Goal: Task Accomplishment & Management: Use online tool/utility

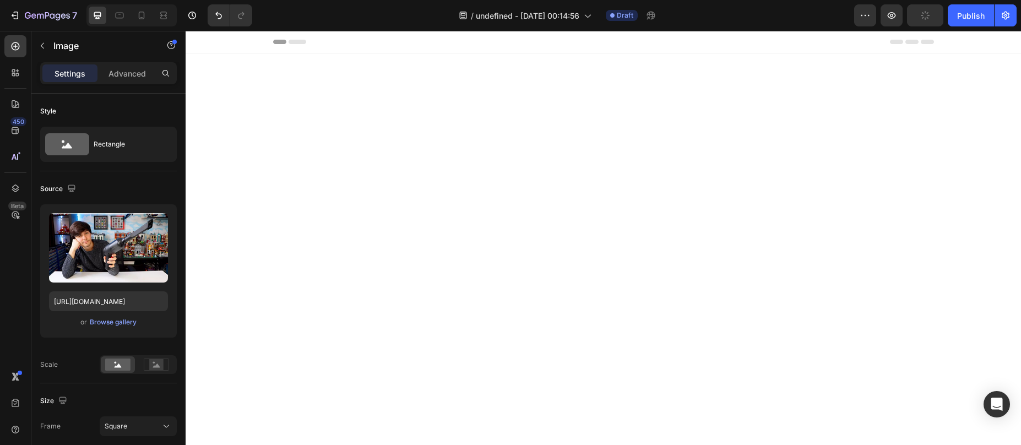
scroll to position [1625, 0]
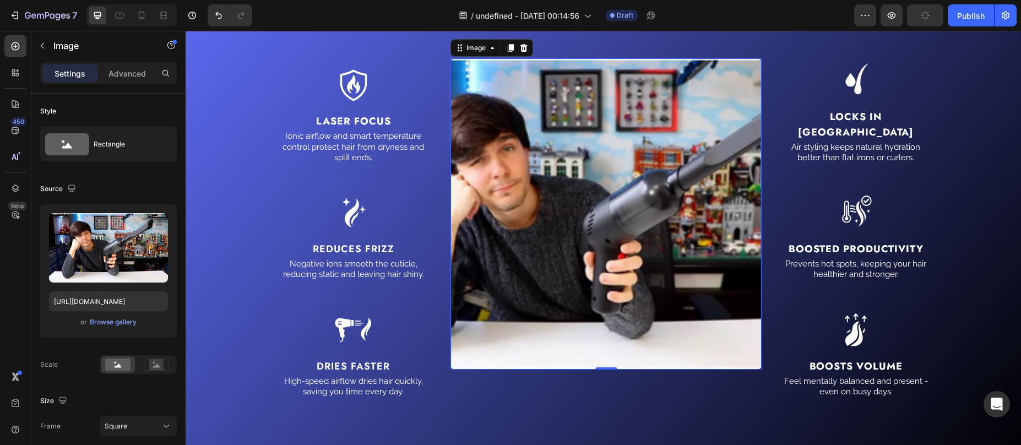
click at [574, 210] on img at bounding box center [606, 213] width 311 height 311
click at [115, 368] on rect at bounding box center [117, 365] width 25 height 12
click at [121, 365] on rect at bounding box center [117, 365] width 25 height 12
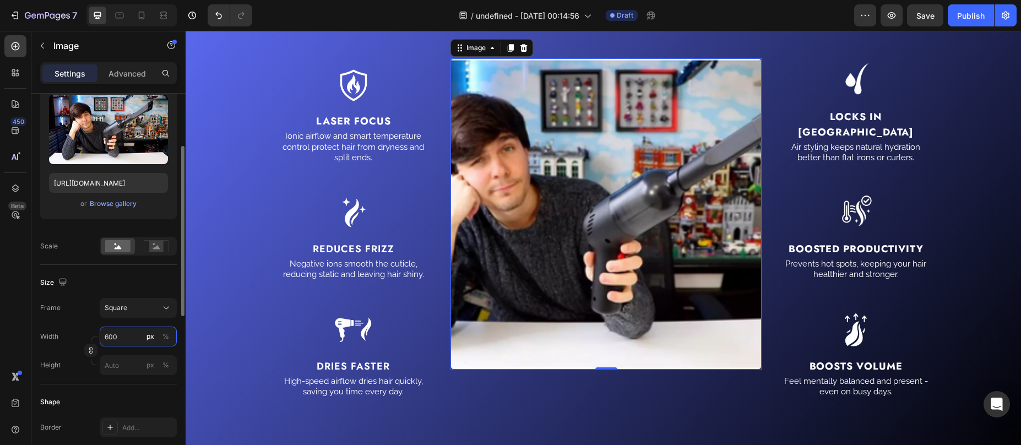
click at [126, 332] on input "600" at bounding box center [138, 337] width 77 height 20
click at [141, 305] on div "Square" at bounding box center [132, 308] width 54 height 10
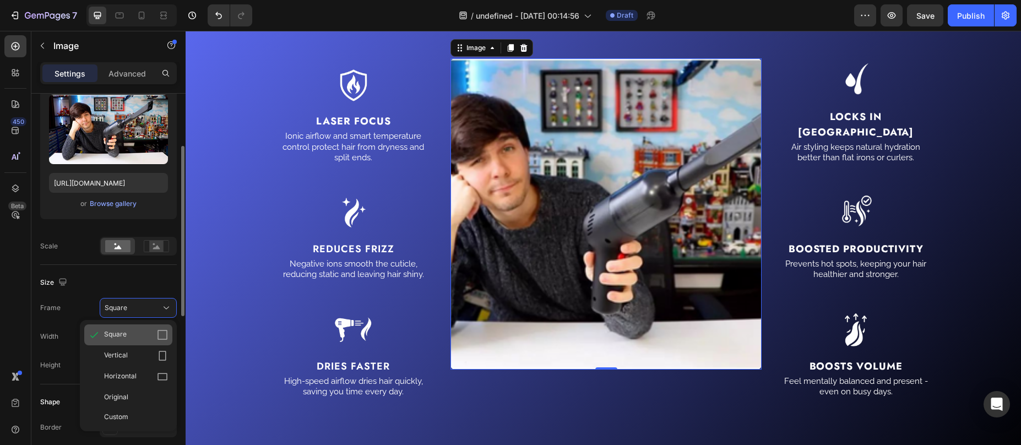
click at [129, 332] on div "Square" at bounding box center [136, 334] width 64 height 11
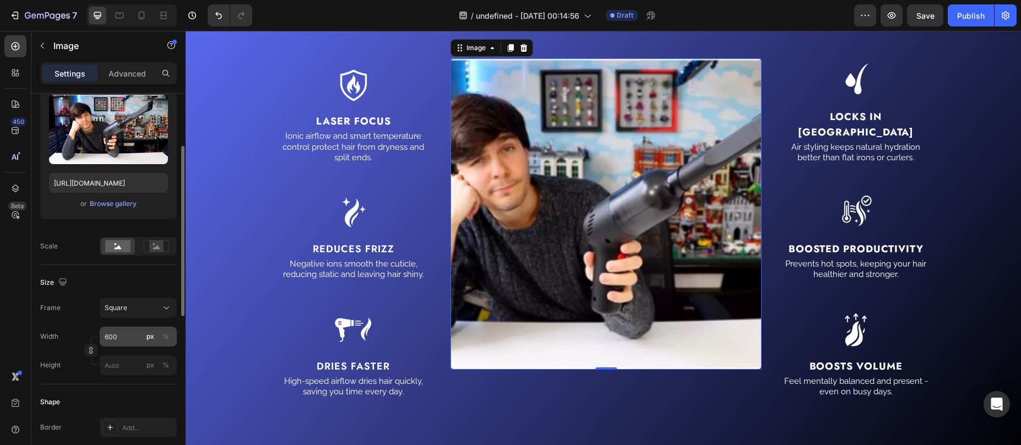
click at [131, 325] on div "Frame Square Width 600 px % Height px %" at bounding box center [108, 336] width 137 height 77
click at [131, 332] on input "600" at bounding box center [138, 337] width 77 height 20
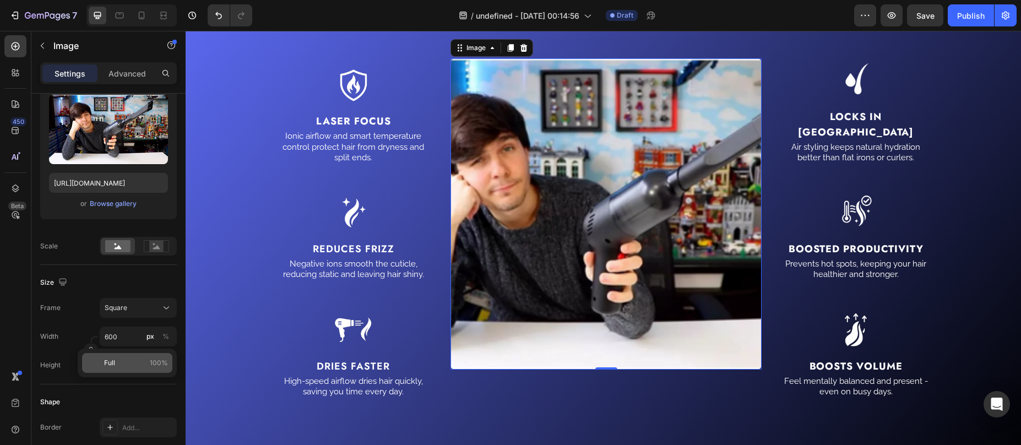
click at [115, 363] on p "Full 100%" at bounding box center [136, 363] width 64 height 10
type input "100"
click at [138, 312] on div "Square" at bounding box center [132, 308] width 54 height 10
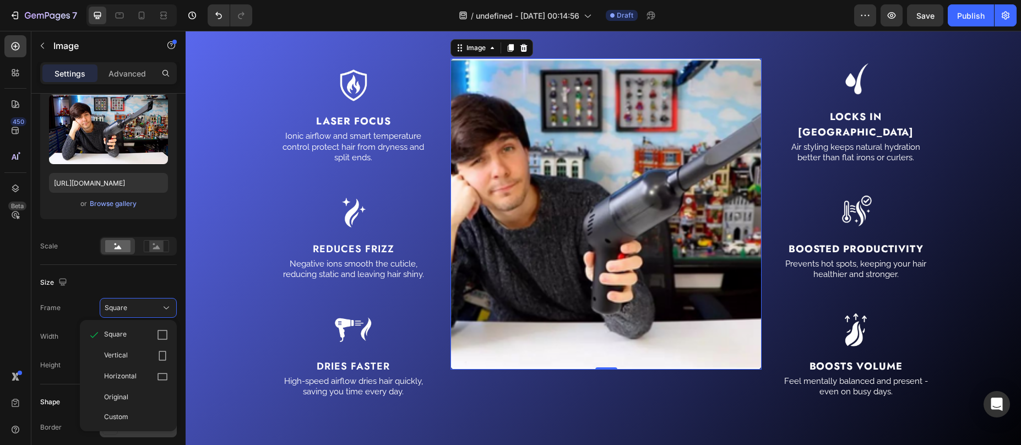
click at [133, 393] on div "Original" at bounding box center [136, 397] width 64 height 10
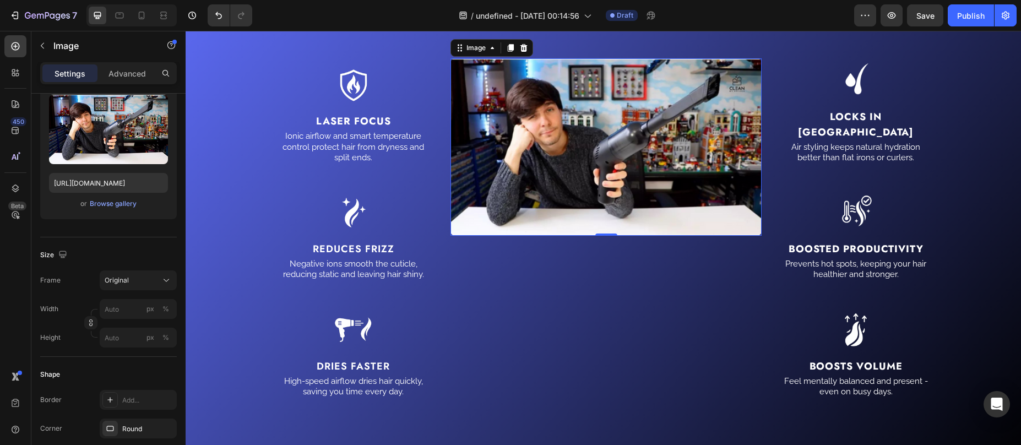
click at [533, 190] on img at bounding box center [606, 147] width 311 height 178
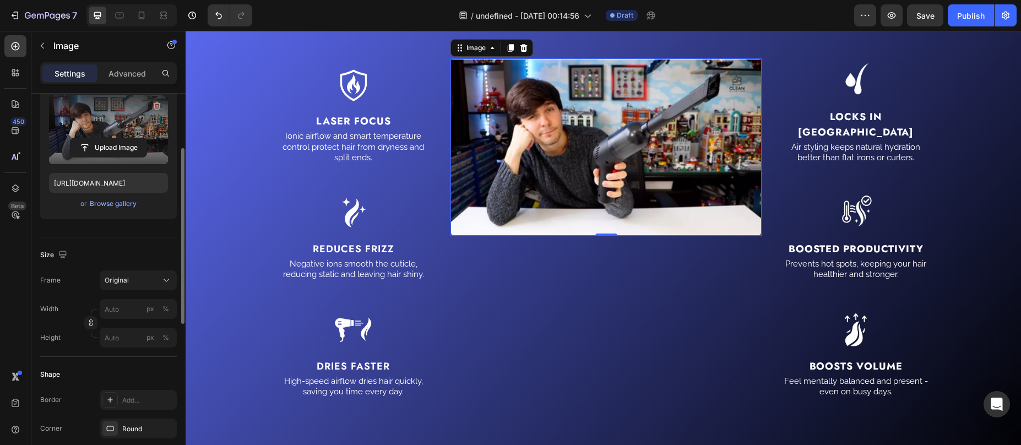
click at [100, 128] on label at bounding box center [108, 129] width 119 height 69
click at [100, 138] on input "file" at bounding box center [108, 147] width 76 height 19
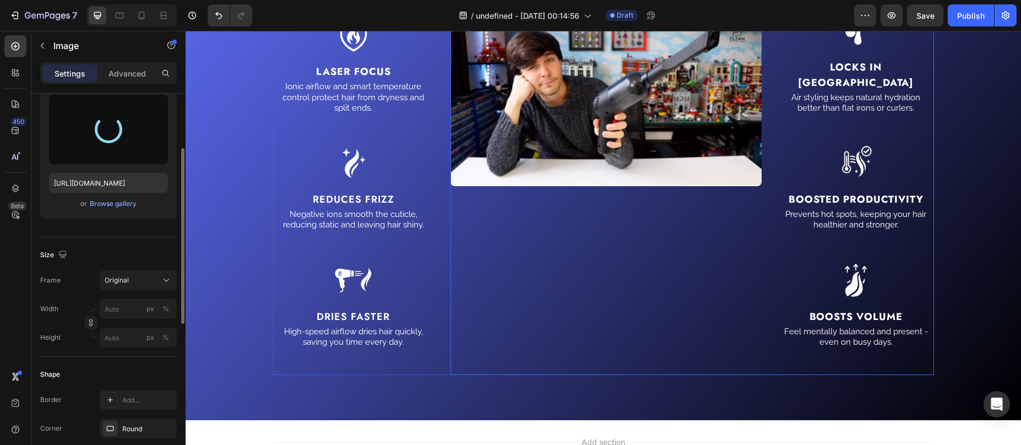
scroll to position [1808, 0]
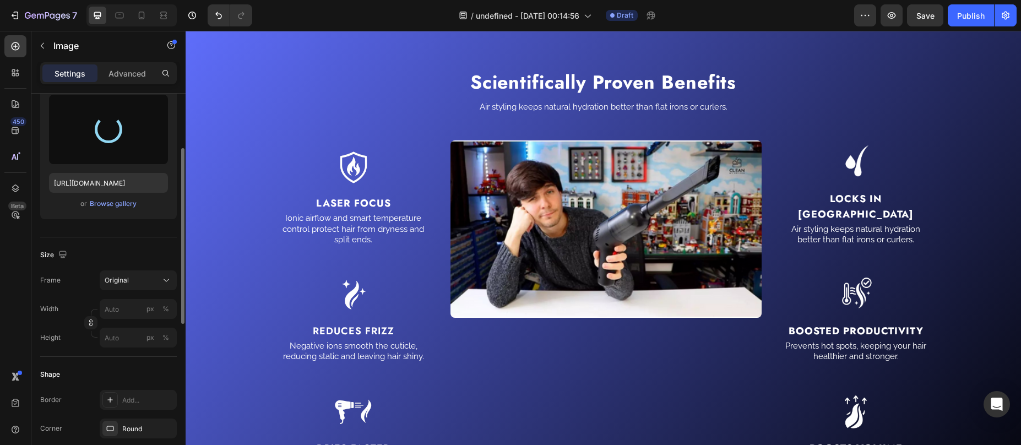
type input "https://cdn.shopify.com/s/files/1/0587/7297/9878/files/gempages_511736710535578…"
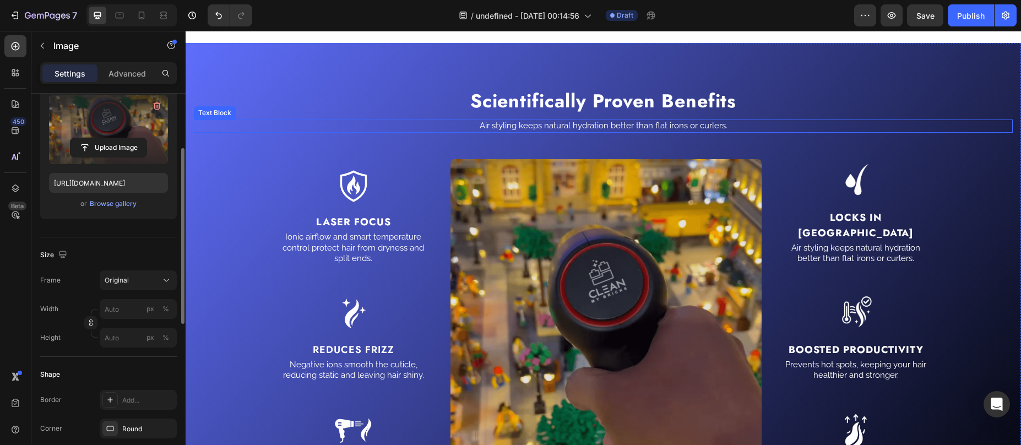
scroll to position [1503, 0]
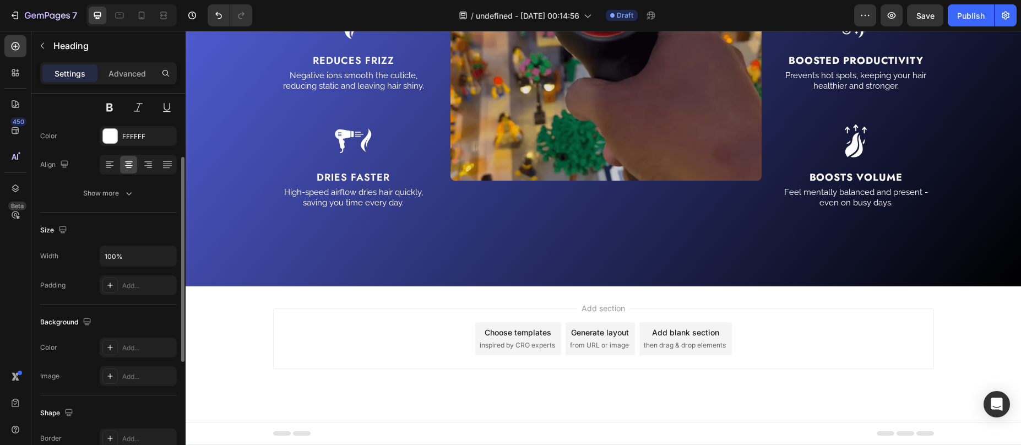
scroll to position [0, 0]
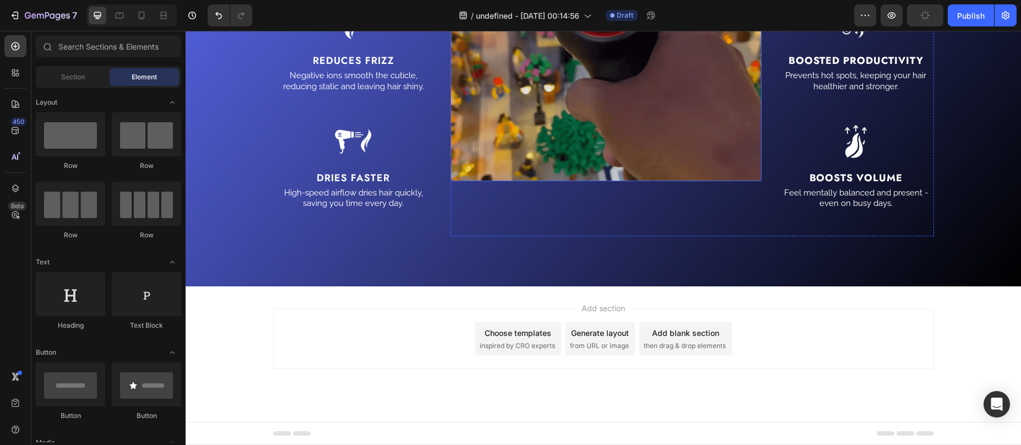
scroll to position [1524, 0]
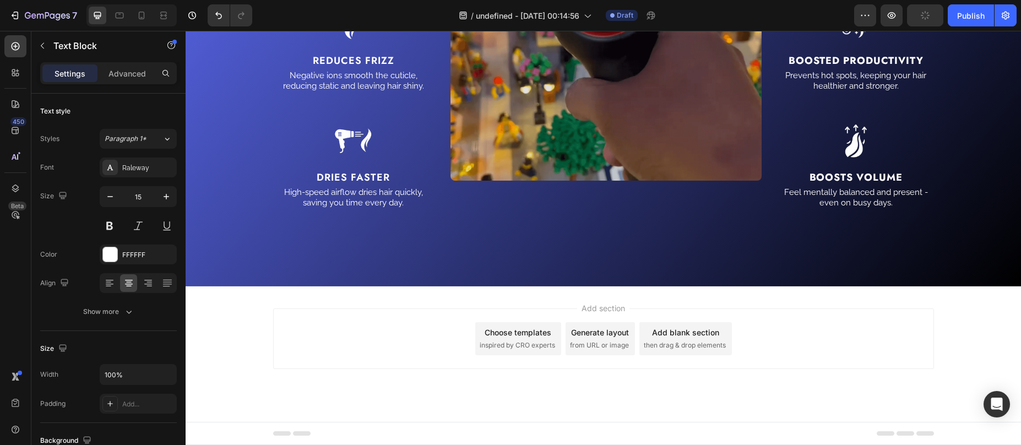
click at [451, 135] on div "Image Image Locks in Moisture Text Block Air styling keeps natural hydration be…" at bounding box center [693, 43] width 484 height 388
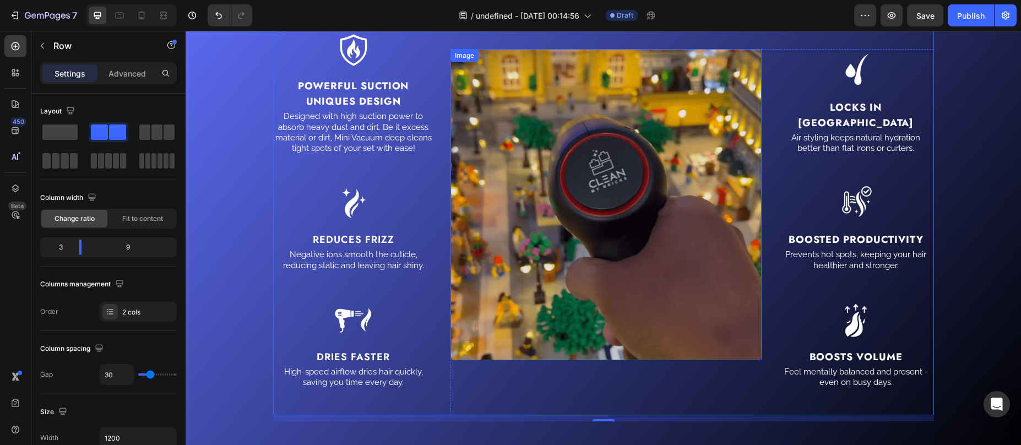
scroll to position [1614, 0]
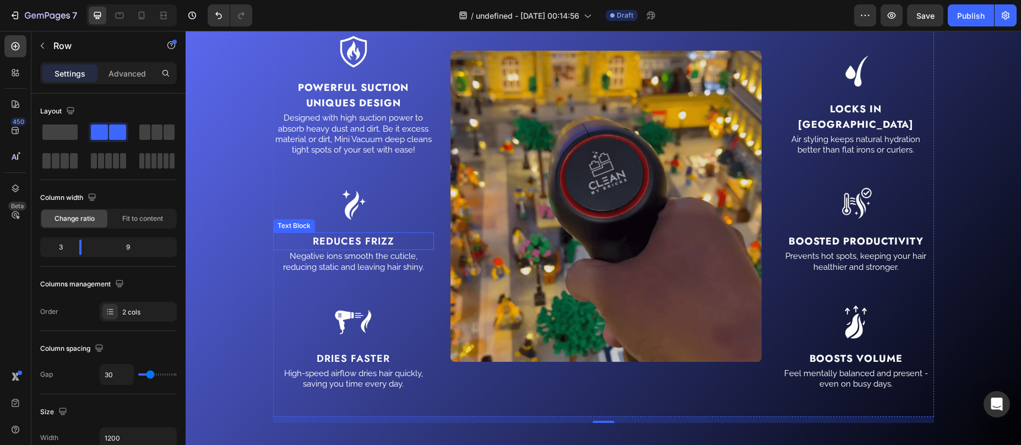
click at [350, 242] on p "Reduces frizz" at bounding box center [353, 241] width 159 height 15
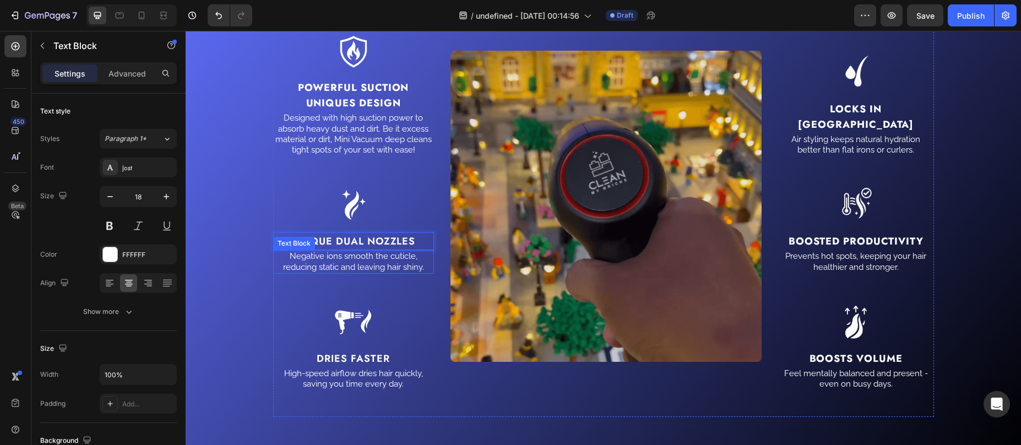
click at [316, 263] on p "Negative ions smooth the cuticle, reducing static and leaving hair shiny." at bounding box center [353, 261] width 159 height 21
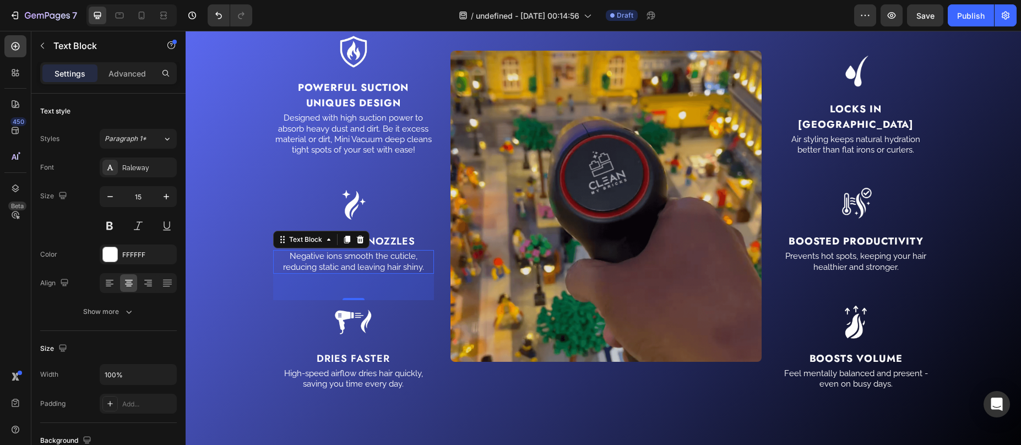
click at [382, 260] on p "Negative ions smooth the cuticle, reducing static and leaving hair shiny." at bounding box center [353, 261] width 159 height 21
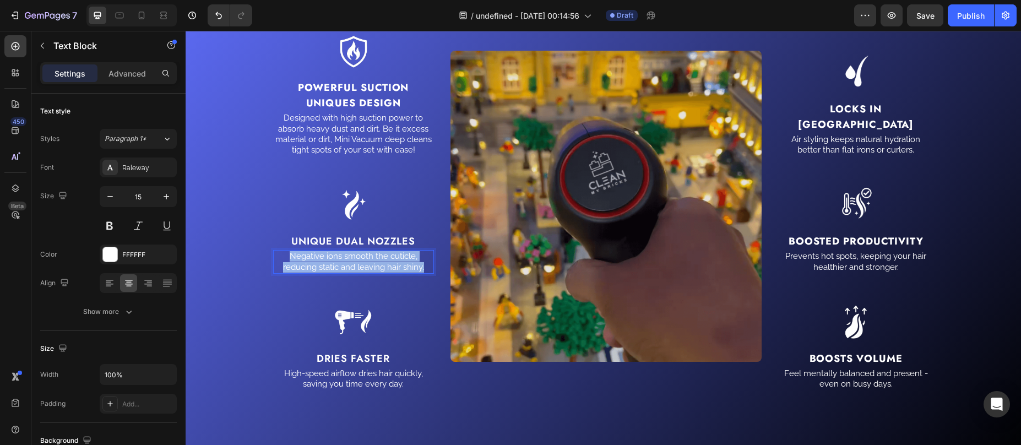
click at [382, 260] on p "Negative ions smooth the cuticle, reducing static and leaving hair shiny." at bounding box center [353, 261] width 159 height 21
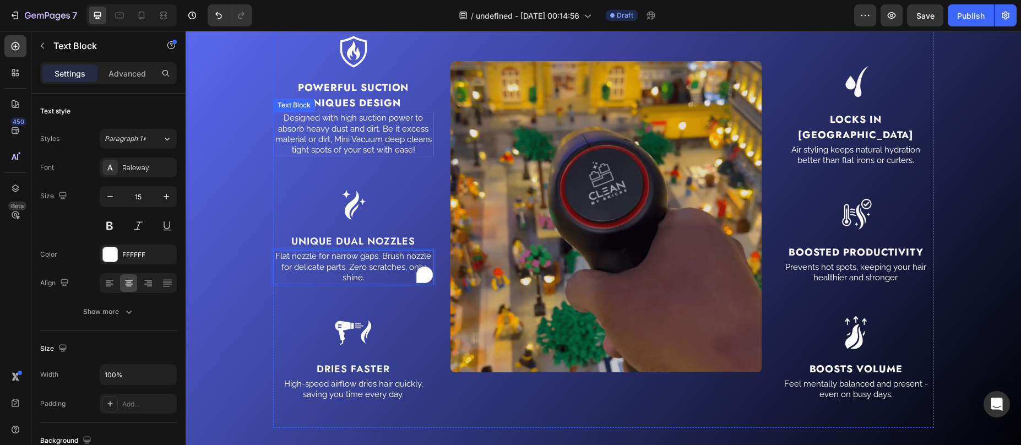
click at [357, 82] on strong "Powerful Suction Uniques Design" at bounding box center [353, 95] width 111 height 30
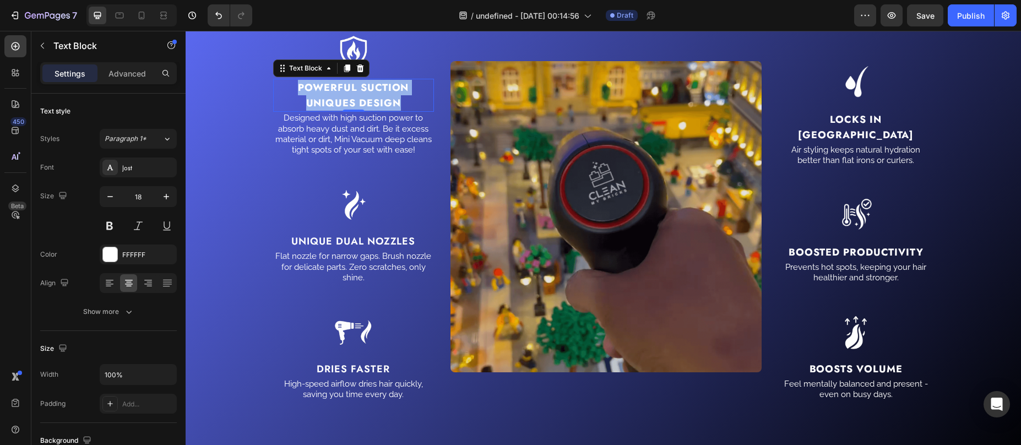
click at [327, 95] on strong "Powerful Suction Uniques Design" at bounding box center [353, 95] width 111 height 30
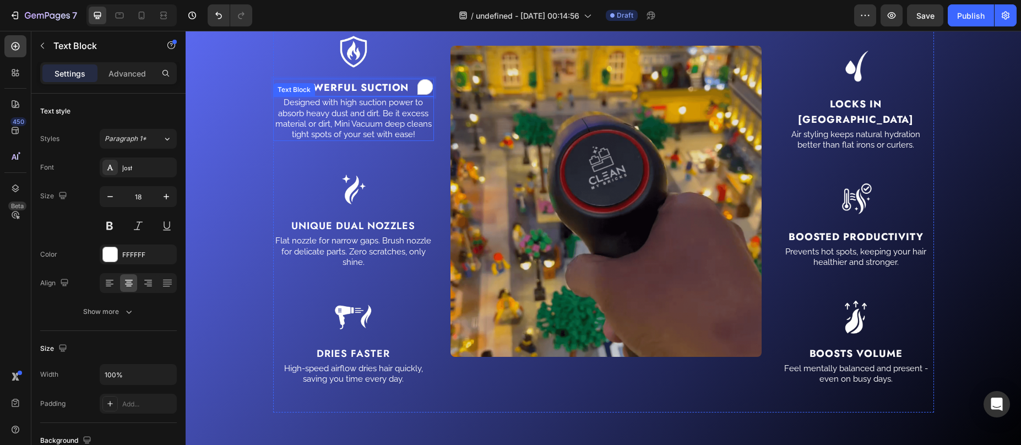
click at [336, 121] on p "Designed with high suction power to absorb heavy dust and dirt. Be it excess ma…" at bounding box center [353, 118] width 159 height 42
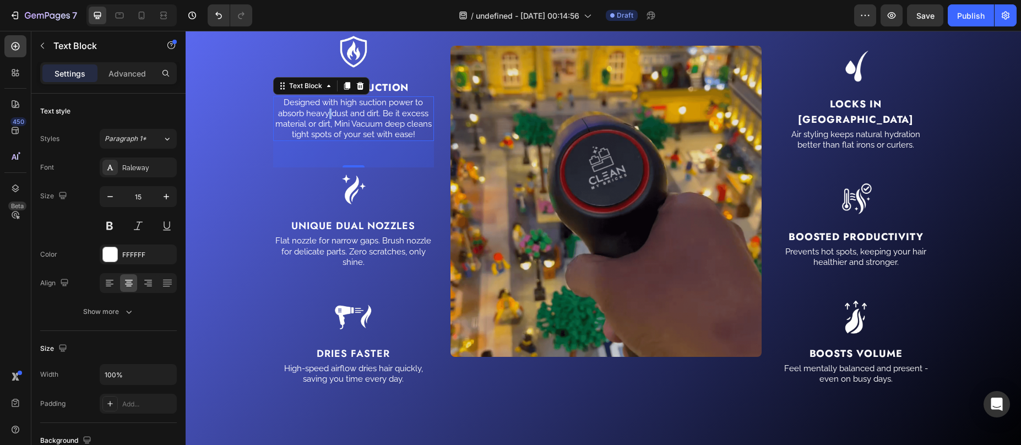
click at [323, 115] on p "Designed with high suction power to absorb heavy dust and dirt. Be it excess ma…" at bounding box center [353, 118] width 159 height 42
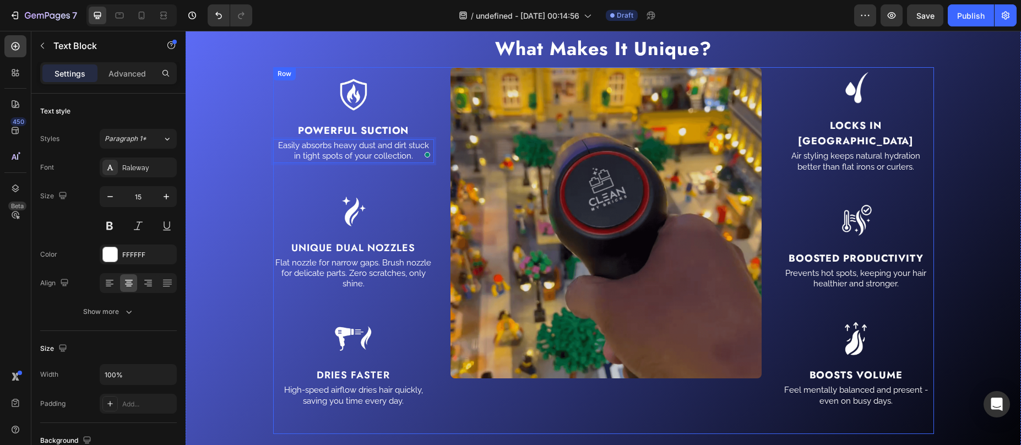
scroll to position [1576, 0]
click at [845, 135] on strong "Locks in Moisture" at bounding box center [856, 134] width 116 height 30
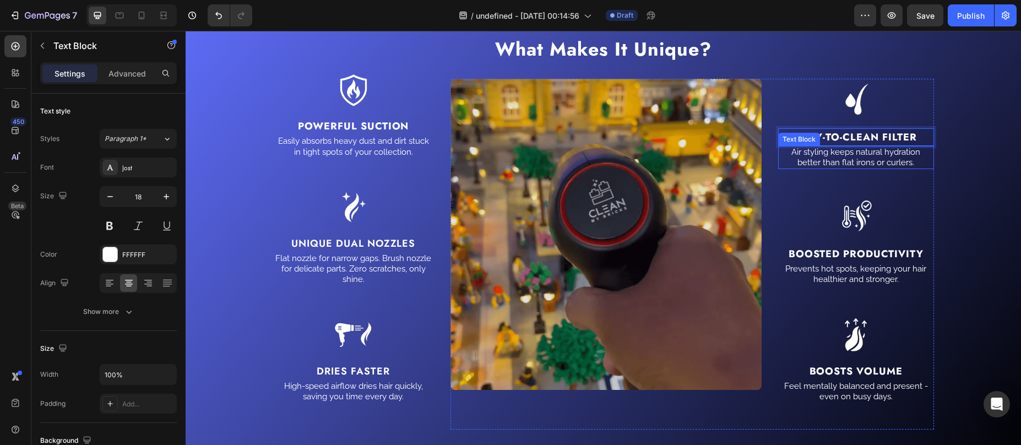
click at [840, 150] on p "Air styling keeps natural hydration better than flat irons or curlers." at bounding box center [856, 157] width 154 height 21
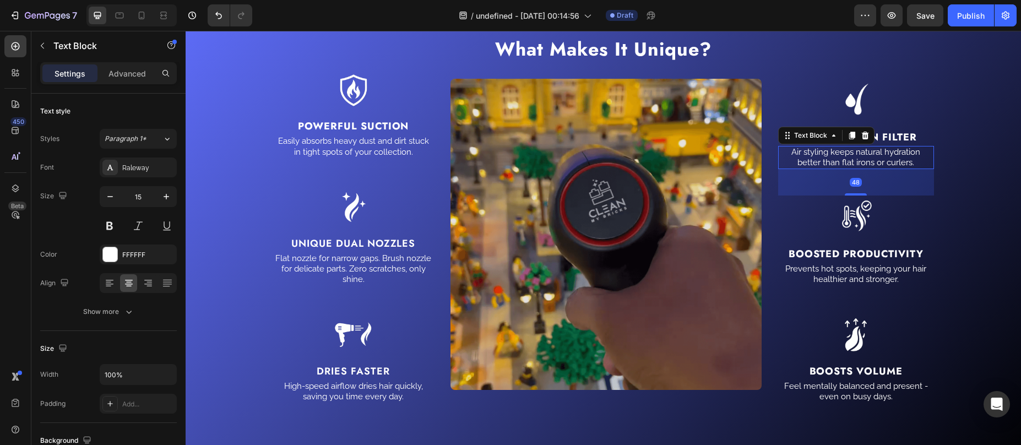
click at [837, 158] on p "Air styling keeps natural hydration better than flat irons or curlers." at bounding box center [856, 157] width 154 height 21
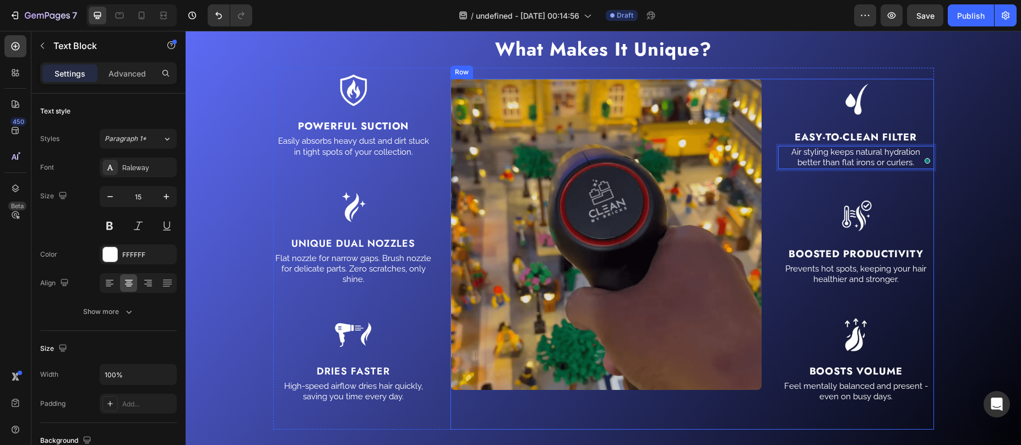
click at [865, 165] on p "Air styling keeps natural hydration better than flat irons or curlers." at bounding box center [856, 157] width 154 height 21
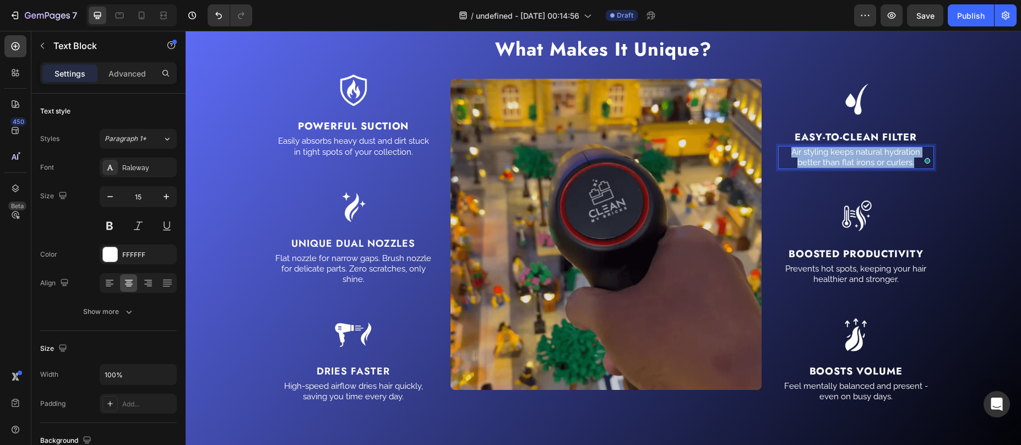
click at [865, 164] on p "Air styling keeps natural hydration better than flat irons or curlers." at bounding box center [856, 157] width 154 height 21
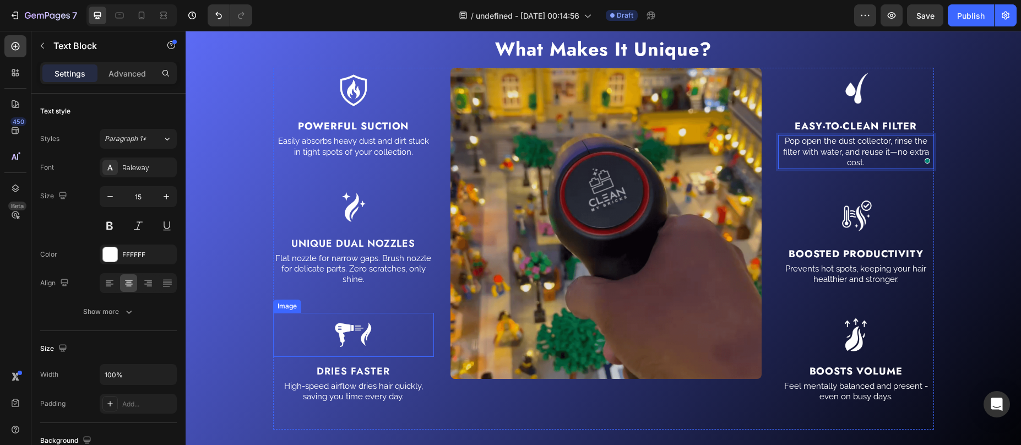
click at [279, 323] on div at bounding box center [353, 335] width 161 height 44
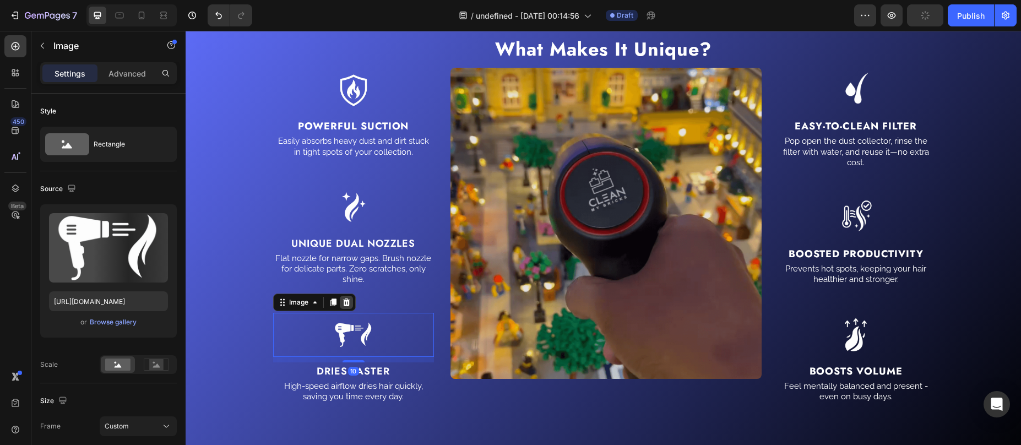
click at [343, 303] on icon at bounding box center [346, 302] width 9 height 9
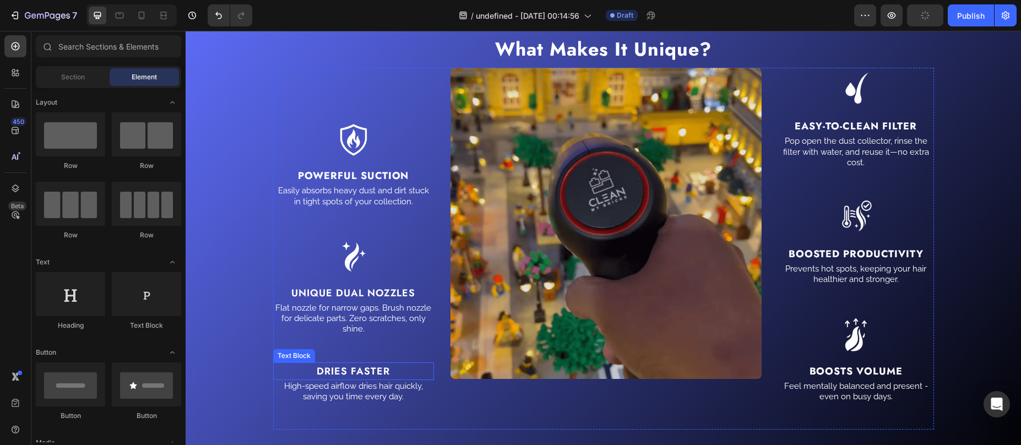
click at [300, 365] on p "Dries faster" at bounding box center [353, 370] width 159 height 15
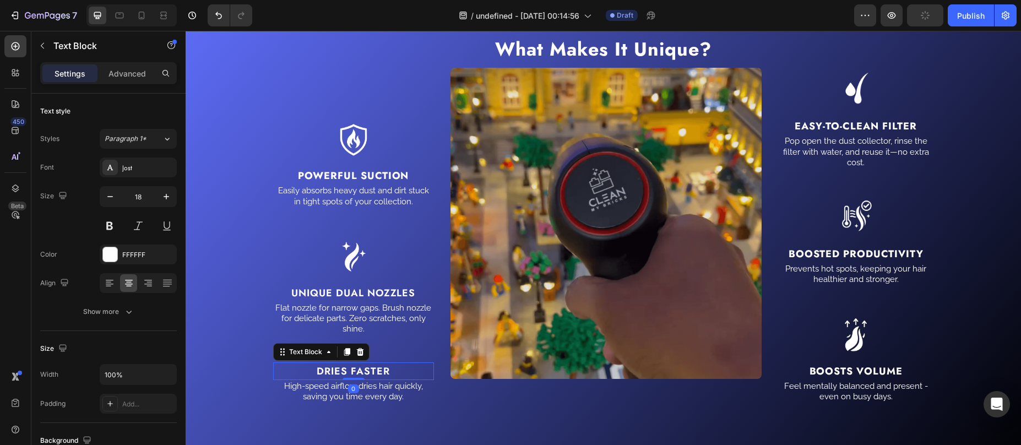
click at [354, 355] on div at bounding box center [360, 351] width 13 height 13
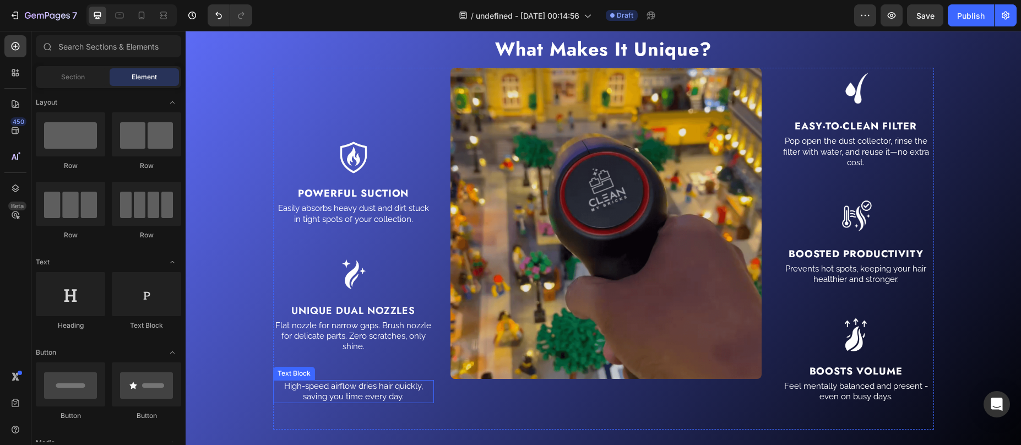
click at [326, 384] on p "High-speed airflow dries hair quickly, saving you time every day." at bounding box center [353, 391] width 159 height 21
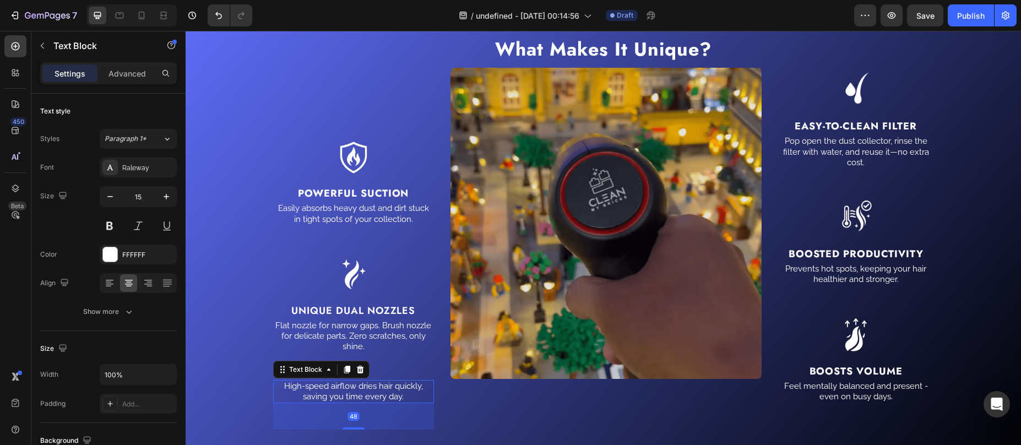
drag, startPoint x: 357, startPoint y: 368, endPoint x: 375, endPoint y: 364, distance: 18.2
click at [357, 368] on icon at bounding box center [359, 370] width 7 height 8
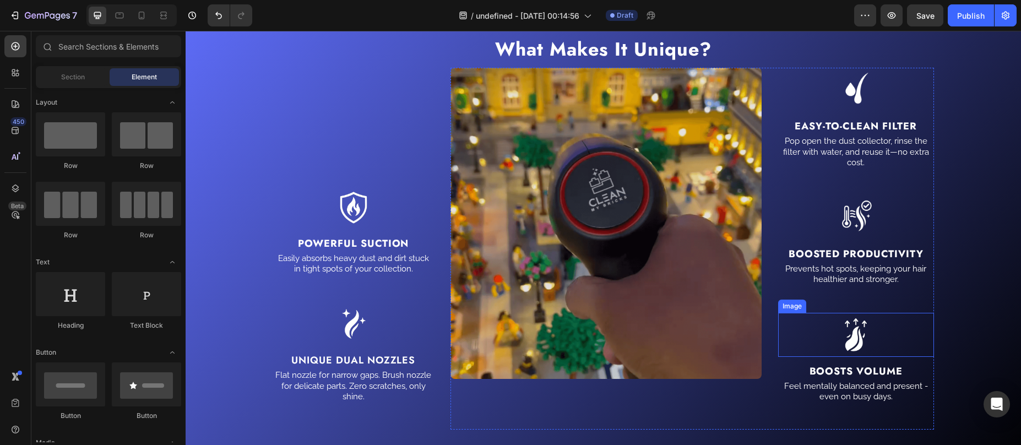
click at [864, 339] on img at bounding box center [856, 335] width 44 height 44
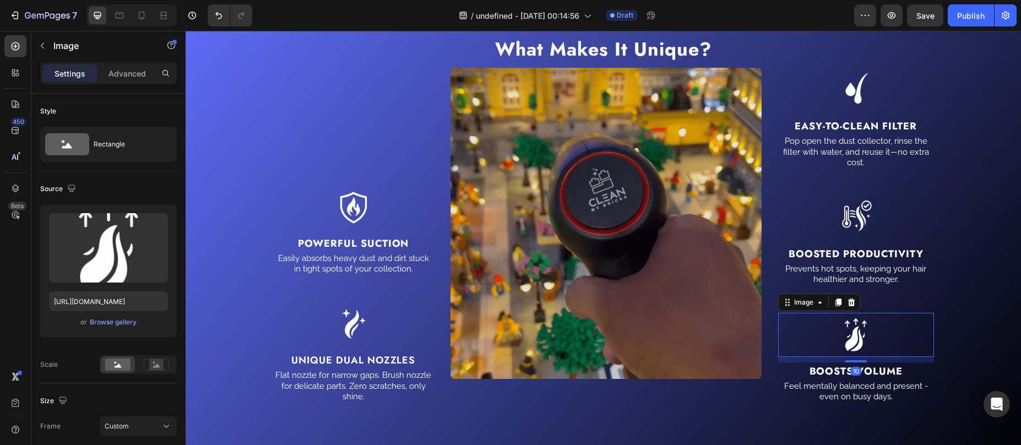
drag, startPoint x: 850, startPoint y: 302, endPoint x: 852, endPoint y: 311, distance: 9.1
click at [850, 302] on icon at bounding box center [851, 303] width 7 height 8
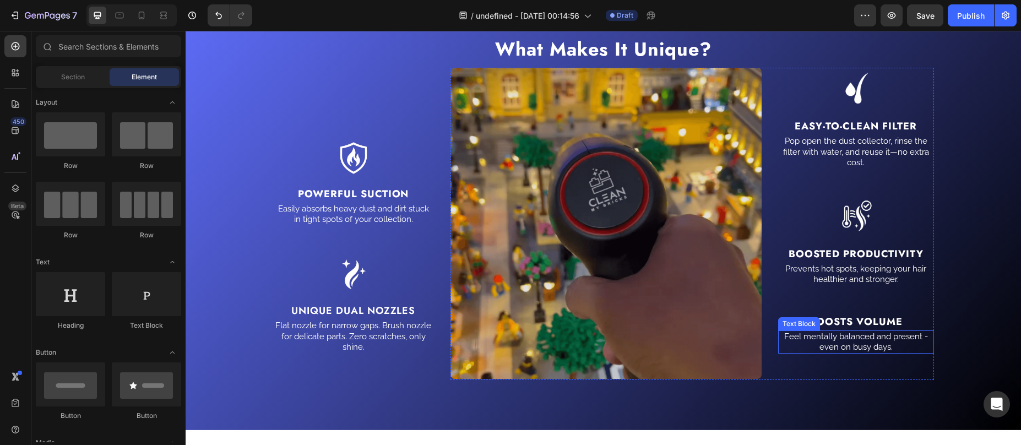
click at [861, 329] on p "Boosts Volume" at bounding box center [856, 321] width 154 height 15
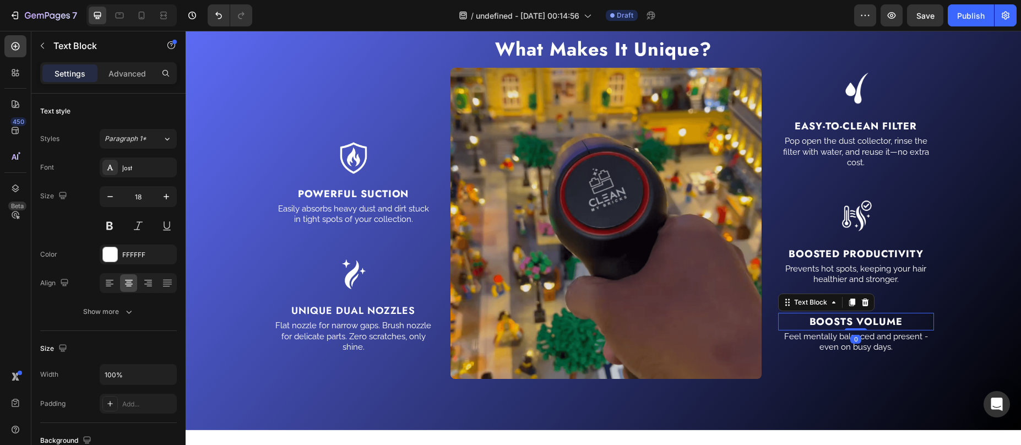
click at [864, 319] on strong "Boosts Volume" at bounding box center [856, 321] width 93 height 14
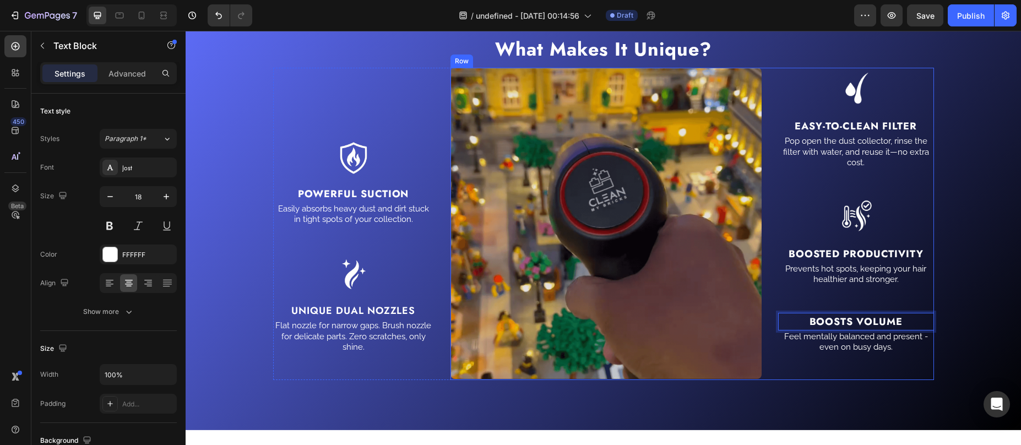
click at [901, 293] on div "Image Easy-To-Clean Filter Text Block Pop open the dust collector, rinse the fi…" at bounding box center [856, 224] width 156 height 312
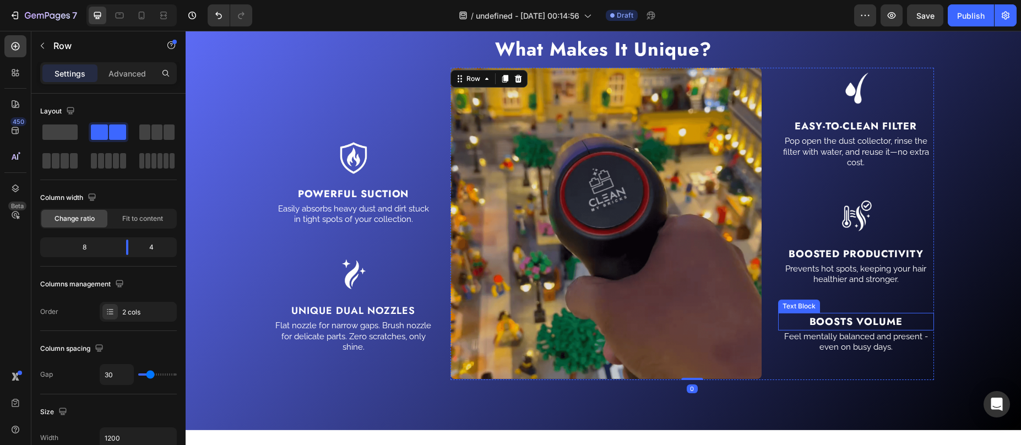
click at [907, 321] on p "Boosts Volume" at bounding box center [856, 321] width 154 height 15
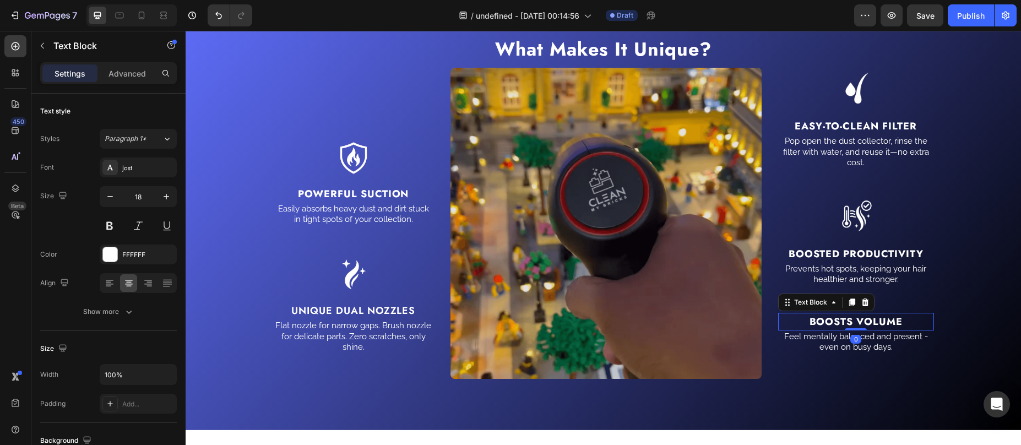
drag, startPoint x: 859, startPoint y: 303, endPoint x: 867, endPoint y: 319, distance: 17.7
click at [862, 303] on icon at bounding box center [865, 303] width 7 height 8
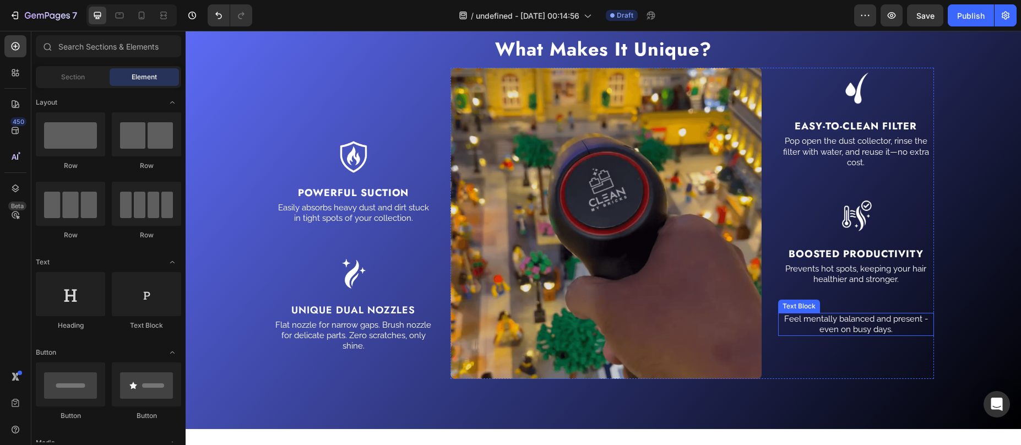
click at [869, 324] on p "Feel mentally balanced and present - even on busy days." at bounding box center [856, 324] width 154 height 21
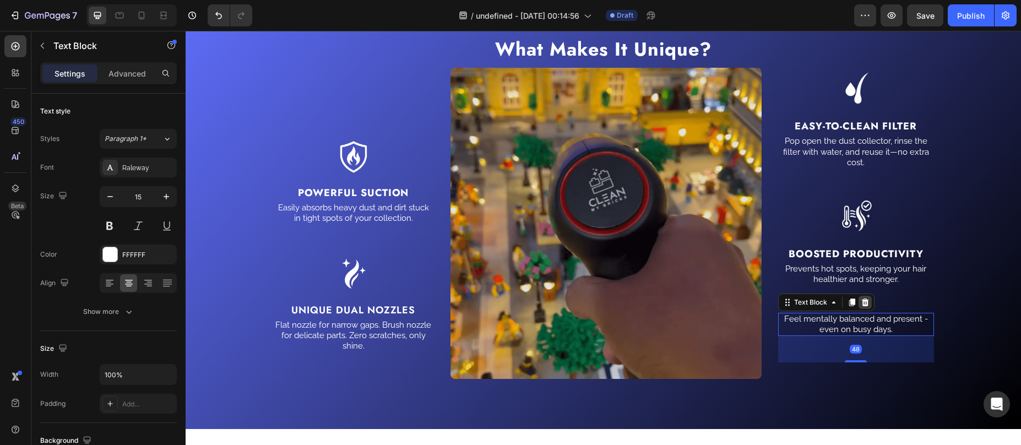
click at [861, 299] on icon at bounding box center [865, 302] width 9 height 9
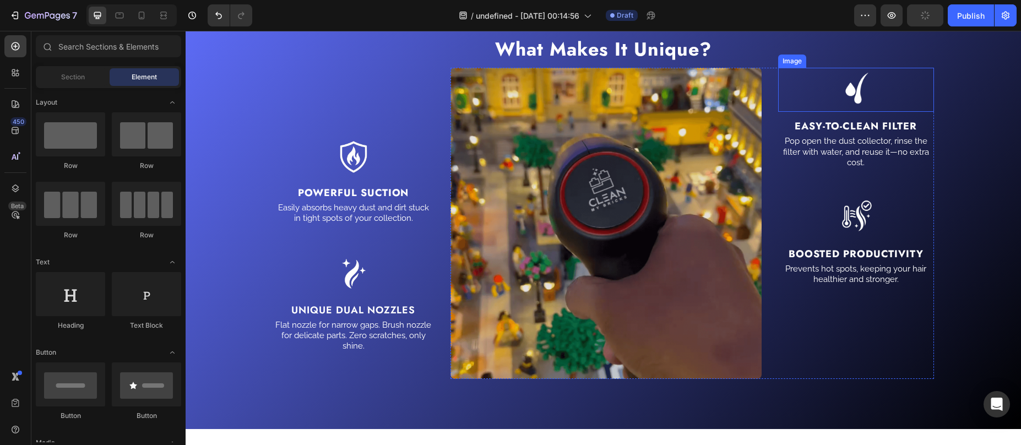
click at [783, 99] on div at bounding box center [856, 90] width 156 height 44
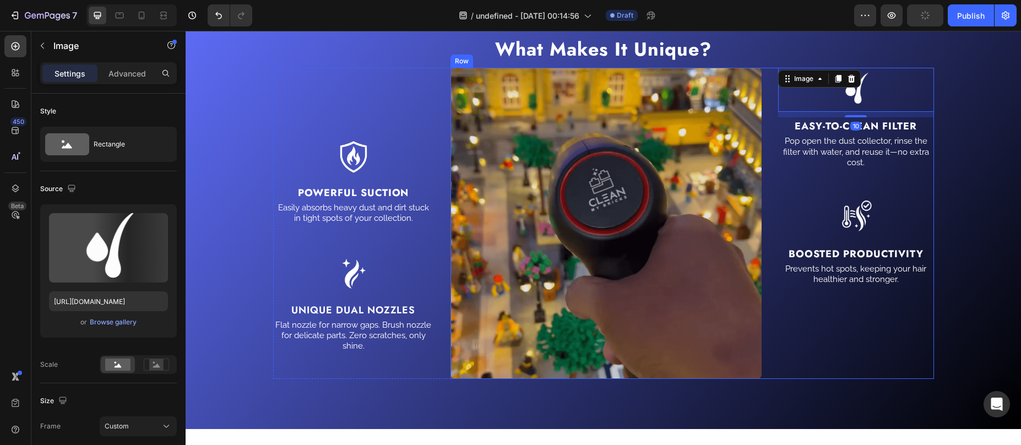
click at [768, 105] on div "Image Image 10 Easy-To-Clean Filter Text Block Pop open the dust collector, rin…" at bounding box center [693, 223] width 484 height 311
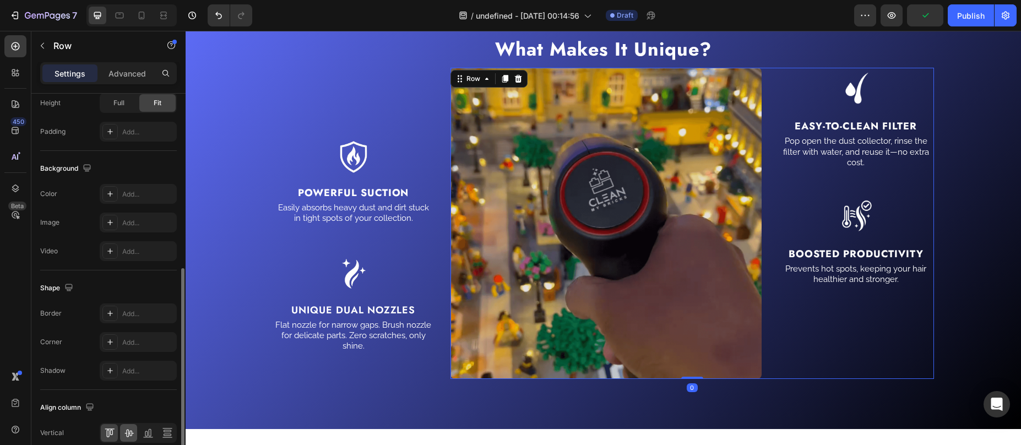
scroll to position [415, 0]
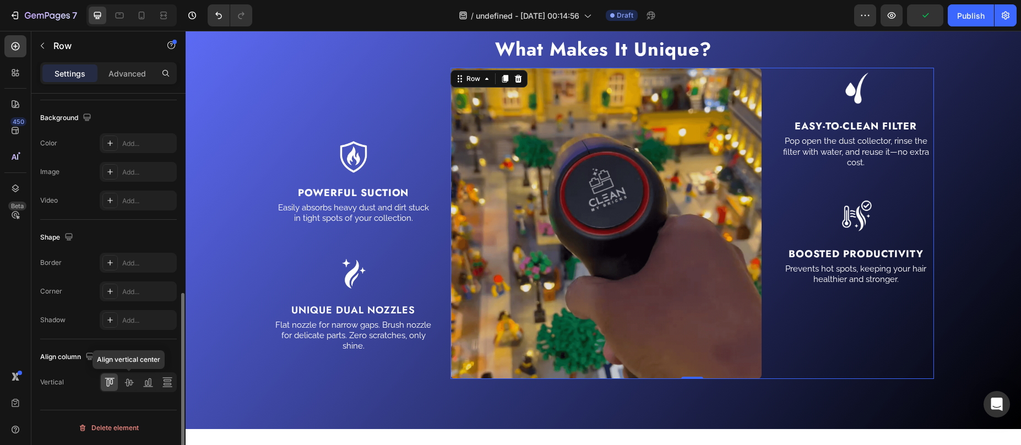
click at [131, 374] on div at bounding box center [128, 382] width 17 height 18
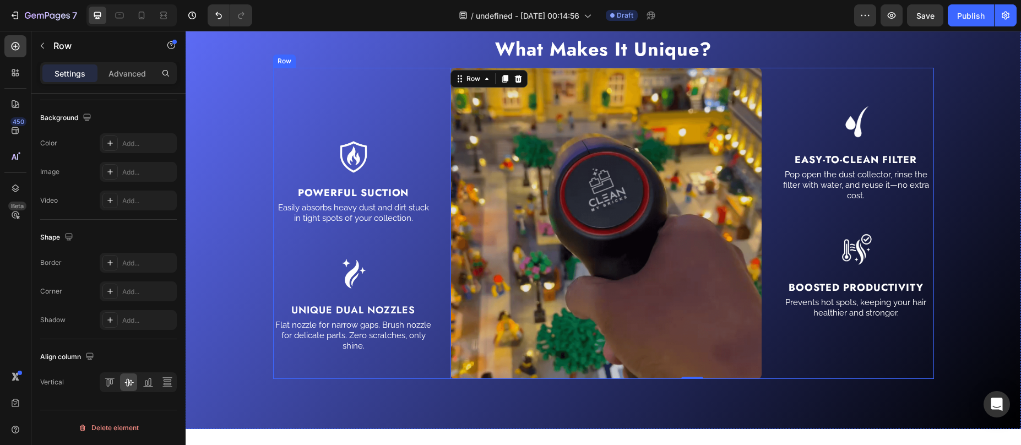
click at [422, 100] on div "Image Powerful Suction Text Block Easily absorbs heavy dust and dirt stuck in t…" at bounding box center [353, 223] width 161 height 311
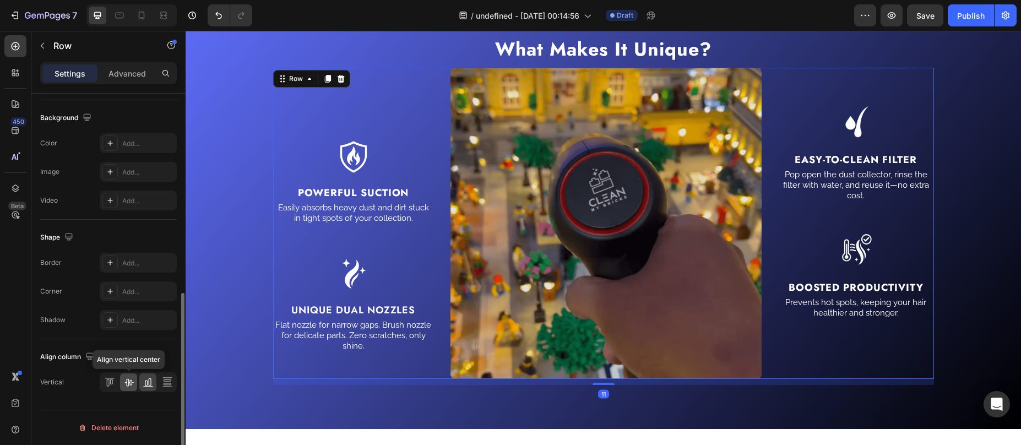
click at [126, 381] on icon at bounding box center [128, 383] width 9 height 8
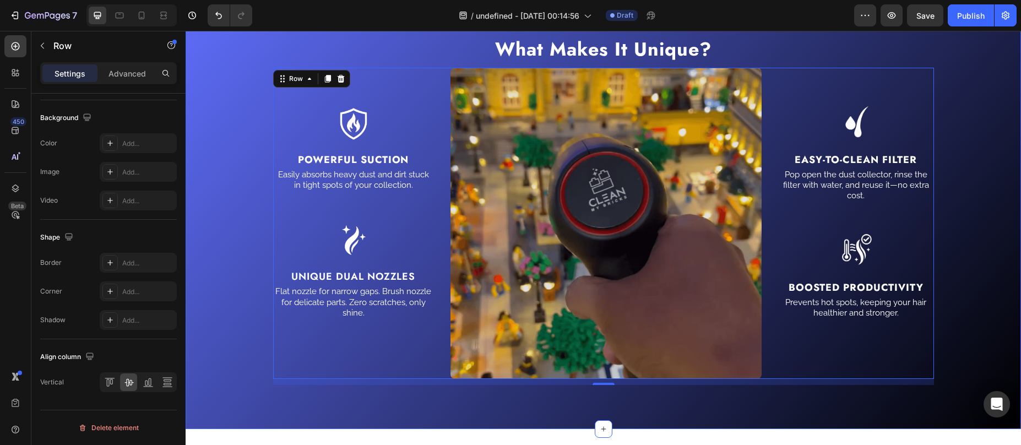
click at [962, 81] on div "⁠⁠⁠⁠⁠⁠⁠ What Makes It Unique? Heading Image Powerful Suction Text Block Easily …" at bounding box center [603, 210] width 819 height 350
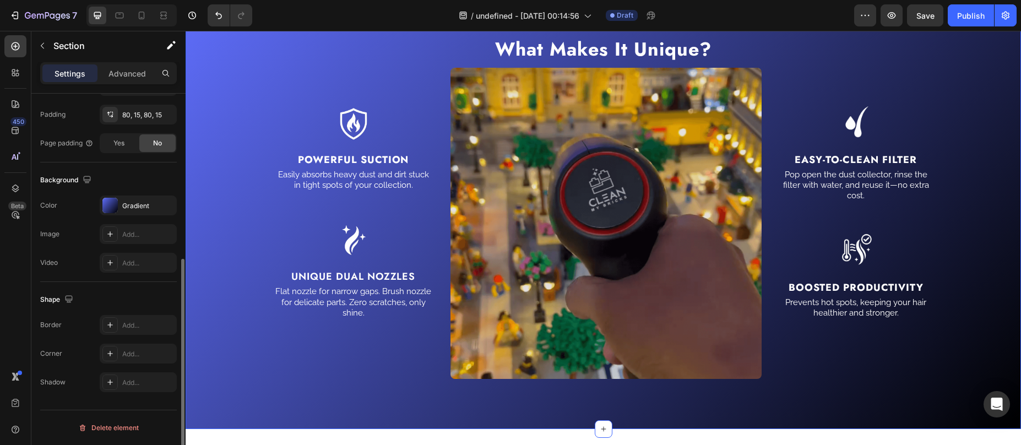
scroll to position [0, 0]
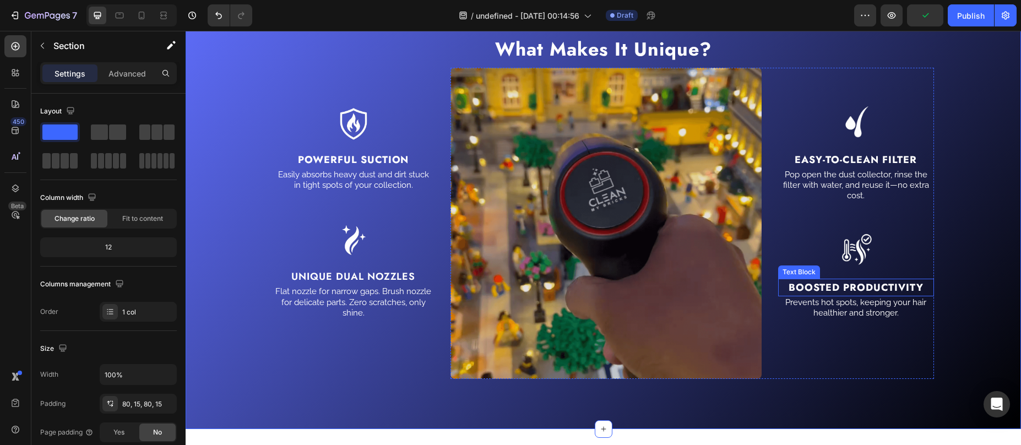
click at [858, 284] on strong "Boosted Productivity" at bounding box center [856, 287] width 135 height 14
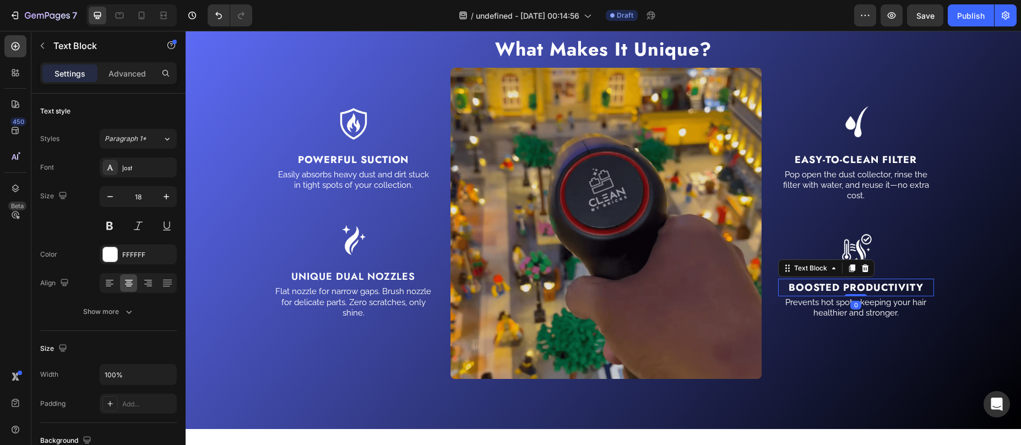
click at [858, 284] on strong "Boosted Productivity" at bounding box center [856, 287] width 135 height 14
click at [838, 307] on p "Prevents hot spots, keeping your hair healthier and stronger." at bounding box center [856, 307] width 154 height 21
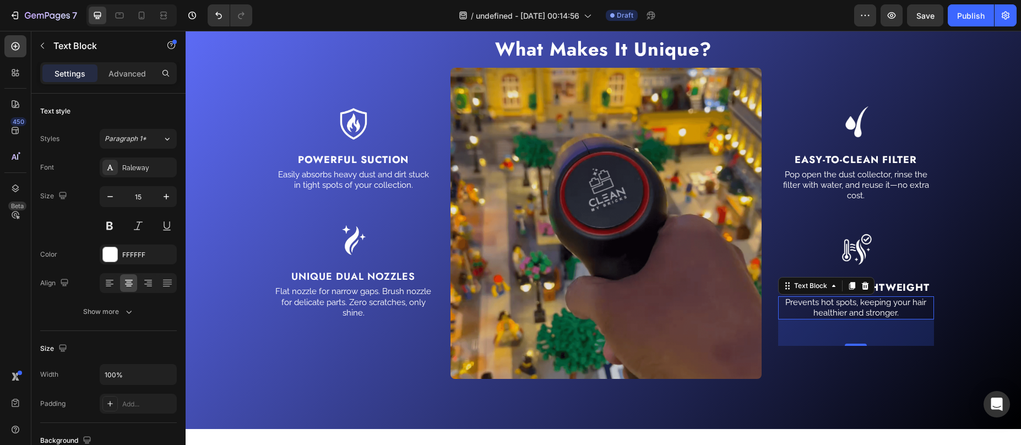
click at [859, 307] on p "Prevents hot spots, keeping your hair healthier and stronger." at bounding box center [856, 307] width 154 height 21
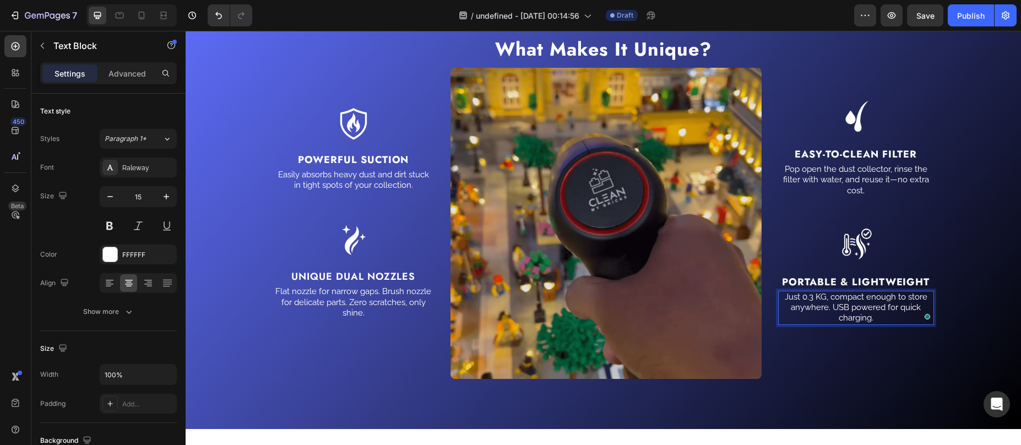
scroll to position [1570, 0]
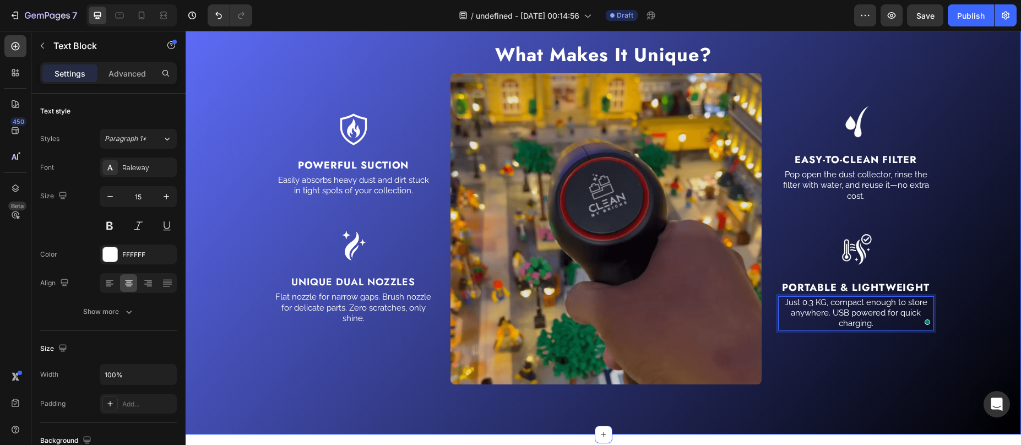
click at [958, 212] on div "⁠⁠⁠⁠⁠⁠⁠ What Makes It Unique? Heading Image Powerful Suction Text Block Easily …" at bounding box center [603, 216] width 819 height 350
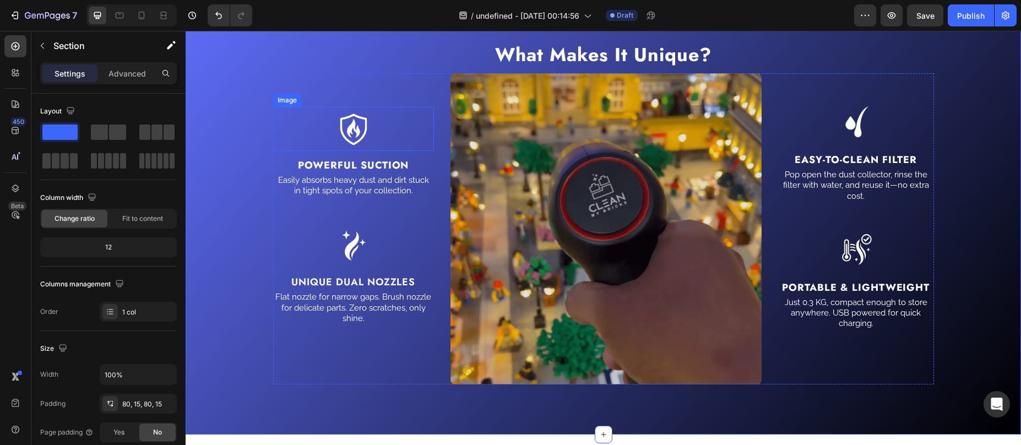
click at [326, 129] on div at bounding box center [353, 129] width 161 height 44
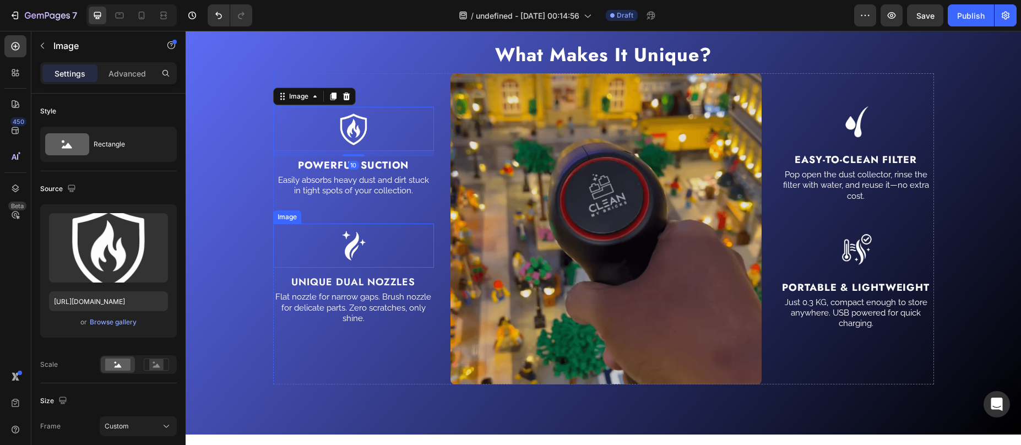
click at [346, 249] on img at bounding box center [354, 246] width 44 height 44
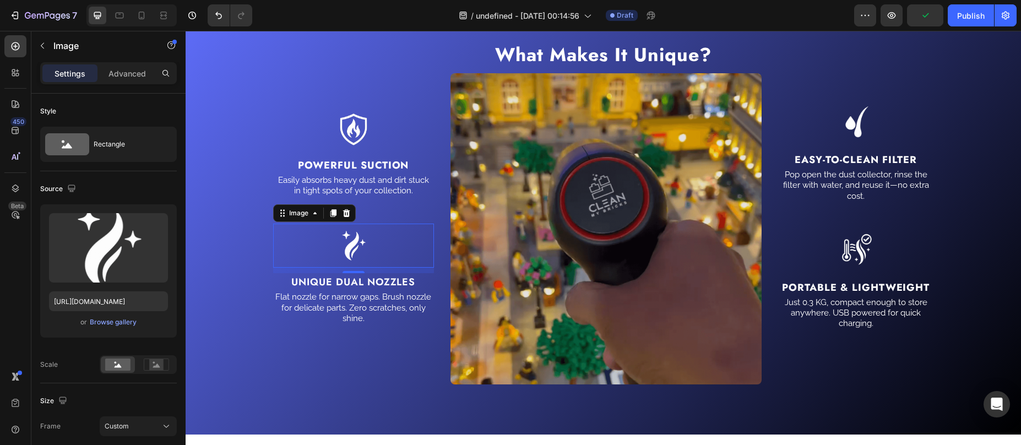
click at [349, 279] on div "10" at bounding box center [353, 282] width 11 height 9
click at [348, 280] on div "10" at bounding box center [353, 282] width 11 height 9
click at [348, 283] on div "10" at bounding box center [353, 282] width 11 height 9
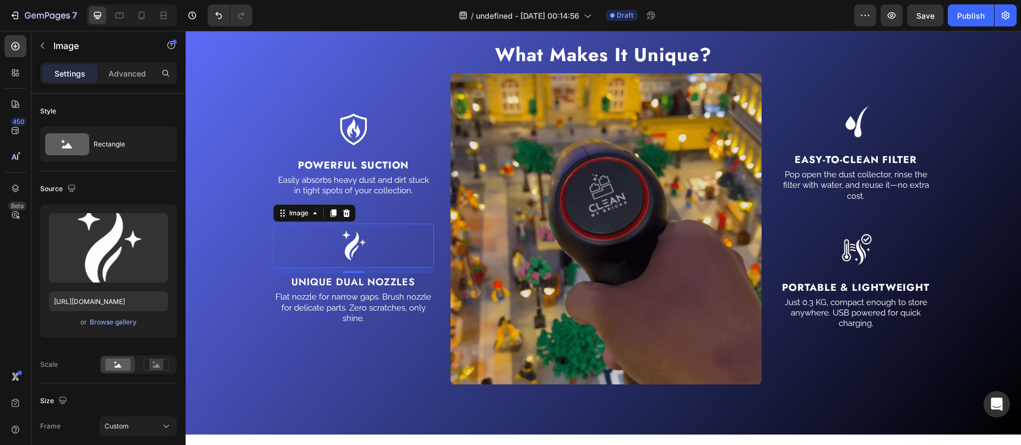
click at [348, 283] on div "10" at bounding box center [353, 282] width 11 height 9
click at [398, 155] on div "Image Powerful Suction Text Block Easily absorbs heavy dust and dirt stuck in t…" at bounding box center [353, 228] width 161 height 311
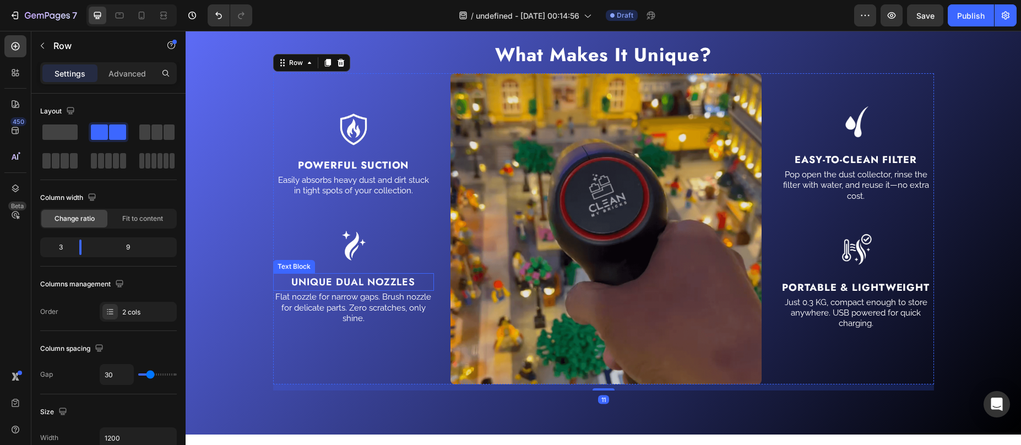
click at [344, 283] on p "Unique Dual Nozzles" at bounding box center [353, 281] width 159 height 15
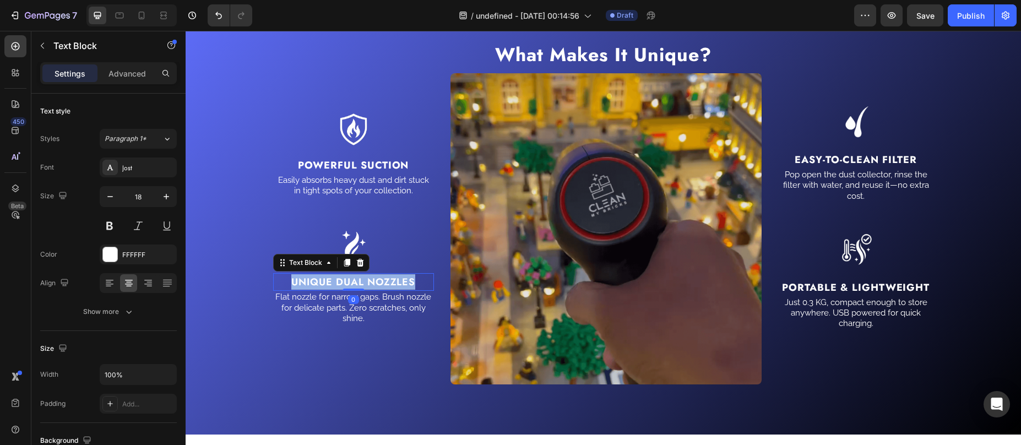
click at [344, 283] on p "Unique Dual Nozzles" at bounding box center [353, 281] width 159 height 15
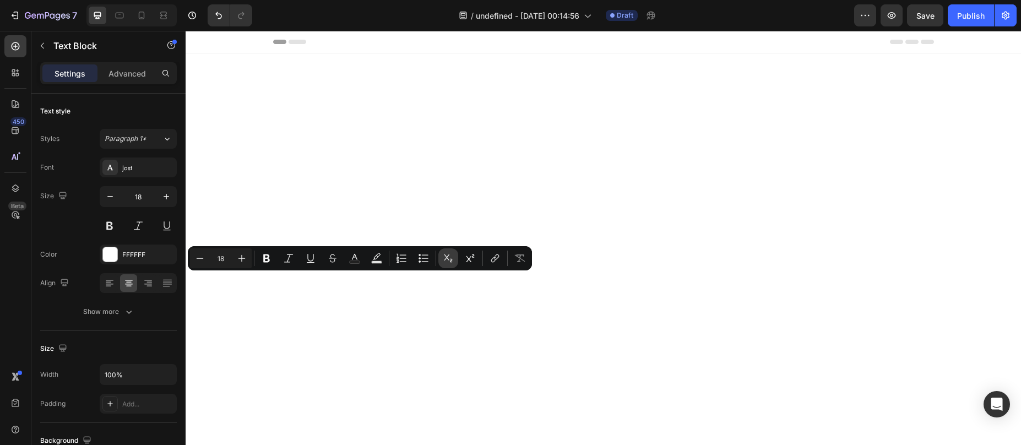
scroll to position [1570, 0]
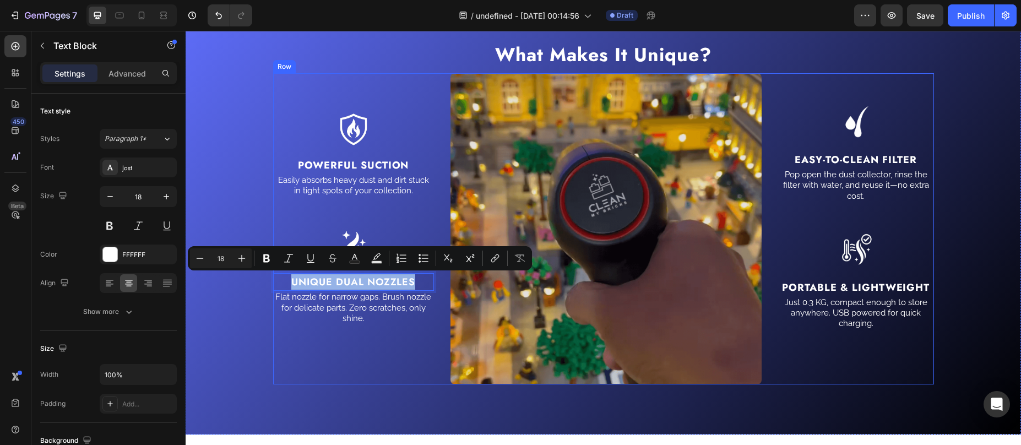
click at [330, 344] on div "Image Powerful Suction Text Block Easily absorbs heavy dust and dirt stuck in t…" at bounding box center [353, 228] width 161 height 311
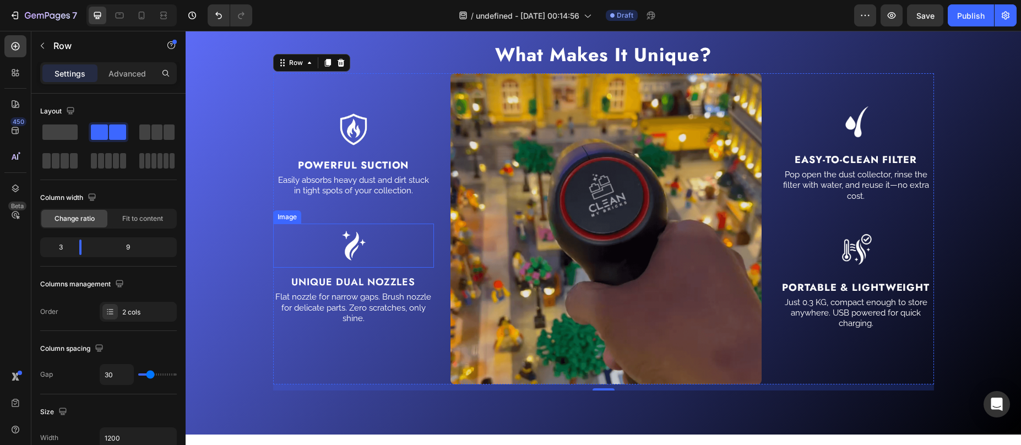
click at [346, 242] on img at bounding box center [354, 246] width 44 height 44
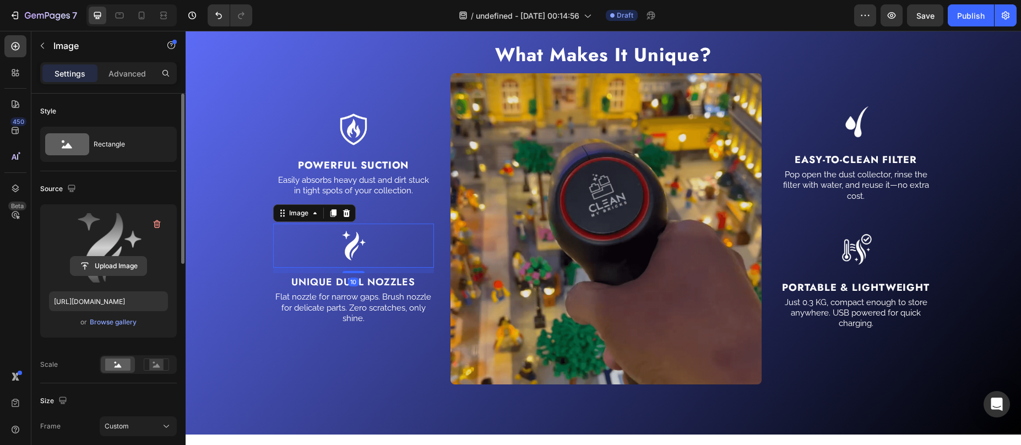
click at [105, 265] on input "file" at bounding box center [108, 266] width 76 height 19
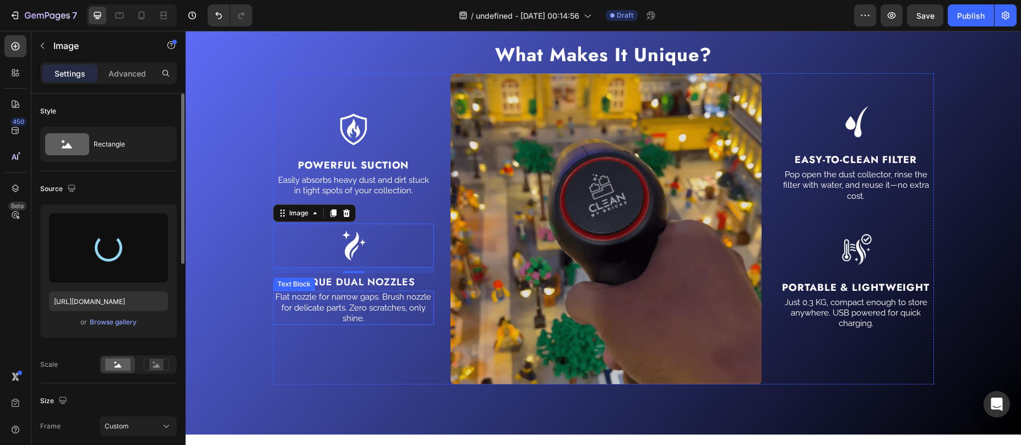
type input "https://cdn.shopify.com/s/files/1/0587/7297/9878/files/gempages_511736710535578…"
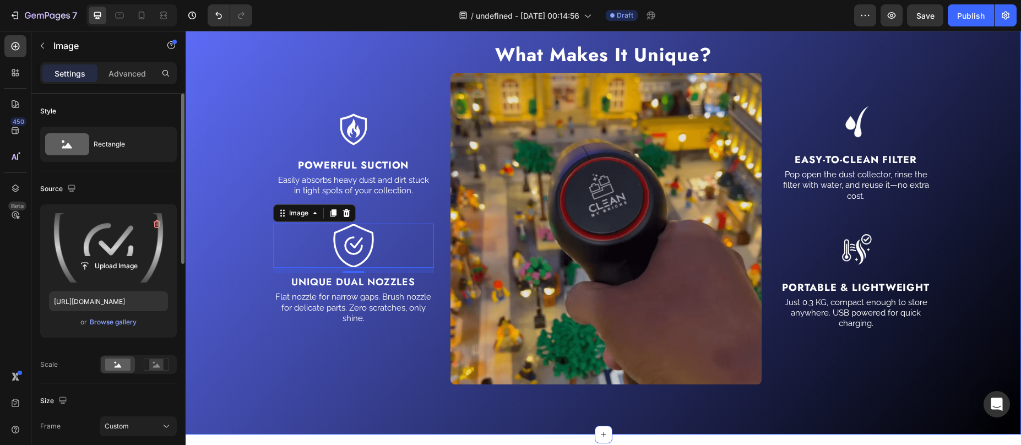
click at [259, 364] on div "⁠⁠⁠⁠⁠⁠⁠ What Makes It Unique? Heading Image Powerful Suction Text Block Easily …" at bounding box center [603, 216] width 819 height 350
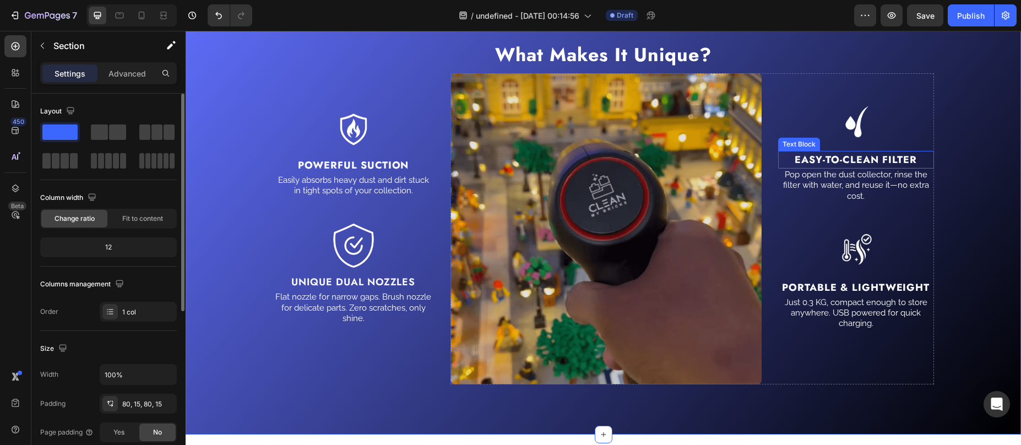
click at [843, 164] on strong "Easy-To-Clean Filter" at bounding box center [856, 160] width 122 height 14
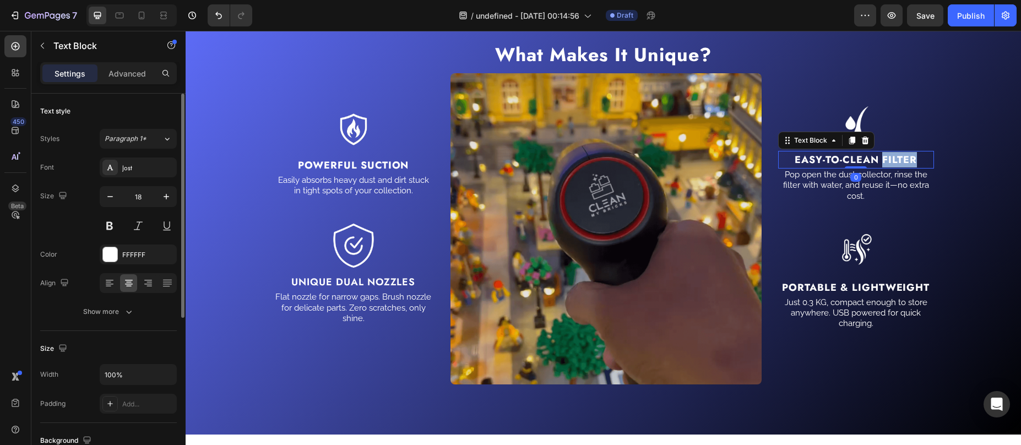
click at [878, 161] on strong "Easy-To-Clean Filter" at bounding box center [856, 160] width 122 height 14
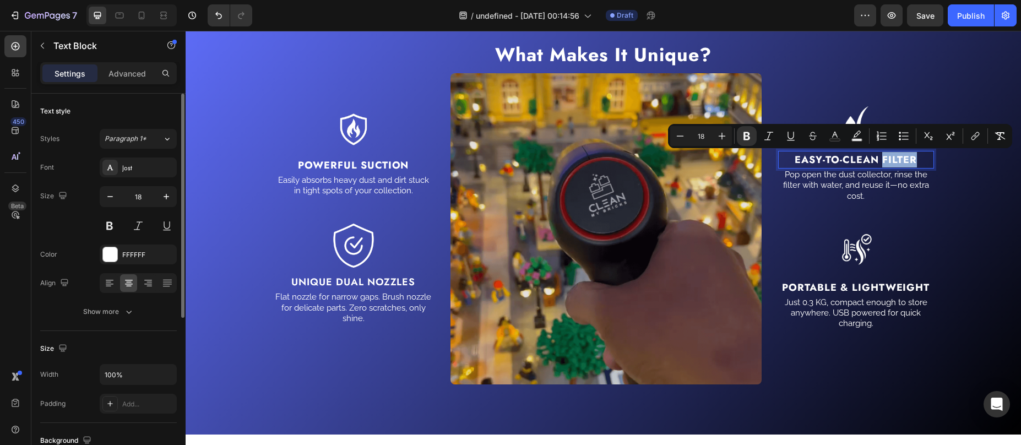
click at [878, 161] on strong "Easy-To-Clean Filter" at bounding box center [856, 160] width 122 height 14
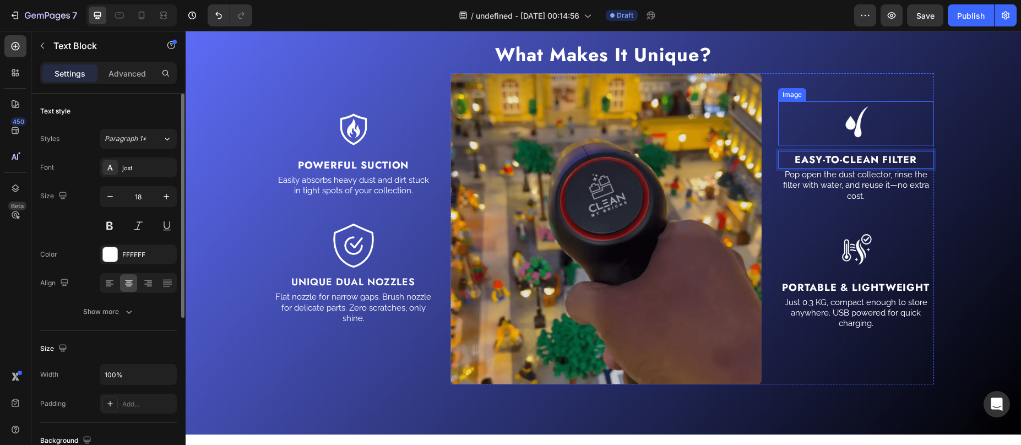
click at [844, 118] on img at bounding box center [855, 123] width 55 height 44
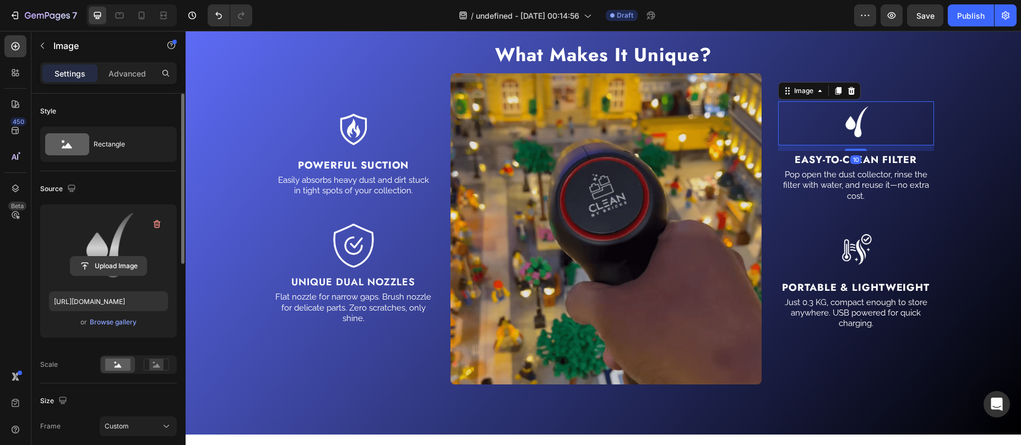
click at [105, 260] on input "file" at bounding box center [108, 266] width 76 height 19
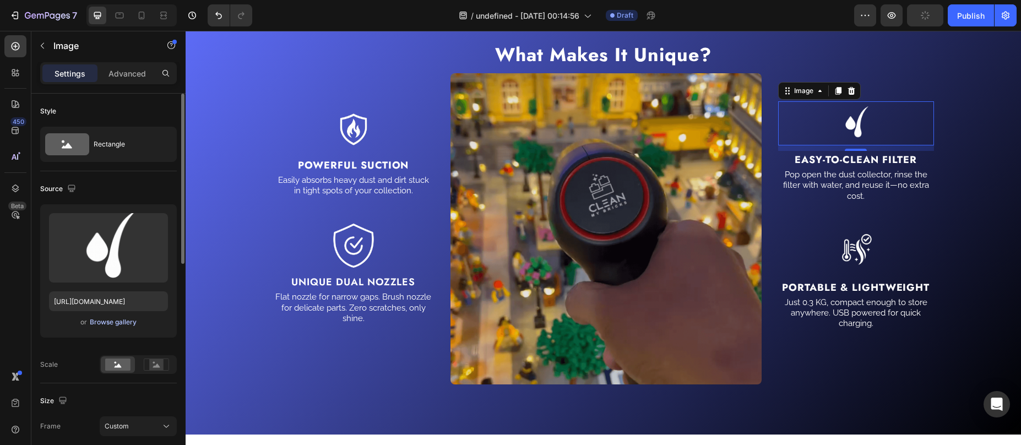
click at [122, 323] on div "Browse gallery" at bounding box center [113, 322] width 47 height 10
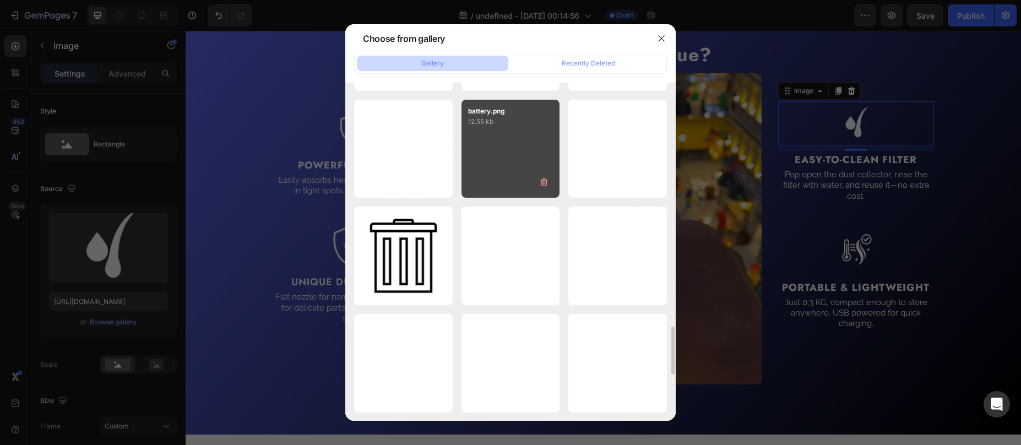
scroll to position [1667, 0]
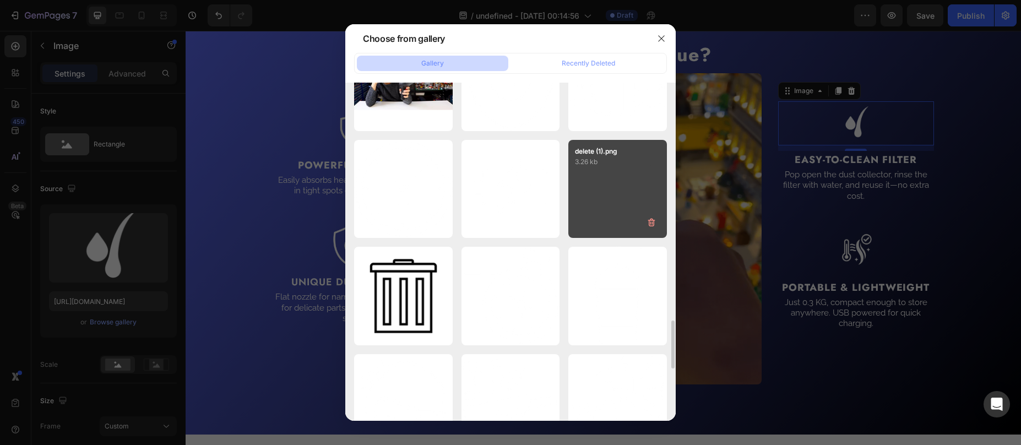
click at [625, 171] on div "delete (1).png 3.26 kb" at bounding box center [617, 189] width 99 height 99
type input "https://cdn.shopify.com/s/files/1/0587/7297/9878/files/gempages_511736710535578…"
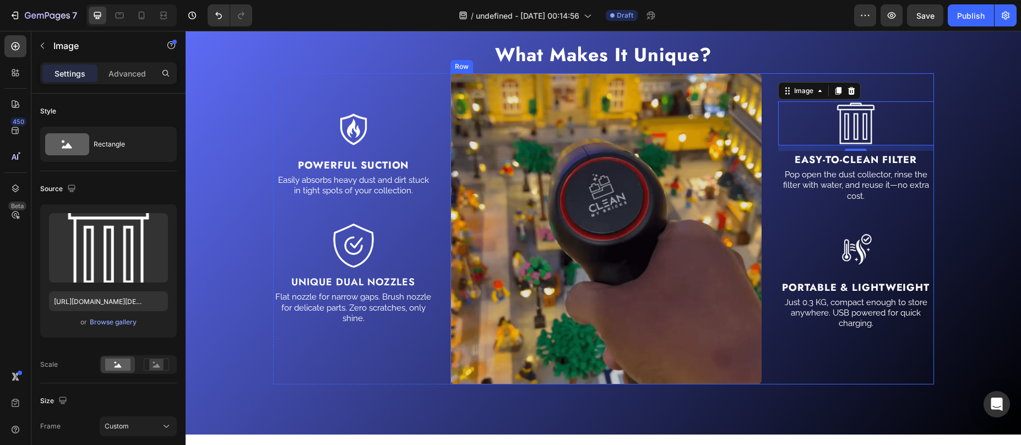
click at [782, 211] on div "Image 10 Easy-To-Clean Filter Text Block Pop open the dust collector, rinse the…" at bounding box center [856, 228] width 156 height 311
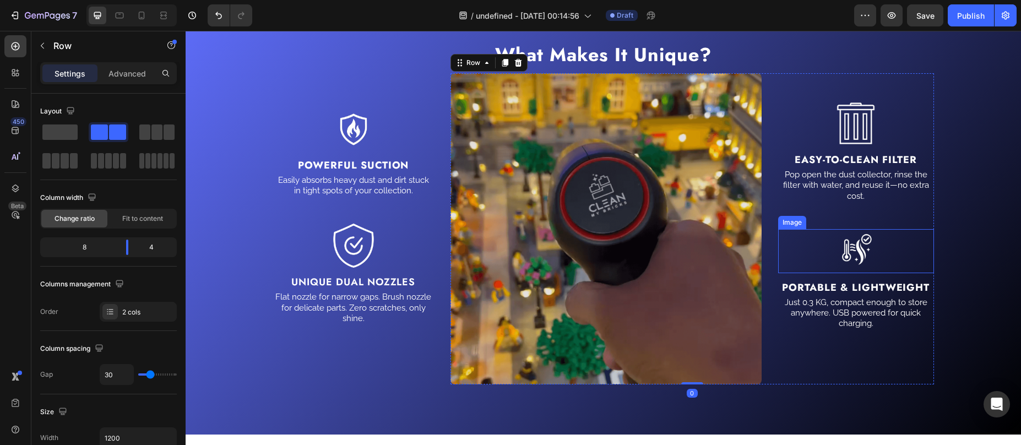
click at [848, 260] on img at bounding box center [855, 251] width 55 height 44
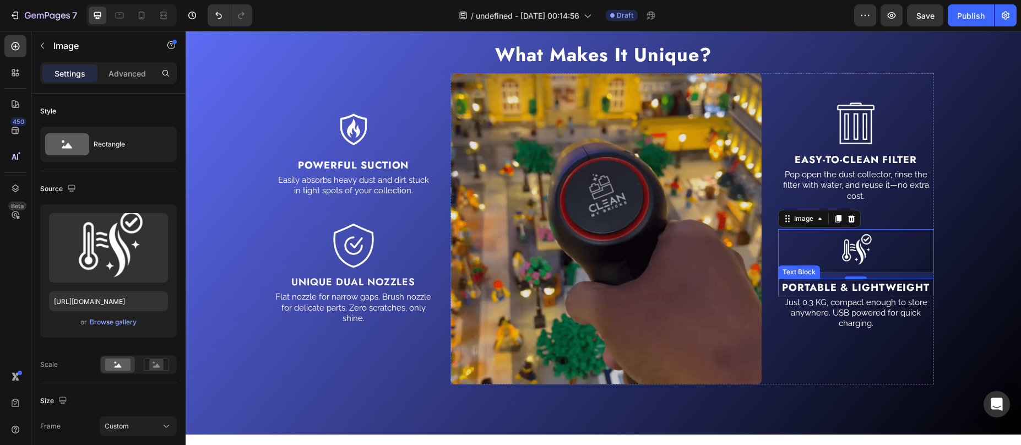
click at [881, 286] on strong "Portable & Lightweight" at bounding box center [856, 287] width 148 height 14
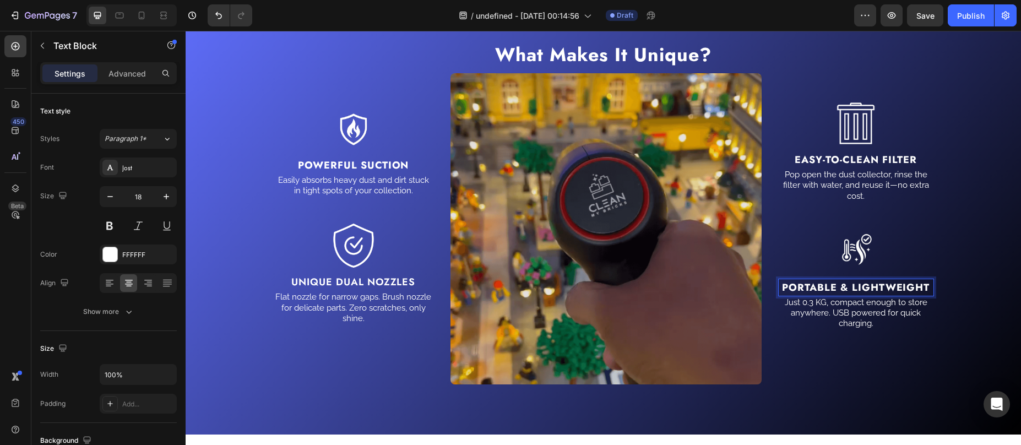
drag, startPoint x: 851, startPoint y: 287, endPoint x: 895, endPoint y: 291, distance: 44.2
click at [924, 290] on strong "Portable & Lightweight" at bounding box center [856, 287] width 148 height 14
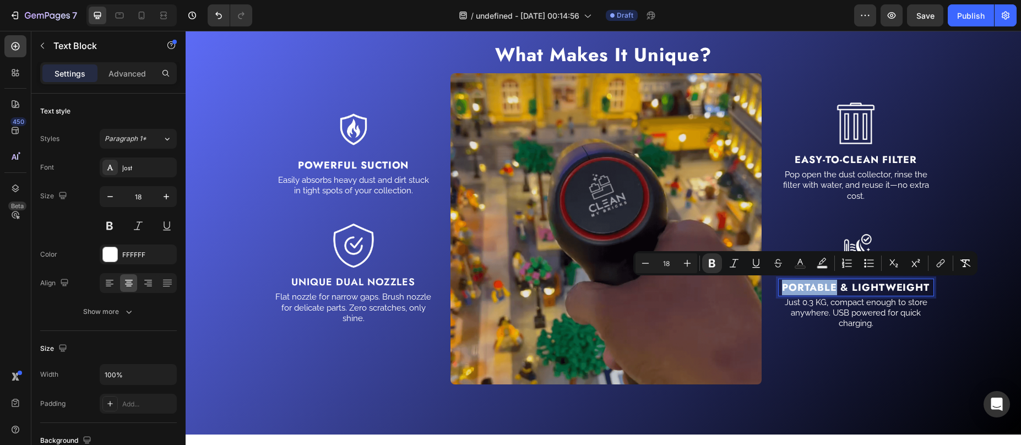
drag, startPoint x: 832, startPoint y: 289, endPoint x: 775, endPoint y: 288, distance: 56.7
click at [779, 288] on p "Portable & Lightweight" at bounding box center [856, 287] width 154 height 15
copy strong "Portable"
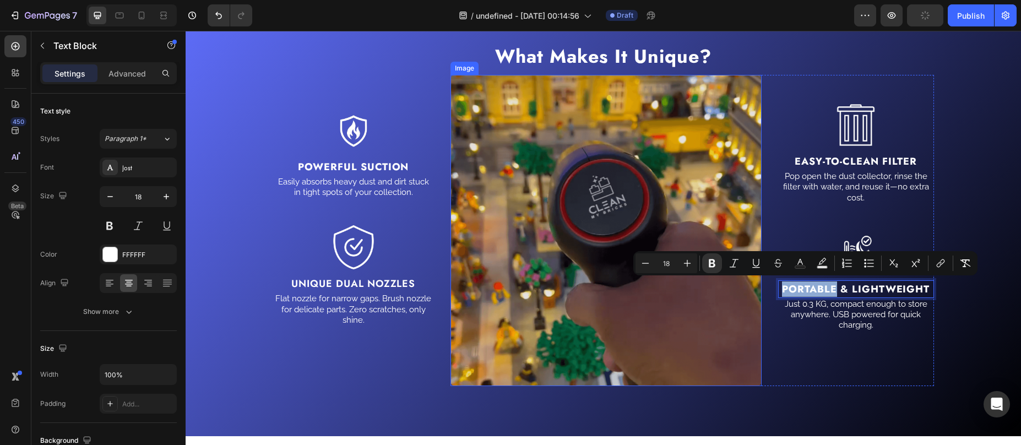
scroll to position [1568, 0]
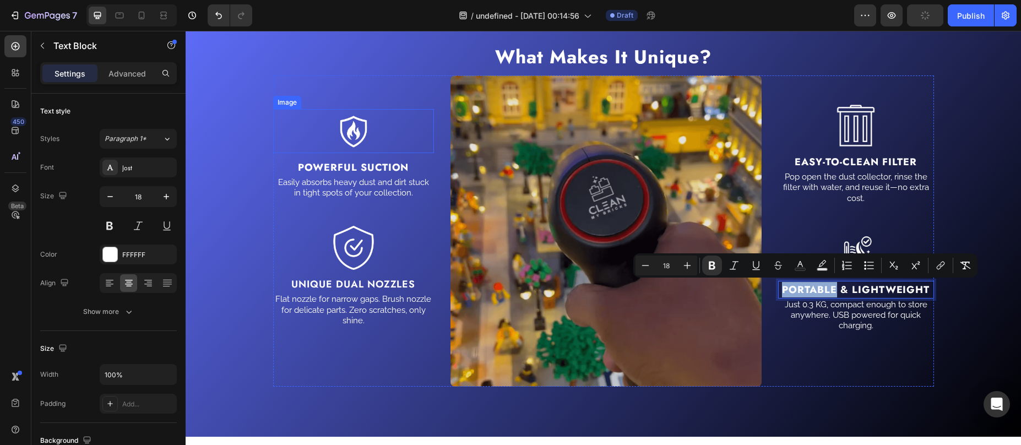
click at [359, 133] on img at bounding box center [354, 131] width 44 height 44
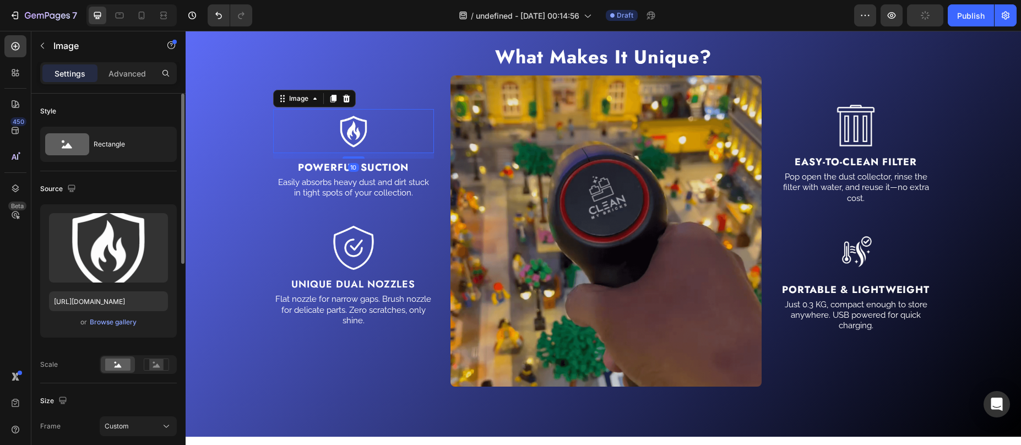
scroll to position [131, 0]
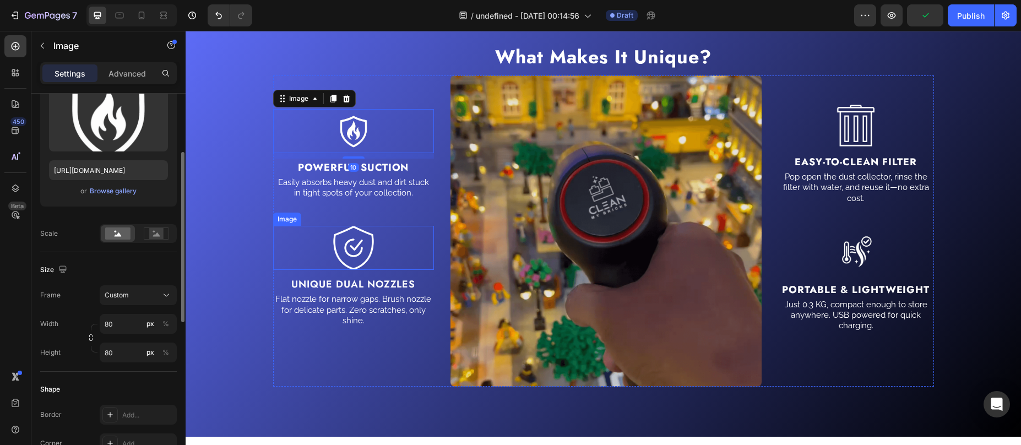
click at [361, 251] on img at bounding box center [354, 248] width 44 height 44
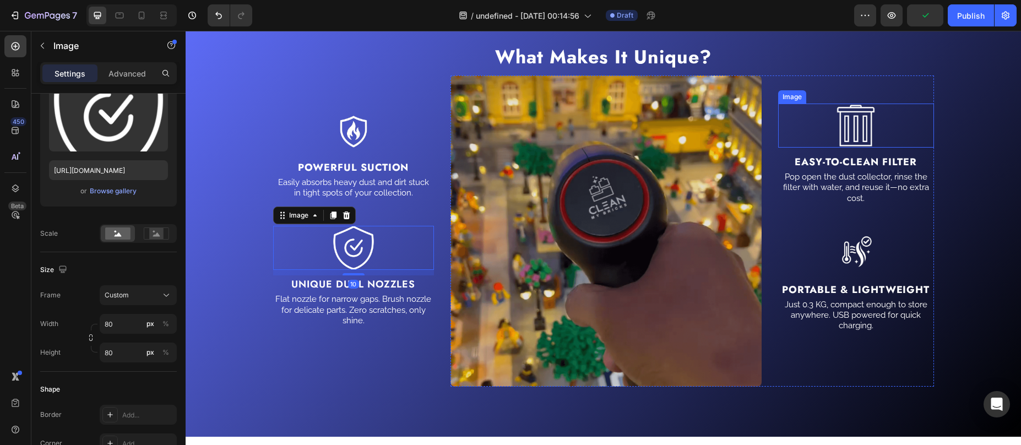
click at [846, 121] on img at bounding box center [855, 126] width 55 height 44
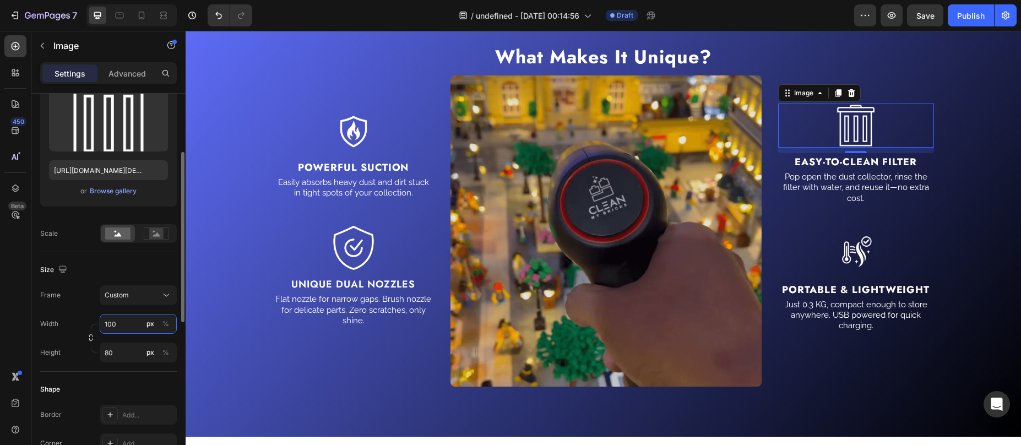
click at [116, 322] on input "100" at bounding box center [138, 324] width 77 height 20
type input "80"
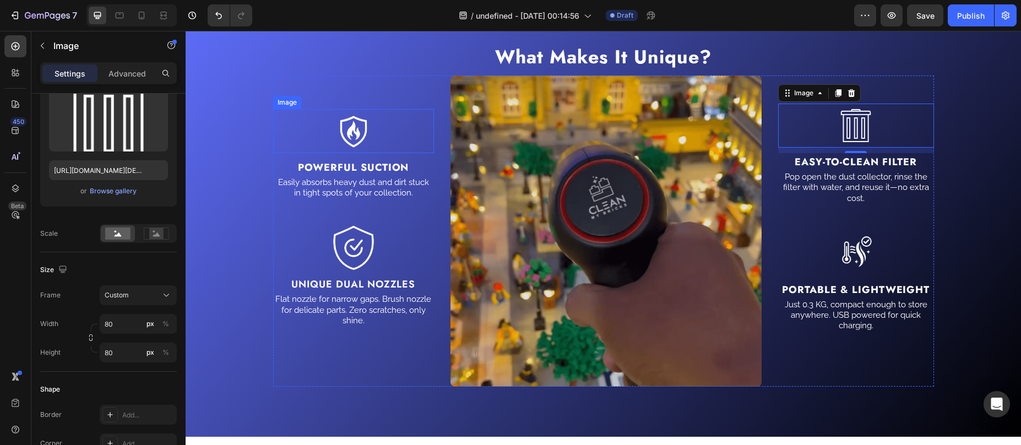
click at [360, 128] on img at bounding box center [354, 131] width 44 height 44
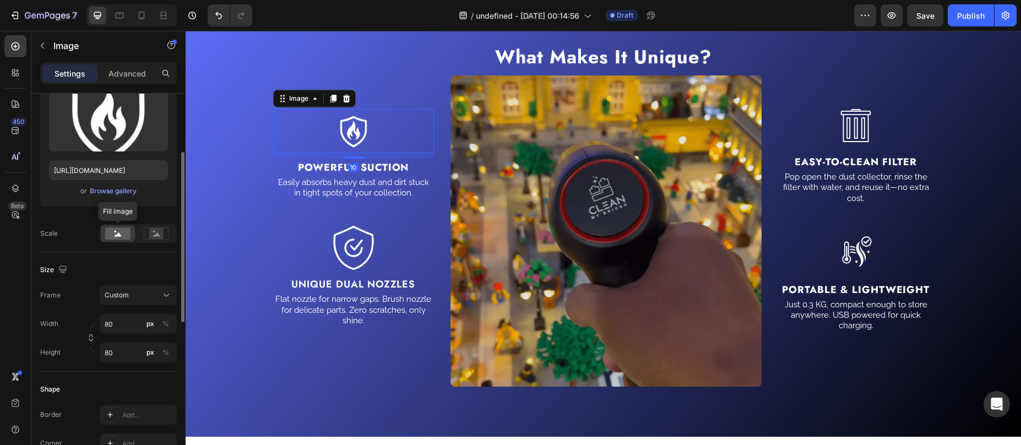
click at [113, 235] on rect at bounding box center [117, 233] width 25 height 12
click at [151, 233] on rect at bounding box center [156, 233] width 14 height 11
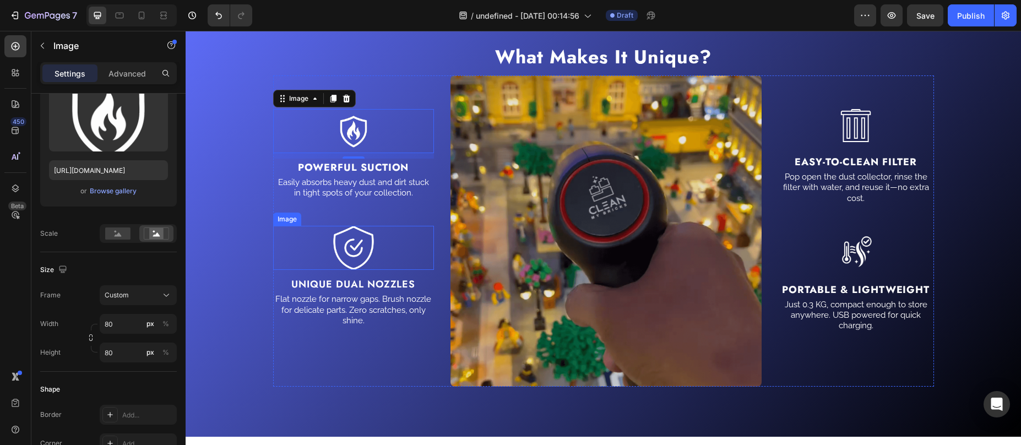
click at [362, 252] on img at bounding box center [354, 248] width 44 height 44
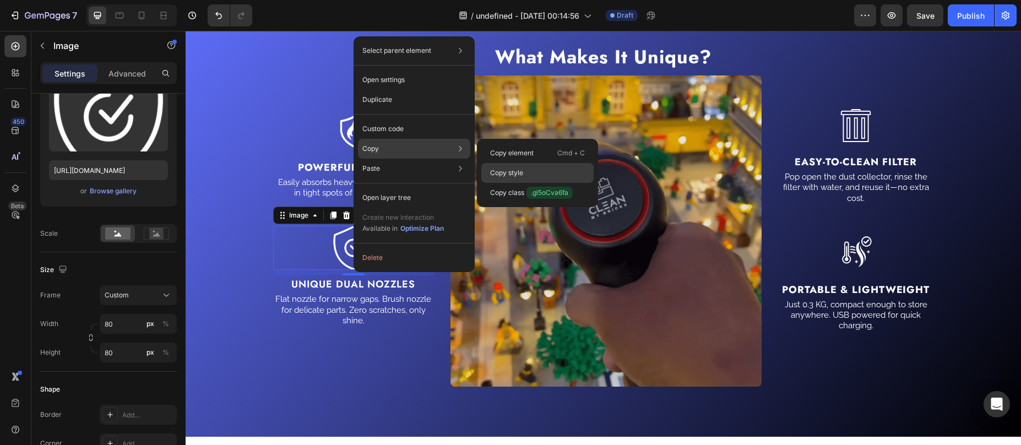
click at [511, 171] on p "Copy style" at bounding box center [506, 173] width 33 height 10
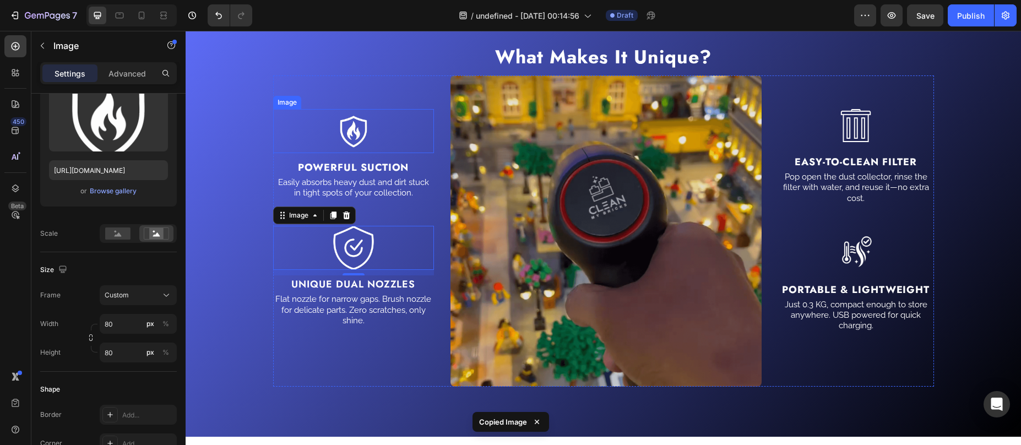
click at [336, 118] on img at bounding box center [354, 131] width 44 height 44
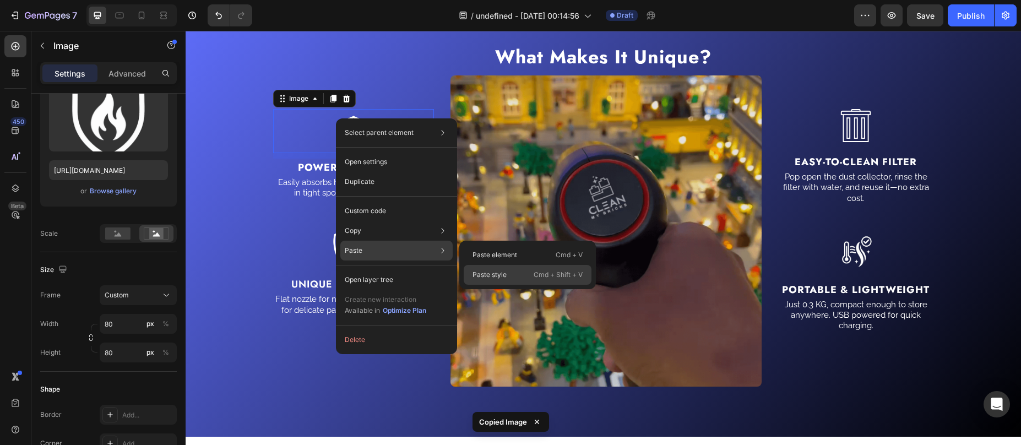
click at [480, 279] on p "Paste style" at bounding box center [490, 275] width 34 height 10
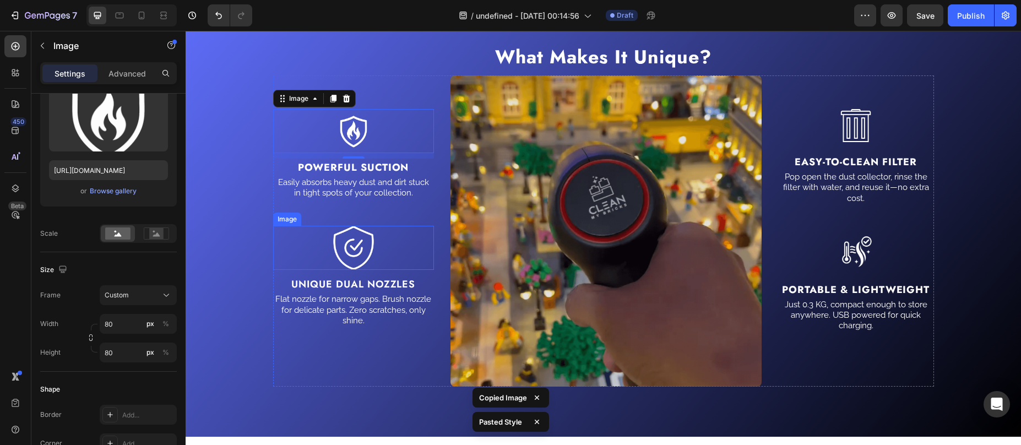
click at [340, 240] on img at bounding box center [354, 248] width 44 height 44
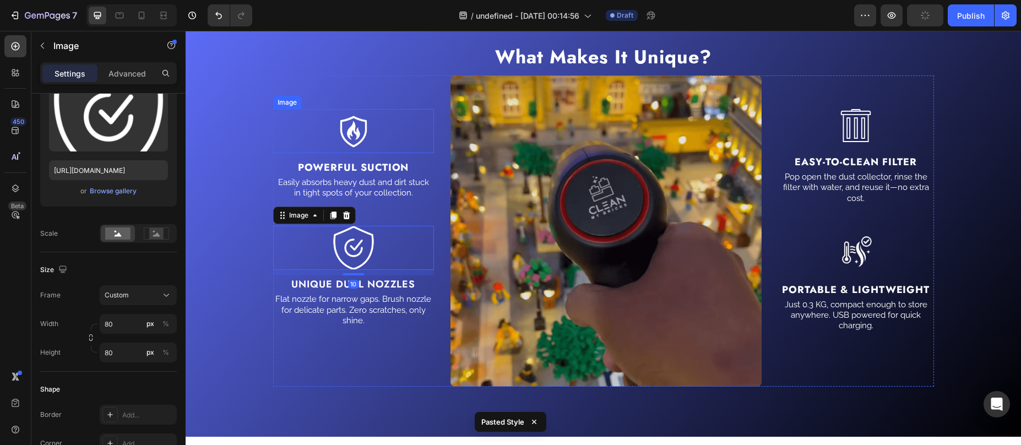
click at [357, 129] on img at bounding box center [354, 131] width 44 height 44
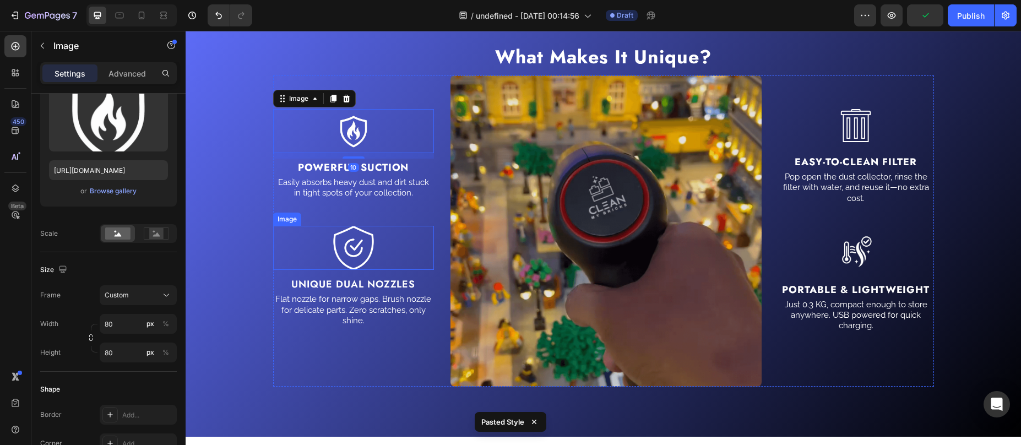
click at [349, 262] on img at bounding box center [354, 248] width 44 height 44
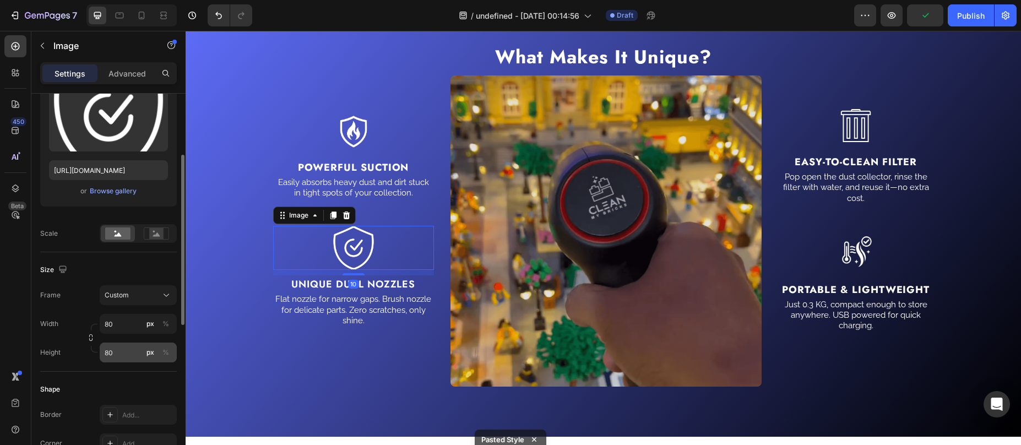
scroll to position [133, 0]
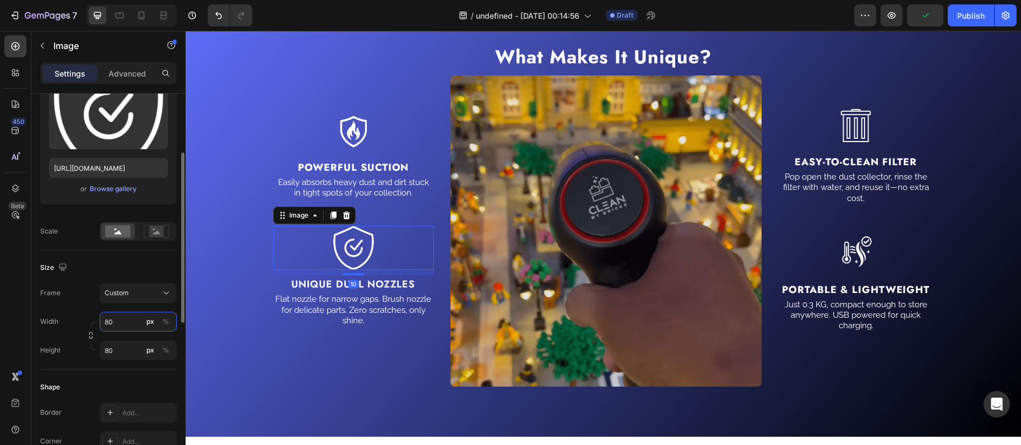
click at [113, 316] on input "80" at bounding box center [138, 322] width 77 height 20
type input "60"
click at [155, 236] on div at bounding box center [156, 231] width 34 height 17
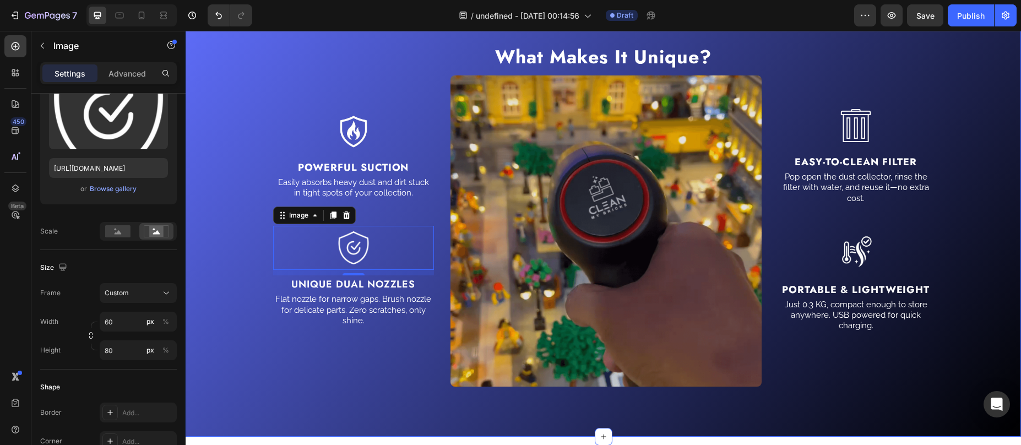
click at [276, 394] on div "⁠⁠⁠⁠⁠⁠⁠ What Makes It Unique? Heading Image Powerful Suction Text Block Easily …" at bounding box center [603, 218] width 835 height 438
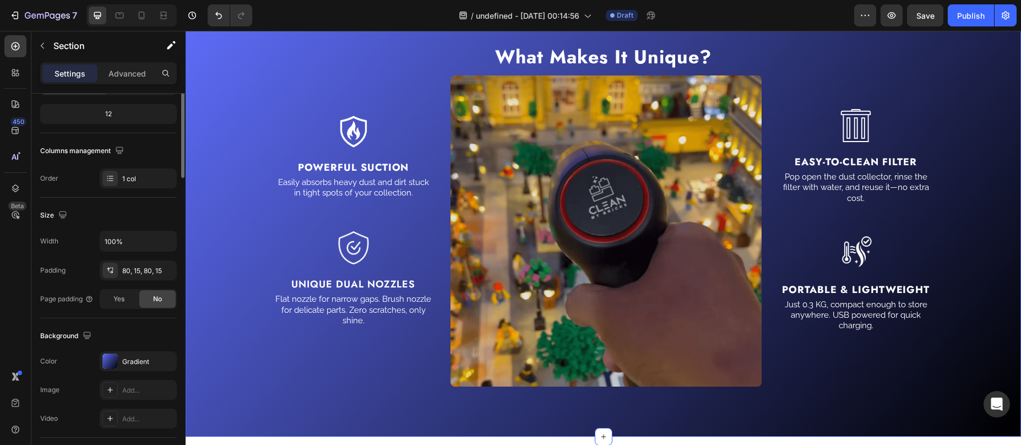
scroll to position [0, 0]
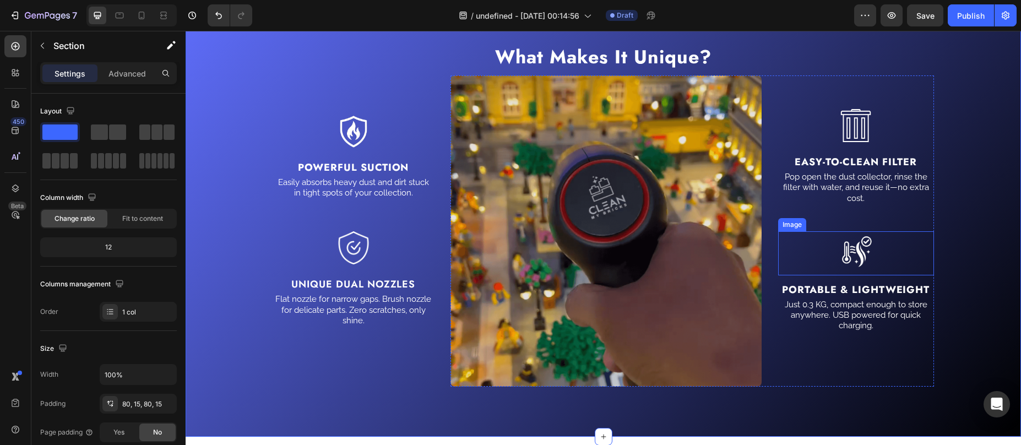
click at [844, 254] on img at bounding box center [855, 253] width 55 height 44
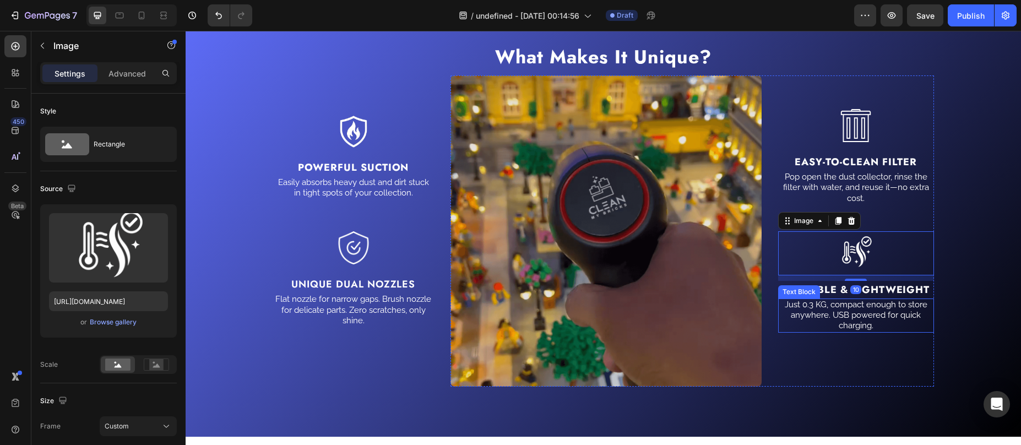
click at [806, 291] on div "Text Block" at bounding box center [798, 292] width 37 height 10
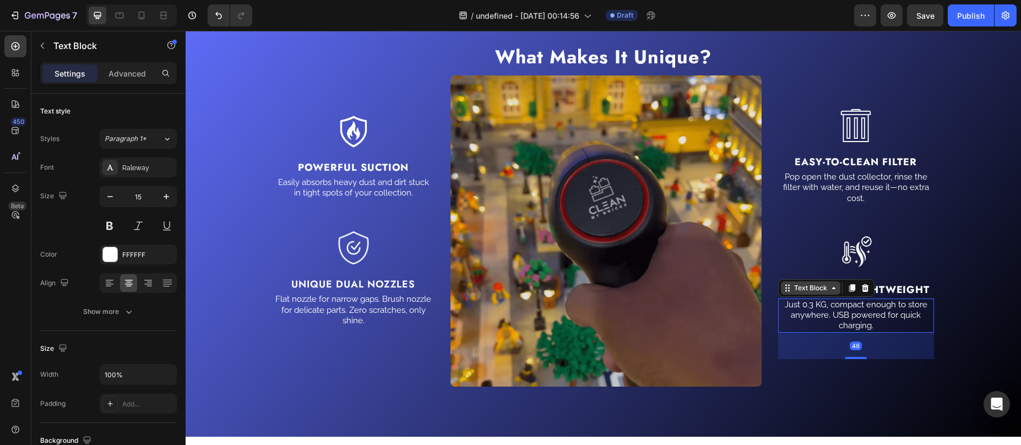
click at [805, 291] on div "Text Block" at bounding box center [810, 288] width 37 height 10
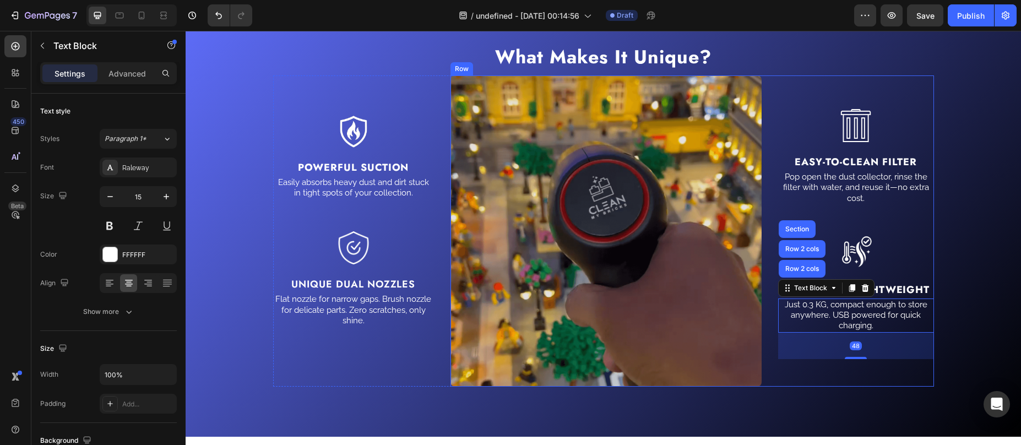
click at [892, 278] on div "Image Easy-To-Clean Filter Text Block Pop open the dust collector, rinse the fi…" at bounding box center [856, 230] width 156 height 311
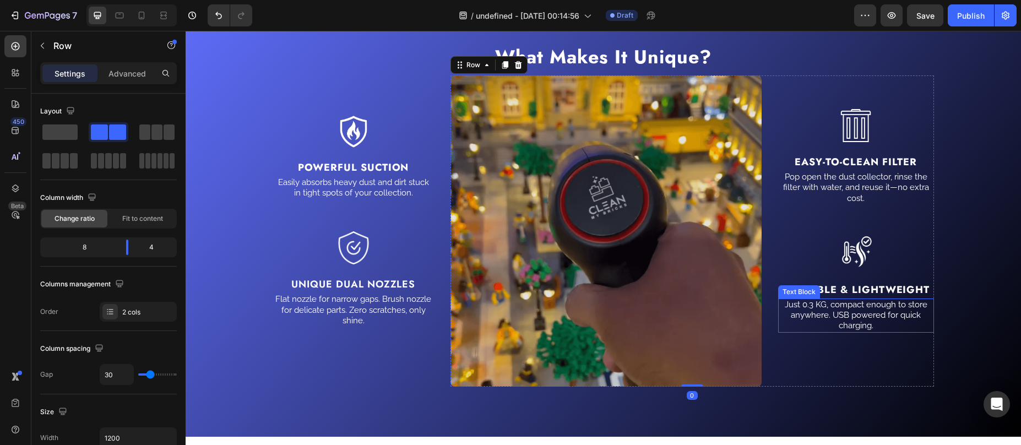
click at [821, 297] on p "Portable & Lightweight" at bounding box center [856, 289] width 154 height 15
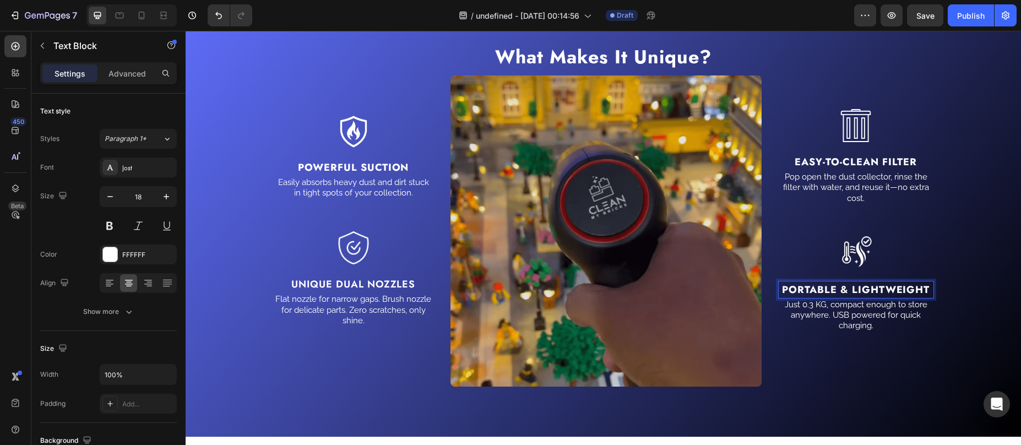
click at [834, 291] on strong "Portable & Lightweight" at bounding box center [856, 290] width 148 height 14
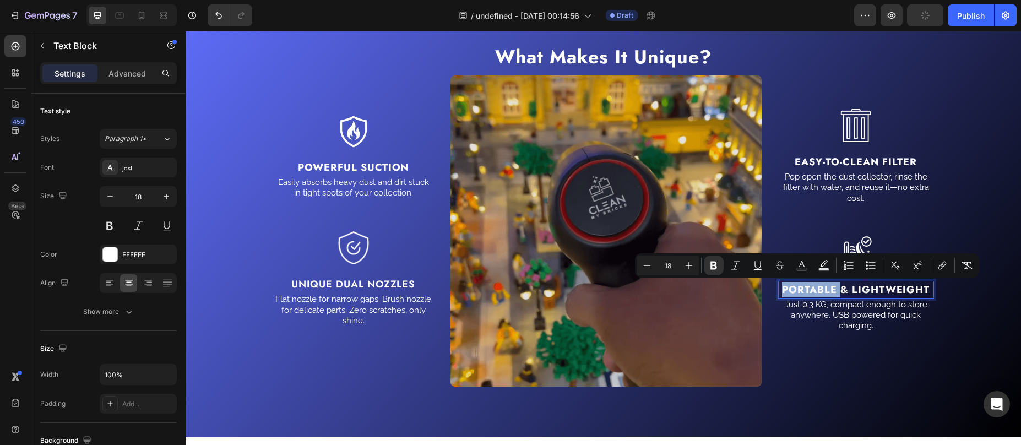
drag, startPoint x: 834, startPoint y: 291, endPoint x: 786, endPoint y: 295, distance: 47.5
click at [786, 295] on strong "Portable & Lightweight" at bounding box center [856, 290] width 148 height 14
copy strong "Portable"
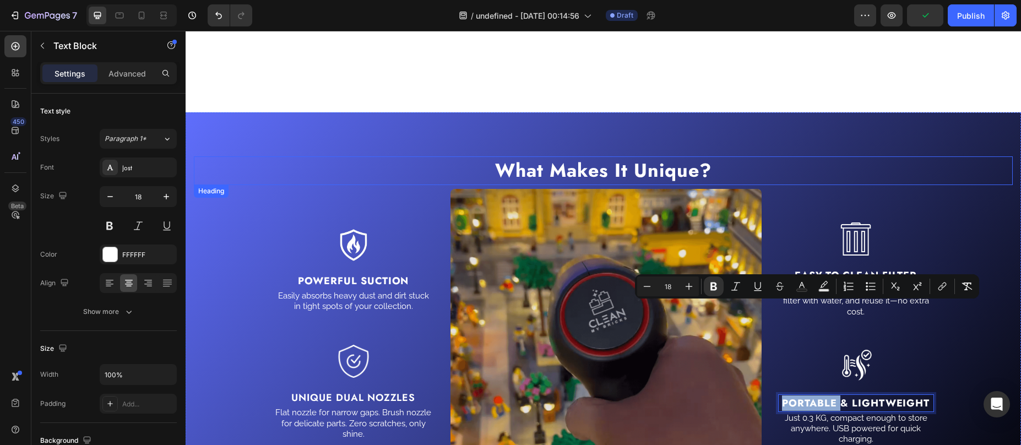
scroll to position [1447, 0]
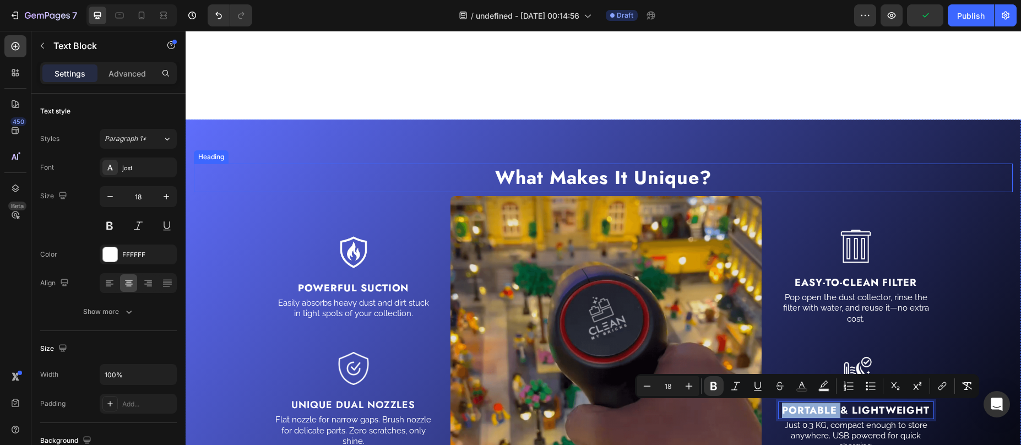
click at [560, 182] on strong "What Makes It Unique?" at bounding box center [603, 177] width 216 height 27
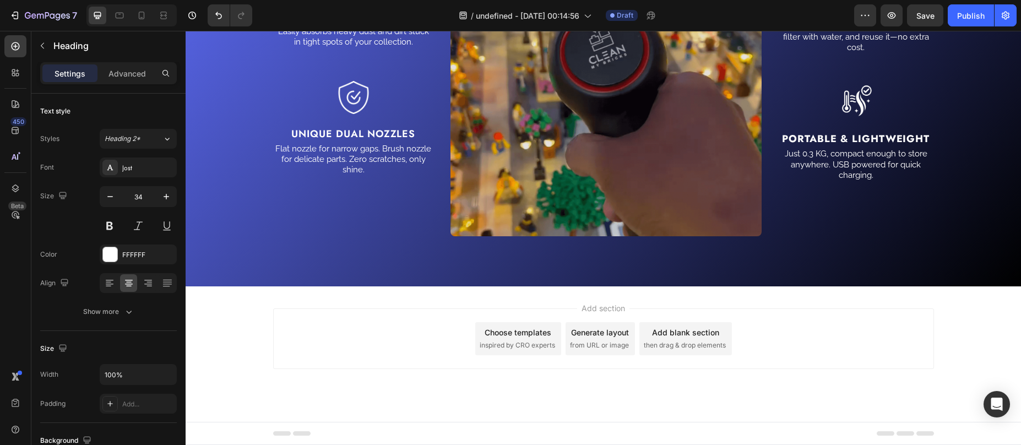
click at [719, 122] on div "What Makes It Unique? Heading 7 Image Powerful Suction Text Block Easily absorb…" at bounding box center [603, 68] width 835 height 438
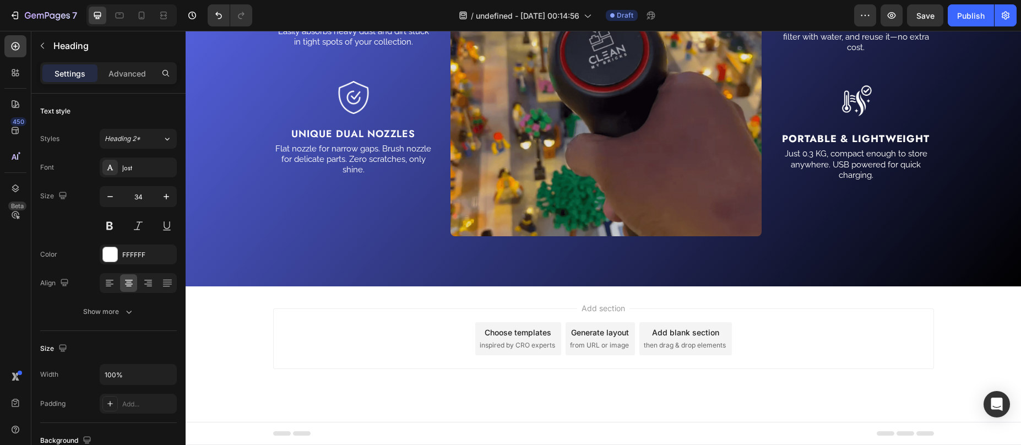
drag, startPoint x: 598, startPoint y: 194, endPoint x: 654, endPoint y: 148, distance: 72.4
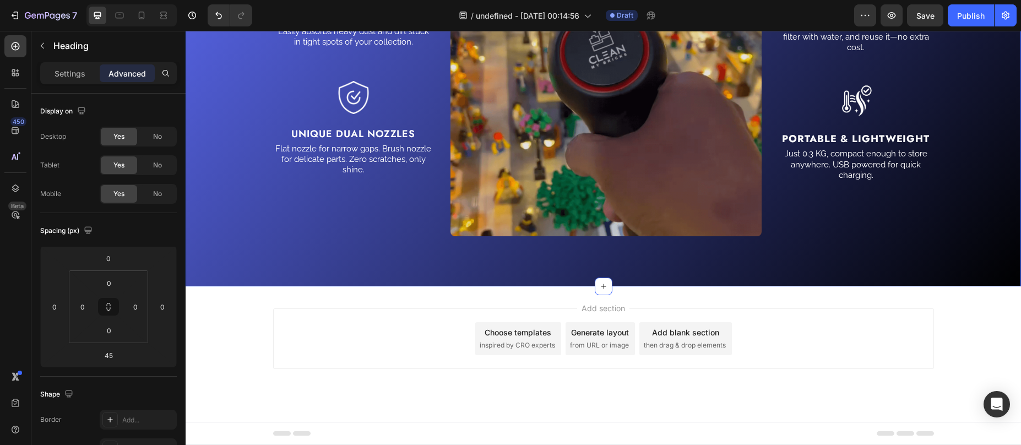
click at [656, 138] on div "⁠⁠⁠⁠⁠⁠⁠ What Makes It Unique? Heading 45 Image Powerful Suction Text Block Easi…" at bounding box center [603, 57] width 835 height 459
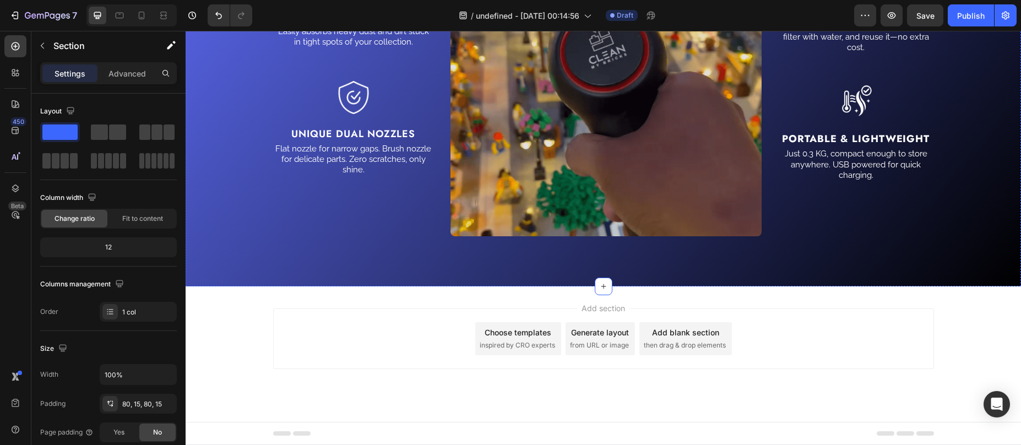
scroll to position [1739, 0]
click at [846, 135] on strong "Portable & Lightweight" at bounding box center [856, 139] width 148 height 14
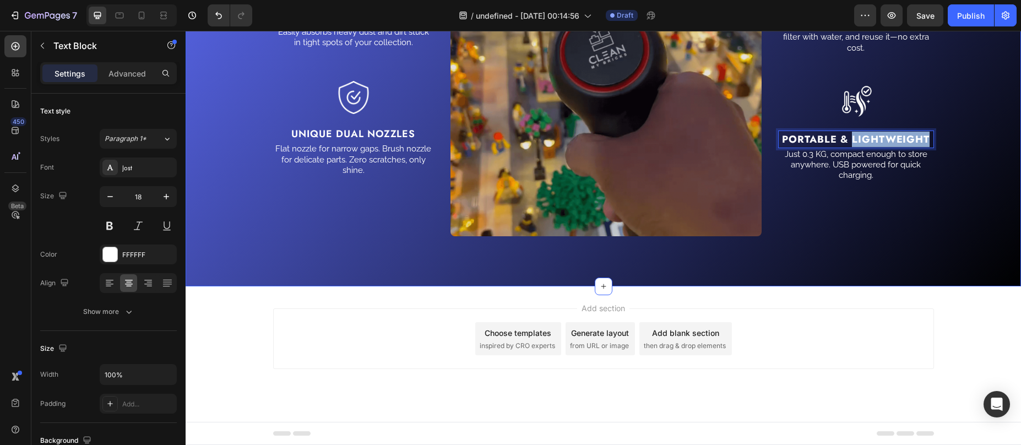
drag, startPoint x: 848, startPoint y: 140, endPoint x: 925, endPoint y: 136, distance: 77.2
click at [929, 136] on div "Portable & Lightweight" at bounding box center [856, 140] width 156 height 18
copy strong "Lightweight"
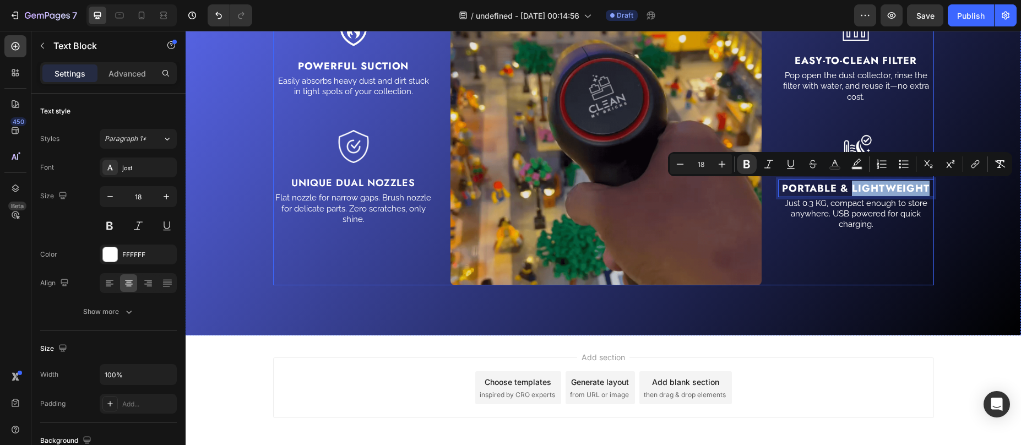
scroll to position [1597, 0]
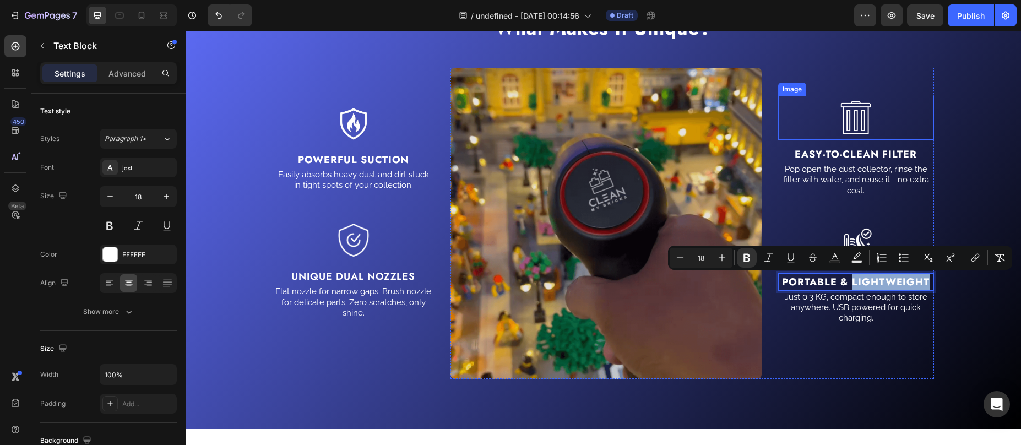
click at [896, 127] on div at bounding box center [856, 118] width 156 height 44
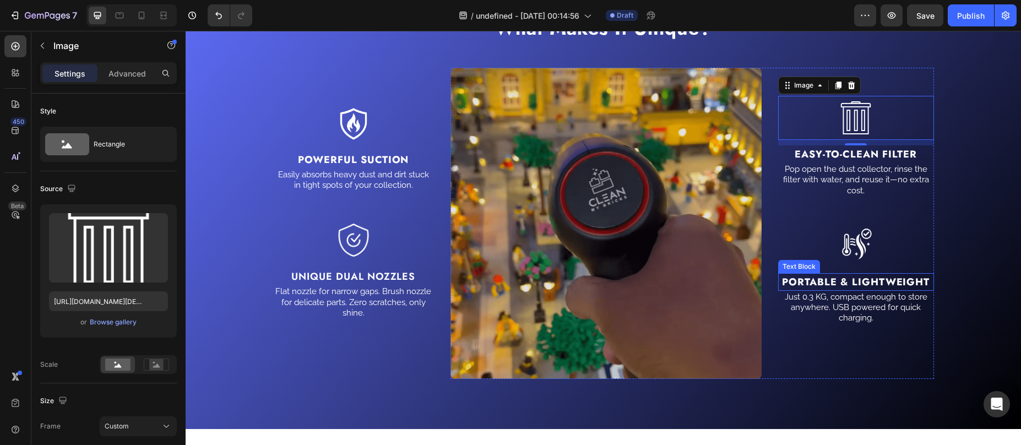
click at [833, 286] on strong "Portable & Lightweight" at bounding box center [856, 282] width 148 height 14
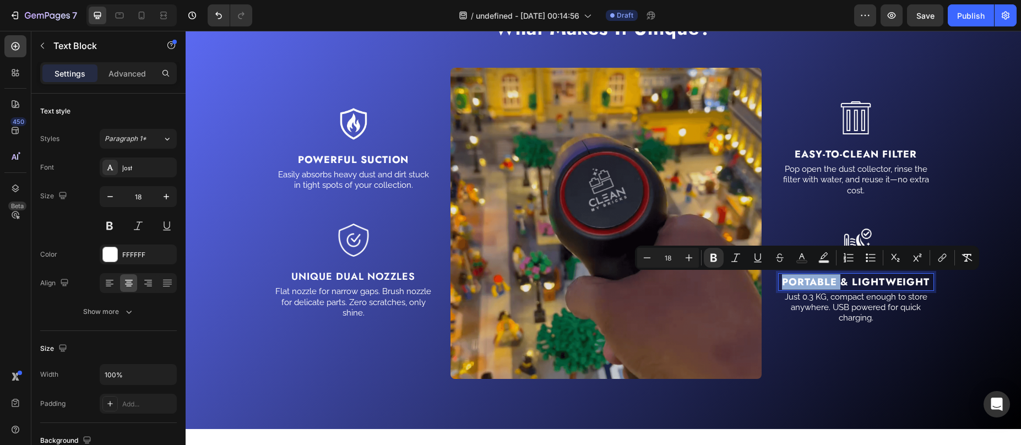
drag, startPoint x: 832, startPoint y: 286, endPoint x: 778, endPoint y: 289, distance: 53.5
click at [782, 288] on strong "Portable & Lightweight" at bounding box center [856, 282] width 148 height 14
copy strong "Portable"
drag, startPoint x: 860, startPoint y: 314, endPoint x: 867, endPoint y: 259, distance: 56.0
click at [860, 314] on p "Just 0.3 KG, compact enough to store anywhere. USB powered for quick charging." at bounding box center [856, 308] width 154 height 32
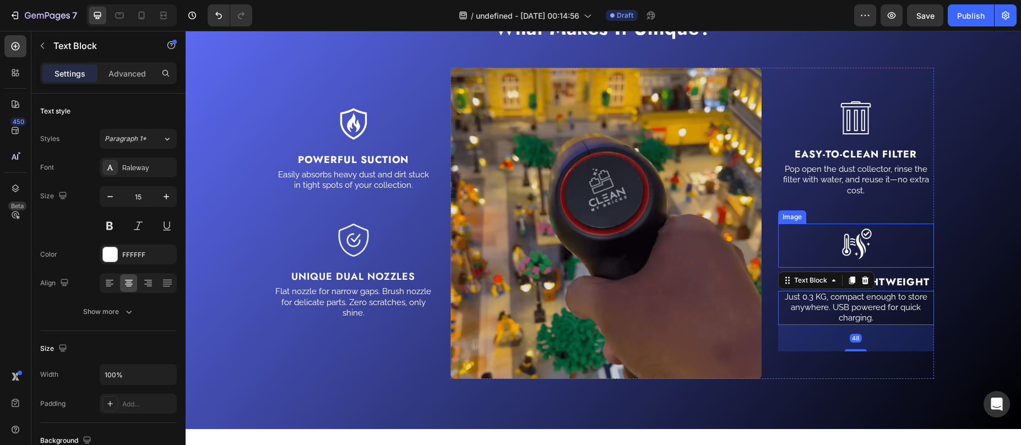
click at [856, 234] on img at bounding box center [855, 246] width 55 height 44
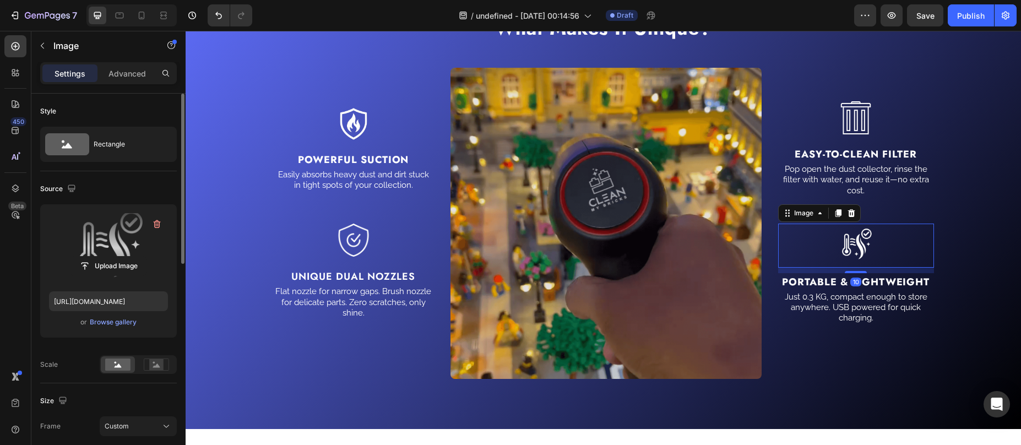
click at [96, 251] on label at bounding box center [108, 247] width 119 height 69
click at [96, 257] on input "file" at bounding box center [108, 266] width 76 height 19
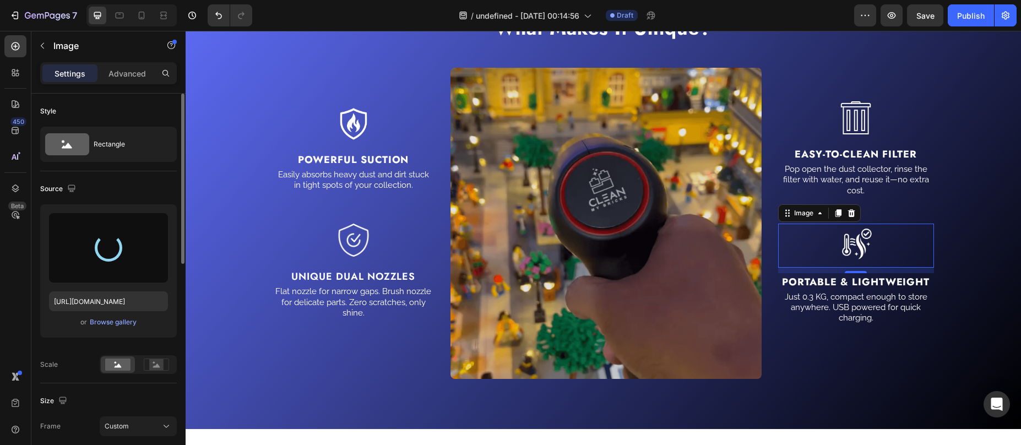
type input "https://cdn.shopify.com/s/files/1/0587/7297/9878/files/gempages_511736710535578…"
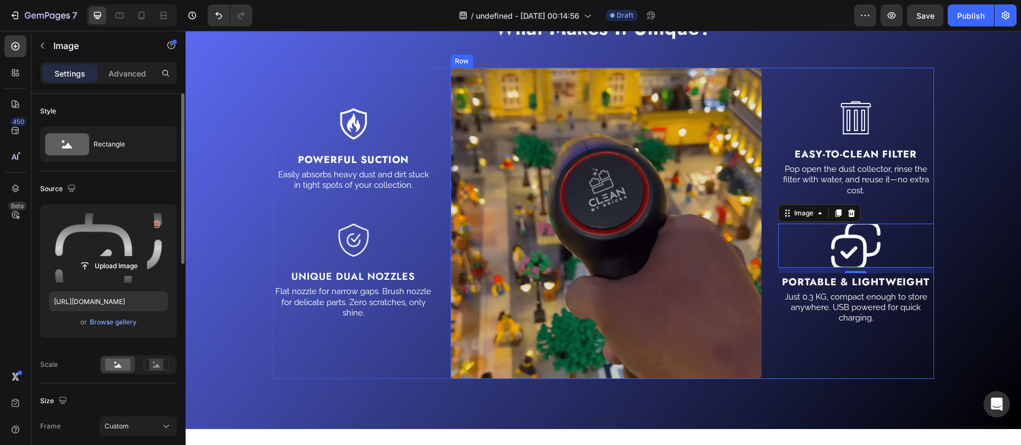
click at [845, 77] on div "Image Easy-To-Clean Filter Text Block Pop open the dust collector, rinse the fi…" at bounding box center [856, 223] width 156 height 311
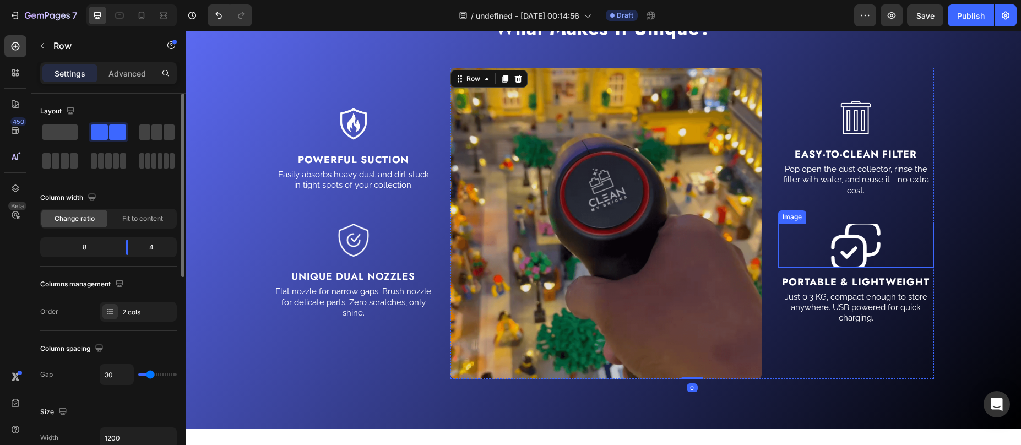
click at [865, 242] on img at bounding box center [855, 246] width 55 height 44
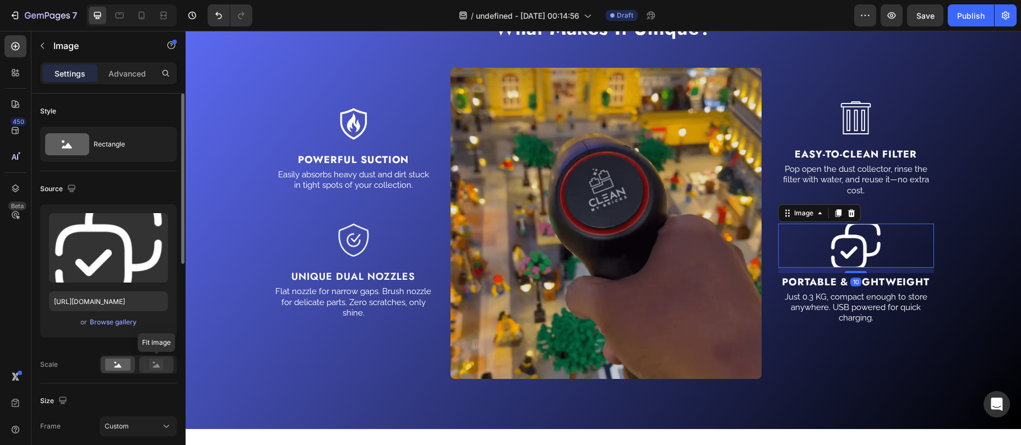
click at [143, 365] on div at bounding box center [156, 364] width 34 height 17
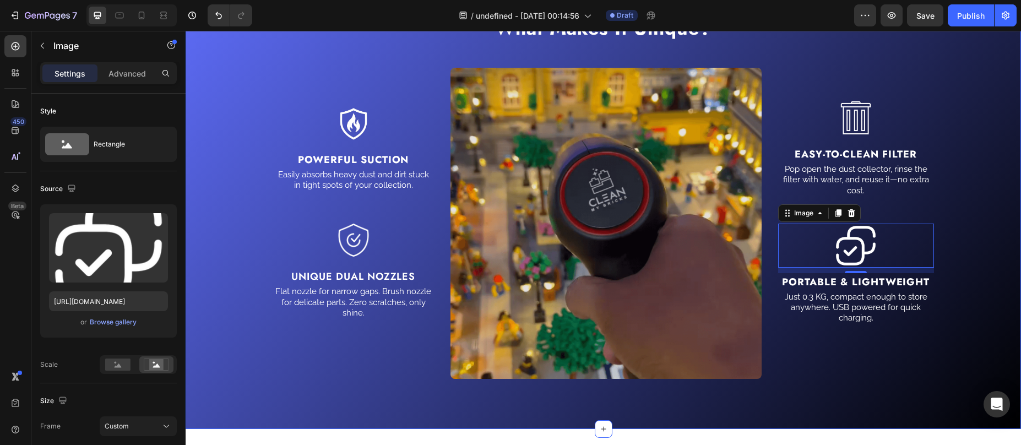
click at [867, 52] on div "⁠⁠⁠⁠⁠⁠⁠ What Makes It Unique? Heading Image Powerful Suction Text Block Easily …" at bounding box center [603, 199] width 819 height 371
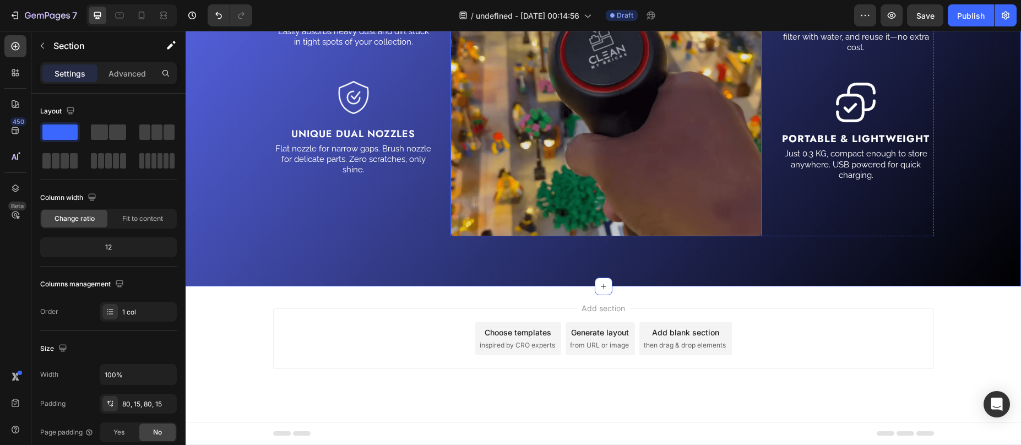
scroll to position [1533, 0]
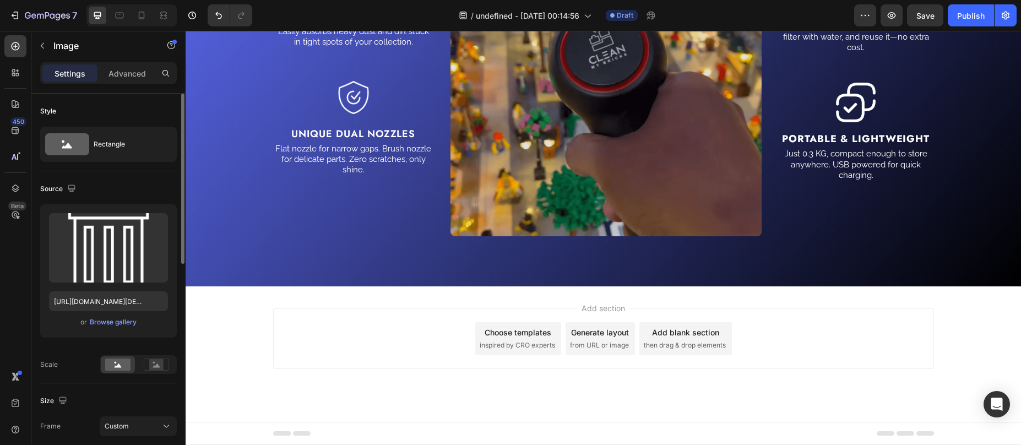
scroll to position [123, 0]
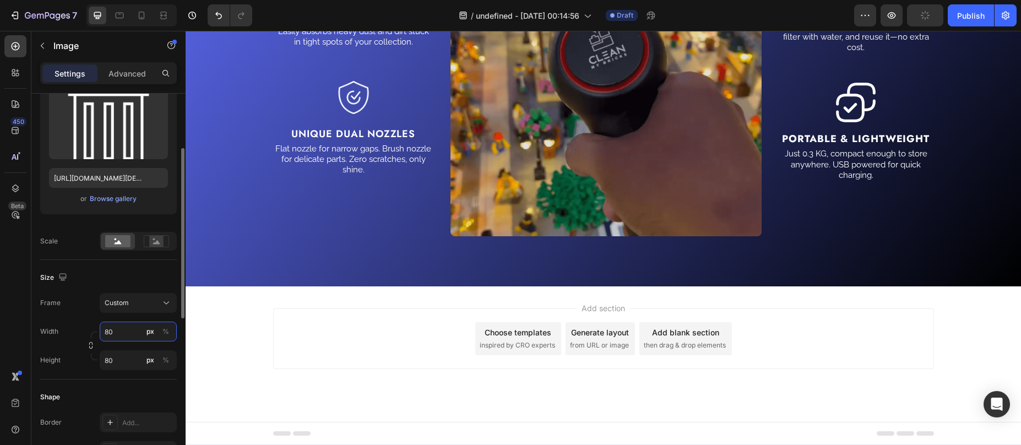
click at [126, 330] on input "80" at bounding box center [138, 332] width 77 height 20
type input "70"
click at [111, 361] on input "80" at bounding box center [138, 360] width 77 height 20
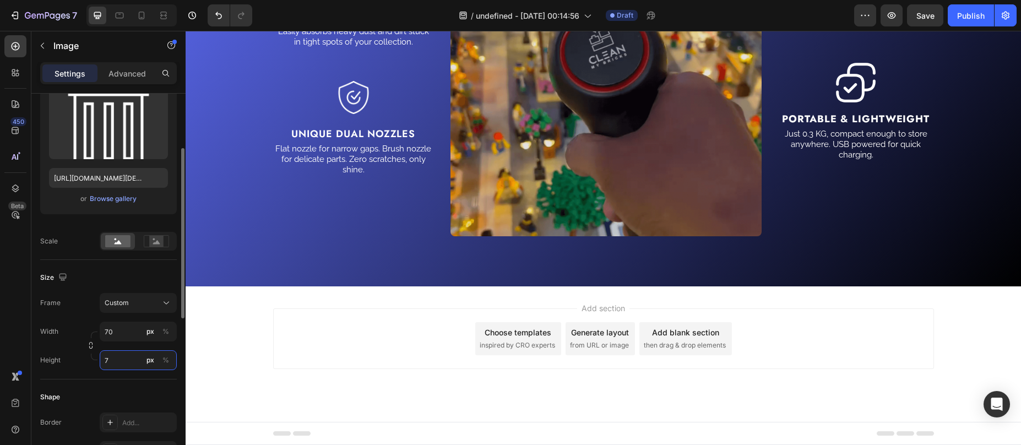
type input "70"
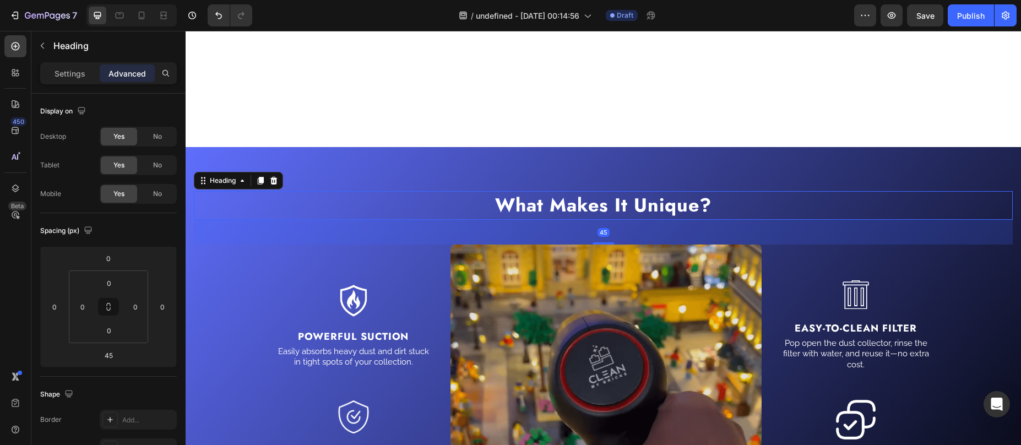
scroll to position [1420, 0]
click at [921, 14] on span "Save" at bounding box center [925, 15] width 18 height 9
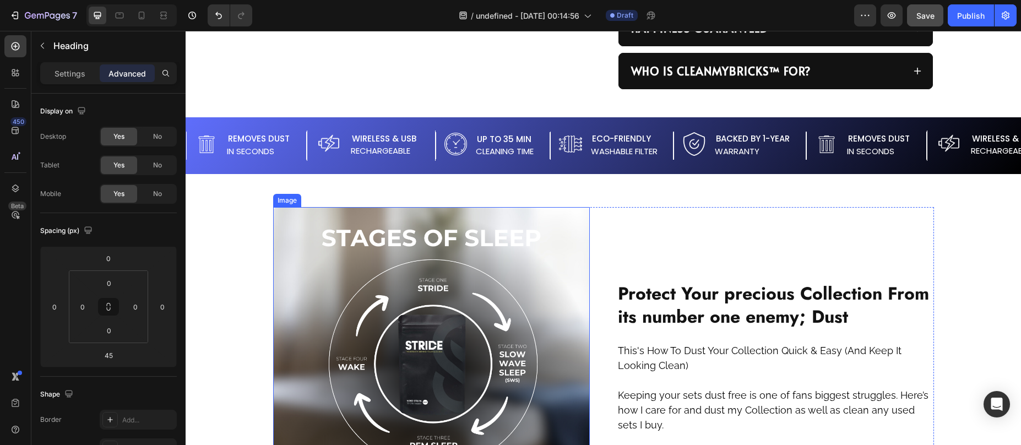
scroll to position [753, 0]
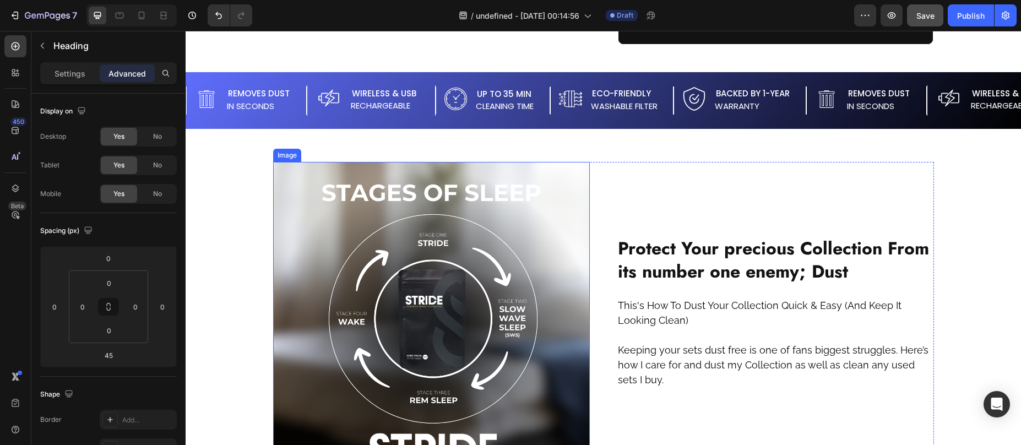
click at [419, 257] on img at bounding box center [431, 320] width 317 height 317
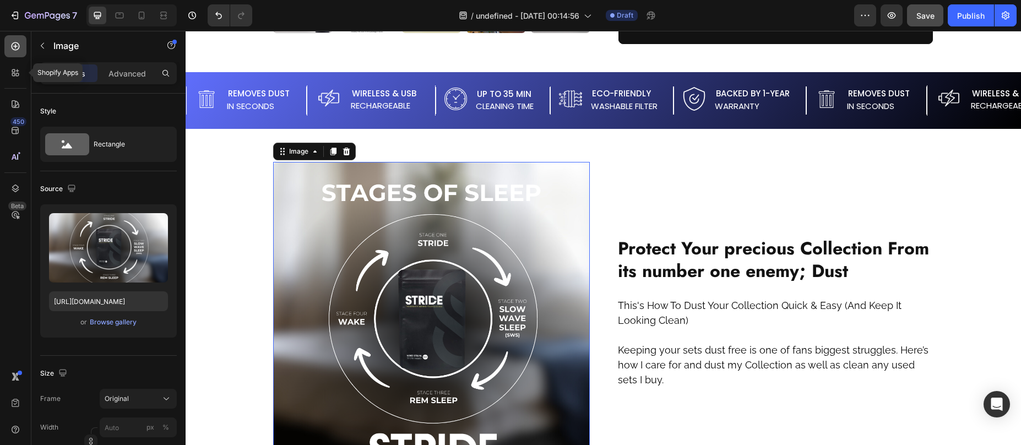
click at [16, 47] on icon at bounding box center [15, 46] width 11 height 11
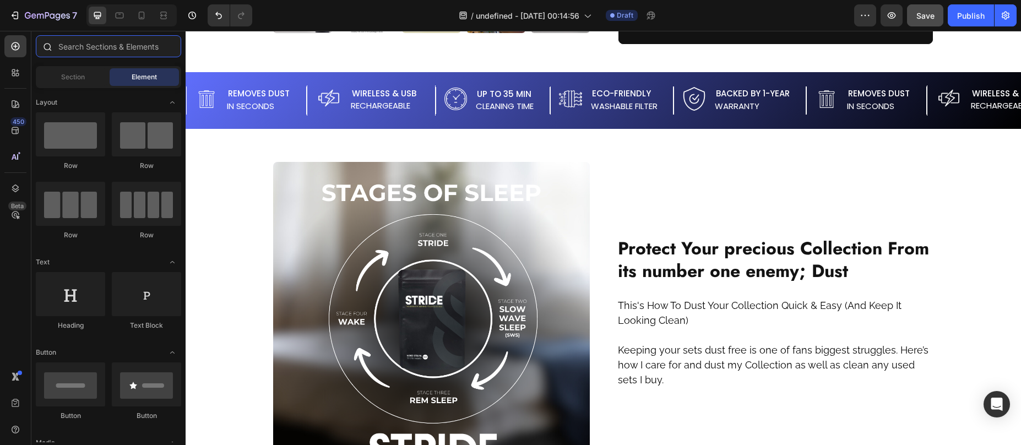
click at [88, 52] on input "text" at bounding box center [108, 46] width 145 height 22
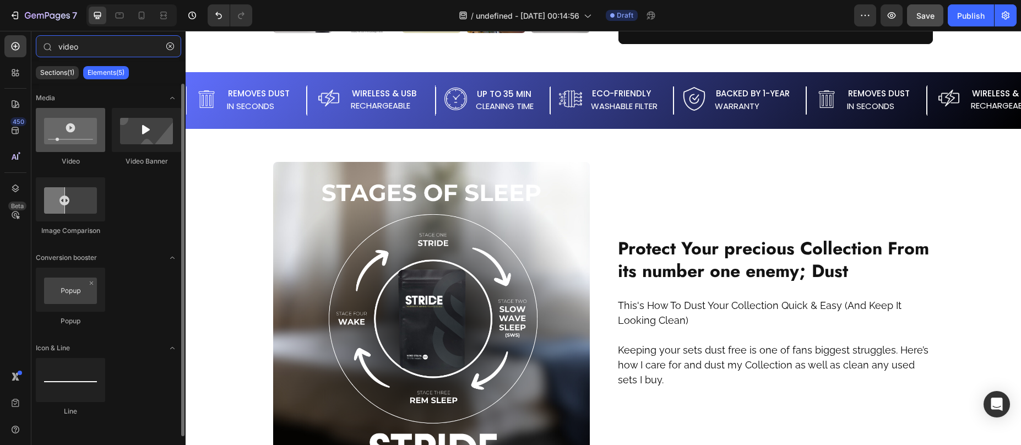
type input "video"
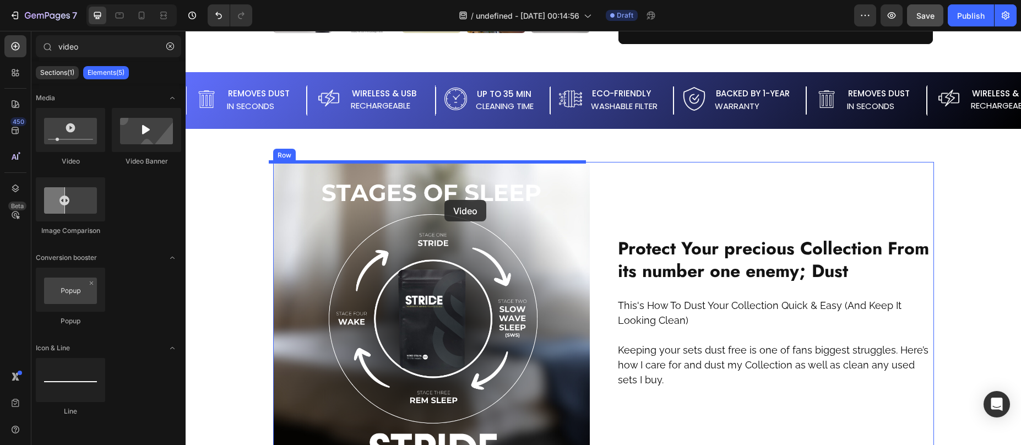
drag, startPoint x: 273, startPoint y: 176, endPoint x: 444, endPoint y: 200, distance: 173.0
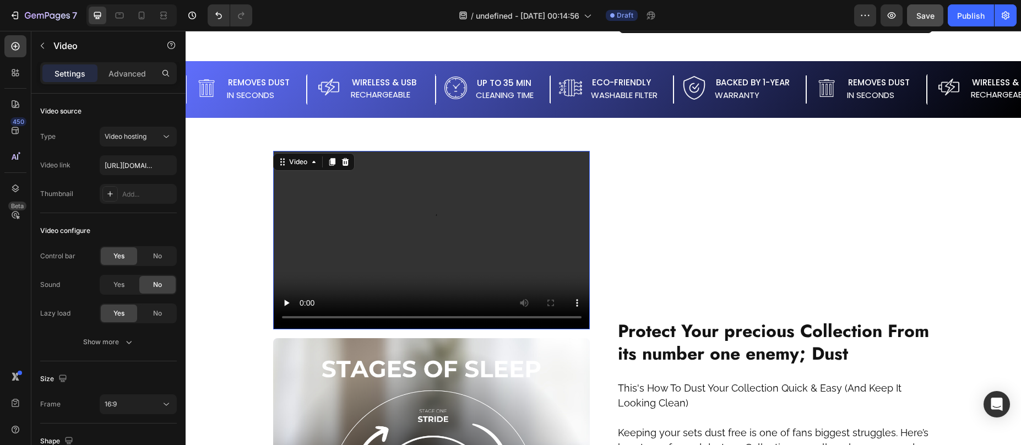
scroll to position [778, 0]
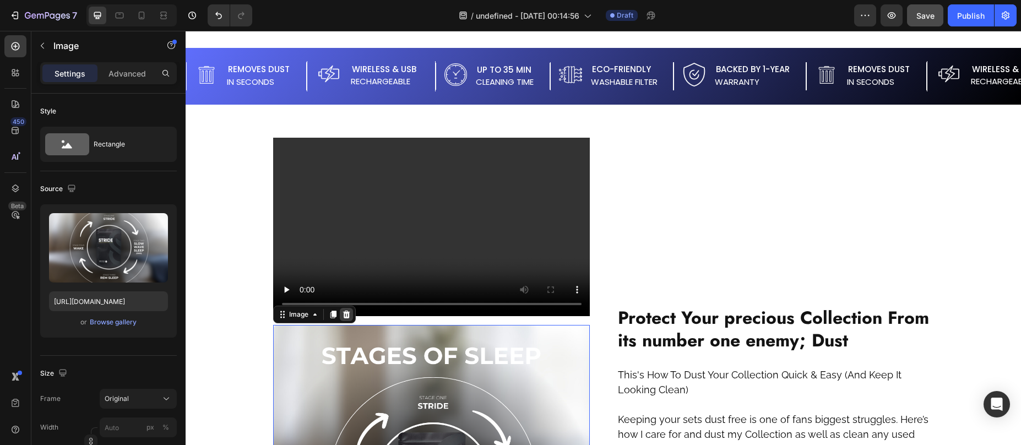
click at [345, 315] on icon at bounding box center [346, 315] width 7 height 8
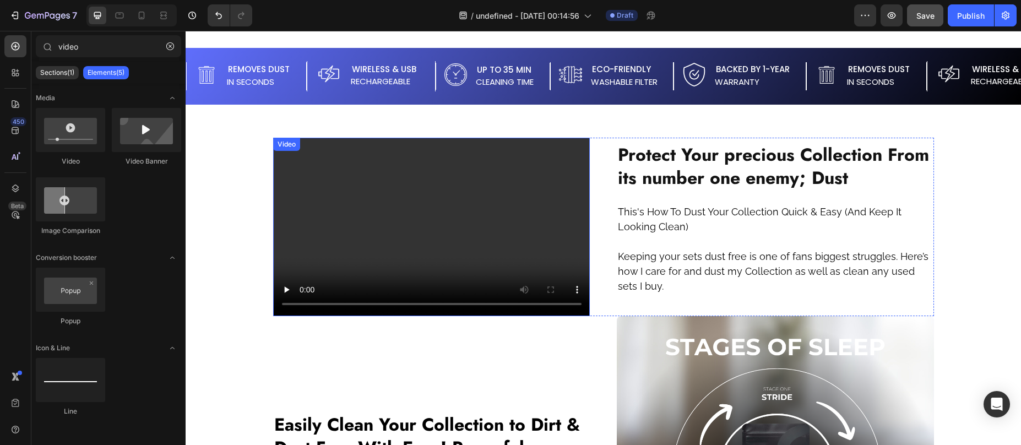
click at [385, 235] on video at bounding box center [431, 227] width 317 height 178
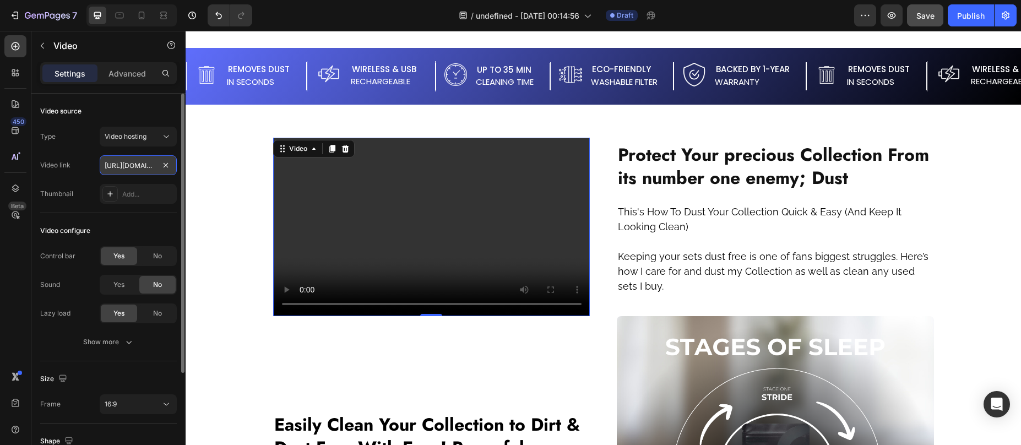
click at [134, 163] on input "https://cdn.shopify.com/videos/c/o/v/2cd3deb506b54b009063f7270ab5cf2e.mp4" at bounding box center [138, 165] width 77 height 20
click at [120, 135] on span "Video hosting" at bounding box center [126, 136] width 42 height 8
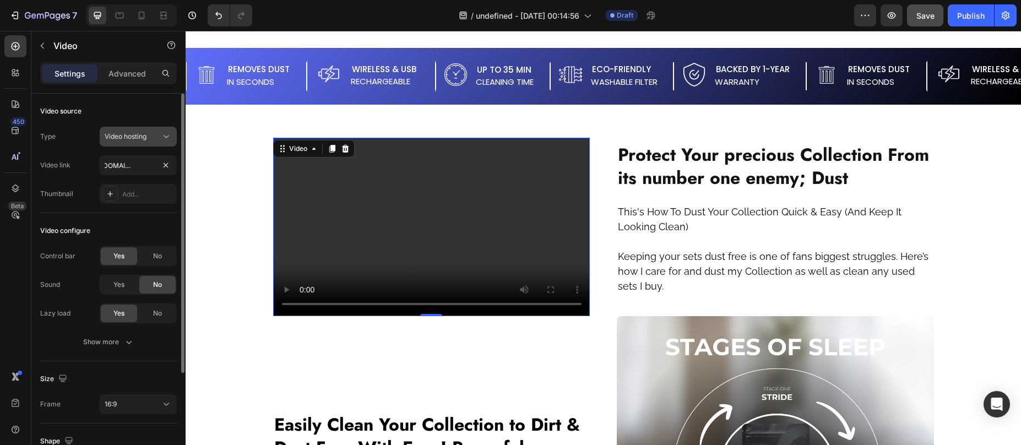
scroll to position [0, 0]
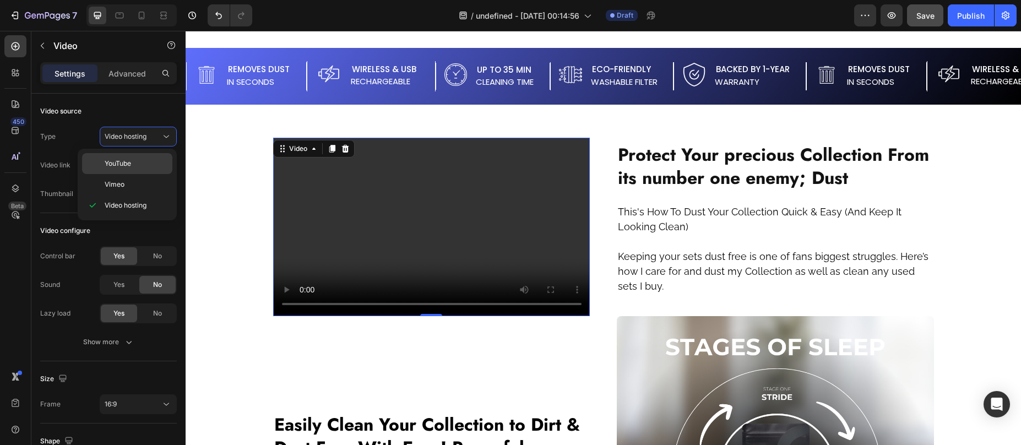
click at [113, 157] on div "YouTube" at bounding box center [127, 163] width 90 height 21
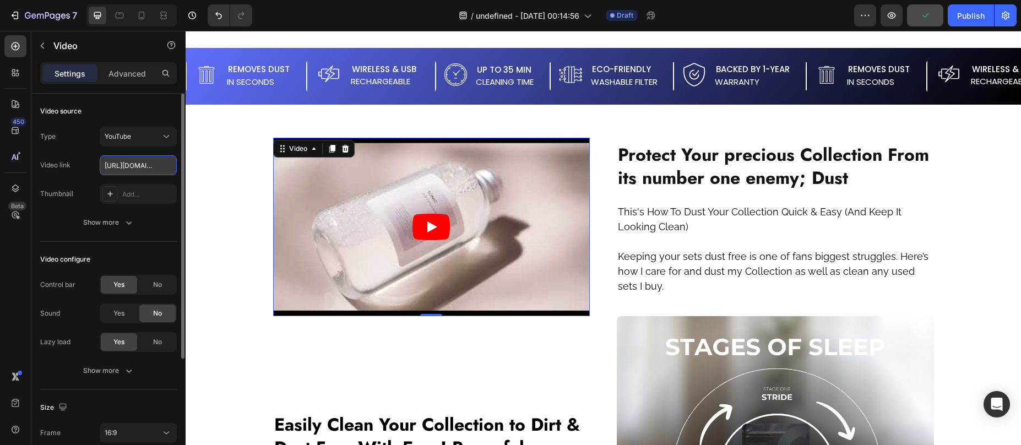
click at [139, 169] on input "https://www.youtube.com/watch?v=drIt4RH_kyQ" at bounding box center [138, 165] width 77 height 20
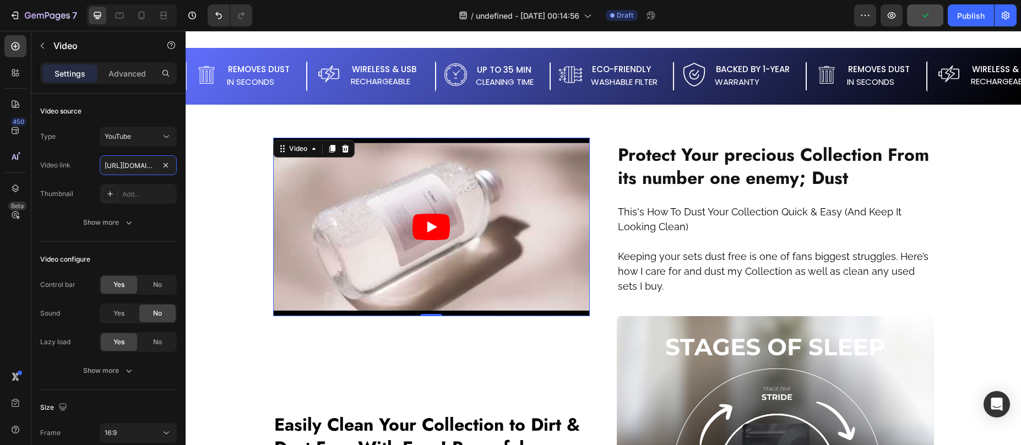
paste input "youtu.be/O-jeXmALHZc?si=KE08f6dvK78t2vNO"
type input "https://youtu.be/O-jeXmALHZc?si=KE08f6dvK78t2vNO"
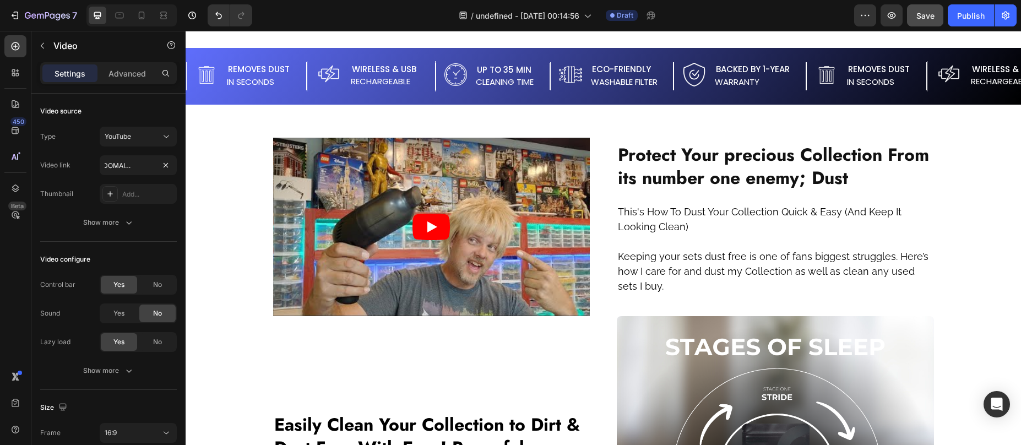
click at [257, 322] on div "Product Images Row CleanMyBricks Great Deal Product Title Keeping your LEGO® se…" at bounding box center [603, 192] width 835 height 1833
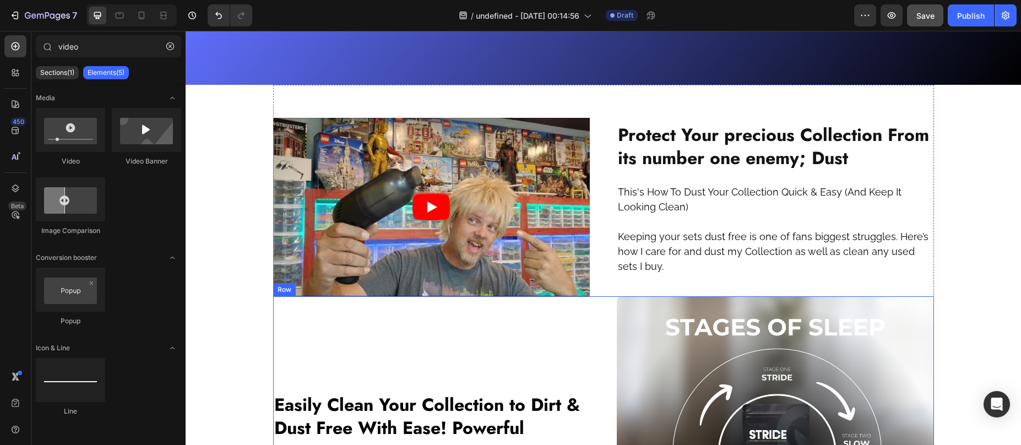
scroll to position [763, 0]
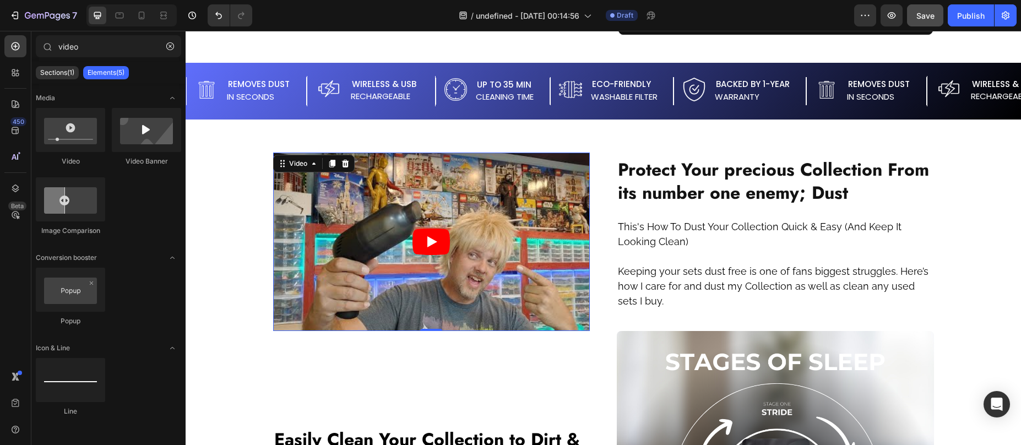
click at [452, 220] on article at bounding box center [431, 242] width 317 height 178
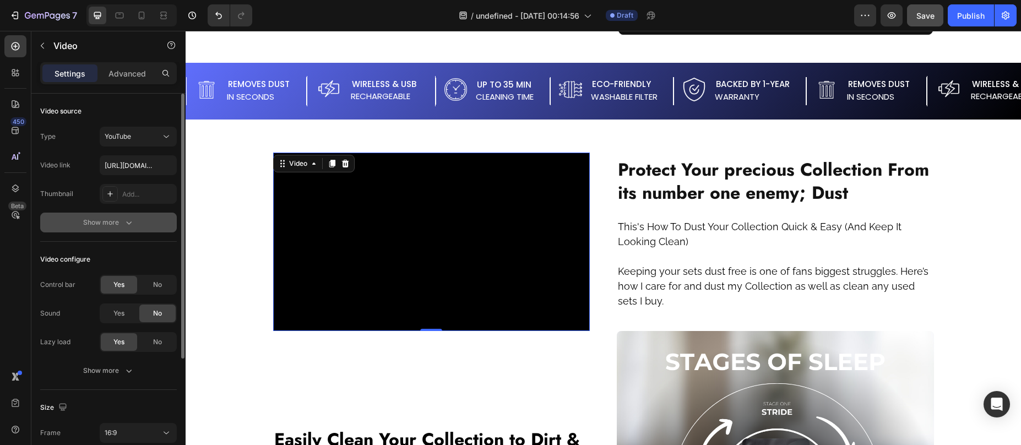
click at [131, 221] on icon "button" at bounding box center [128, 222] width 11 height 11
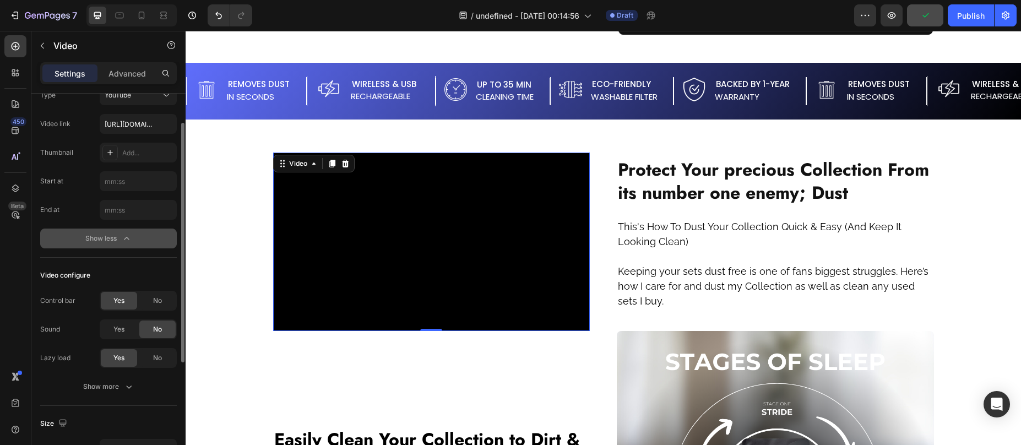
scroll to position [135, 0]
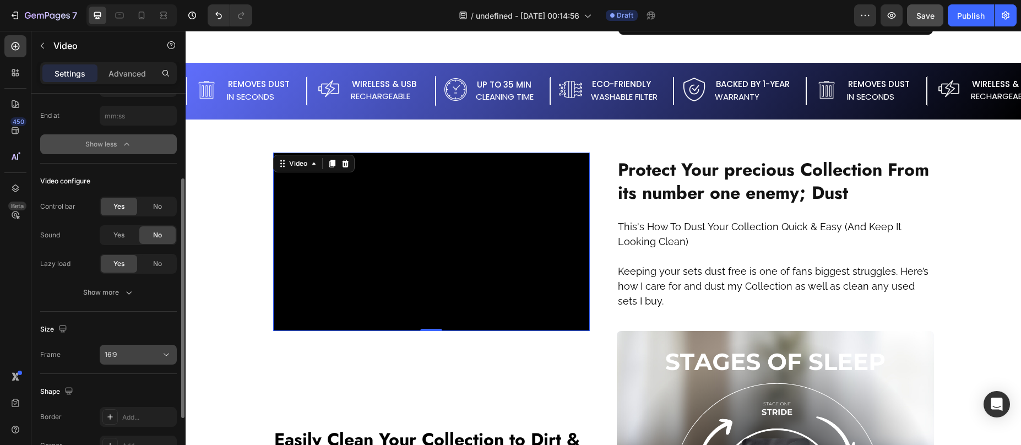
click at [146, 354] on div "16:9" at bounding box center [133, 355] width 56 height 10
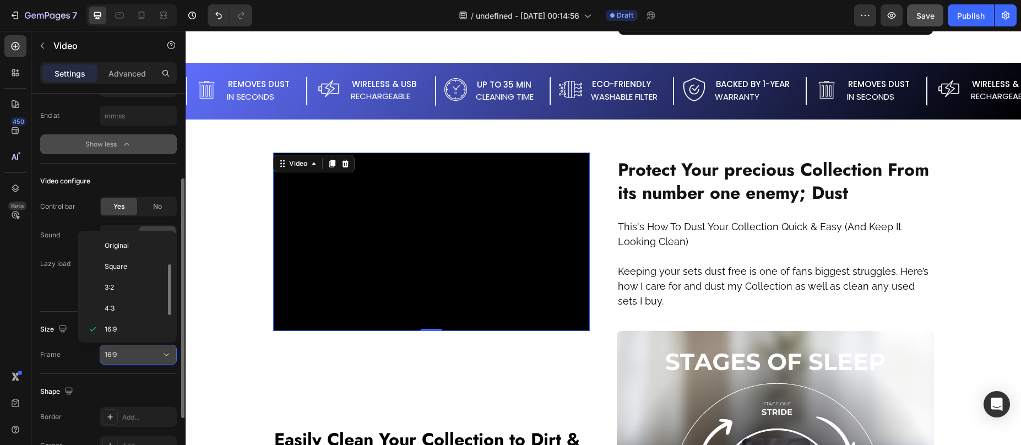
scroll to position [20, 0]
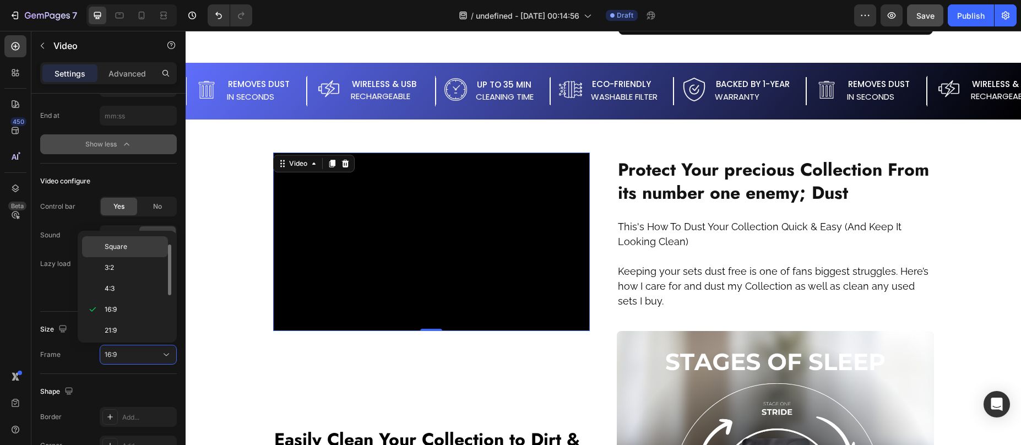
click at [133, 253] on div "Square" at bounding box center [125, 246] width 86 height 21
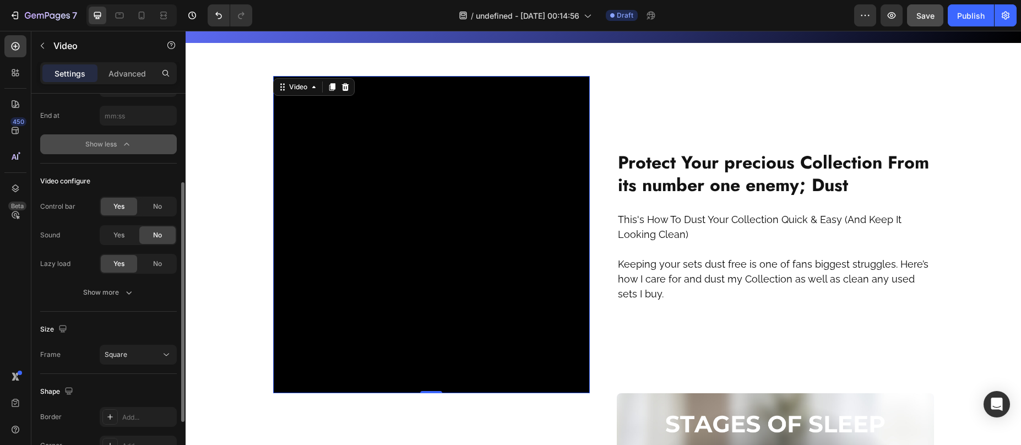
scroll to position [152, 0]
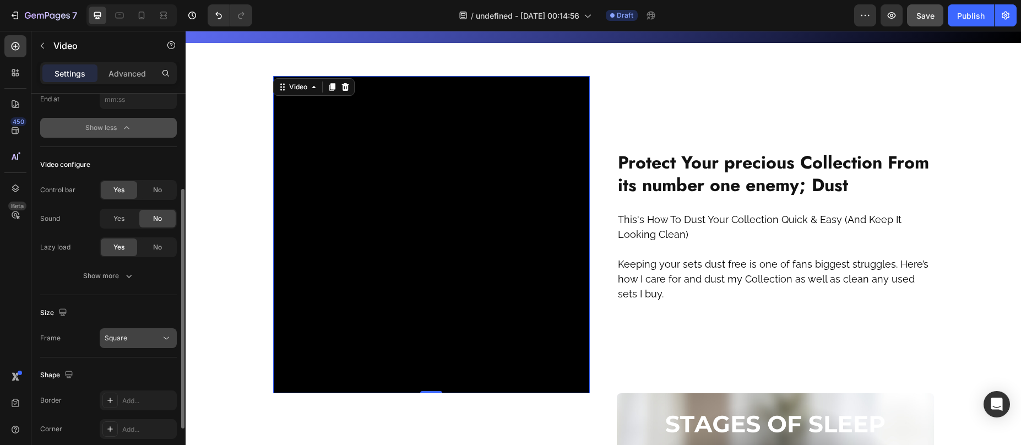
click at [121, 332] on button "Square" at bounding box center [138, 338] width 77 height 20
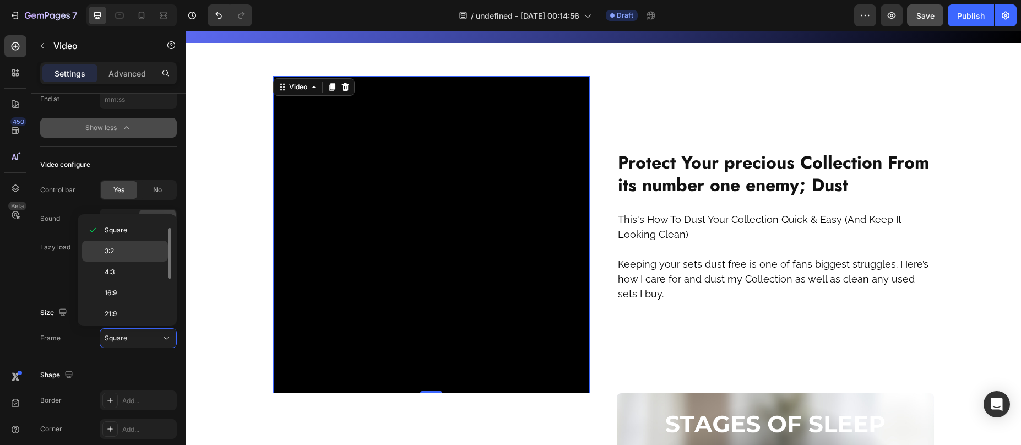
click at [133, 253] on p "3:2" at bounding box center [134, 251] width 58 height 10
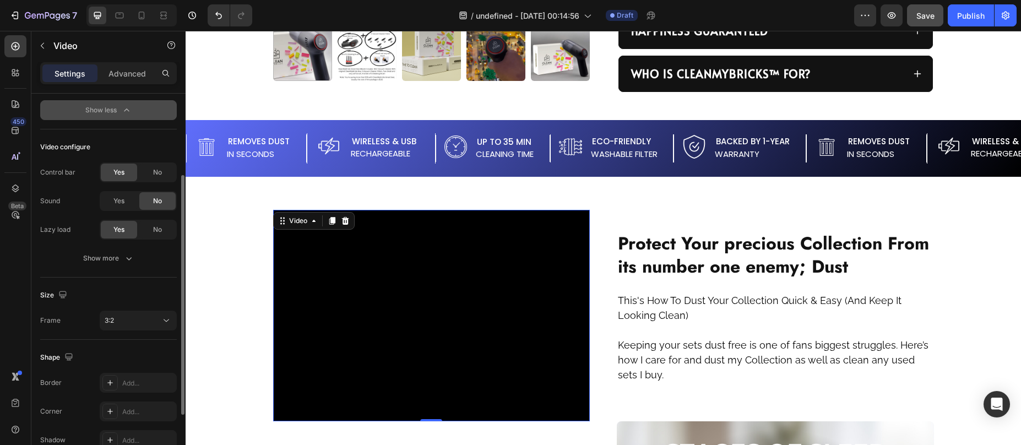
scroll to position [227, 0]
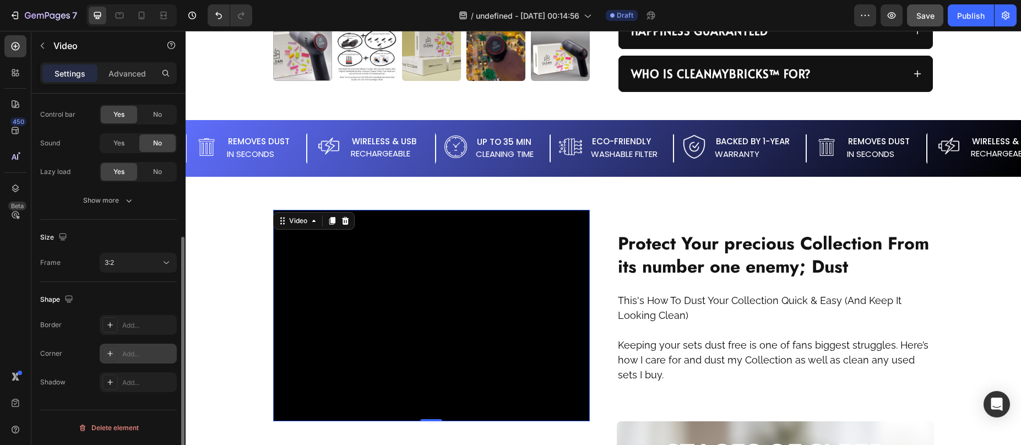
click at [117, 353] on div at bounding box center [109, 353] width 15 height 15
click at [62, 338] on div "Border Add... Corner Round Shadow Add..." at bounding box center [108, 353] width 137 height 77
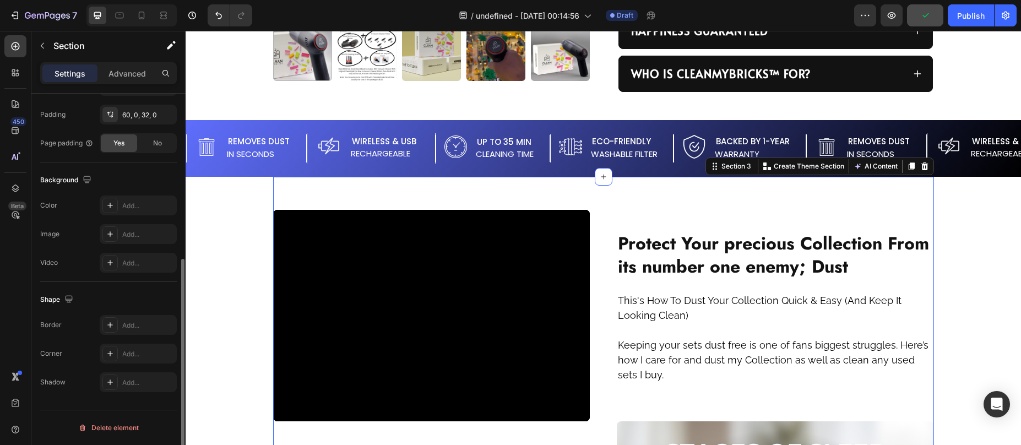
scroll to position [0, 0]
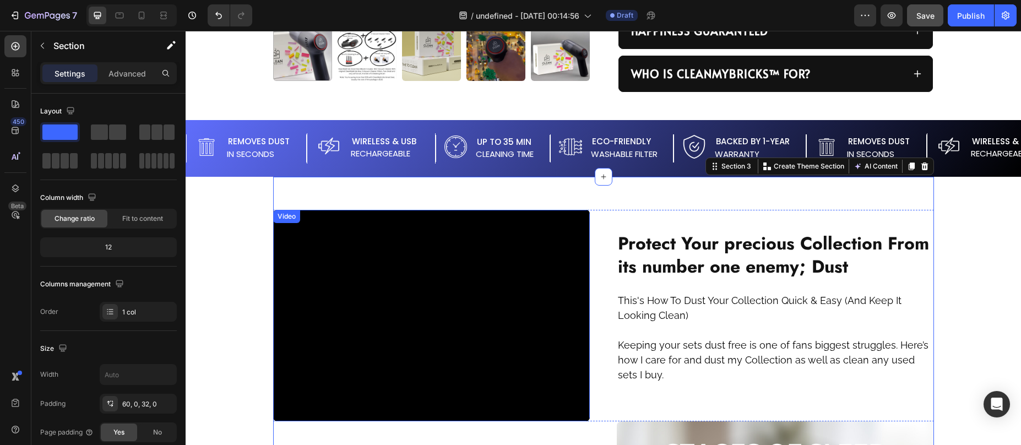
click at [280, 216] on div "Video" at bounding box center [286, 216] width 23 height 10
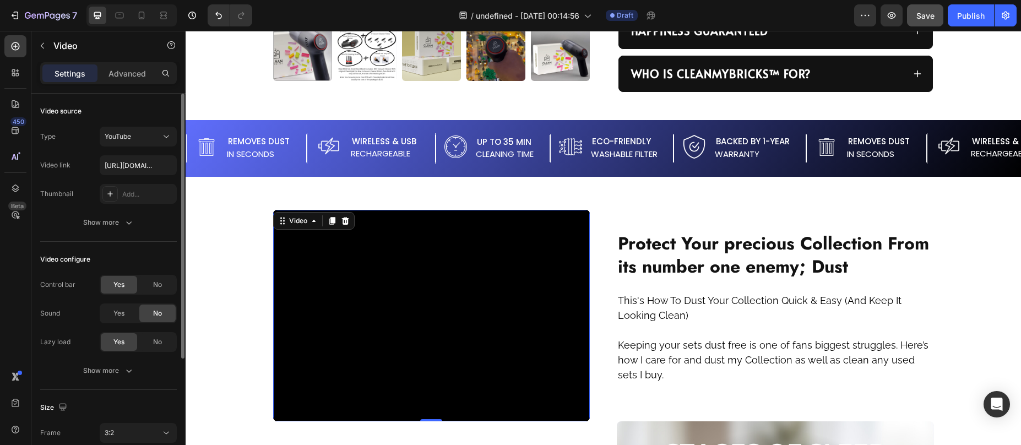
scroll to position [2, 0]
click at [101, 363] on div "Show more" at bounding box center [108, 368] width 51 height 11
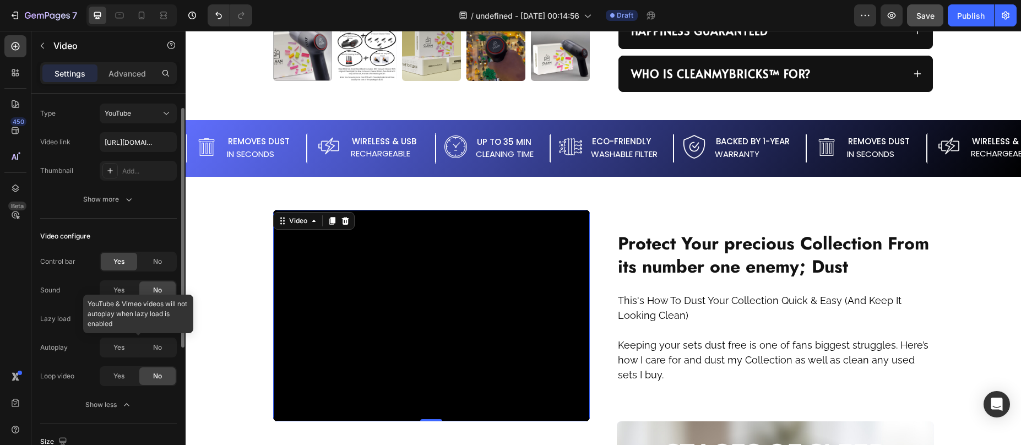
click at [119, 343] on div at bounding box center [138, 348] width 77 height 20
click at [123, 349] on div at bounding box center [138, 348] width 77 height 20
click at [117, 379] on span "Yes" at bounding box center [118, 376] width 11 height 10
click at [120, 346] on div at bounding box center [138, 348] width 77 height 20
click at [121, 350] on div at bounding box center [138, 348] width 77 height 20
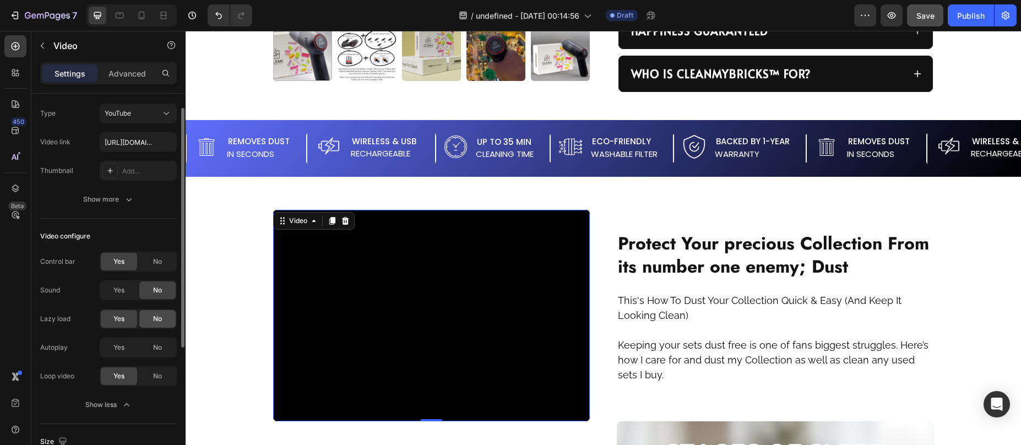
click at [157, 325] on div "No" at bounding box center [157, 319] width 36 height 18
click at [125, 345] on div "Yes" at bounding box center [119, 348] width 36 height 18
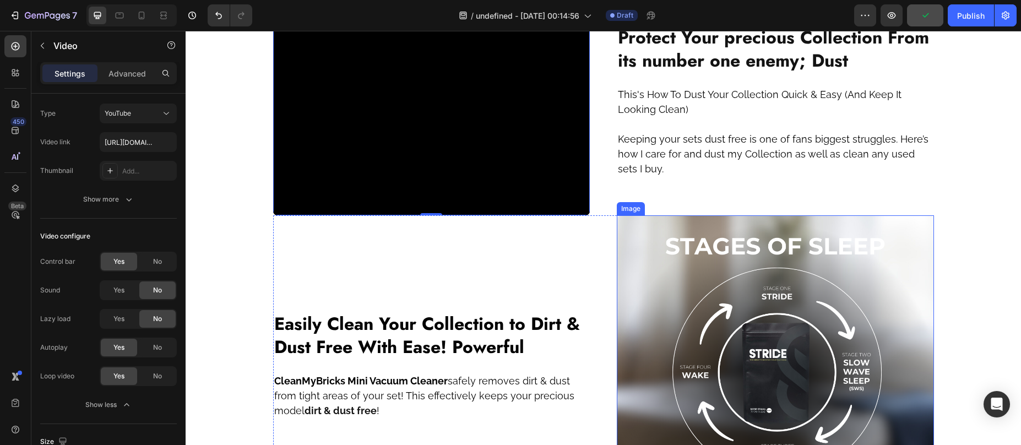
scroll to position [934, 0]
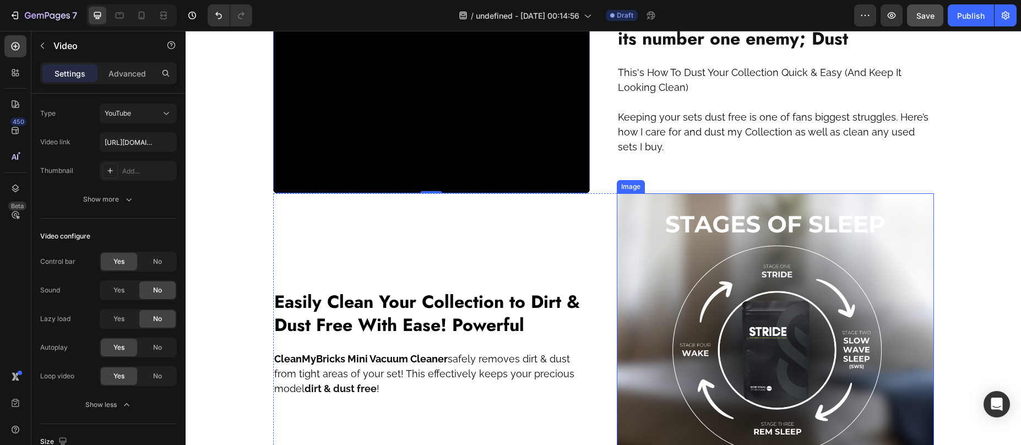
click at [685, 284] on img at bounding box center [775, 351] width 317 height 317
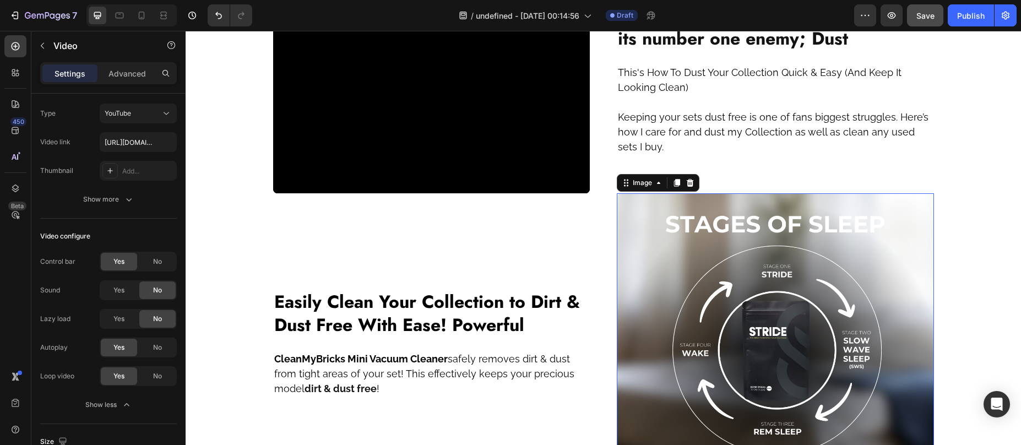
scroll to position [0, 0]
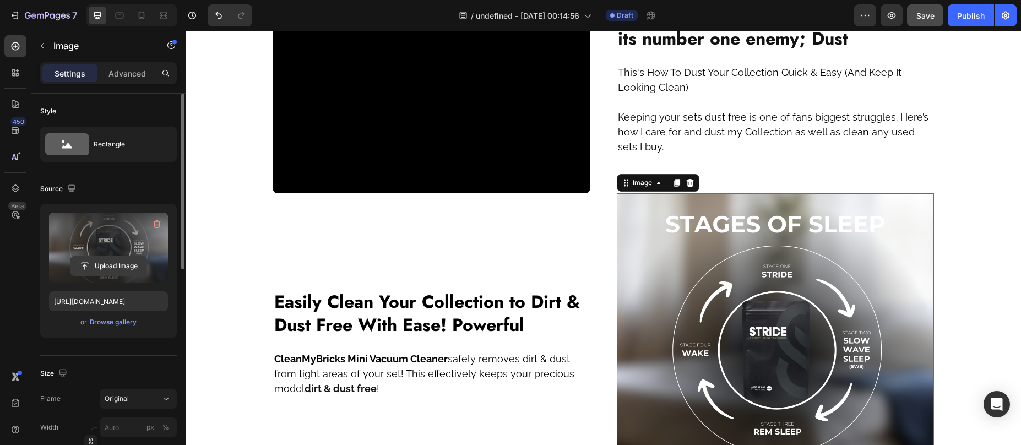
click at [121, 257] on input "file" at bounding box center [108, 266] width 76 height 19
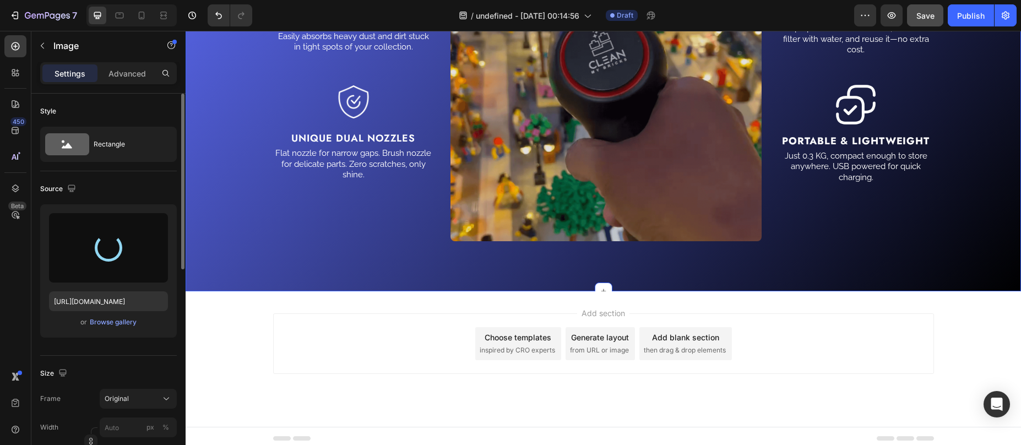
scroll to position [1634, 0]
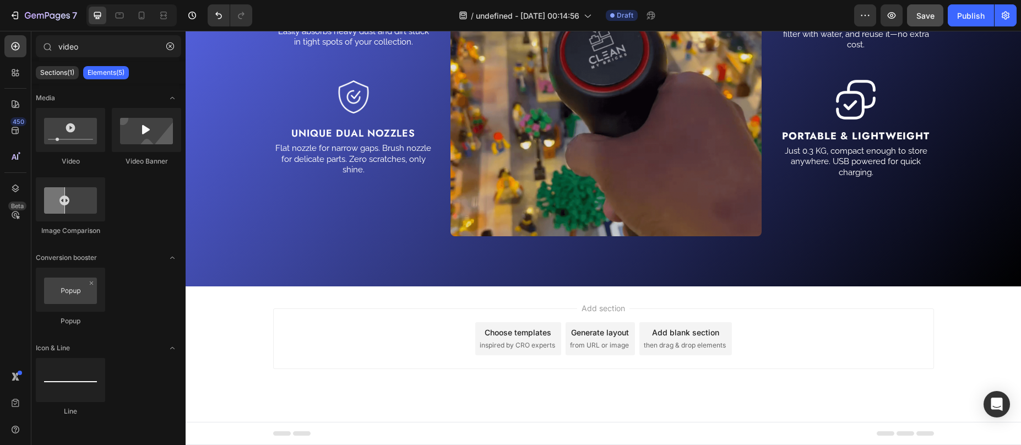
click at [451, 325] on div "Add section Choose templates inspired by CRO experts Generate layout from URL o…" at bounding box center [603, 338] width 661 height 61
click at [463, 301] on div "Add section Choose templates inspired by CRO experts Generate layout from URL o…" at bounding box center [603, 353] width 835 height 135
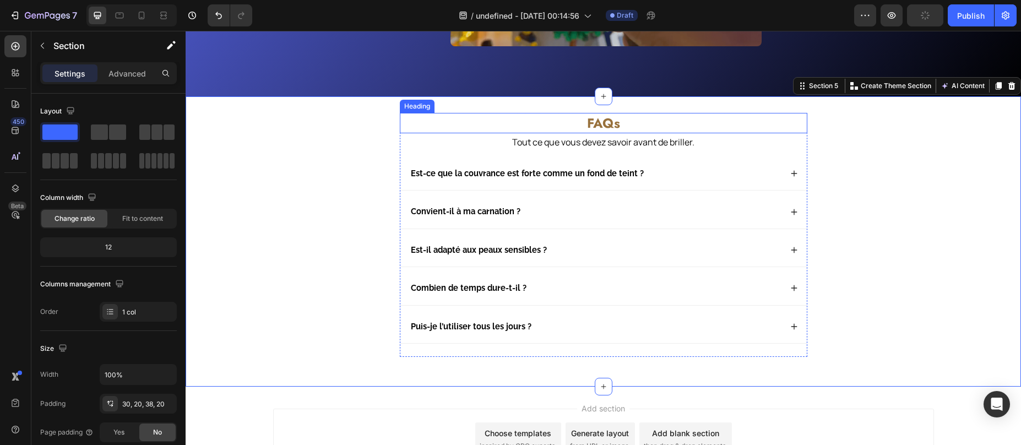
scroll to position [1821, 0]
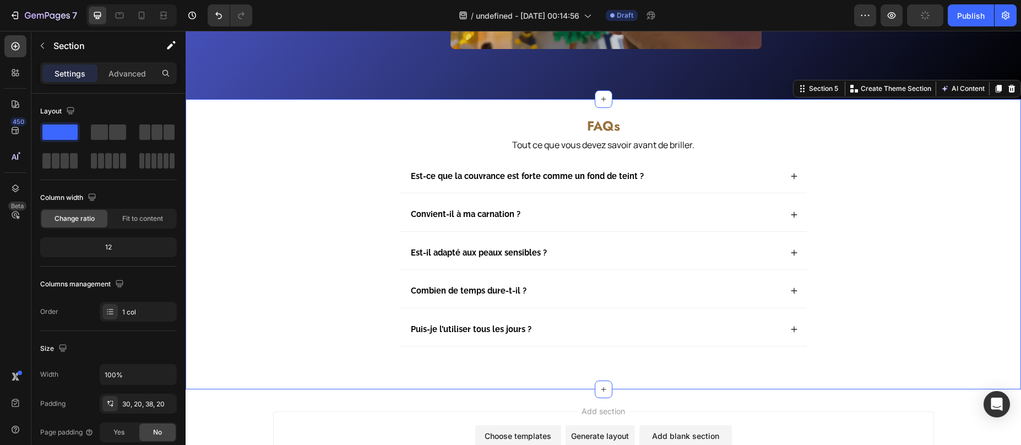
click at [636, 105] on div "FAQs Heading Tout ce que vous devez savoir avant de briller. Text Block Est-ce …" at bounding box center [603, 244] width 835 height 290
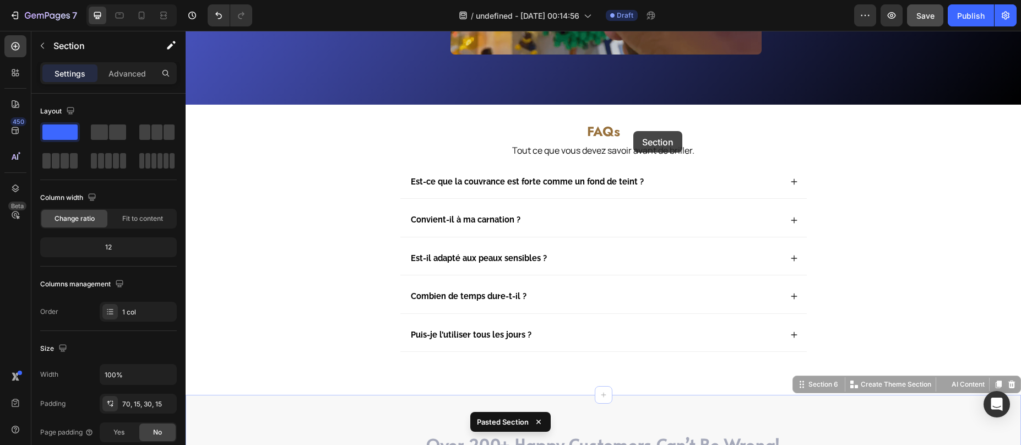
scroll to position [1821, 0]
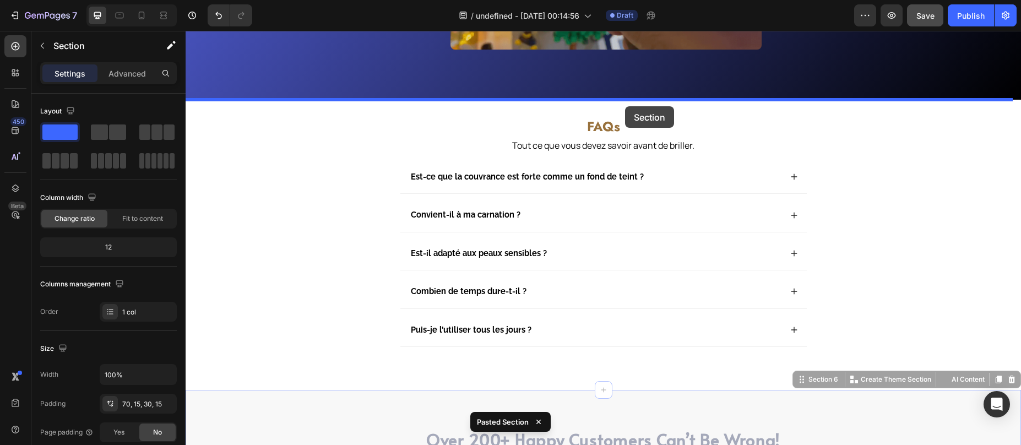
drag, startPoint x: 793, startPoint y: 404, endPoint x: 625, endPoint y: 106, distance: 341.3
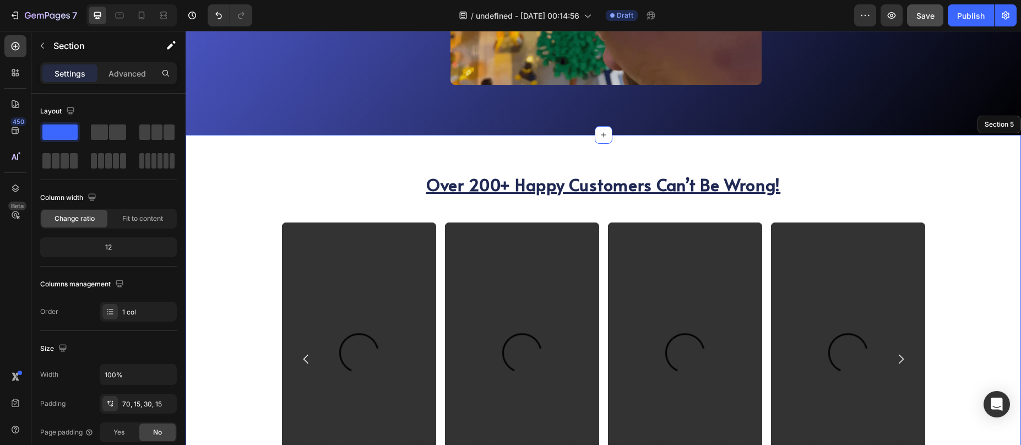
scroll to position [1783, 0]
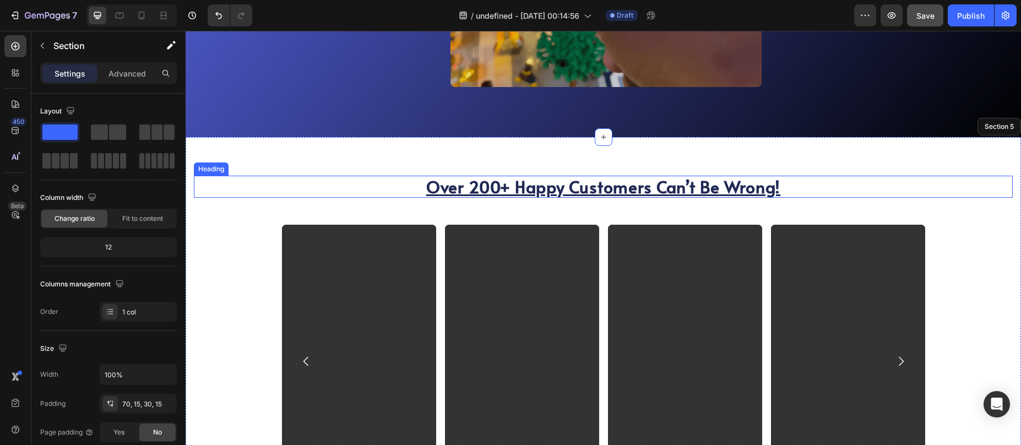
click at [556, 189] on h2 "Over 200+ Happy Customers Can’t Be Wrong!" at bounding box center [603, 187] width 819 height 22
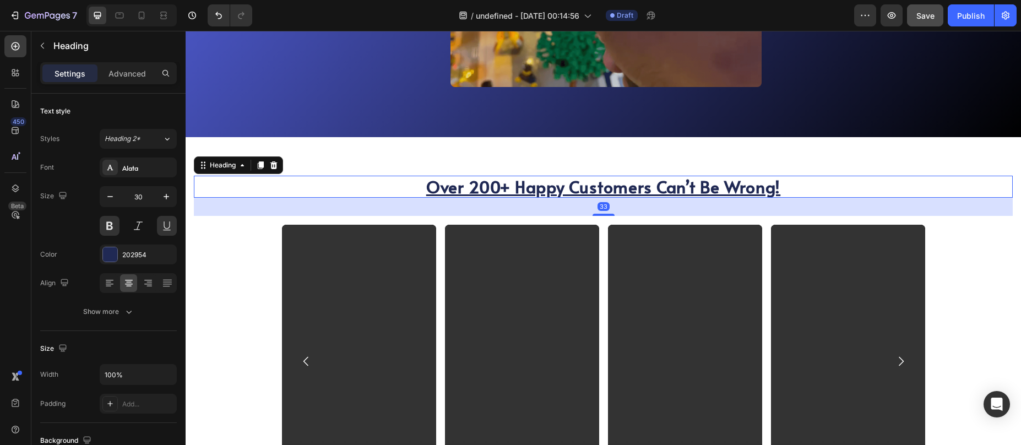
click at [556, 189] on h2 "Over 200+ Happy Customers Can’t Be Wrong!" at bounding box center [603, 187] width 819 height 22
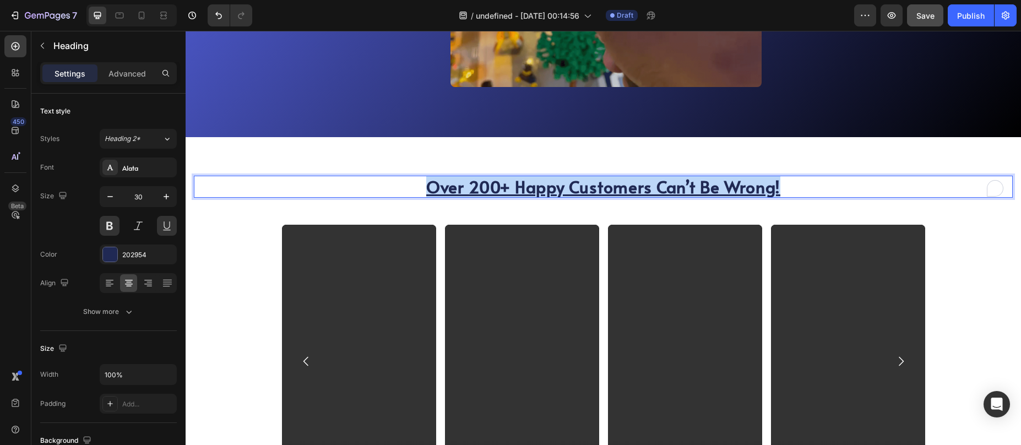
click at [556, 189] on p "Over 200+ Happy Customers Can’t Be Wrong!" at bounding box center [603, 187] width 817 height 20
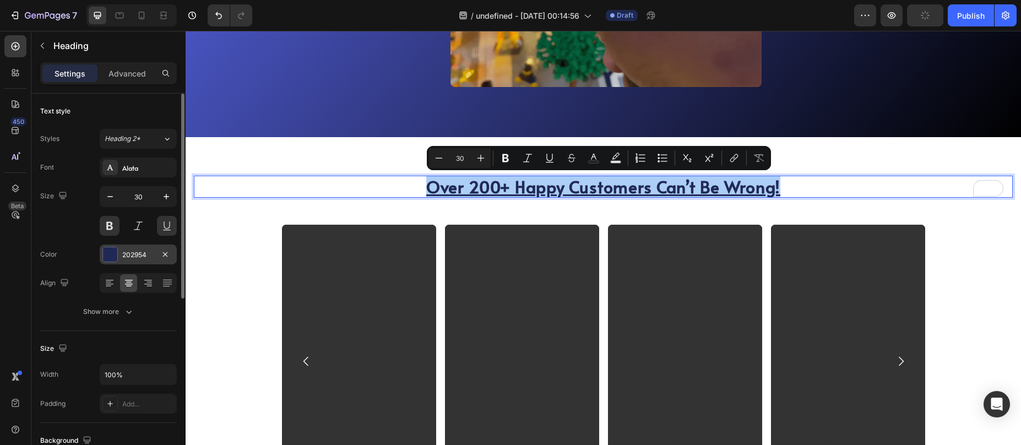
click at [101, 253] on div "202954" at bounding box center [138, 255] width 77 height 20
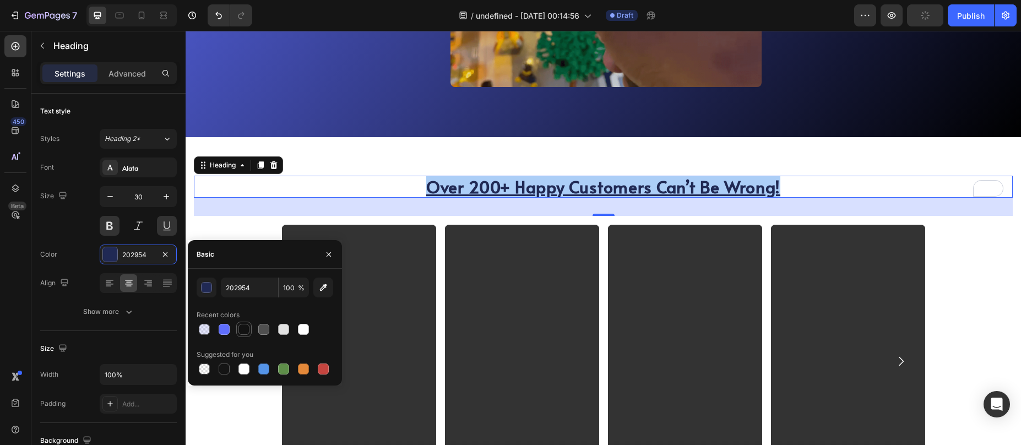
drag, startPoint x: 244, startPoint y: 330, endPoint x: 249, endPoint y: 325, distance: 7.4
click at [244, 330] on div at bounding box center [243, 329] width 11 height 11
type input "121212"
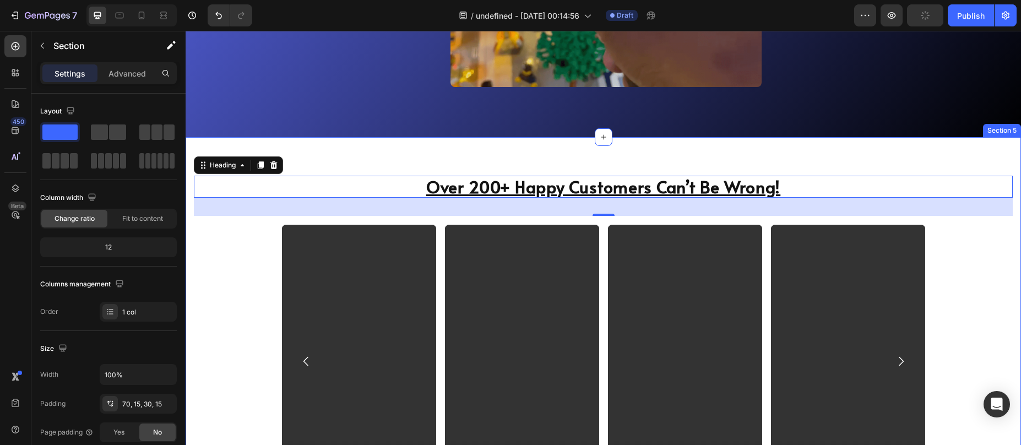
click at [652, 152] on div "Over 200+ Happy Customers Can’t Be Wrong! Heading 33 Video Video Video Video Ca…" at bounding box center [603, 339] width 835 height 405
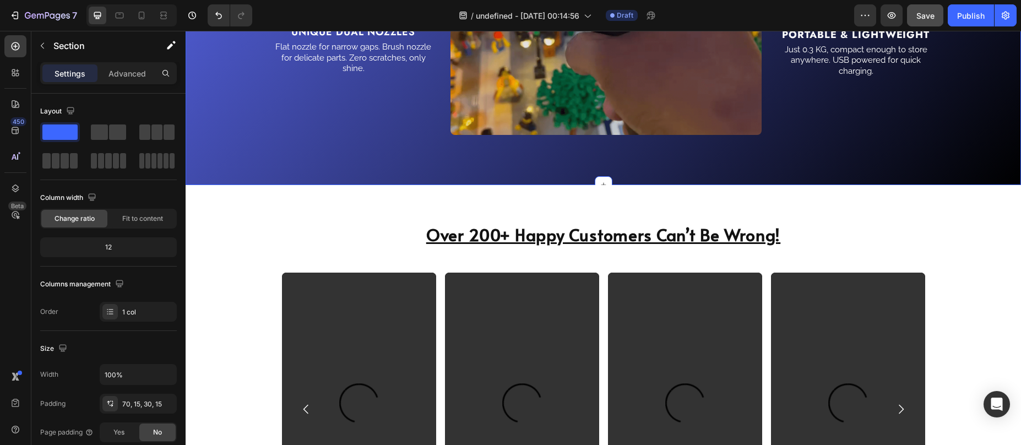
scroll to position [1754, 0]
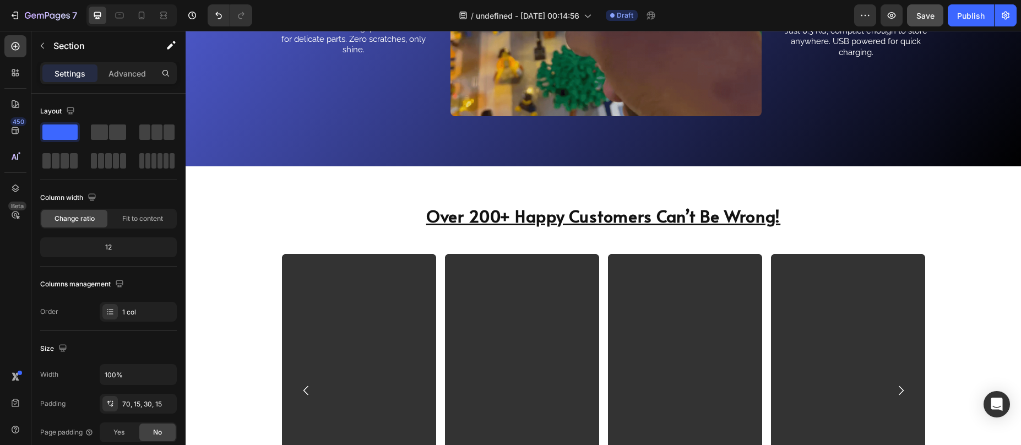
click at [491, 183] on div "Over 200+ Happy Customers Can’t Be Wrong! Heading Video Video Video Video Carou…" at bounding box center [603, 368] width 835 height 405
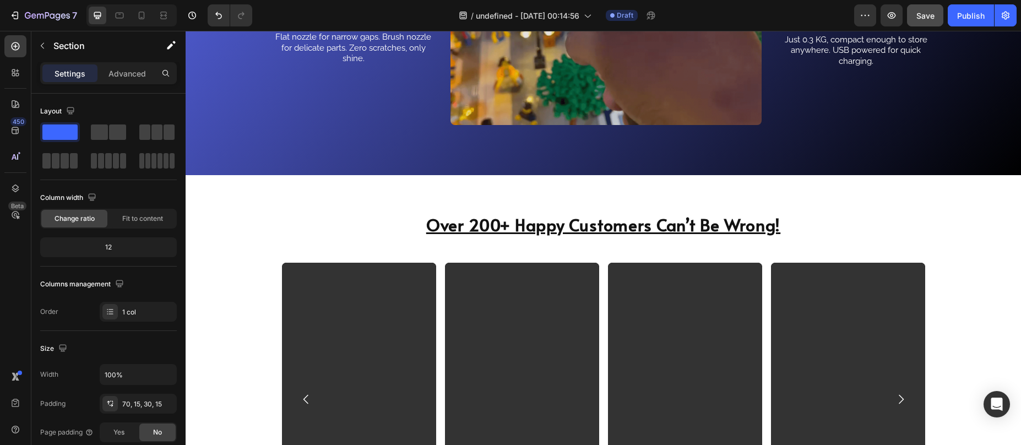
scroll to position [1640, 0]
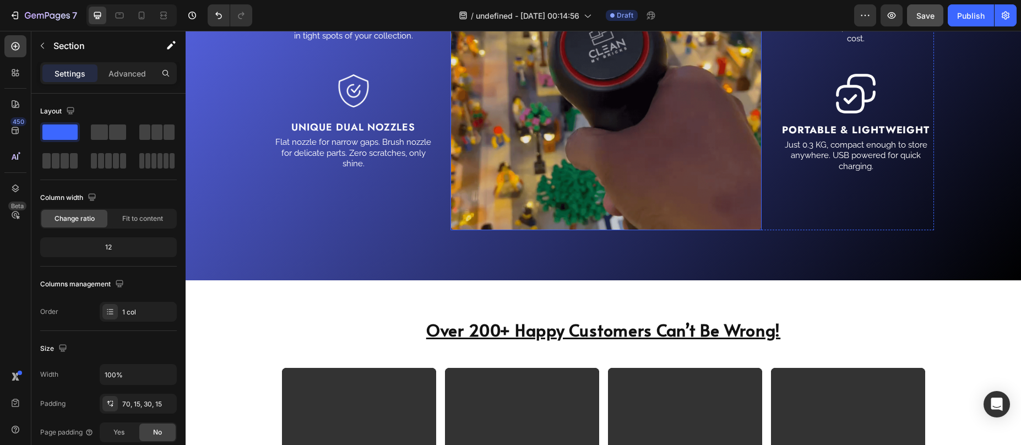
click at [659, 192] on img at bounding box center [606, 74] width 311 height 311
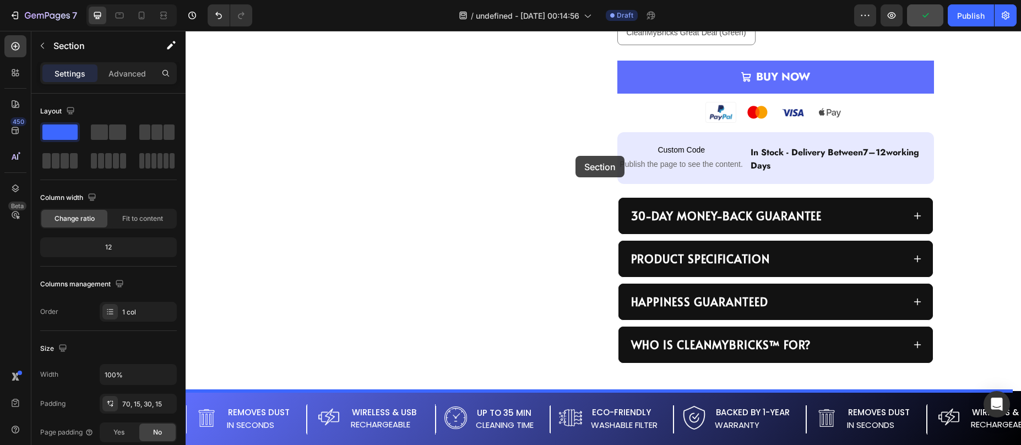
scroll to position [617, 0]
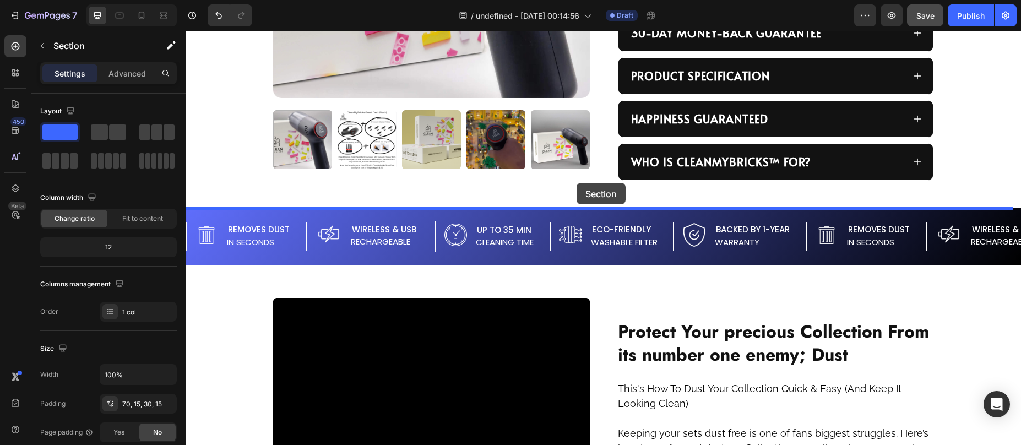
drag, startPoint x: 793, startPoint y: 269, endPoint x: 577, endPoint y: 183, distance: 232.9
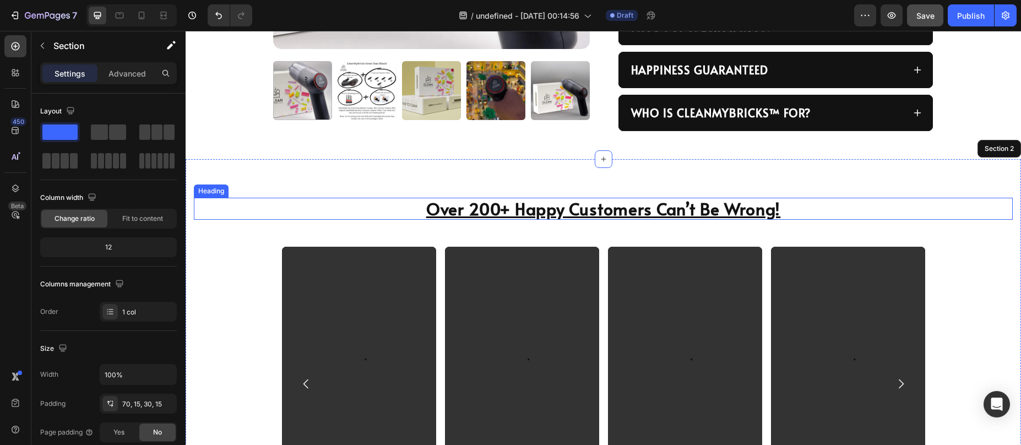
scroll to position [675, 0]
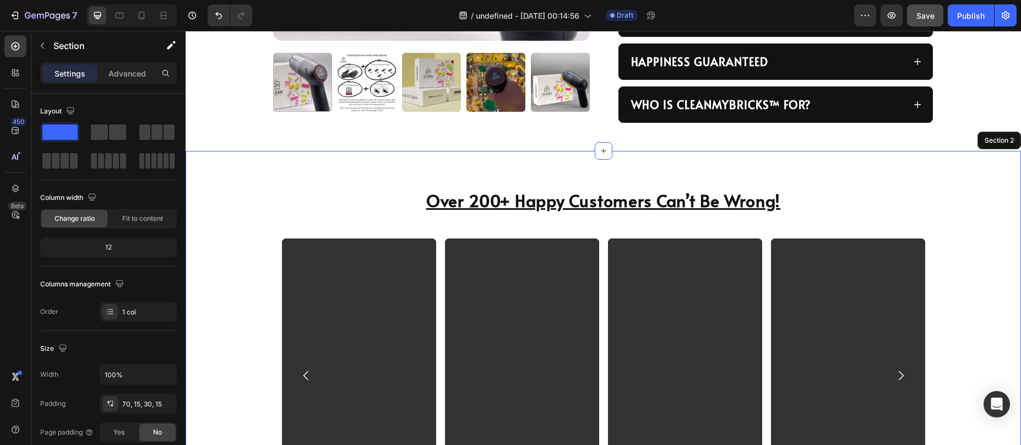
click at [288, 176] on div "Over 200+ Happy Customers Can’t Be Wrong! Heading Video Video Video Video Carou…" at bounding box center [603, 353] width 835 height 405
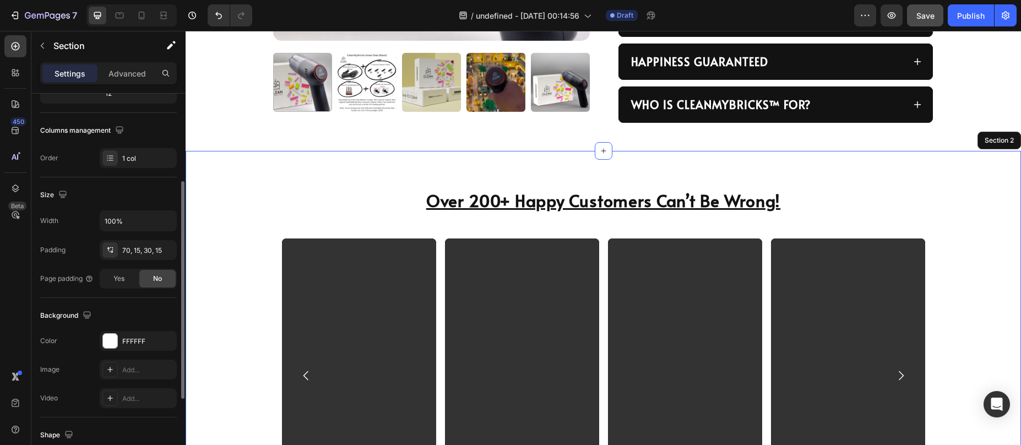
scroll to position [197, 0]
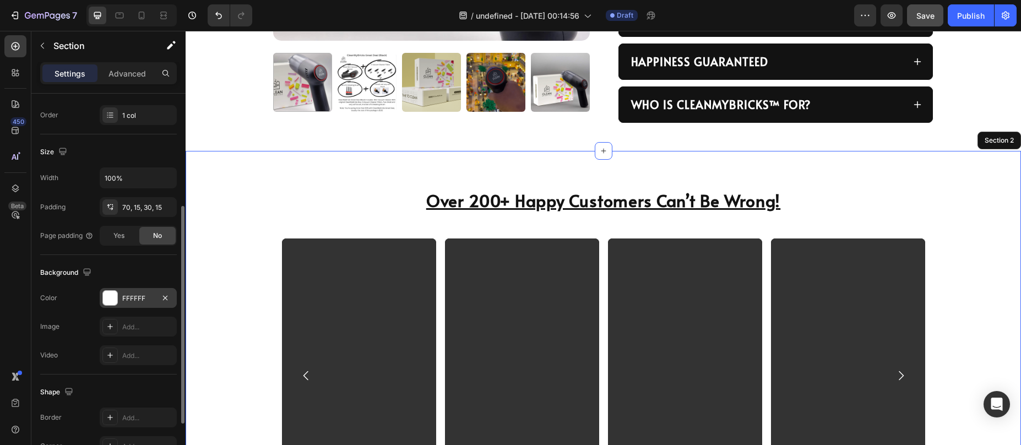
click at [112, 298] on div at bounding box center [110, 298] width 14 height 14
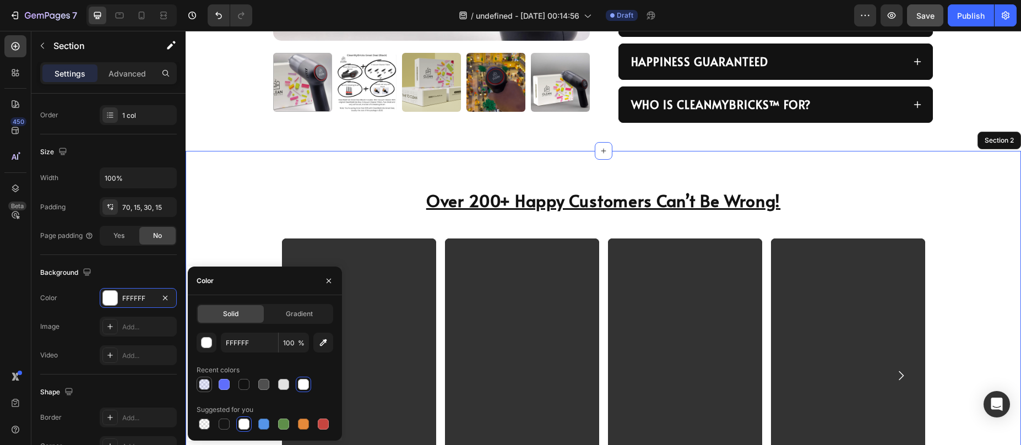
click at [204, 390] on div at bounding box center [204, 384] width 13 height 13
type input "5F6EFC"
type input "15"
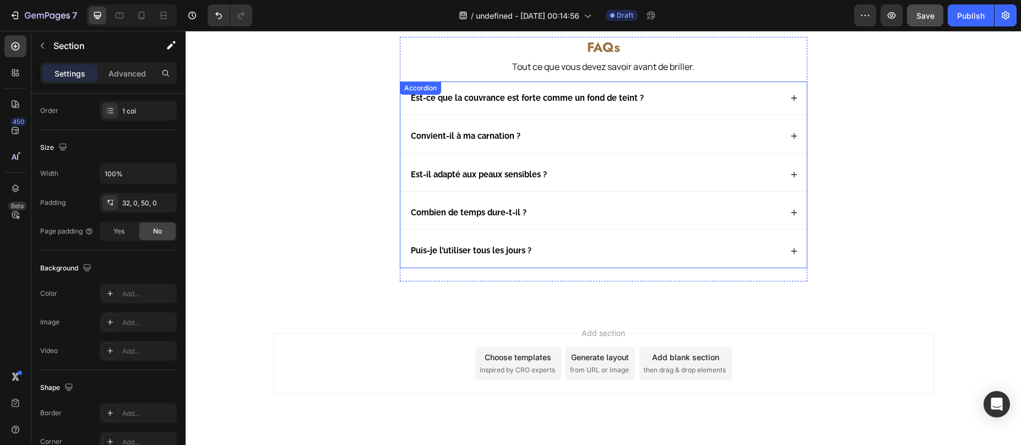
scroll to position [2132, 0]
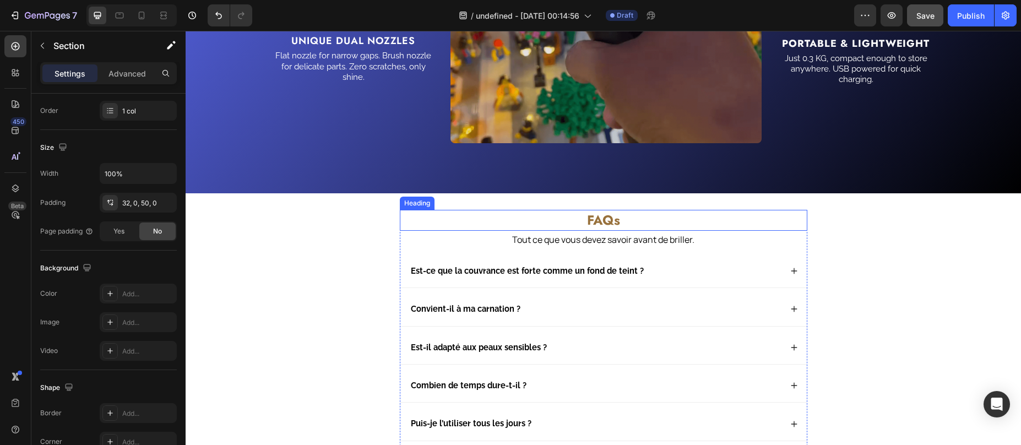
click at [585, 218] on h2 "FAQs" at bounding box center [604, 220] width 408 height 21
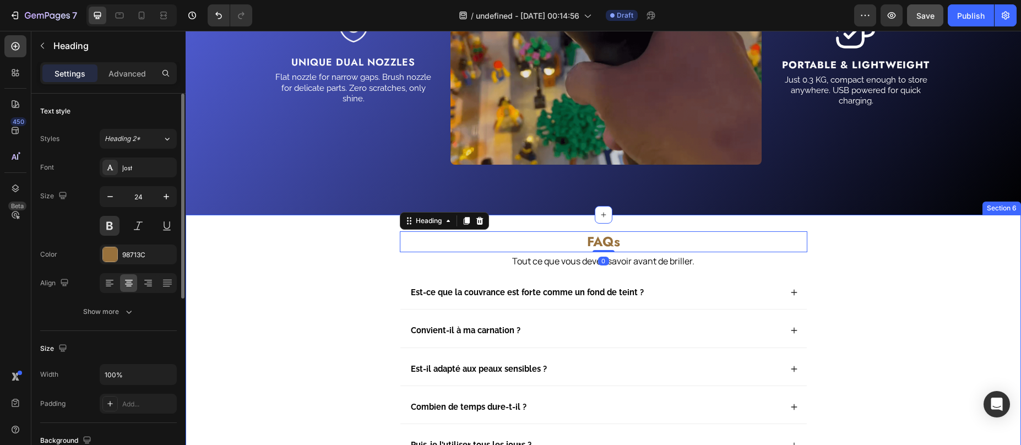
scroll to position [2110, 0]
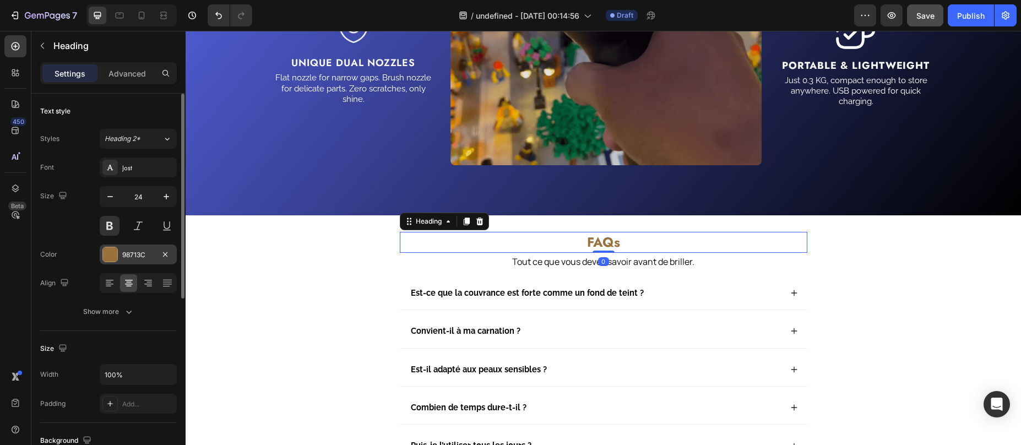
click at [100, 255] on div "98713C" at bounding box center [138, 255] width 77 height 20
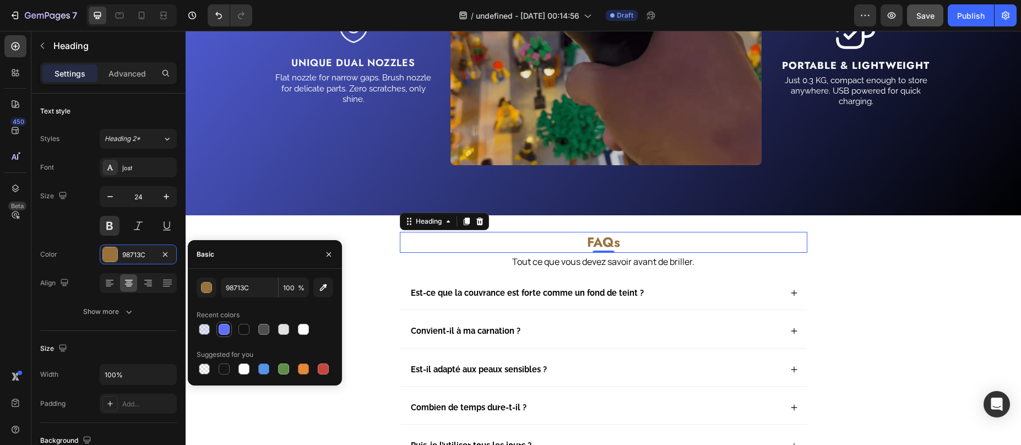
click at [230, 328] on div at bounding box center [224, 329] width 13 height 13
type input "5F6EFC"
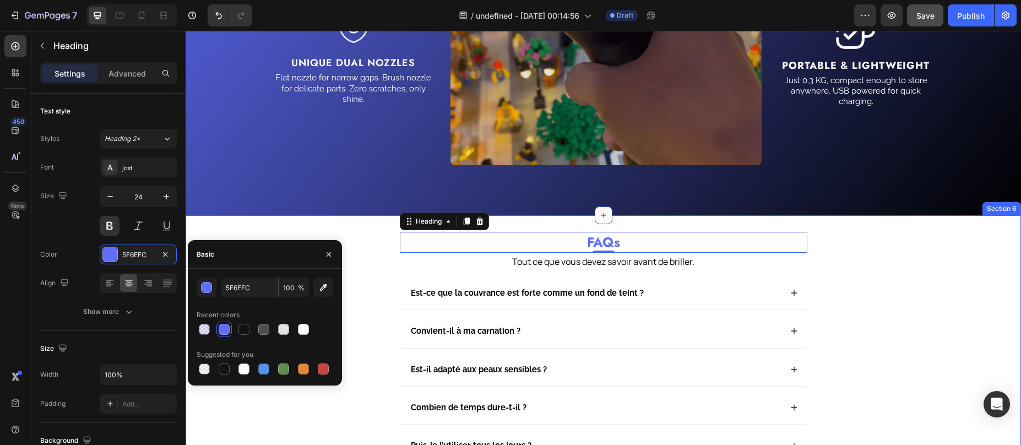
click at [383, 258] on div "FAQs Heading 0 Tout ce que vous devez savoir avant de briller. Text Block Est-c…" at bounding box center [603, 358] width 813 height 253
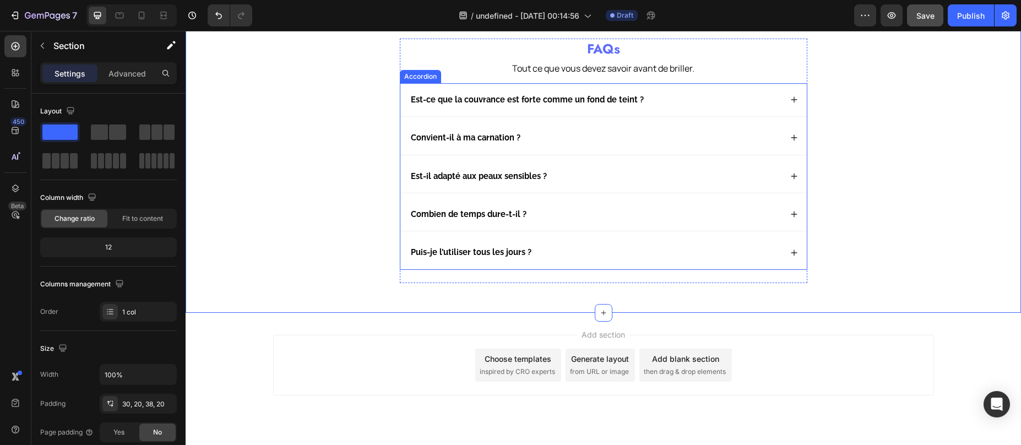
scroll to position [2303, 0]
click at [505, 98] on strong "Est-ce que la couvrance est forte comme un fond de teint ?" at bounding box center [527, 99] width 233 height 9
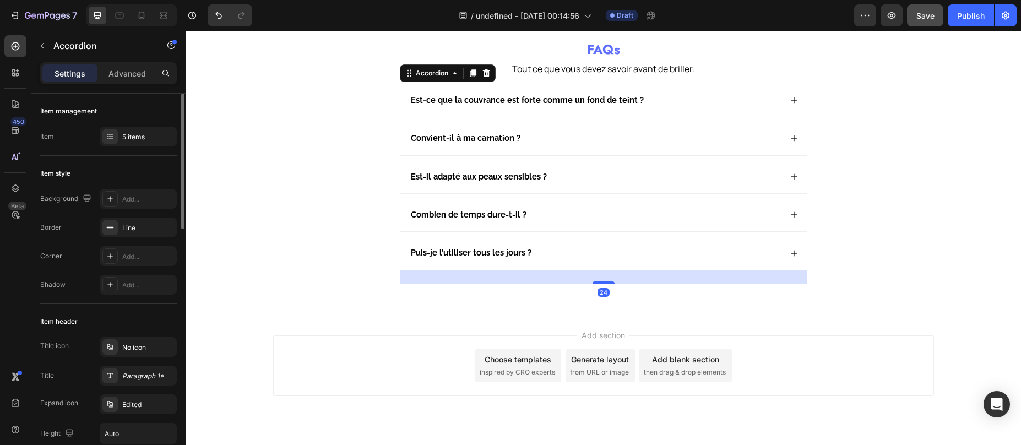
scroll to position [19, 0]
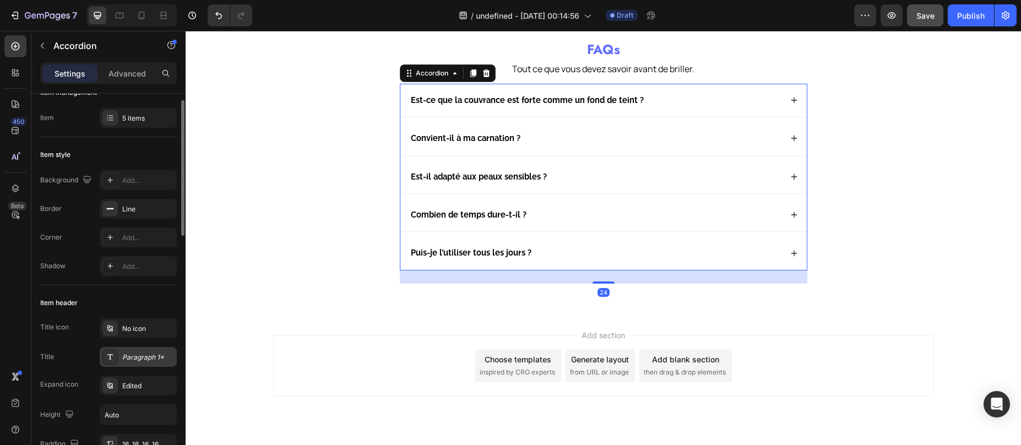
click at [141, 360] on div "Paragraph 1*" at bounding box center [148, 357] width 52 height 10
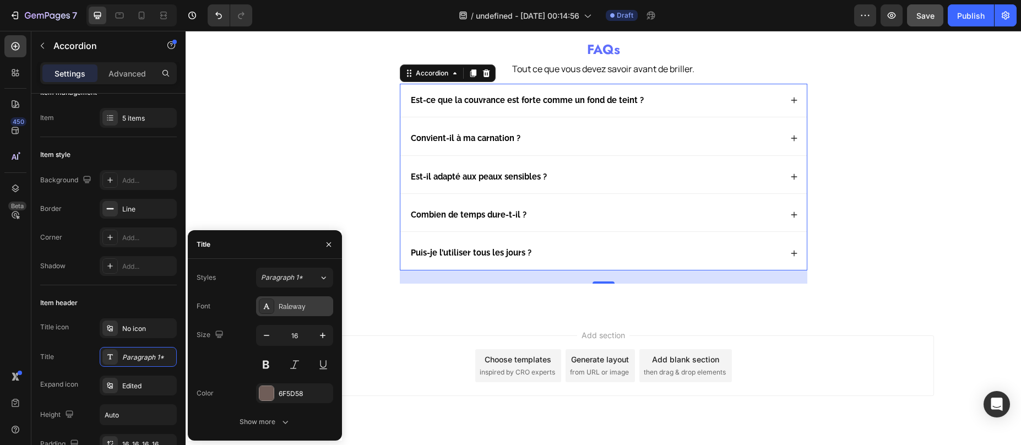
click at [287, 306] on div "Raleway" at bounding box center [305, 307] width 52 height 10
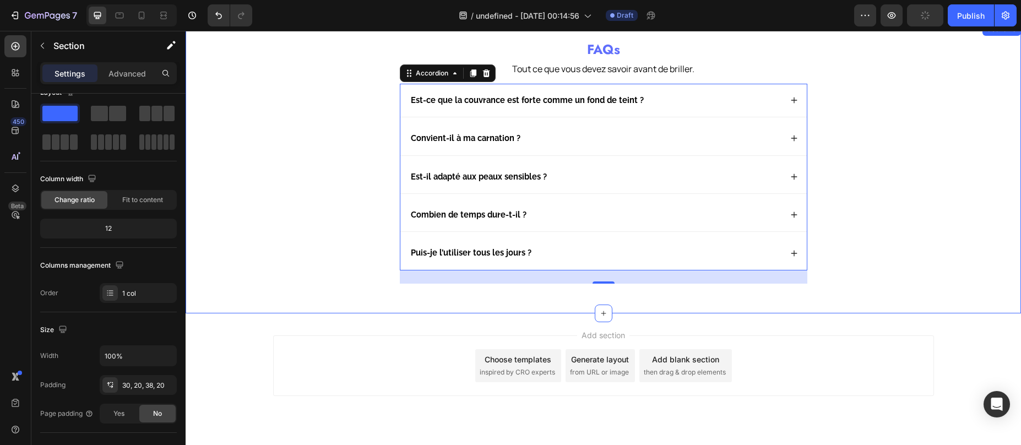
click at [269, 88] on div "FAQs Heading Tout ce que vous devez savoir avant de briller. Text Block Est-ce …" at bounding box center [603, 165] width 813 height 253
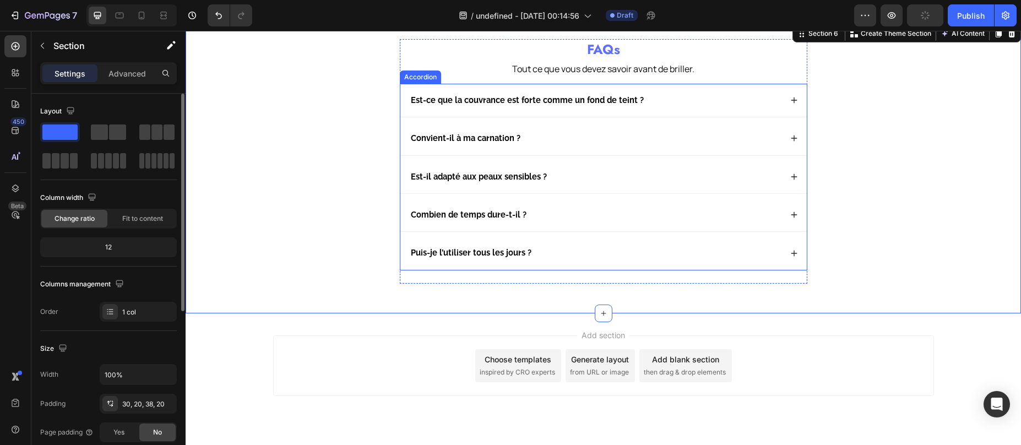
click at [477, 104] on strong "Est-ce que la couvrance est forte comme un fond de teint ?" at bounding box center [527, 99] width 233 height 9
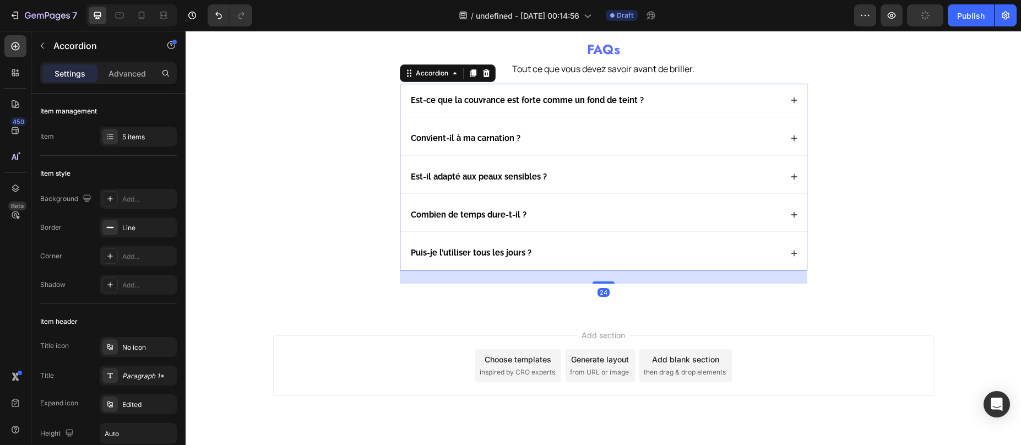
click at [685, 93] on div "Est-ce que la couvrance est forte comme un fond de teint ?" at bounding box center [595, 100] width 372 height 15
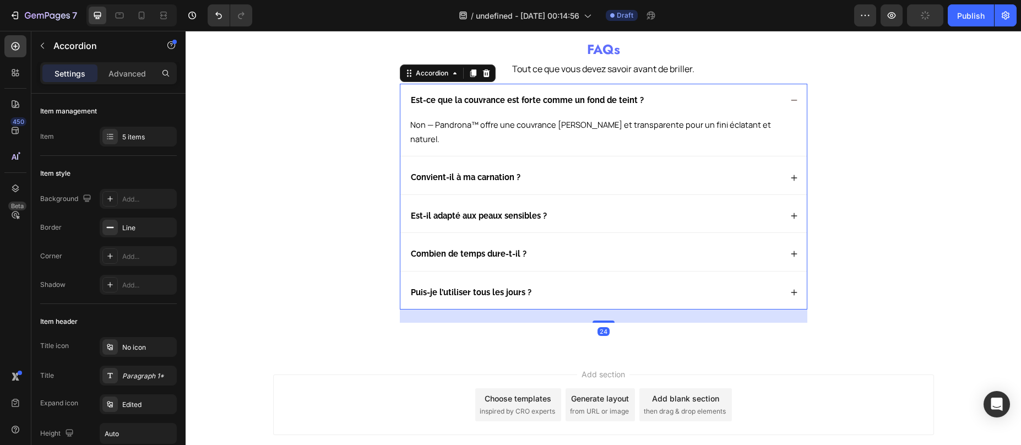
click at [685, 93] on div "Est-ce que la couvrance est forte comme un fond de teint ?" at bounding box center [595, 100] width 372 height 15
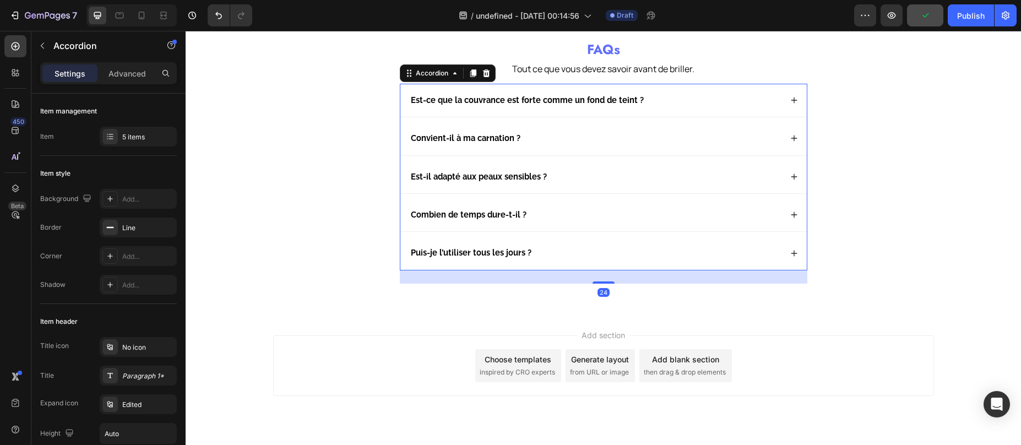
click at [571, 95] on strong "Est-ce que la couvrance est forte comme un fond de teint ?" at bounding box center [527, 99] width 233 height 9
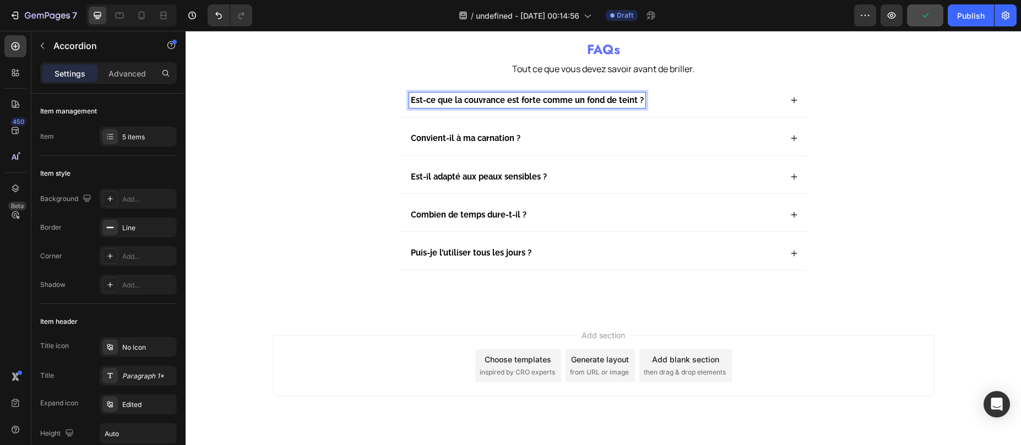
click at [568, 98] on strong "Est-ce que la couvrance est forte comme un fond de teint ?" at bounding box center [527, 99] width 233 height 9
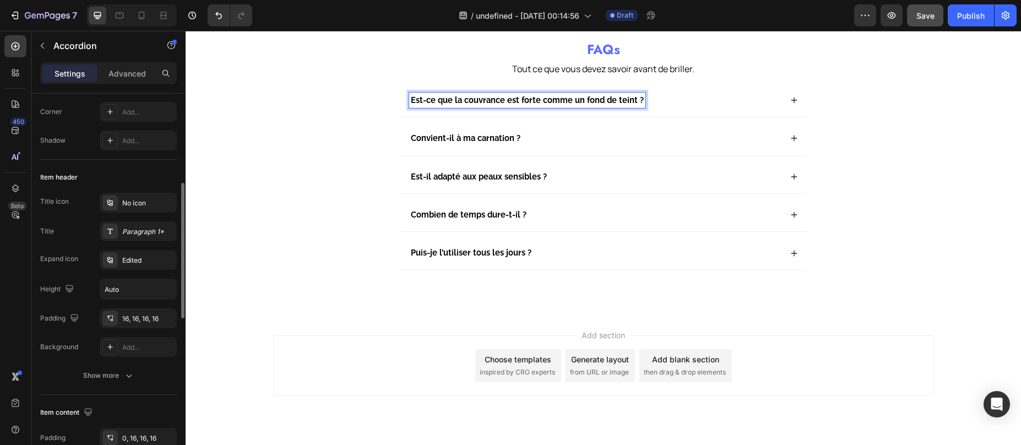
scroll to position [277, 0]
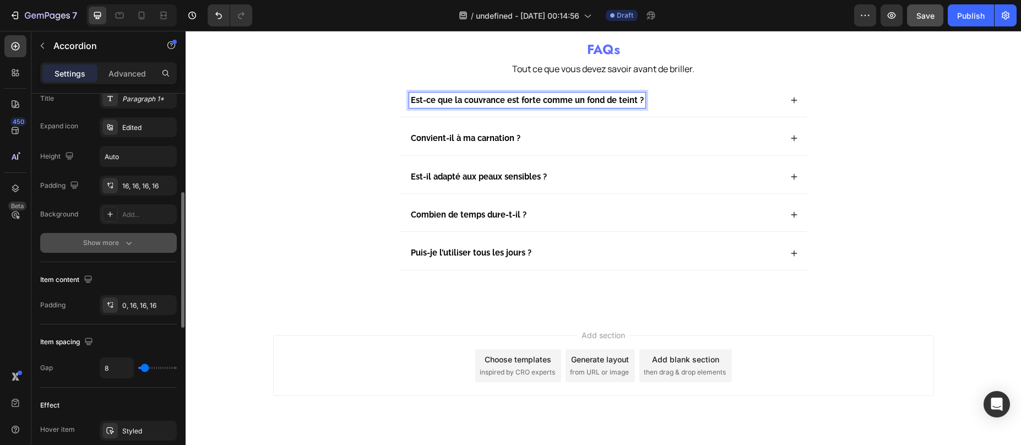
click at [99, 237] on div "Show more" at bounding box center [108, 242] width 51 height 11
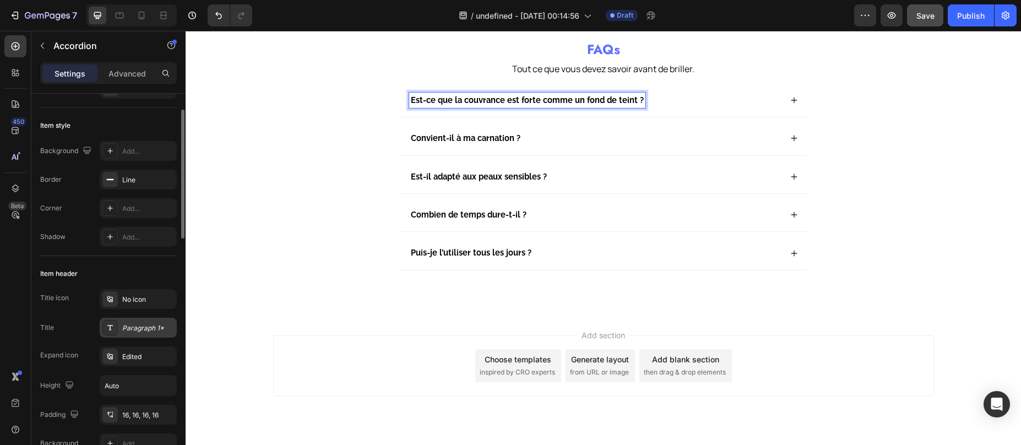
scroll to position [70, 0]
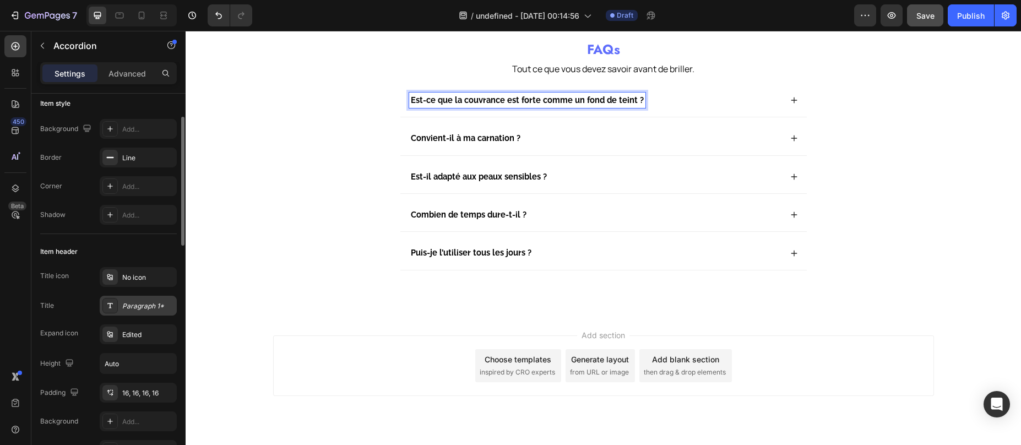
click at [133, 308] on div "Paragraph 1*" at bounding box center [148, 306] width 52 height 10
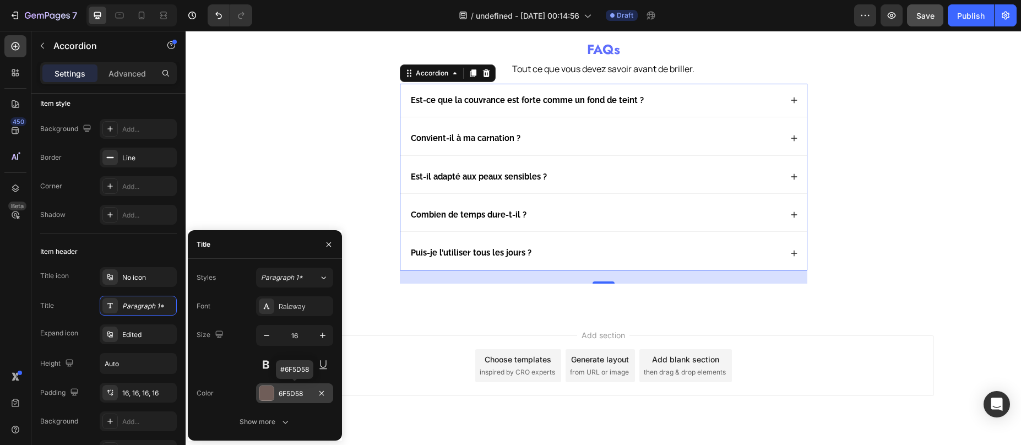
click at [264, 393] on div at bounding box center [266, 393] width 14 height 14
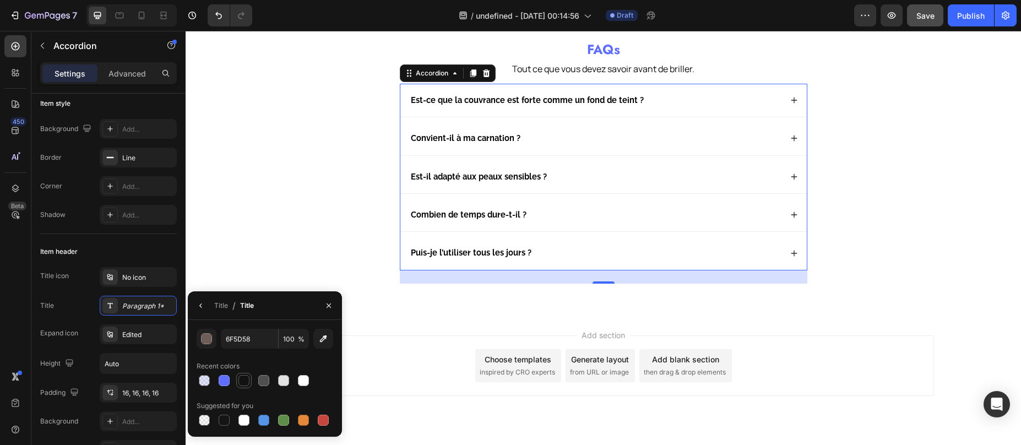
click at [231, 380] on div at bounding box center [223, 380] width 15 height 15
type input "5F6EFC"
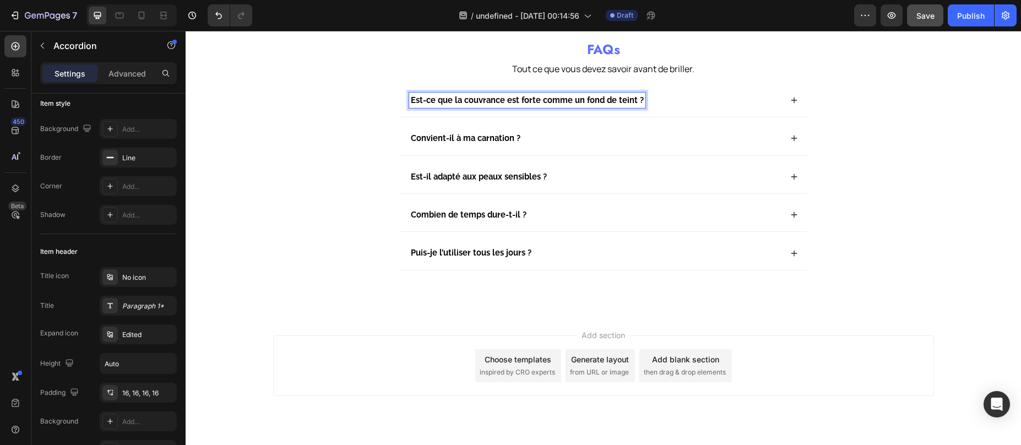
click at [709, 96] on div "Est-ce que la couvrance est forte comme un fond de teint ?" at bounding box center [595, 100] width 372 height 15
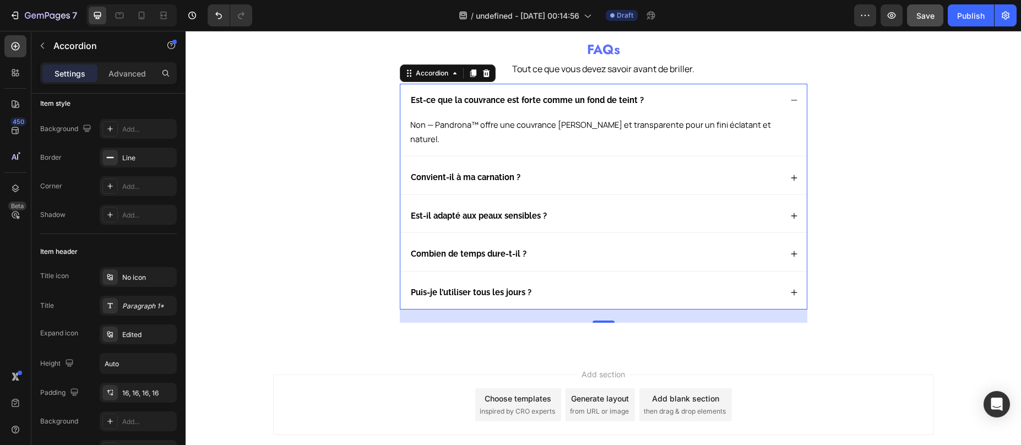
click at [709, 96] on div "Est-ce que la couvrance est forte comme un fond de teint ?" at bounding box center [595, 100] width 372 height 15
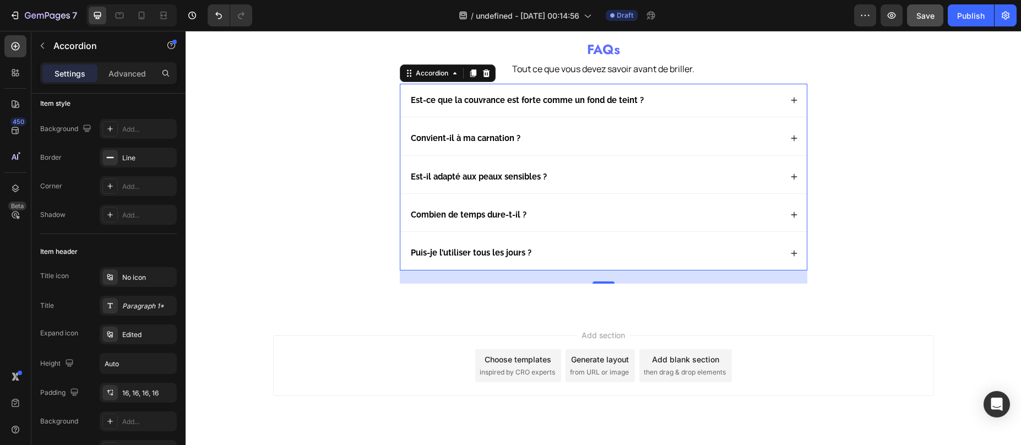
click at [697, 143] on div "Convient-il à ma carnation ?" at bounding box center [595, 138] width 372 height 15
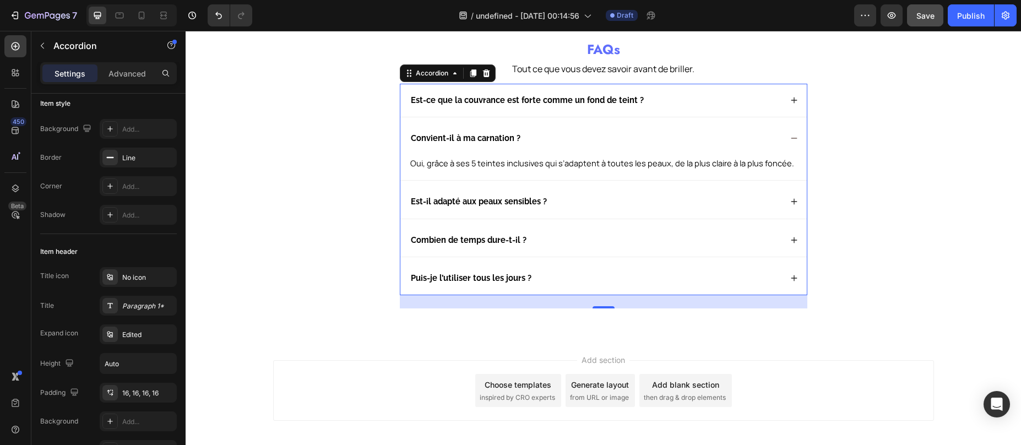
click at [698, 143] on div "Convient-il à ma carnation ?" at bounding box center [595, 138] width 372 height 15
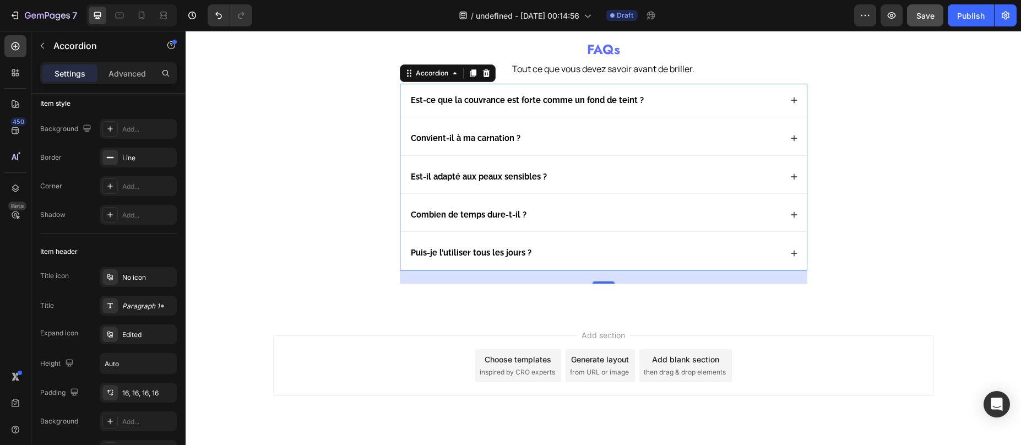
click at [566, 131] on div "Convient-il à ma carnation ?" at bounding box center [595, 138] width 372 height 15
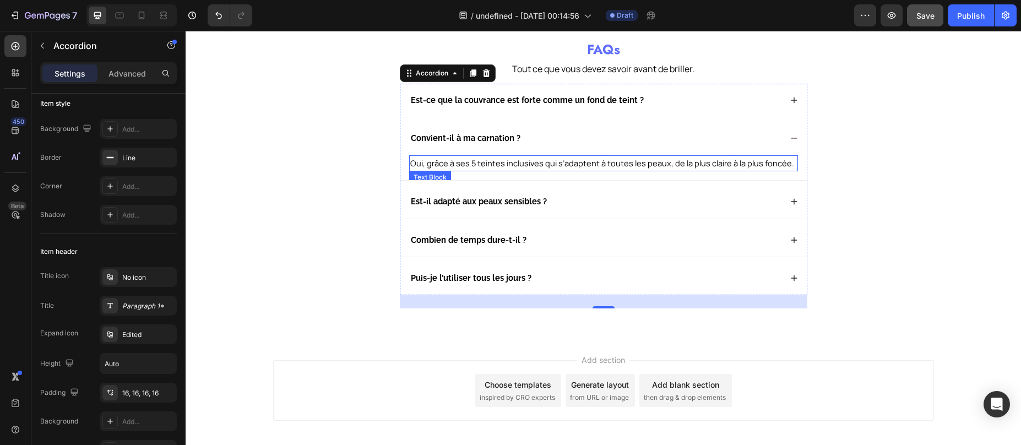
click at [507, 161] on span "Oui, grâce à ses 5 teintes inclusives qui s’adaptent à toutes les peaux, de la …" at bounding box center [602, 163] width 384 height 11
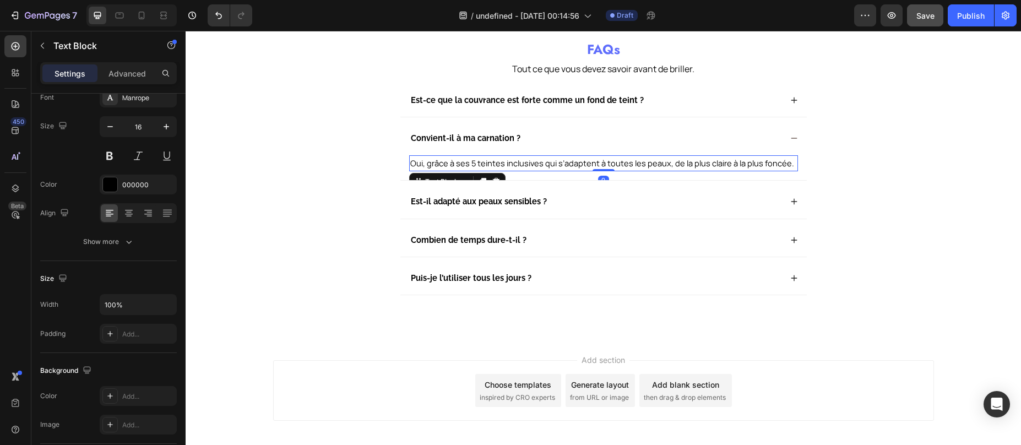
scroll to position [0, 0]
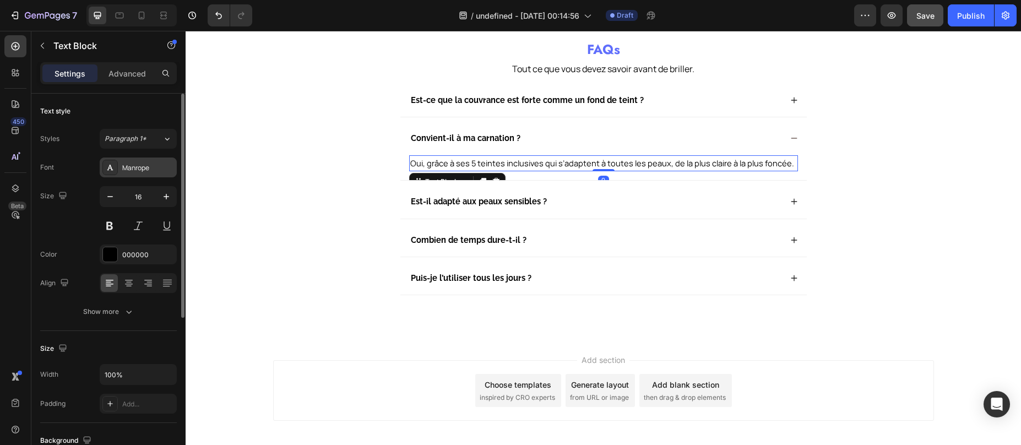
click at [117, 163] on div at bounding box center [109, 167] width 15 height 15
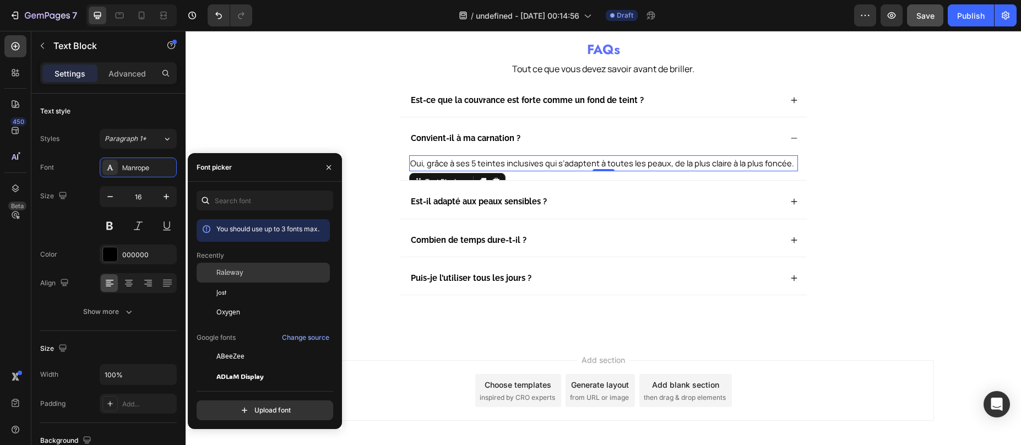
click at [251, 273] on div "Raleway" at bounding box center [271, 273] width 111 height 10
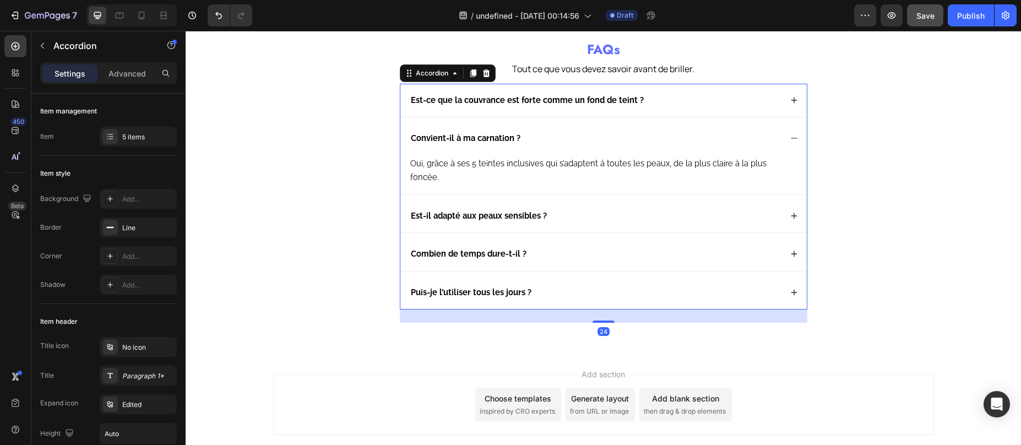
click at [497, 135] on strong "Convient-il à ma carnation ?" at bounding box center [466, 137] width 110 height 9
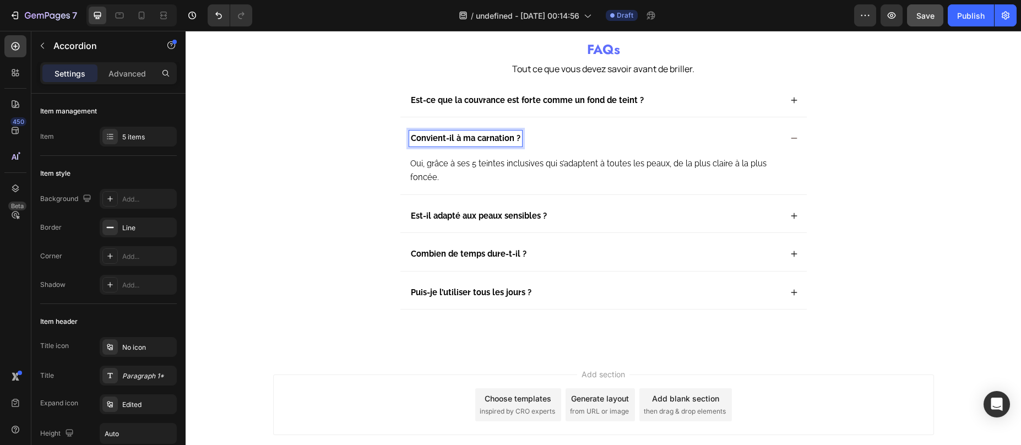
click at [491, 142] on strong "Convient-il à ma carnation ?" at bounding box center [466, 137] width 110 height 9
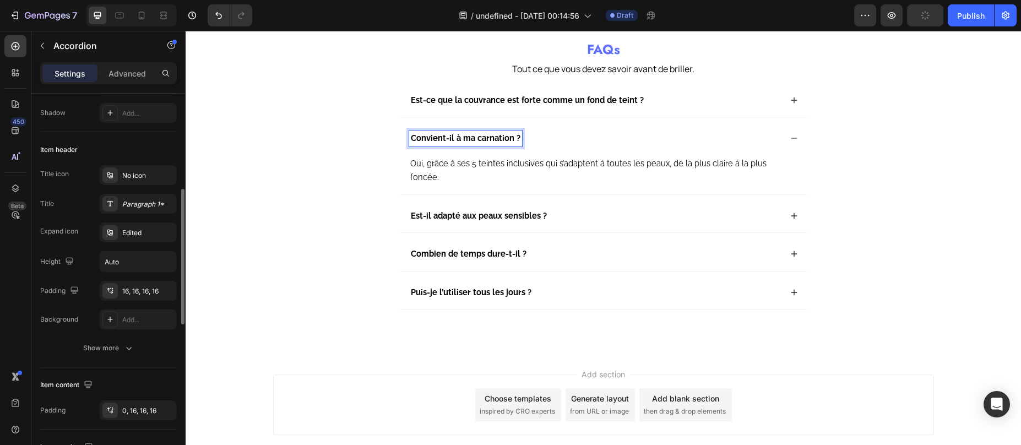
scroll to position [292, 0]
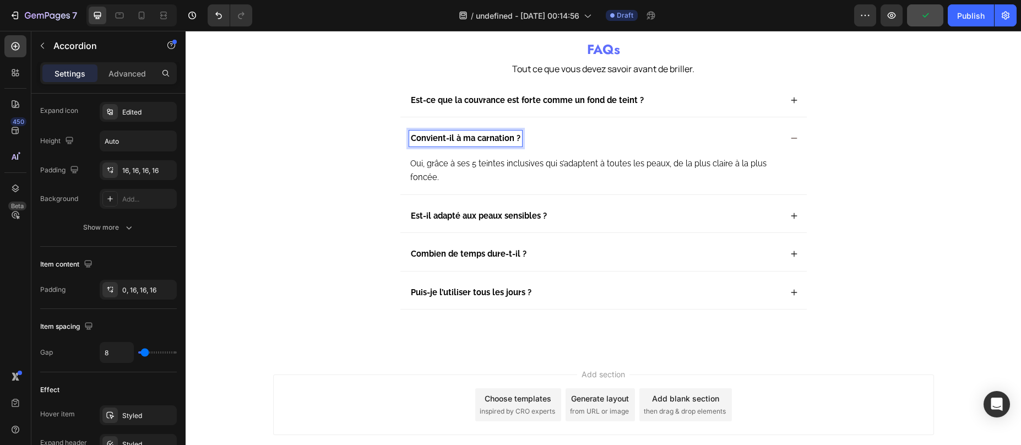
click at [741, 95] on div "Est-ce que la couvrance est forte comme un fond de teint ?" at bounding box center [595, 100] width 372 height 15
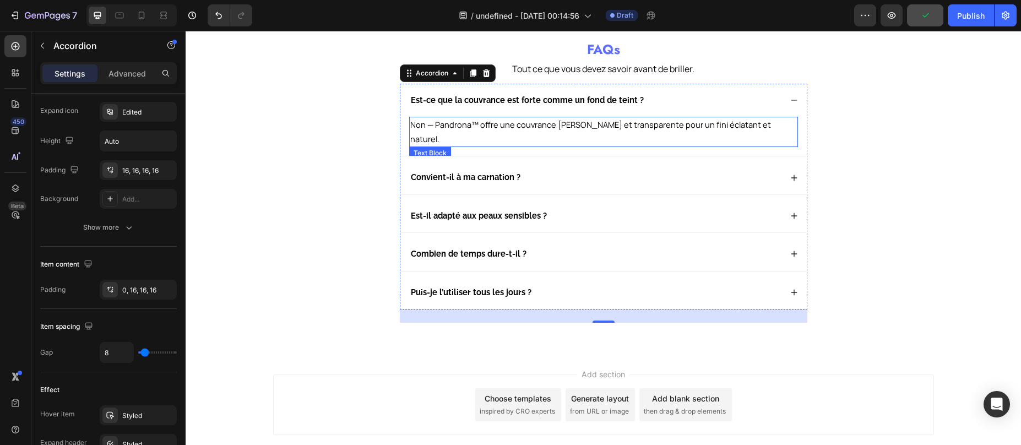
click at [487, 123] on span "Non — Pandrona™ offre une couvrance légère et transparente pour un fini éclatan…" at bounding box center [590, 131] width 361 height 25
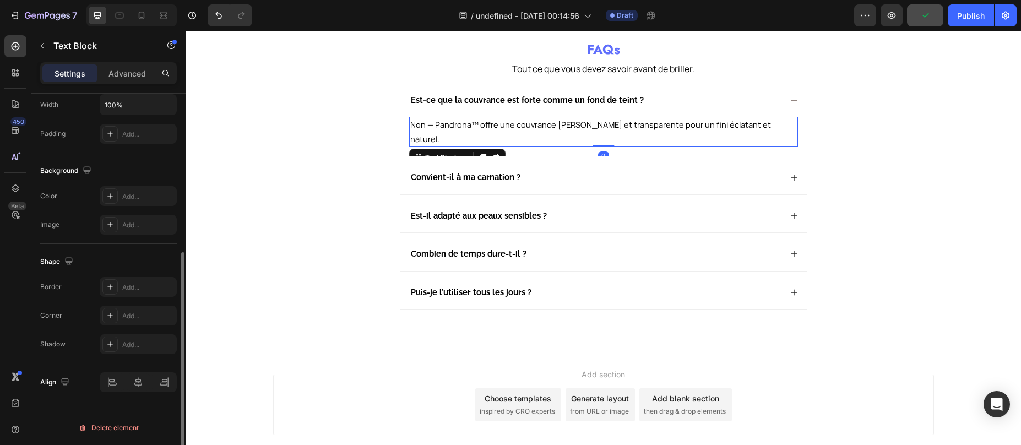
scroll to position [0, 0]
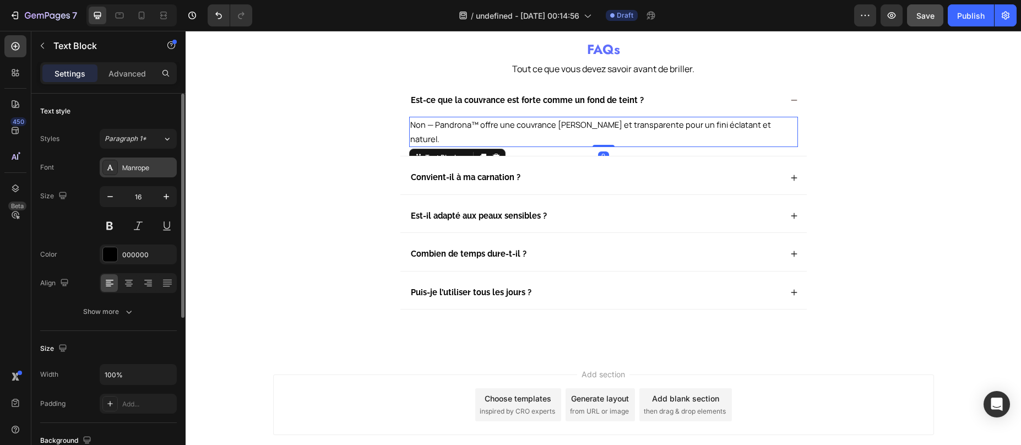
click at [127, 172] on div "Manrope" at bounding box center [148, 168] width 52 height 10
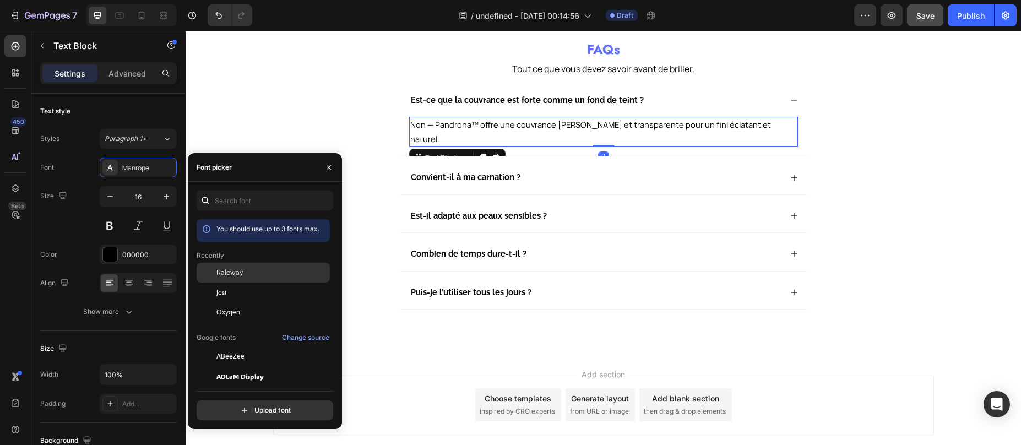
click at [236, 268] on span "Raleway" at bounding box center [229, 273] width 27 height 10
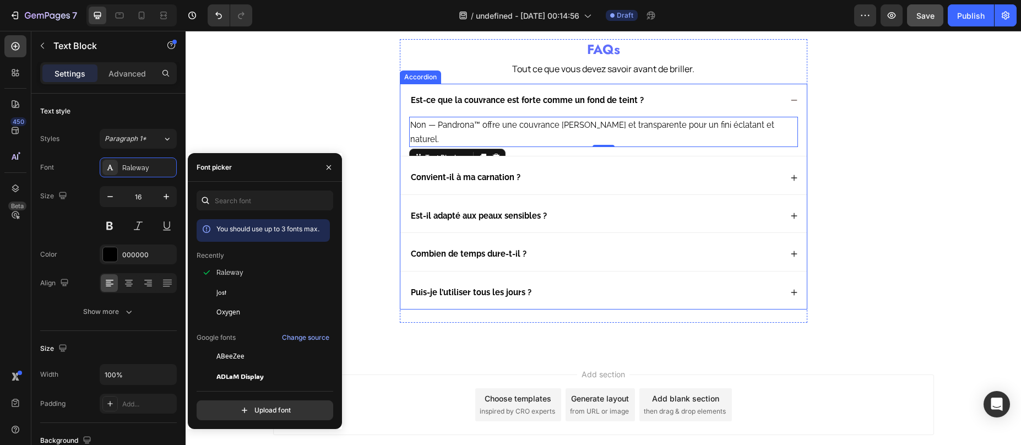
click at [602, 208] on div "Est-il adapté aux peaux sensibles ?" at bounding box center [595, 215] width 372 height 15
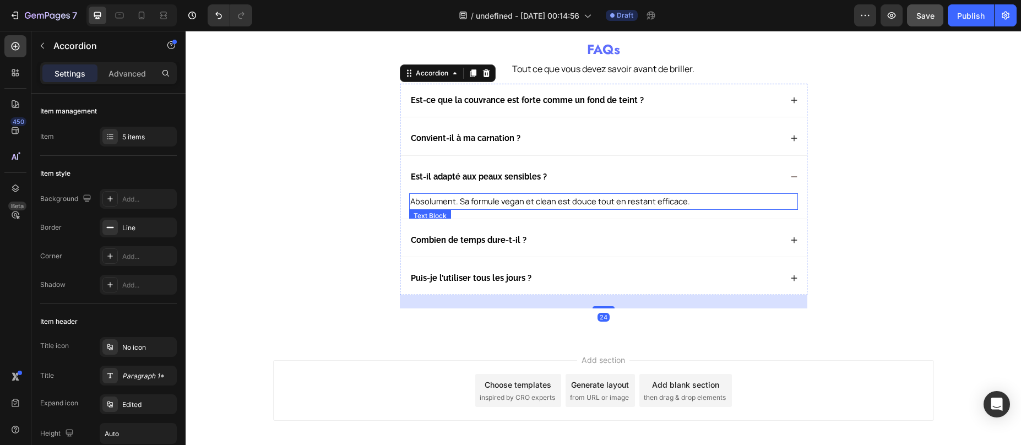
click at [546, 203] on span "Absolument. Sa formule vegan et clean est douce tout en restant efficace." at bounding box center [550, 201] width 280 height 11
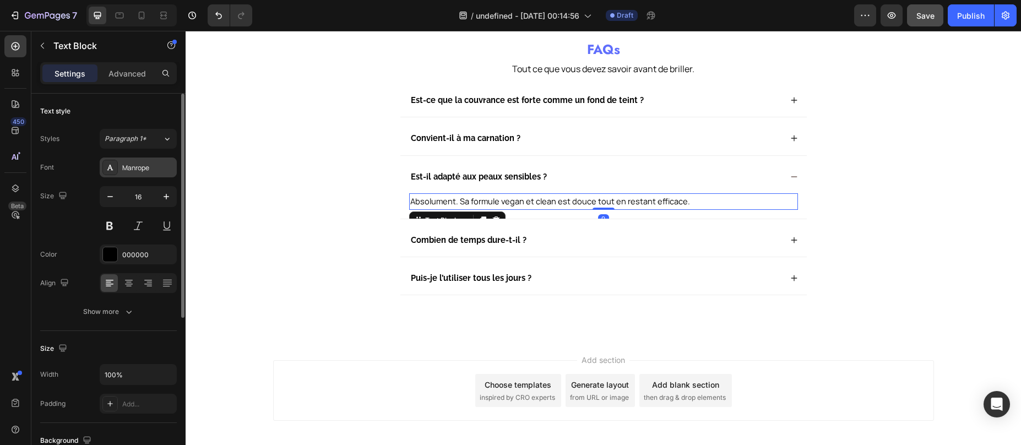
click at [139, 174] on div "Manrope" at bounding box center [138, 168] width 77 height 20
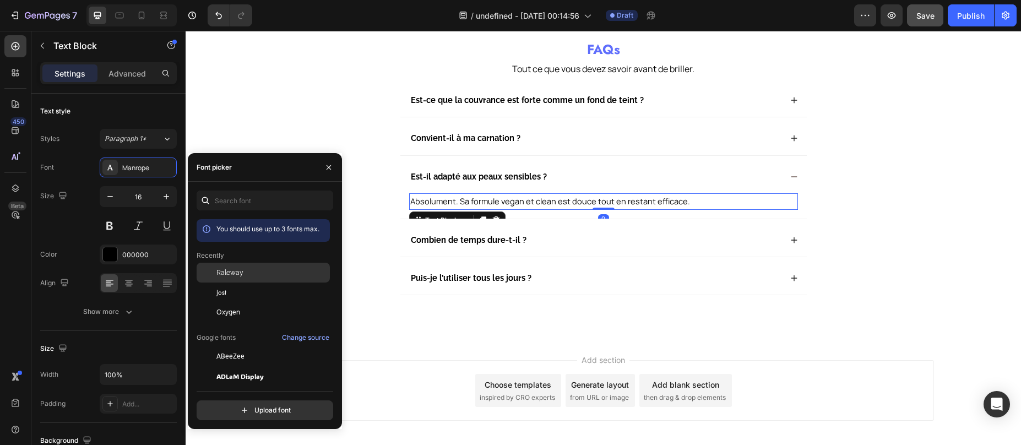
click at [224, 269] on span "Raleway" at bounding box center [229, 273] width 27 height 10
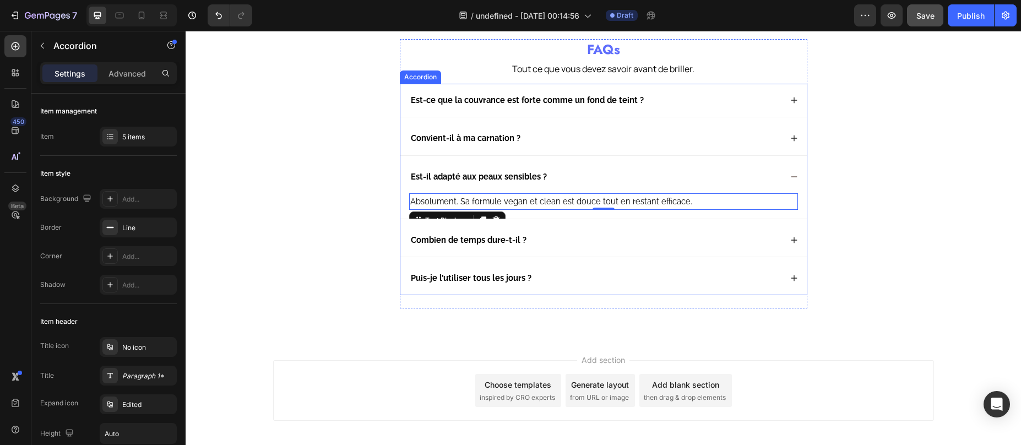
click at [571, 235] on div "Combien de temps dure-t-il ?" at bounding box center [595, 239] width 372 height 15
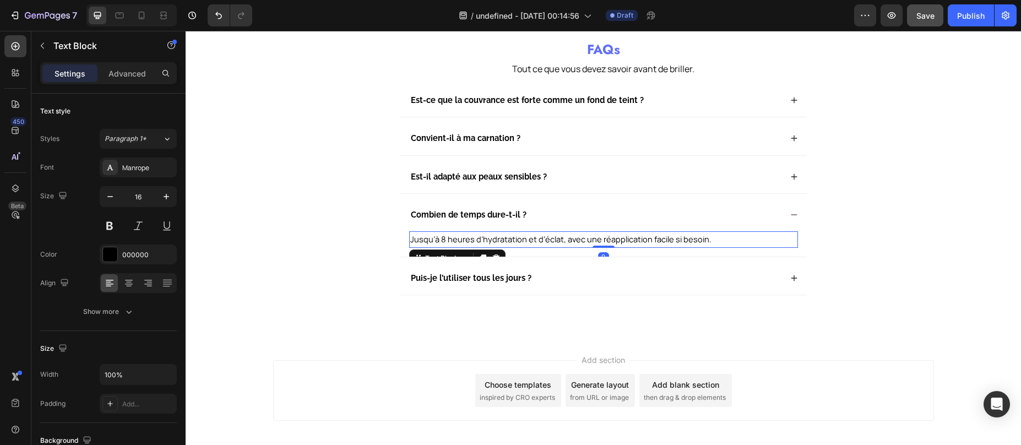
click at [519, 240] on span "Jusqu’à 8 heures d’hydratation et d’éclat, avec une réapplication facile si bes…" at bounding box center [560, 239] width 301 height 11
click at [148, 169] on div "Manrope" at bounding box center [148, 168] width 52 height 10
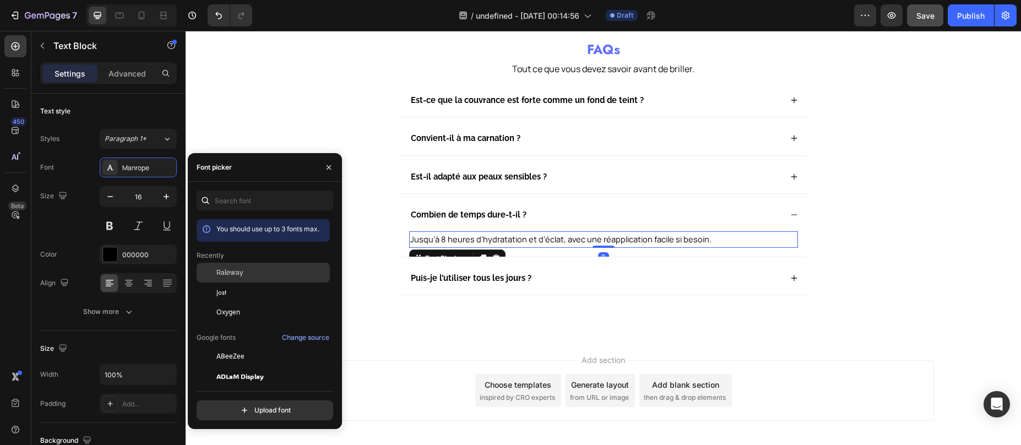
click at [230, 274] on span "Raleway" at bounding box center [229, 273] width 27 height 10
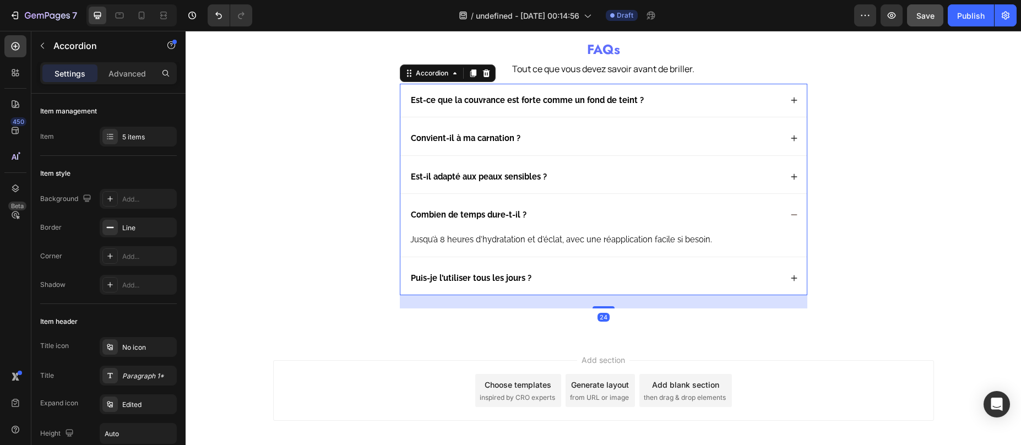
click at [561, 277] on div "Puis-je l’utiliser tous les jours ?" at bounding box center [595, 277] width 372 height 15
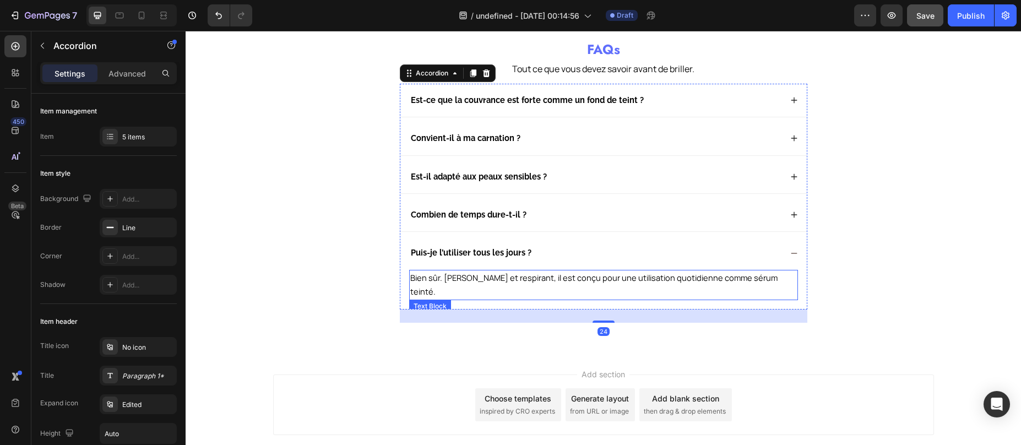
click at [526, 283] on p "Bien sûr. Léger et respirant, il est conçu pour une utilisation quotidienne com…" at bounding box center [603, 285] width 387 height 28
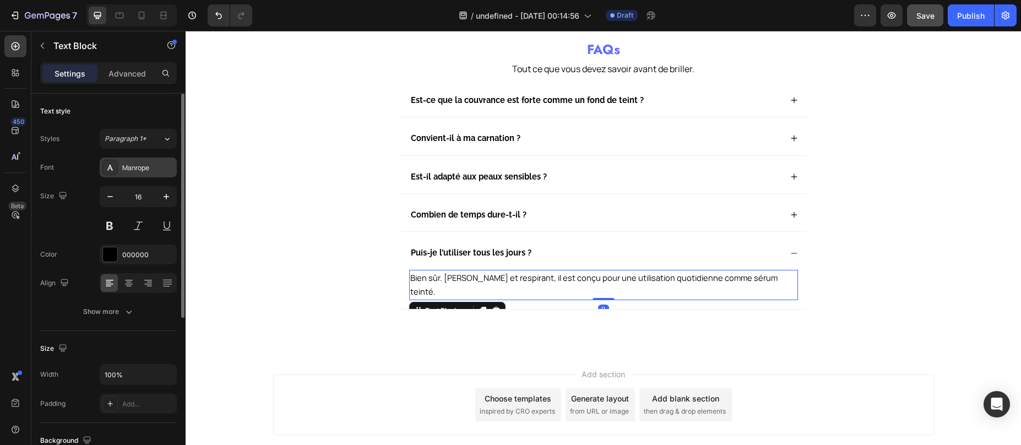
drag, startPoint x: 138, startPoint y: 170, endPoint x: 139, endPoint y: 176, distance: 6.2
click at [138, 170] on div "Manrope" at bounding box center [148, 168] width 52 height 10
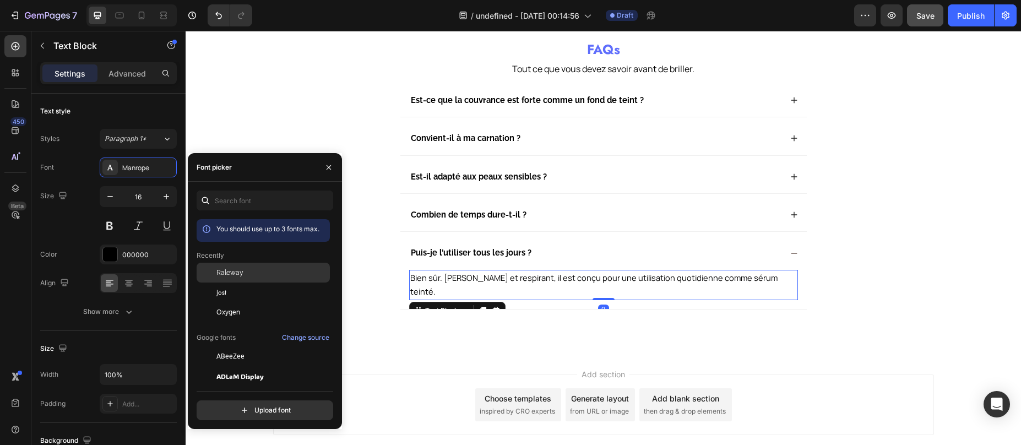
click at [227, 263] on div "Raleway" at bounding box center [263, 273] width 133 height 20
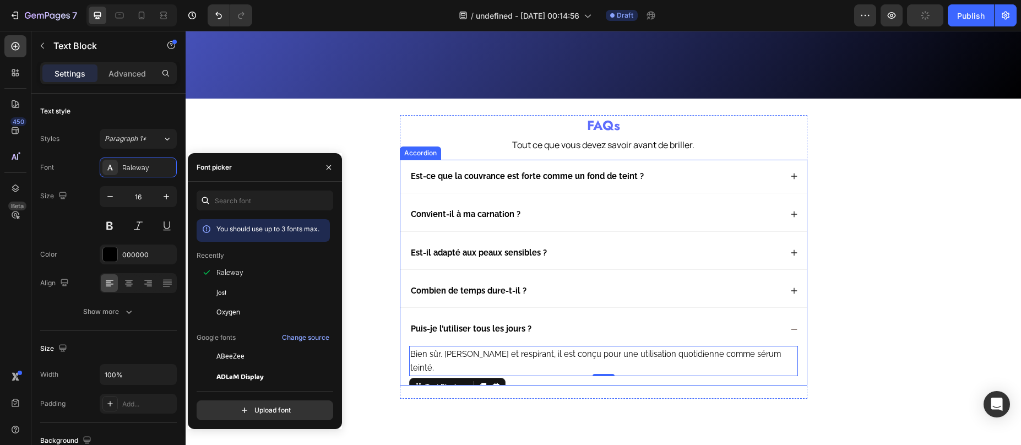
scroll to position [2173, 0]
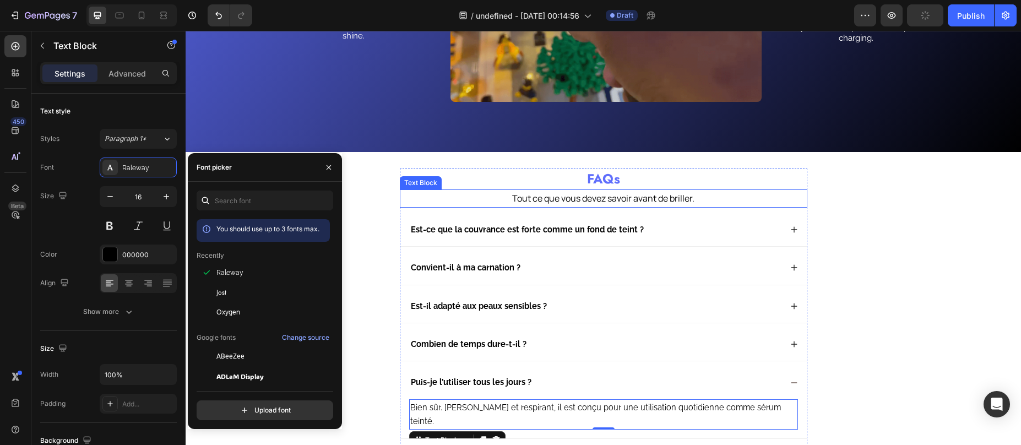
click at [516, 202] on p "Tout ce que vous devez savoir avant de briller." at bounding box center [603, 199] width 405 height 16
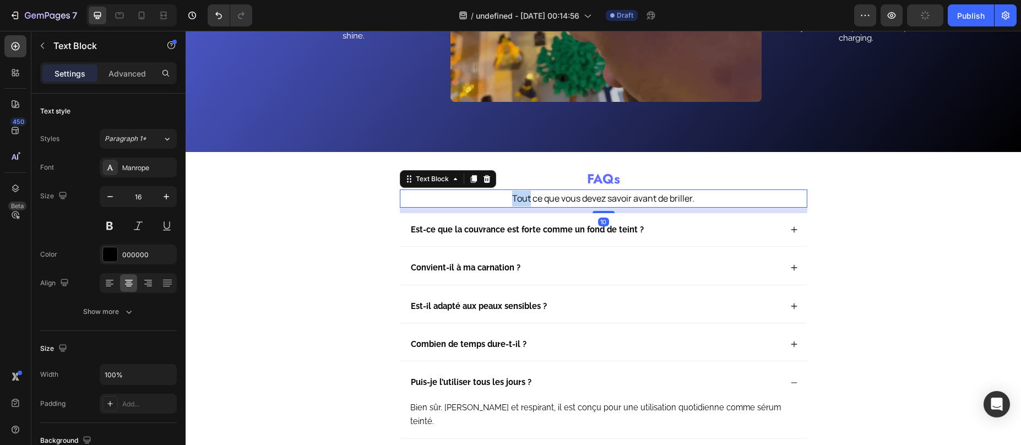
click at [516, 202] on p "Tout ce que vous devez savoir avant de briller." at bounding box center [603, 199] width 405 height 16
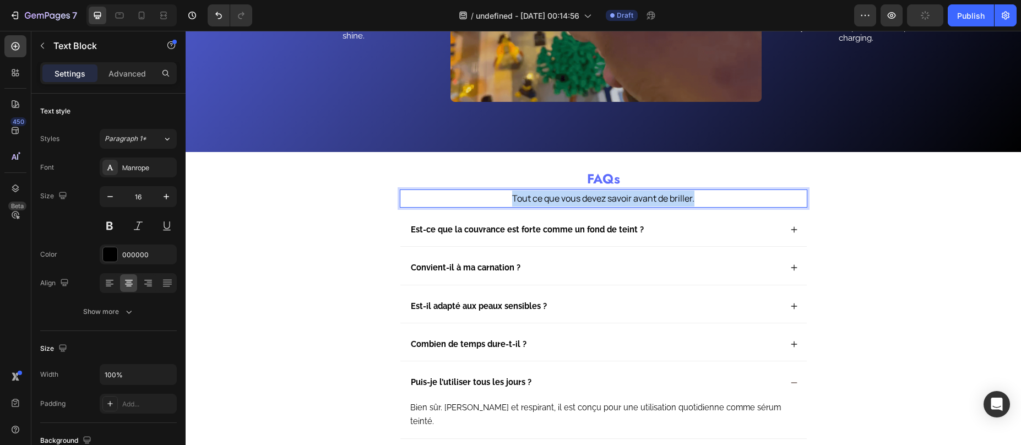
click at [516, 202] on p "Tout ce que vous devez savoir avant de briller." at bounding box center [603, 199] width 405 height 16
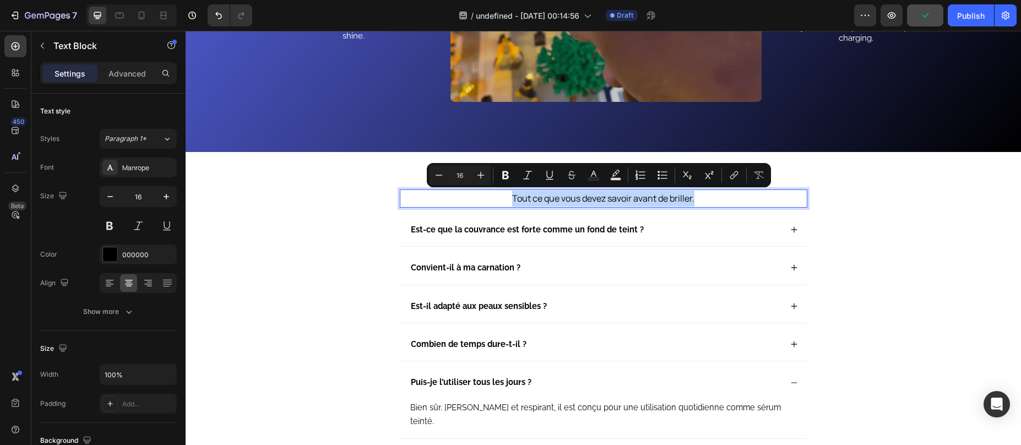
copy p "Tout ce que vous devez savoir avant de briller."
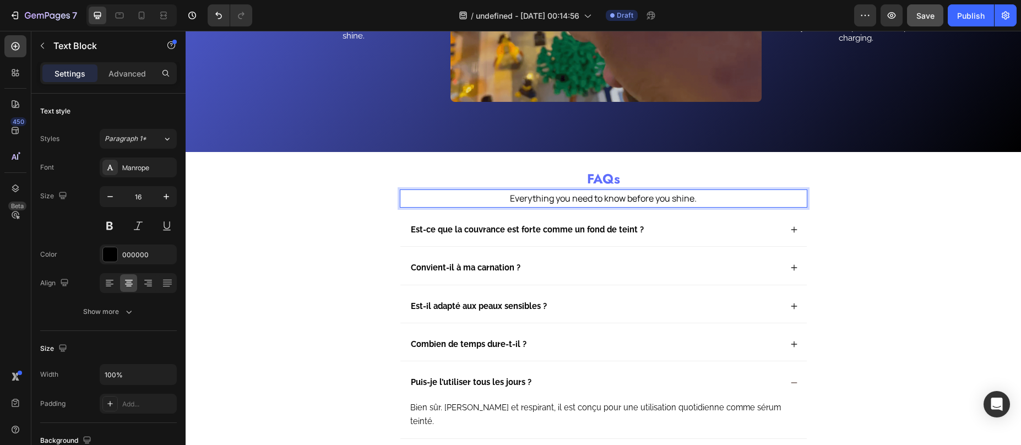
click at [540, 197] on p "Everything you need to know before you shine." at bounding box center [603, 199] width 405 height 16
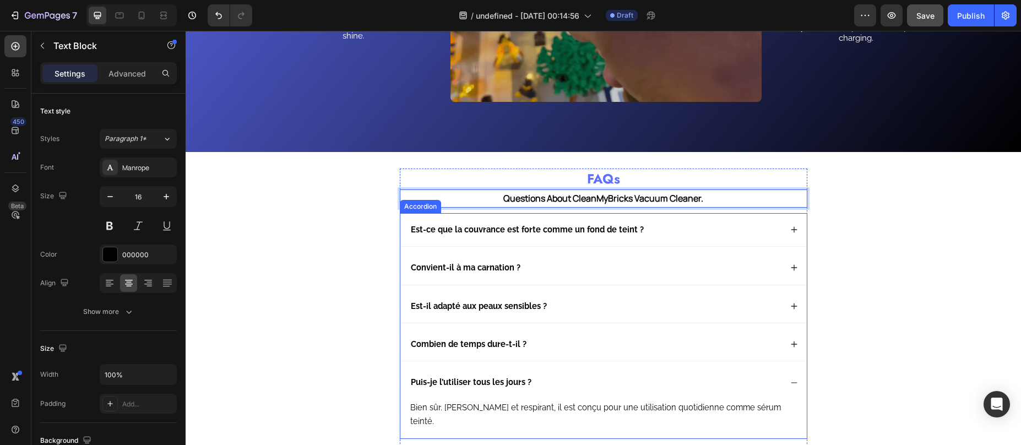
click at [669, 232] on div "Est-ce que la couvrance est forte comme un fond de teint ?" at bounding box center [595, 229] width 372 height 15
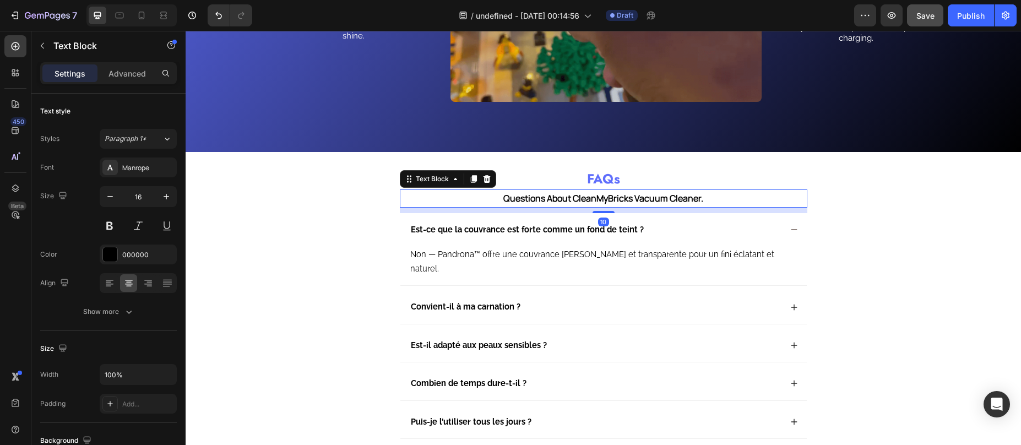
click at [629, 200] on strong "Questions About CleanMyBricks Vacuum Cleaner." at bounding box center [603, 198] width 200 height 12
click at [134, 166] on div "Manrope" at bounding box center [148, 168] width 52 height 10
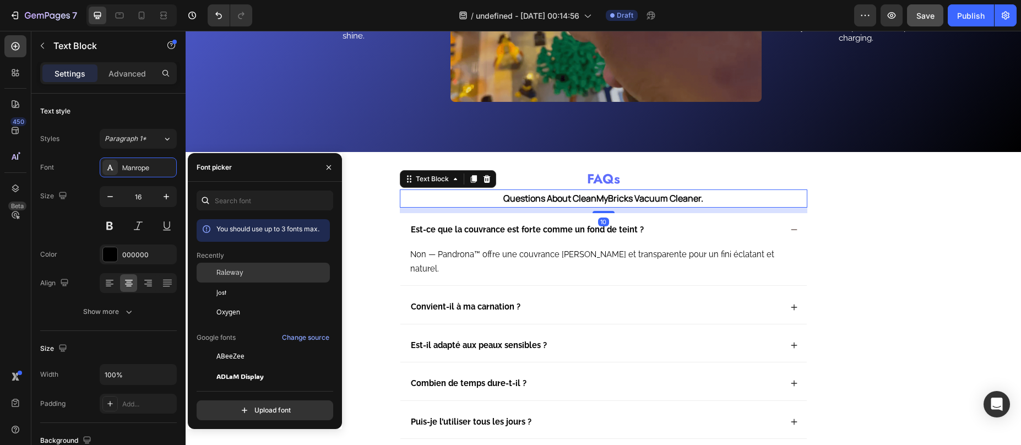
click at [231, 269] on span "Raleway" at bounding box center [229, 273] width 27 height 10
click at [569, 166] on div "FAQs Heading Questions About CleanMyBricks Vacuum Cleaner. Text Block 10 Est-ce…" at bounding box center [603, 317] width 835 height 330
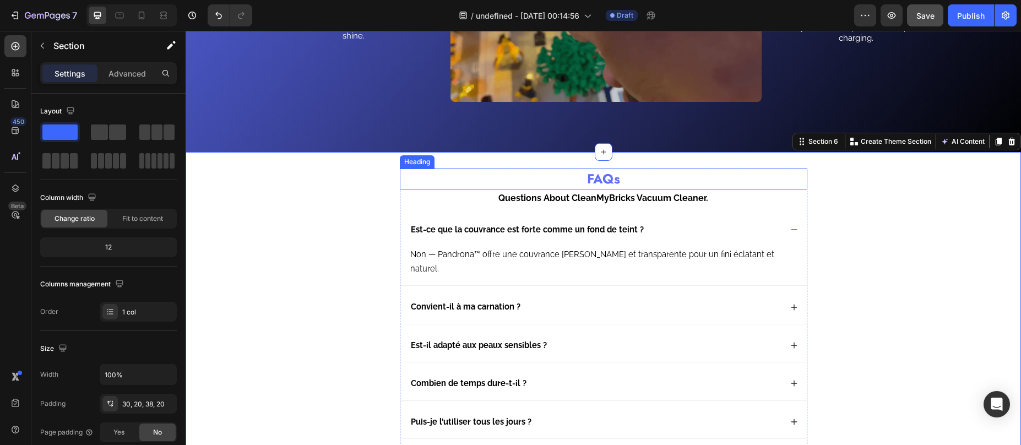
click at [586, 178] on h2 "FAQs" at bounding box center [604, 179] width 408 height 21
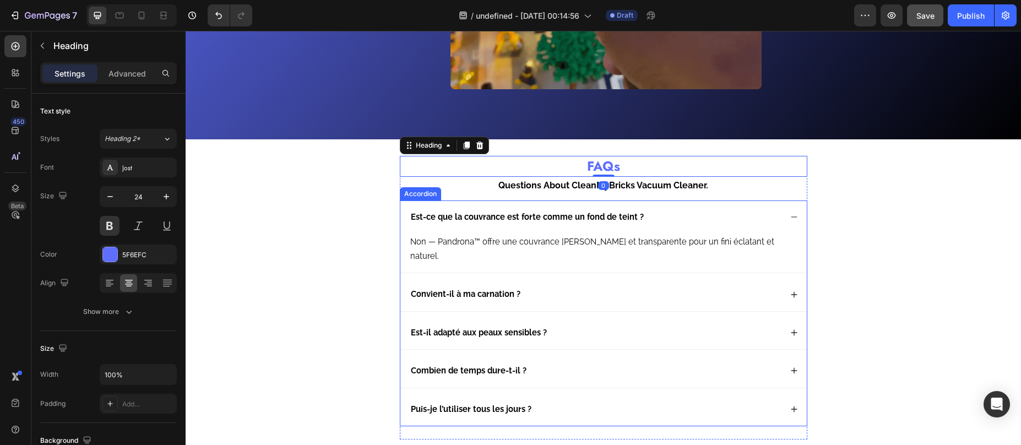
scroll to position [2188, 0]
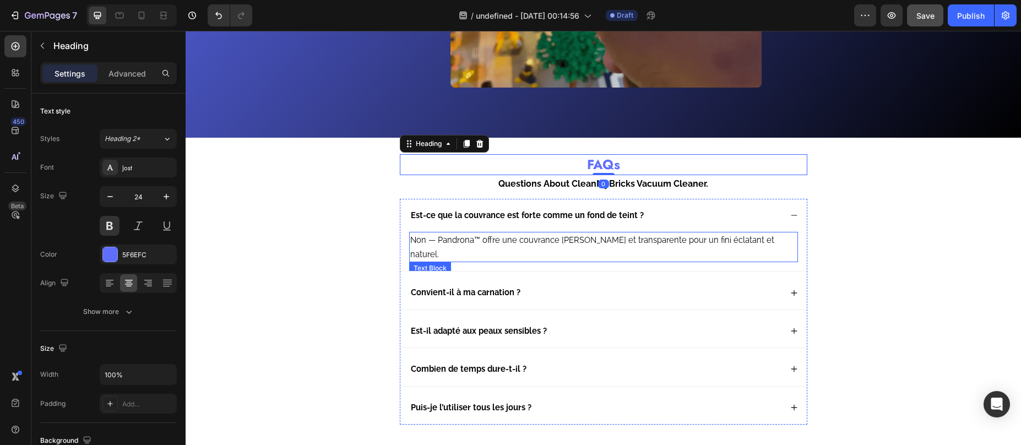
click at [530, 215] on strong "Est-ce que la couvrance est forte comme un fond de teint ?" at bounding box center [527, 214] width 233 height 9
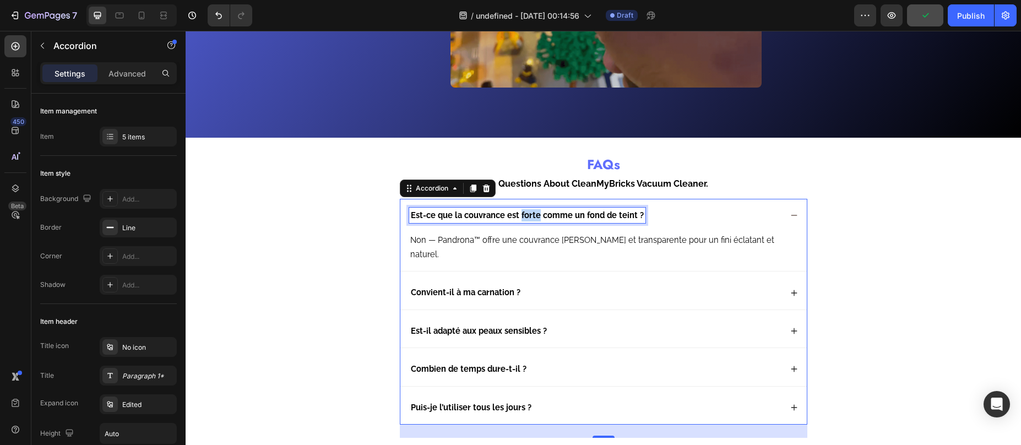
click at [519, 213] on strong "Est-ce que la couvrance est forte comme un fond de teint ?" at bounding box center [527, 214] width 233 height 9
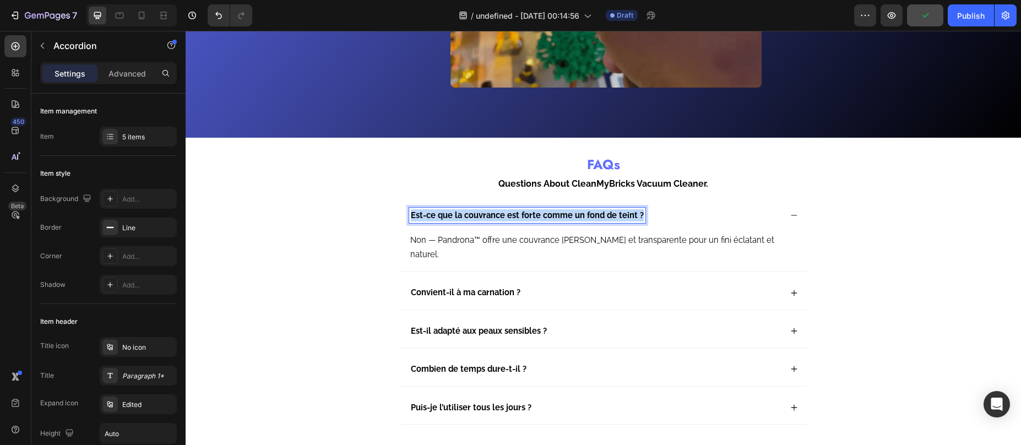
click at [519, 213] on strong "Est-ce que la couvrance est forte comme un fond de teint ?" at bounding box center [527, 214] width 233 height 9
click at [498, 238] on span "Non — Pandrona™ offre une couvrance légère et transparente pour un fini éclatan…" at bounding box center [592, 248] width 364 height 24
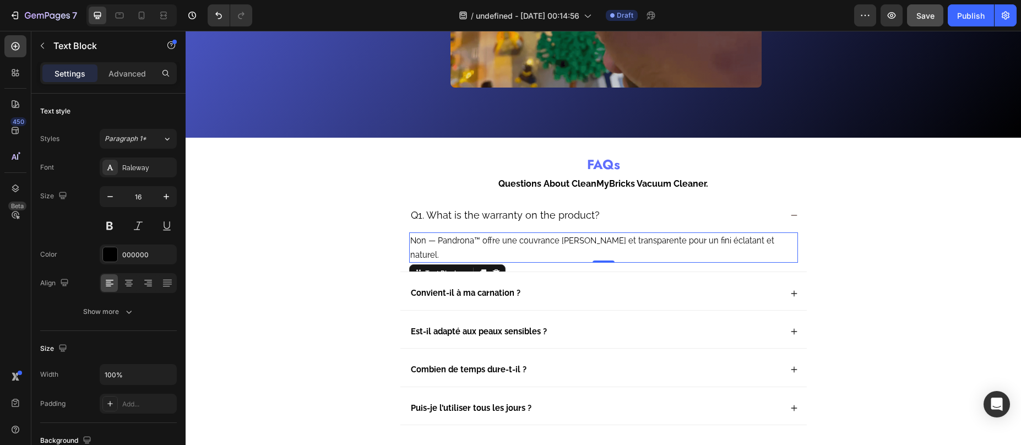
click at [481, 240] on span "Non — Pandrona™ offre une couvrance légère et transparente pour un fini éclatan…" at bounding box center [592, 248] width 364 height 24
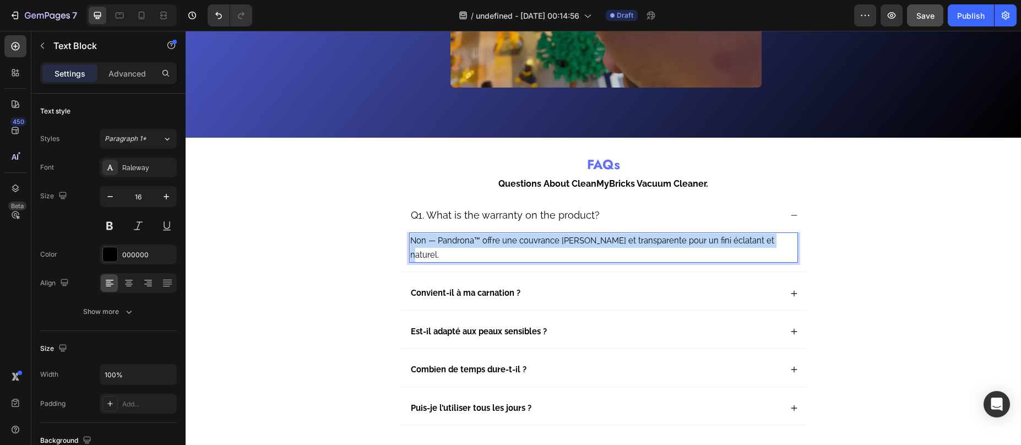
click at [481, 240] on span "Non — Pandrona™ offre une couvrance légère et transparente pour un fini éclatan…" at bounding box center [592, 248] width 364 height 24
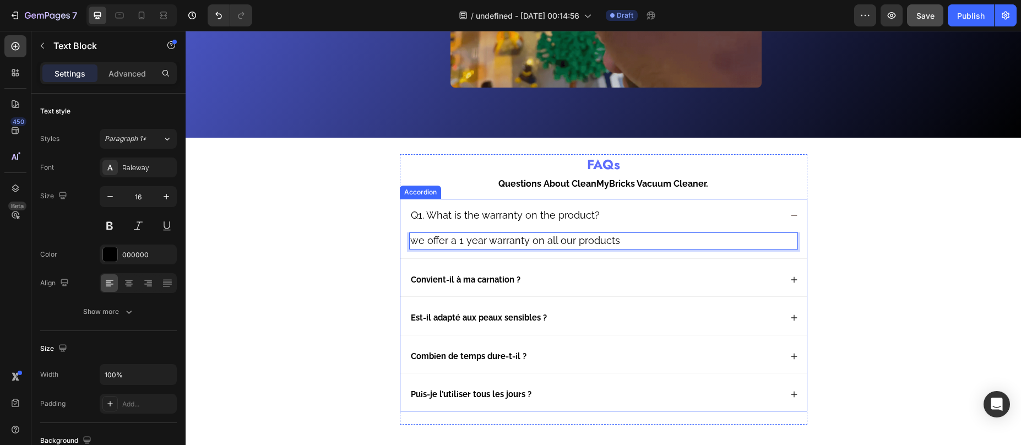
click at [471, 280] on strong "Convient-il à ma carnation ?" at bounding box center [466, 279] width 110 height 9
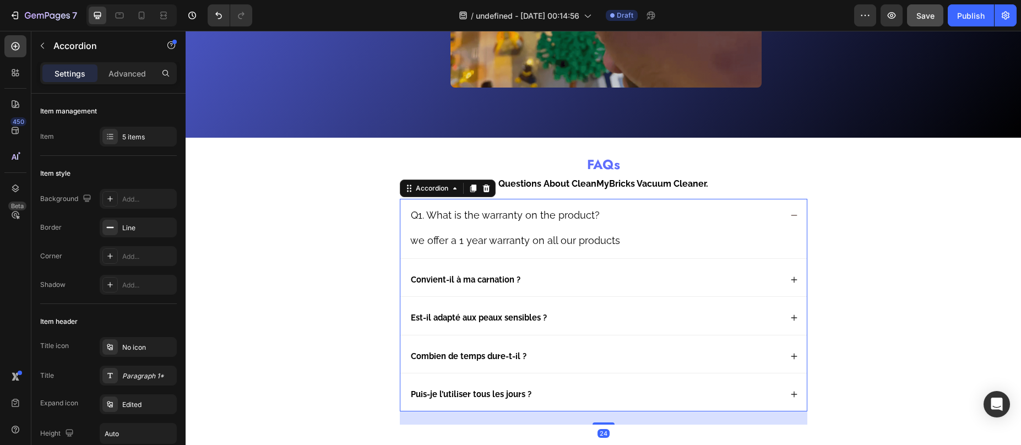
click at [541, 276] on div "Convient-il à ma carnation ?" at bounding box center [595, 279] width 372 height 15
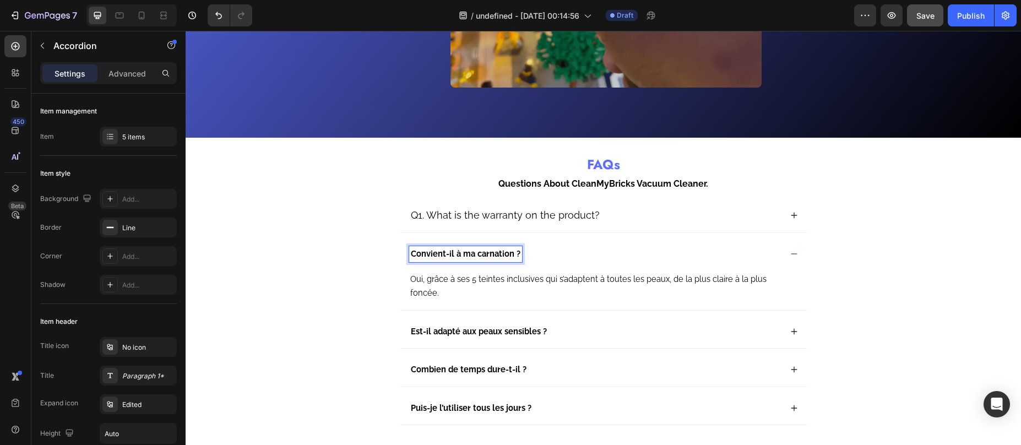
click at [484, 253] on strong "Convient-il à ma carnation ?" at bounding box center [466, 253] width 110 height 9
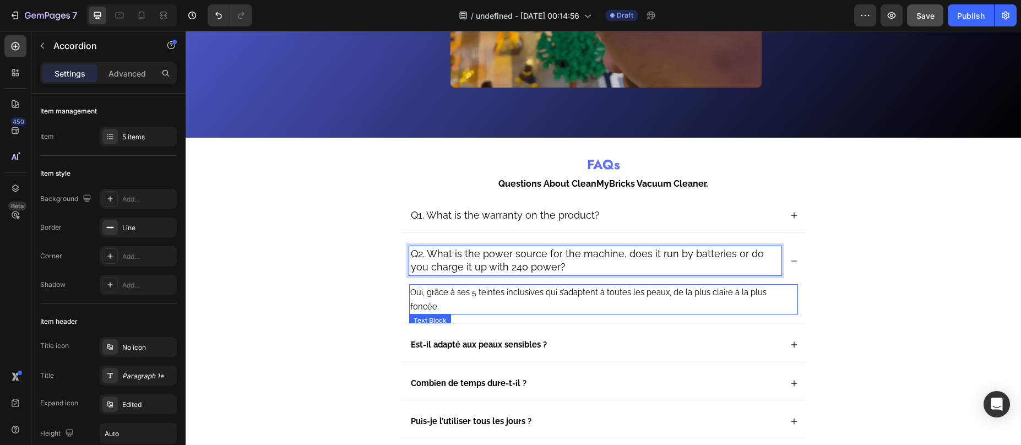
click at [453, 290] on span "Oui, grâce à ses 5 teintes inclusives qui s’adaptent à toutes les peaux, de la …" at bounding box center [588, 299] width 356 height 24
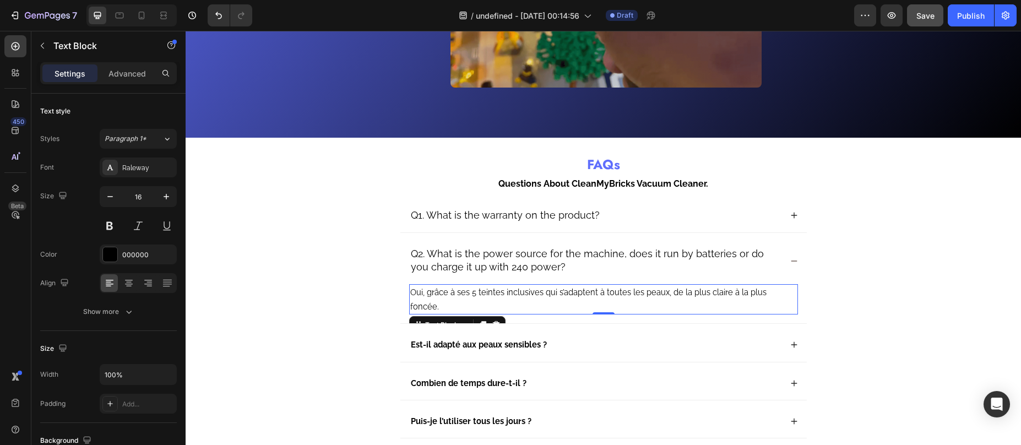
click at [498, 295] on span "Oui, grâce à ses 5 teintes inclusives qui s’adaptent à toutes les peaux, de la …" at bounding box center [588, 299] width 356 height 24
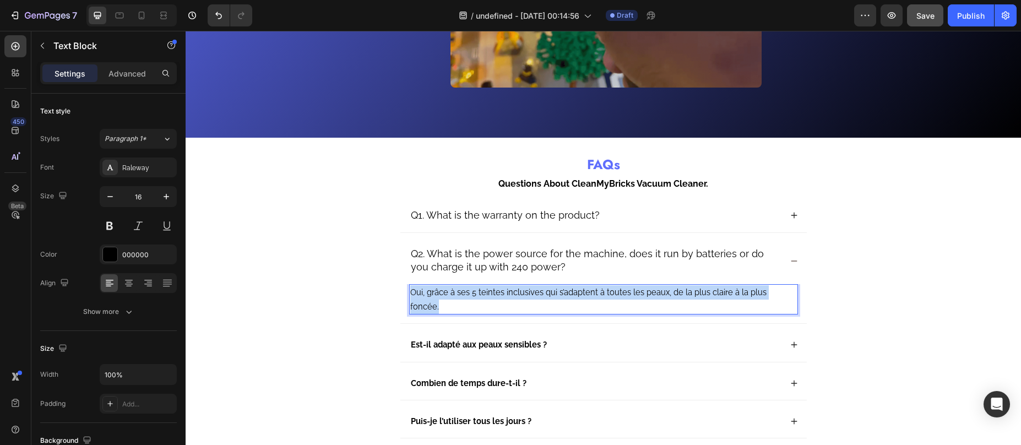
click at [498, 295] on span "Oui, grâce à ses 5 teintes inclusives qui s’adaptent à toutes les peaux, de la …" at bounding box center [588, 299] width 356 height 24
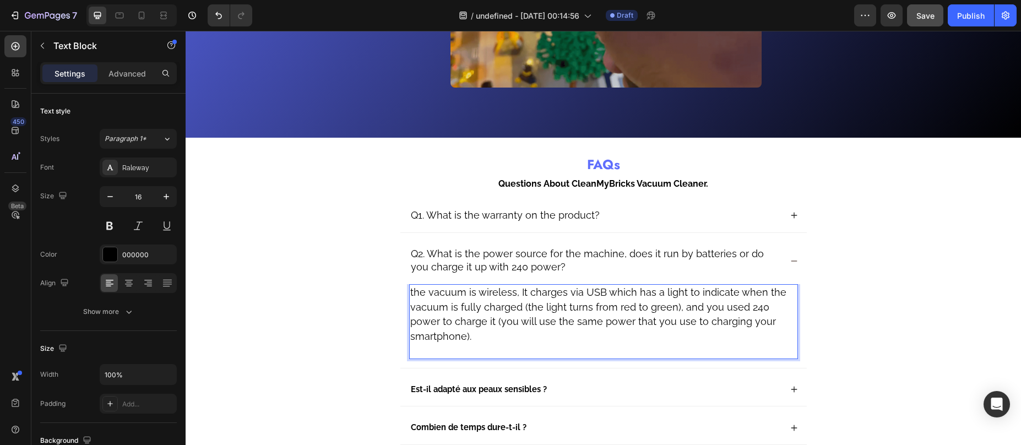
scroll to position [2190, 0]
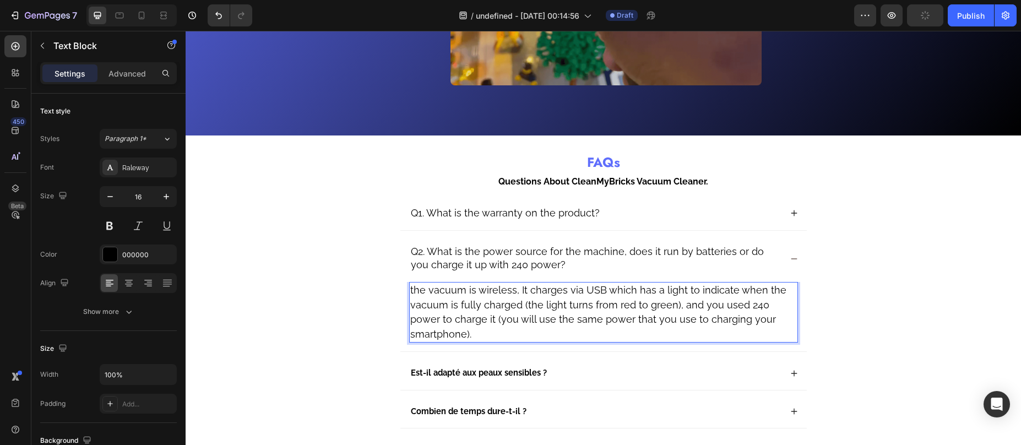
click at [465, 304] on span "the vacuum is wireless, It charges via USB which has a light to indicate when t…" at bounding box center [598, 312] width 376 height 56
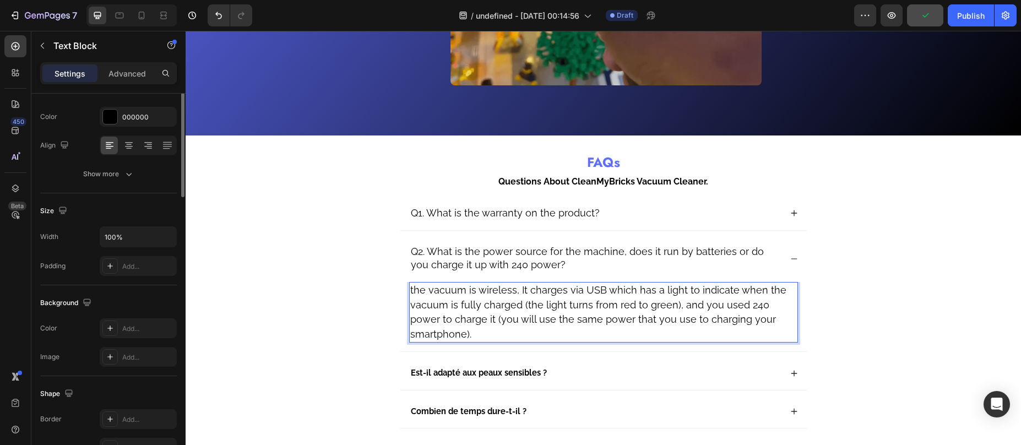
scroll to position [11, 0]
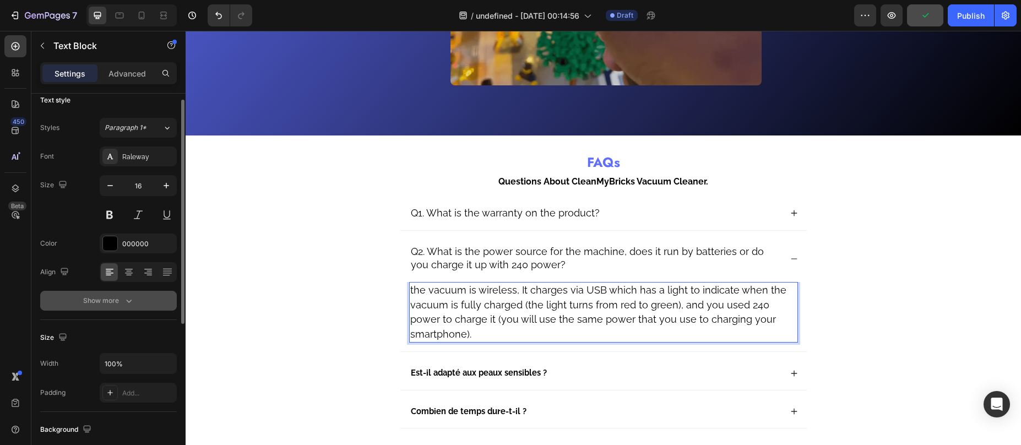
click at [112, 292] on button "Show more" at bounding box center [108, 301] width 137 height 20
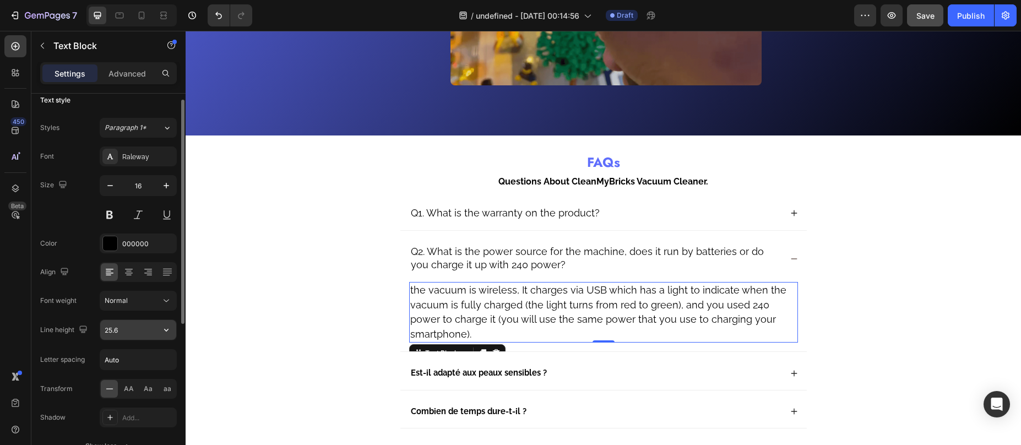
click at [124, 333] on input "25.6" at bounding box center [138, 330] width 76 height 20
click at [158, 331] on button "button" at bounding box center [166, 330] width 20 height 20
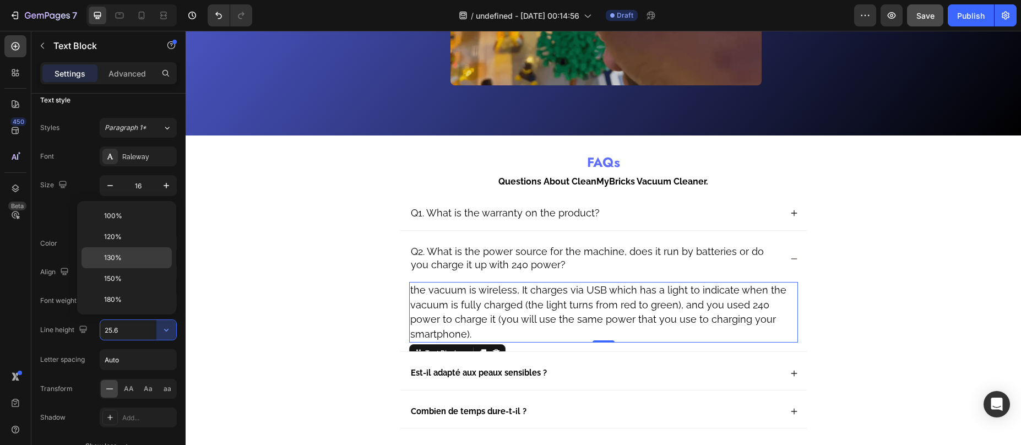
click at [133, 257] on p "130%" at bounding box center [135, 258] width 63 height 10
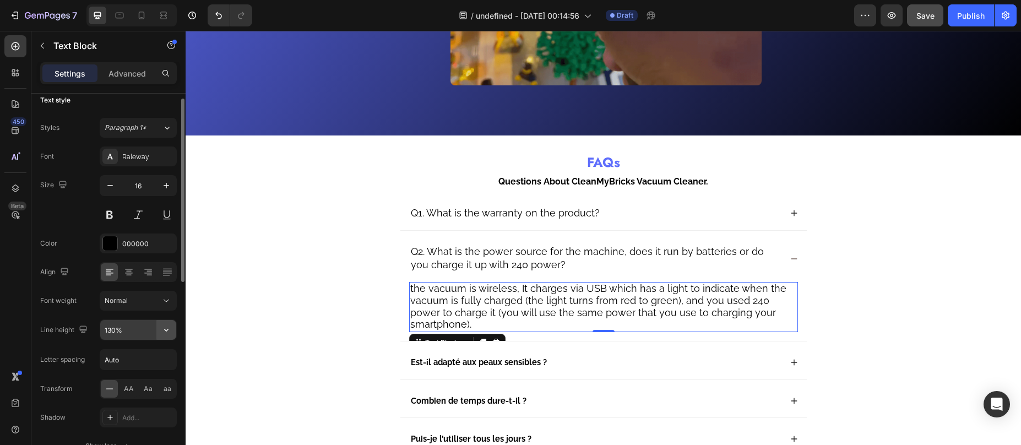
click at [165, 323] on button "button" at bounding box center [166, 330] width 20 height 20
click at [136, 282] on p "150%" at bounding box center [135, 279] width 63 height 10
type input "150%"
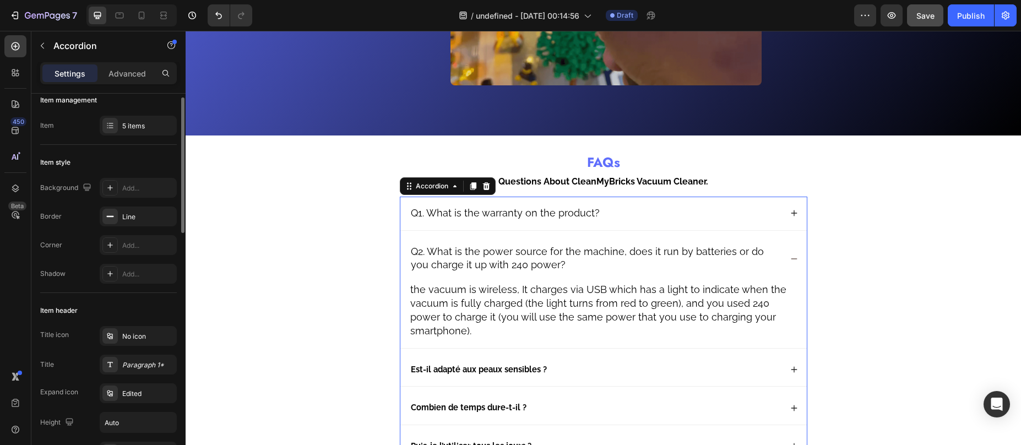
click at [617, 259] on p "Q2. What is the power source for the machine, does it run by batteries or do yo…" at bounding box center [595, 259] width 369 height 26
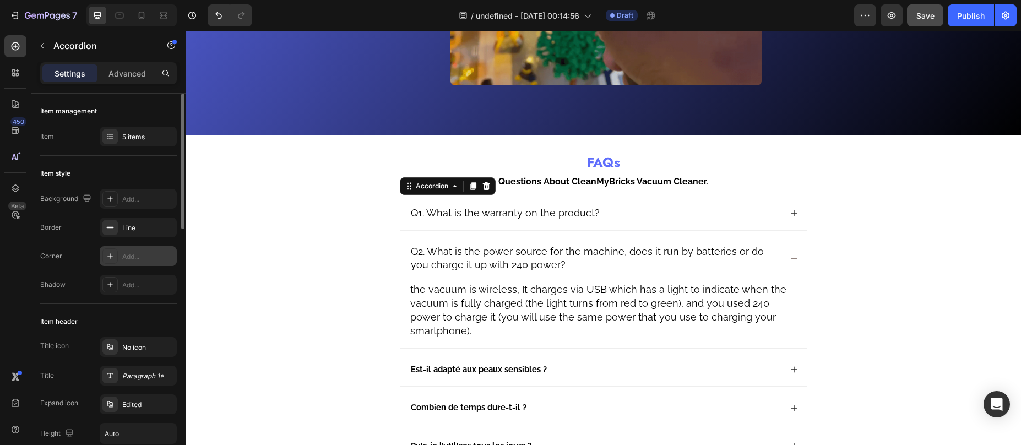
scroll to position [2, 0]
click at [143, 367] on div "Paragraph 1*" at bounding box center [138, 373] width 77 height 20
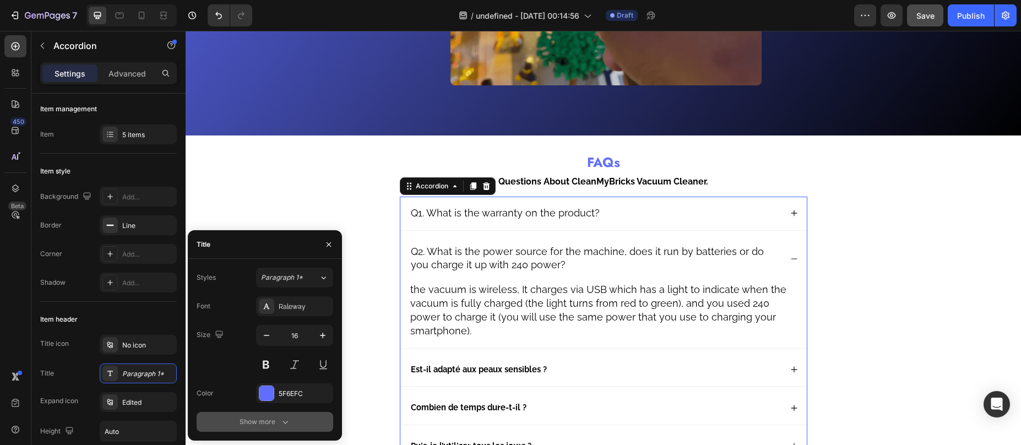
click at [273, 422] on div "Show more" at bounding box center [265, 421] width 51 height 11
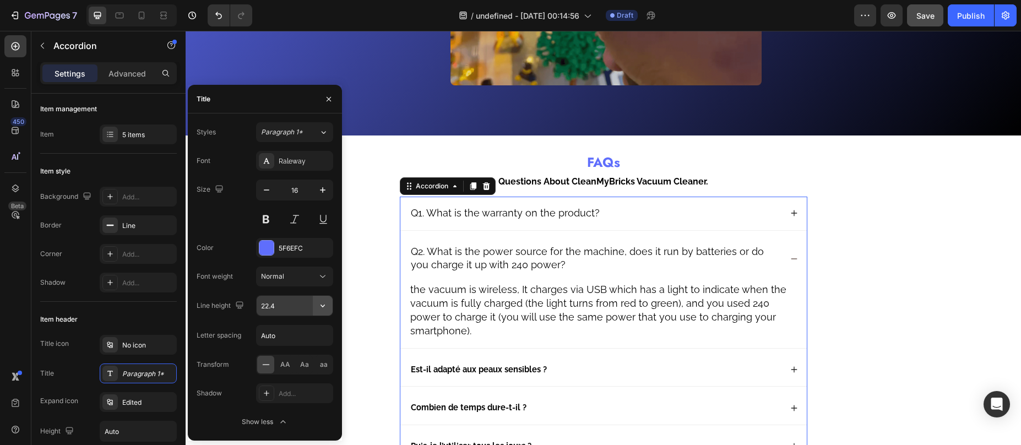
click at [324, 303] on icon "button" at bounding box center [322, 305] width 11 height 11
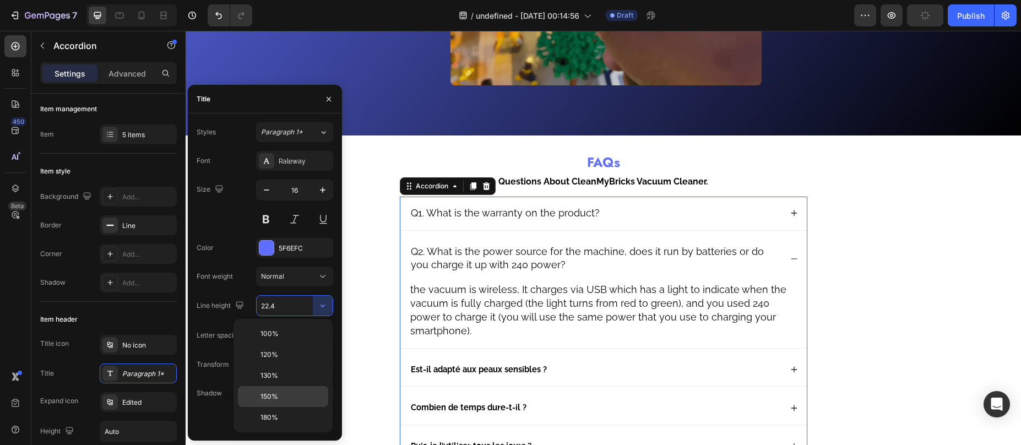
click at [287, 390] on div "150%" at bounding box center [283, 396] width 90 height 21
type input "150%"
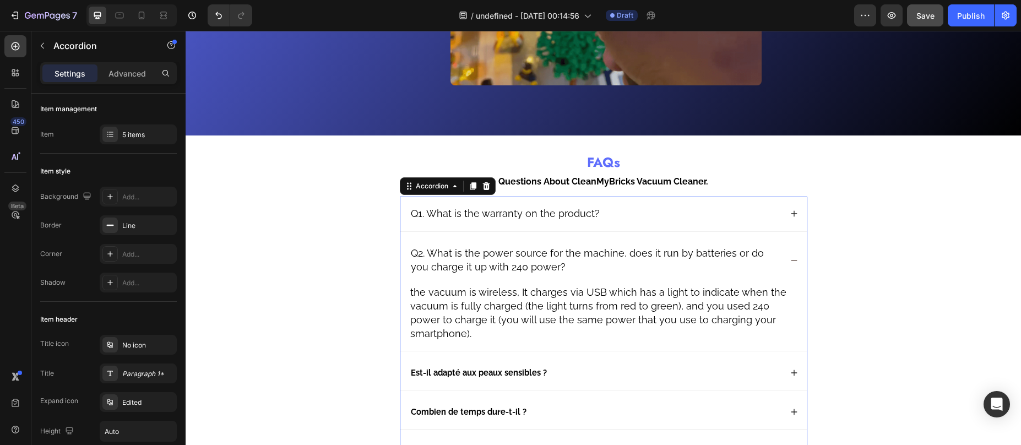
click at [672, 221] on div "Q1. What is the warranty on the product?" at bounding box center [595, 213] width 372 height 17
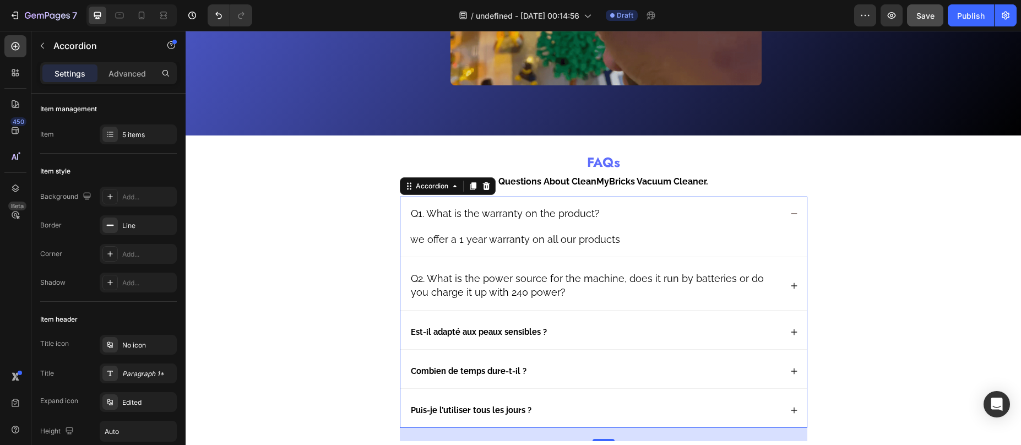
click at [672, 221] on div "Q1. What is the warranty on the product?" at bounding box center [595, 213] width 372 height 17
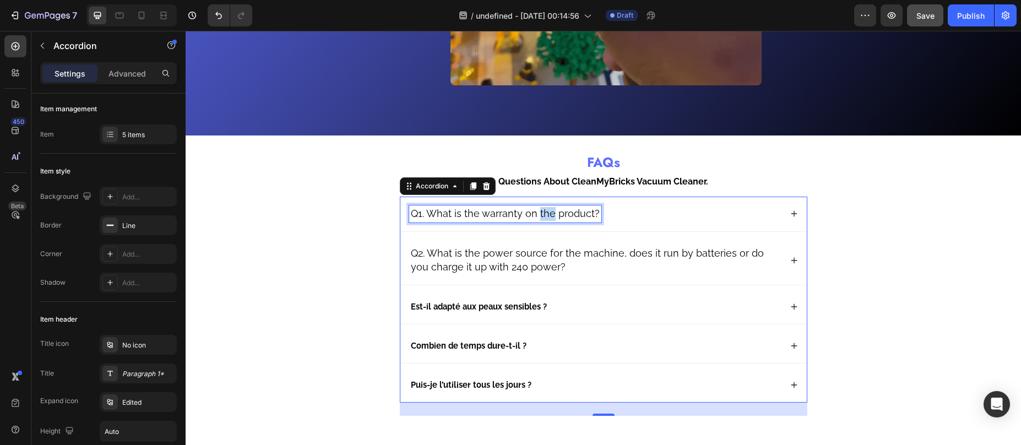
click at [541, 212] on span "Q1. What is the warranty on the product?" at bounding box center [505, 214] width 189 height 12
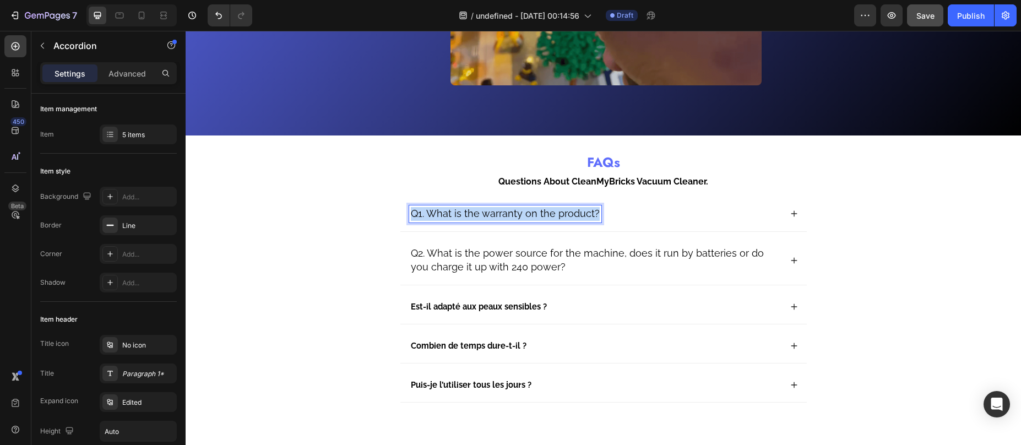
click at [541, 212] on span "Q1. What is the warranty on the product?" at bounding box center [505, 214] width 189 height 12
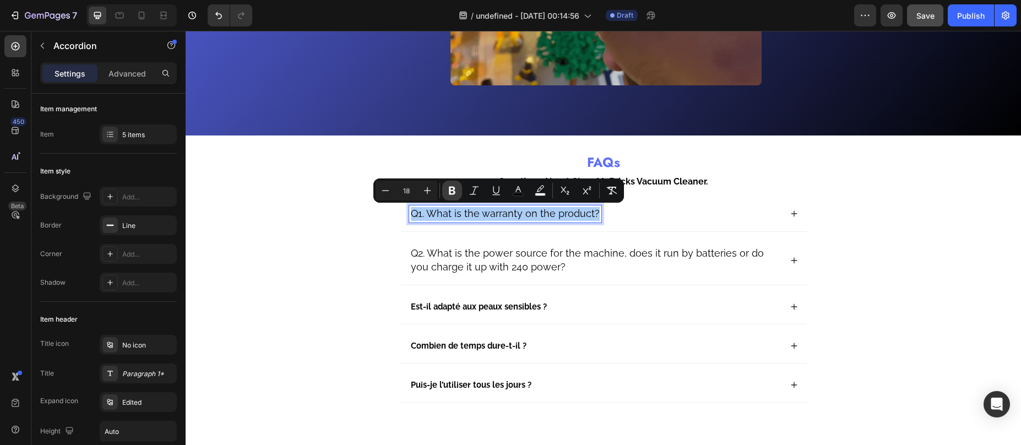
click at [452, 189] on icon "Editor contextual toolbar" at bounding box center [452, 190] width 11 height 11
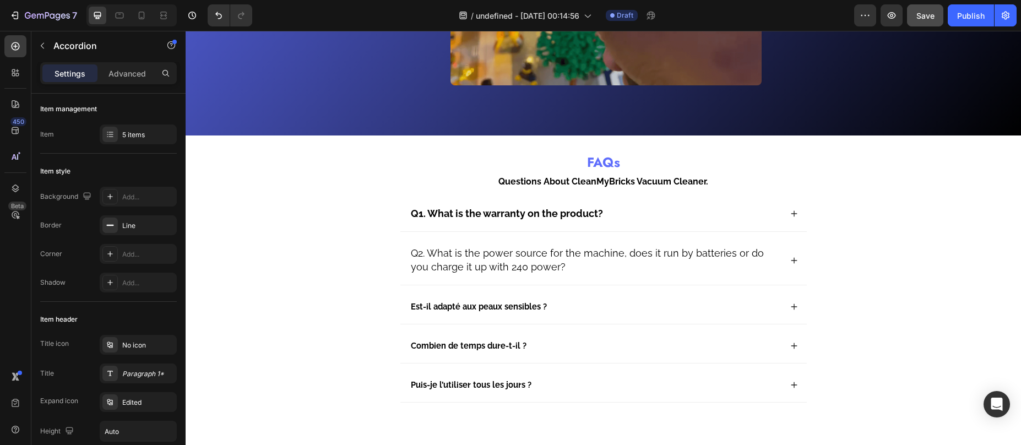
click at [634, 218] on div "Q1. What is the warranty on the product?" at bounding box center [595, 213] width 372 height 17
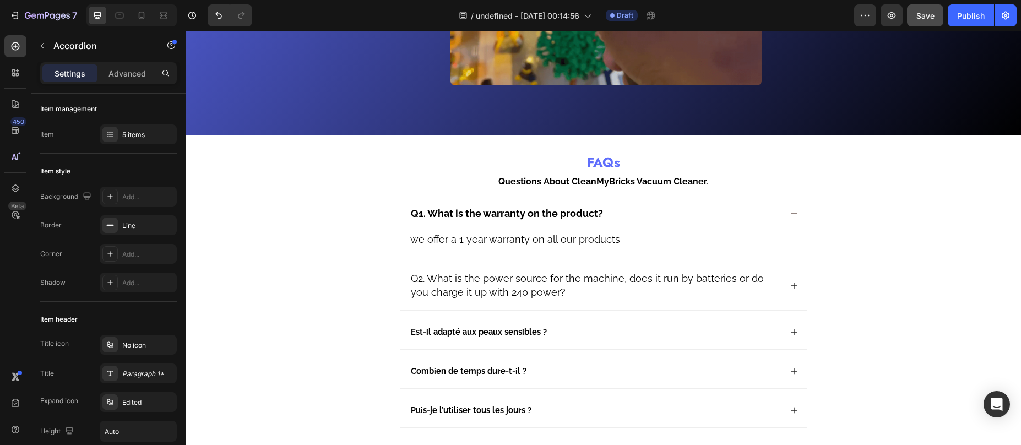
click at [634, 219] on div "Q1. What is the warranty on the product?" at bounding box center [595, 213] width 372 height 17
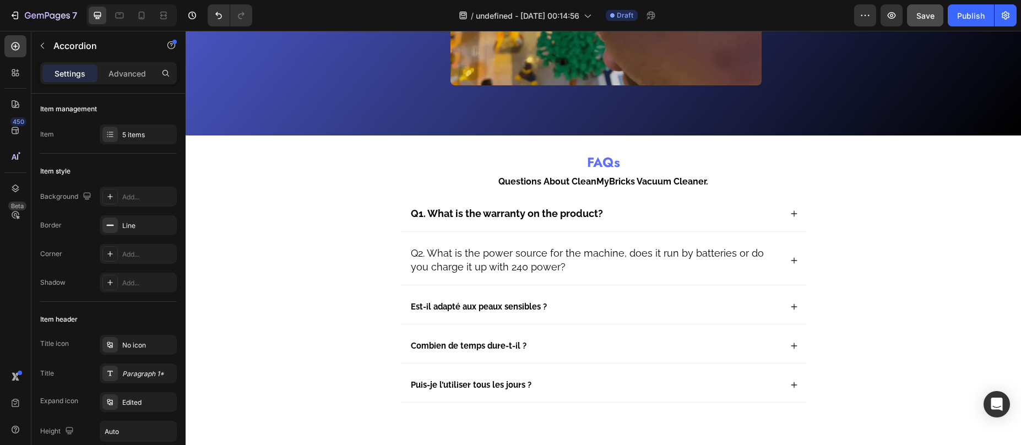
click at [574, 247] on span "Q2. What is the power source for the machine, does it run by batteries or do yo…" at bounding box center [587, 259] width 353 height 25
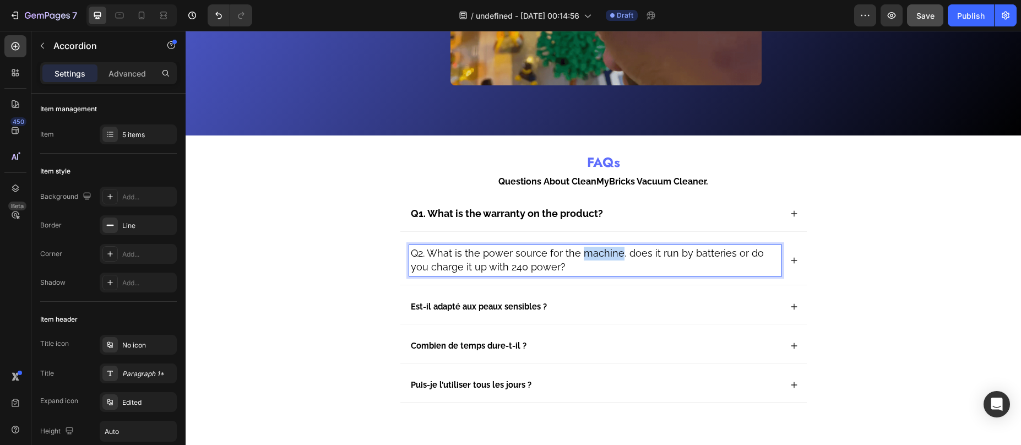
click at [574, 247] on p "Q2. What is the power source for the machine, does it run by batteries or do yo…" at bounding box center [595, 261] width 369 height 28
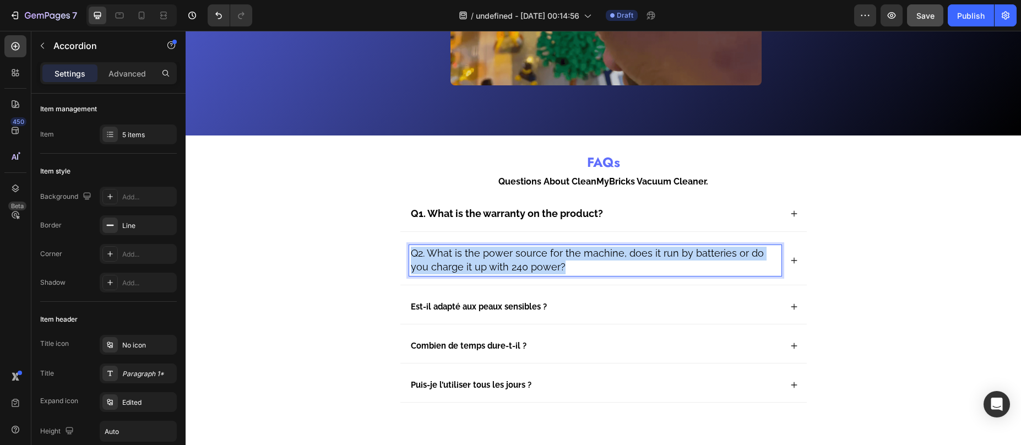
click at [574, 247] on p "Q2. What is the power source for the machine, does it run by batteries or do yo…" at bounding box center [595, 261] width 369 height 28
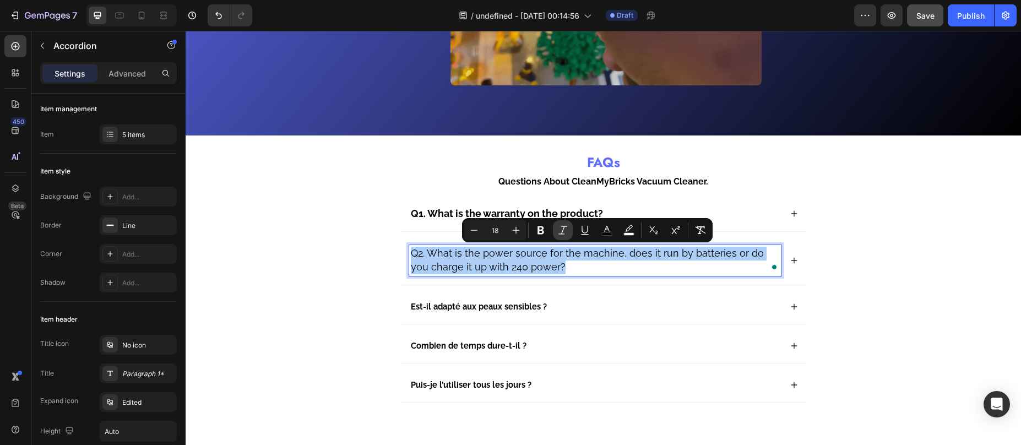
click at [553, 227] on button "Italic" at bounding box center [563, 230] width 20 height 20
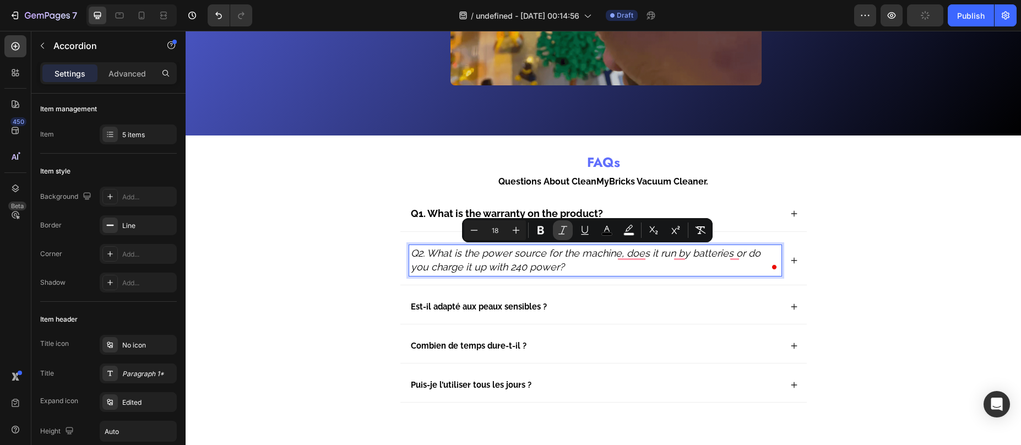
click at [560, 232] on icon "Editor contextual toolbar" at bounding box center [562, 230] width 11 height 11
click at [544, 232] on icon "Editor contextual toolbar" at bounding box center [541, 230] width 7 height 8
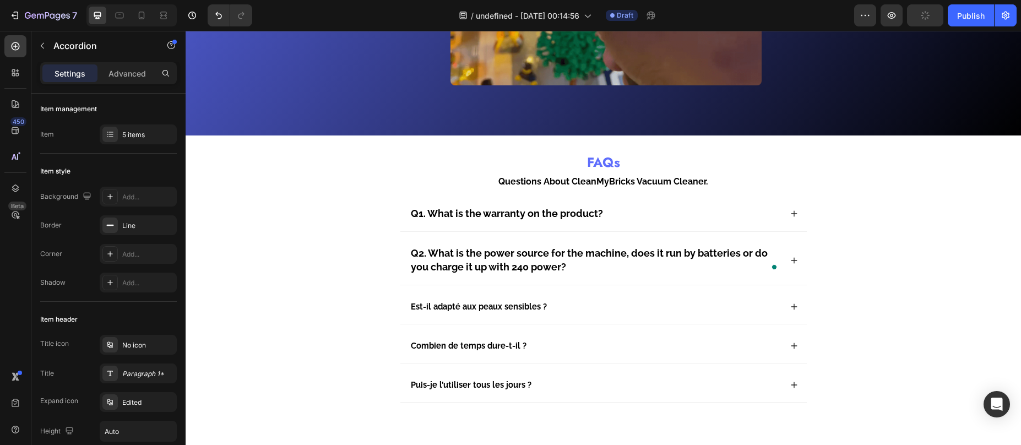
click at [569, 299] on div "Est-il adapté aux peaux sensibles ?" at bounding box center [595, 307] width 372 height 17
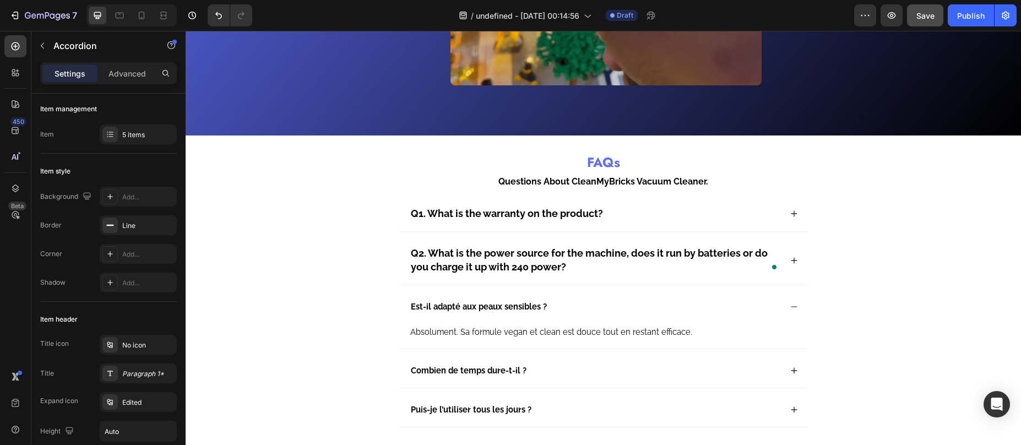
click at [569, 297] on div "Est-il adapté aux peaux sensibles ?" at bounding box center [603, 307] width 406 height 34
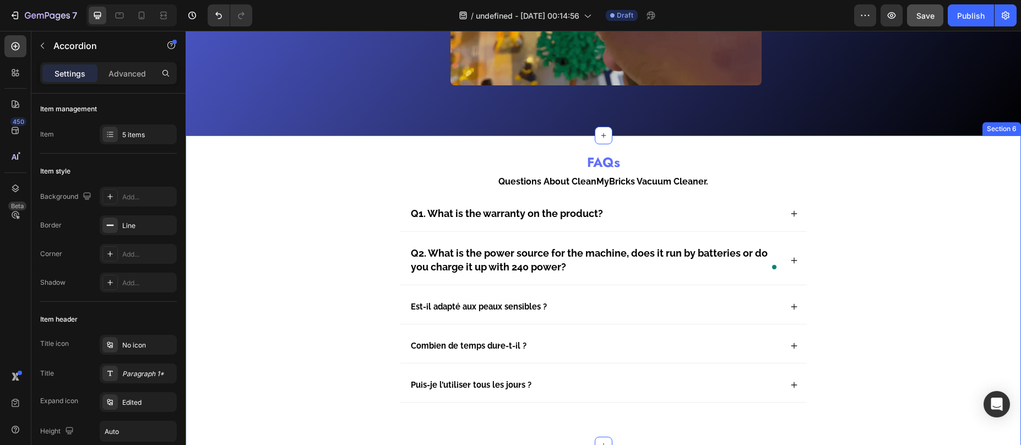
click at [383, 252] on div "FAQs Heading Questions About CleanMyBricks Vacuum Cleaner. Text Block Q1. What …" at bounding box center [603, 288] width 813 height 272
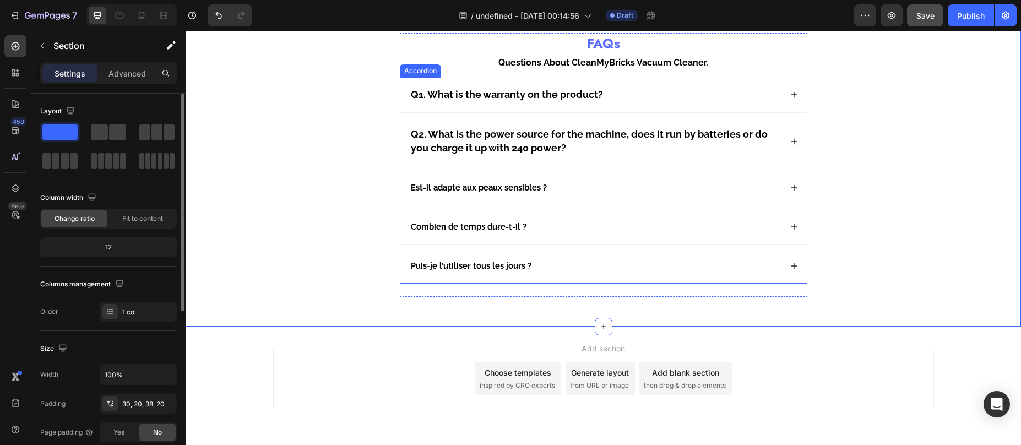
scroll to position [2314, 0]
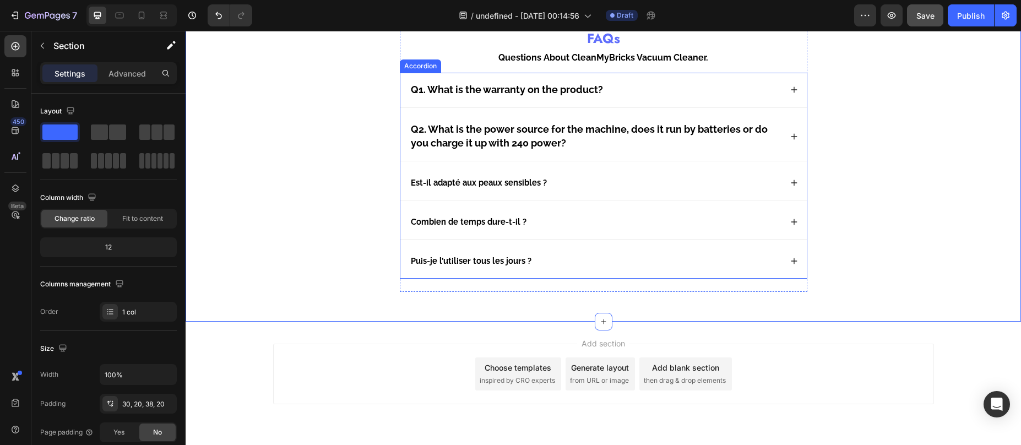
click at [589, 168] on div "Est-il adapté aux peaux sensibles ?" at bounding box center [603, 183] width 406 height 34
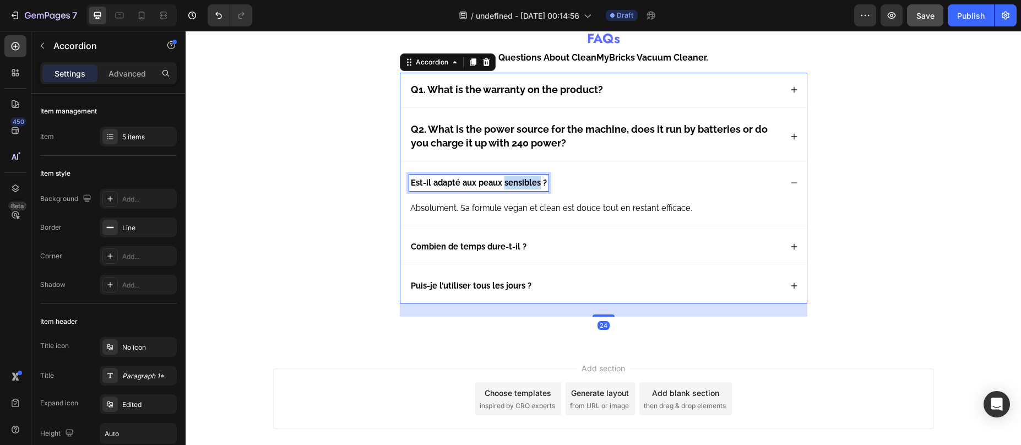
click at [517, 179] on strong "Est-il adapté aux peaux sensibles ?" at bounding box center [479, 182] width 136 height 9
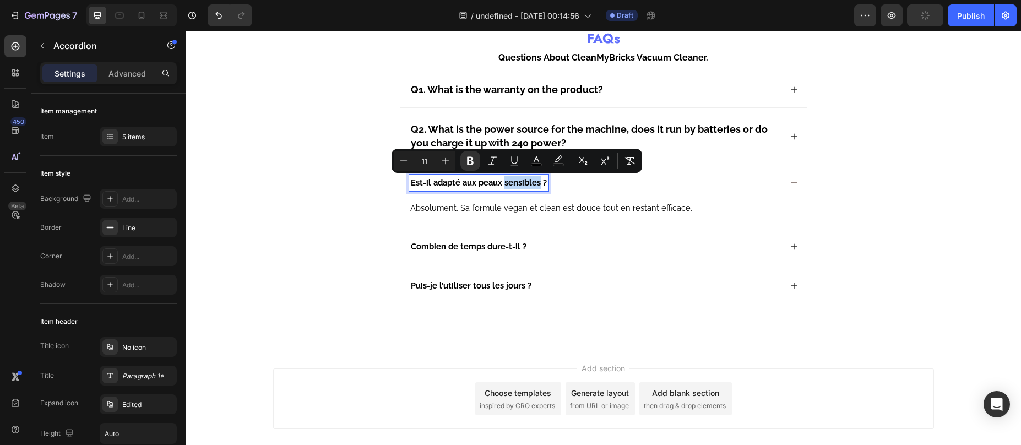
click at [496, 188] on p "Est-il adapté aux peaux sensibles ?" at bounding box center [479, 182] width 136 height 13
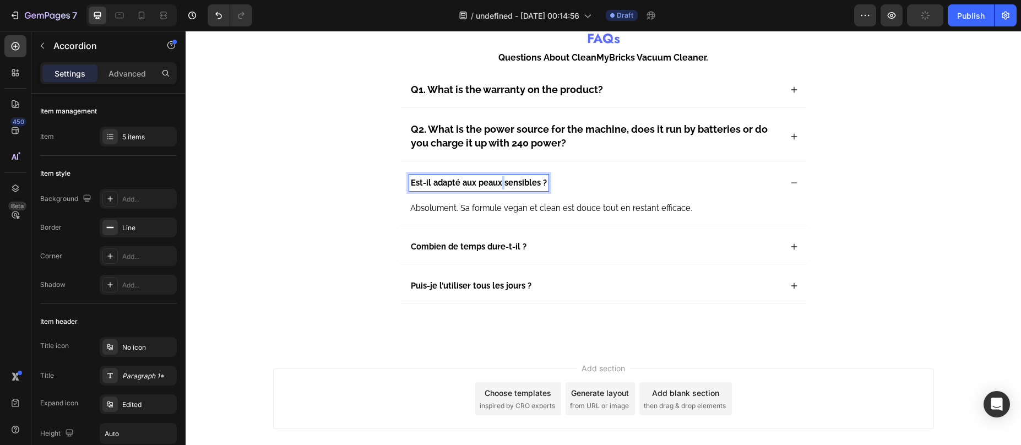
click at [496, 188] on p "Est-il adapté aux peaux sensibles ?" at bounding box center [479, 182] width 136 height 13
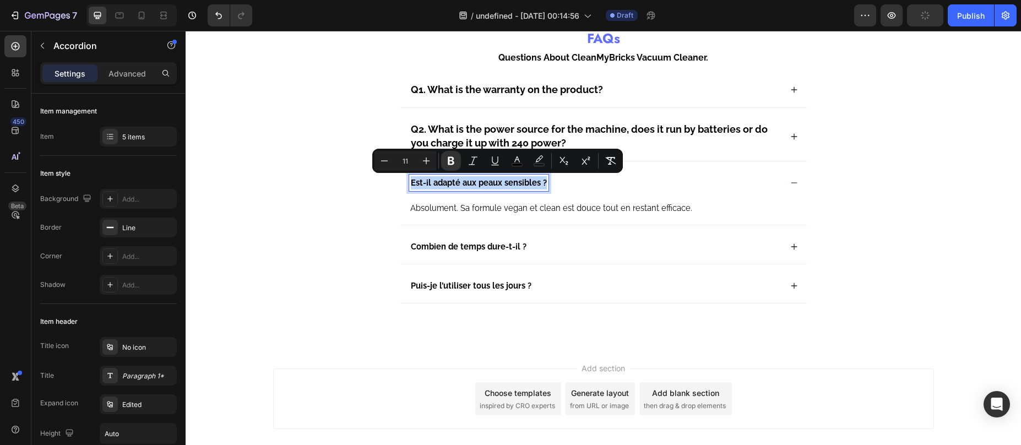
click at [496, 188] on p "Est-il adapté aux peaux sensibles ?" at bounding box center [479, 182] width 136 height 13
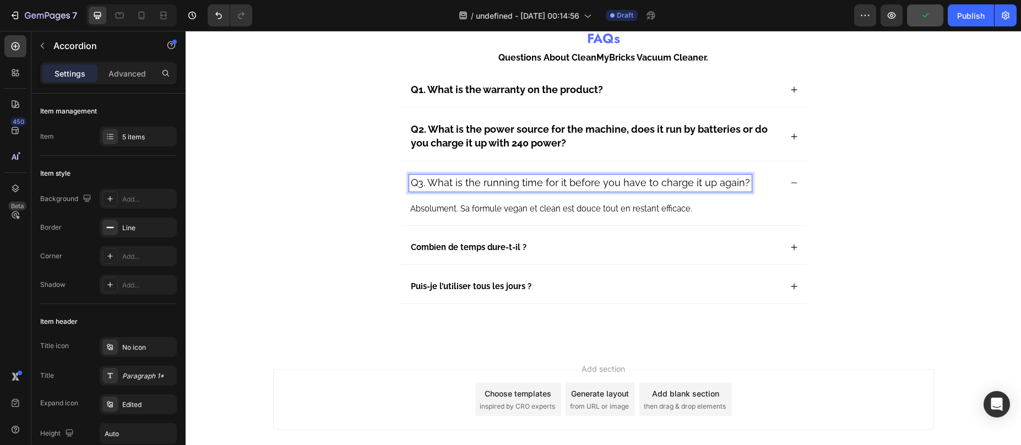
click at [504, 179] on span "Q3. What is the running time for it before you have to charge it up again?" at bounding box center [580, 183] width 339 height 12
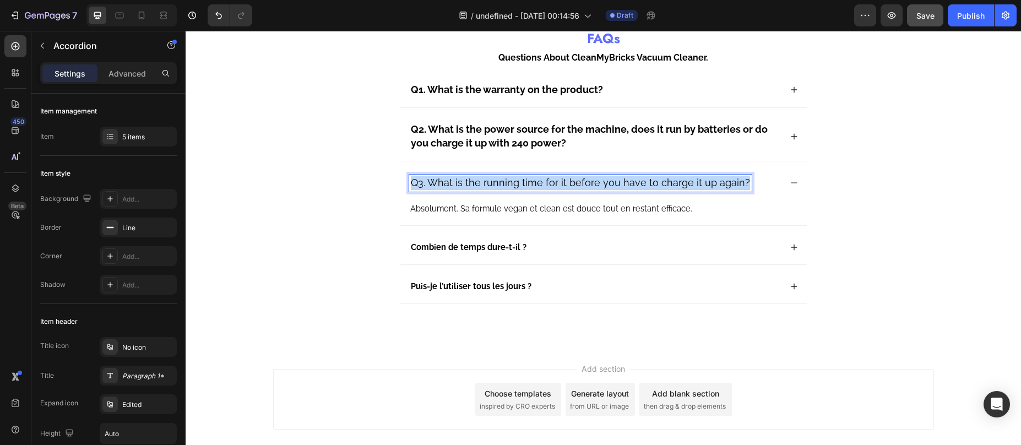
click at [504, 179] on span "Q3. What is the running time for it before you have to charge it up again?" at bounding box center [580, 183] width 339 height 12
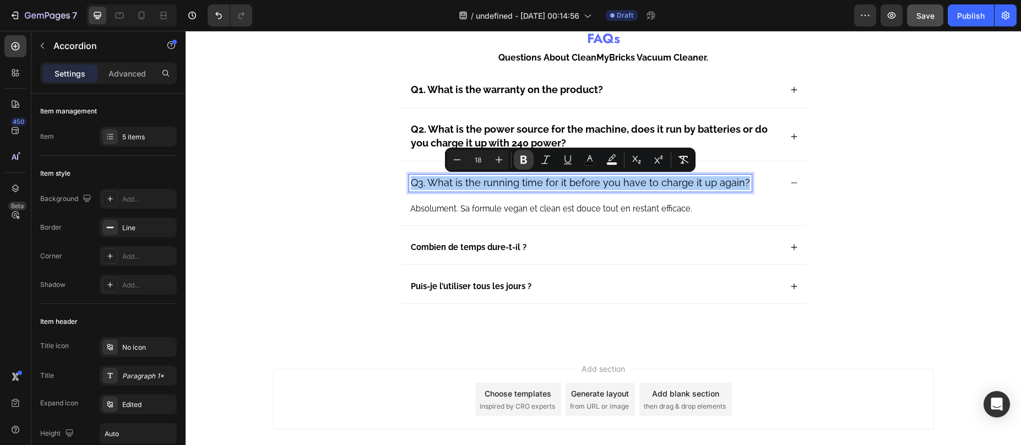
click at [524, 160] on icon "Editor contextual toolbar" at bounding box center [523, 159] width 11 height 11
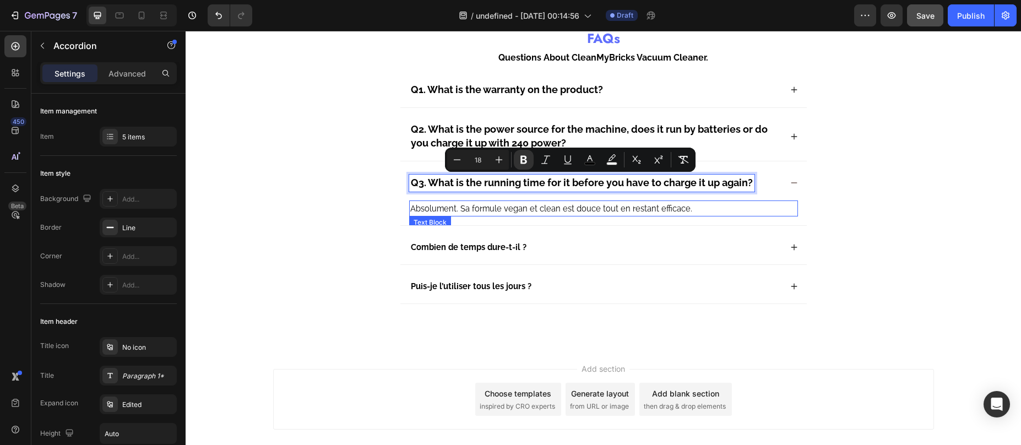
click at [492, 209] on span "Absolument. Sa formule vegan et clean est douce tout en restant efficace." at bounding box center [551, 208] width 282 height 9
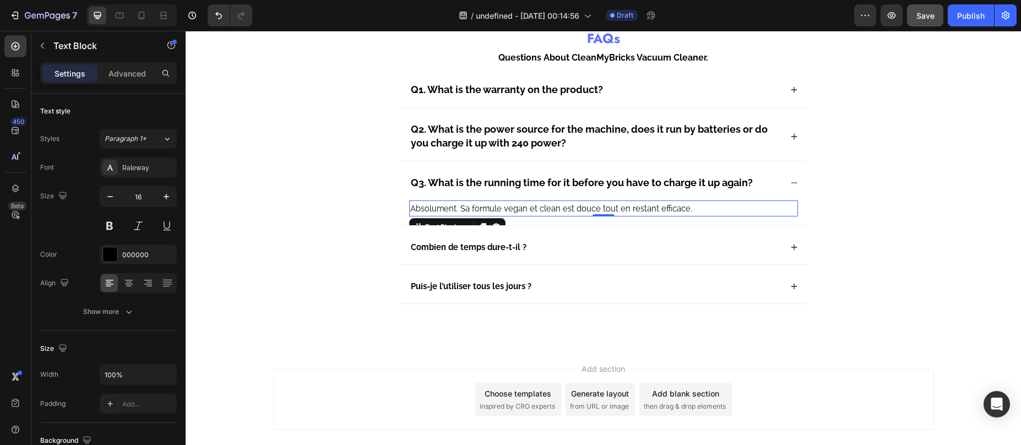
click at [480, 206] on span "Absolument. Sa formule vegan et clean est douce tout en restant efficace." at bounding box center [551, 208] width 282 height 9
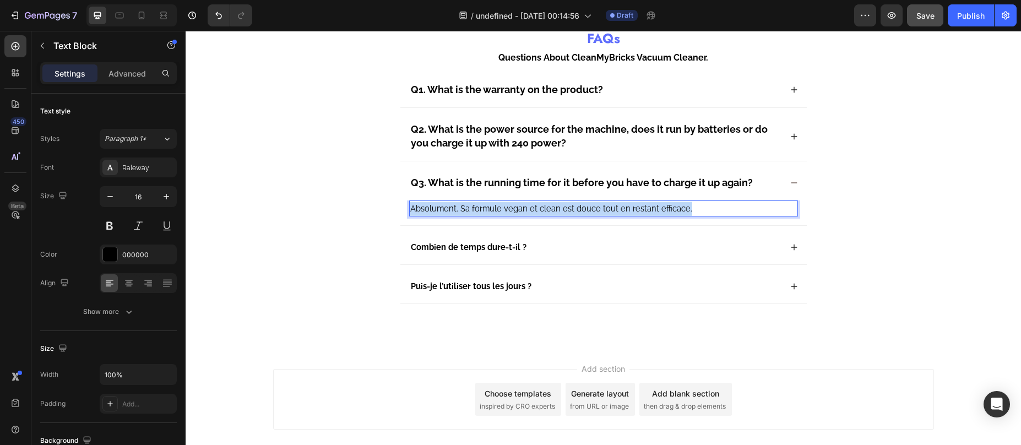
click at [480, 206] on span "Absolument. Sa formule vegan et clean est douce tout en restant efficace." at bounding box center [551, 208] width 282 height 9
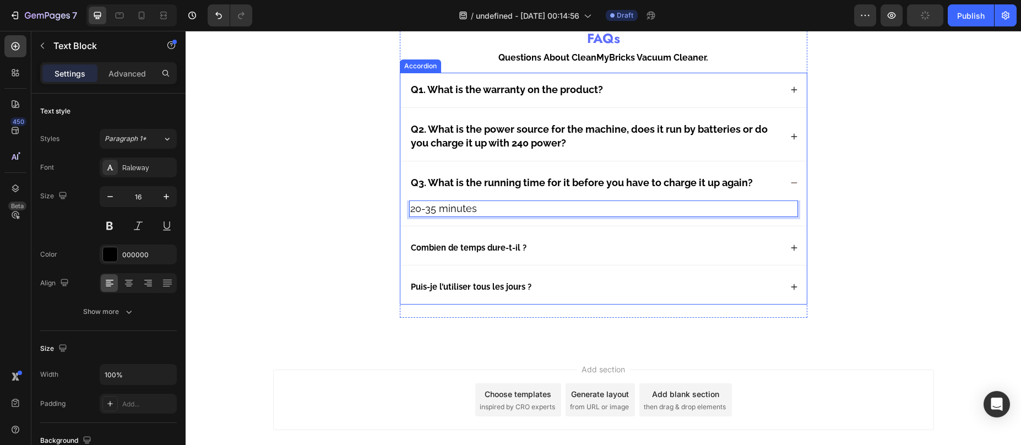
click at [469, 248] on strong "Combien de temps dure-t-il ?" at bounding box center [469, 247] width 116 height 9
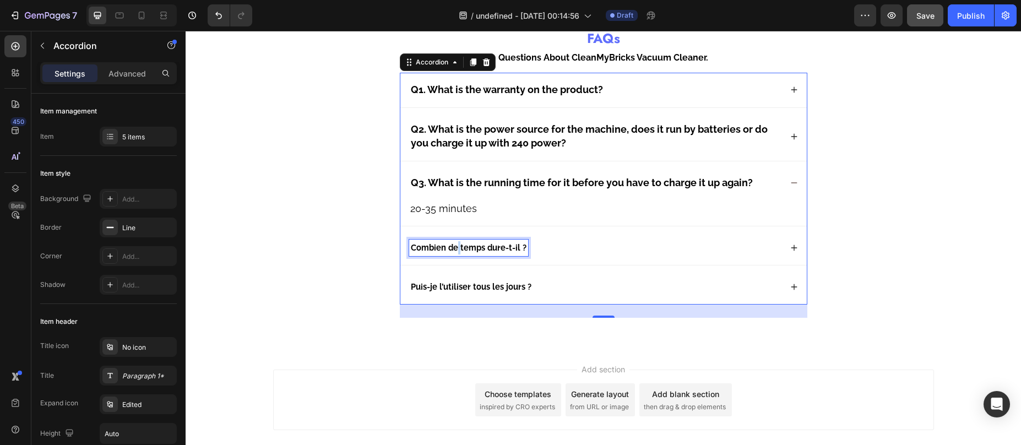
click at [453, 251] on strong "Combien de temps dure-t-il ?" at bounding box center [469, 247] width 116 height 9
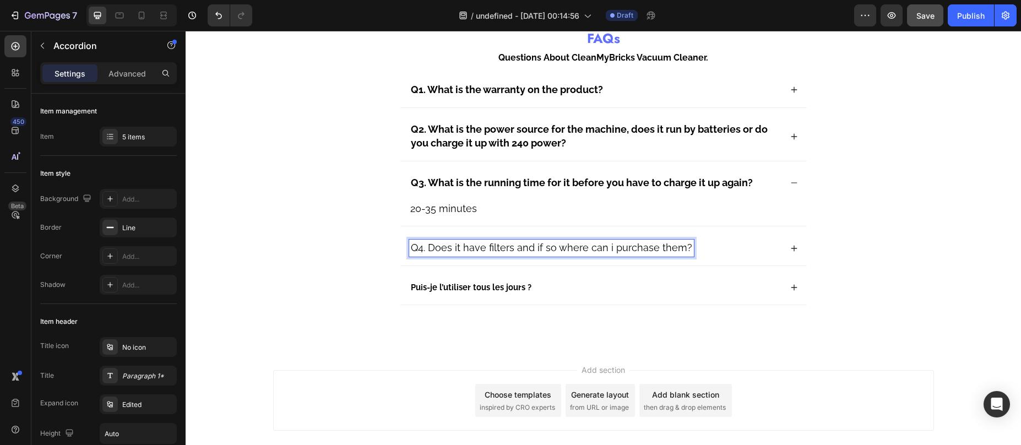
click at [714, 253] on div "Q4. Does it have filters and if so where can i purchase them?" at bounding box center [595, 248] width 372 height 17
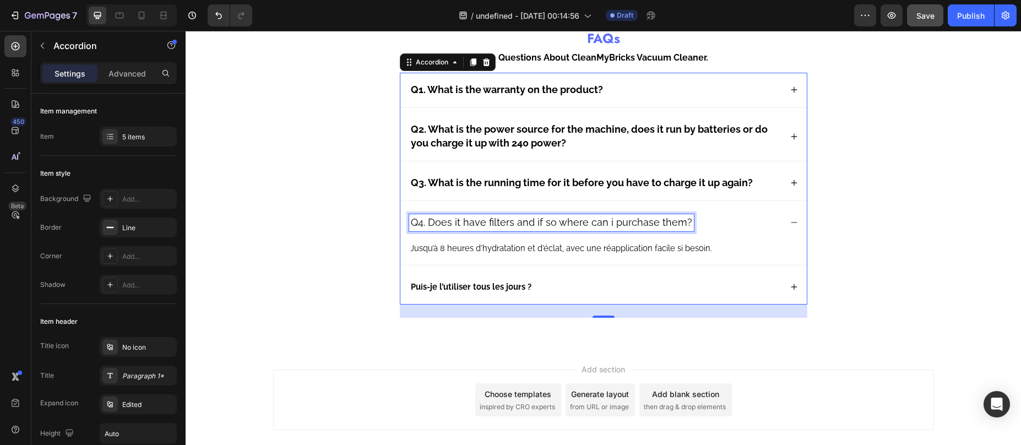
click at [504, 224] on span "Q4. Does it have filters and if so where can i purchase them?" at bounding box center [551, 222] width 281 height 12
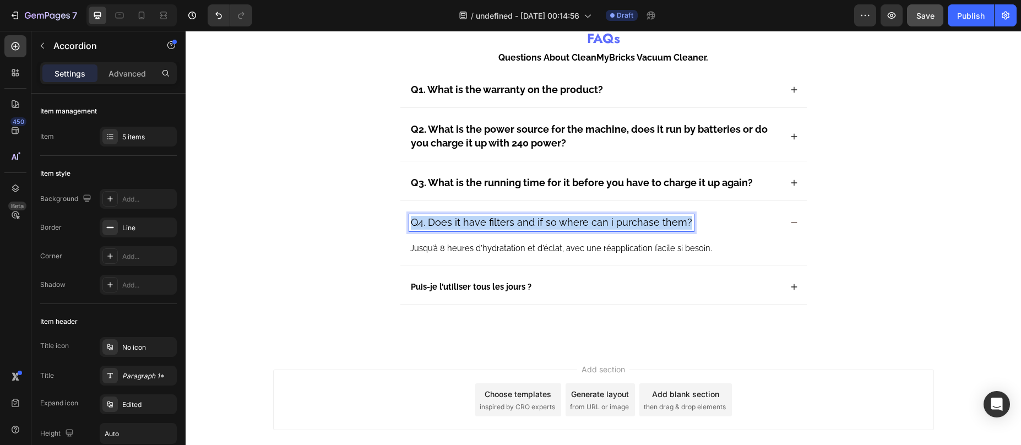
click at [504, 224] on span "Q4. Does it have filters and if so where can i purchase them?" at bounding box center [551, 222] width 281 height 12
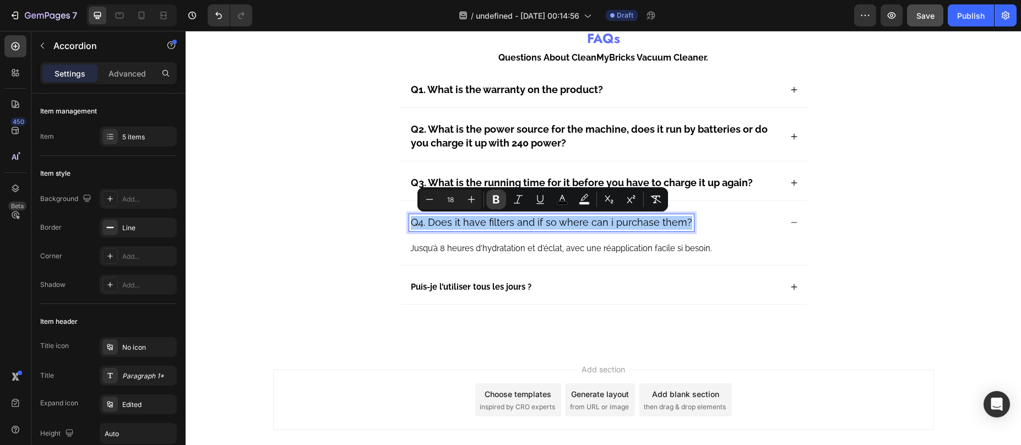
click at [493, 198] on icon "Editor contextual toolbar" at bounding box center [496, 200] width 7 height 8
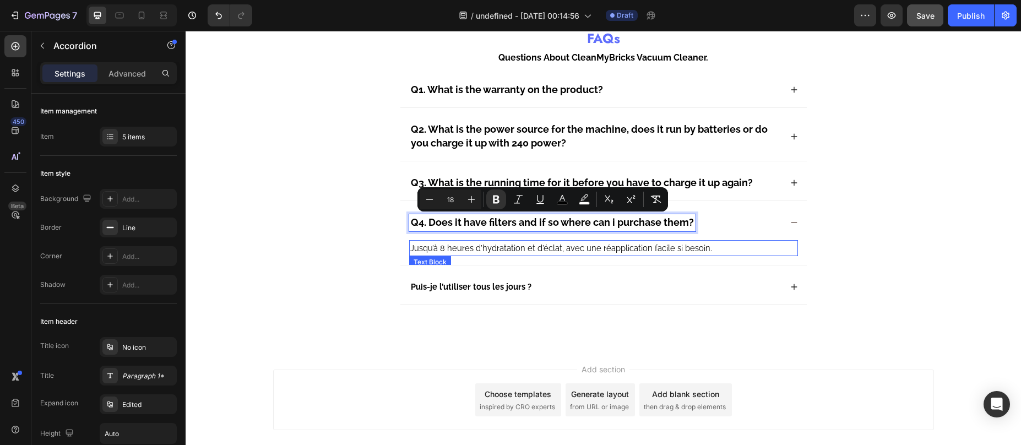
click at [470, 249] on span "Jusqu’à 8 heures d’hydratation et d’éclat, avec une réapplication facile si bes…" at bounding box center [561, 247] width 302 height 9
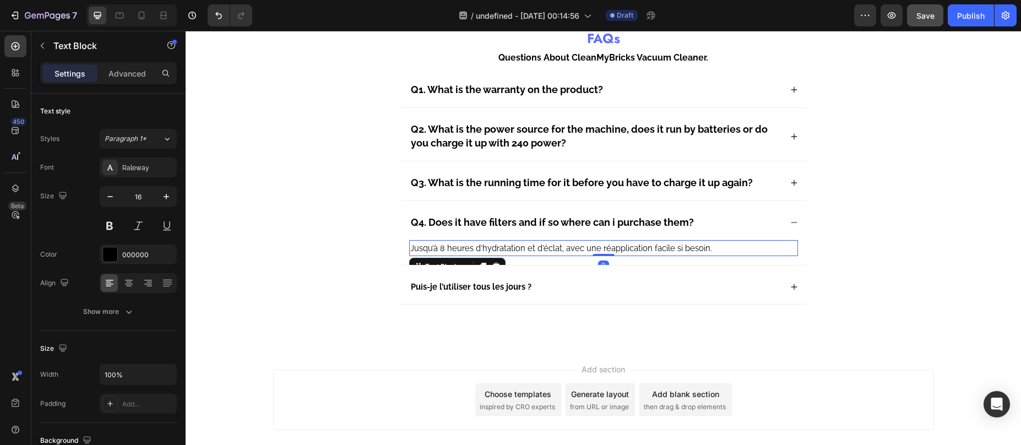
click at [470, 249] on span "Jusqu’à 8 heures d’hydratation et d’éclat, avec une réapplication facile si bes…" at bounding box center [561, 247] width 302 height 9
click at [539, 249] on span "Jusqu’à 8 heures d’hydratation et d’éclat, avec une réapplication facile si bes…" at bounding box center [561, 247] width 302 height 9
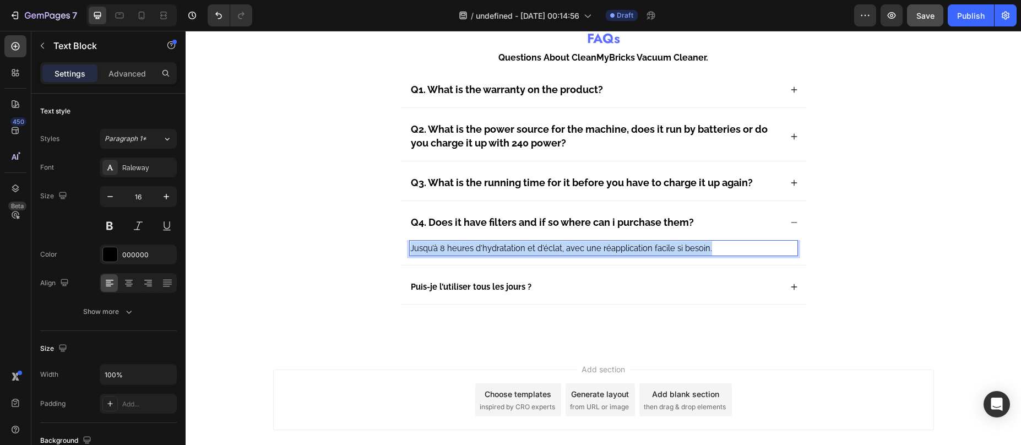
click at [539, 249] on span "Jusqu’à 8 heures d’hydratation et d’éclat, avec une réapplication facile si bes…" at bounding box center [561, 247] width 302 height 9
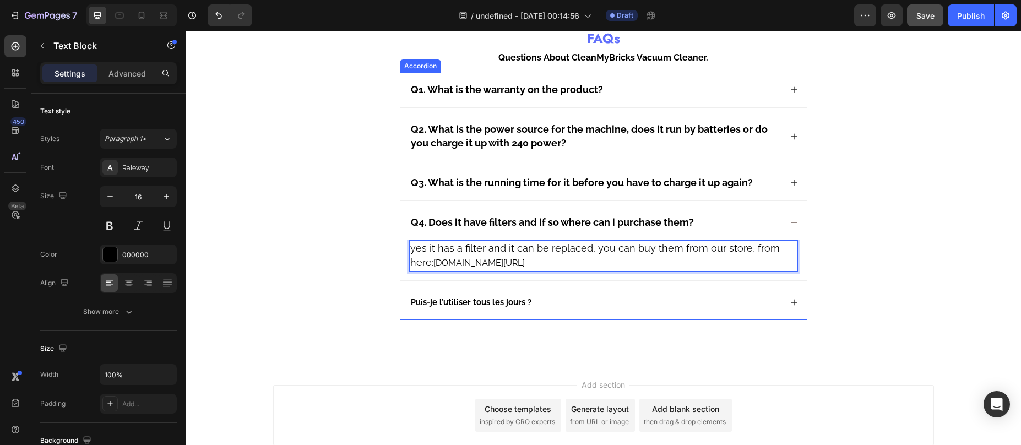
click at [500, 299] on strong "Puis-je l’utiliser tous les jours ?" at bounding box center [471, 301] width 121 height 9
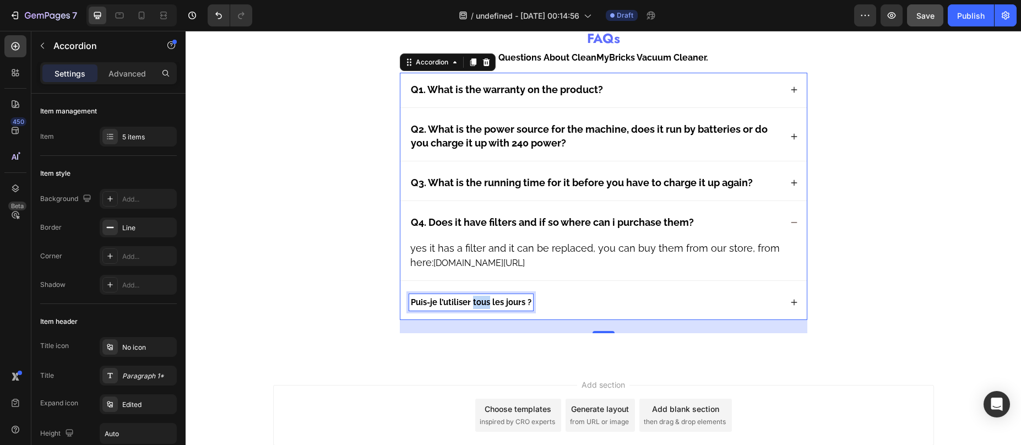
click at [471, 298] on strong "Puis-je l’utiliser tous les jours ?" at bounding box center [471, 301] width 121 height 9
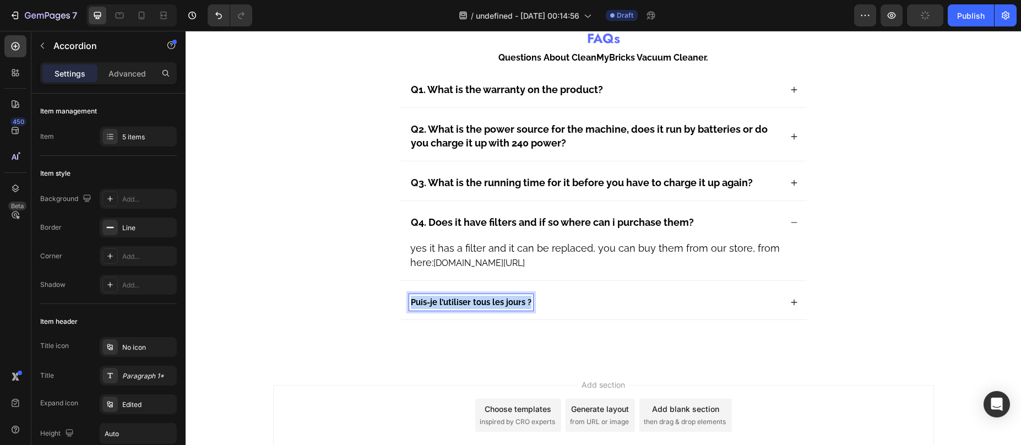
click at [471, 298] on strong "Puis-je l’utiliser tous les jours ?" at bounding box center [471, 301] width 121 height 9
click at [501, 300] on span "Q6: Estimated shipping time" at bounding box center [476, 302] width 131 height 12
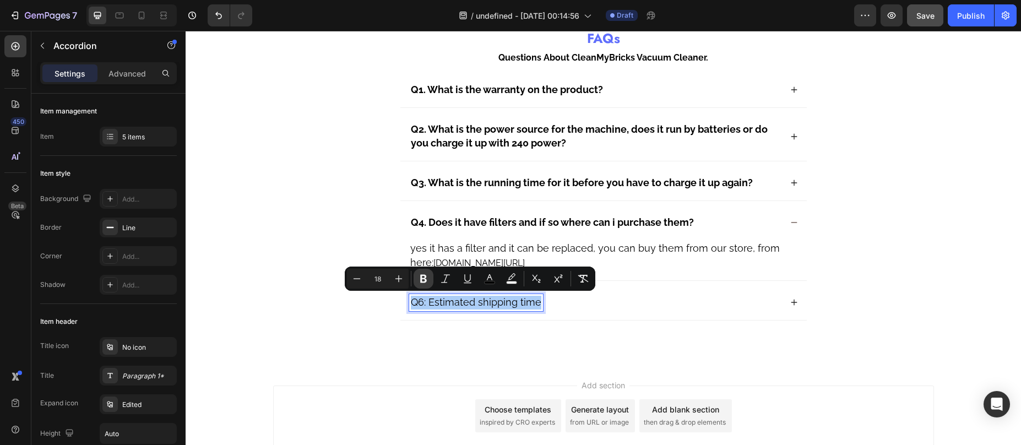
click at [422, 280] on icon "Editor contextual toolbar" at bounding box center [423, 278] width 11 height 11
click at [611, 306] on div "Q6: Estimated shipping time" at bounding box center [595, 302] width 372 height 17
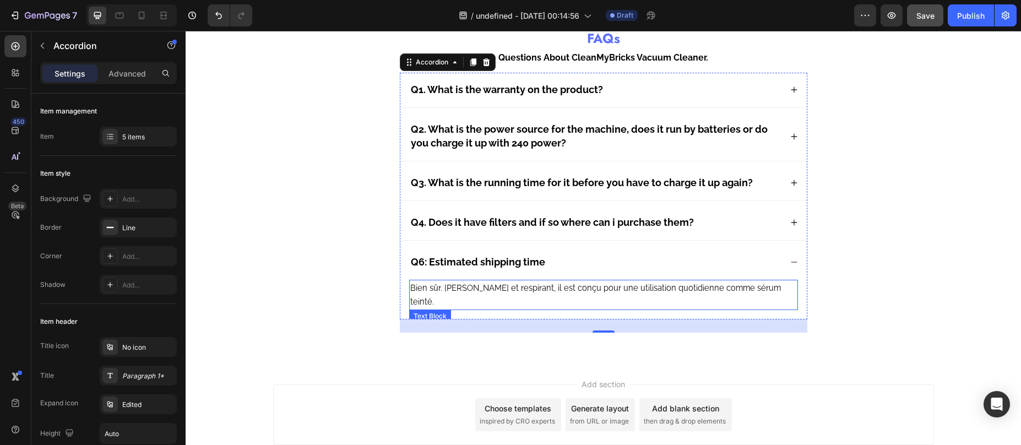
click at [509, 284] on span "Bien sûr. Léger et respirant, il est conçu pour une utilisation quotidienne com…" at bounding box center [595, 295] width 371 height 24
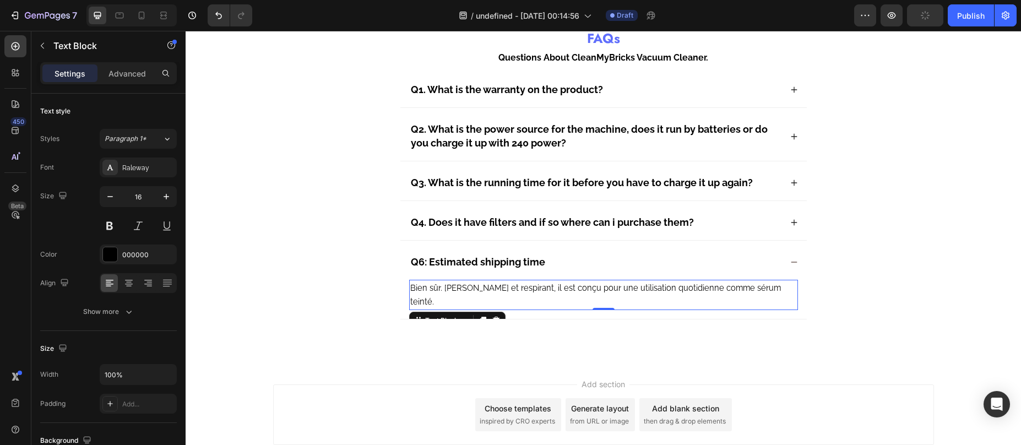
click at [491, 291] on span "Bien sûr. Léger et respirant, il est conçu pour une utilisation quotidienne com…" at bounding box center [595, 295] width 371 height 24
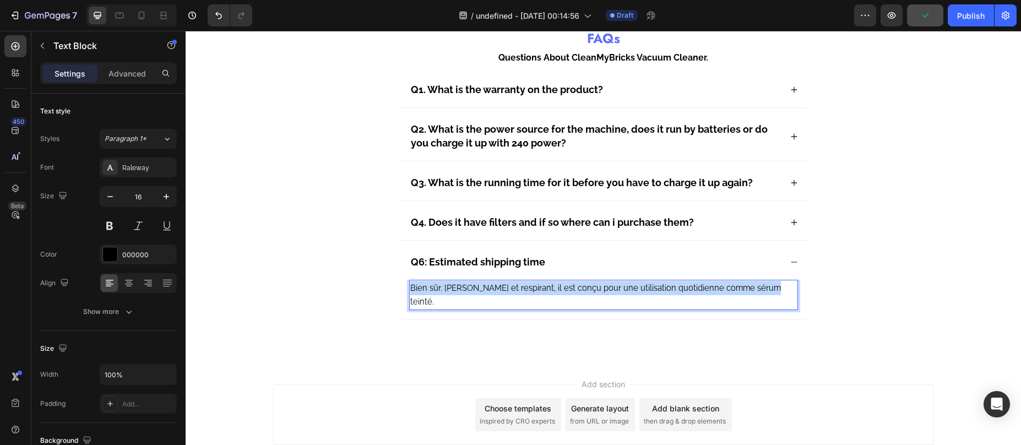
click at [491, 291] on span "Bien sûr. Léger et respirant, il est conçu pour une utilisation quotidienne com…" at bounding box center [595, 295] width 371 height 24
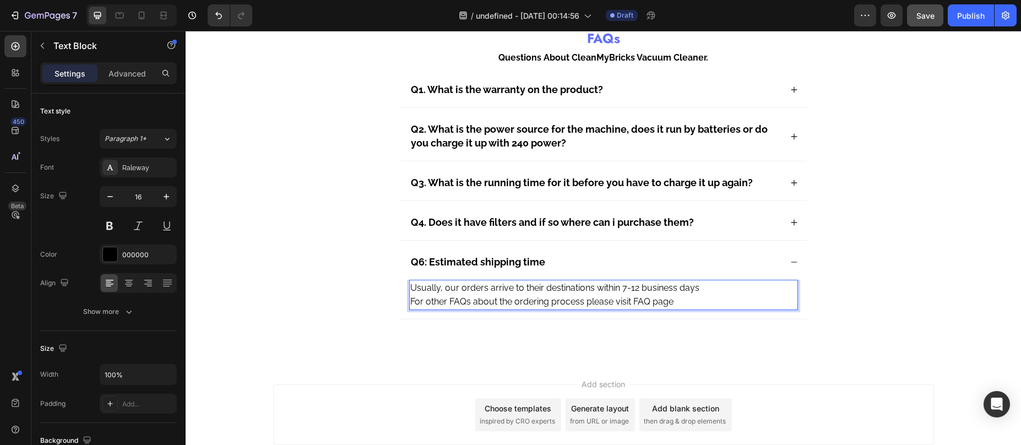
click at [705, 287] on p "Usually, our orders arrive to their destinations within 7-12 business days" at bounding box center [603, 288] width 387 height 14
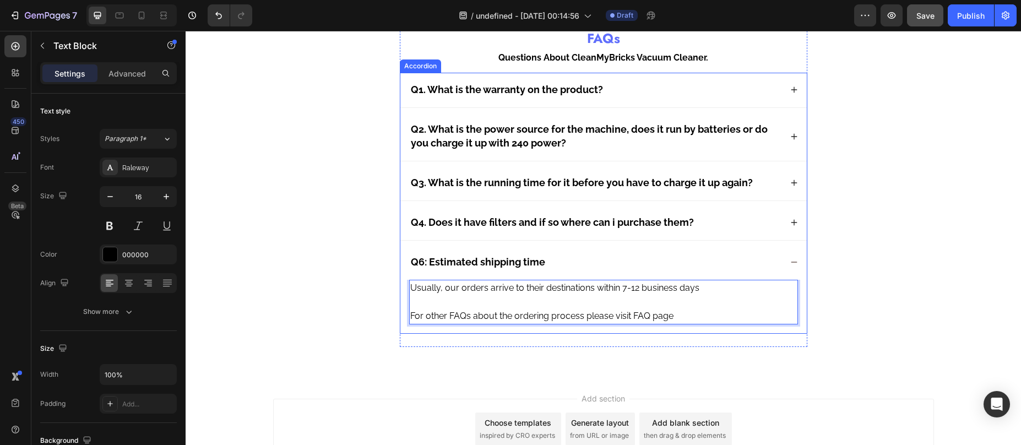
click at [748, 254] on div "Q6: Estimated shipping time" at bounding box center [595, 262] width 372 height 17
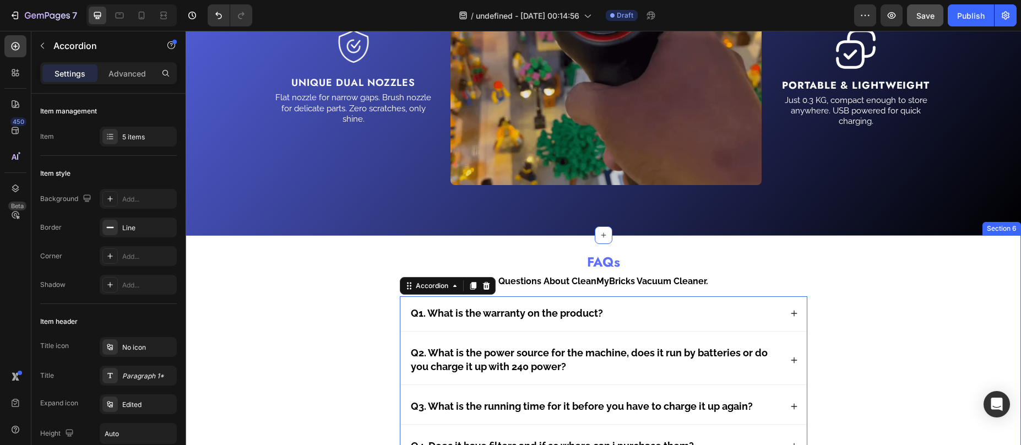
scroll to position [2090, 0]
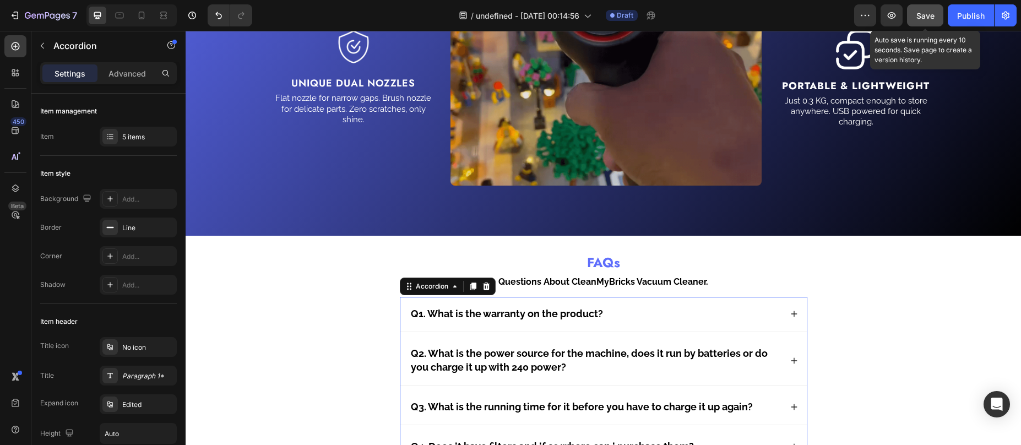
click at [925, 9] on button "Save" at bounding box center [925, 15] width 36 height 22
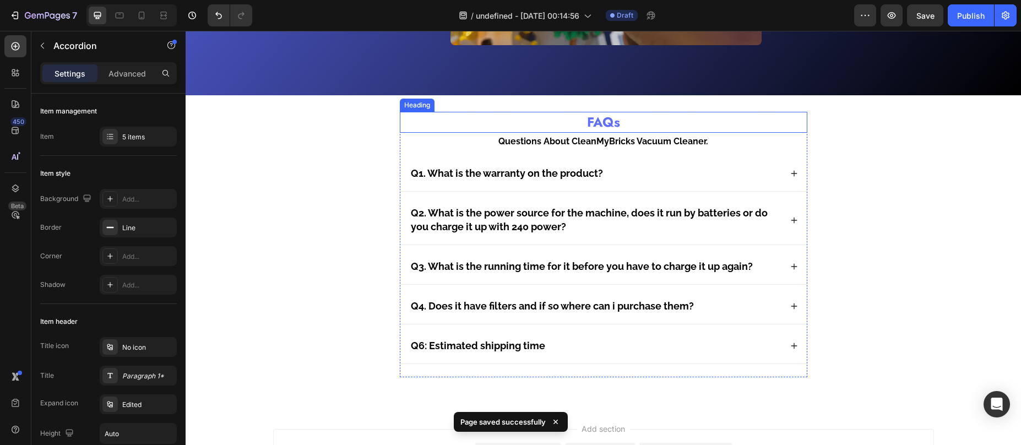
scroll to position [2229, 0]
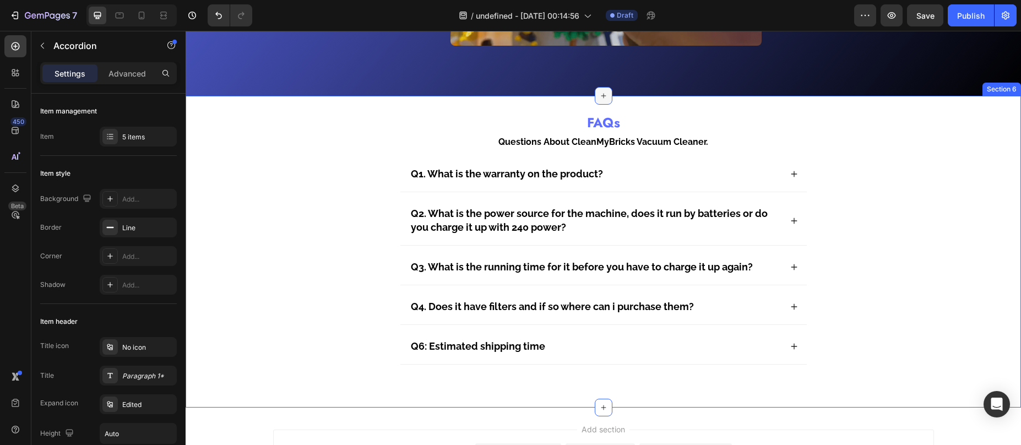
click at [599, 99] on icon at bounding box center [603, 95] width 9 height 9
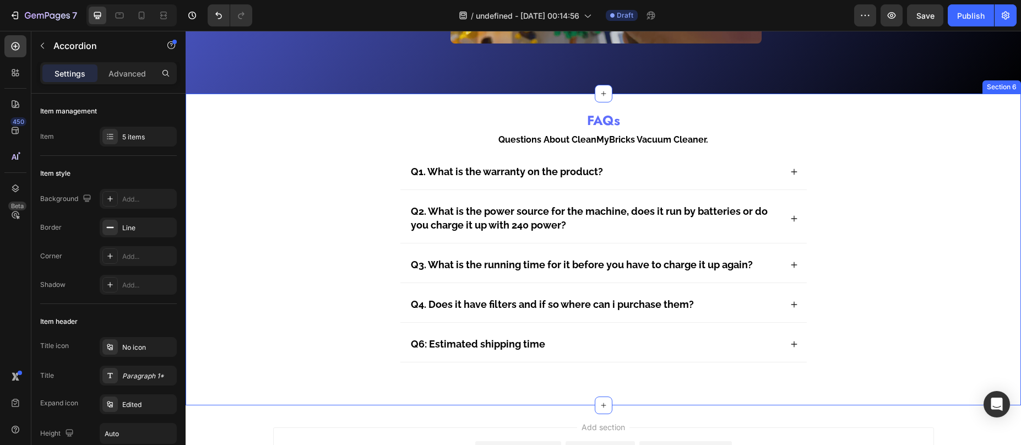
click at [317, 191] on div "FAQs Heading Questions About CleanMyBricks Vacuum Cleaner. Text Block Q1. What …" at bounding box center [603, 247] width 813 height 274
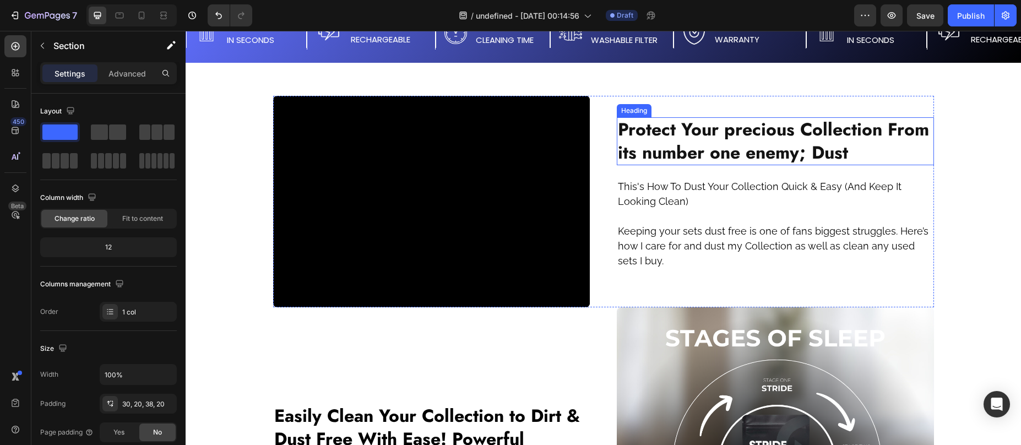
scroll to position [1295, 0]
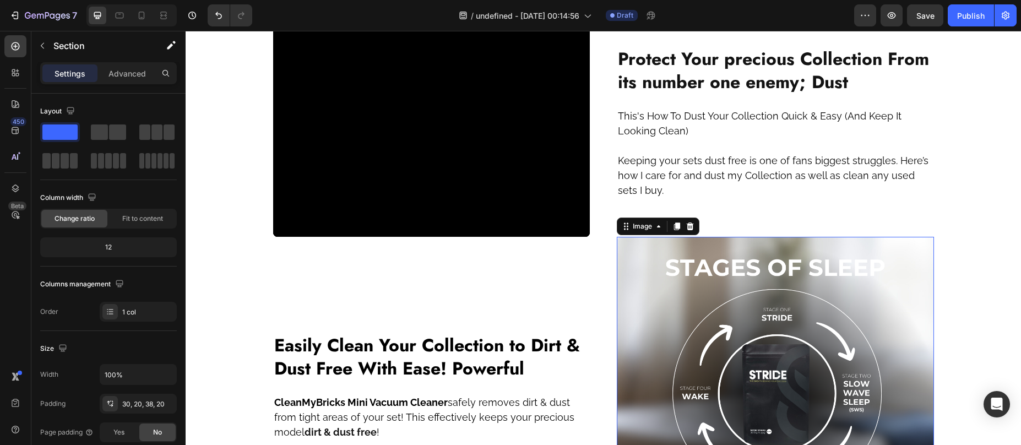
drag, startPoint x: 724, startPoint y: 294, endPoint x: 624, endPoint y: 292, distance: 100.2
click at [724, 294] on img at bounding box center [775, 395] width 317 height 317
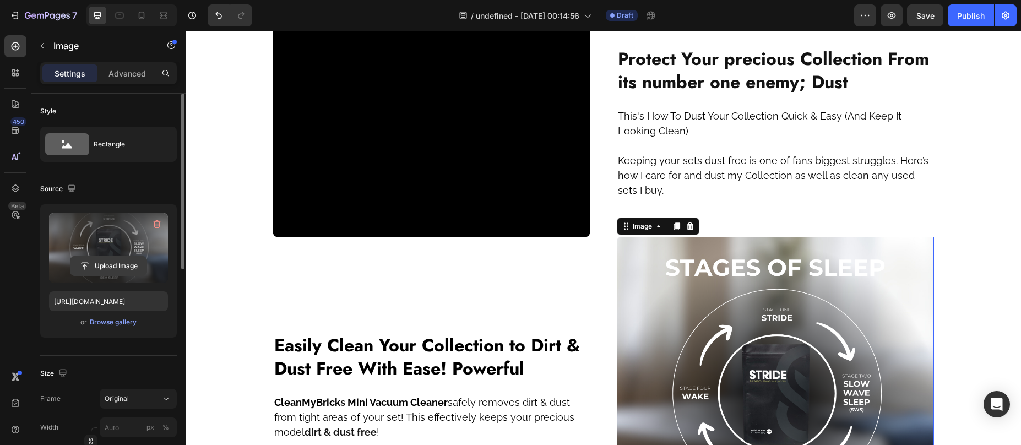
click at [93, 263] on input "file" at bounding box center [108, 266] width 76 height 19
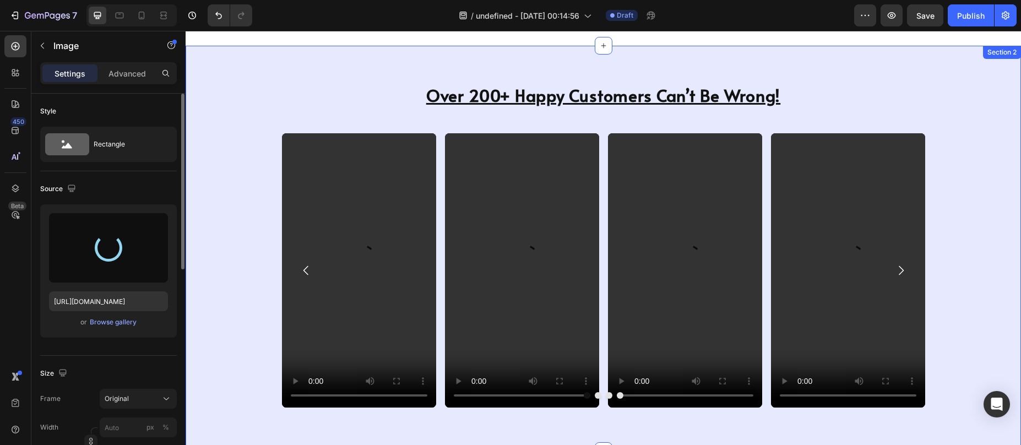
scroll to position [762, 0]
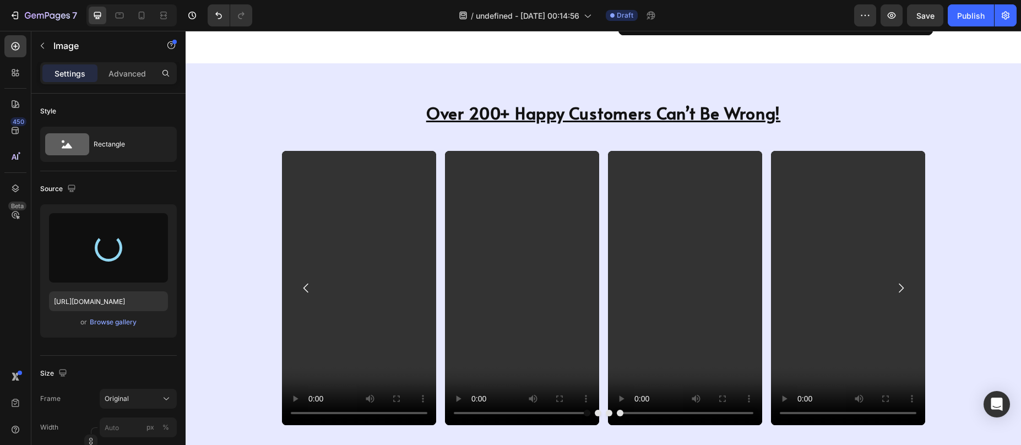
type input "https://cdn.shopify.com/s/files/1/0587/7297/9878/files/gempages_511736710535578…"
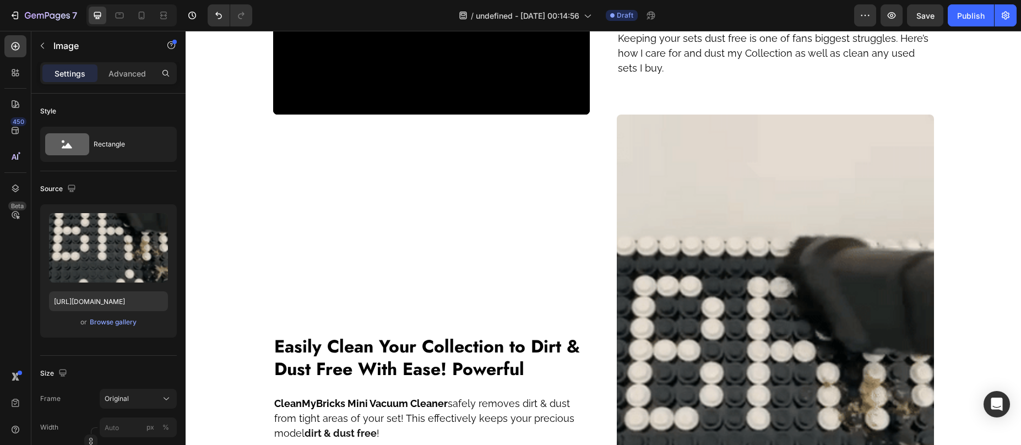
scroll to position [1430, 0]
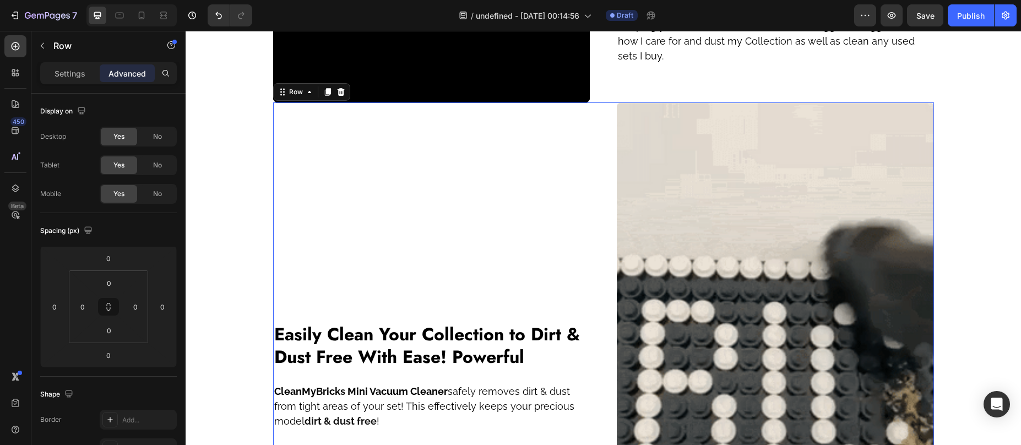
click at [719, 134] on div "Image" at bounding box center [775, 383] width 317 height 563
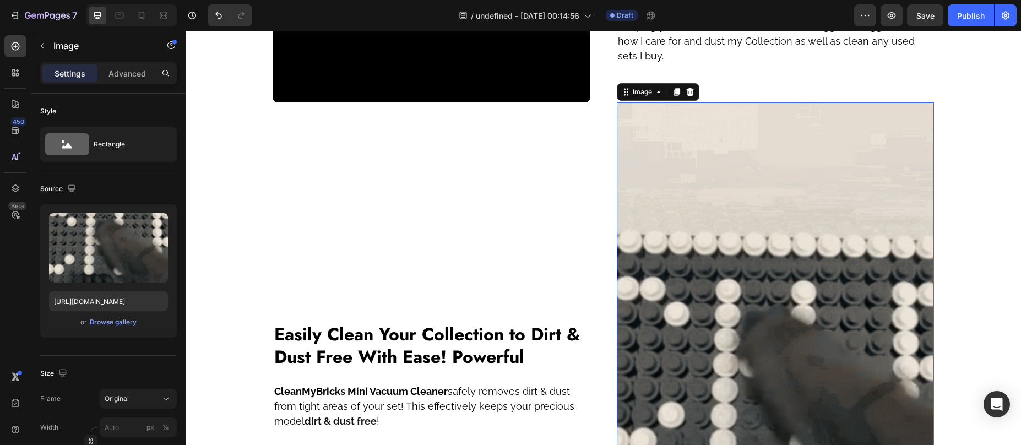
click at [807, 170] on img at bounding box center [775, 383] width 317 height 563
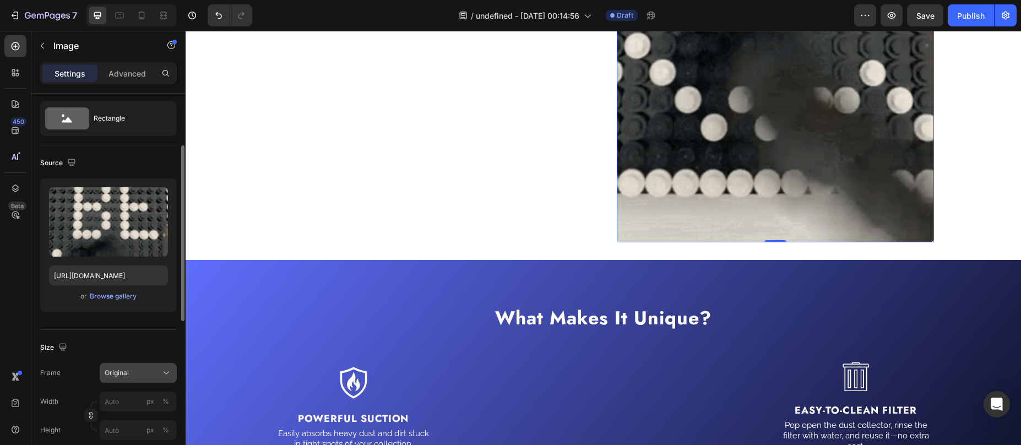
scroll to position [53, 0]
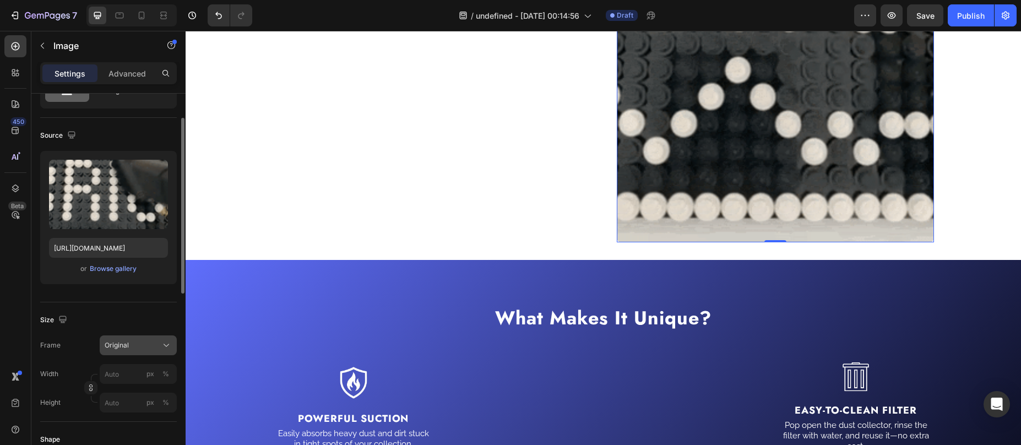
click at [133, 340] on div "Original" at bounding box center [138, 345] width 67 height 11
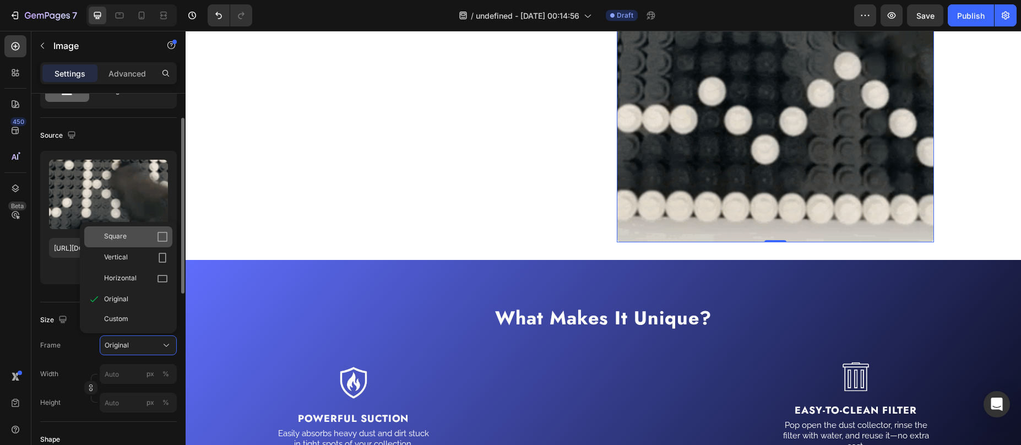
click at [140, 237] on div "Square" at bounding box center [136, 236] width 64 height 11
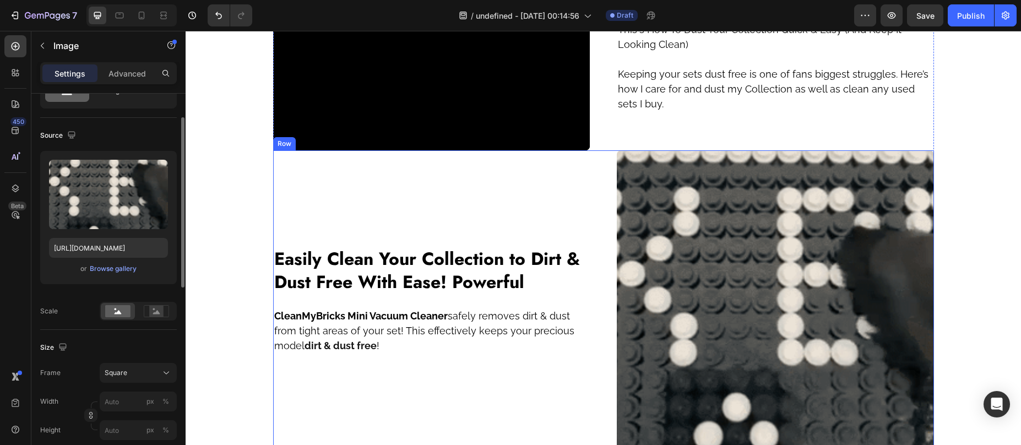
scroll to position [1371, 0]
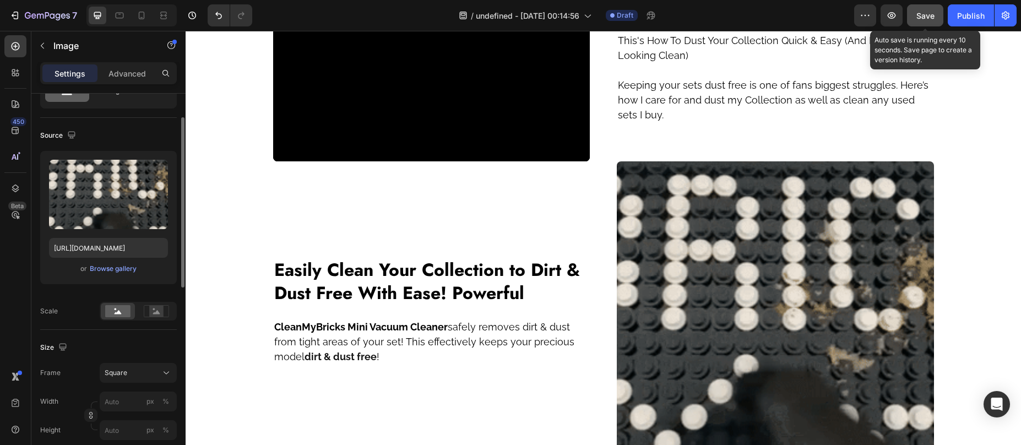
click at [929, 14] on span "Save" at bounding box center [925, 15] width 18 height 9
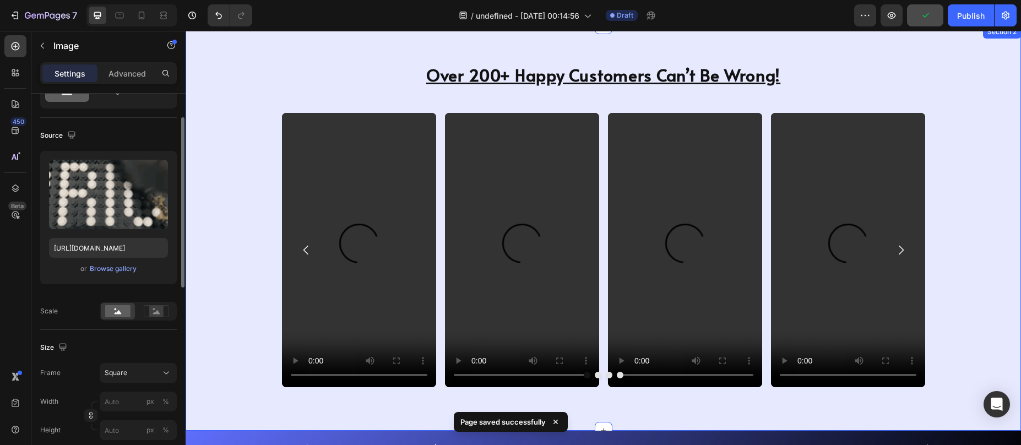
scroll to position [795, 0]
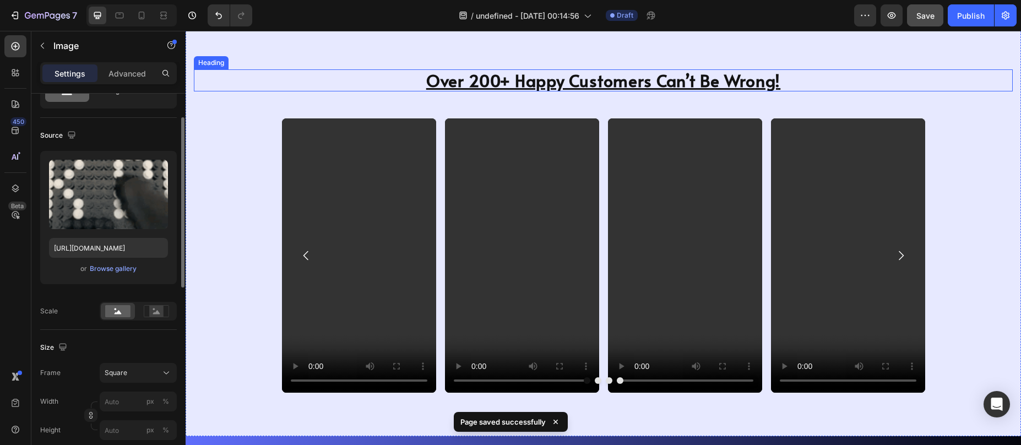
click at [475, 81] on h2 "Over 200+ Happy Customers Can’t Be Wrong!" at bounding box center [603, 80] width 819 height 22
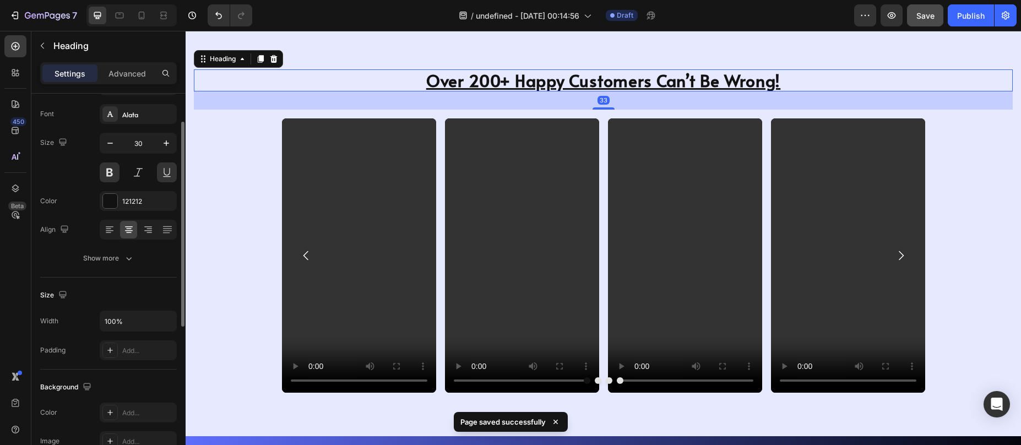
scroll to position [0, 0]
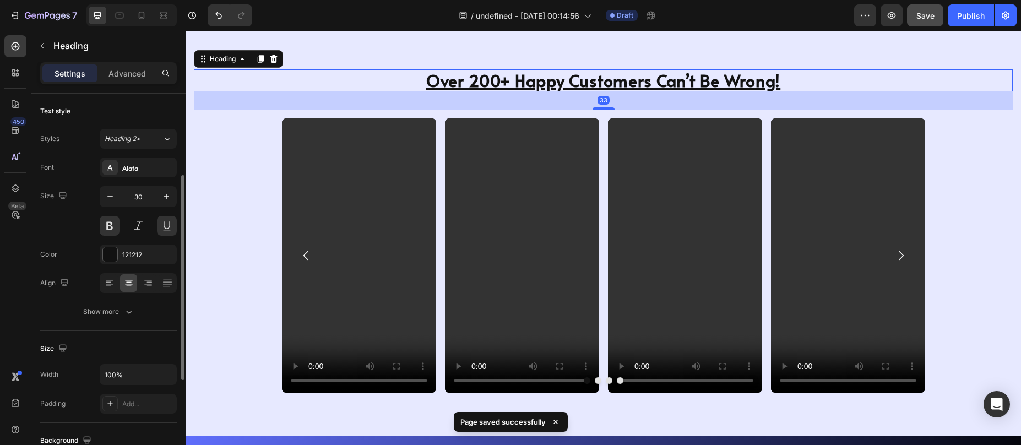
click at [475, 82] on h2 "Over 200+ Happy Customers Can’t Be Wrong!" at bounding box center [603, 80] width 819 height 22
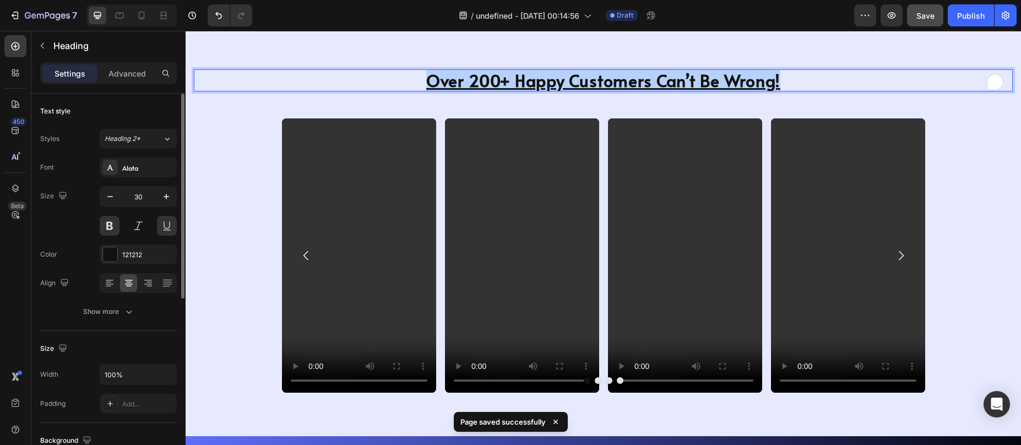
click at [475, 82] on p "Over 200+ Happy Customers Can’t Be Wrong!" at bounding box center [603, 80] width 817 height 20
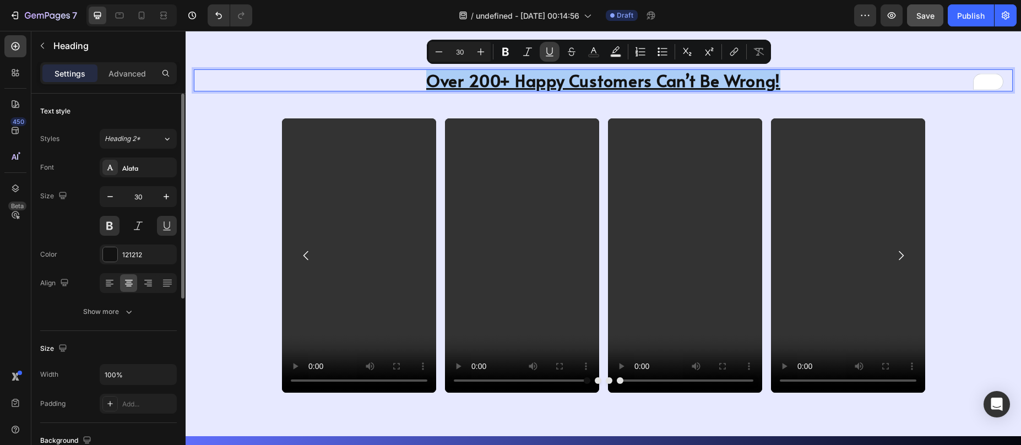
click at [549, 54] on icon "Editor contextual toolbar" at bounding box center [549, 51] width 6 height 8
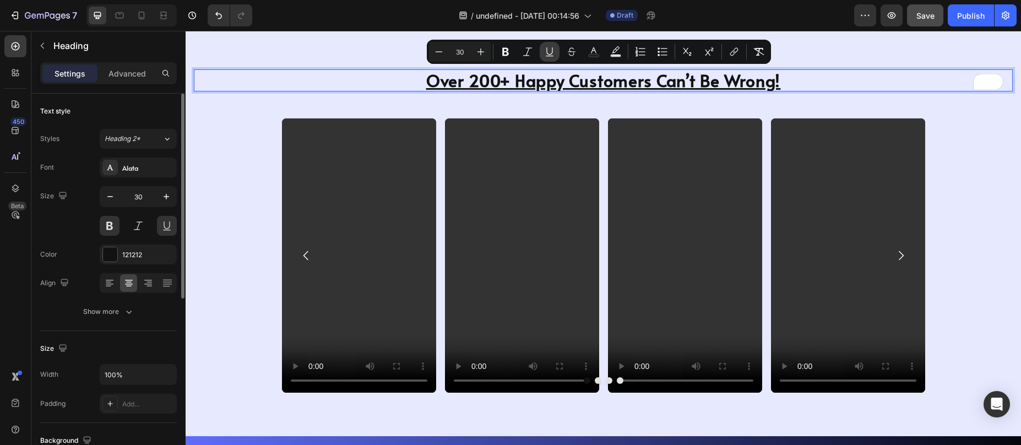
click at [549, 55] on icon "Editor contextual toolbar" at bounding box center [549, 51] width 6 height 8
click at [168, 221] on button at bounding box center [167, 226] width 20 height 20
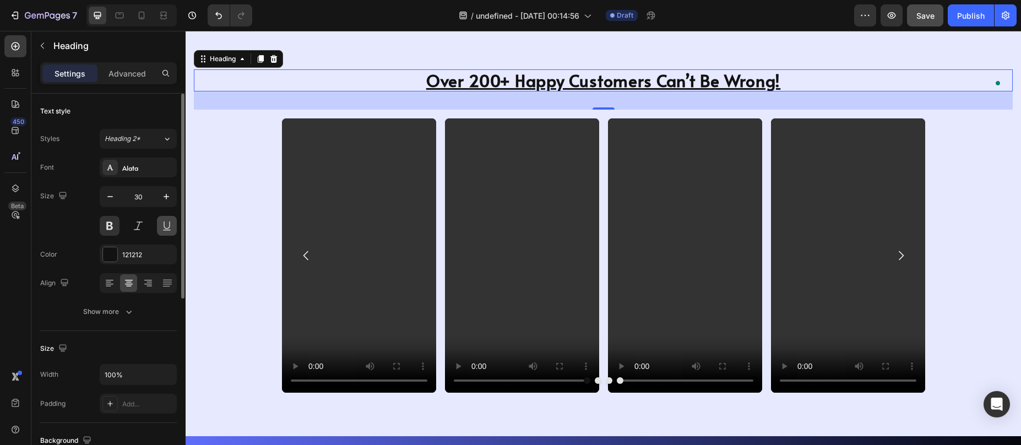
click at [165, 230] on button at bounding box center [167, 226] width 20 height 20
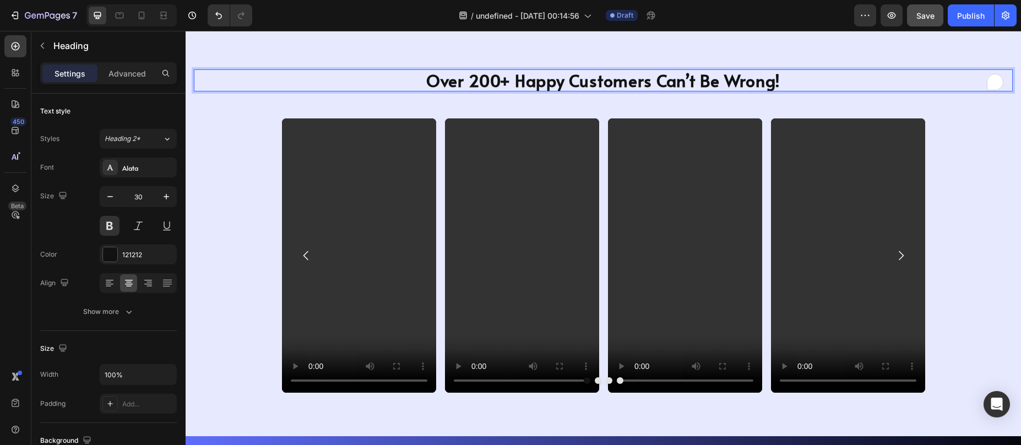
click at [490, 76] on p "Over 200+ Happy Customers Can’t Be Wrong!" at bounding box center [603, 80] width 817 height 20
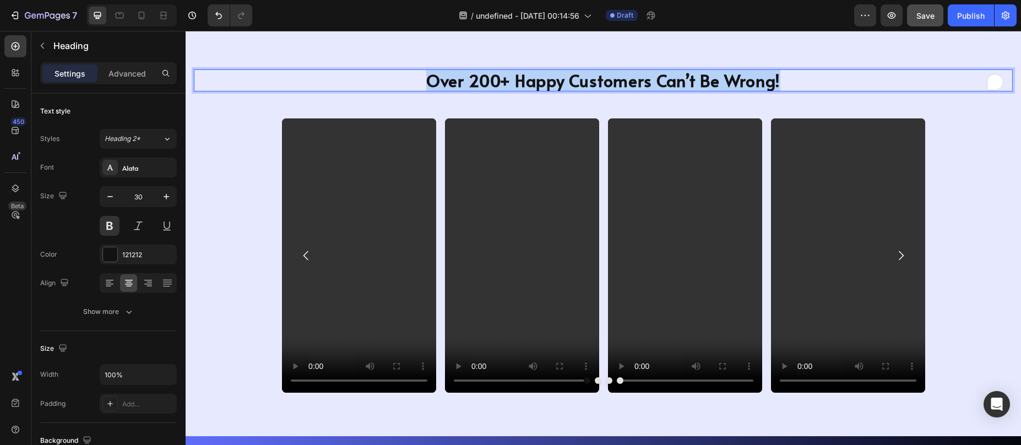
click at [490, 76] on p "Over 200+ Happy Customers Can’t Be Wrong!" at bounding box center [603, 80] width 817 height 20
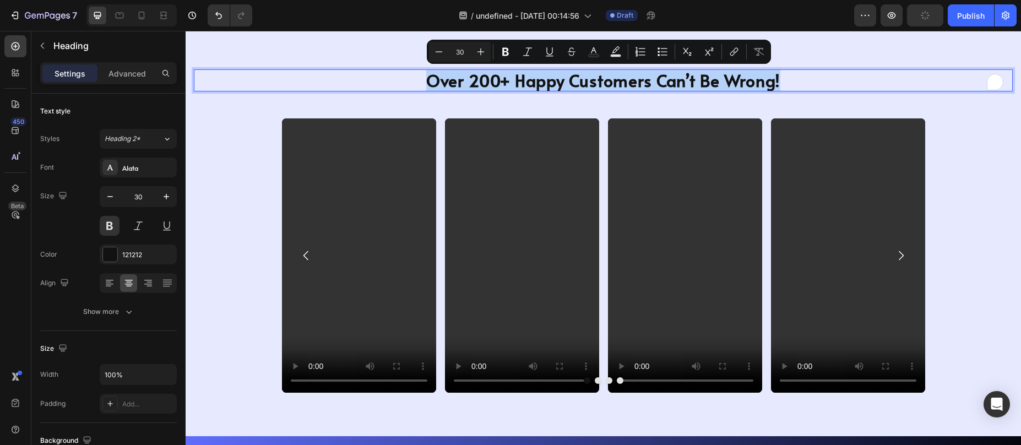
click at [504, 77] on p "Over 200+ Happy Customers Can’t Be Wrong!" at bounding box center [603, 80] width 817 height 20
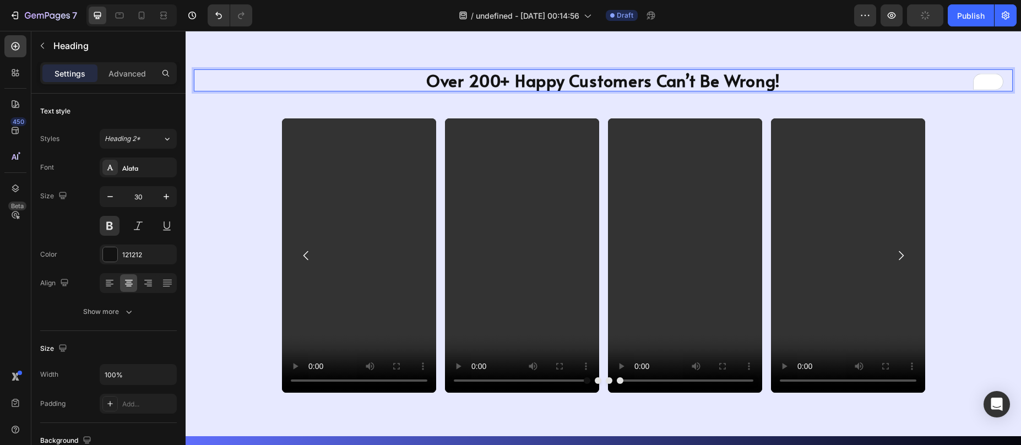
click at [509, 80] on p "Over 200+ Happy Customers Can’t Be Wrong!" at bounding box center [603, 80] width 817 height 20
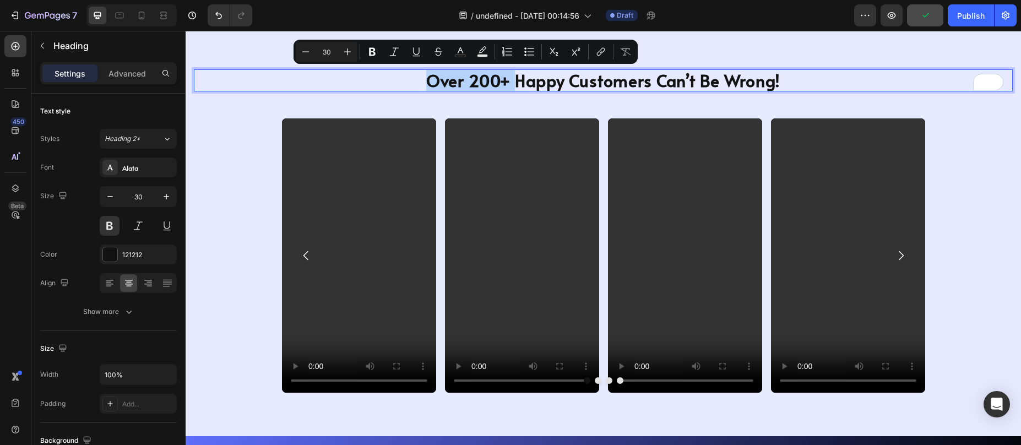
drag, startPoint x: 509, startPoint y: 80, endPoint x: 406, endPoint y: 76, distance: 103.6
click at [406, 76] on p "Over 200+ Happy Customers Can’t Be Wrong!" at bounding box center [603, 80] width 817 height 20
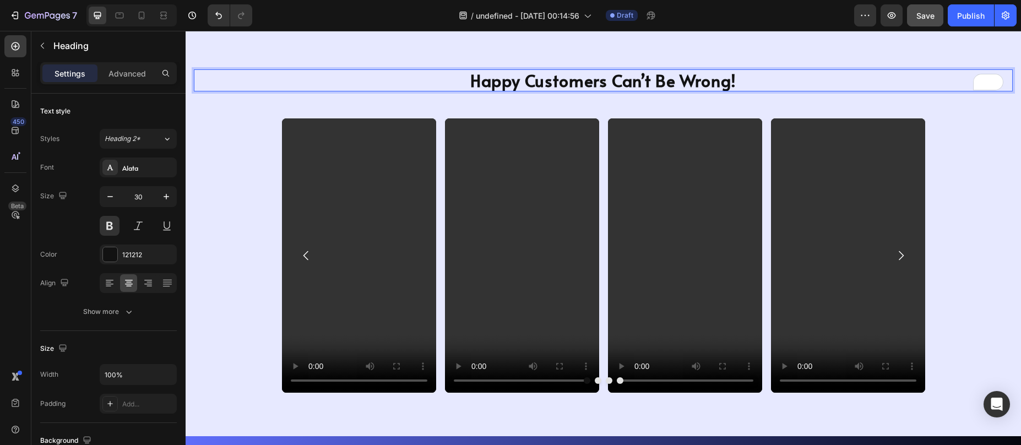
click at [605, 83] on p "Happy Customers Can’t Be Wrong!" at bounding box center [603, 80] width 817 height 20
drag, startPoint x: 605, startPoint y: 83, endPoint x: 748, endPoint y: 80, distance: 143.8
click at [748, 80] on p "Happy Customers Can’t Be Wrong!" at bounding box center [603, 80] width 817 height 20
click at [523, 83] on p "Happy Customers!" at bounding box center [603, 80] width 817 height 20
click at [524, 84] on p "What say Our Happy Customers!" at bounding box center [603, 80] width 817 height 20
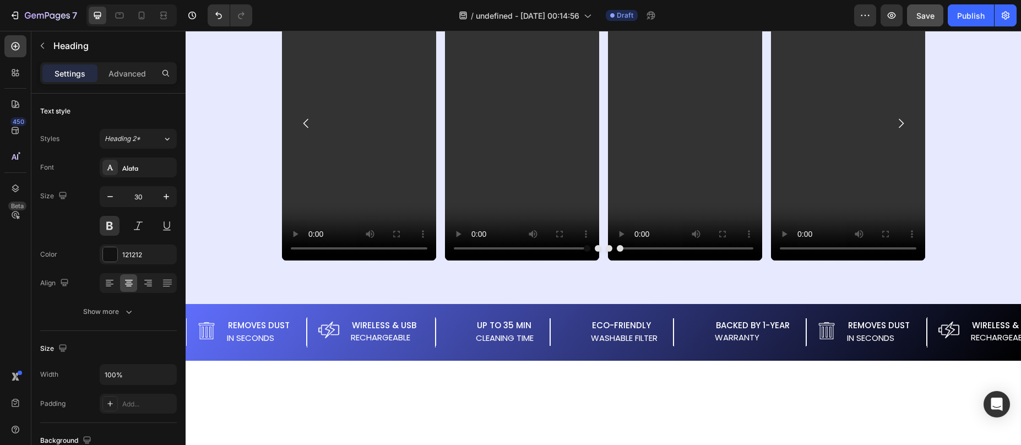
scroll to position [930, 0]
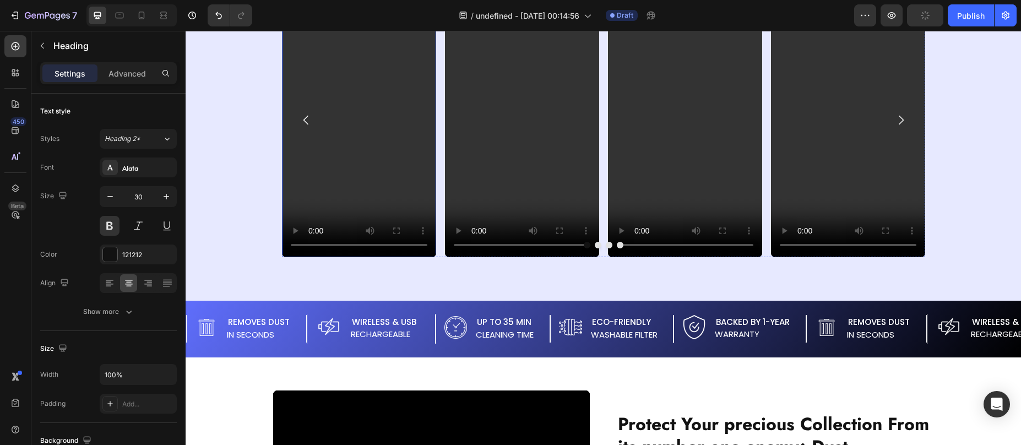
click at [374, 162] on video at bounding box center [359, 120] width 154 height 274
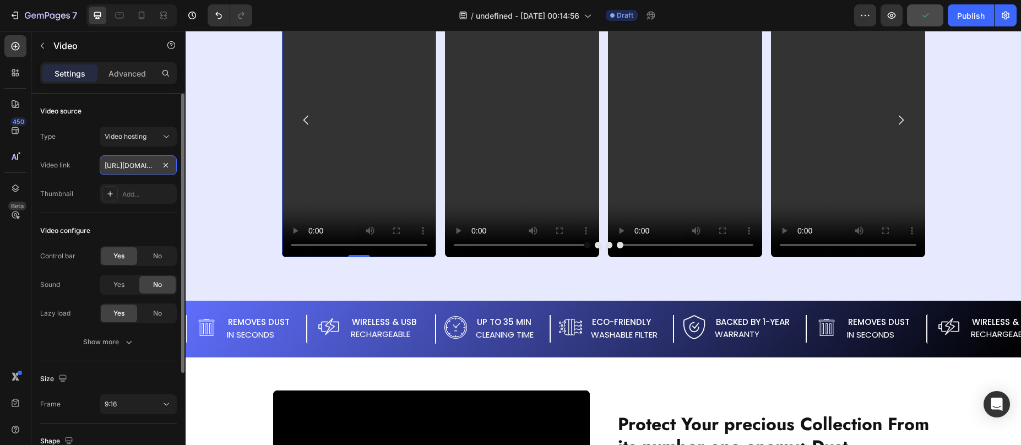
click at [131, 165] on input "https://cdn.shopify.com/videos/c/o/v/fbe23fbf4da0438abc64b021532eb226.mp4" at bounding box center [138, 165] width 77 height 20
click at [131, 164] on input "https://cdn.shopify.com/videos/c/o/v/fbe23fbf4da0438abc64b021532eb226.mp4" at bounding box center [138, 165] width 77 height 20
type input "https://cdn.shopify.com/videos/c/o/v/6e4dfd409f2c4a698a92c26a7bb1094d.mp4"
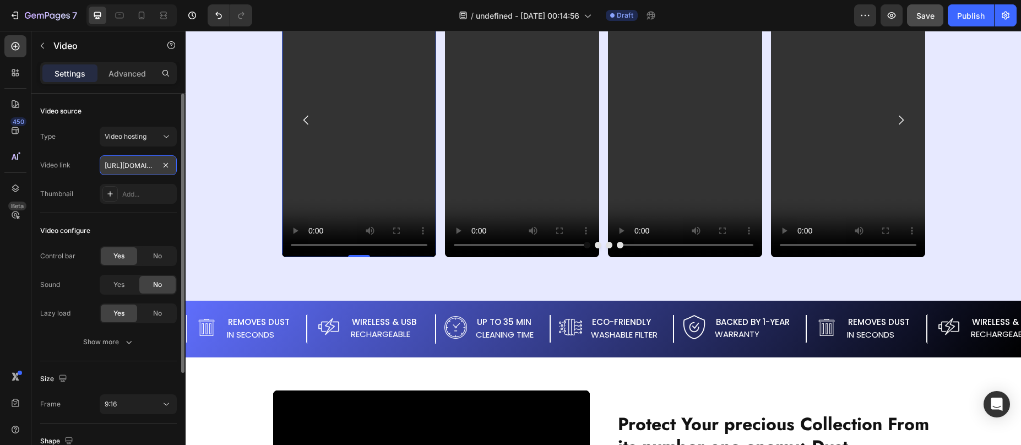
scroll to position [0, 208]
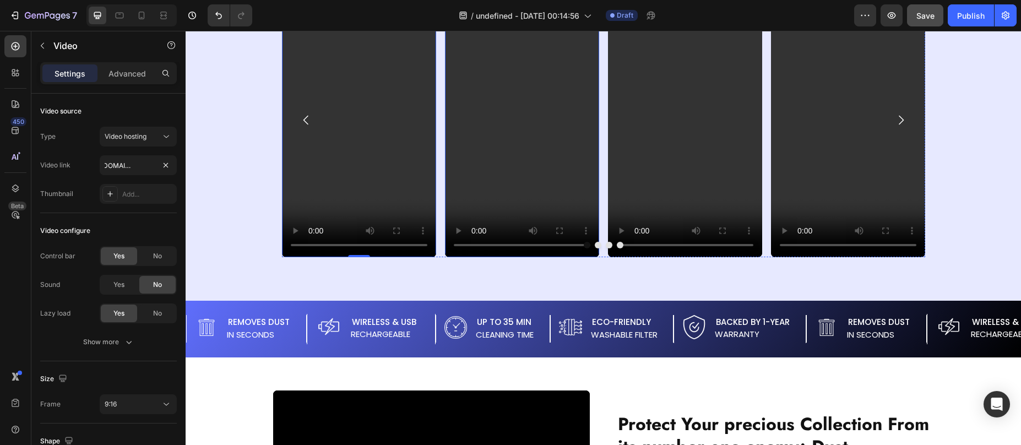
click at [502, 128] on video at bounding box center [522, 120] width 154 height 274
click at [475, 118] on video at bounding box center [522, 120] width 154 height 274
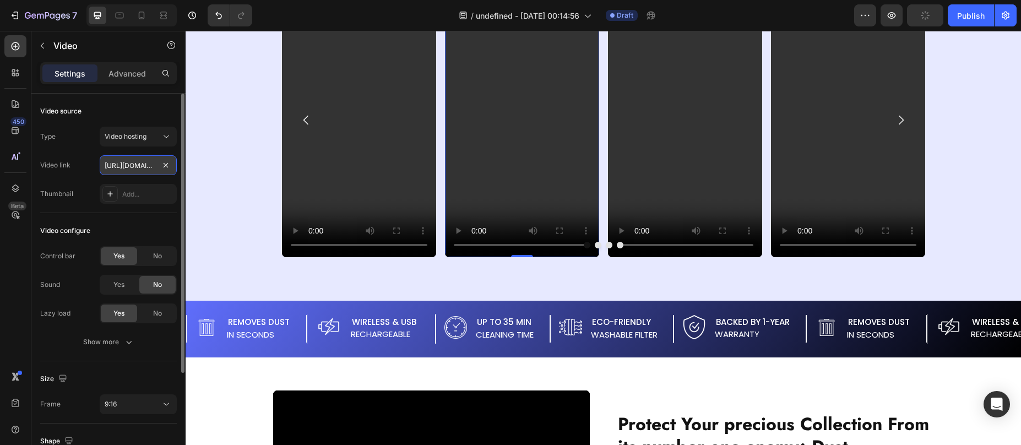
click at [133, 162] on input "https://cdn.shopify.com/videos/c/o/v/84380252a6394291818110592846c36c.mp4" at bounding box center [138, 165] width 77 height 20
type input "https://cdn.shopify.com/videos/c/o/v/27f9502ca19c407fb9a8ff84be47c8ed.mp4"
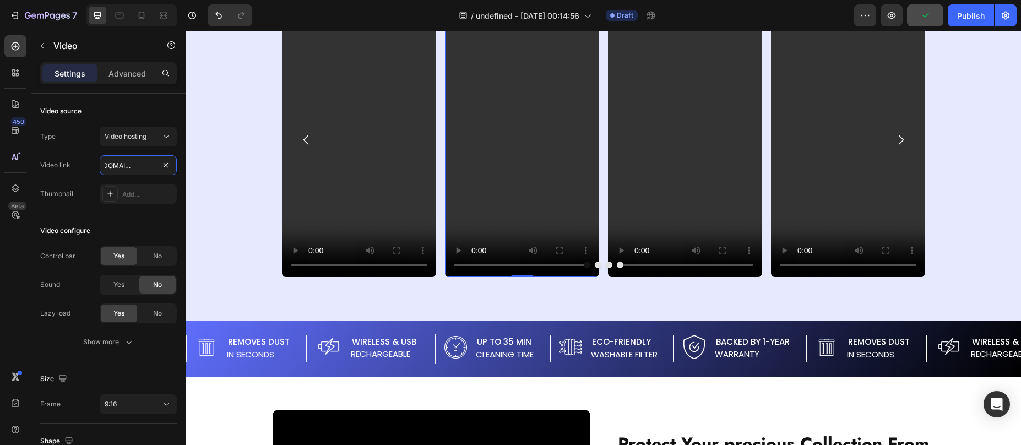
scroll to position [909, 0]
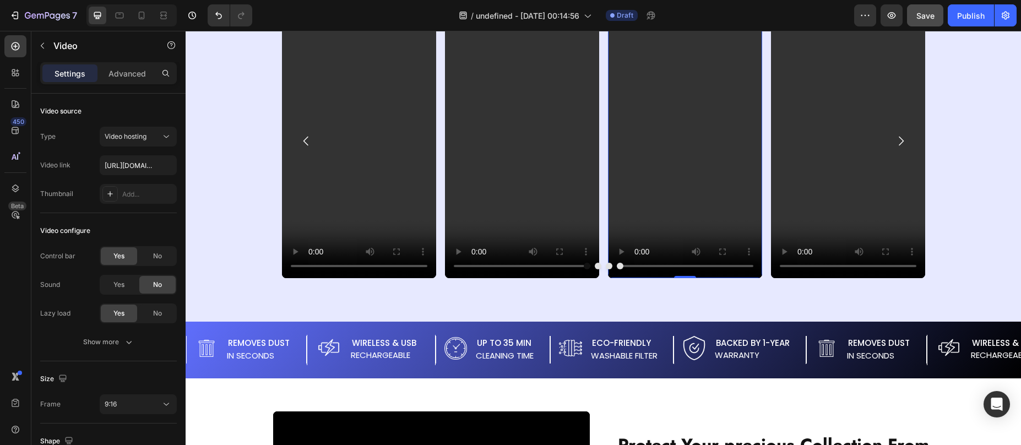
click at [635, 190] on video at bounding box center [685, 141] width 154 height 274
click at [701, 169] on video at bounding box center [685, 141] width 154 height 274
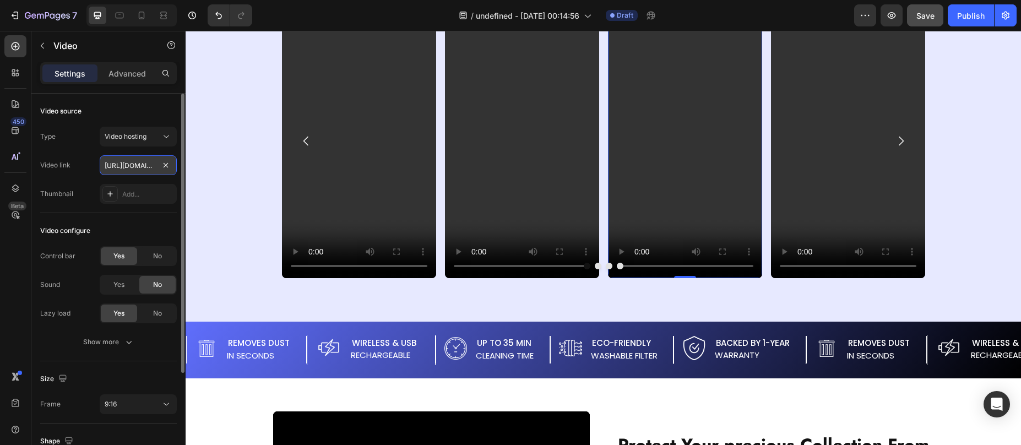
click at [132, 162] on input "https://cdn.shopify.com/videos/c/o/v/87f4c55ebdb049e3a795db9f822f5a50.mp4" at bounding box center [138, 165] width 77 height 20
type input "https://cdn.shopify.com/videos/c/o/v/c533cbcbfd7b48058f0f6b0ed7a9b8dc.mp4"
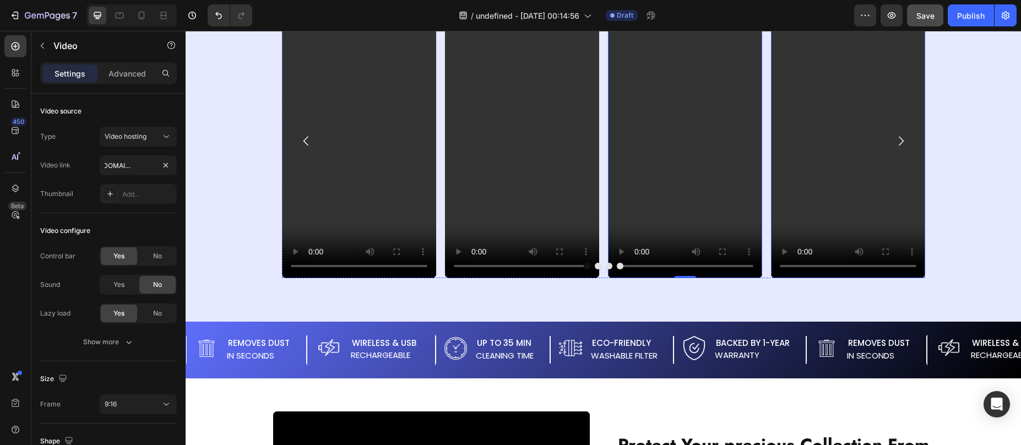
click at [843, 123] on video at bounding box center [848, 141] width 154 height 274
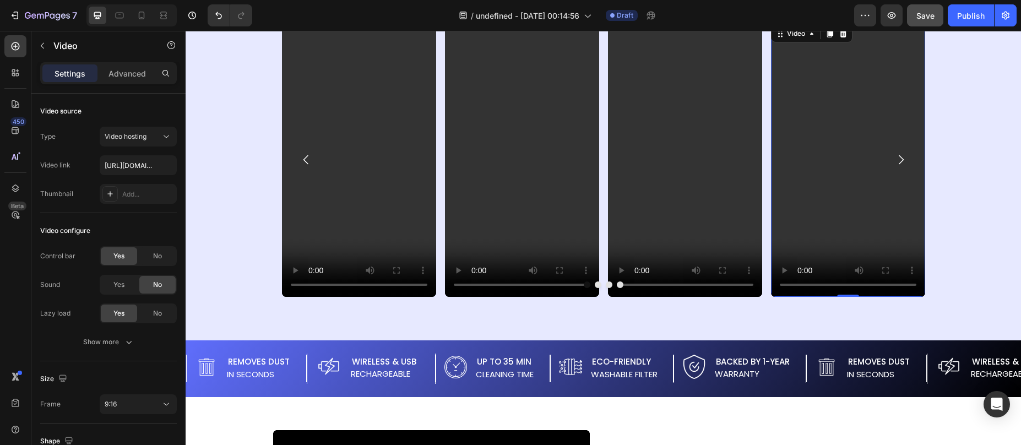
scroll to position [885, 0]
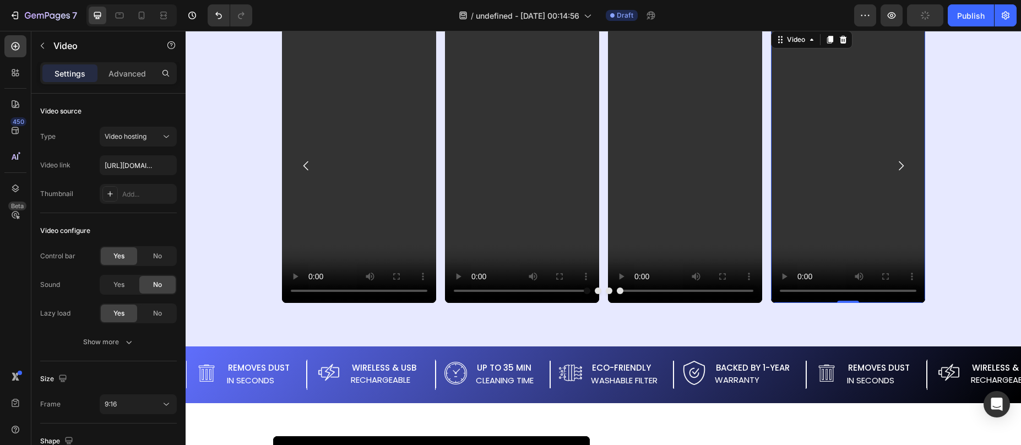
click at [835, 169] on video at bounding box center [848, 166] width 154 height 274
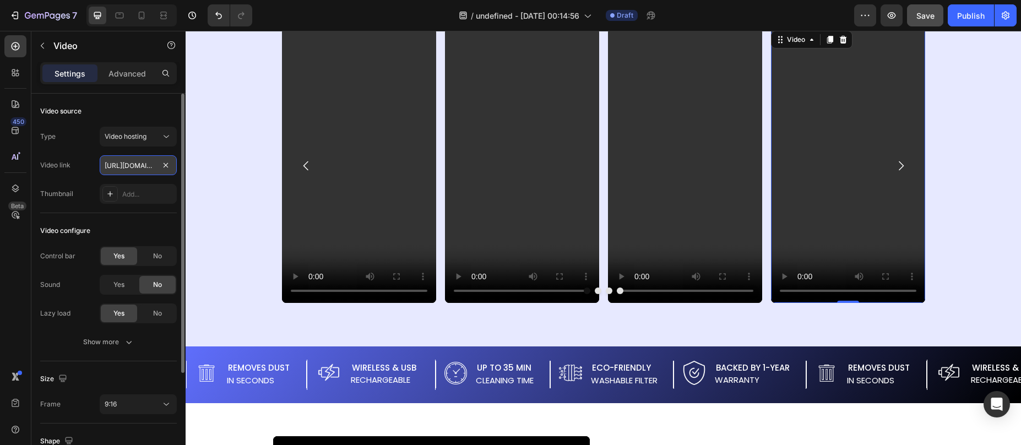
click at [126, 166] on input "https://cdn.shopify.com/videos/c/o/v/9d4d646eb57e41aead76fedc24874e4b.mp4" at bounding box center [138, 165] width 77 height 20
type input "https://cdn.shopify.com/videos/c/o/v/9bfbbec4eec641daa1b87f38bc0fd58d.mp4"
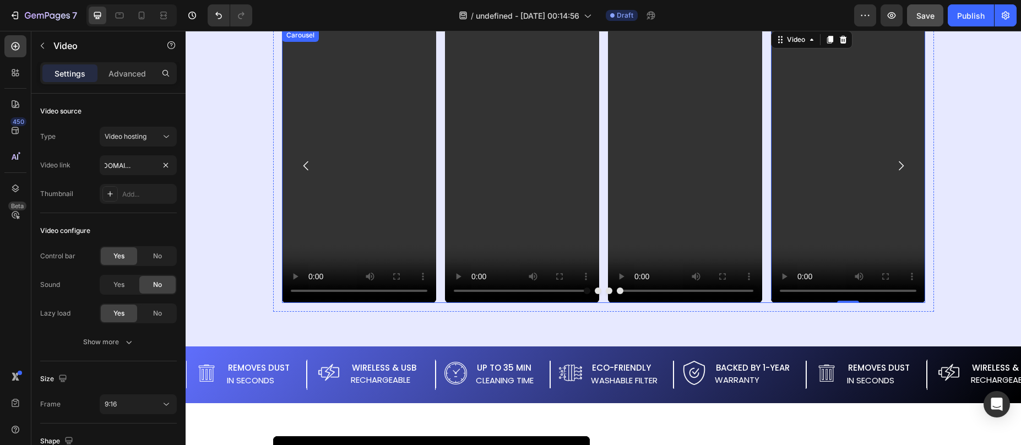
click at [899, 167] on icon "Carousel Next Arrow" at bounding box center [901, 165] width 5 height 9
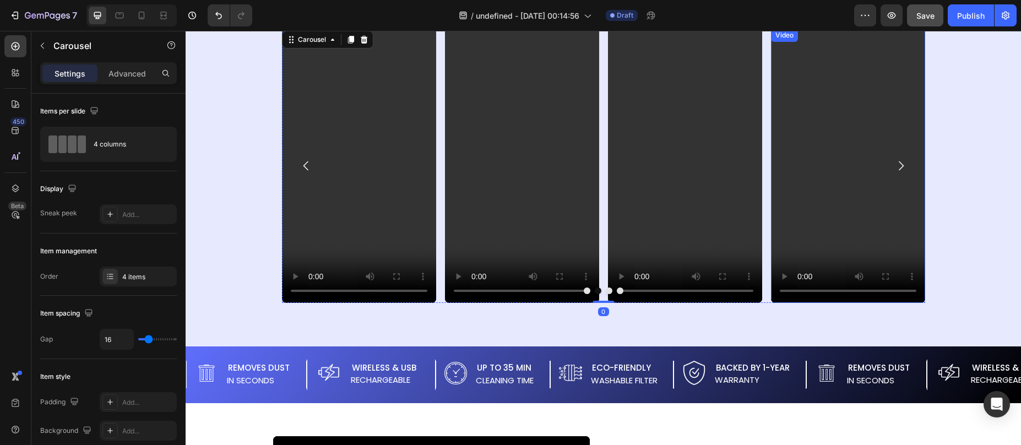
click at [867, 169] on video at bounding box center [848, 166] width 154 height 274
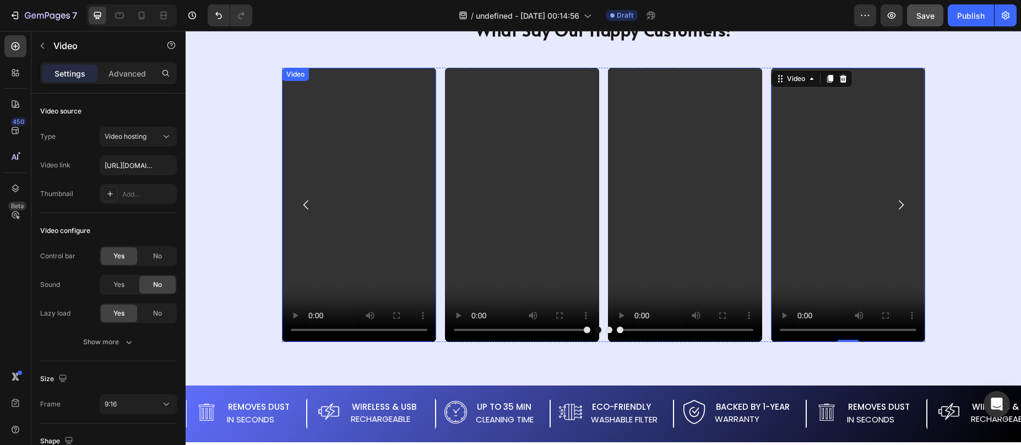
scroll to position [861, 0]
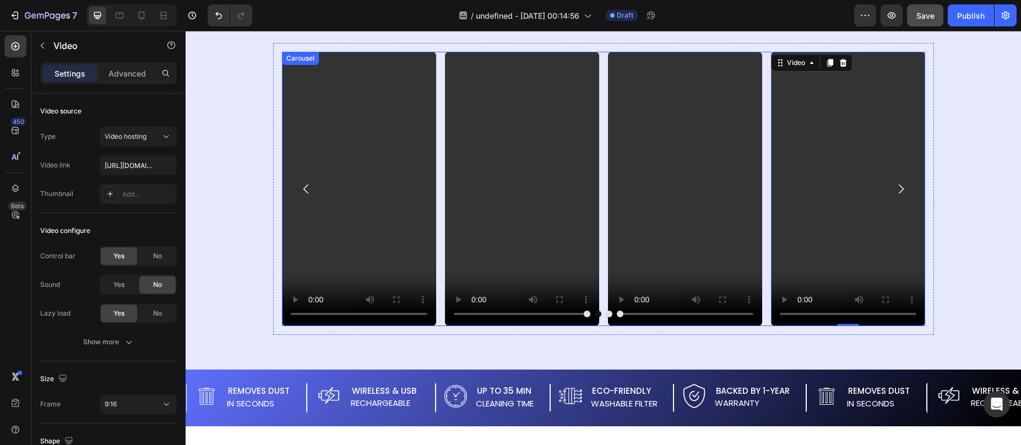
click at [433, 319] on div "Video 0 Video Video Video" at bounding box center [603, 189] width 643 height 274
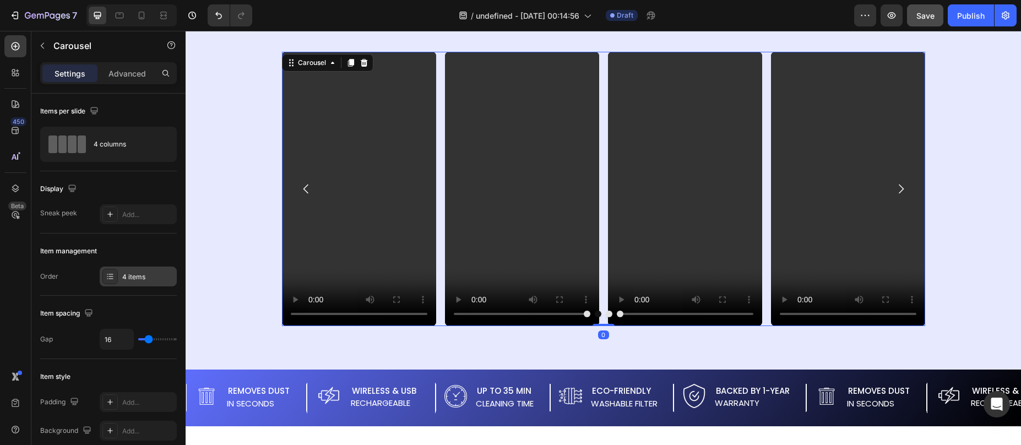
click at [122, 273] on div "4 items" at bounding box center [148, 277] width 52 height 10
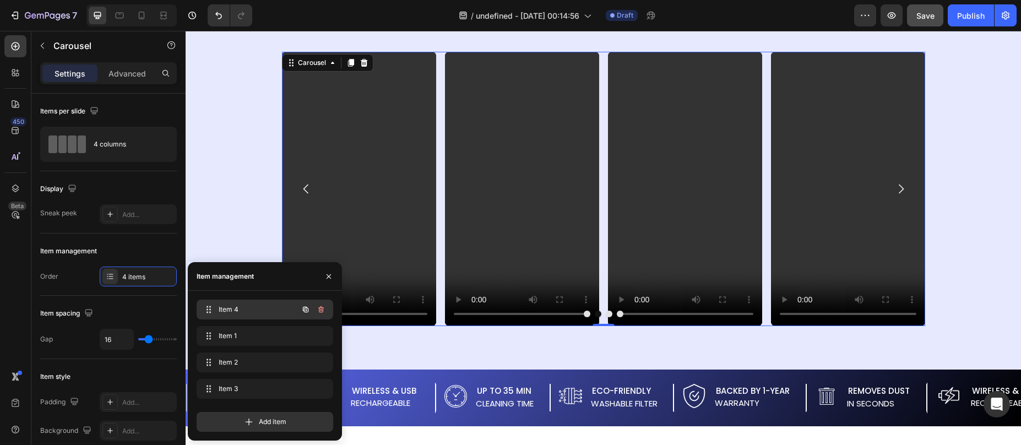
click at [240, 311] on span "Item 4" at bounding box center [250, 310] width 62 height 10
click at [240, 312] on span "Item 4" at bounding box center [257, 310] width 82 height 10
click at [235, 331] on span "Item 1" at bounding box center [250, 336] width 62 height 10
click at [235, 334] on span "Item 1" at bounding box center [250, 336] width 62 height 10
click at [234, 362] on span "Item 2" at bounding box center [257, 362] width 82 height 10
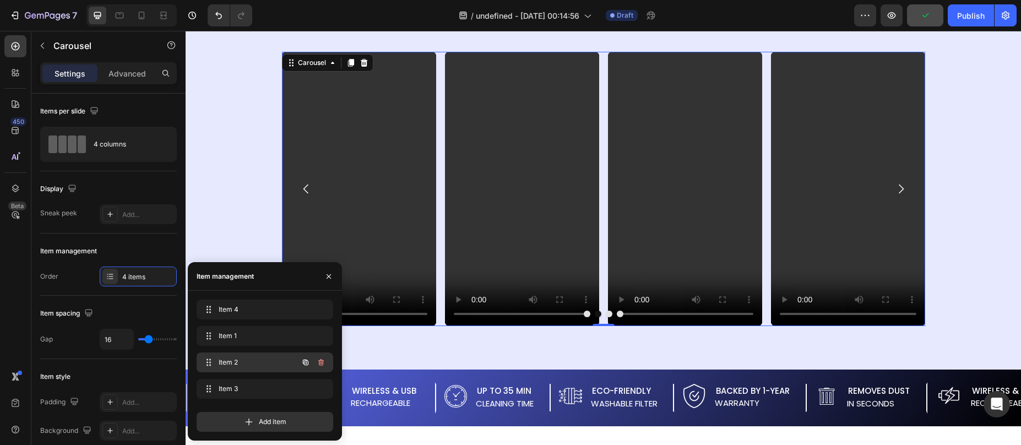
click at [234, 365] on span "Item 2" at bounding box center [250, 362] width 62 height 10
click at [232, 386] on span "Item 3" at bounding box center [250, 389] width 62 height 10
click at [232, 385] on span "Item 3" at bounding box center [250, 389] width 62 height 10
click at [253, 355] on div "Item 2 Item 2" at bounding box center [249, 362] width 97 height 15
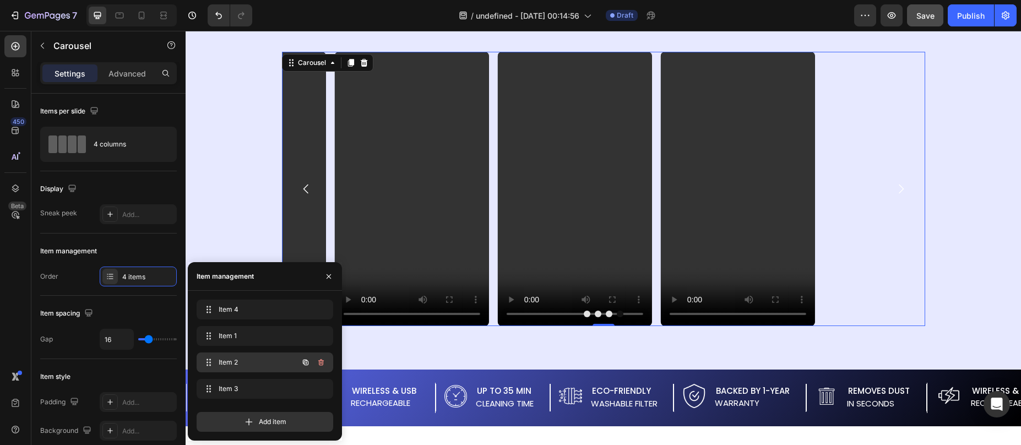
click at [252, 355] on div "Item 2 Item 2" at bounding box center [249, 362] width 97 height 15
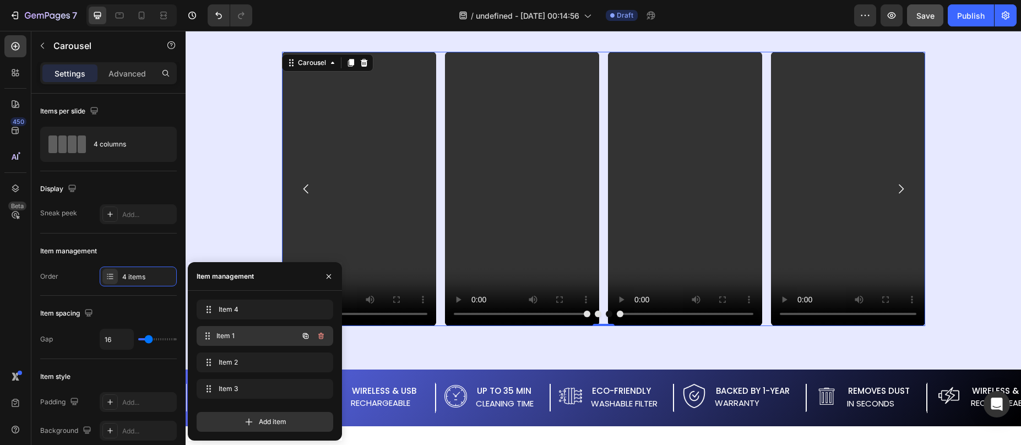
click at [247, 338] on span "Item 1" at bounding box center [257, 336] width 82 height 10
click at [252, 314] on div "Item 4 Item 4" at bounding box center [249, 309] width 97 height 15
click at [262, 422] on span "Add item" at bounding box center [273, 422] width 28 height 10
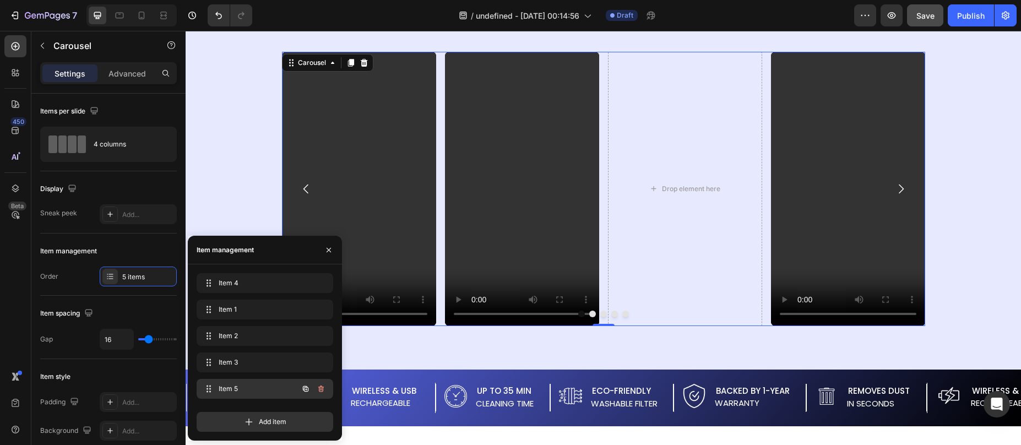
click at [261, 383] on div "Item 5 Item 5" at bounding box center [249, 388] width 97 height 15
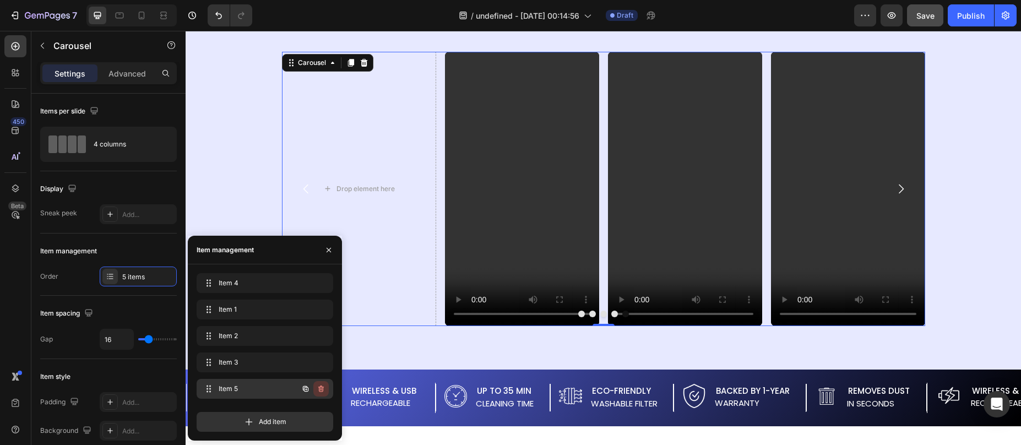
click at [323, 388] on icon "button" at bounding box center [321, 388] width 9 height 9
click at [317, 385] on div "Delete" at bounding box center [313, 389] width 20 height 10
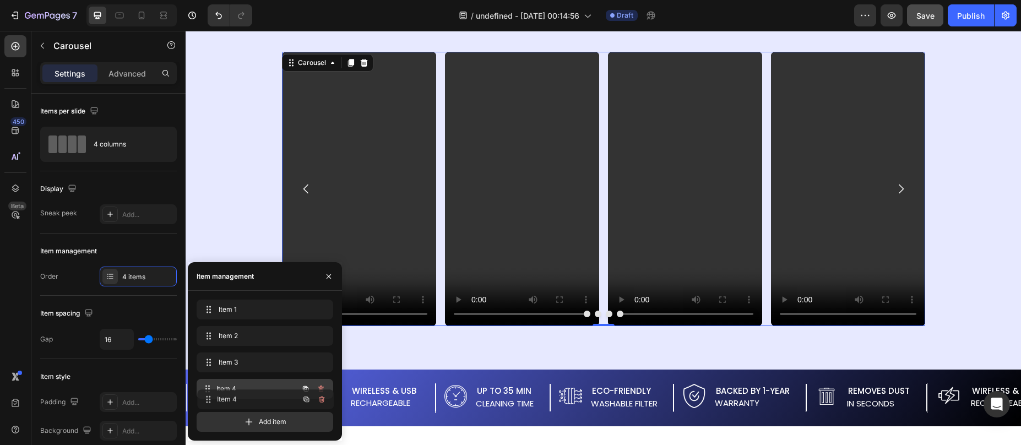
drag, startPoint x: 207, startPoint y: 307, endPoint x: 207, endPoint y: 397, distance: 89.8
click at [303, 389] on icon "button" at bounding box center [305, 388] width 9 height 9
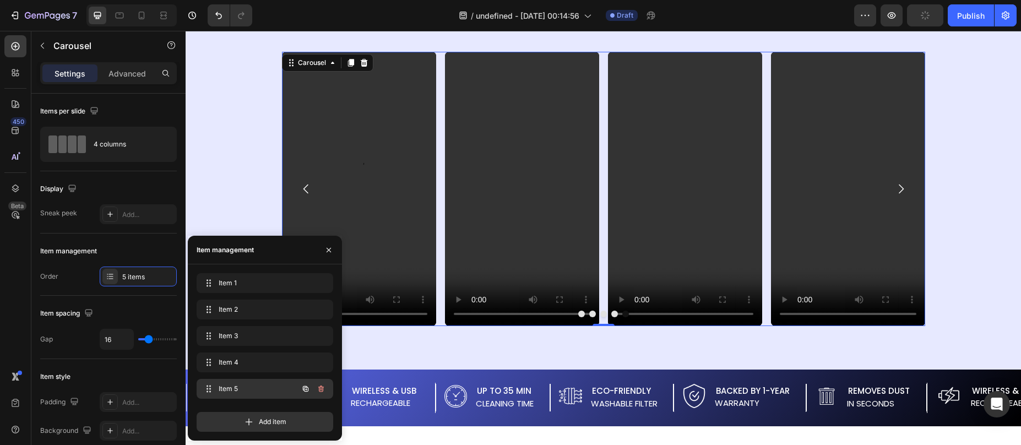
click at [251, 387] on span "Item 5" at bounding box center [250, 389] width 62 height 10
click at [240, 385] on span "Item 5" at bounding box center [257, 389] width 82 height 10
click at [237, 388] on span "Item 5" at bounding box center [257, 389] width 82 height 10
click at [238, 389] on span "Item 5" at bounding box center [257, 389] width 82 height 10
click at [238, 391] on span "Item 5" at bounding box center [257, 389] width 82 height 10
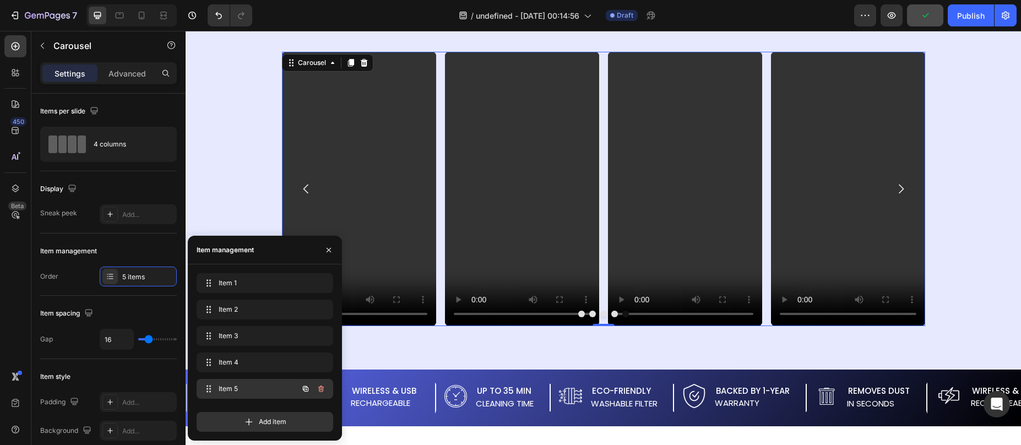
click at [238, 391] on span "Item 5" at bounding box center [250, 389] width 62 height 10
click at [238, 391] on span "Item 5" at bounding box center [257, 389] width 82 height 10
click at [238, 391] on span "Item 5" at bounding box center [250, 389] width 62 height 10
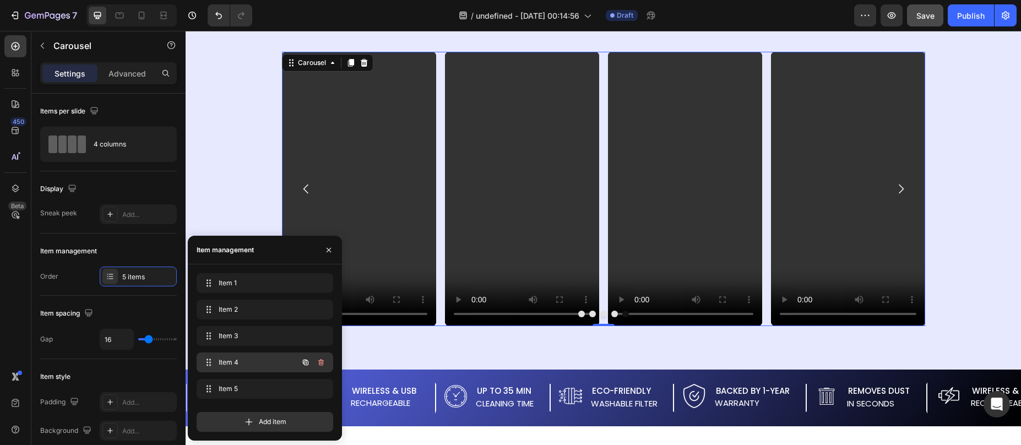
click at [240, 362] on span "Item 4" at bounding box center [250, 362] width 62 height 10
click at [240, 361] on span "Item 4" at bounding box center [257, 362] width 82 height 10
click at [240, 361] on span "Item 4" at bounding box center [250, 362] width 62 height 10
click at [239, 387] on span "Item 5" at bounding box center [250, 389] width 62 height 10
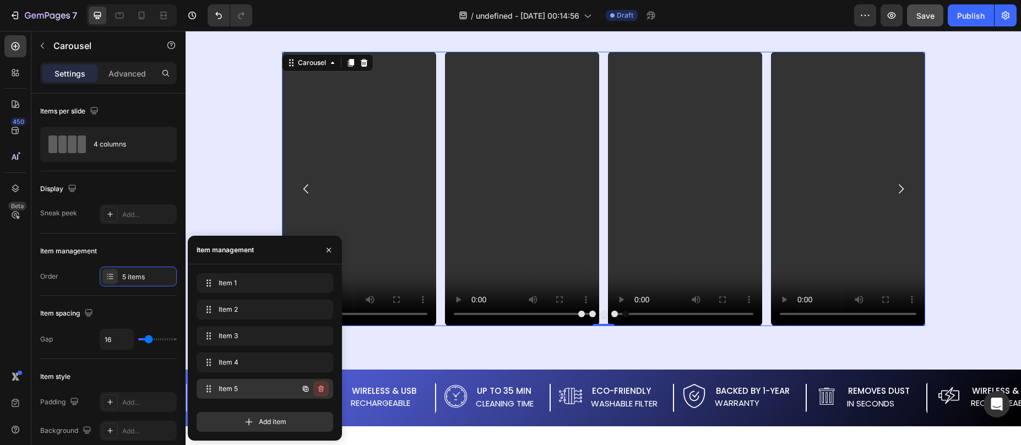
click at [319, 389] on icon "button" at bounding box center [321, 389] width 6 height 7
click at [317, 388] on div "Delete" at bounding box center [313, 389] width 20 height 10
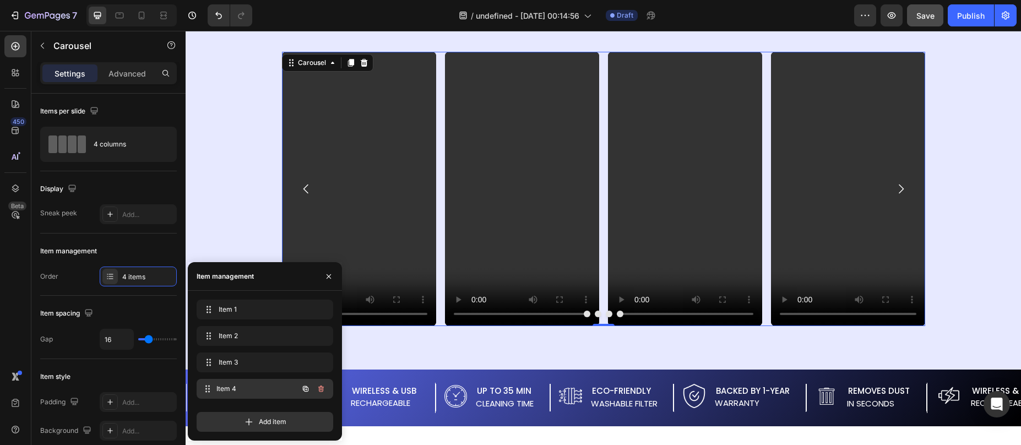
click at [234, 384] on span "Item 4" at bounding box center [257, 389] width 82 height 10
click at [221, 386] on span "Item 4" at bounding box center [250, 389] width 62 height 10
click at [307, 387] on icon "button" at bounding box center [306, 389] width 6 height 6
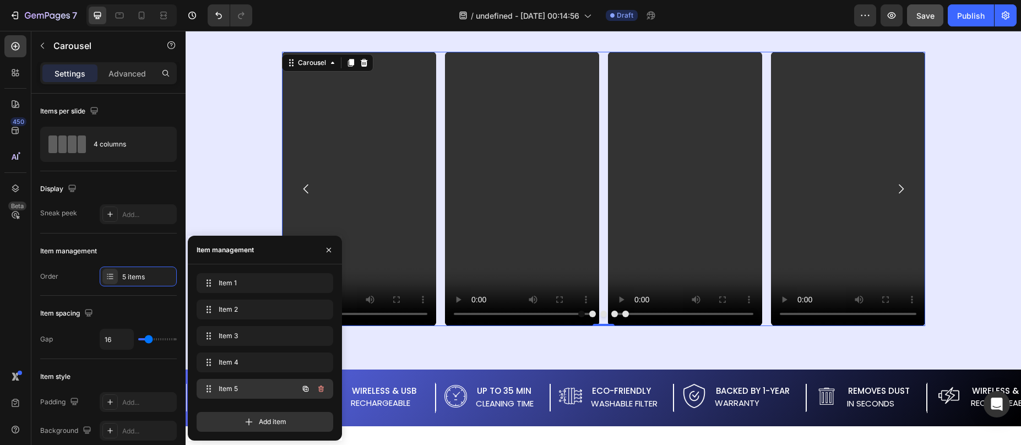
click at [238, 388] on span "Item 5" at bounding box center [250, 389] width 62 height 10
click at [237, 386] on span "Item 5" at bounding box center [250, 389] width 62 height 10
click at [324, 389] on icon "button" at bounding box center [321, 388] width 9 height 9
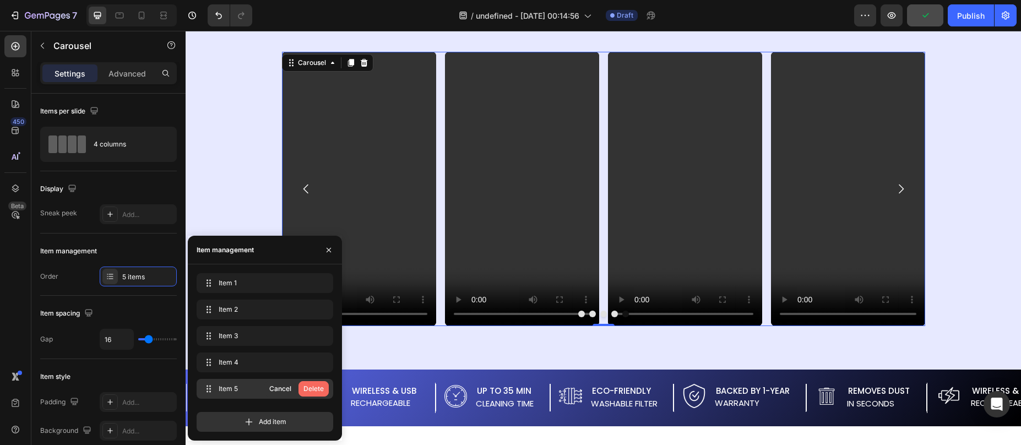
click at [322, 385] on div "Delete" at bounding box center [313, 389] width 20 height 10
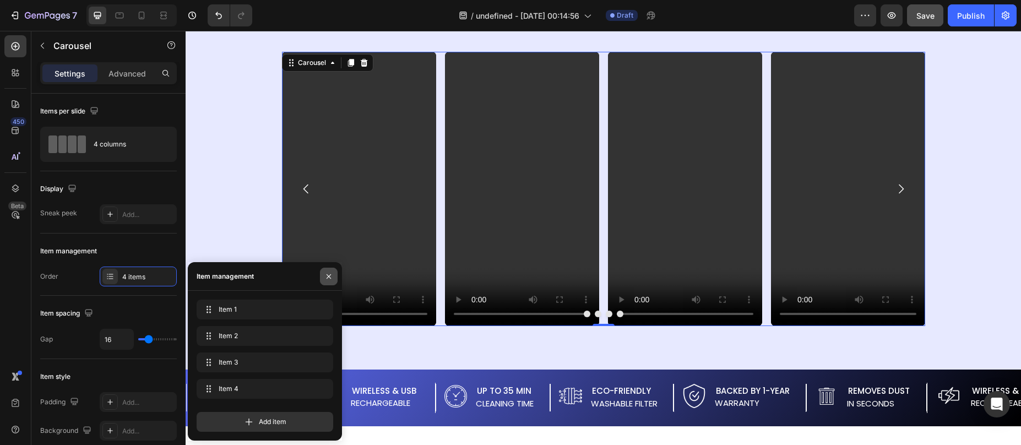
click at [329, 275] on icon "button" at bounding box center [328, 276] width 9 height 9
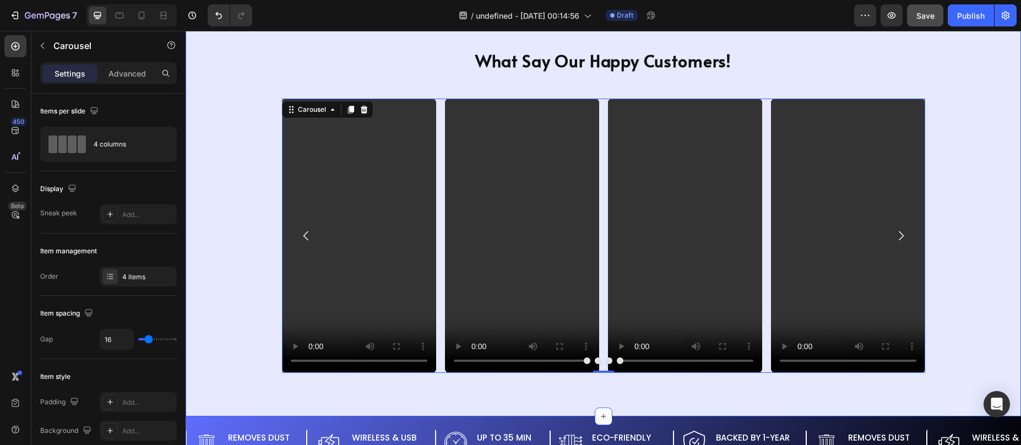
scroll to position [814, 0]
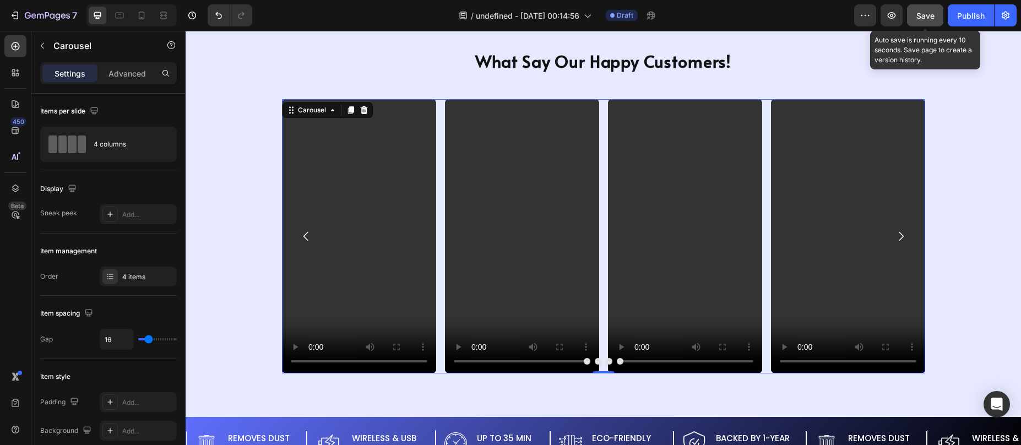
click at [921, 19] on span "Save" at bounding box center [925, 15] width 18 height 9
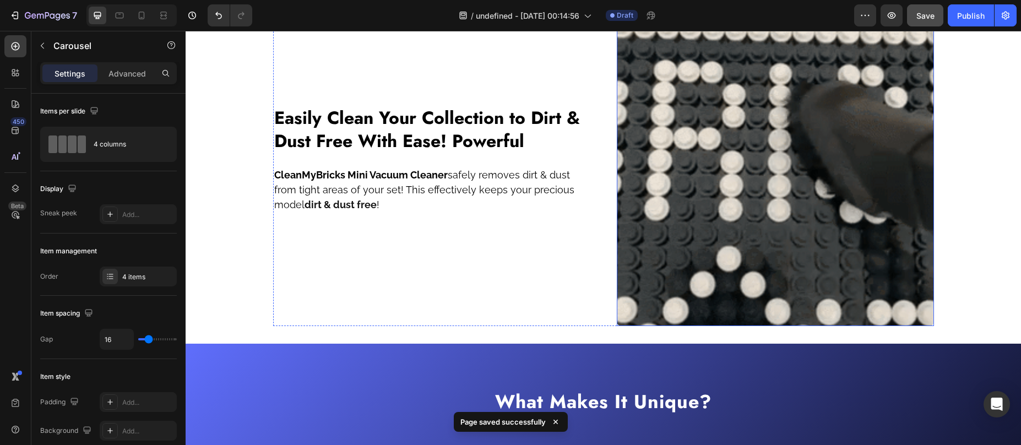
scroll to position [1279, 0]
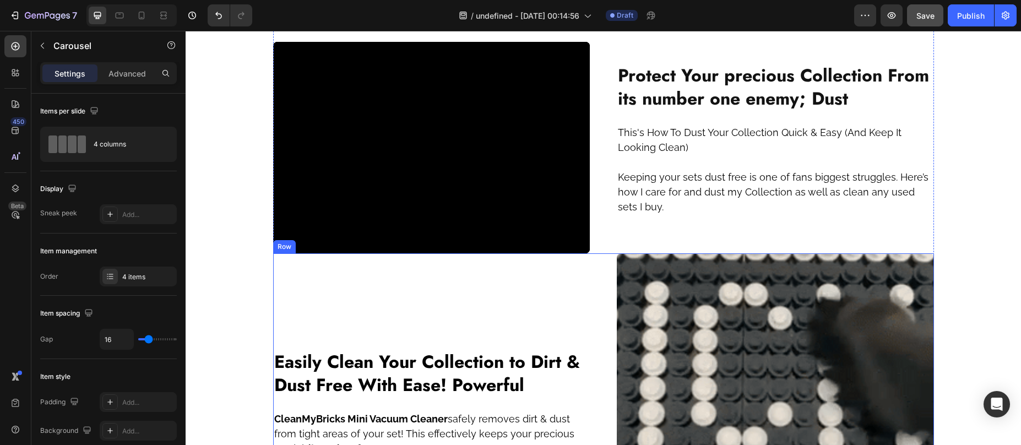
click at [594, 261] on div "Image Easily Clean Your Collection to Dirt & Dust Free With Ease! Powerful Head…" at bounding box center [603, 411] width 661 height 317
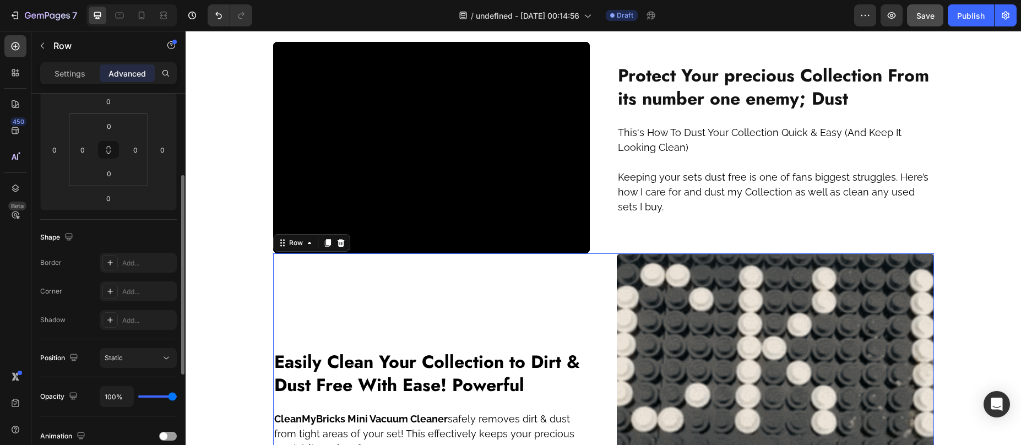
scroll to position [352, 0]
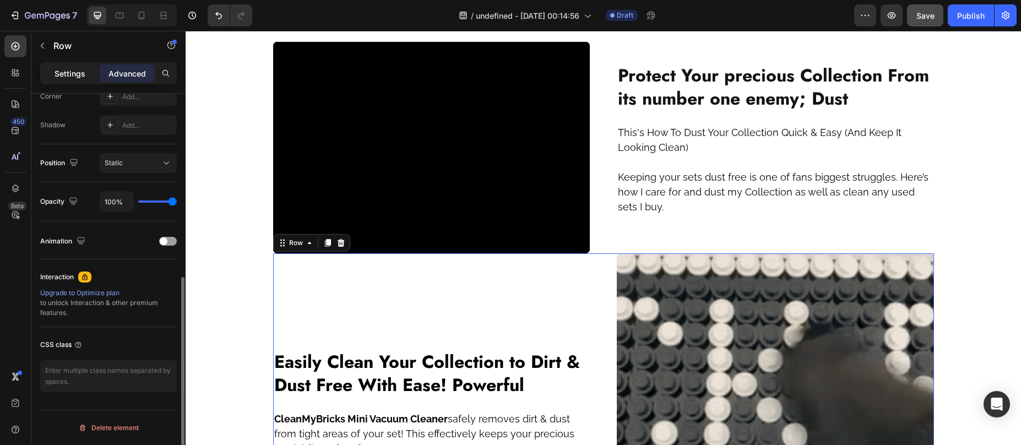
click at [67, 65] on div "Settings" at bounding box center [69, 73] width 55 height 18
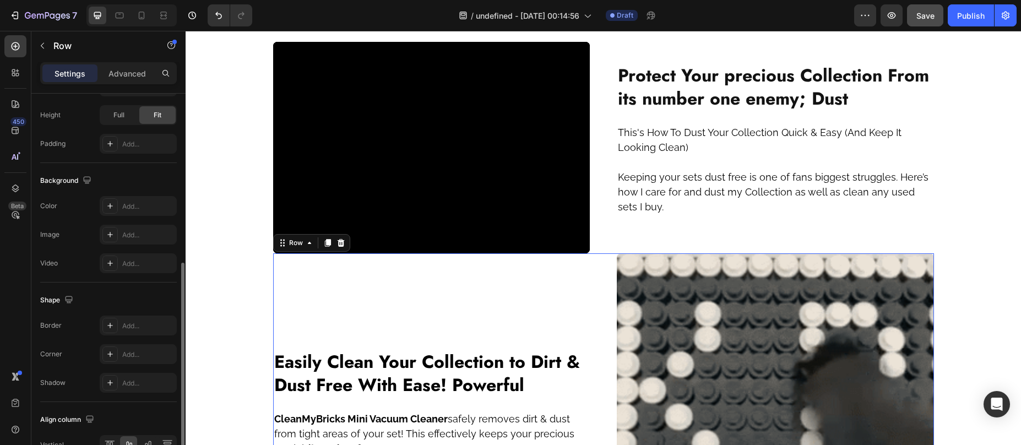
scroll to position [415, 0]
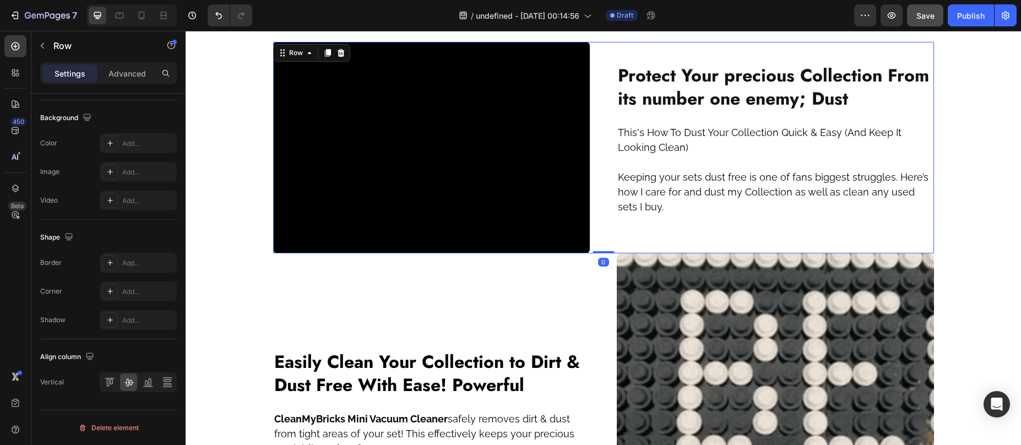
click at [617, 231] on div "Protect Your precious Collection From its number one enemy; Dust Heading This's…" at bounding box center [775, 147] width 317 height 211
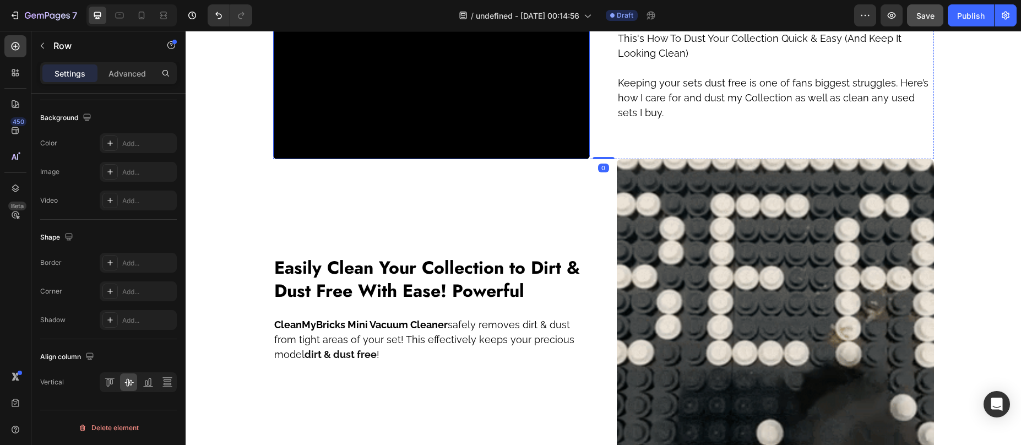
scroll to position [1395, 0]
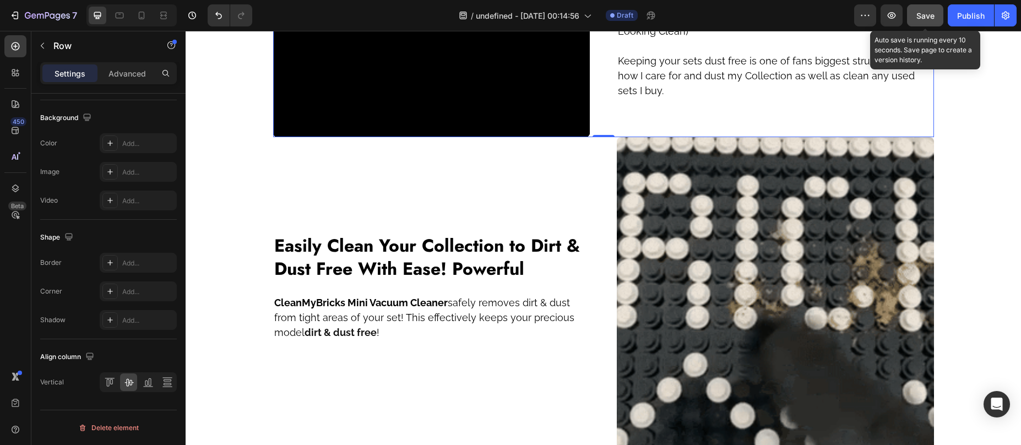
click at [933, 12] on span "Save" at bounding box center [925, 15] width 18 height 9
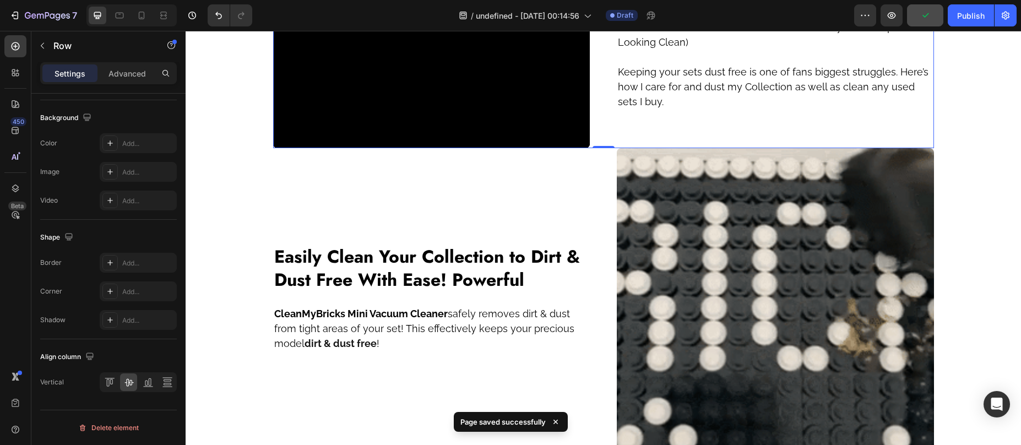
scroll to position [1382, 0]
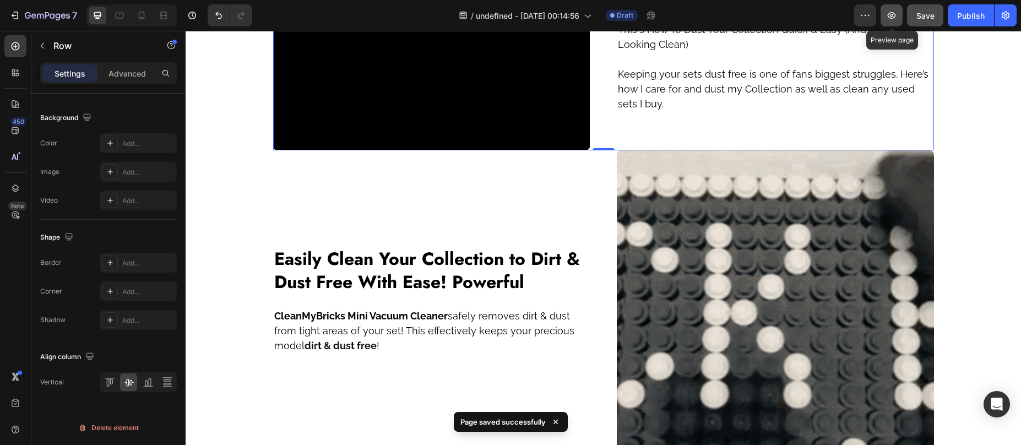
click at [888, 15] on icon "button" at bounding box center [892, 15] width 8 height 7
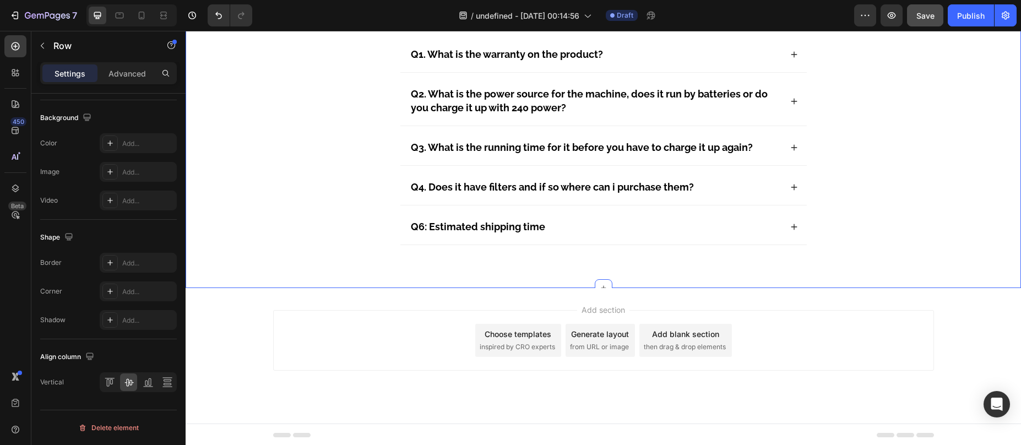
scroll to position [2348, 0]
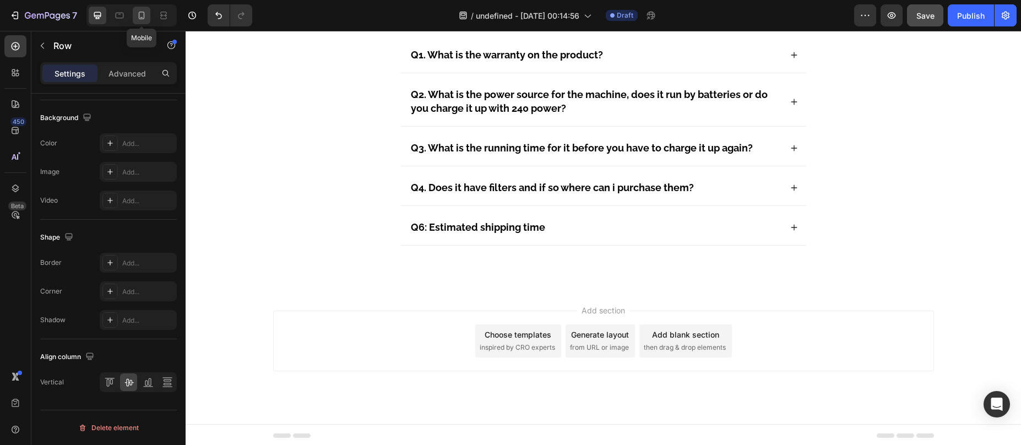
click at [143, 19] on icon at bounding box center [142, 16] width 6 height 8
type input "100%"
type input "0"
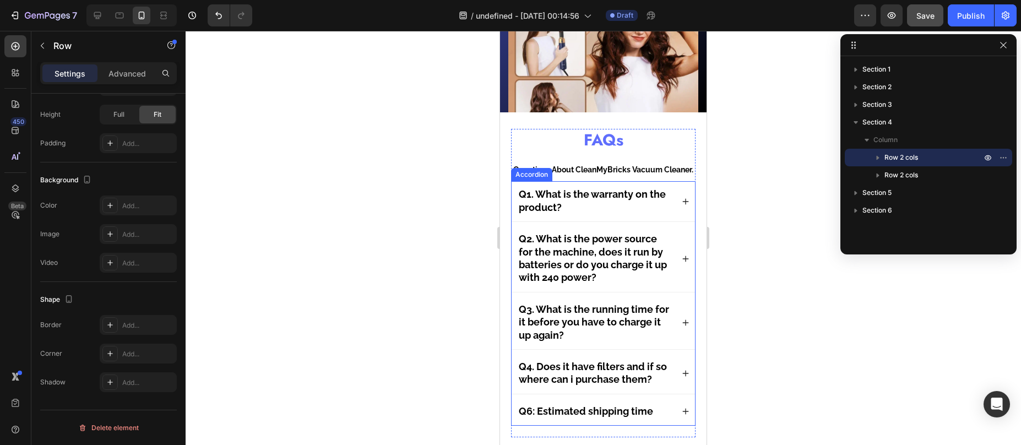
scroll to position [2212, 0]
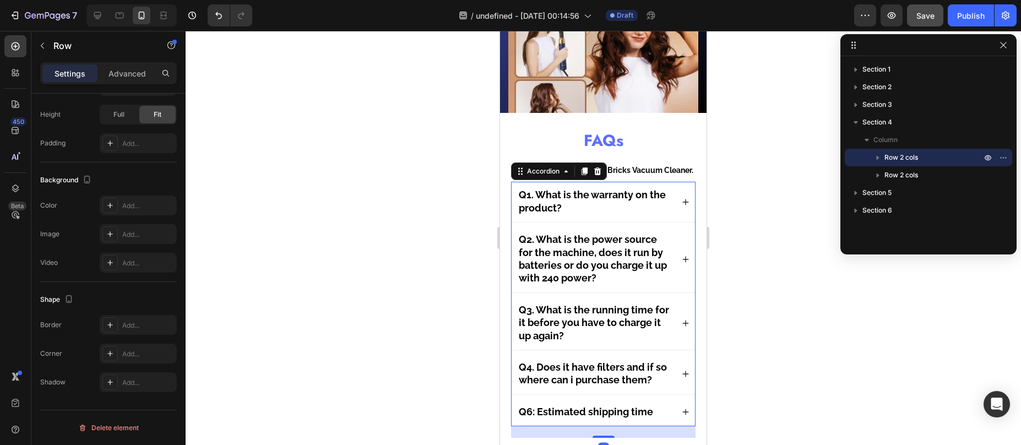
click at [576, 269] on strong "Q2. What is the power source for the machine, does it run by batteries or do yo…" at bounding box center [593, 259] width 148 height 50
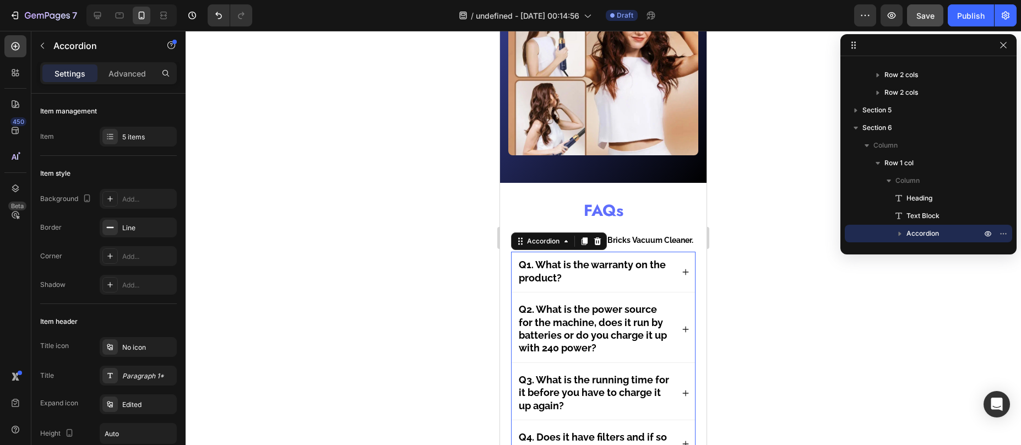
click at [594, 347] on strong "Q2. What is the power source for the machine, does it run by batteries or do yo…" at bounding box center [593, 328] width 148 height 50
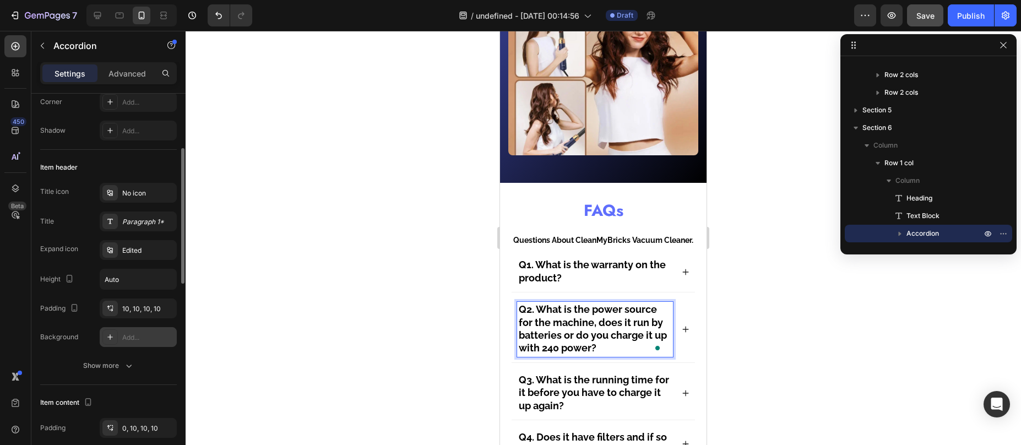
scroll to position [180, 0]
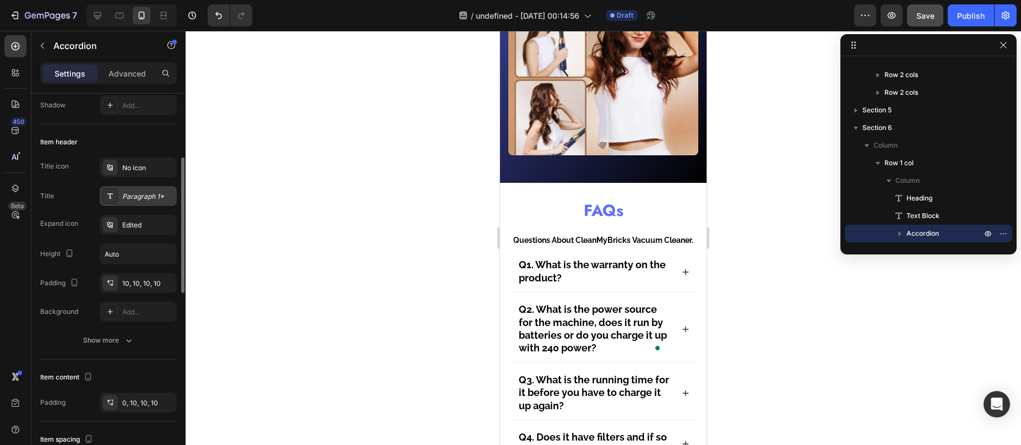
click at [132, 187] on div "Paragraph 1*" at bounding box center [138, 196] width 77 height 20
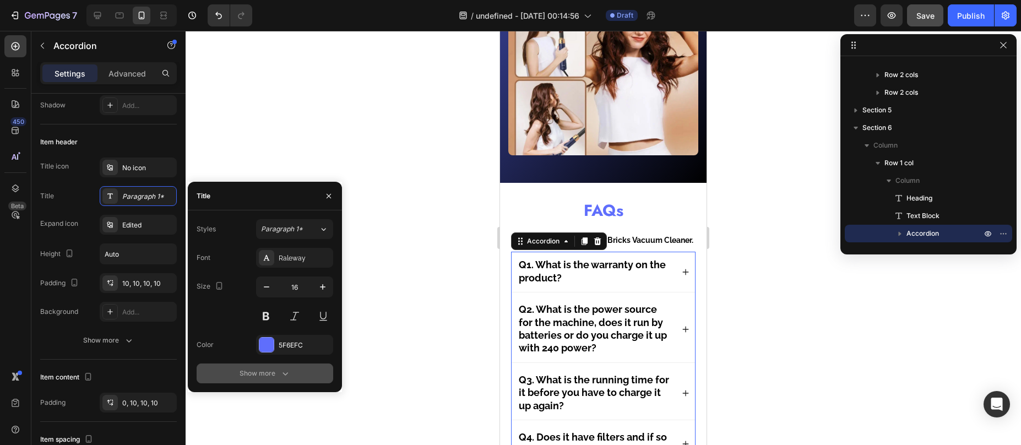
click at [273, 369] on div "Show more" at bounding box center [265, 373] width 51 height 11
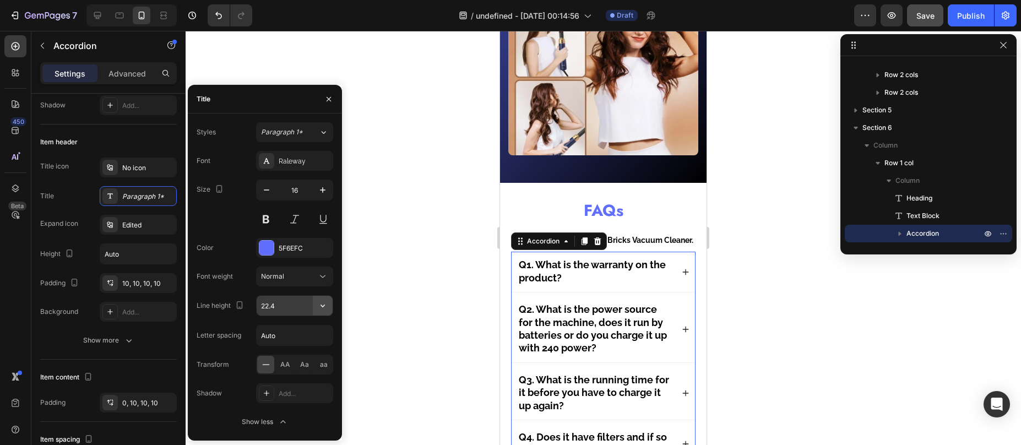
click at [316, 306] on button "button" at bounding box center [323, 306] width 20 height 20
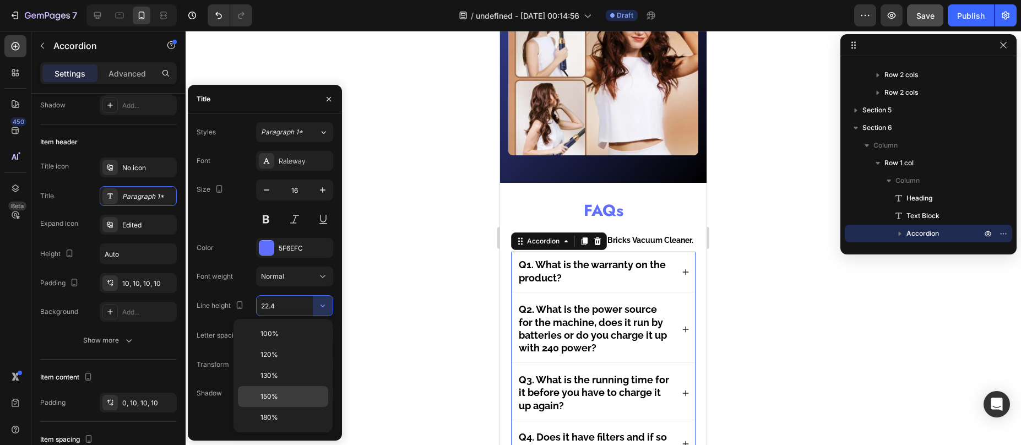
click at [276, 394] on span "150%" at bounding box center [270, 397] width 18 height 10
type input "150%"
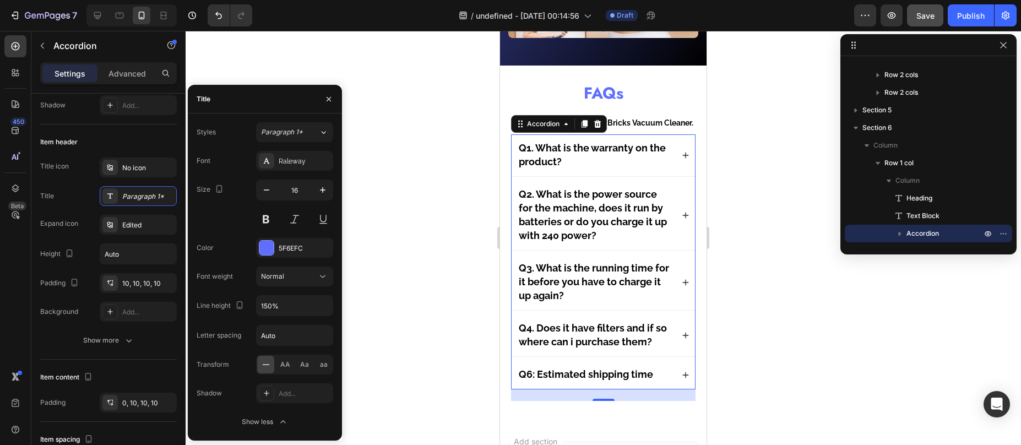
scroll to position [2337, 0]
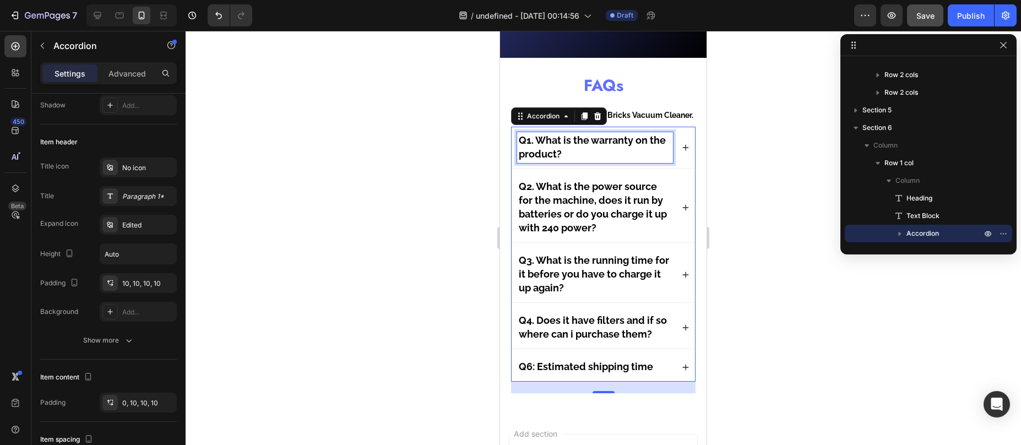
click at [572, 160] on strong "Q1. What is the warranty on the product?" at bounding box center [592, 146] width 147 height 25
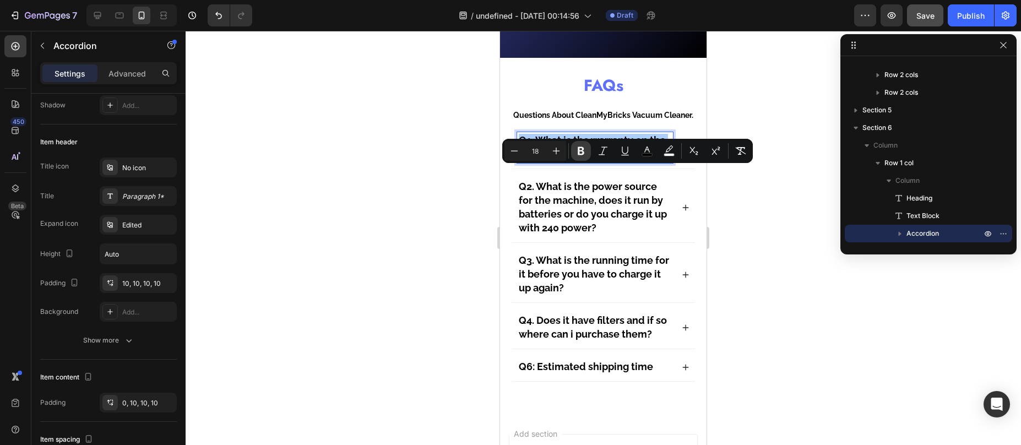
click at [584, 154] on icon "Editor contextual toolbar" at bounding box center [581, 150] width 11 height 11
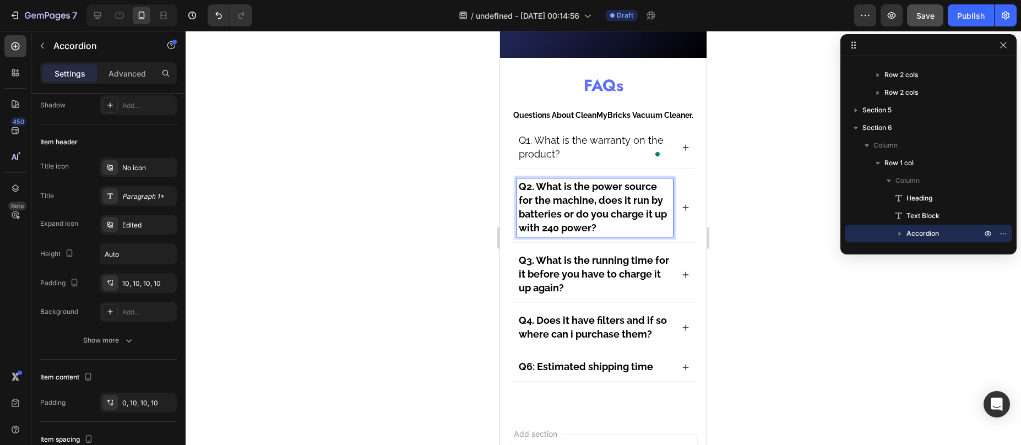
click at [563, 234] on strong "Q2. What is the power source for the machine, does it run by batteries or do yo…" at bounding box center [593, 207] width 148 height 53
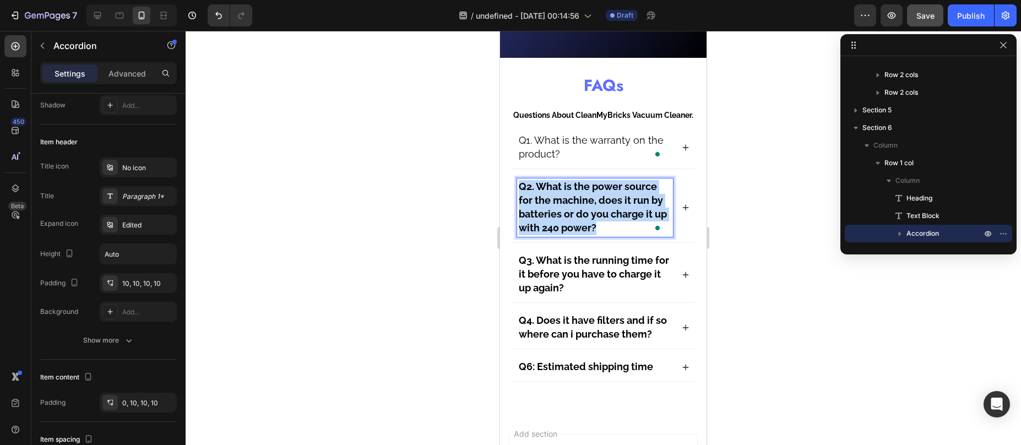
click at [563, 234] on strong "Q2. What is the power source for the machine, does it run by batteries or do yo…" at bounding box center [593, 207] width 148 height 53
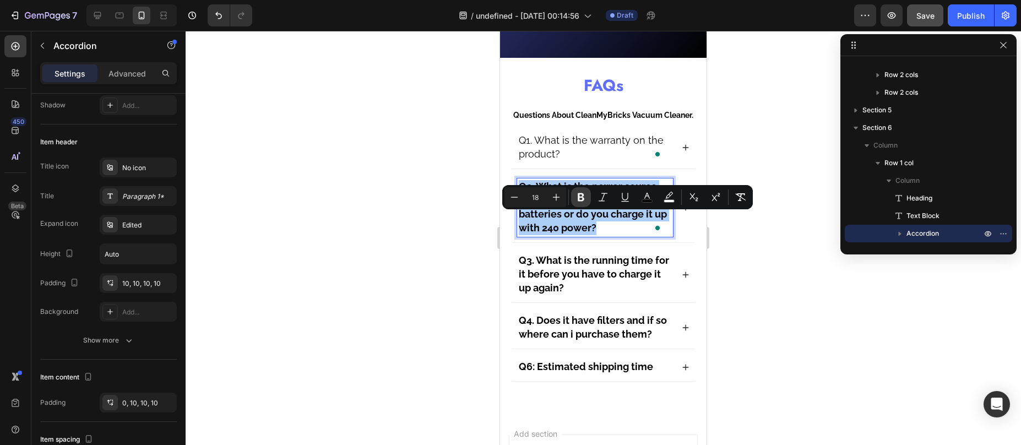
click at [576, 198] on icon "Editor contextual toolbar" at bounding box center [581, 197] width 11 height 11
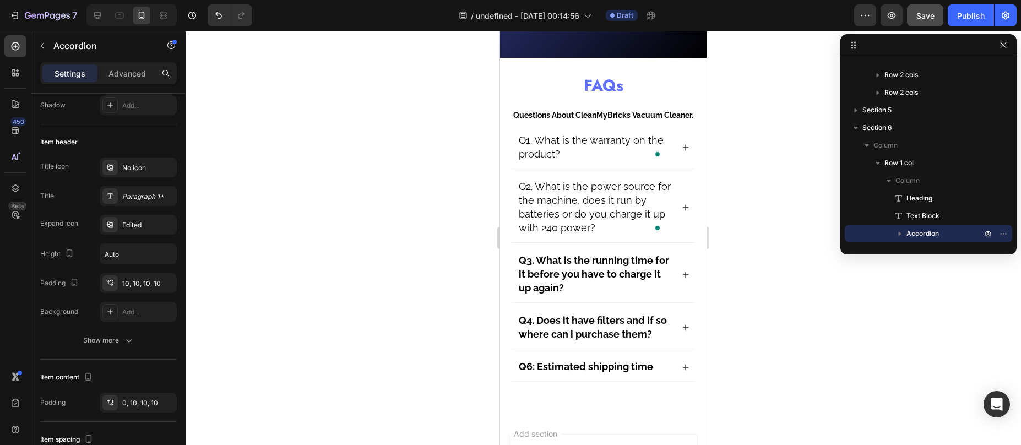
click at [558, 294] on strong "Q3. What is the running time for it before you have to charge it up again?" at bounding box center [594, 273] width 150 height 39
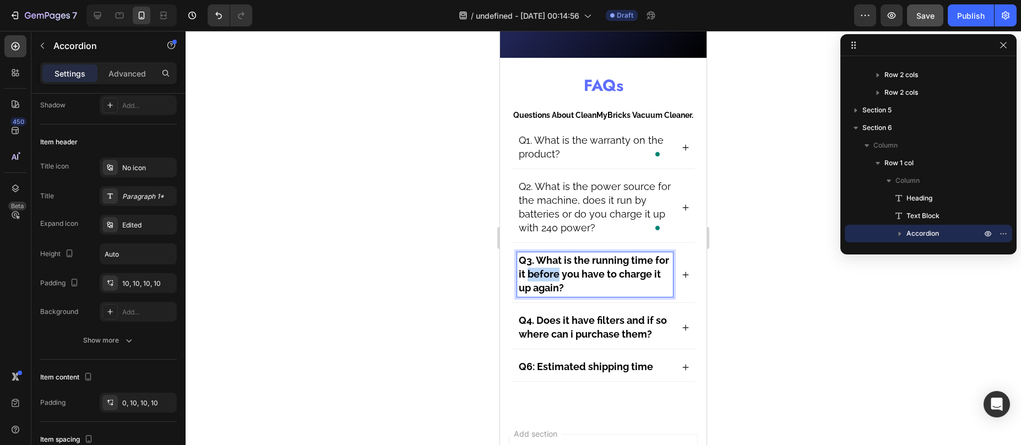
click at [558, 294] on strong "Q3. What is the running time for it before you have to charge it up again?" at bounding box center [594, 273] width 150 height 39
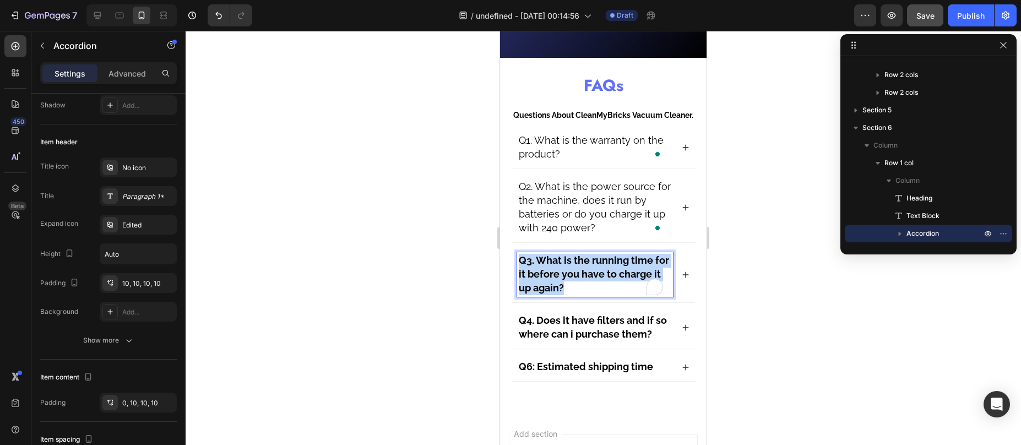
click at [558, 294] on strong "Q3. What is the running time for it before you have to charge it up again?" at bounding box center [594, 273] width 150 height 39
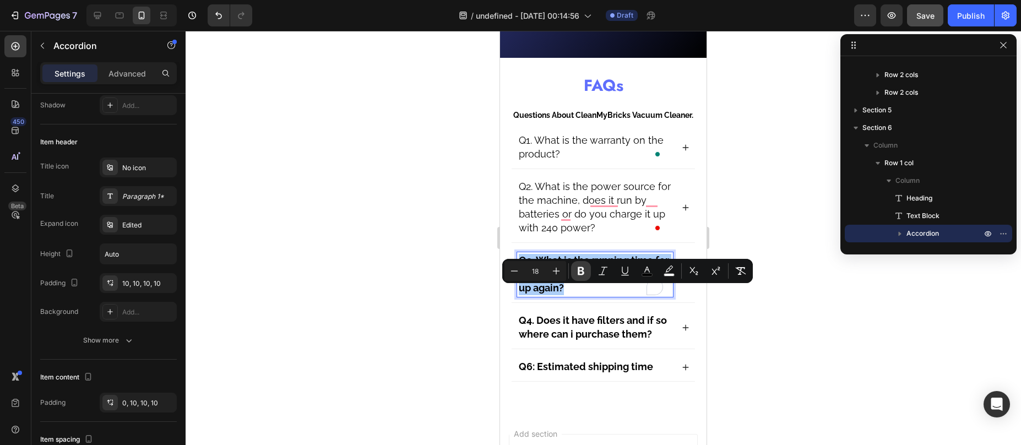
click at [578, 267] on icon "Editor contextual toolbar" at bounding box center [581, 270] width 11 height 11
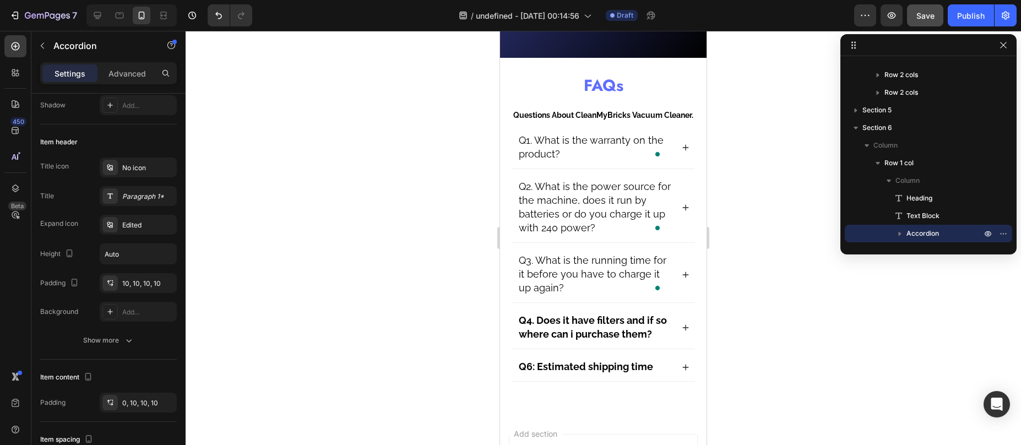
click at [565, 340] on strong "Q4. Does it have filters and if so where can i purchase them?" at bounding box center [593, 326] width 148 height 25
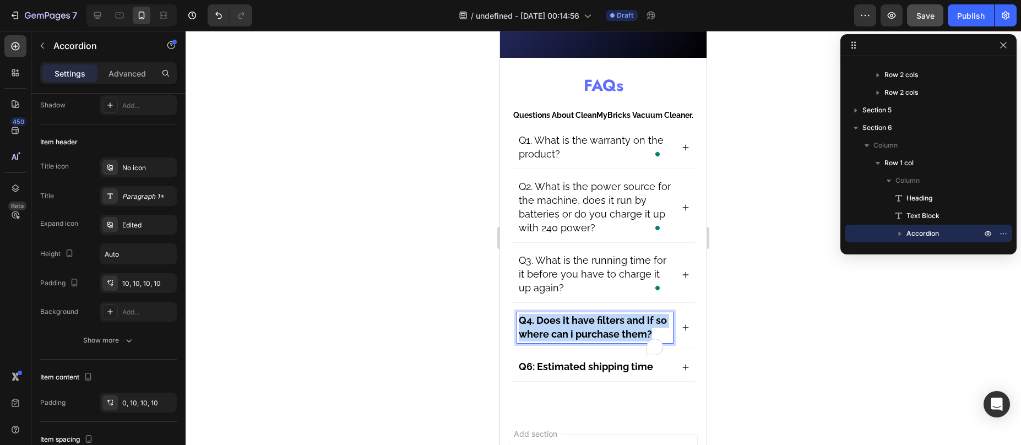
click at [565, 340] on strong "Q4. Does it have filters and if so where can i purchase them?" at bounding box center [593, 326] width 148 height 25
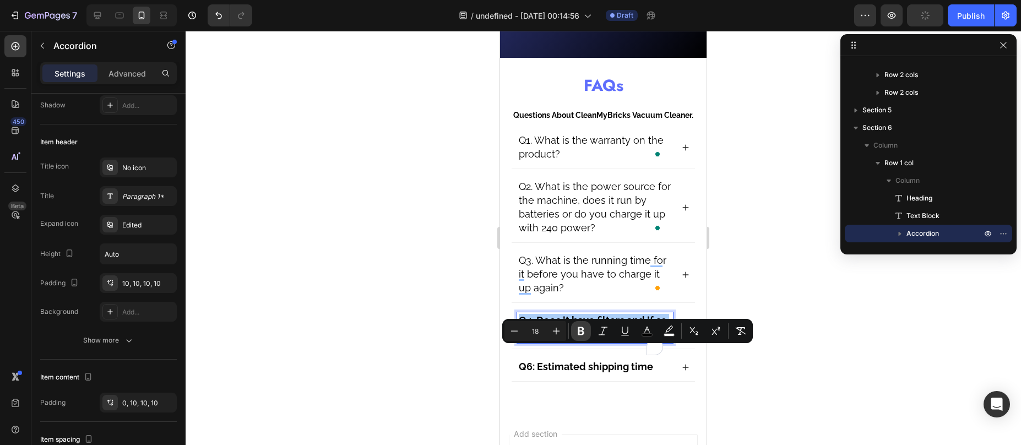
click at [580, 328] on icon "Editor contextual toolbar" at bounding box center [581, 331] width 7 height 8
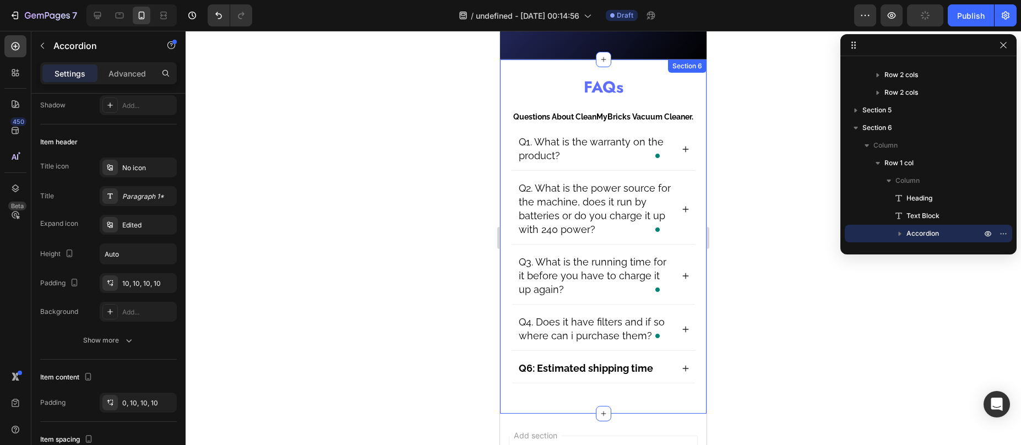
scroll to position [2450, 0]
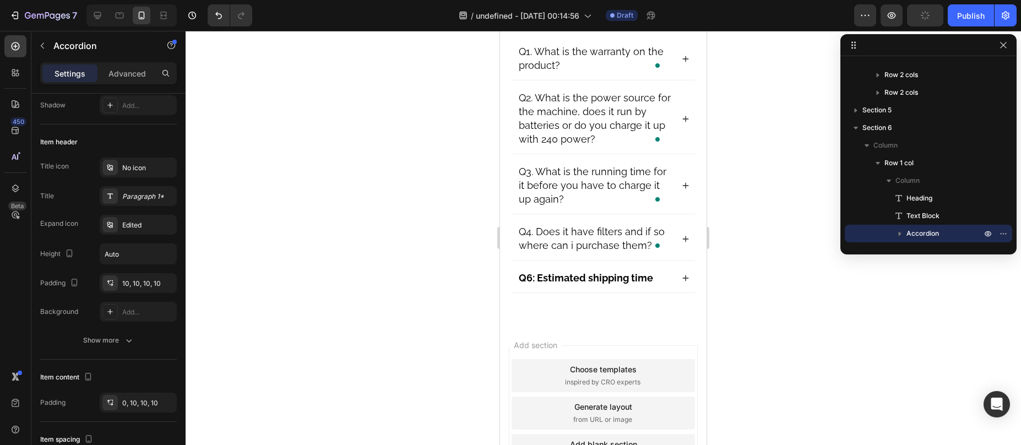
click at [560, 284] on strong "Q6: Estimated shipping time" at bounding box center [586, 278] width 134 height 12
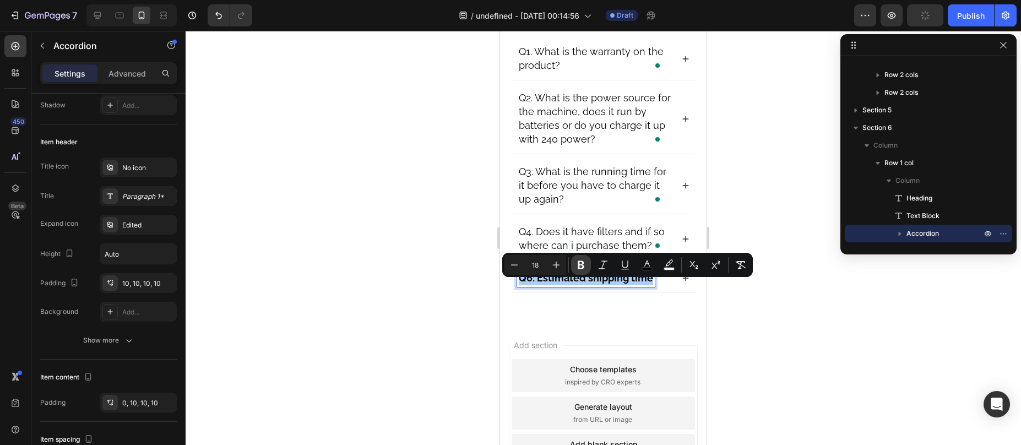
click at [577, 267] on icon "Editor contextual toolbar" at bounding box center [581, 264] width 11 height 11
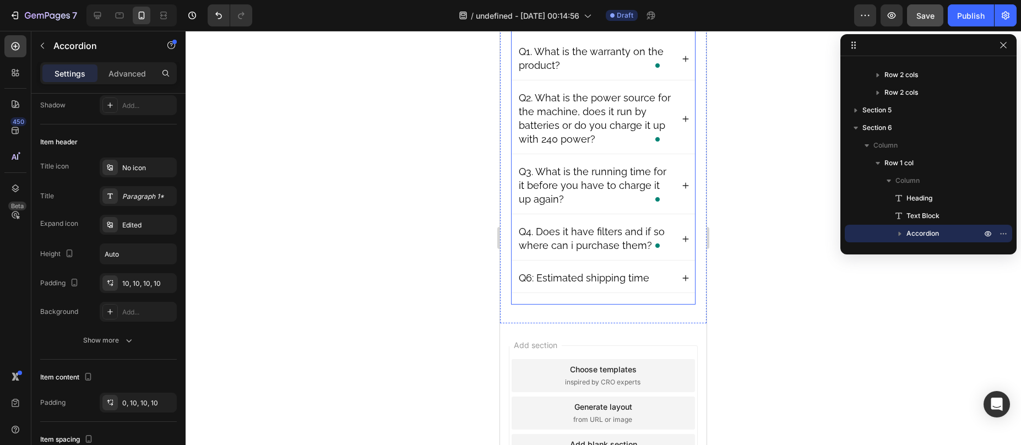
click at [567, 305] on div "FAQs Heading Questions About CleanMyBricks Vacuum Cleaner. Text Block Q1. What …" at bounding box center [603, 145] width 185 height 319
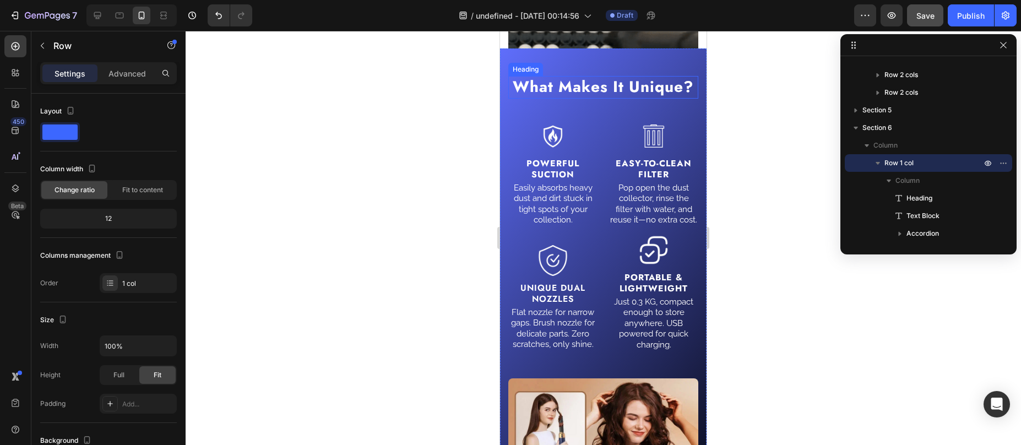
scroll to position [2172, 0]
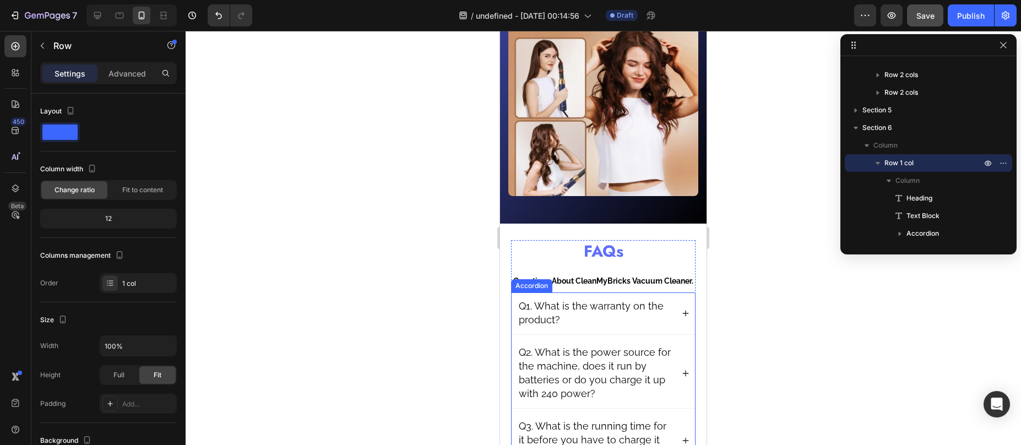
click at [682, 317] on icon at bounding box center [686, 314] width 8 height 8
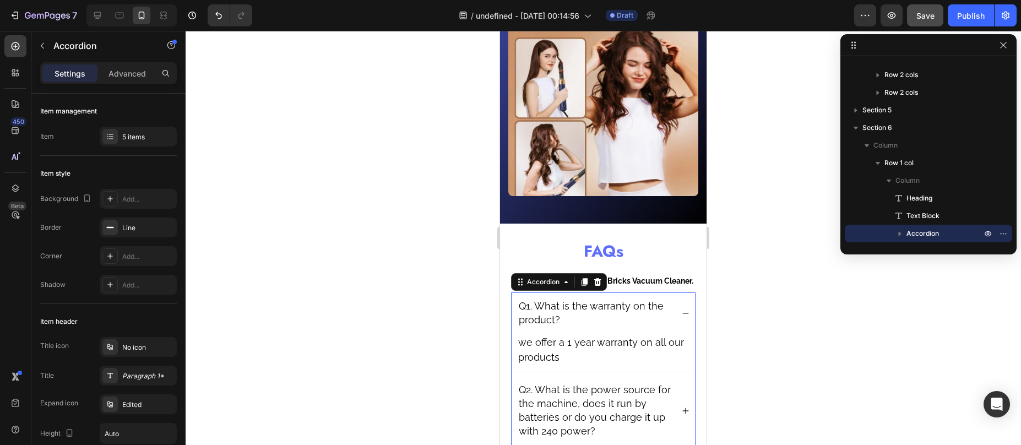
click at [682, 317] on icon at bounding box center [686, 314] width 8 height 8
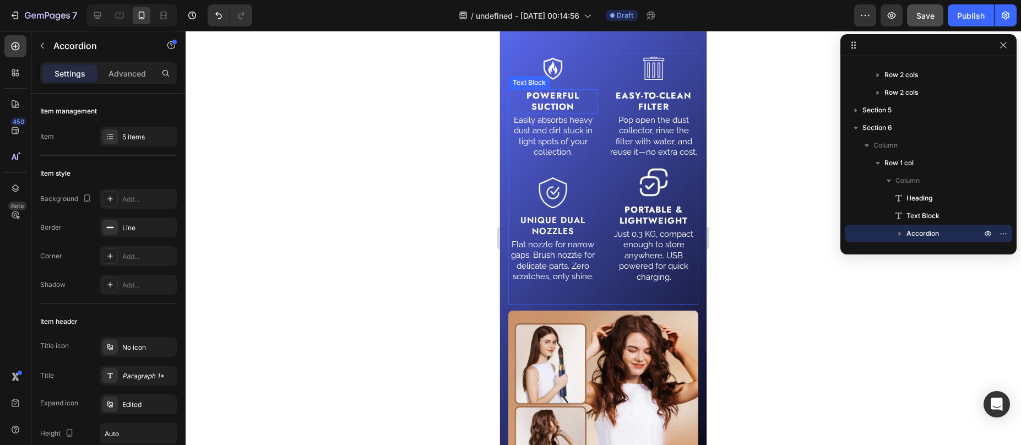
scroll to position [2224, 0]
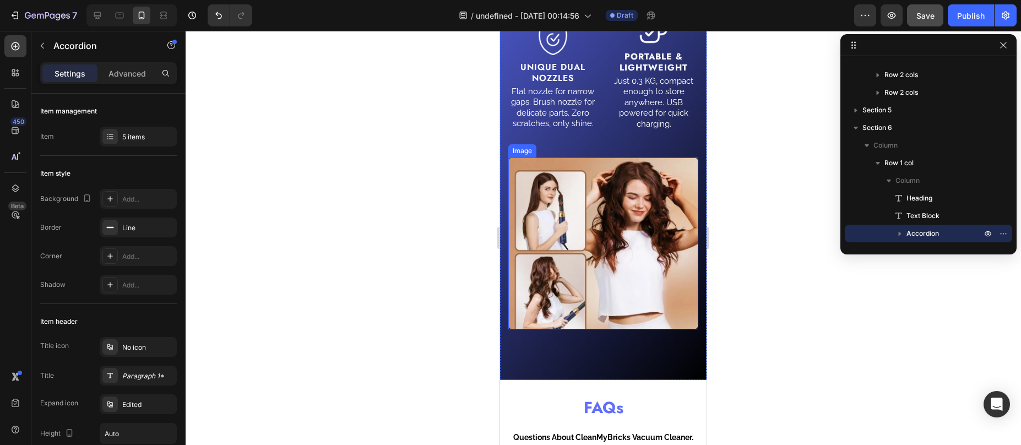
click at [590, 256] on img at bounding box center [603, 244] width 190 height 172
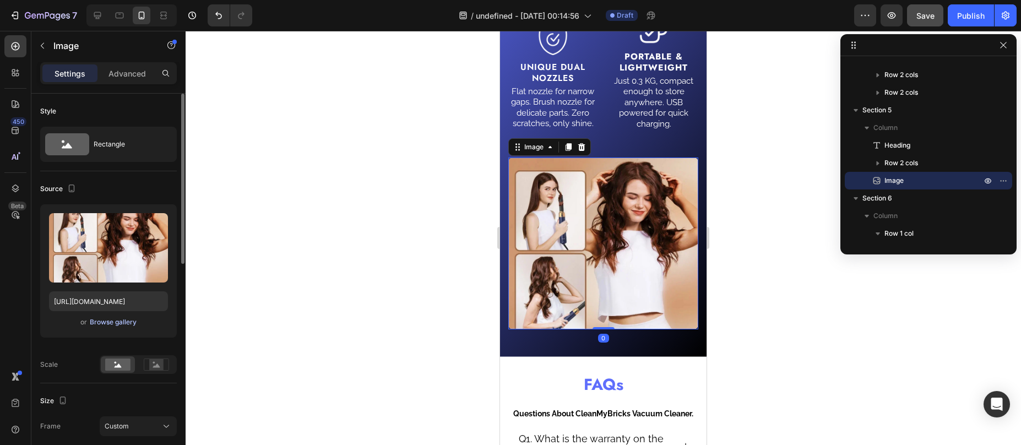
click at [119, 321] on div "Browse gallery" at bounding box center [113, 322] width 47 height 10
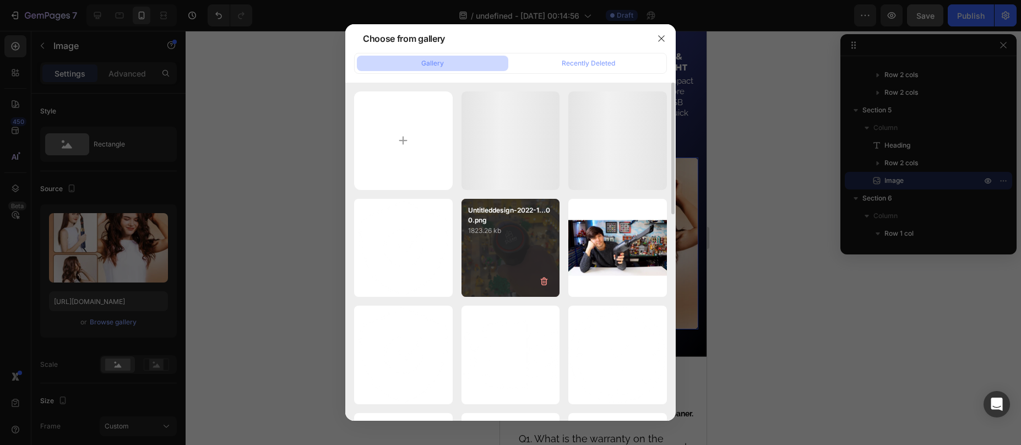
click at [521, 253] on div "Untitleddesign-2022-1...00.png 1823.26 kb" at bounding box center [511, 248] width 99 height 99
type input "https://cdn.shopify.com/s/files/1/0587/7297/9878/files/gempages_511736710535578…"
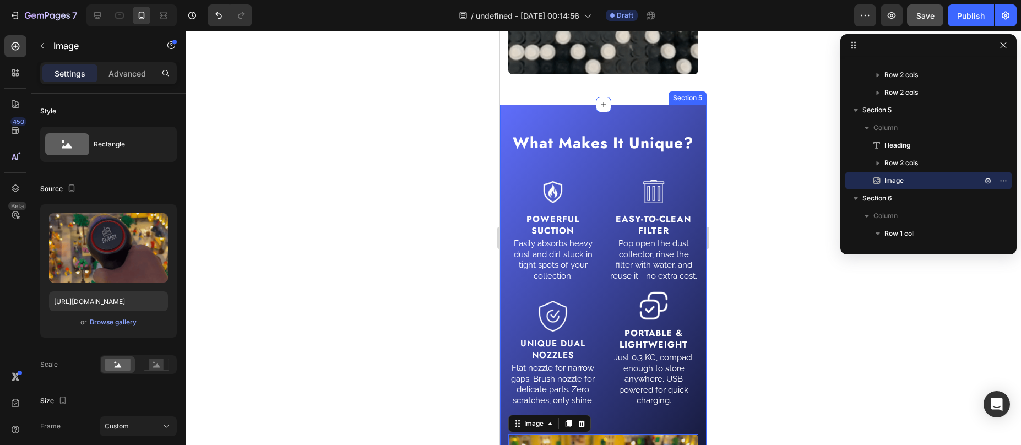
scroll to position [1950, 0]
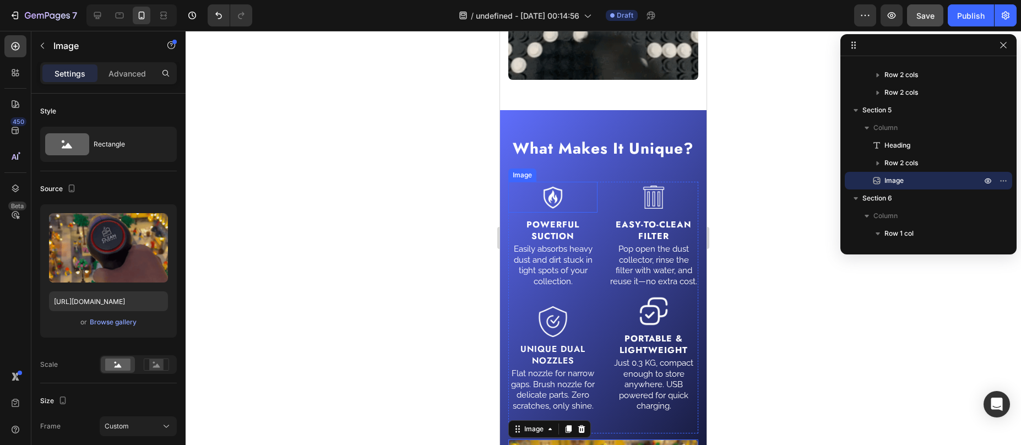
click at [546, 211] on img at bounding box center [553, 197] width 31 height 31
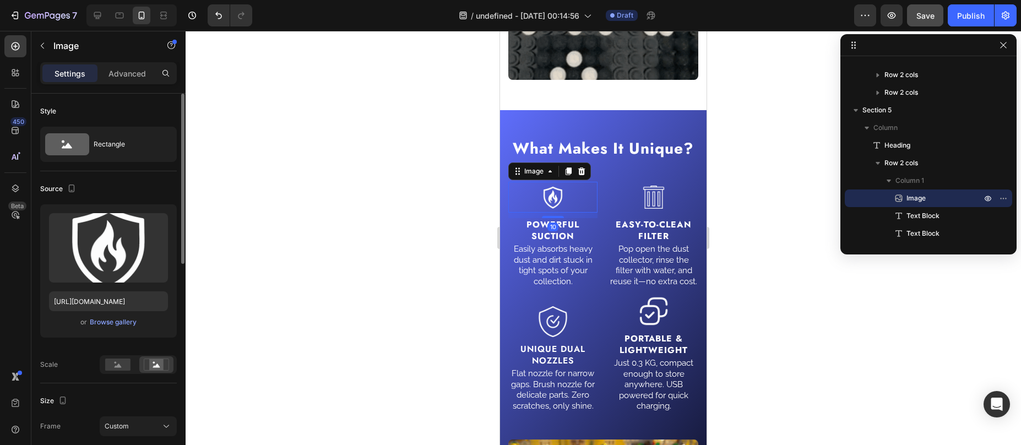
scroll to position [128, 0]
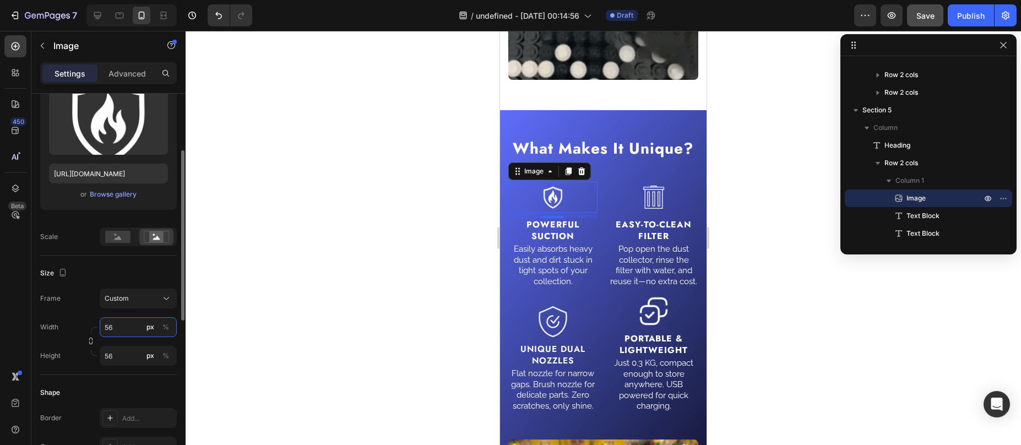
click at [118, 328] on input "56" at bounding box center [138, 327] width 77 height 20
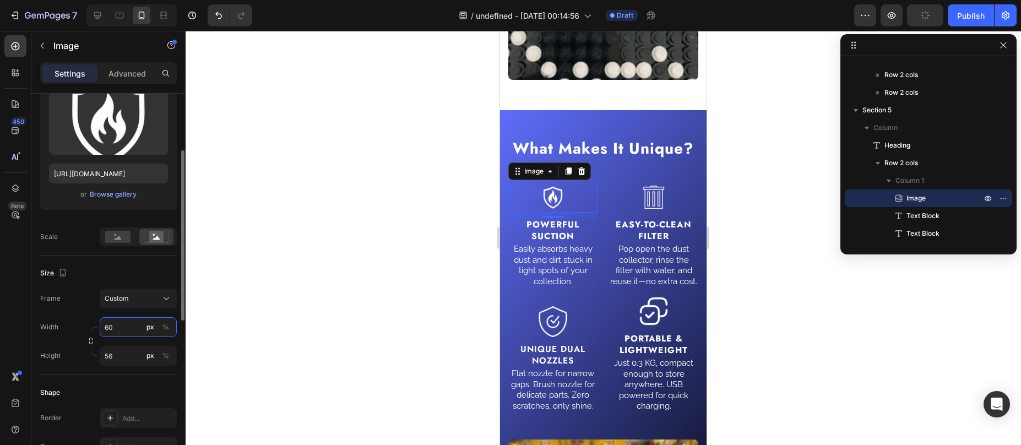
click at [118, 332] on input "60" at bounding box center [138, 327] width 77 height 20
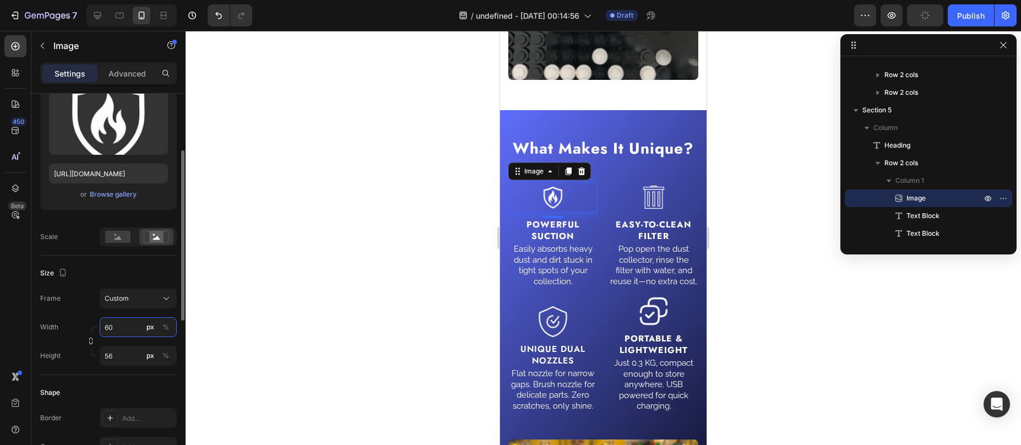
click at [118, 332] on input "60" at bounding box center [138, 327] width 77 height 20
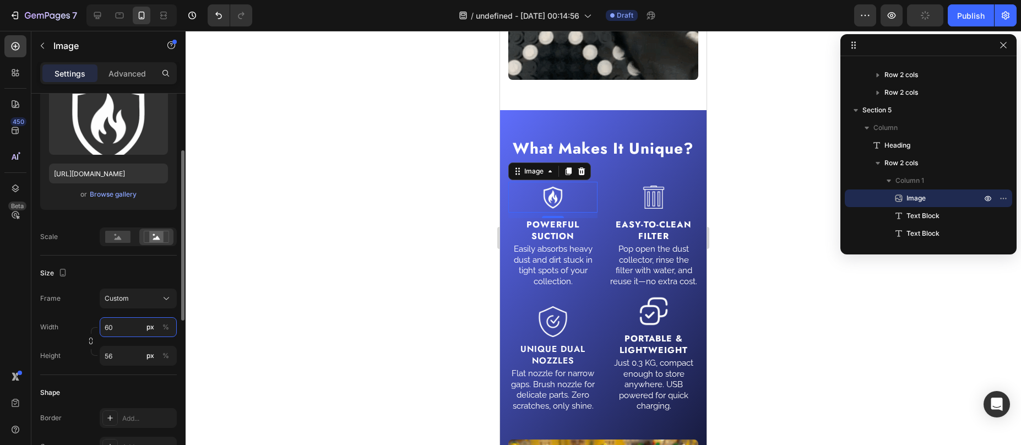
click at [118, 332] on input "60" at bounding box center [138, 327] width 77 height 20
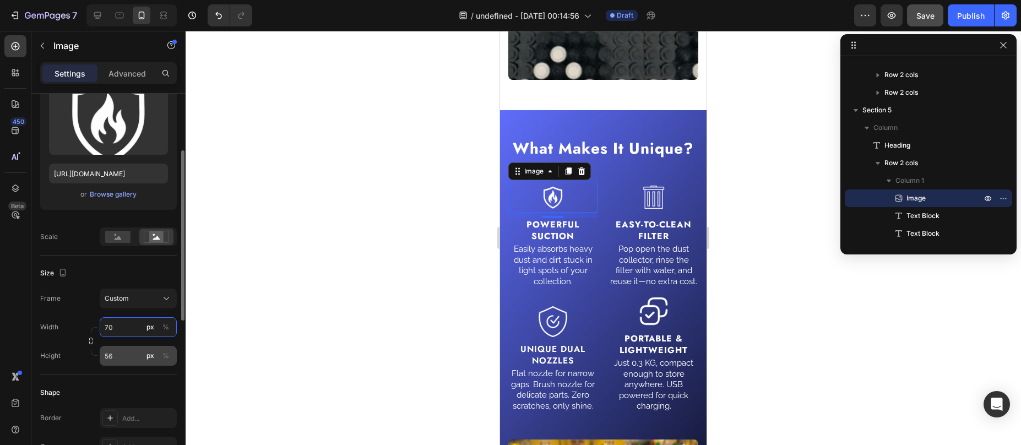
type input "70"
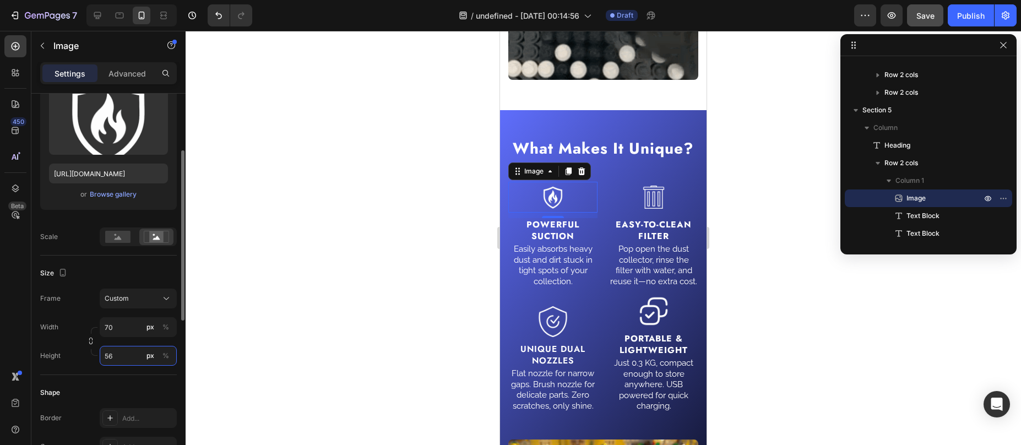
click at [123, 354] on input "56" at bounding box center [138, 356] width 77 height 20
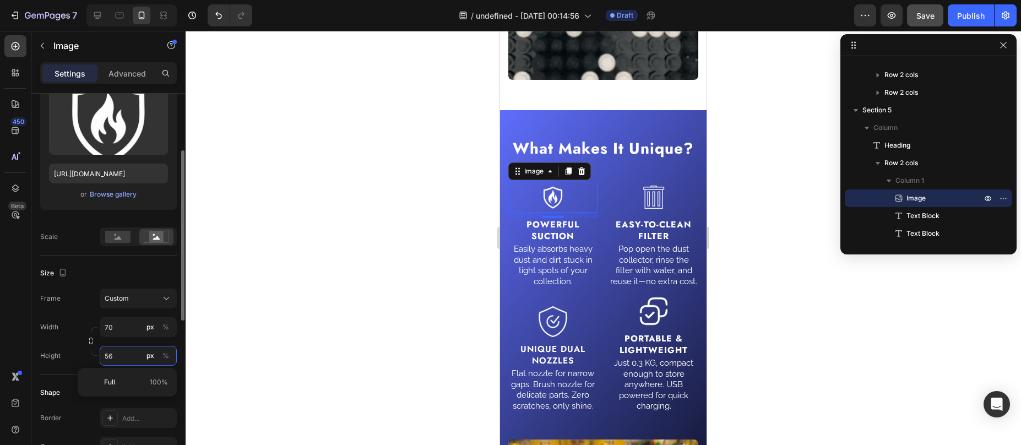
click at [123, 354] on input "56" at bounding box center [138, 356] width 77 height 20
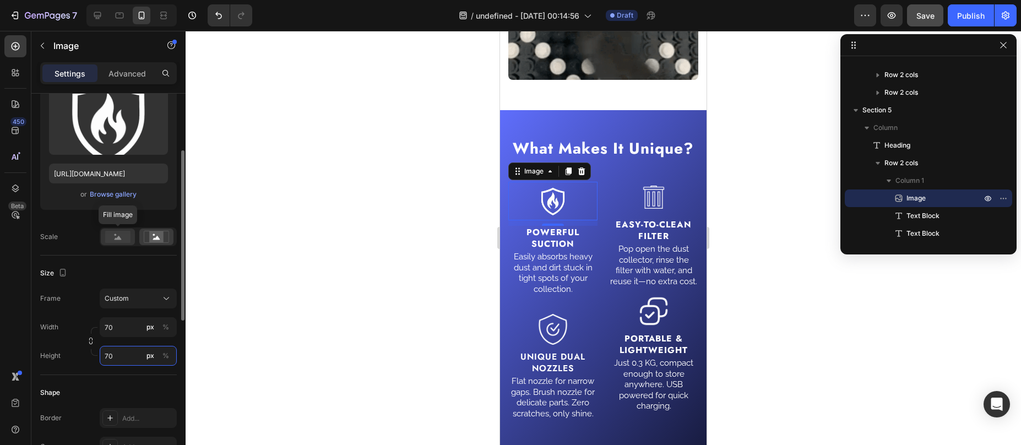
type input "70"
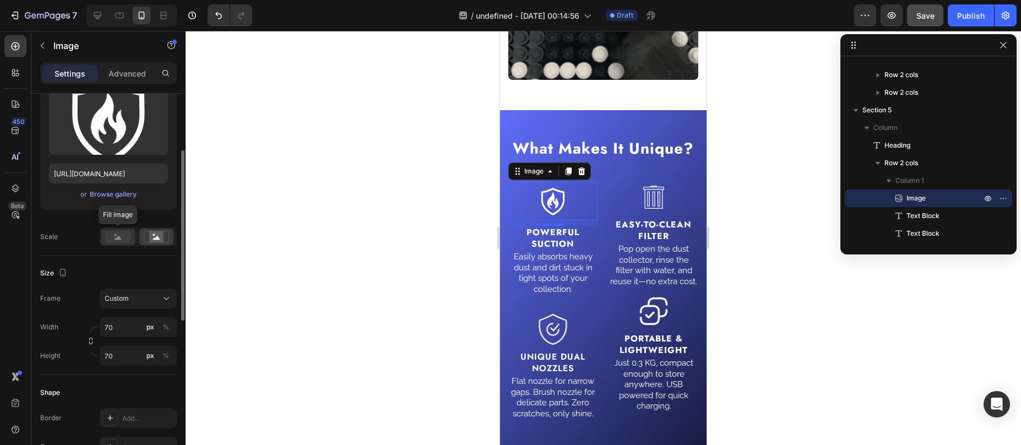
click at [121, 238] on rect at bounding box center [117, 237] width 25 height 12
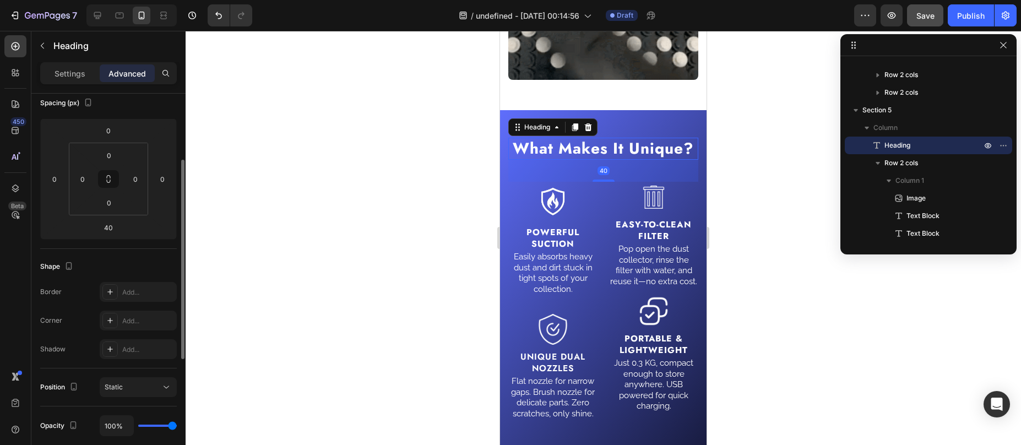
click at [658, 160] on h2 "What Makes It Unique?" at bounding box center [603, 149] width 190 height 22
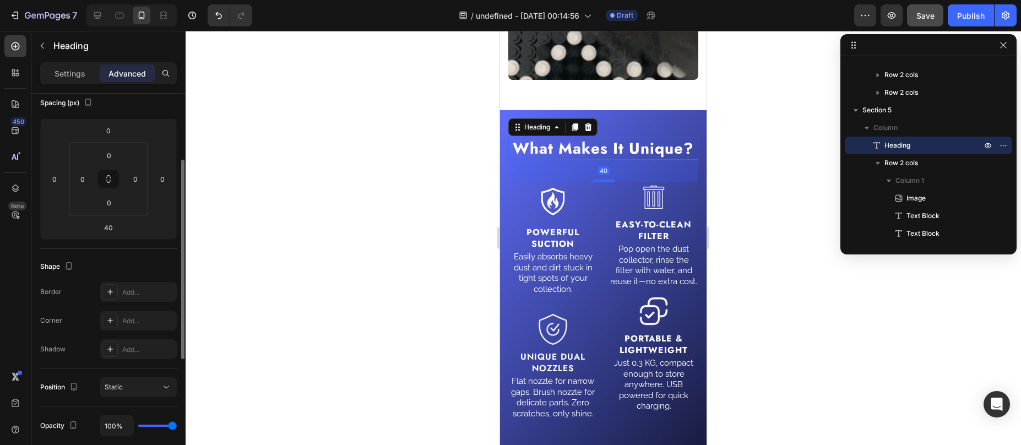
scroll to position [0, 0]
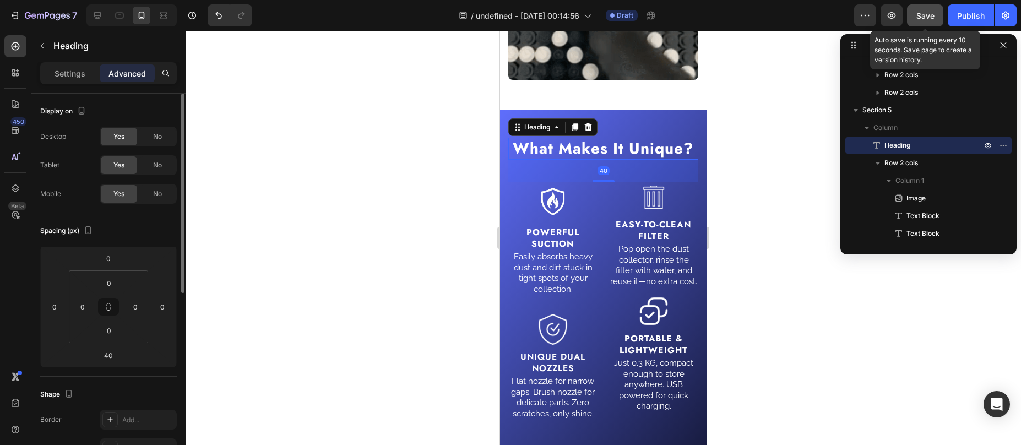
click at [919, 21] on button "Save" at bounding box center [925, 15] width 36 height 22
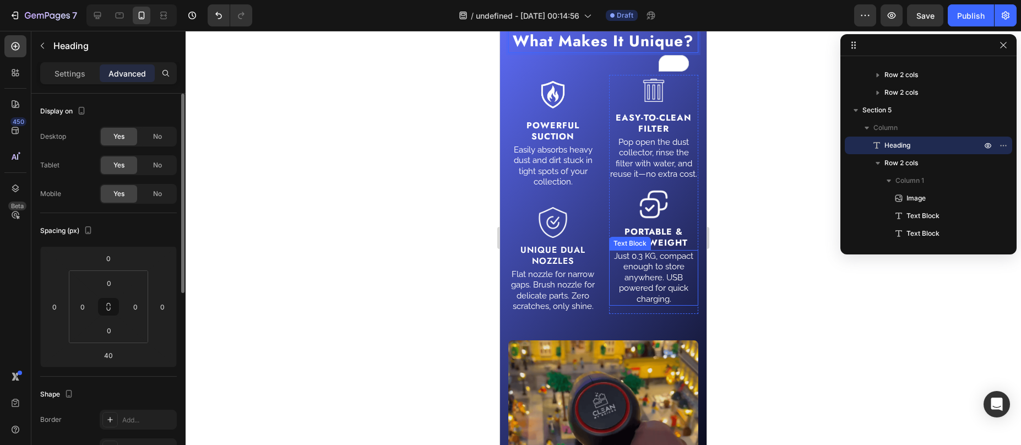
scroll to position [2039, 0]
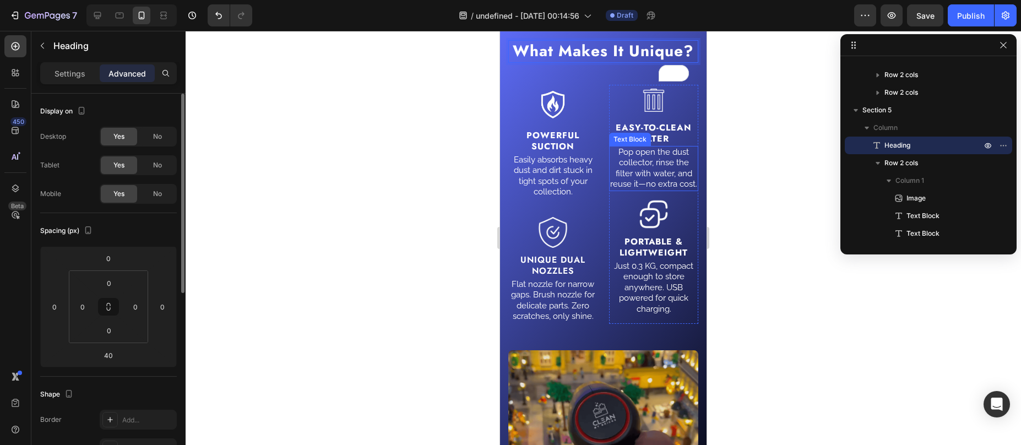
click at [612, 191] on div "Pop open the dust collector, rinse the filter with water, and reuse it—no extra…" at bounding box center [653, 168] width 89 height 45
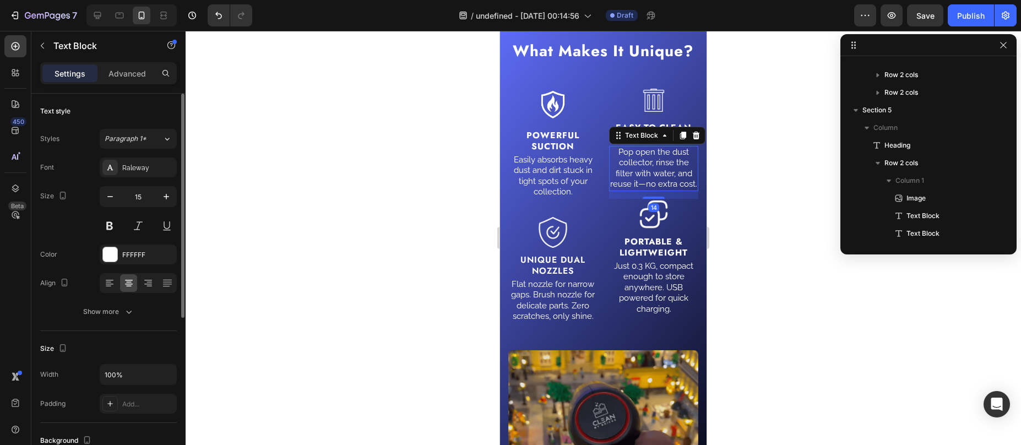
scroll to position [367, 0]
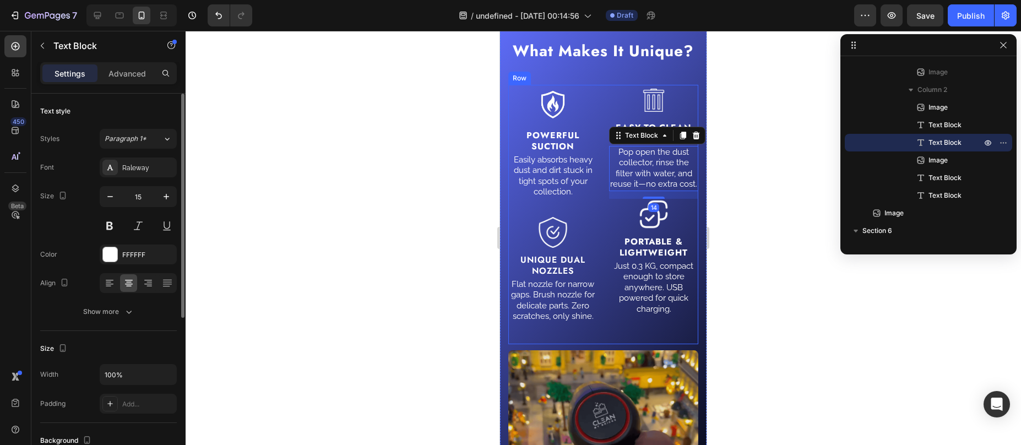
click at [544, 198] on p "Easily absorbs heavy dust and dirt stuck in tight spots of your collection." at bounding box center [552, 176] width 87 height 43
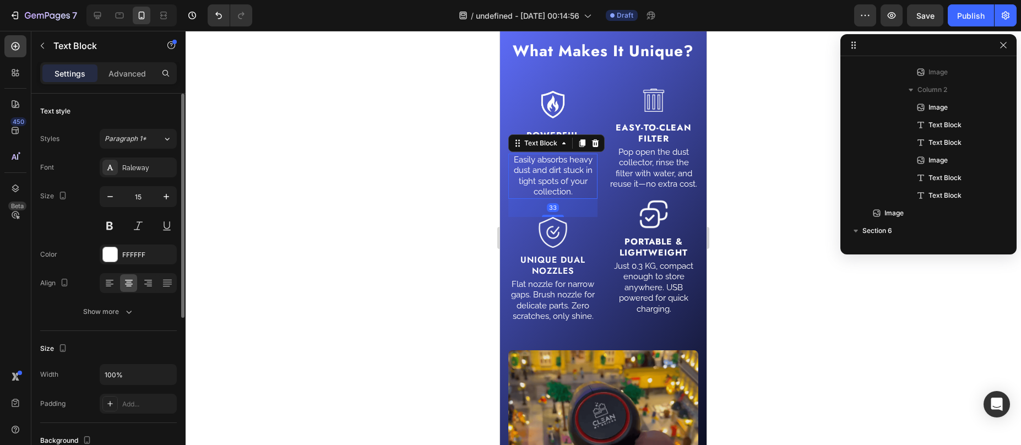
scroll to position [173, 0]
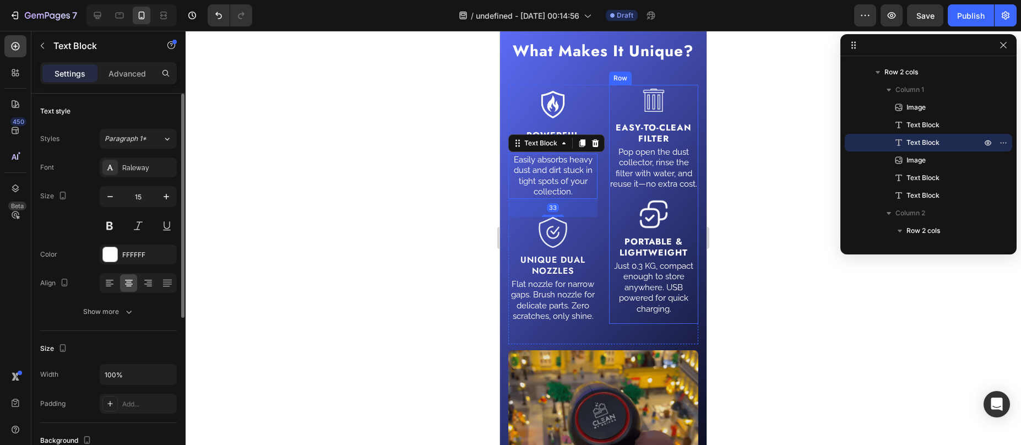
click at [659, 224] on div "Image Easy-To-Clean Filter Text Block Pop open the dust collector, rinse the fi…" at bounding box center [653, 204] width 89 height 239
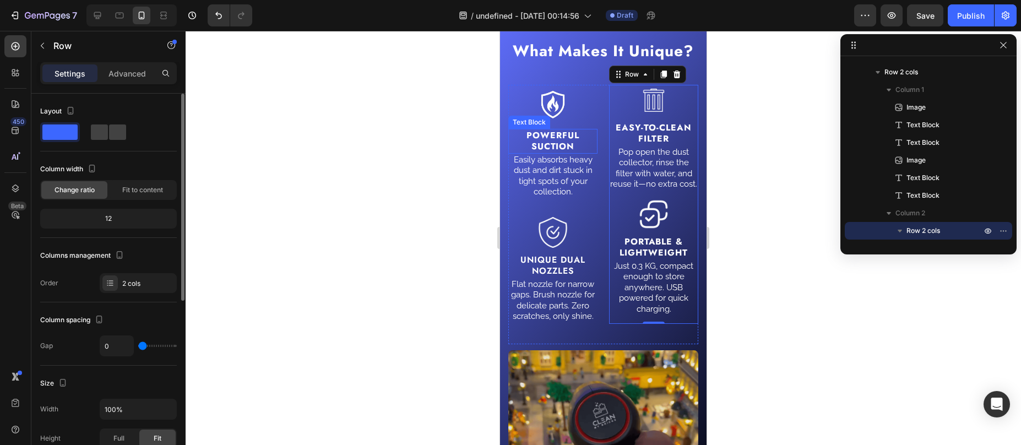
click at [588, 151] on p "Powerful Suction" at bounding box center [552, 141] width 87 height 23
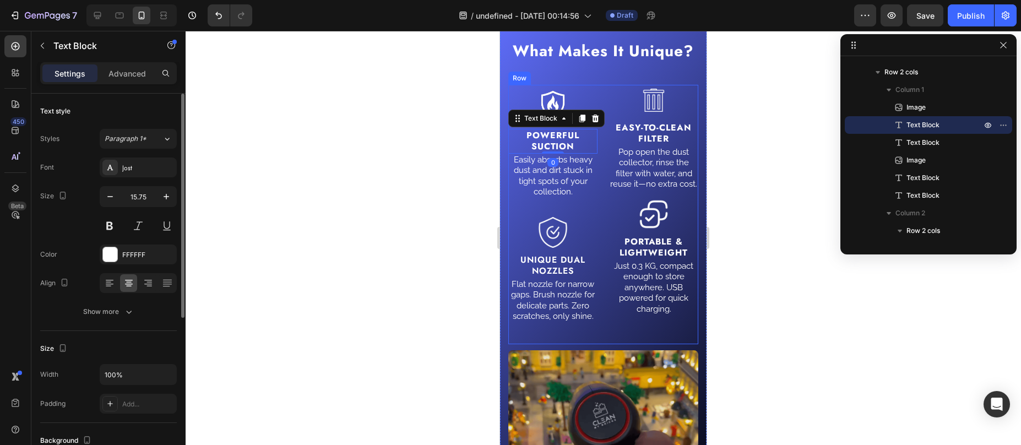
click at [601, 280] on div "Image Powerful Suction Text Block 0 Easily absorbs heavy dust and dirt stuck in…" at bounding box center [603, 214] width 190 height 259
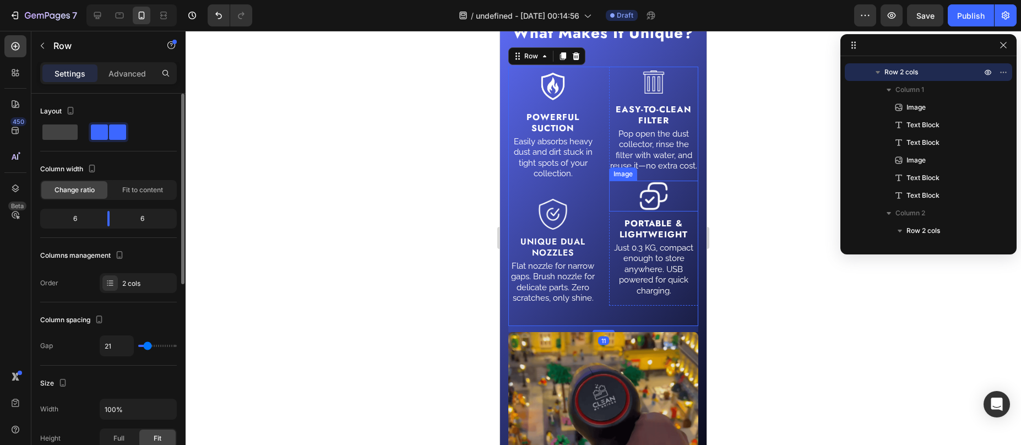
scroll to position [2060, 0]
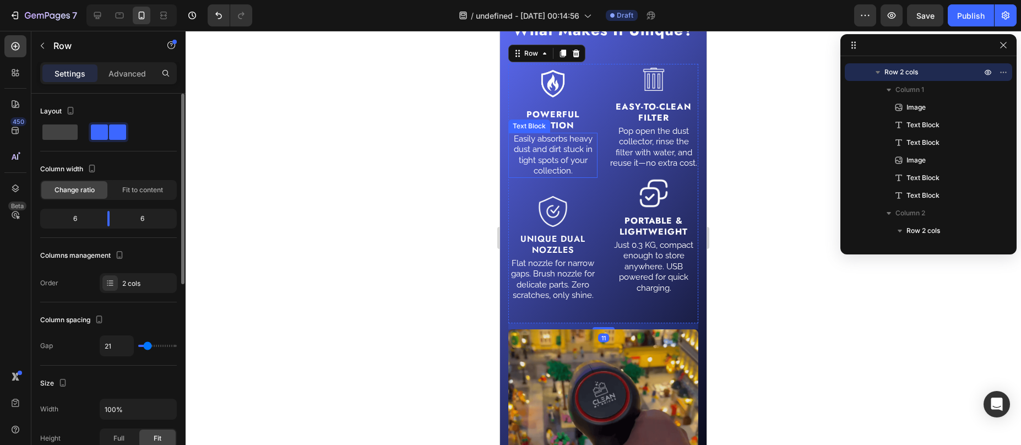
click at [582, 177] on p "Easily absorbs heavy dust and dirt stuck in tight spots of your collection." at bounding box center [552, 155] width 87 height 43
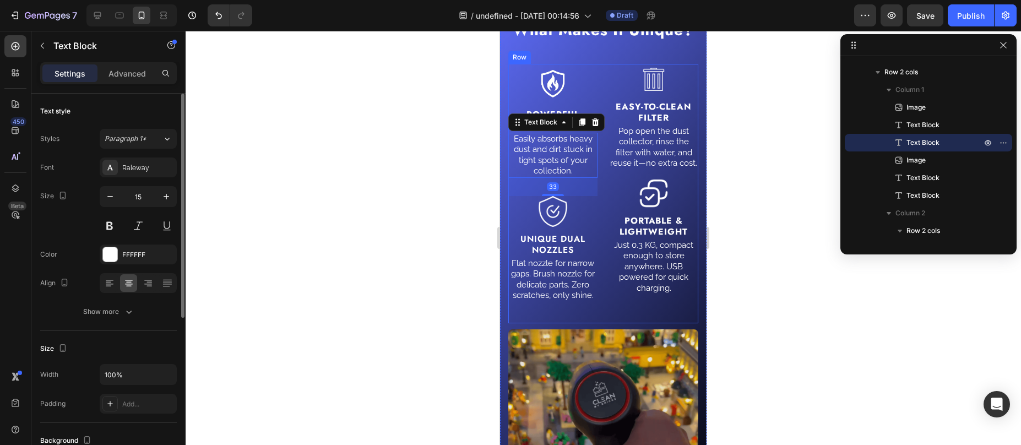
click at [594, 225] on div "Image Powerful Suction Text Block Easily absorbs heavy dust and dirt stuck in t…" at bounding box center [603, 193] width 190 height 259
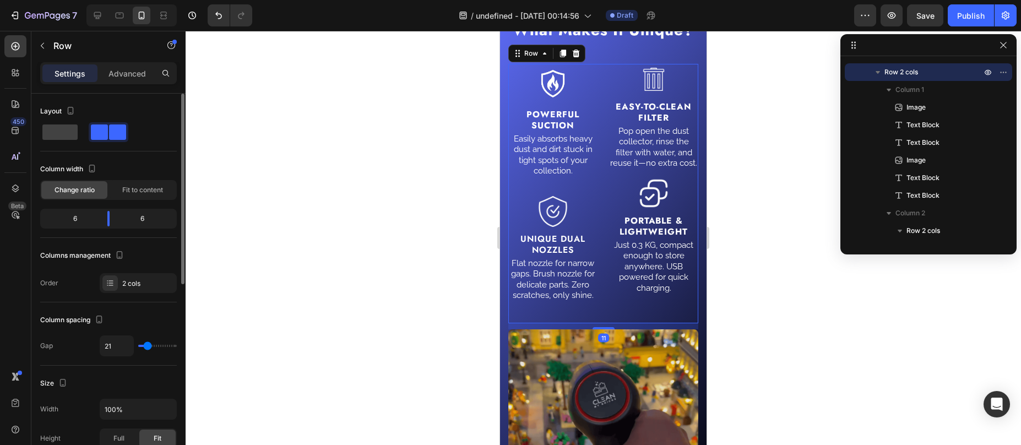
click at [594, 225] on div "Image Powerful Suction Text Block Easily absorbs heavy dust and dirt stuck in t…" at bounding box center [603, 193] width 190 height 259
click at [60, 138] on span at bounding box center [59, 131] width 35 height 15
type input "0"
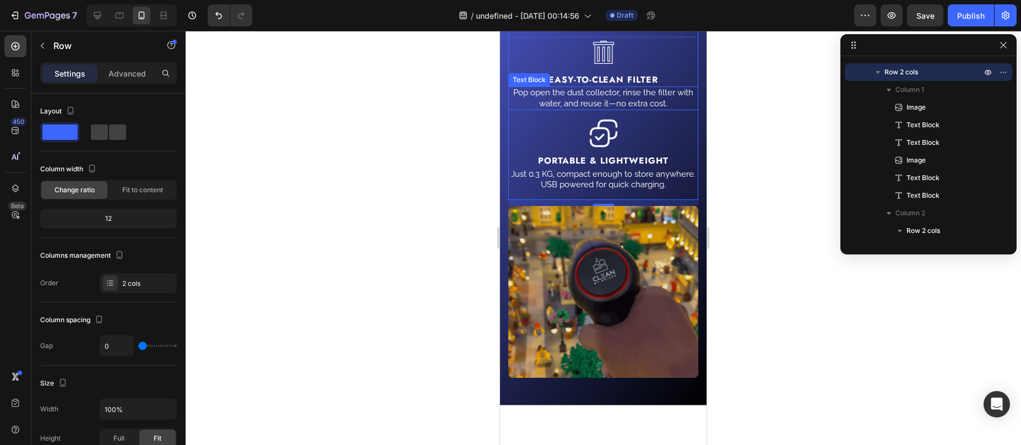
scroll to position [2282, 0]
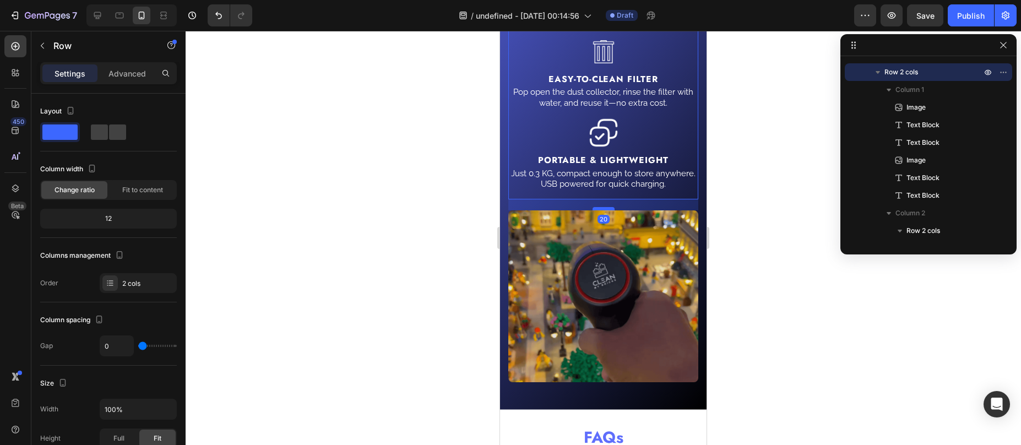
click at [599, 210] on div at bounding box center [604, 208] width 22 height 3
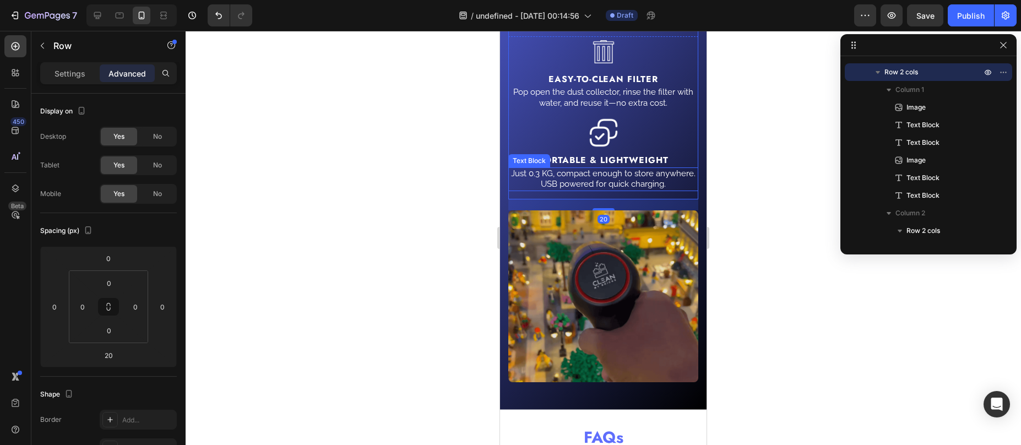
click at [638, 187] on div "Just 0.3 KG, compact enough to store anywhere. USB powered for quick charging." at bounding box center [603, 179] width 190 height 24
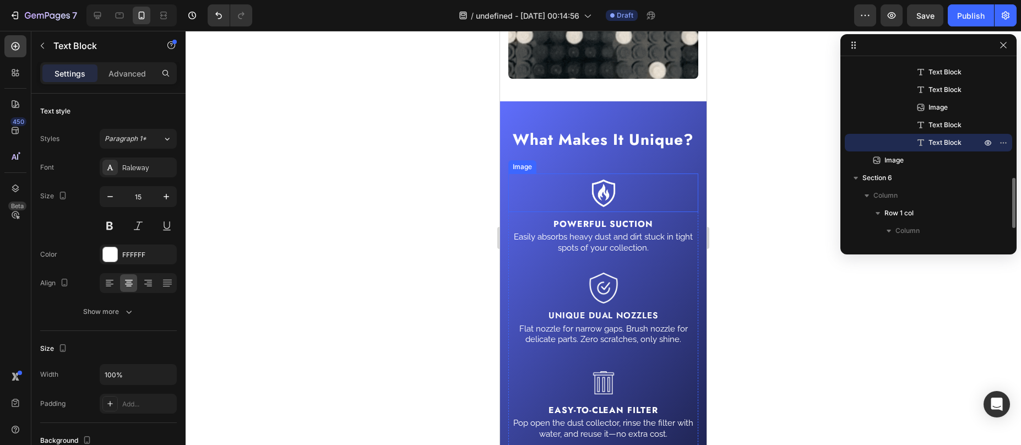
scroll to position [1850, 0]
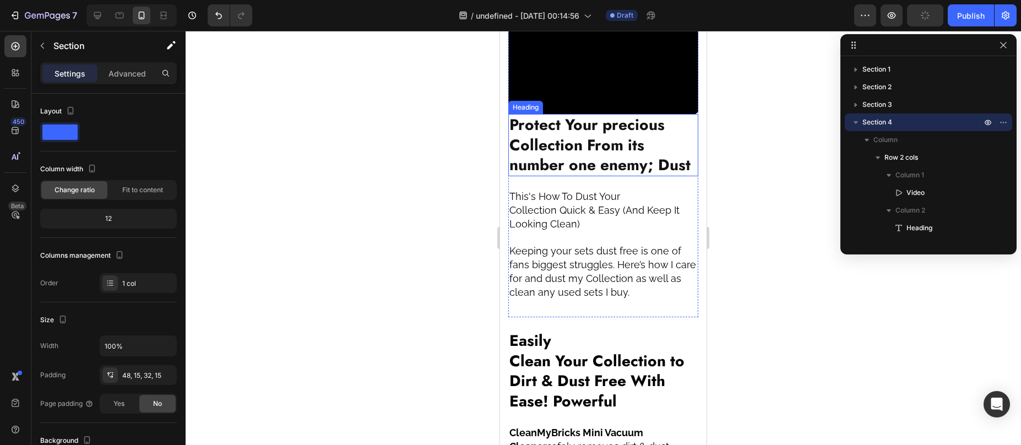
scroll to position [1329, 0]
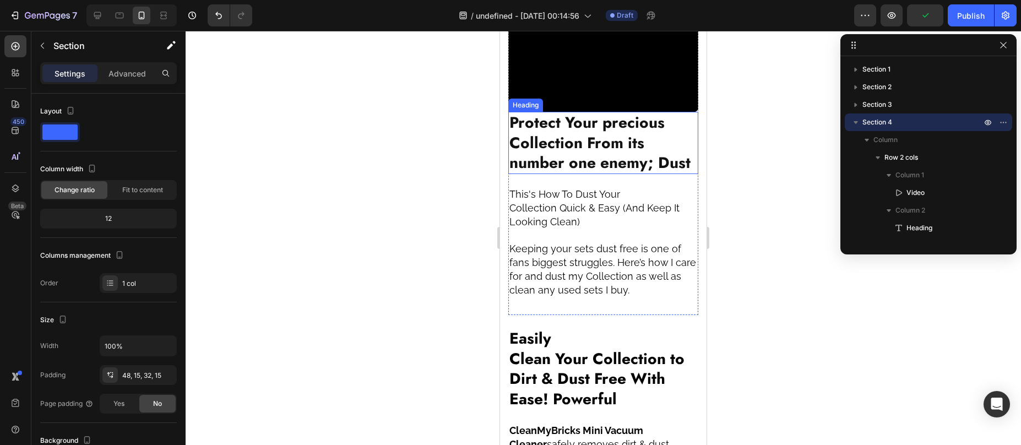
click at [598, 111] on strong "Protect Your precious Collection From its number one enemy; Dust" at bounding box center [599, 142] width 181 height 63
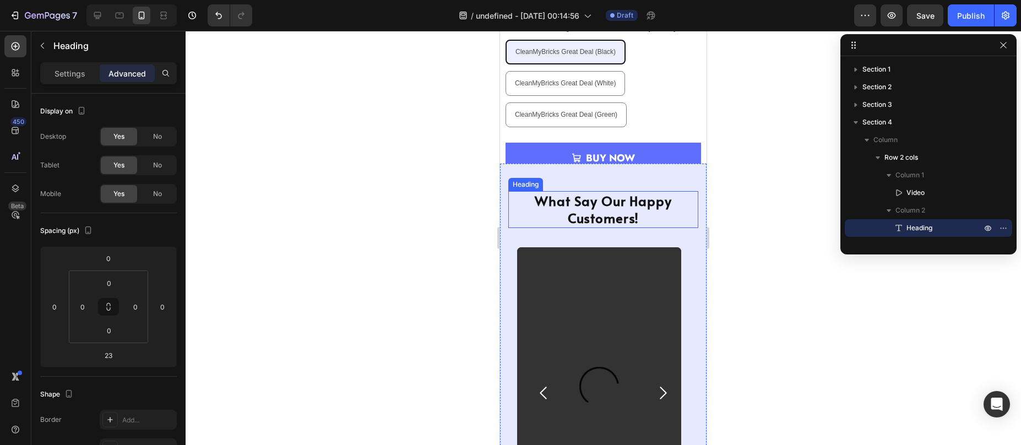
scroll to position [660, 0]
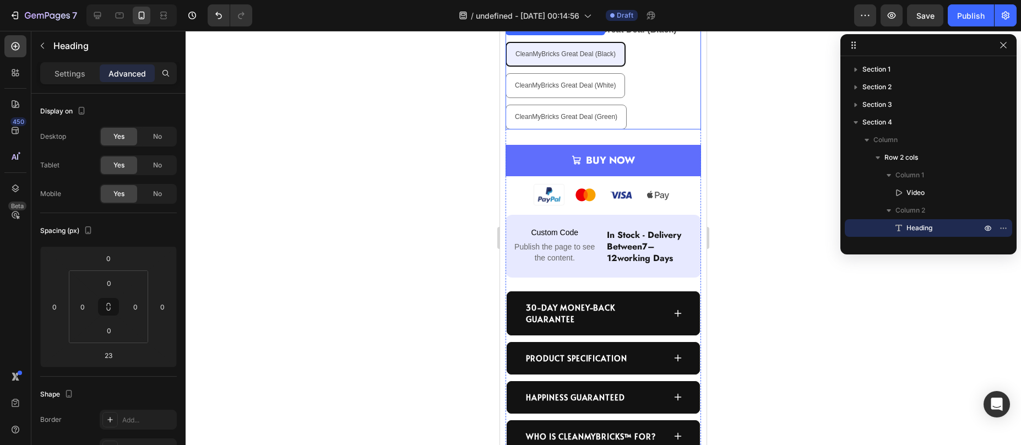
click at [651, 102] on div "CleanMyBricks Great Deal (Black) CleanMyBricks Great Deal (Black) CleanMyBricks…" at bounding box center [604, 86] width 196 height 88
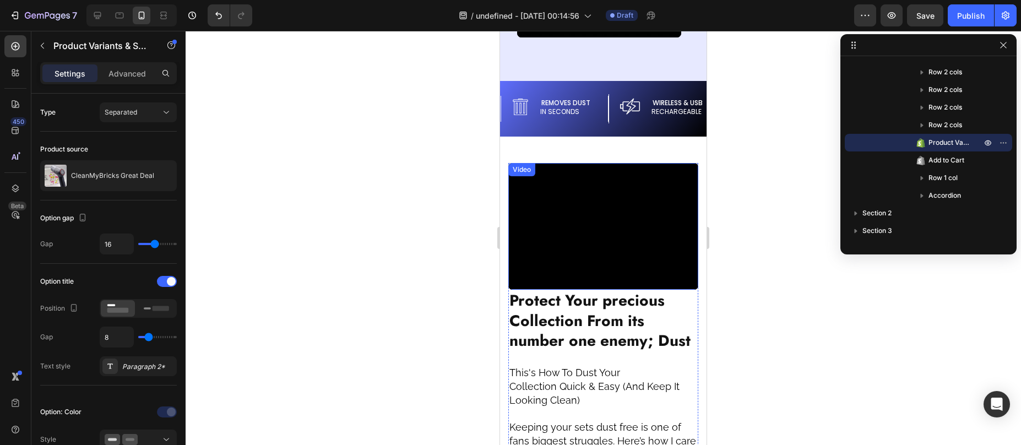
scroll to position [1477, 0]
click at [659, 290] on strong "Protect Your precious Collection From its number one enemy; Dust" at bounding box center [599, 320] width 181 height 63
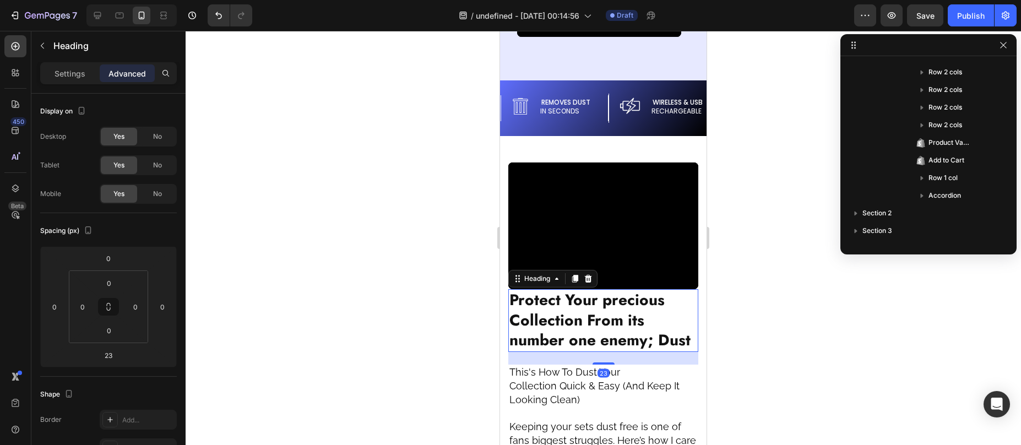
scroll to position [420, 0]
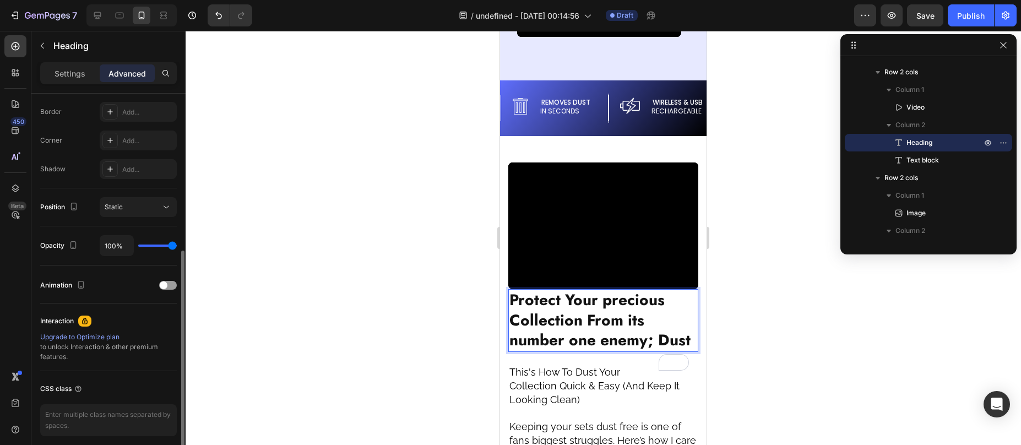
scroll to position [306, 0]
click at [69, 77] on p "Settings" at bounding box center [70, 74] width 31 height 12
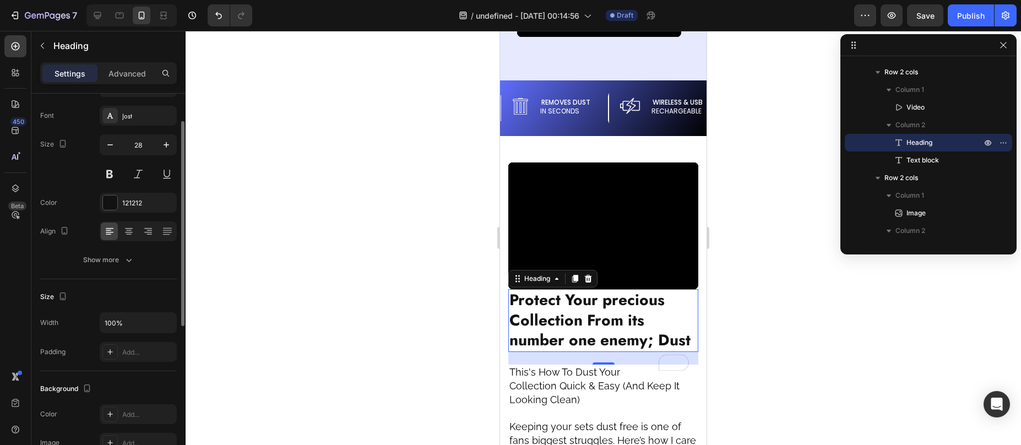
scroll to position [0, 0]
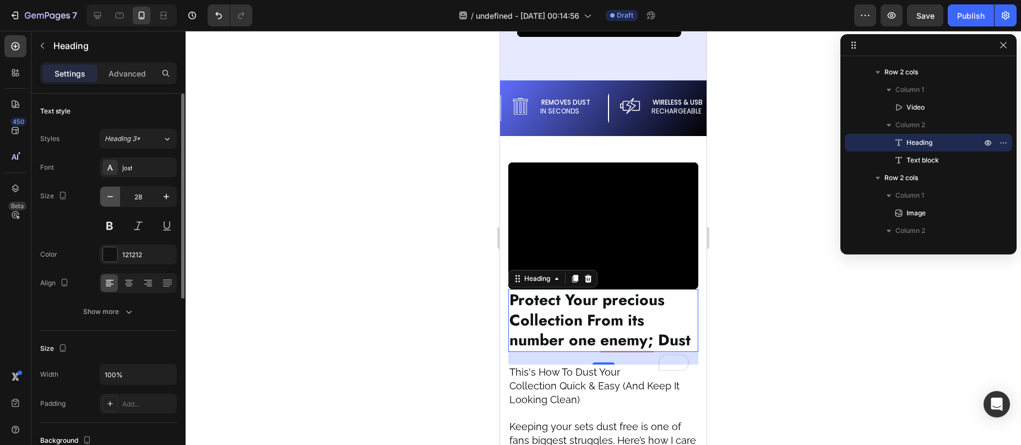
click at [115, 198] on icon "button" at bounding box center [110, 196] width 11 height 11
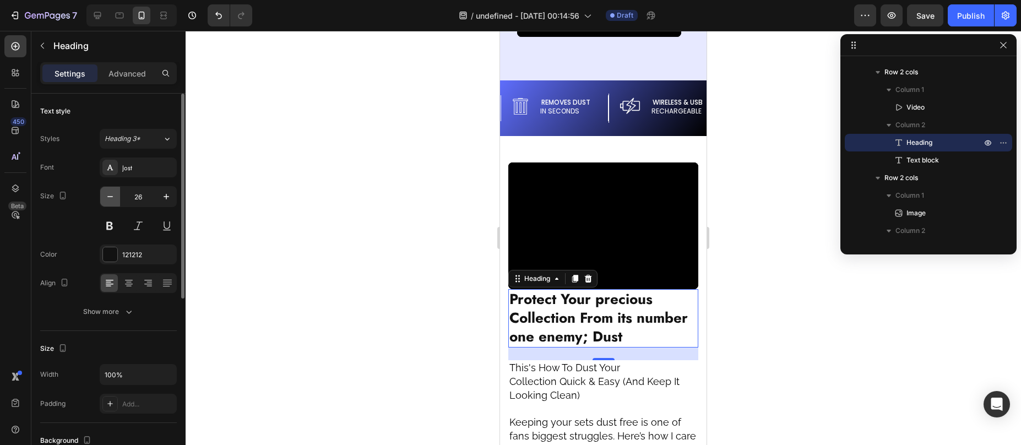
click at [114, 198] on icon "button" at bounding box center [110, 196] width 11 height 11
type input "25"
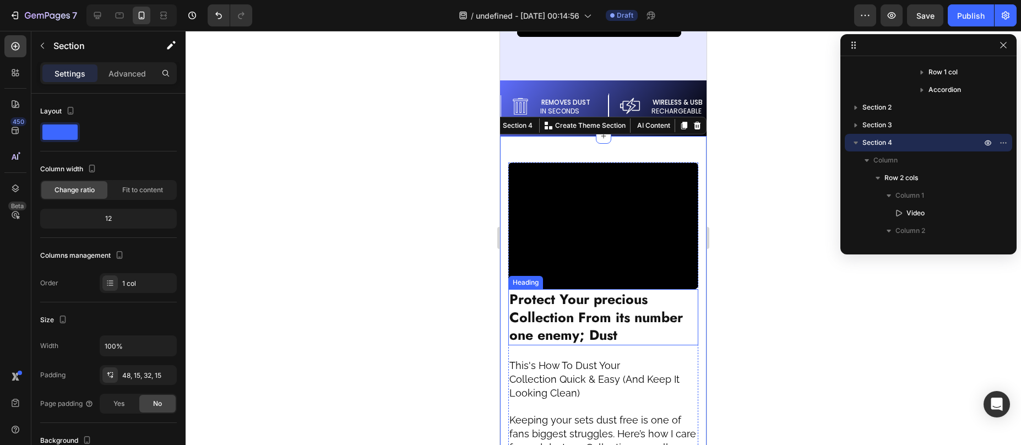
click at [677, 291] on p "⁠⁠⁠⁠⁠⁠⁠ Protect Your precious Collection From its number one enemy; Dust" at bounding box center [603, 317] width 188 height 54
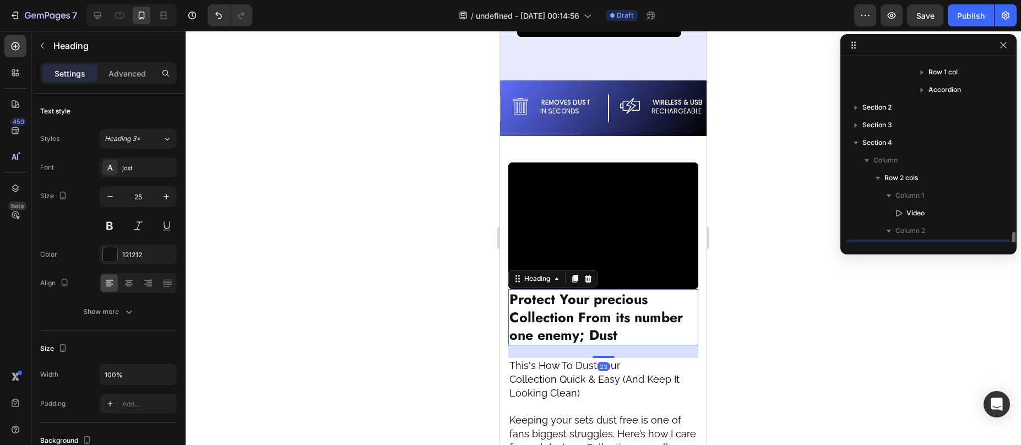
scroll to position [420, 0]
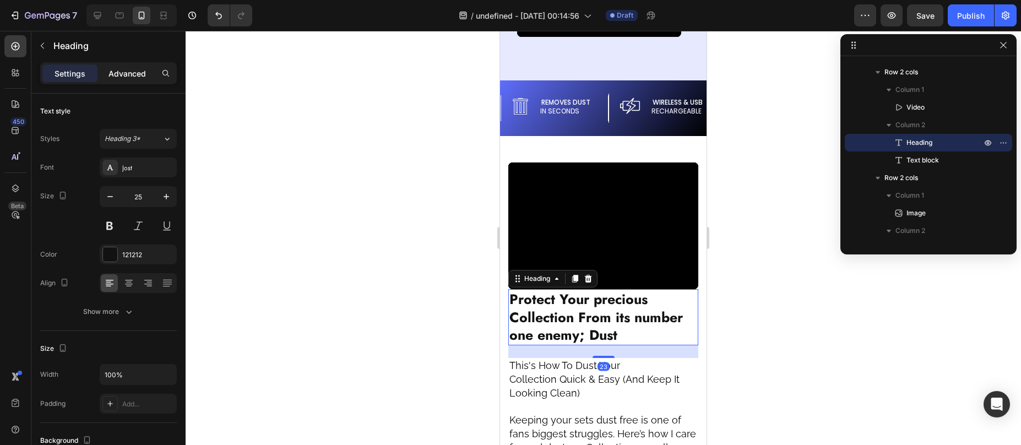
click at [129, 72] on p "Advanced" at bounding box center [126, 74] width 37 height 12
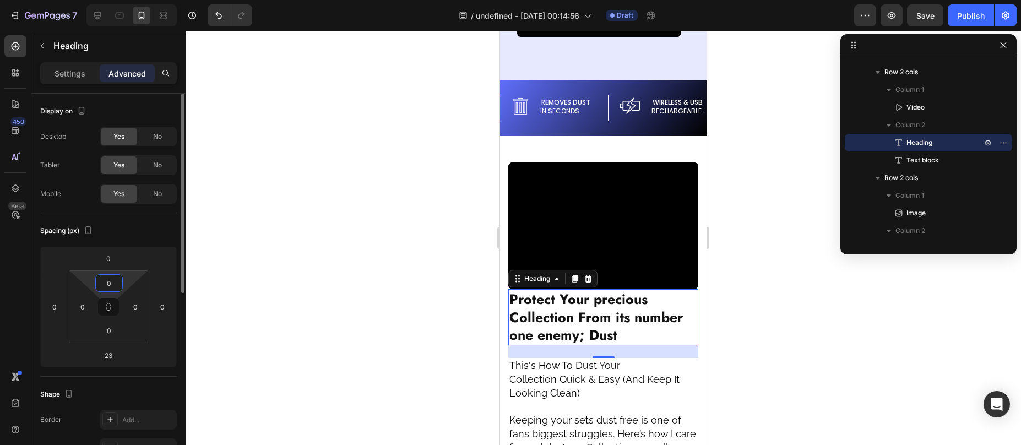
click at [104, 285] on input "0" at bounding box center [109, 283] width 22 height 17
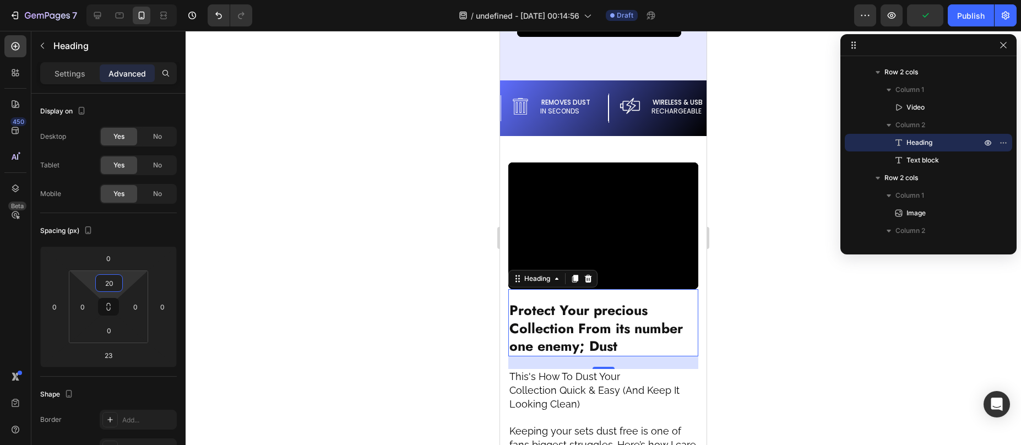
type input "20"
click at [772, 184] on div at bounding box center [603, 238] width 835 height 414
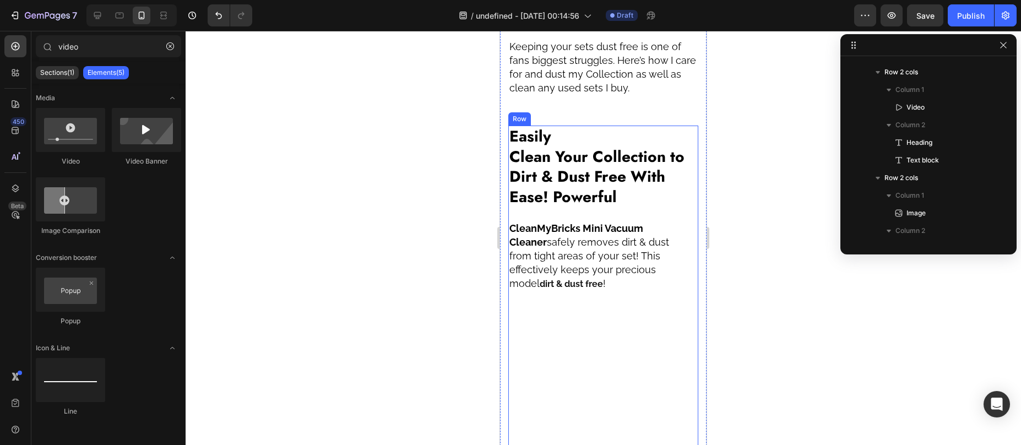
scroll to position [1866, 0]
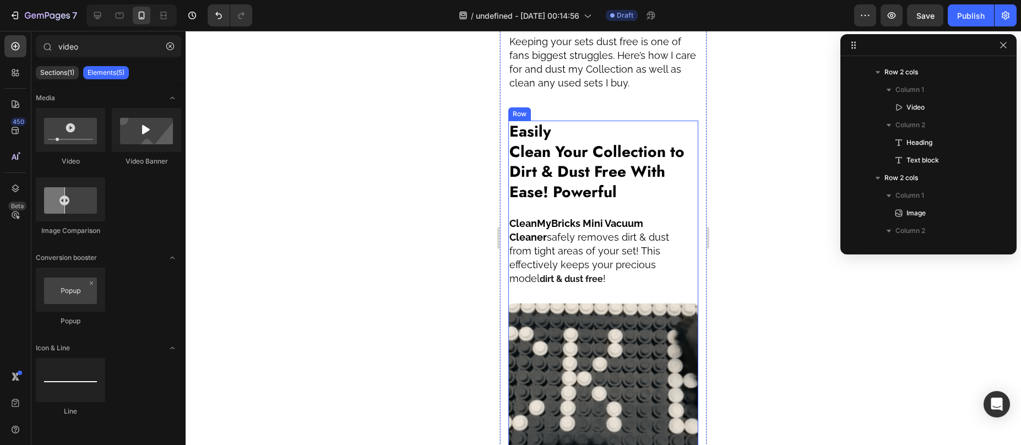
click at [516, 274] on div "Easily Clean Your Collection to Dirt & Dust Free With Ease! Powerful Heading Cl…" at bounding box center [603, 212] width 190 height 183
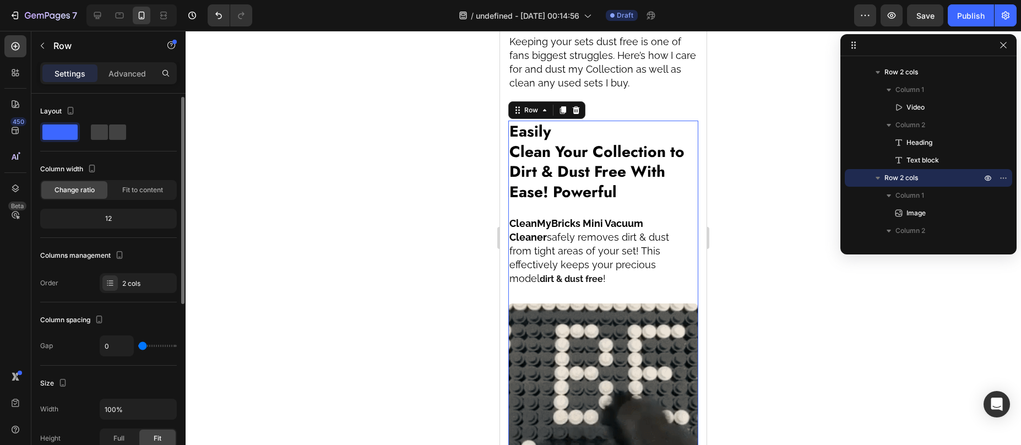
scroll to position [20, 0]
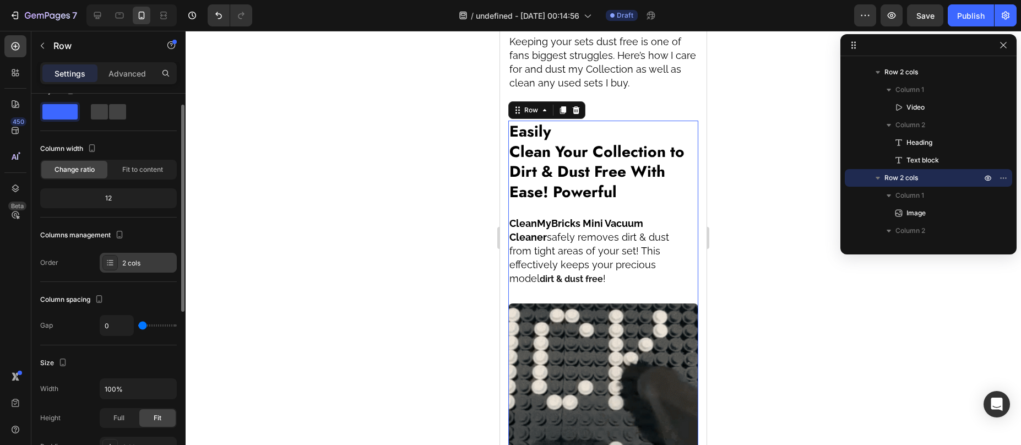
click at [123, 260] on div "2 cols" at bounding box center [148, 263] width 52 height 10
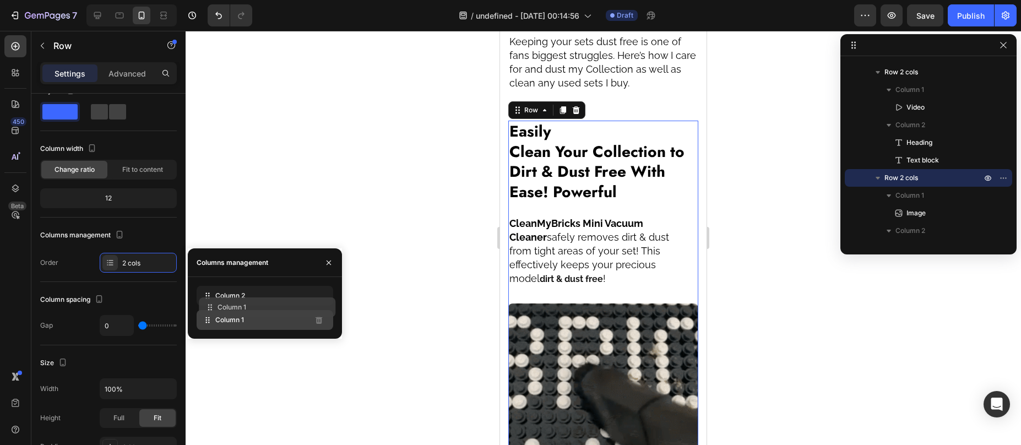
drag, startPoint x: 205, startPoint y: 317, endPoint x: 202, endPoint y: 292, distance: 25.5
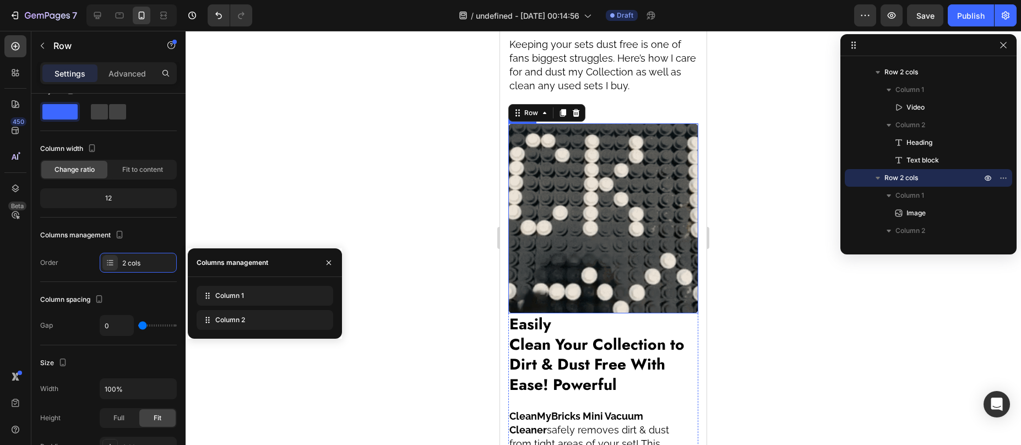
scroll to position [1857, 0]
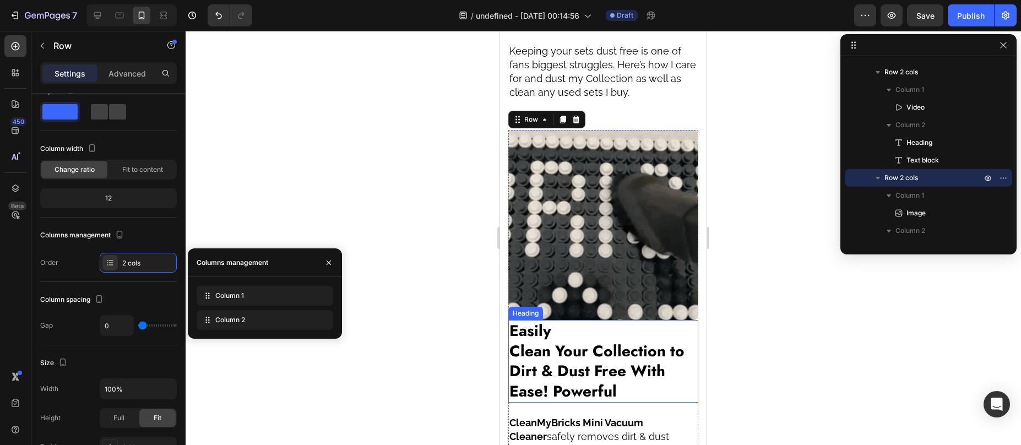
click at [582, 320] on h2 "Easily Clean Your Collection to Dirt & Dust Free With Ease! Powerful" at bounding box center [603, 361] width 190 height 83
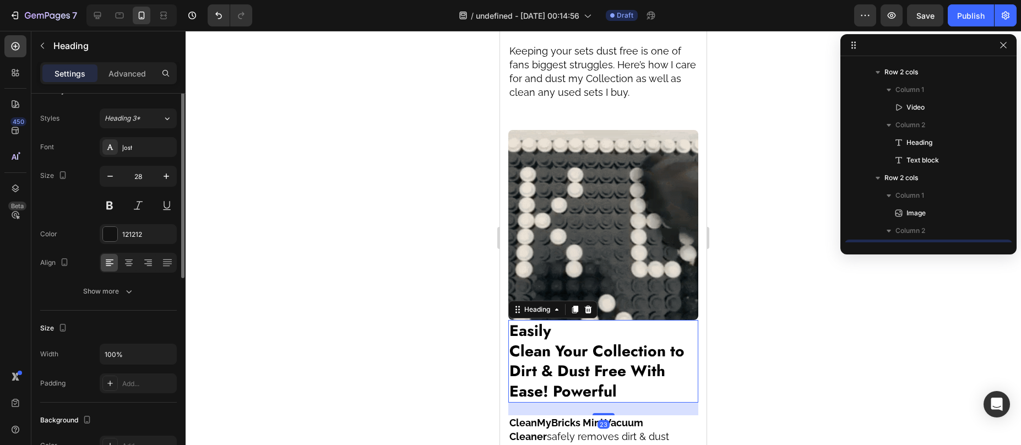
scroll to position [0, 0]
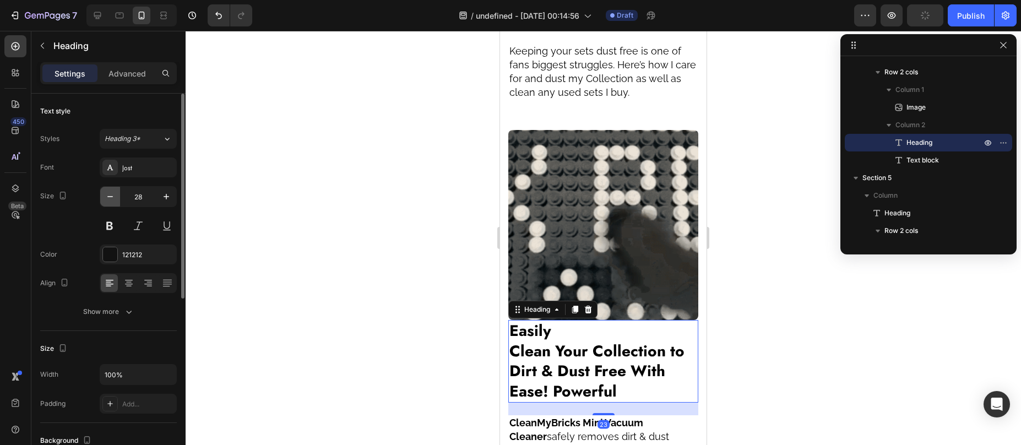
click at [106, 193] on icon "button" at bounding box center [110, 196] width 11 height 11
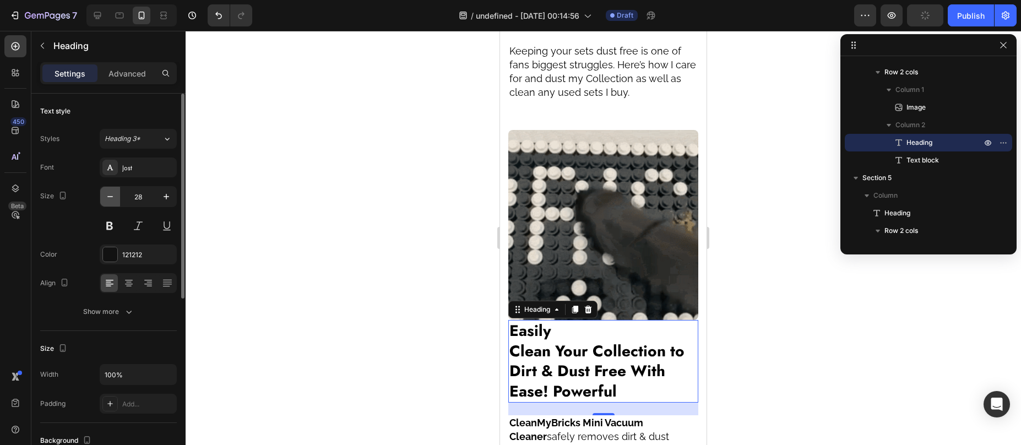
click at [106, 193] on icon "button" at bounding box center [110, 196] width 11 height 11
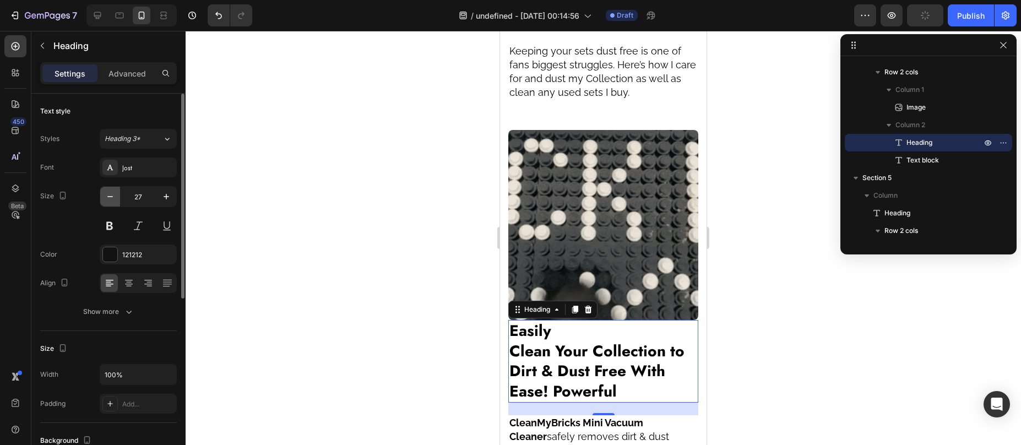
click at [106, 193] on icon "button" at bounding box center [110, 196] width 11 height 11
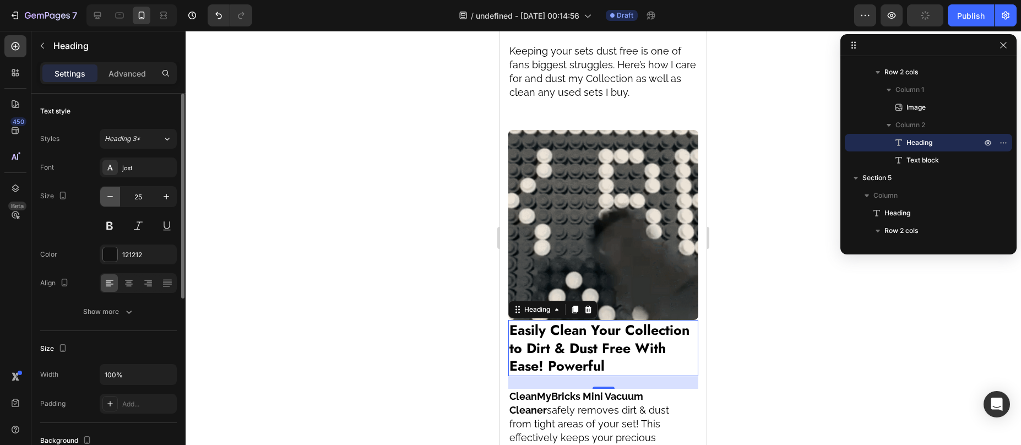
click at [106, 193] on icon "button" at bounding box center [110, 196] width 11 height 11
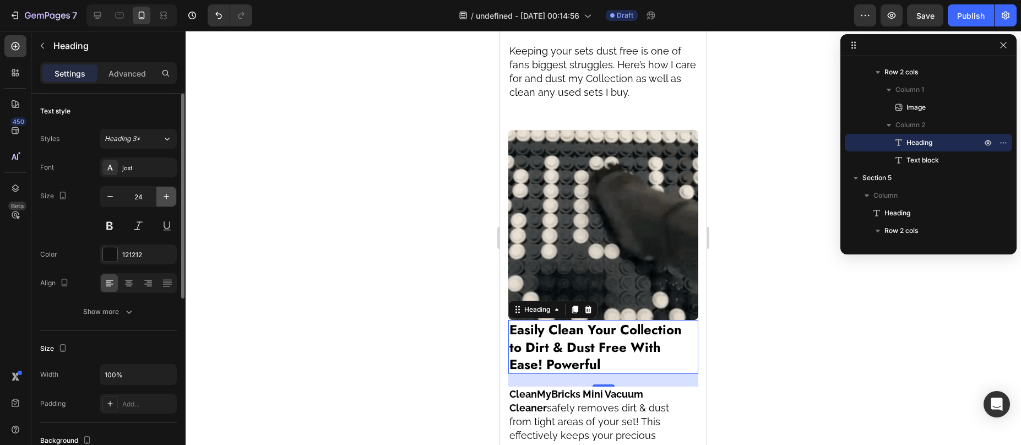
click at [166, 196] on icon "button" at bounding box center [167, 197] width 6 height 6
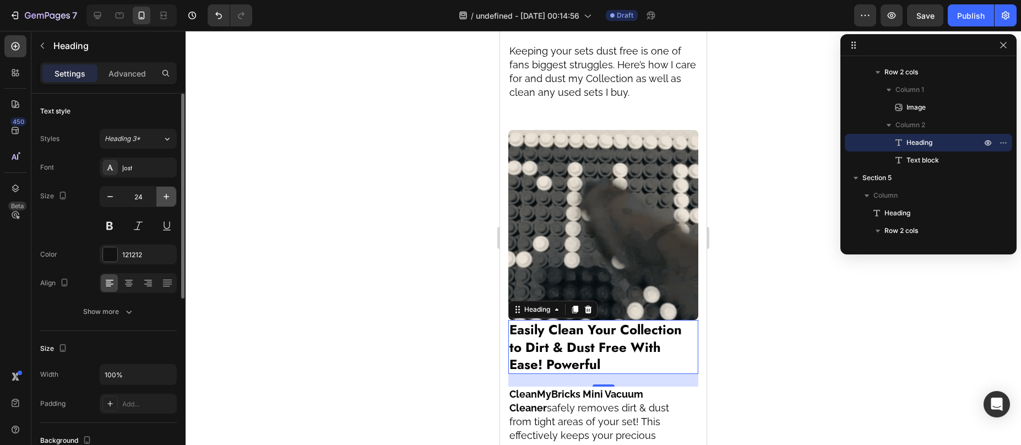
type input "25"
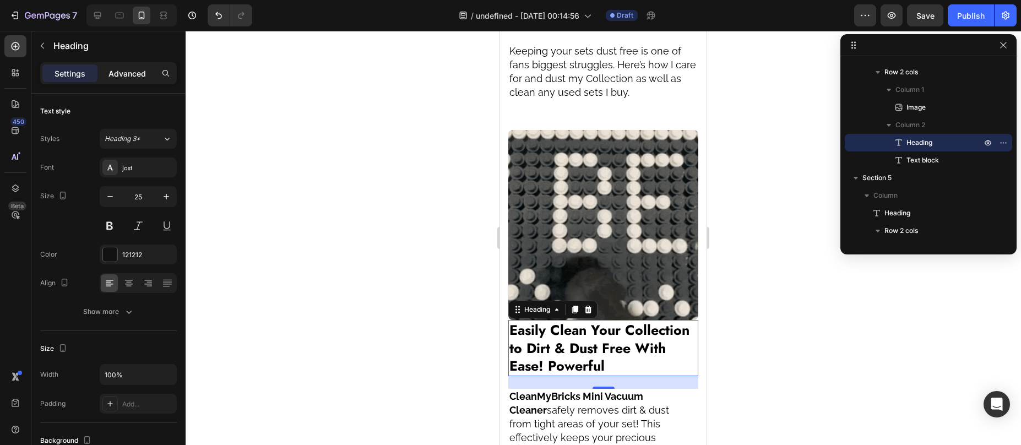
click at [130, 78] on p "Advanced" at bounding box center [126, 74] width 37 height 12
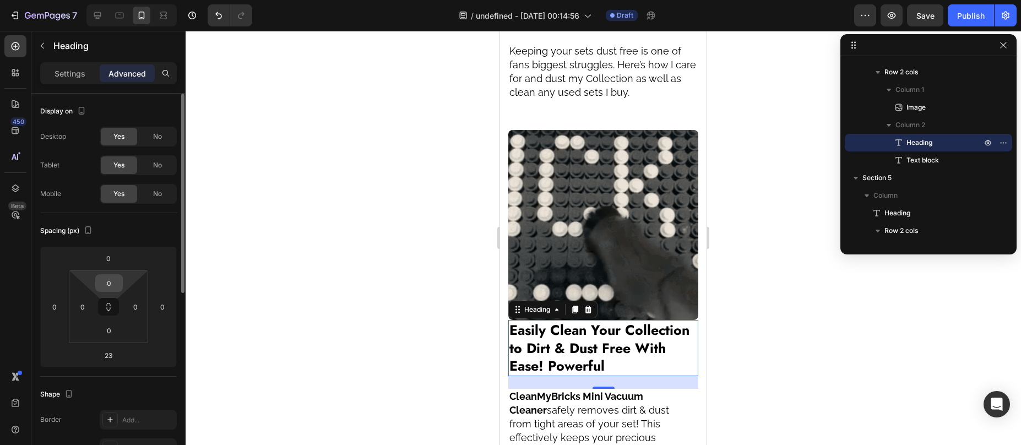
click at [98, 285] on input "0" at bounding box center [109, 283] width 22 height 17
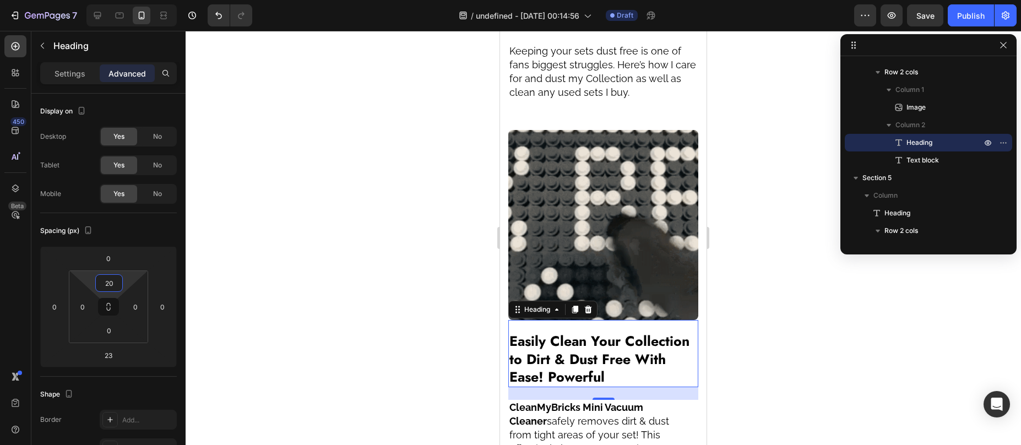
type input "20"
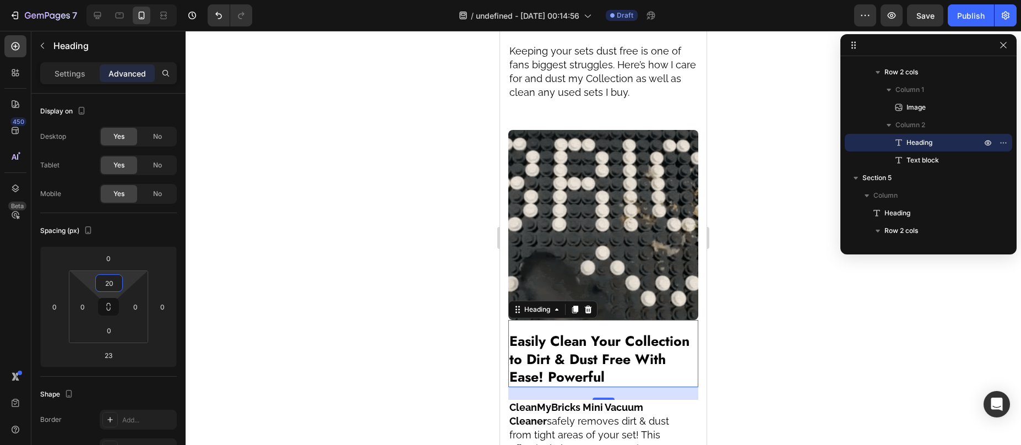
click at [778, 205] on div at bounding box center [603, 238] width 835 height 414
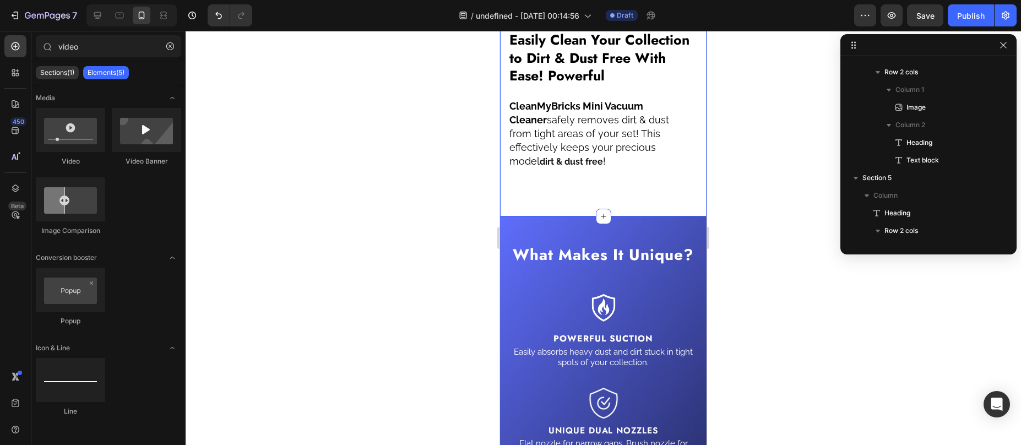
scroll to position [2137, 0]
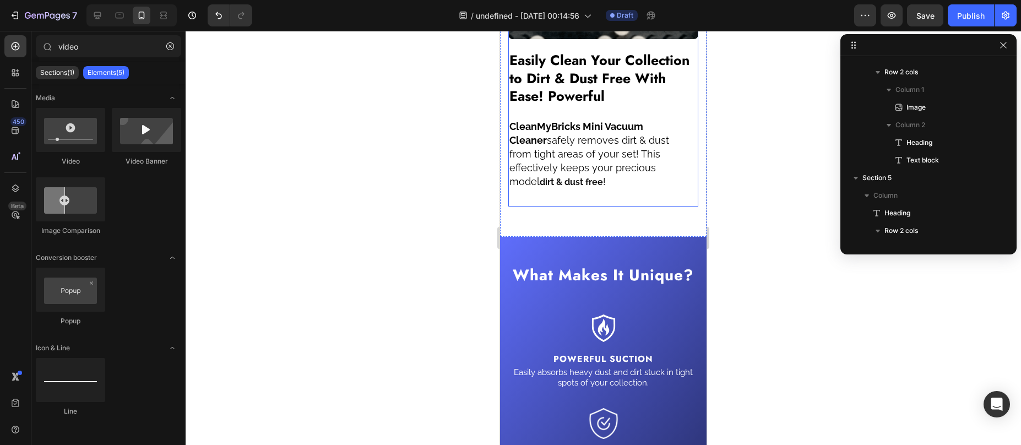
click at [586, 154] on span "CleanMyBricks Mini Vacuum Cleaner safely removes dirt & dust from tight areas o…" at bounding box center [589, 154] width 160 height 67
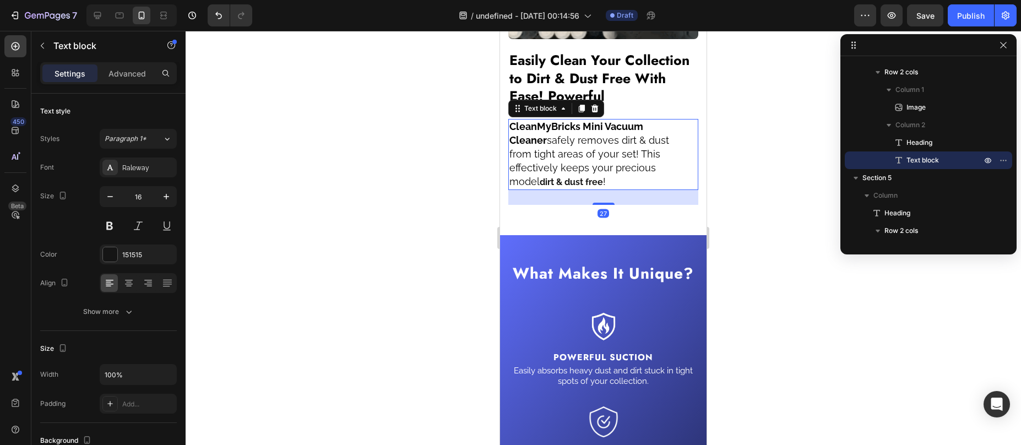
drag, startPoint x: 601, startPoint y: 176, endPoint x: 612, endPoint y: 140, distance: 37.6
click at [598, 157] on div "CleanMyBricks Mini Vacuum Cleaner safely removes dirt & dust from tight areas o…" at bounding box center [603, 154] width 190 height 71
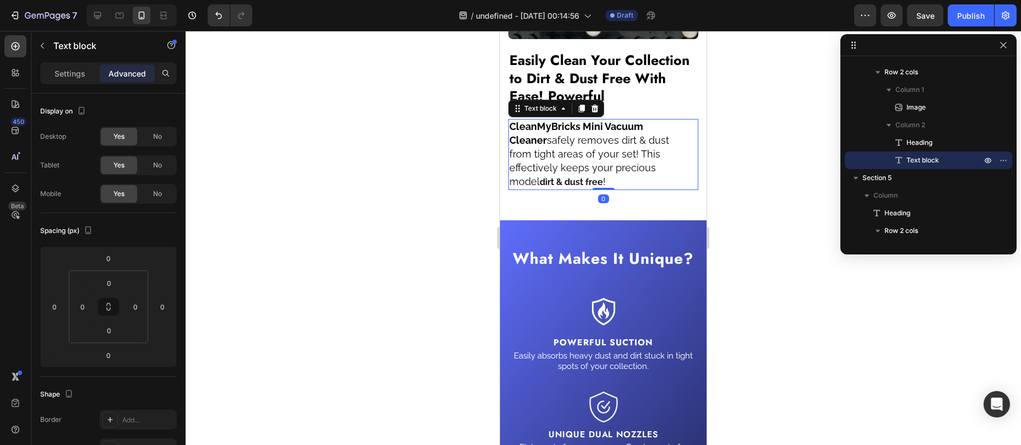
click at [750, 128] on div at bounding box center [603, 238] width 835 height 414
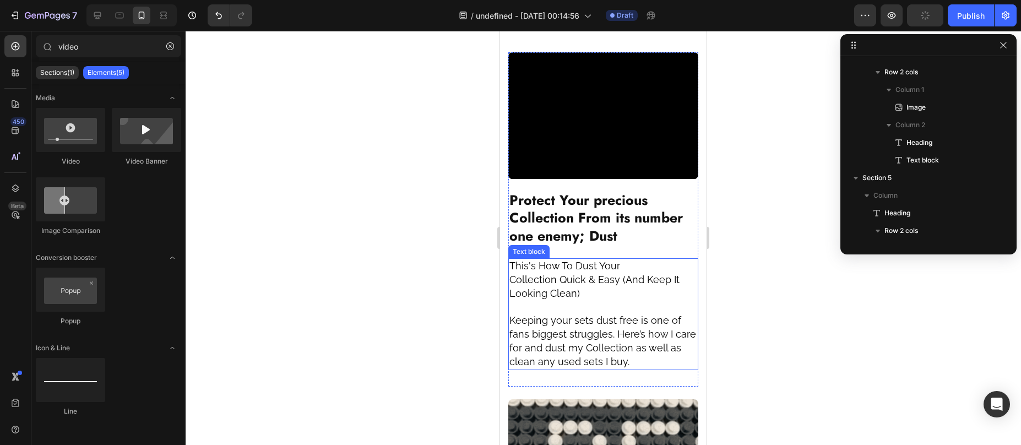
scroll to position [1588, 0]
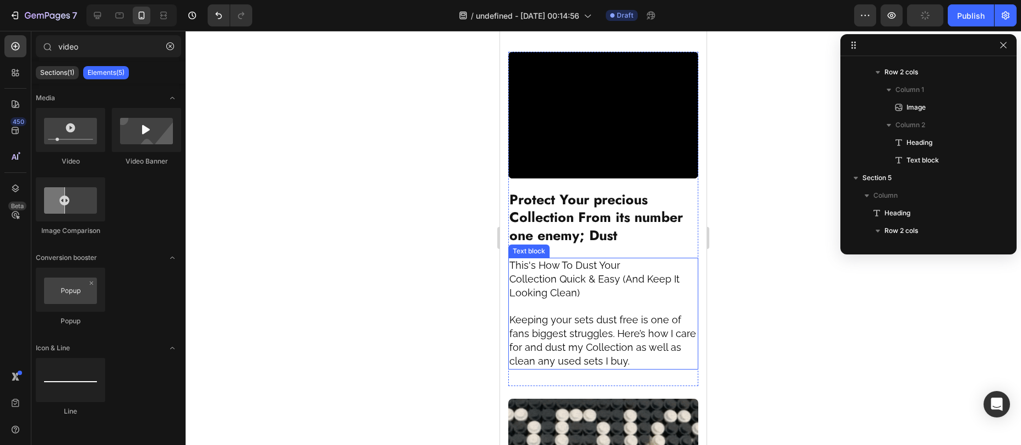
click at [569, 339] on span "Keeping your sets dust free is one of fans biggest struggles. Here’s how I care…" at bounding box center [602, 340] width 187 height 53
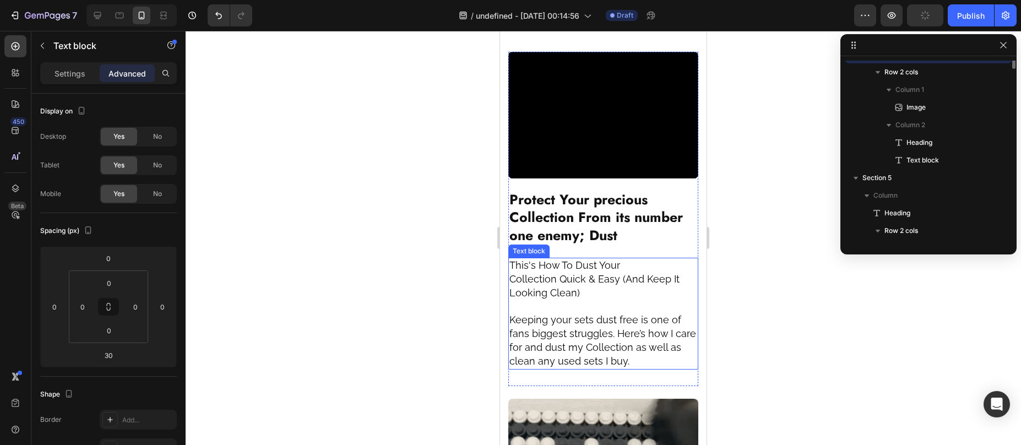
scroll to position [438, 0]
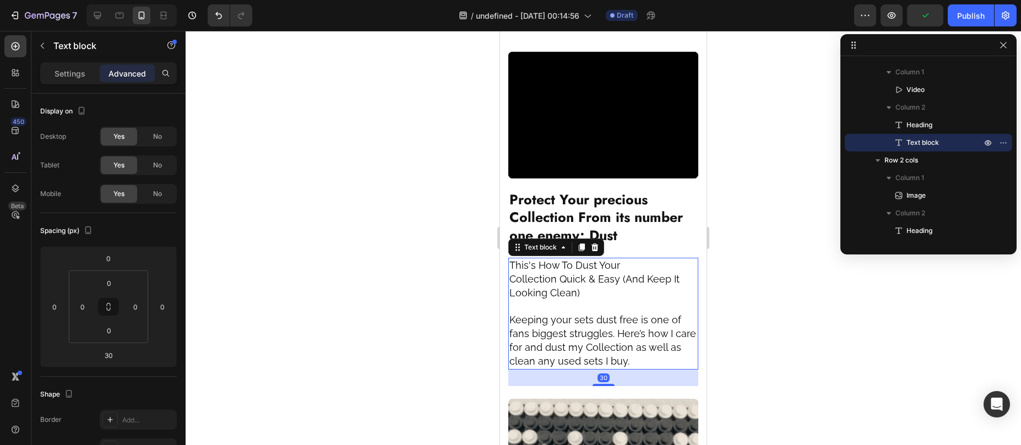
drag, startPoint x: 598, startPoint y: 375, endPoint x: 596, endPoint y: 354, distance: 21.0
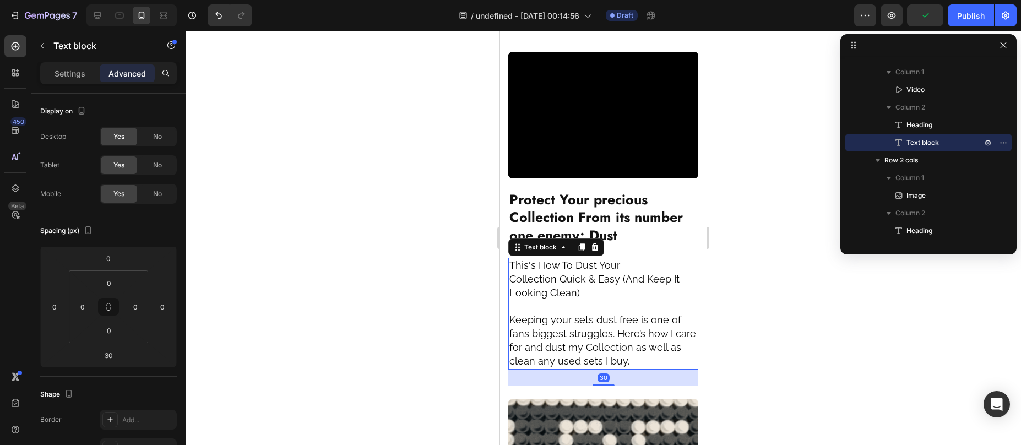
click at [596, 346] on div "This's How To Dust Your Collection Quick & Easy (And Keep It Looking Clean) Kee…" at bounding box center [603, 314] width 190 height 112
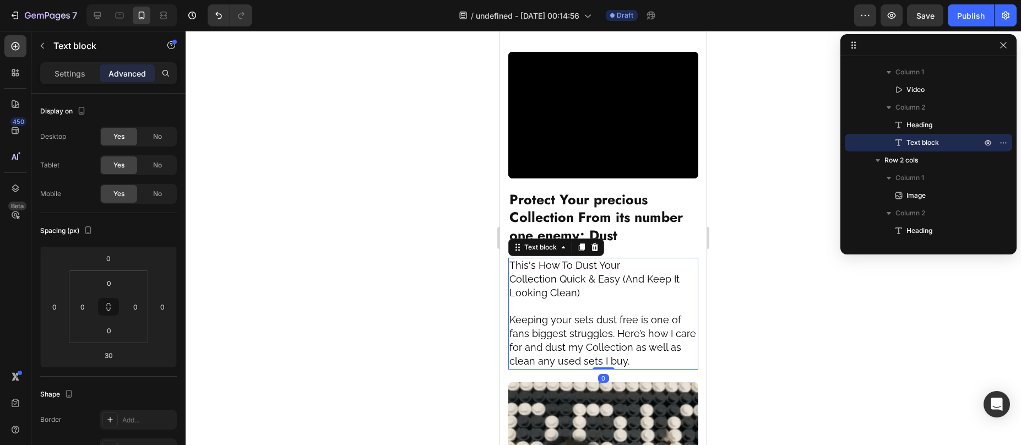
drag, startPoint x: 600, startPoint y: 377, endPoint x: 602, endPoint y: 352, distance: 24.9
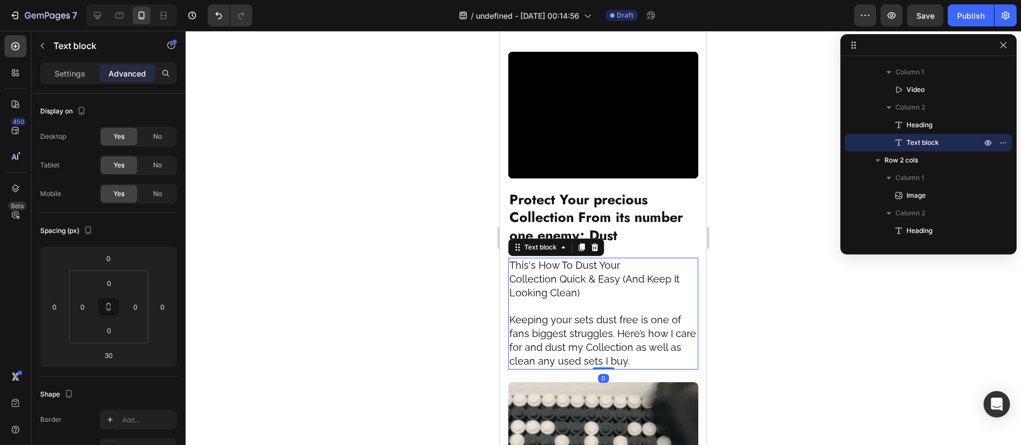
click at [602, 352] on div "This's How To Dust Your Collection Quick & Easy (And Keep It Looking Clean) Kee…" at bounding box center [603, 314] width 190 height 112
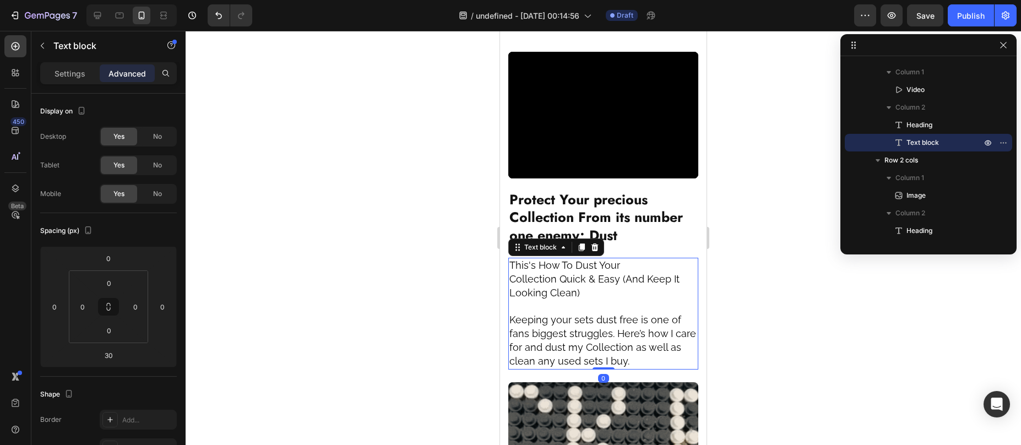
type input "0"
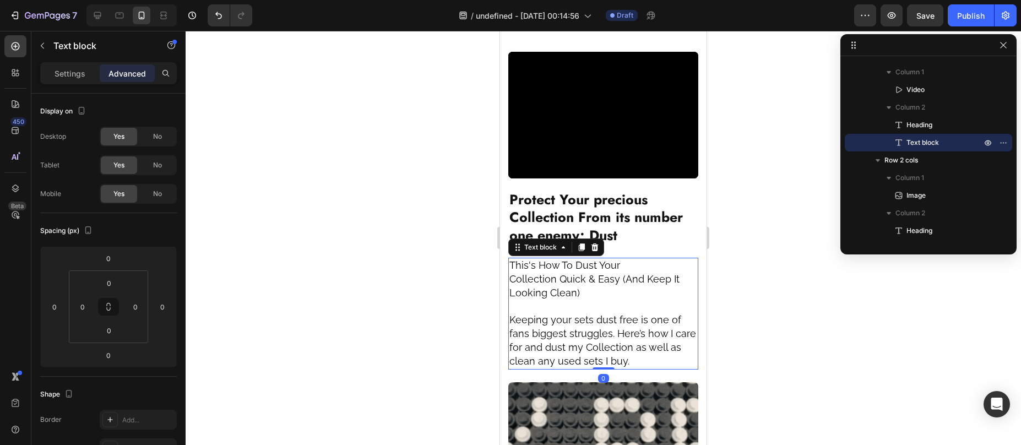
click at [789, 303] on div at bounding box center [603, 238] width 835 height 414
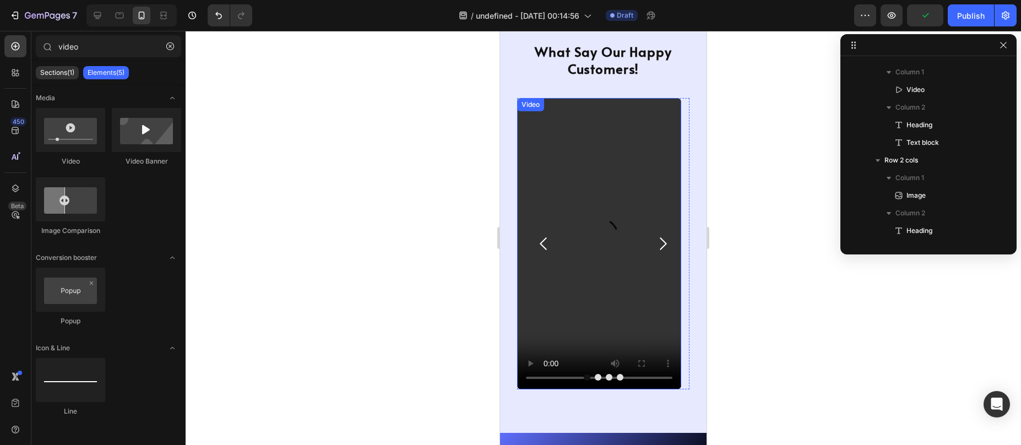
scroll to position [1123, 0]
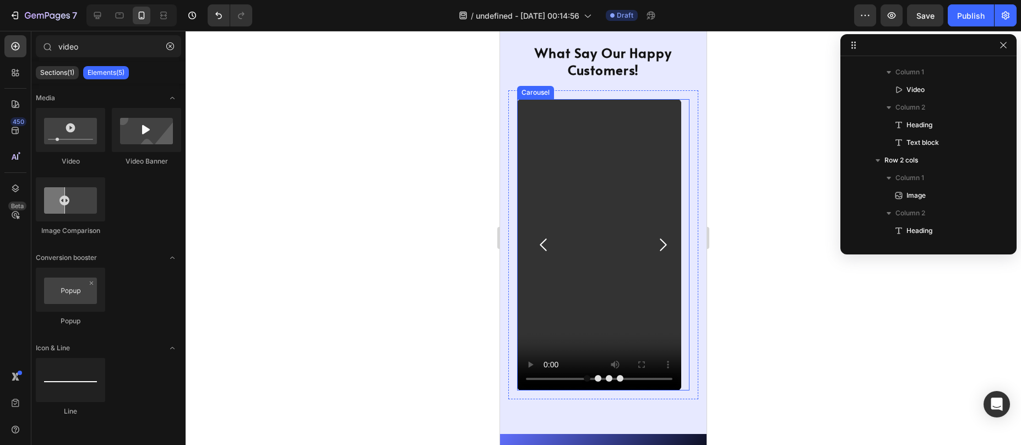
click at [658, 246] on icon "Carousel Next Arrow" at bounding box center [663, 245] width 18 height 18
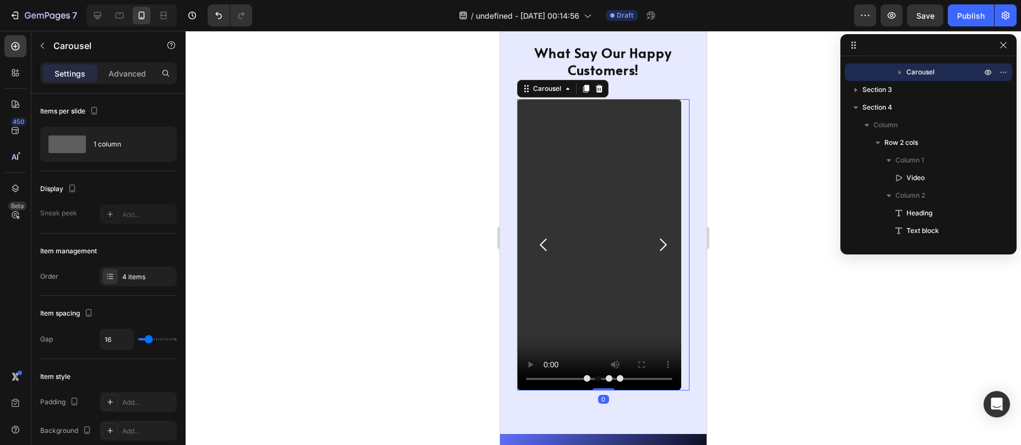
click at [658, 244] on icon "Carousel Next Arrow" at bounding box center [663, 245] width 18 height 18
click at [659, 241] on icon "Carousel Next Arrow" at bounding box center [663, 245] width 18 height 18
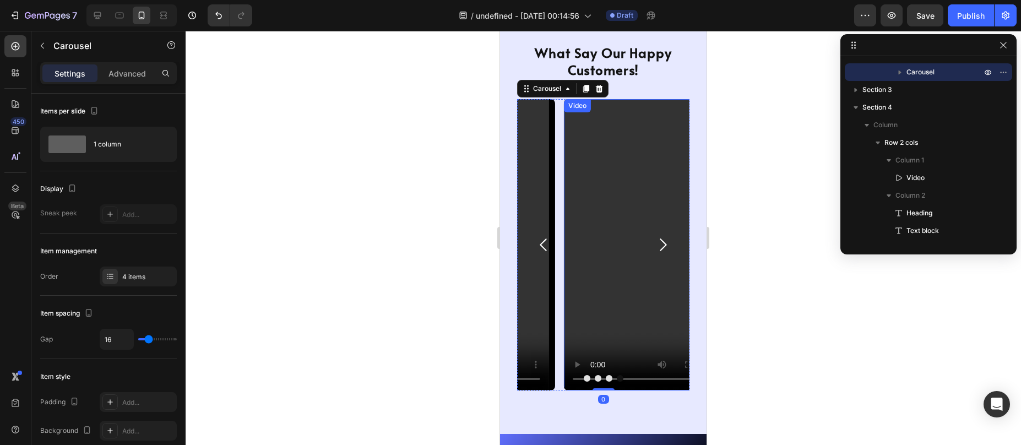
scroll to position [827, 0]
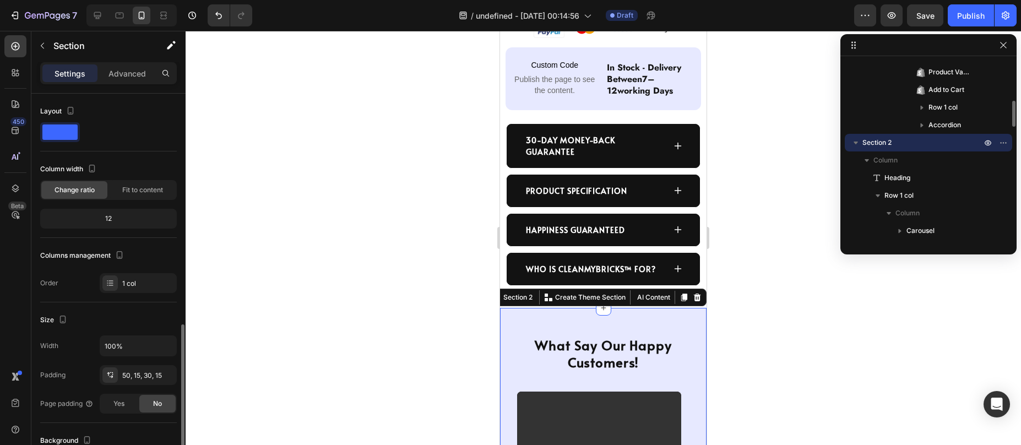
scroll to position [261, 0]
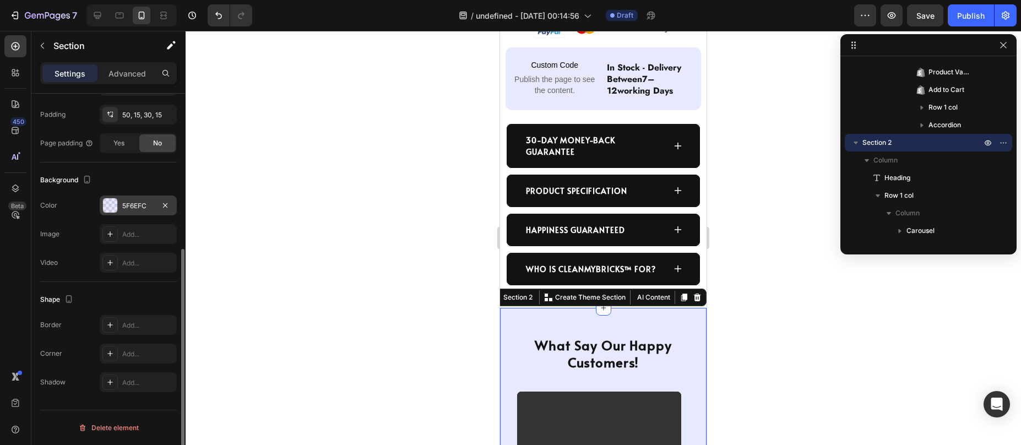
click at [111, 205] on div at bounding box center [110, 205] width 14 height 14
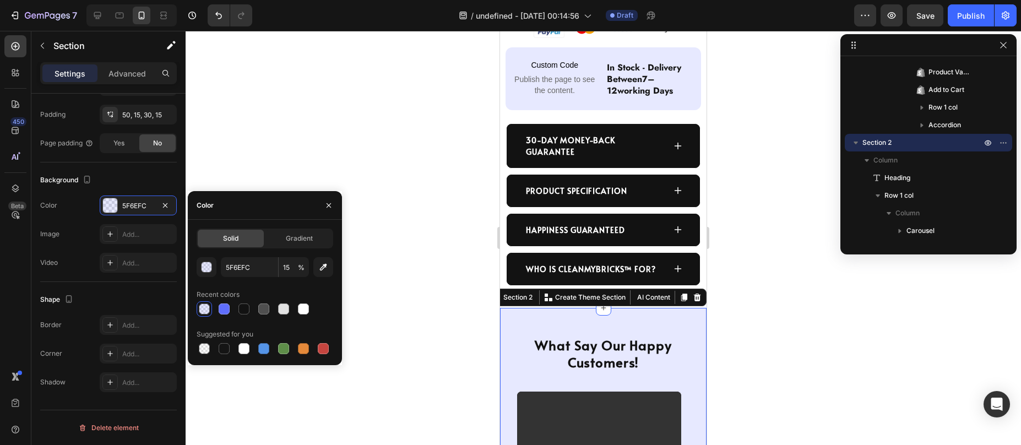
drag, startPoint x: 306, startPoint y: 307, endPoint x: 318, endPoint y: 309, distance: 12.3
click at [306, 307] on div at bounding box center [303, 308] width 11 height 11
type input "FFFFFF"
type input "100"
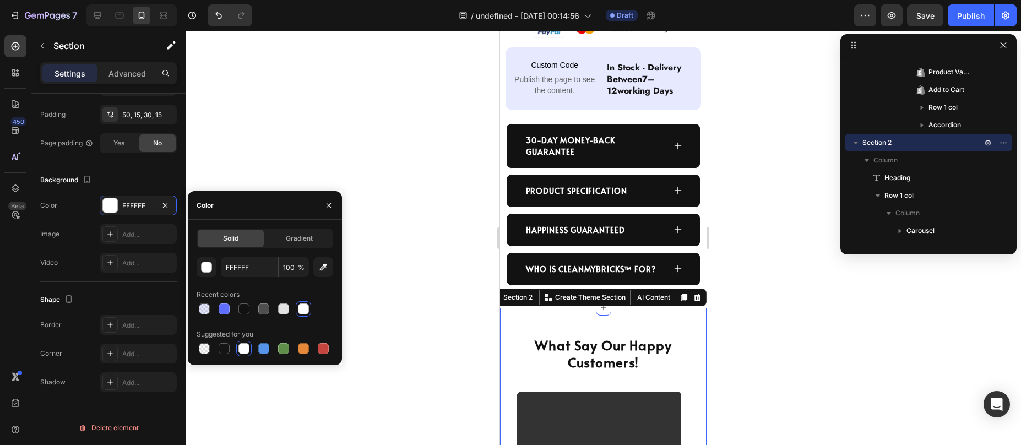
click at [792, 276] on div at bounding box center [603, 238] width 835 height 414
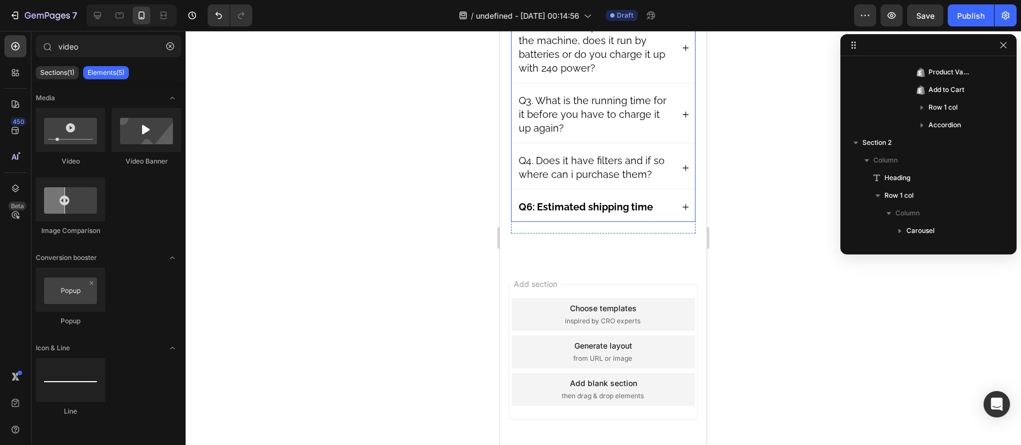
scroll to position [3118, 0]
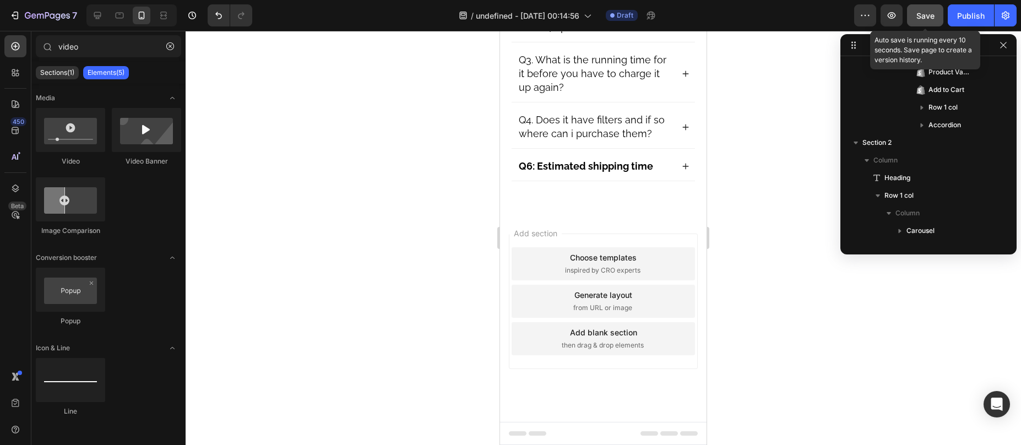
click at [922, 8] on button "Save" at bounding box center [925, 15] width 36 height 22
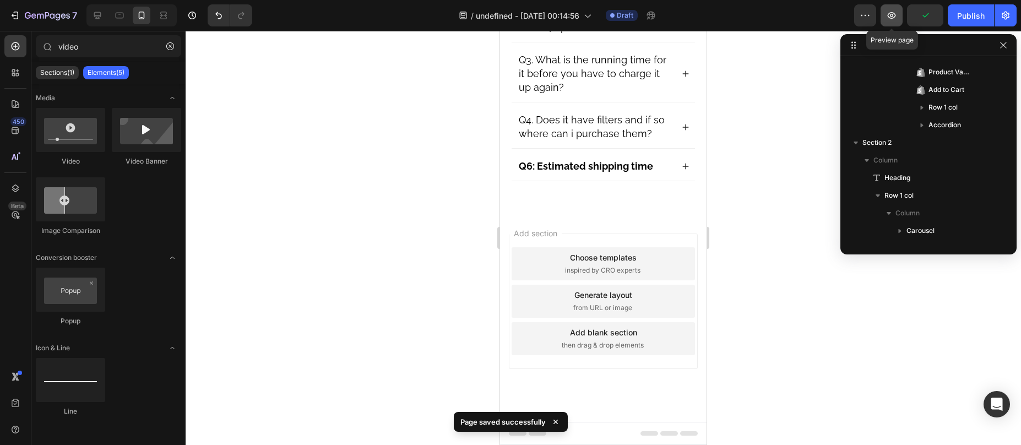
click at [890, 15] on icon "button" at bounding box center [891, 15] width 11 height 11
click at [892, 17] on icon "button" at bounding box center [891, 15] width 3 height 3
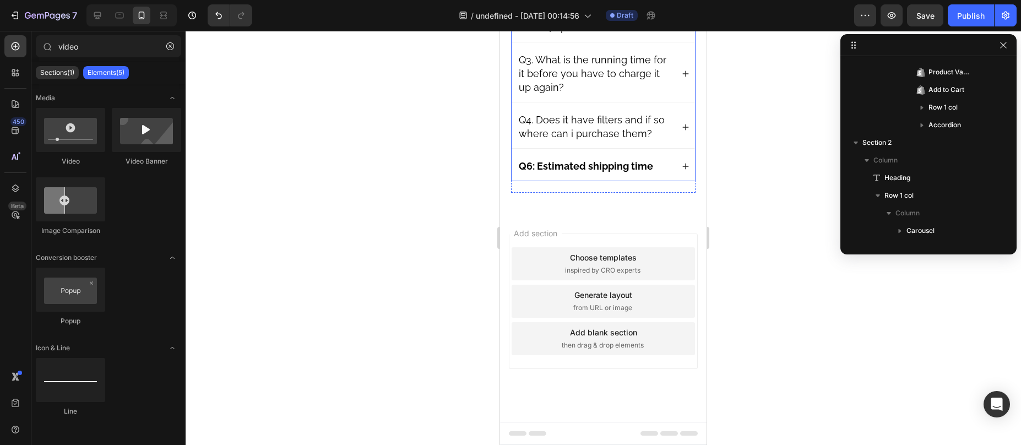
click at [558, 169] on strong "Q6: Estimated shipping time" at bounding box center [586, 166] width 134 height 12
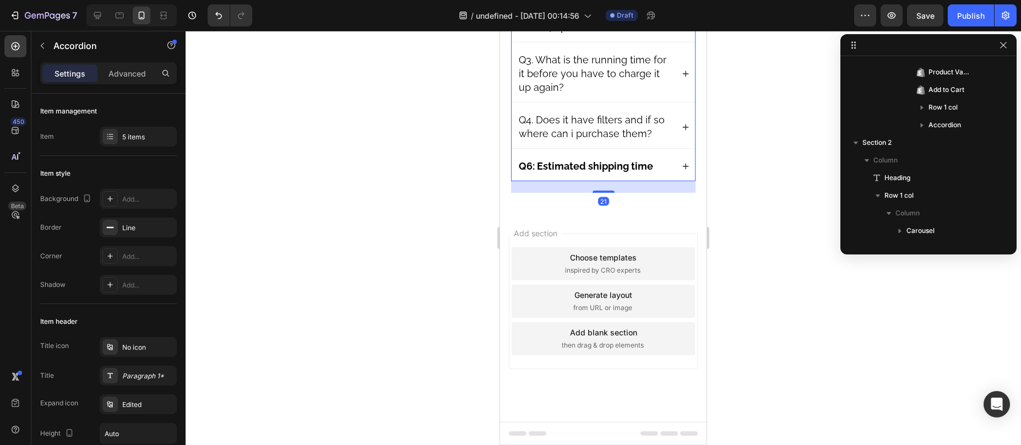
scroll to position [1160, 0]
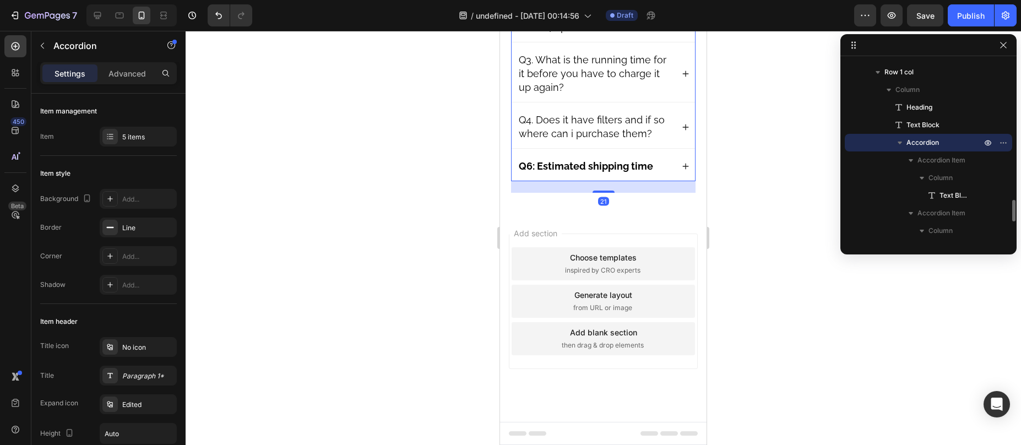
click at [558, 169] on strong "Q6: Estimated shipping time" at bounding box center [586, 166] width 134 height 12
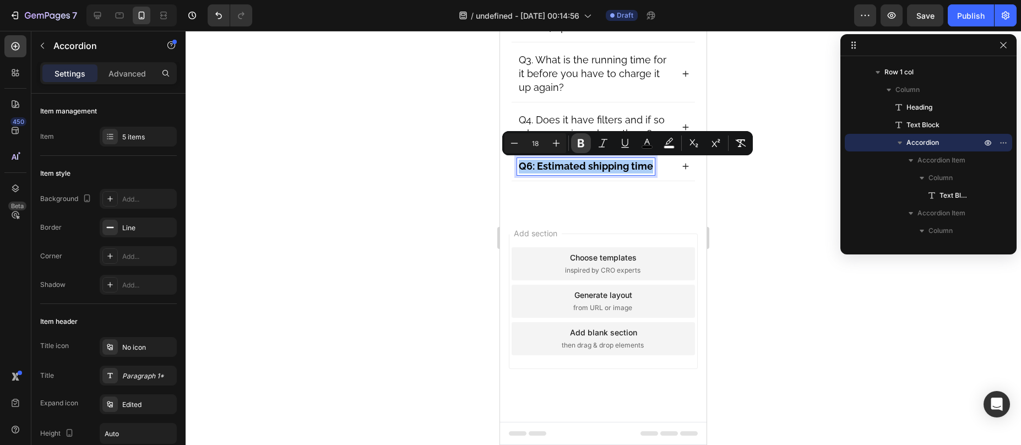
click at [577, 141] on icon "Editor contextual toolbar" at bounding box center [581, 143] width 11 height 11
click at [578, 227] on div "Add section Choose templates inspired by CRO experts Generate layout from URL o…" at bounding box center [603, 316] width 207 height 210
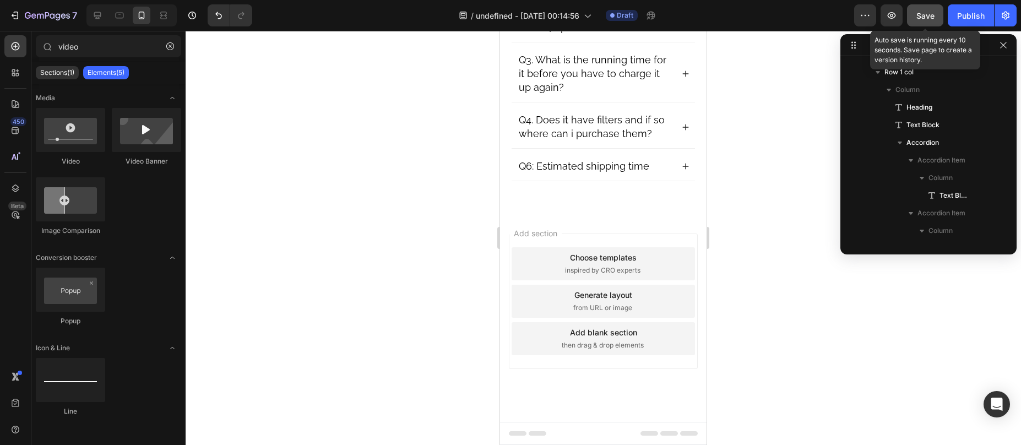
click at [930, 15] on span "Save" at bounding box center [925, 15] width 18 height 9
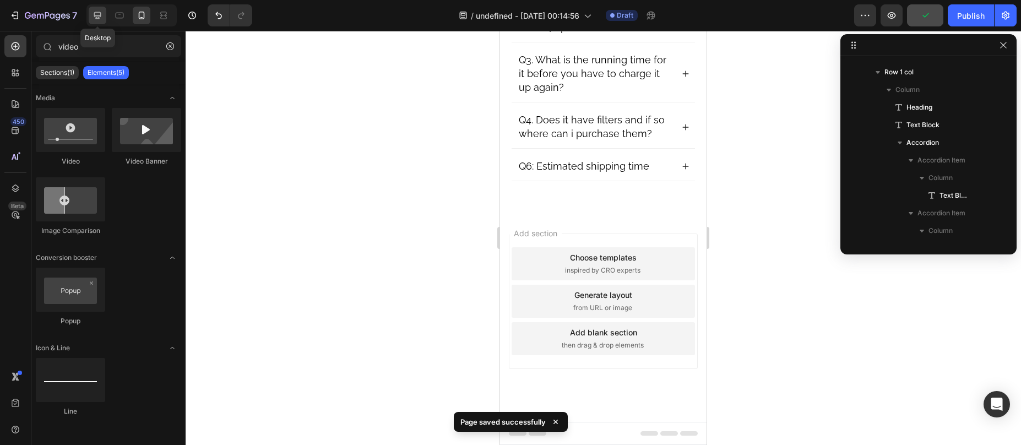
click at [92, 14] on icon at bounding box center [97, 15] width 11 height 11
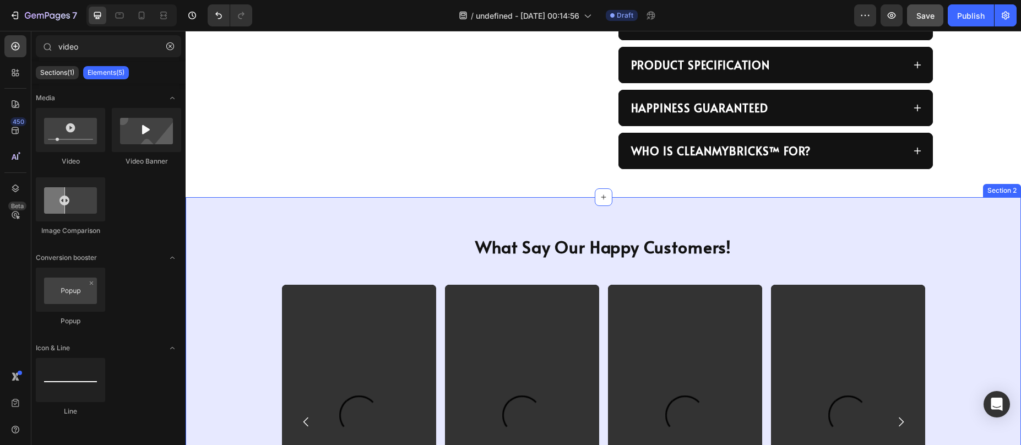
scroll to position [626, 0]
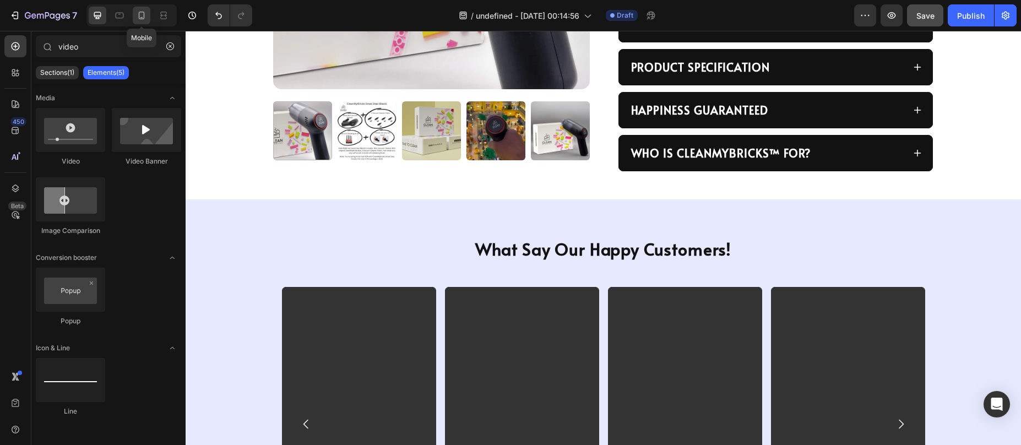
click at [140, 18] on icon at bounding box center [141, 15] width 11 height 11
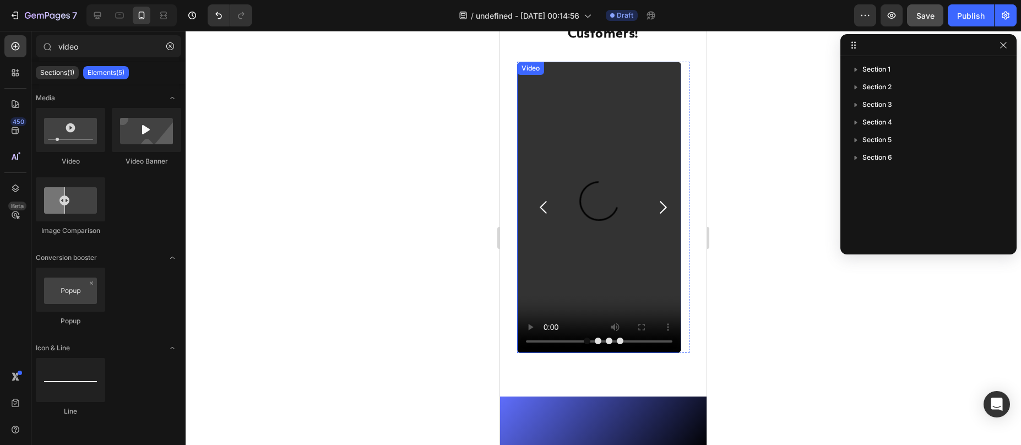
scroll to position [1066, 0]
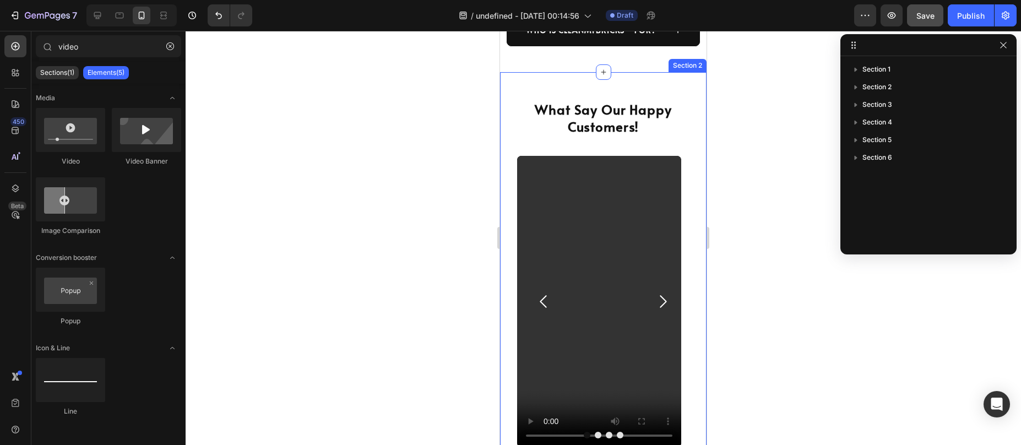
click at [512, 77] on div "What Say Our Happy Customers! Heading Video Video Video Video Carousel Row Sect…" at bounding box center [603, 281] width 207 height 419
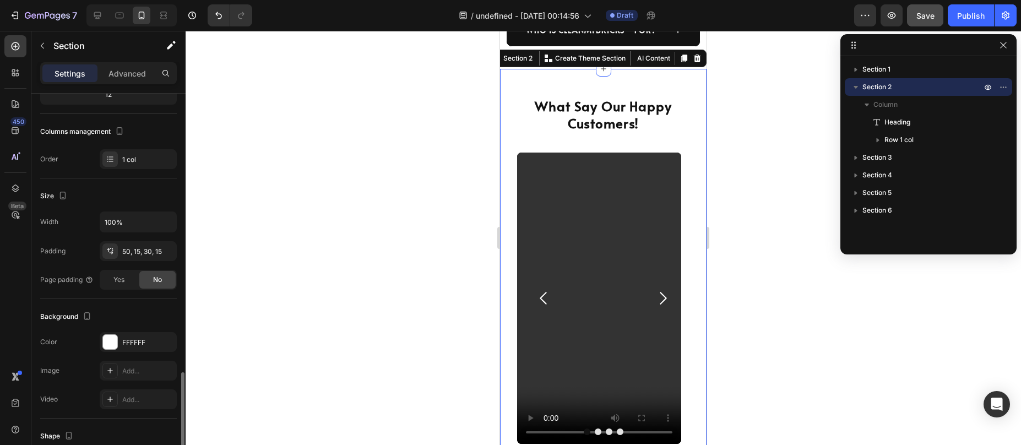
scroll to position [252, 0]
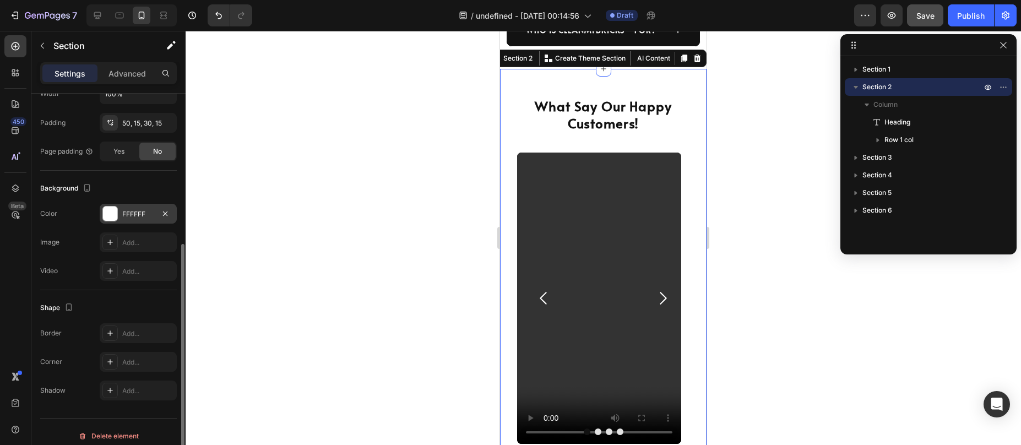
click at [114, 207] on div at bounding box center [110, 214] width 14 height 14
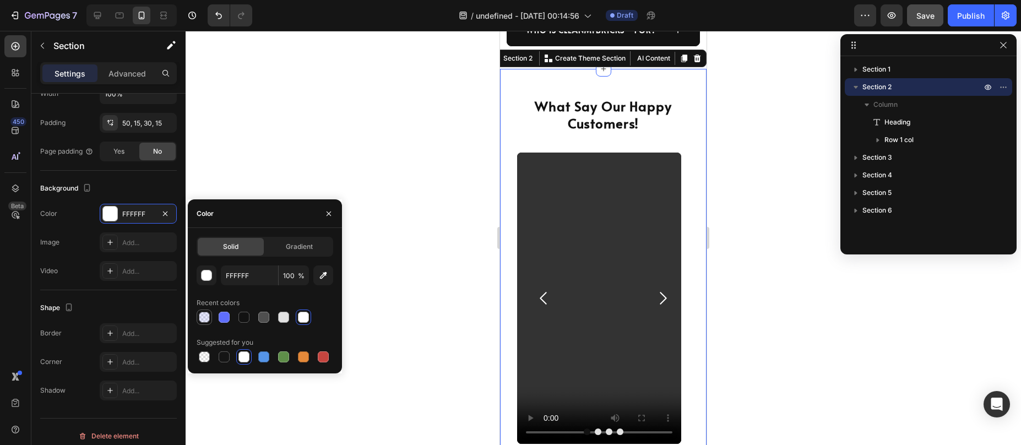
click at [204, 315] on div at bounding box center [204, 317] width 11 height 11
type input "5F6EFC"
type input "15"
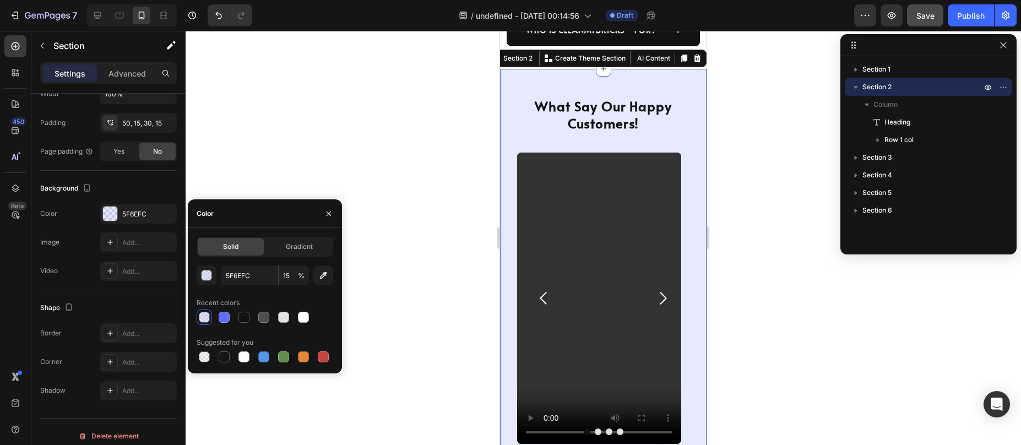
click at [403, 178] on div at bounding box center [603, 238] width 835 height 414
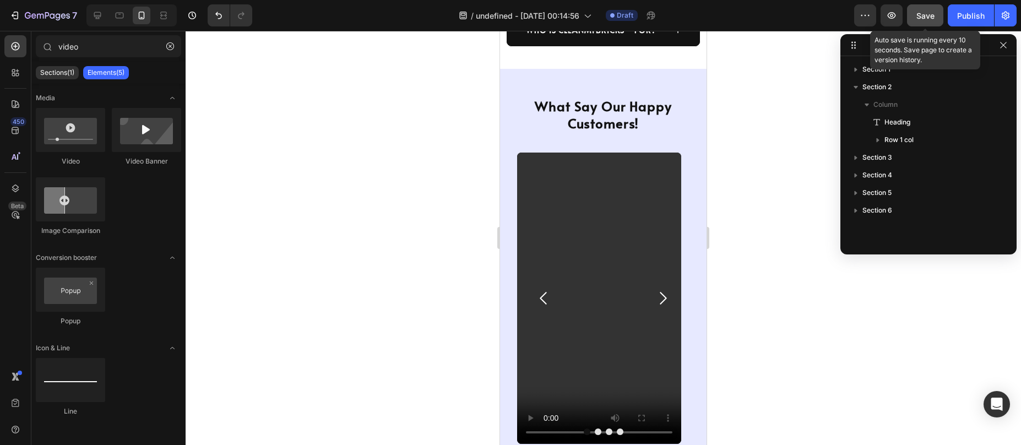
click at [931, 15] on span "Save" at bounding box center [925, 15] width 18 height 9
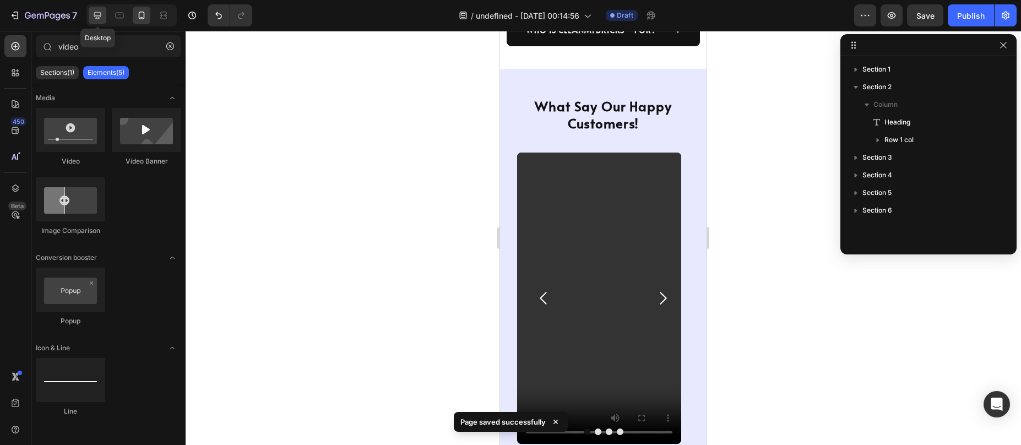
click at [102, 17] on icon at bounding box center [97, 15] width 11 height 11
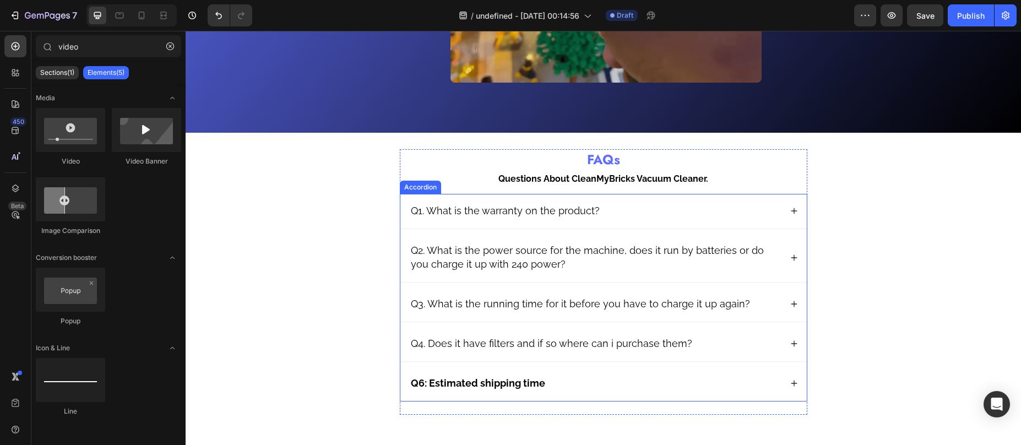
scroll to position [2011, 0]
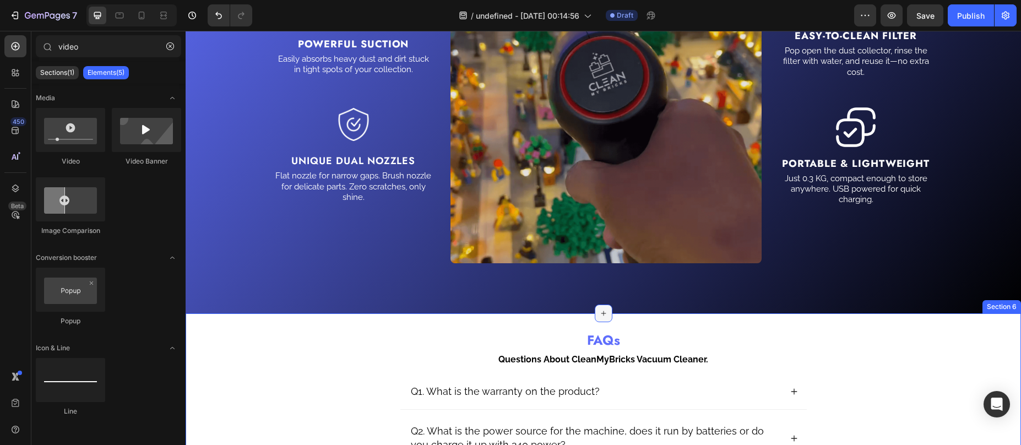
click at [599, 313] on icon at bounding box center [603, 313] width 9 height 9
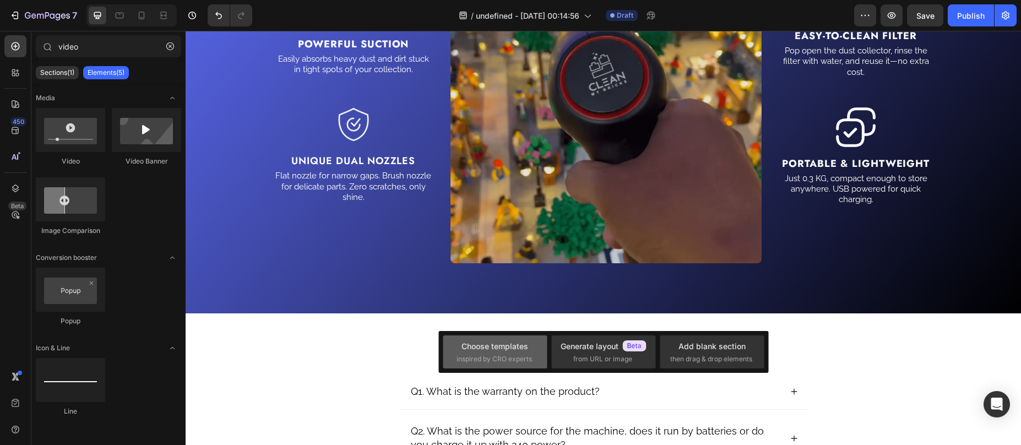
click at [503, 343] on div "Choose templates" at bounding box center [495, 346] width 67 height 12
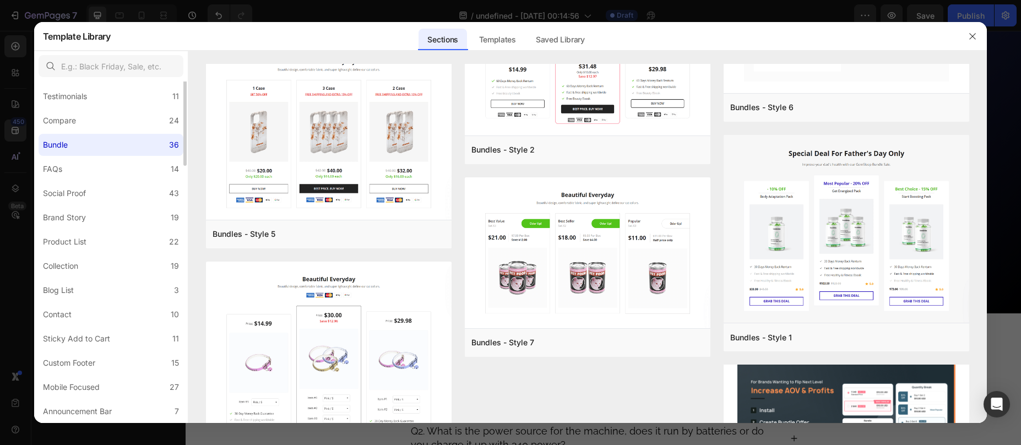
scroll to position [0, 0]
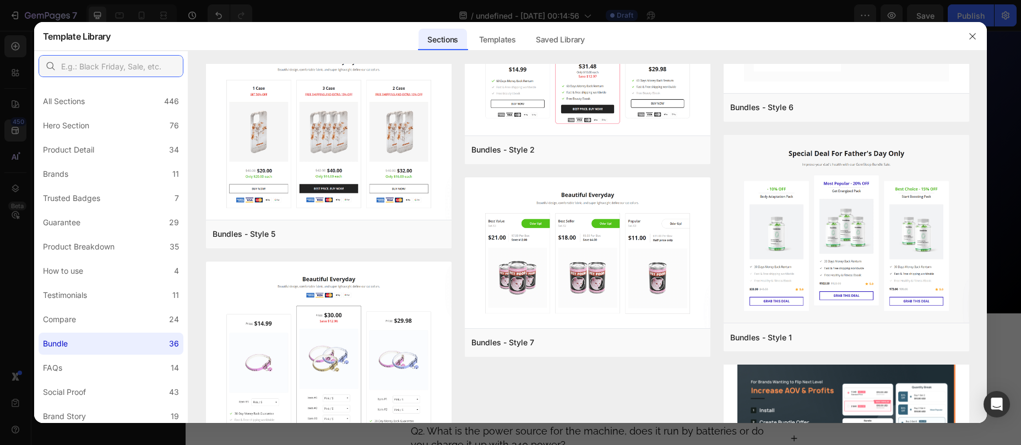
click at [121, 67] on input "text" at bounding box center [111, 66] width 145 height 22
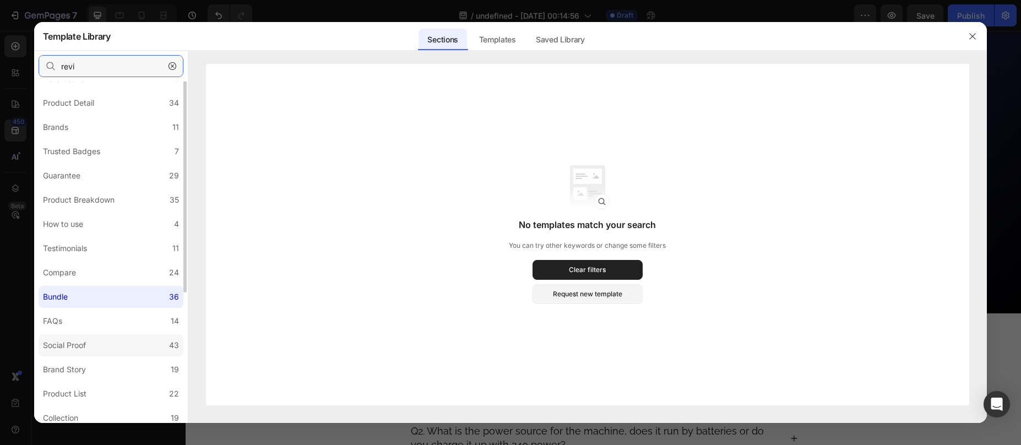
scroll to position [106, 0]
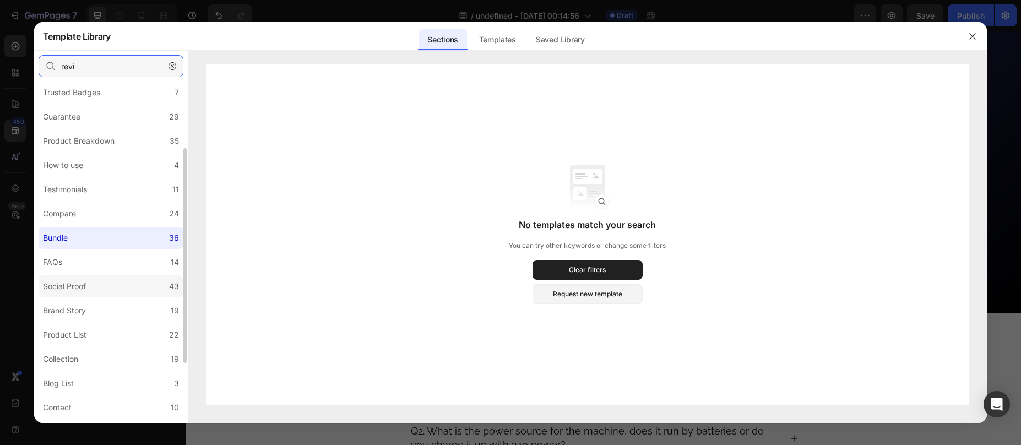
type input "revi"
click at [85, 287] on div "Social Proof" at bounding box center [64, 286] width 43 height 13
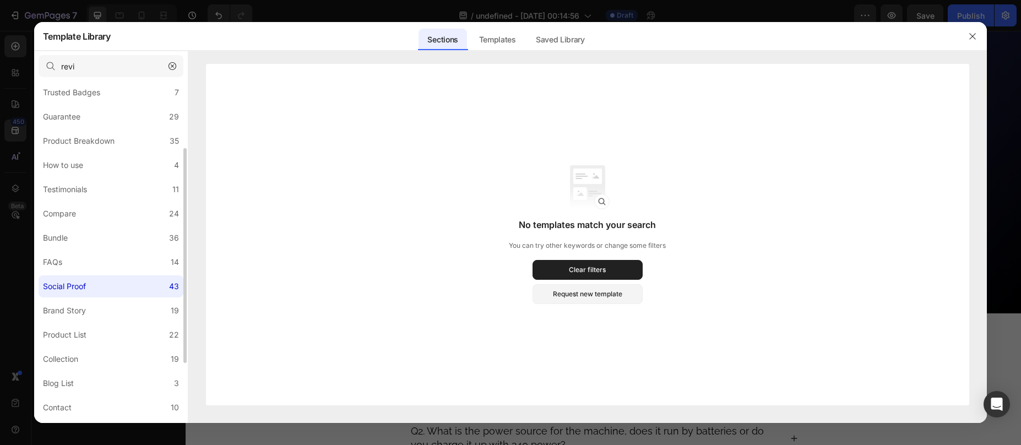
click at [85, 287] on div "Social Proof" at bounding box center [64, 286] width 43 height 13
click at [175, 63] on icon "button" at bounding box center [173, 66] width 8 height 8
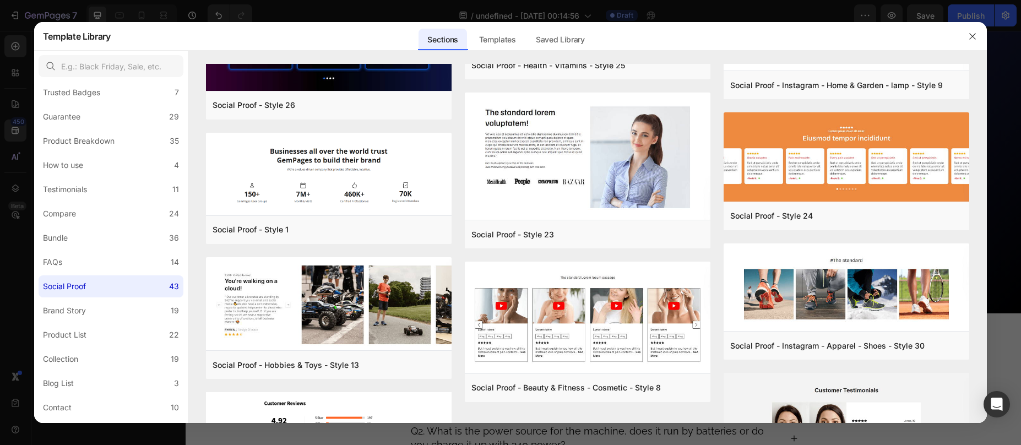
scroll to position [2012, 0]
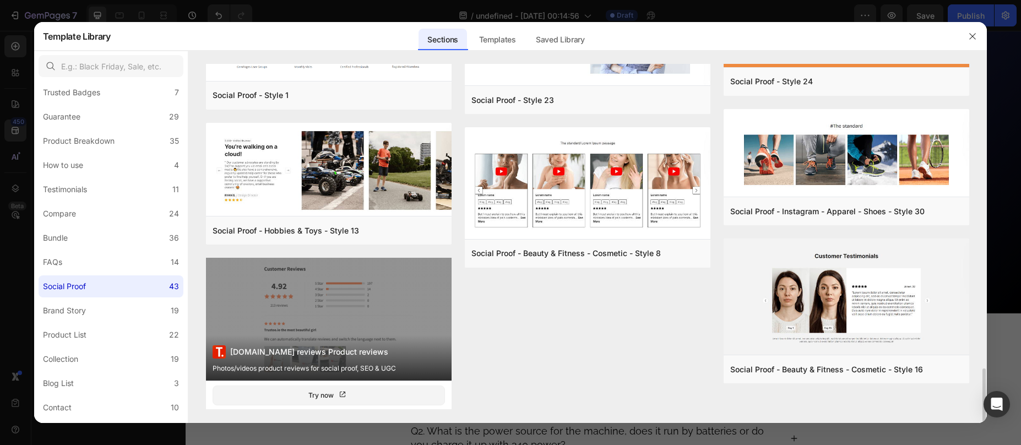
click at [311, 317] on div "Trustoo.io reviews Product reviews Photos/videos product reviews for social pro…" at bounding box center [329, 319] width 246 height 123
click at [326, 397] on div "Try now" at bounding box center [328, 395] width 41 height 11
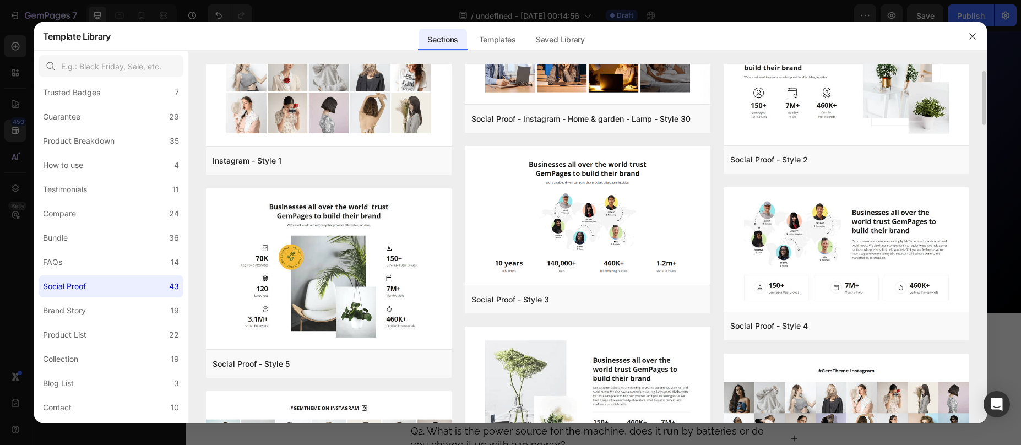
scroll to position [0, 0]
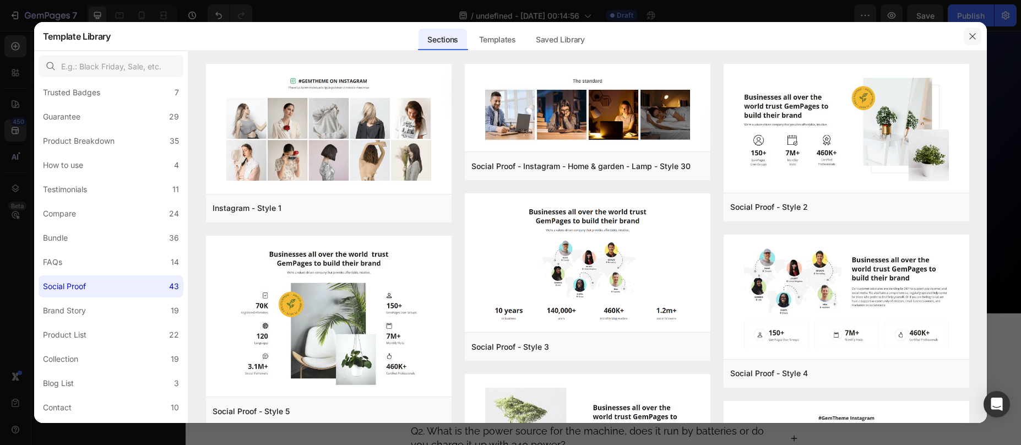
click at [974, 32] on icon "button" at bounding box center [972, 36] width 9 height 9
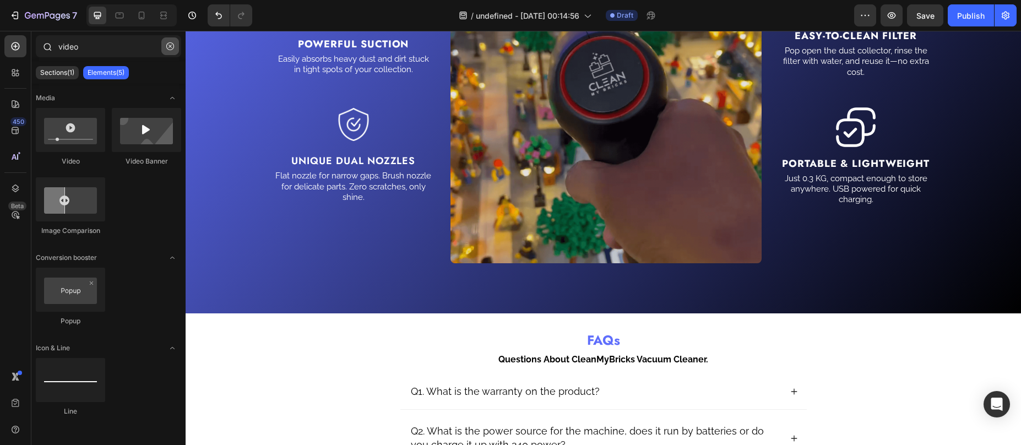
click at [173, 51] on button "button" at bounding box center [170, 46] width 18 height 18
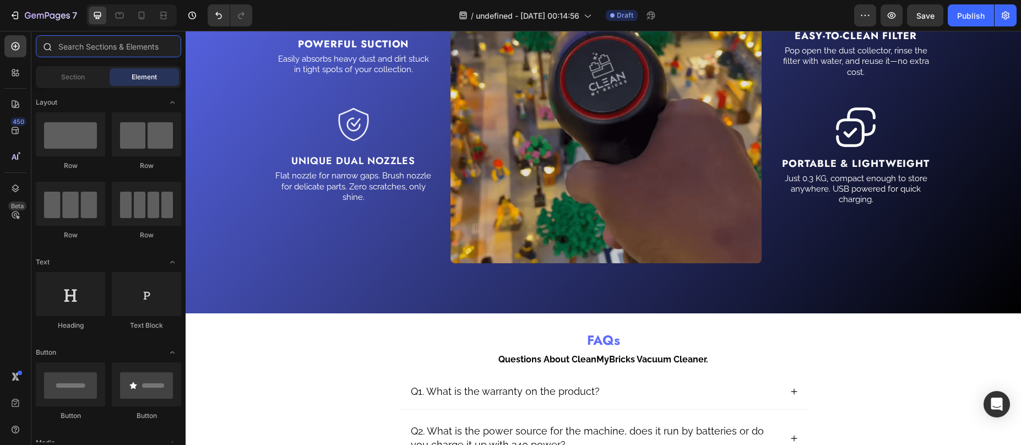
click at [75, 53] on input "text" at bounding box center [108, 46] width 145 height 22
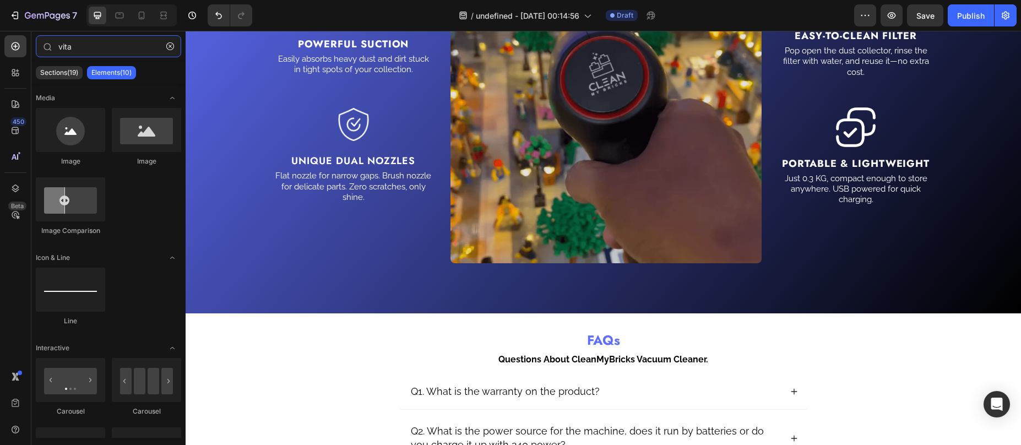
type input "vita"
click at [106, 78] on div "Elements(10)" at bounding box center [111, 72] width 49 height 13
click at [65, 74] on p "Sections(19)" at bounding box center [59, 72] width 38 height 9
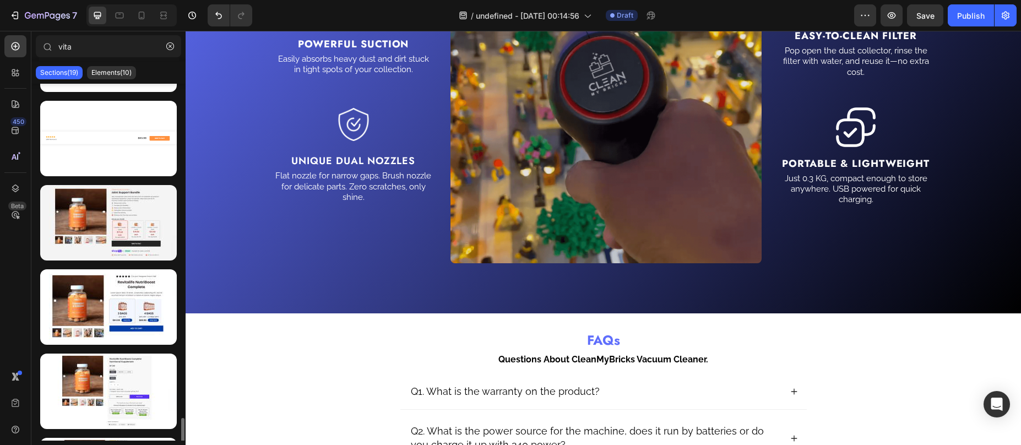
scroll to position [379, 0]
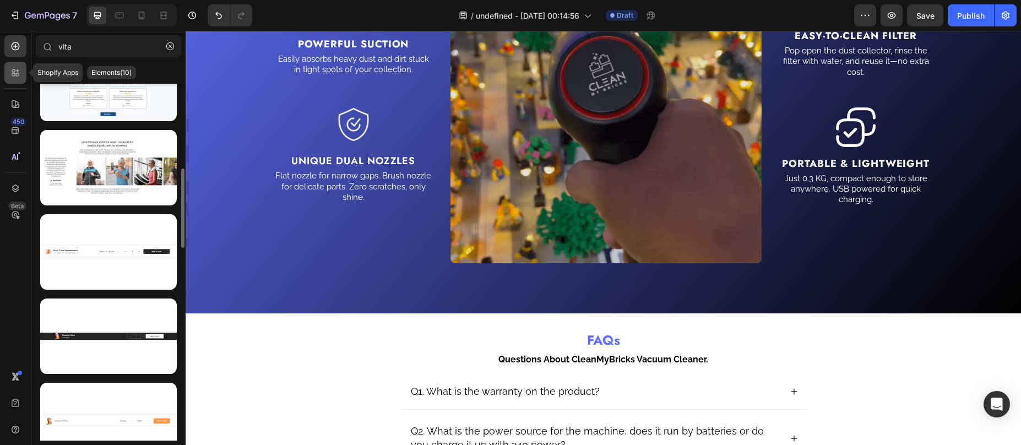
click at [16, 65] on div at bounding box center [15, 73] width 22 height 22
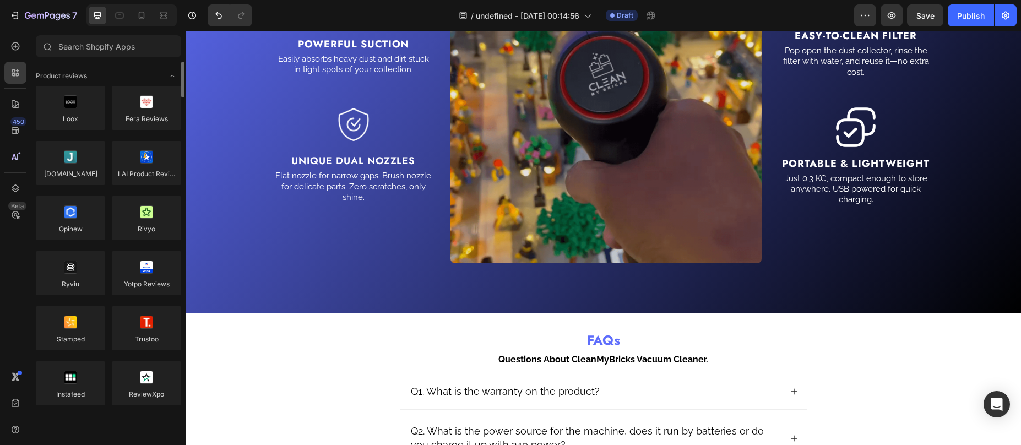
click at [94, 48] on input "text" at bounding box center [108, 46] width 145 height 22
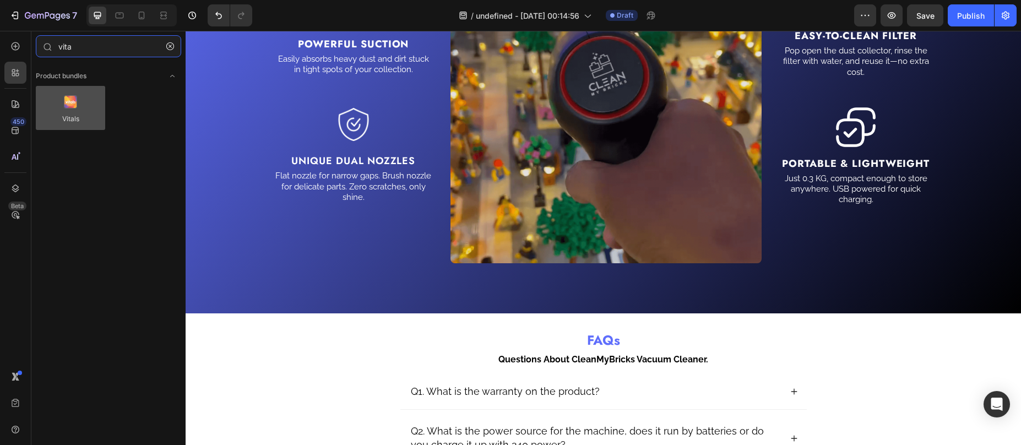
type input "vita"
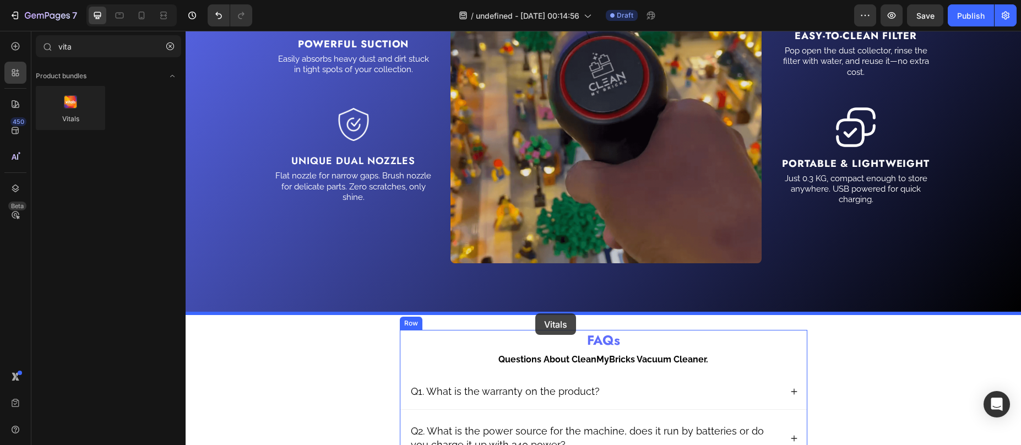
drag, startPoint x: 247, startPoint y: 141, endPoint x: 535, endPoint y: 313, distance: 336.2
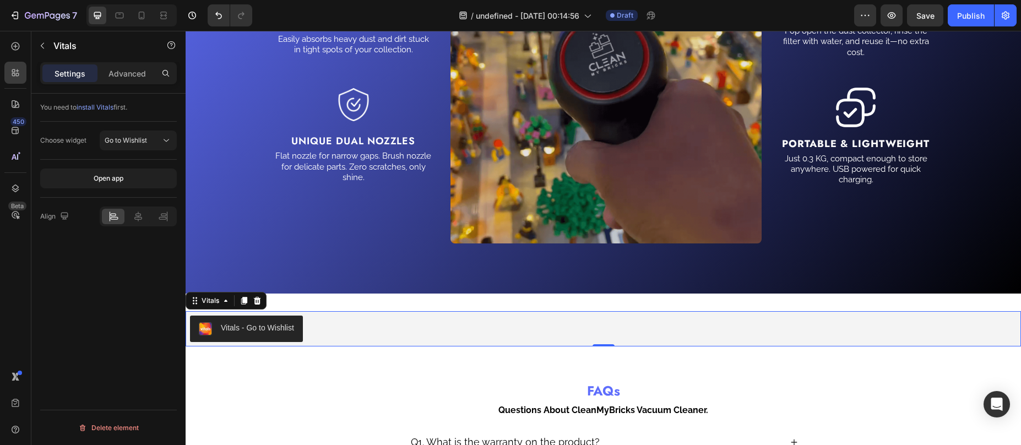
scroll to position [2031, 0]
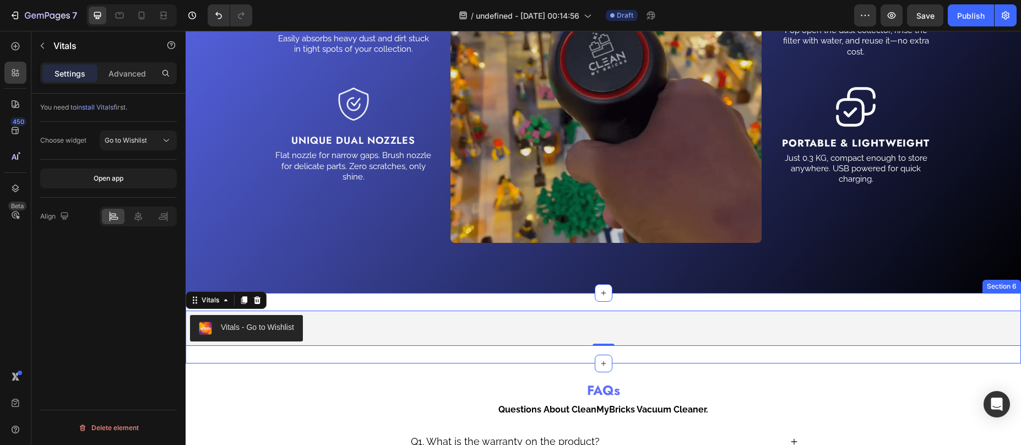
click at [358, 292] on div "What Makes It Unique? Heading Image Powerful Suction Text Block Easily absorbs …" at bounding box center [603, 63] width 835 height 459
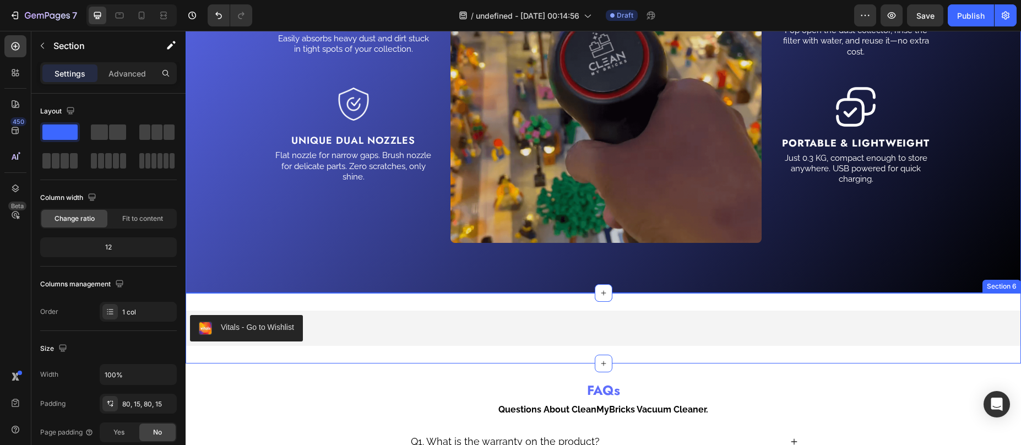
click at [354, 302] on div "Vitals - Go to Wishlist Vitals Section 6" at bounding box center [603, 328] width 835 height 70
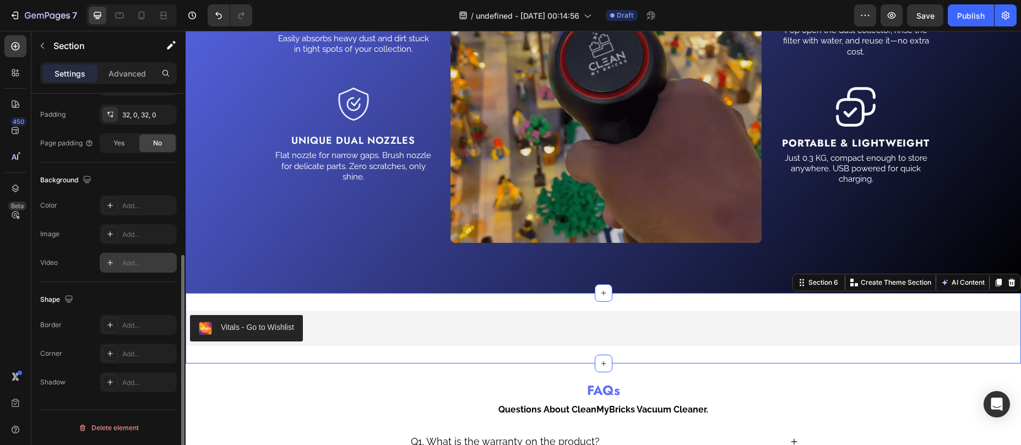
scroll to position [287, 0]
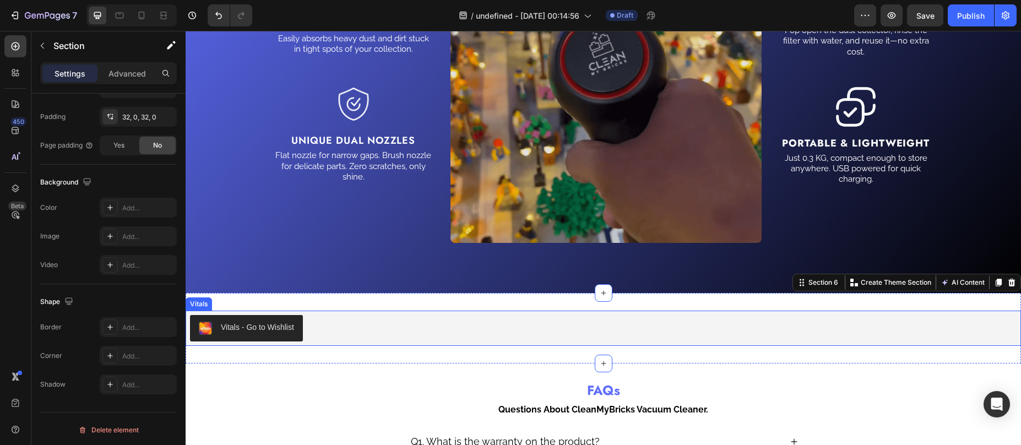
click at [332, 330] on div "Vitals - Go to Wishlist" at bounding box center [603, 328] width 827 height 26
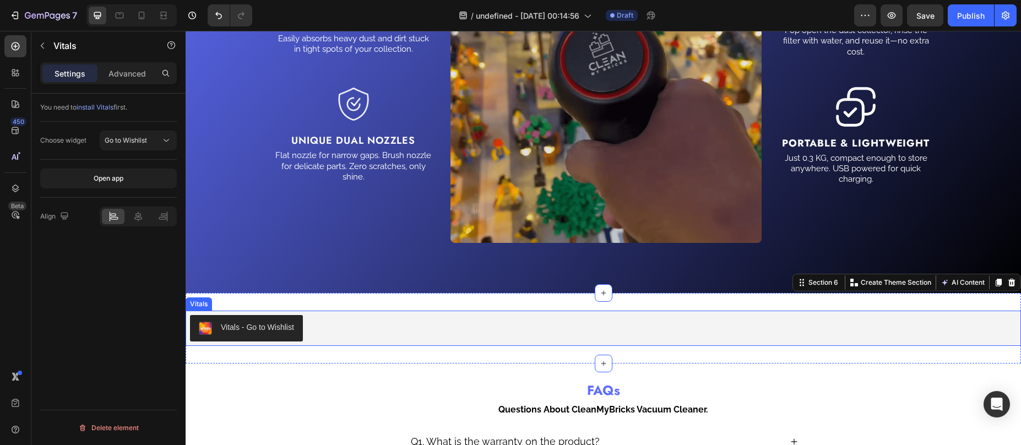
scroll to position [0, 0]
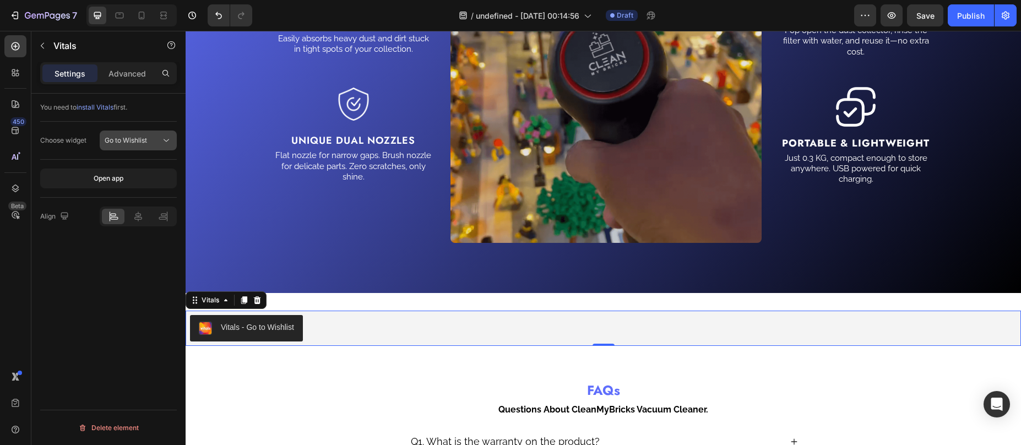
click at [143, 143] on span "Go to Wishlist" at bounding box center [126, 140] width 42 height 8
drag, startPoint x: 105, startPoint y: 346, endPoint x: 128, endPoint y: 343, distance: 23.9
click at [105, 346] on div "You need to install Vitals first. Choose widget Go to Wishlist Open app Align D…" at bounding box center [108, 285] width 154 height 383
click at [925, 16] on icon "button" at bounding box center [925, 15] width 10 height 10
click at [925, 10] on div "Save" at bounding box center [925, 16] width 18 height 12
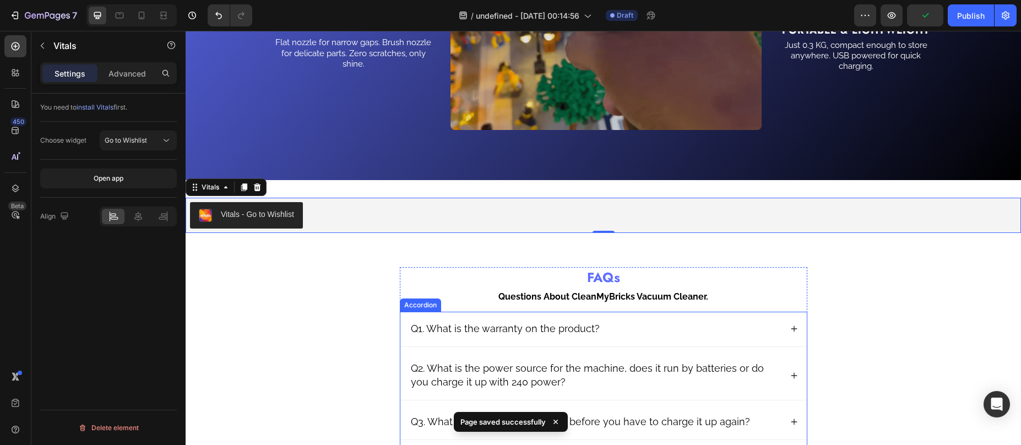
scroll to position [2150, 0]
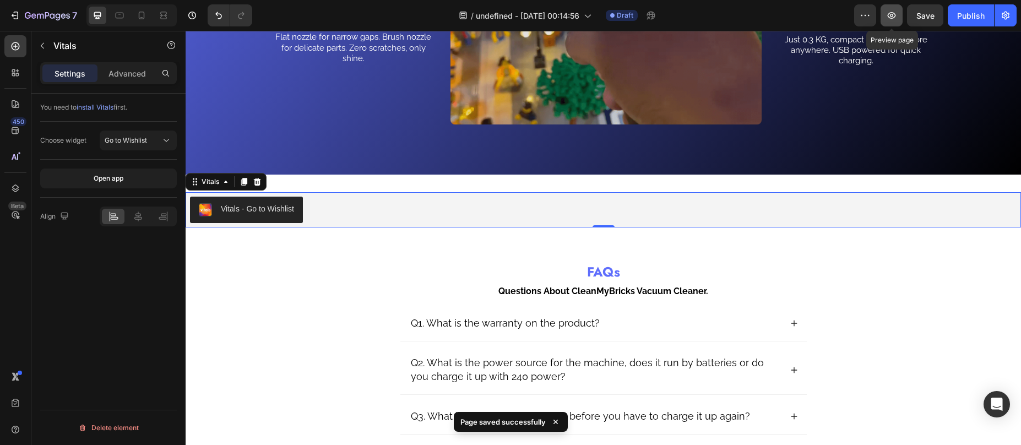
click at [889, 13] on icon "button" at bounding box center [891, 15] width 11 height 11
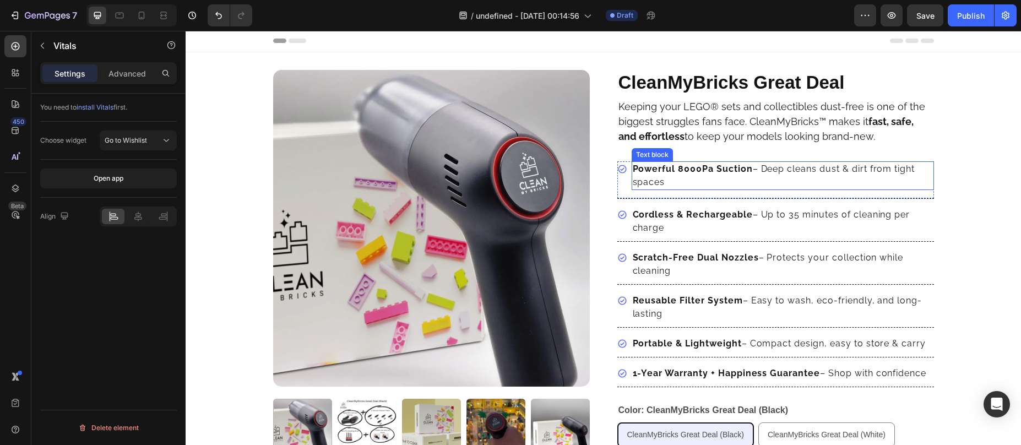
scroll to position [0, 0]
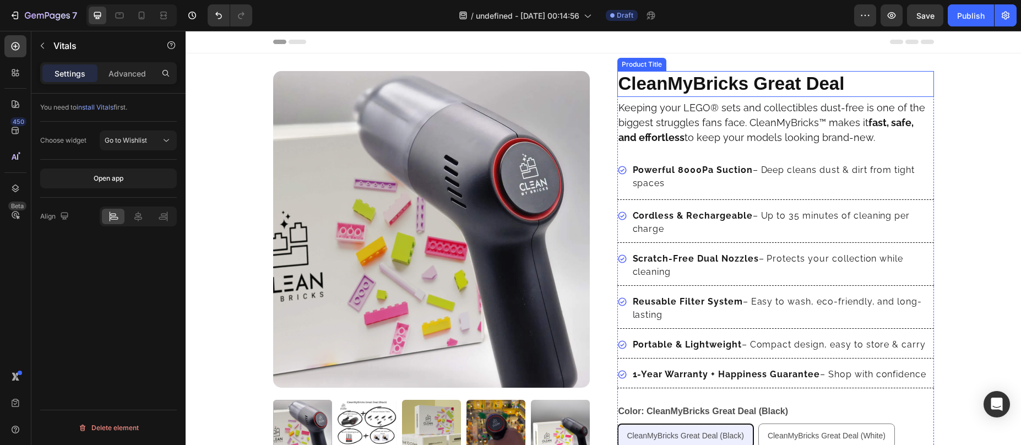
click at [691, 86] on h1 "CleanMyBricks Great Deal" at bounding box center [775, 84] width 317 height 26
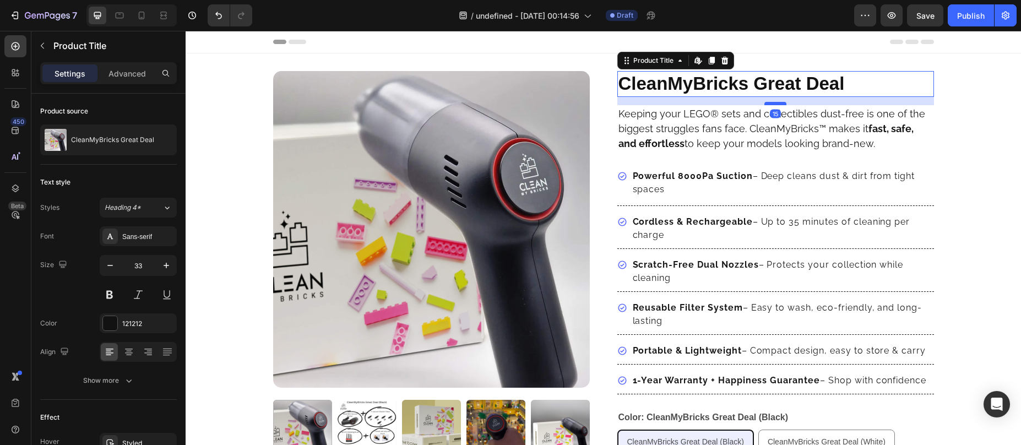
drag, startPoint x: 770, startPoint y: 98, endPoint x: 771, endPoint y: 104, distance: 6.1
click at [771, 104] on div at bounding box center [775, 103] width 22 height 3
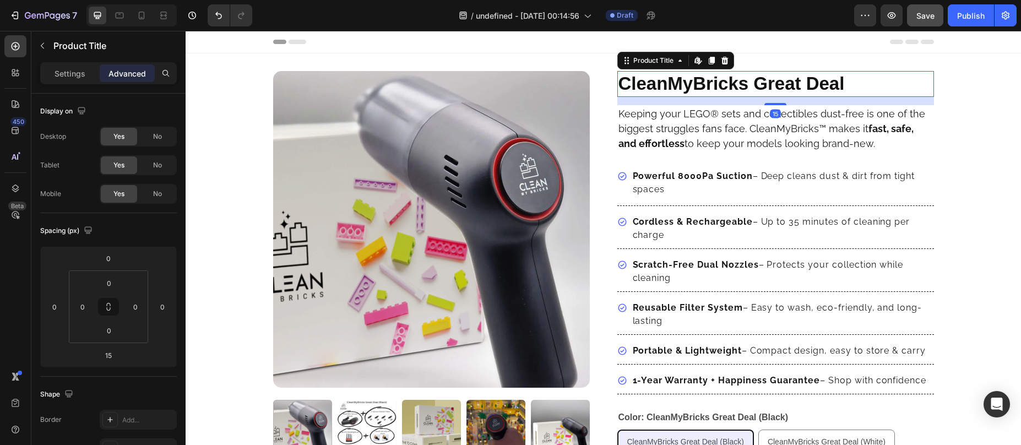
click at [927, 20] on span "Save" at bounding box center [925, 15] width 18 height 9
click at [731, 86] on h1 "CleanMyBricks Great Deal" at bounding box center [775, 84] width 317 height 26
click at [713, 76] on h1 "CleanMyBricks Great Deal" at bounding box center [775, 84] width 317 height 26
click at [69, 75] on p "Settings" at bounding box center [70, 74] width 31 height 12
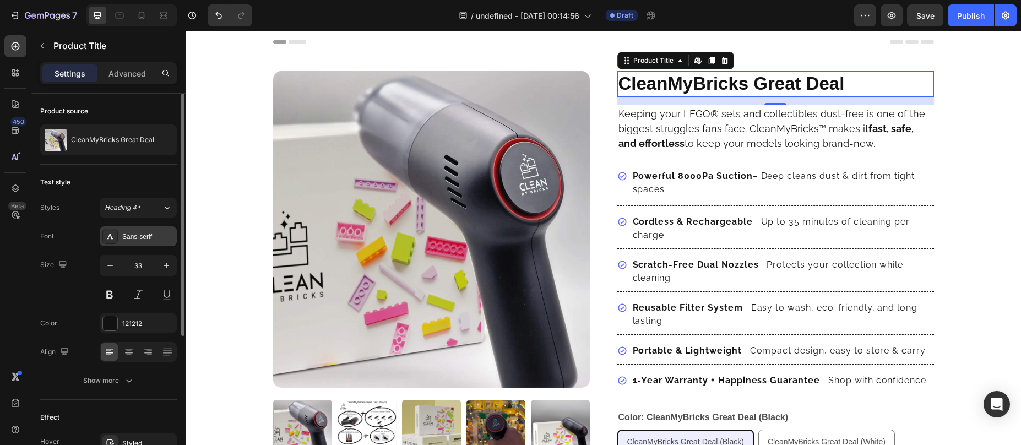
click at [135, 234] on div "Sans-serif" at bounding box center [148, 237] width 52 height 10
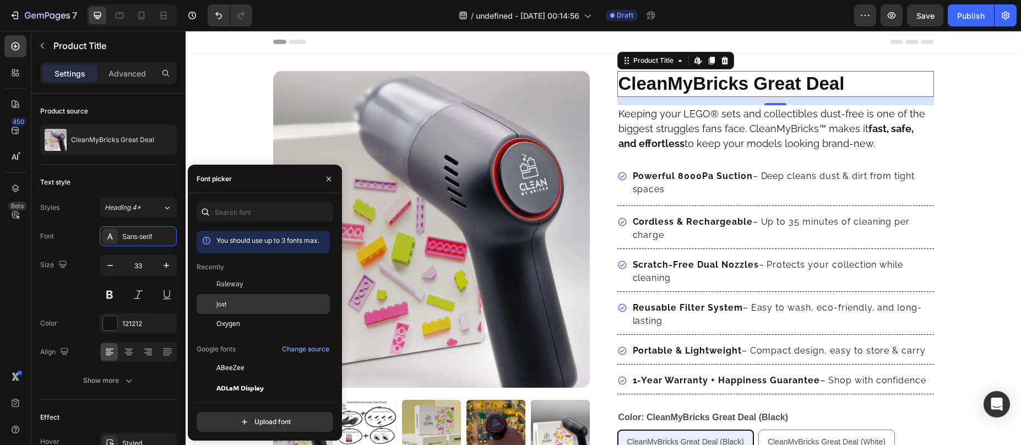
click at [227, 308] on div "Jost" at bounding box center [271, 304] width 111 height 10
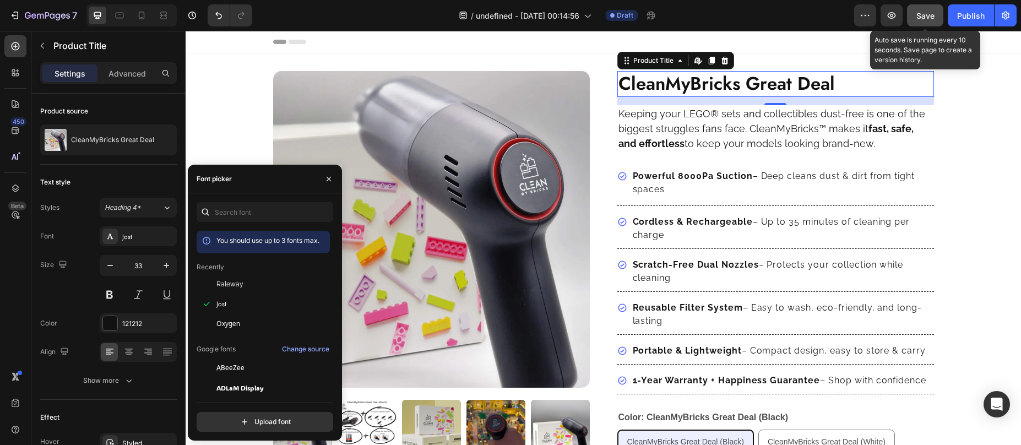
click at [921, 14] on span "Save" at bounding box center [925, 15] width 18 height 9
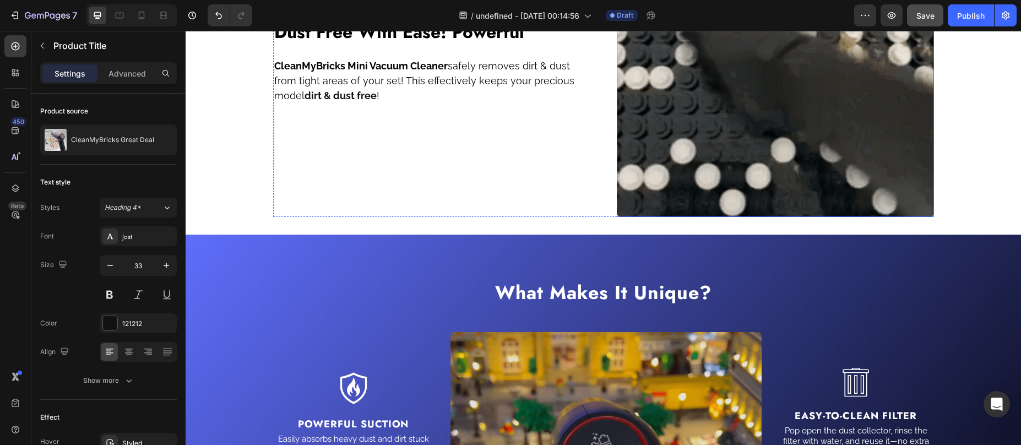
scroll to position [1397, 0]
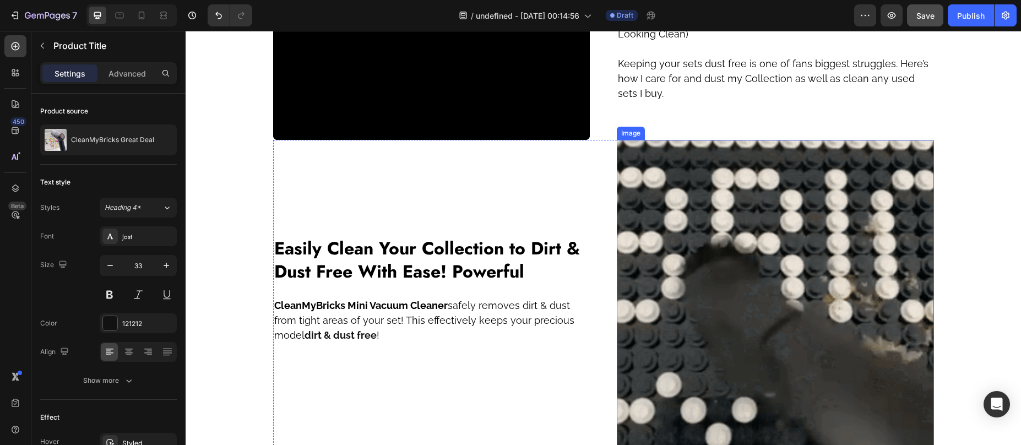
click at [687, 221] on img at bounding box center [775, 298] width 317 height 317
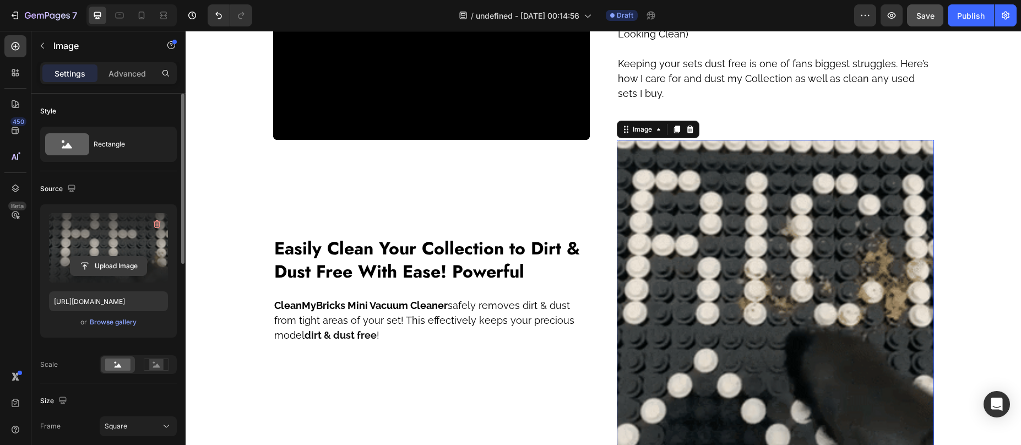
click at [95, 261] on input "file" at bounding box center [108, 266] width 76 height 19
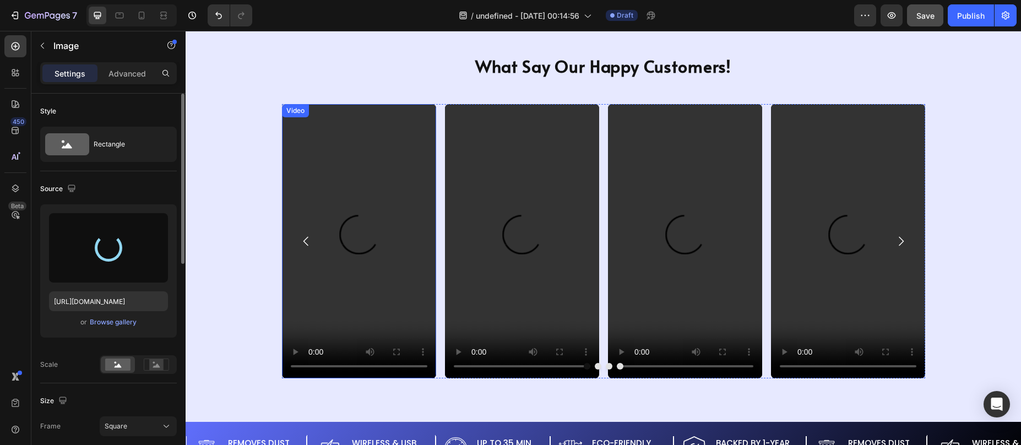
scroll to position [795, 0]
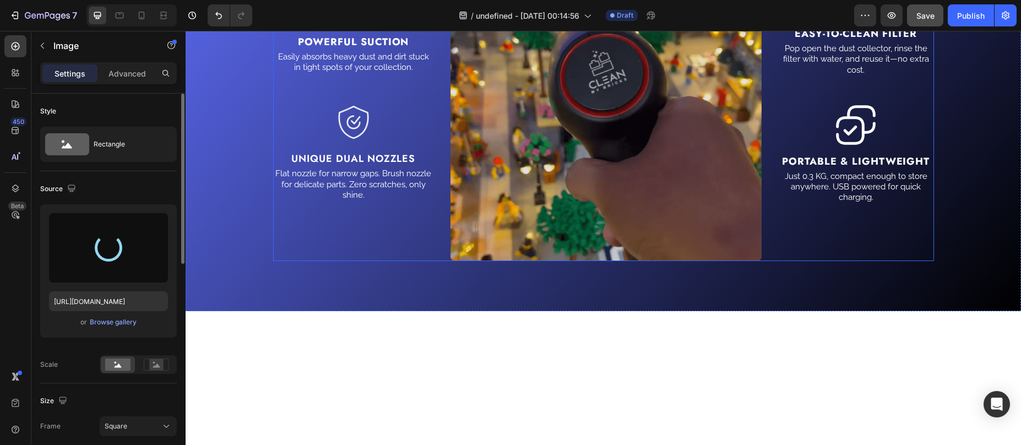
type input "https://cdn.shopify.com/s/files/1/0587/7297/9878/files/gempages_511736710535578…"
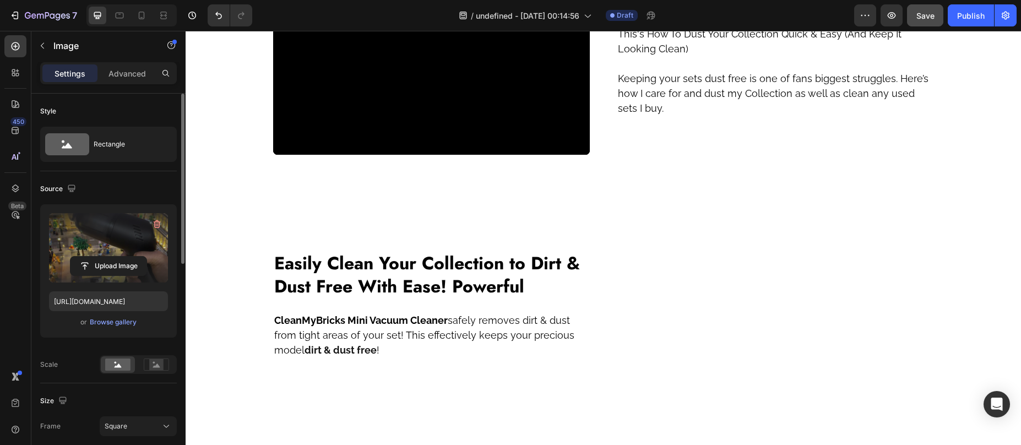
scroll to position [1491, 0]
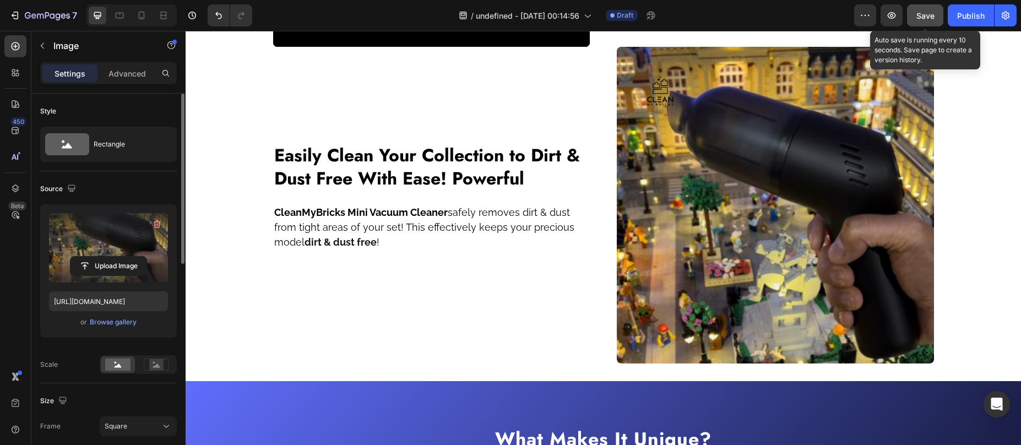
click at [924, 16] on span "Save" at bounding box center [925, 15] width 18 height 9
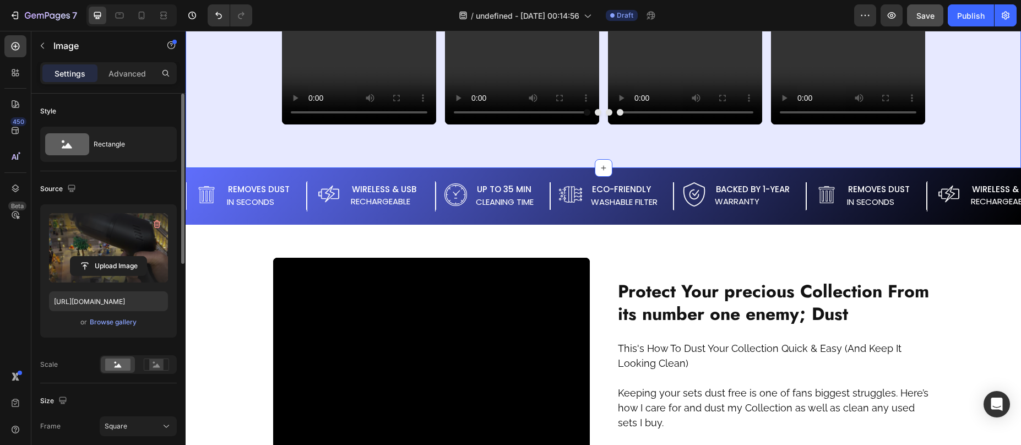
scroll to position [1068, 0]
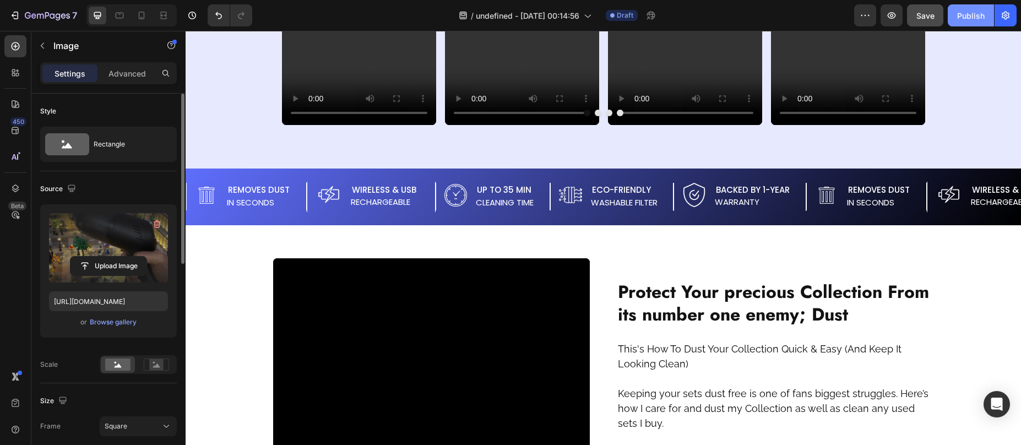
click at [973, 17] on div "Publish" at bounding box center [971, 16] width 28 height 12
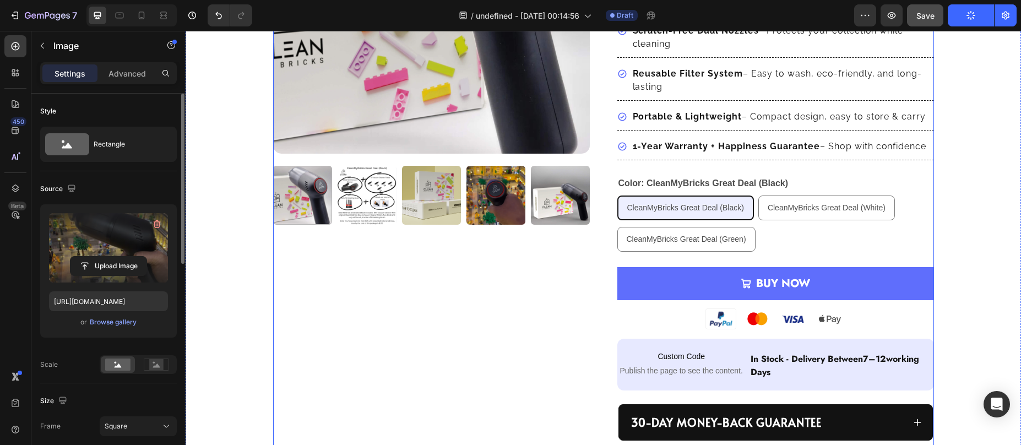
scroll to position [0, 0]
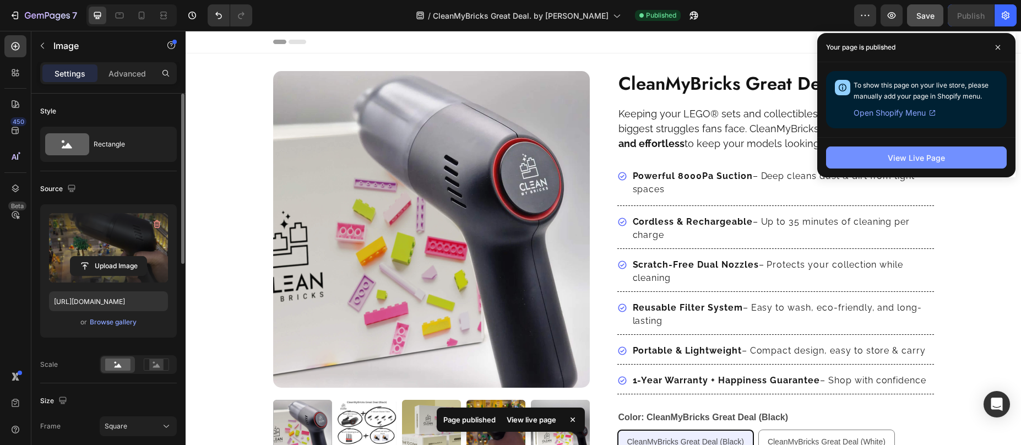
click at [932, 164] on button "View Live Page" at bounding box center [916, 157] width 181 height 22
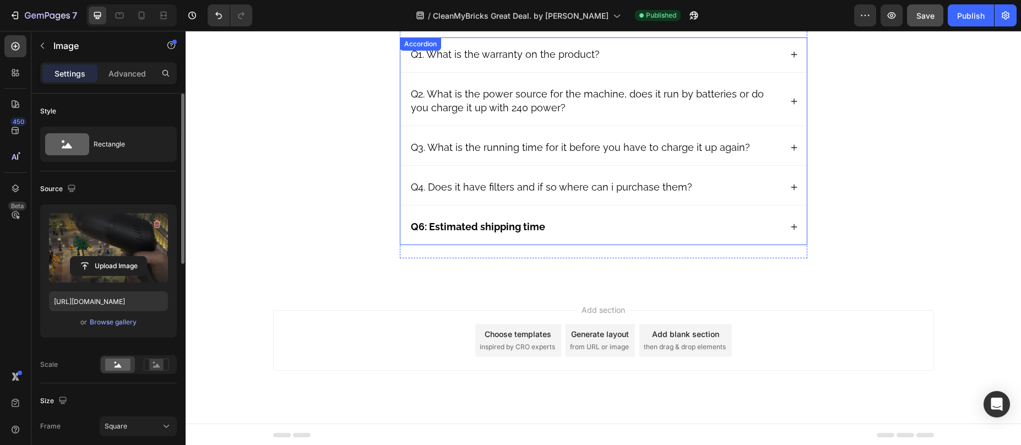
scroll to position [2425, 0]
click at [513, 226] on strong "Q6: Estimated shipping time" at bounding box center [478, 227] width 134 height 12
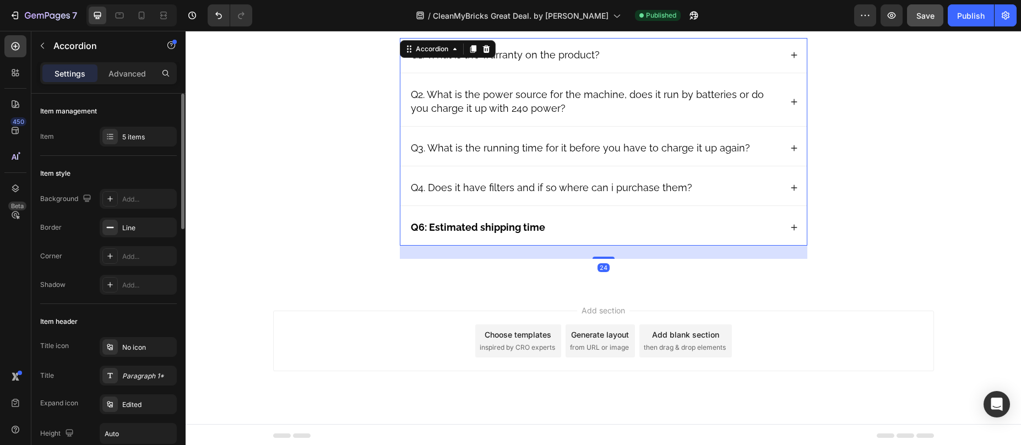
click at [513, 226] on strong "Q6: Estimated shipping time" at bounding box center [478, 227] width 134 height 12
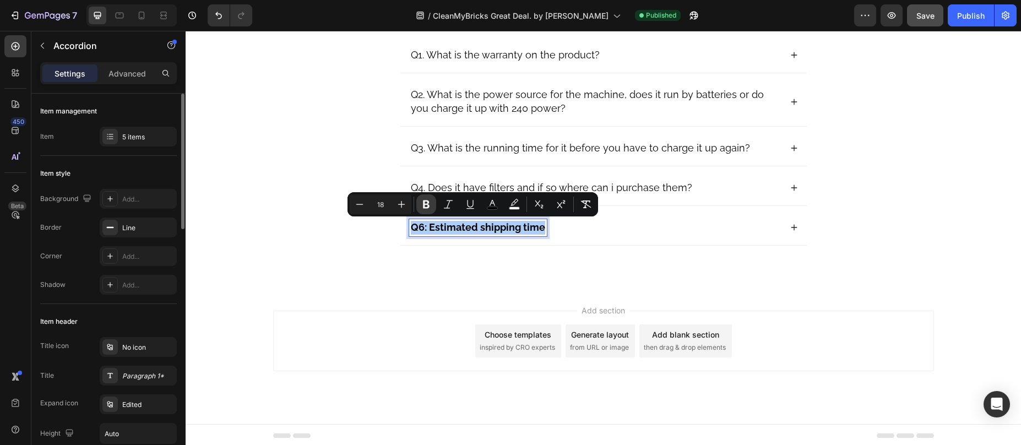
click at [429, 204] on icon "Editor contextual toolbar" at bounding box center [426, 204] width 11 height 11
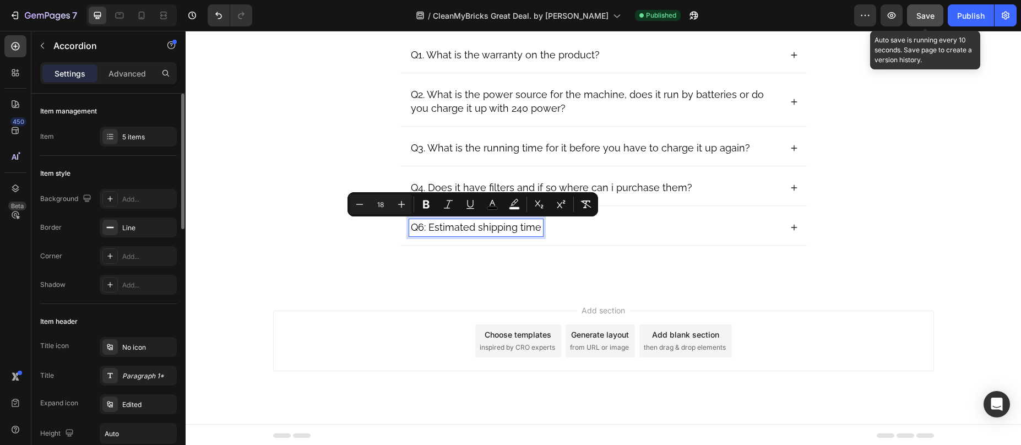
click at [925, 14] on span "Save" at bounding box center [925, 15] width 18 height 9
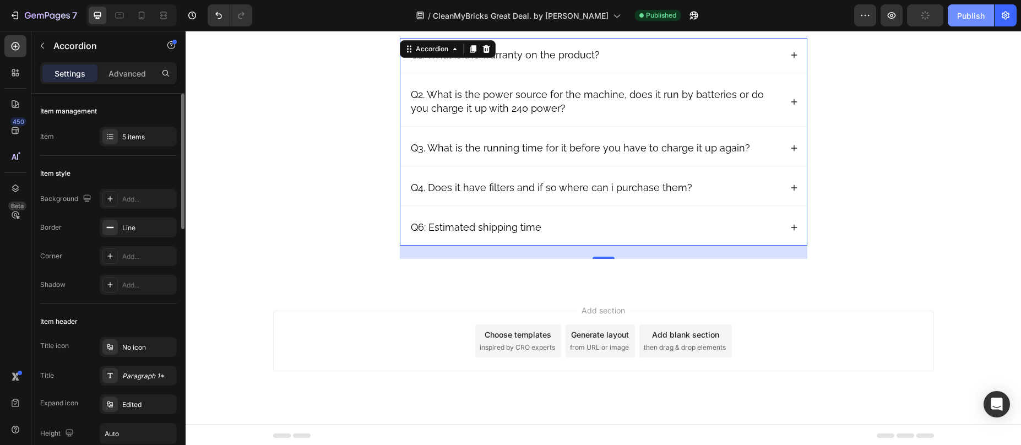
click at [962, 15] on div "Publish" at bounding box center [971, 16] width 28 height 12
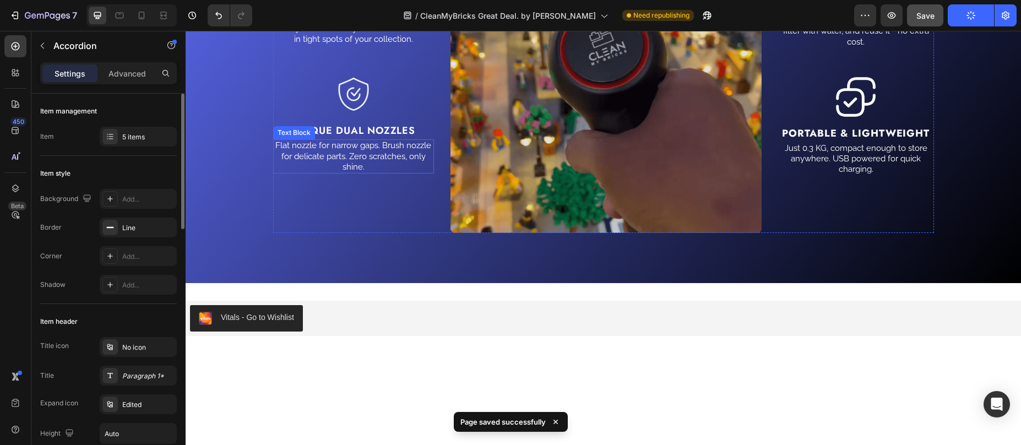
scroll to position [2242, 0]
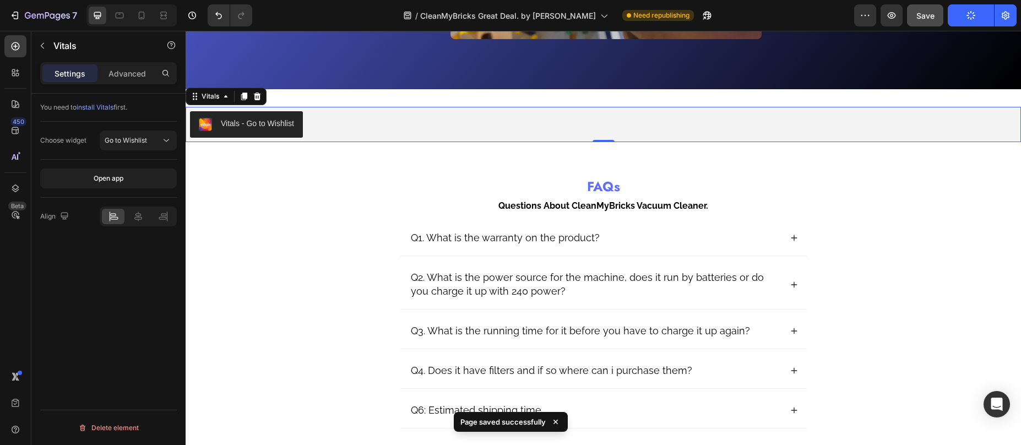
click at [324, 120] on div "Vitals - Go to Wishlist" at bounding box center [603, 124] width 827 height 26
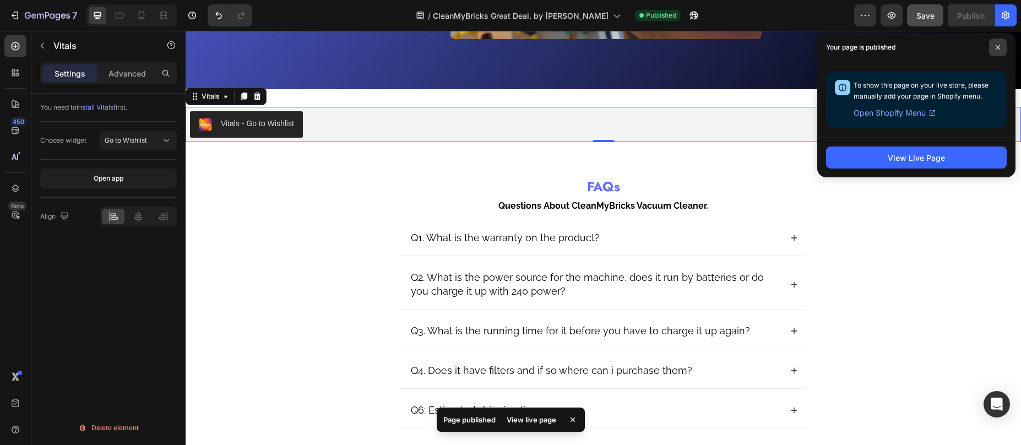
click at [997, 45] on icon at bounding box center [998, 48] width 6 height 6
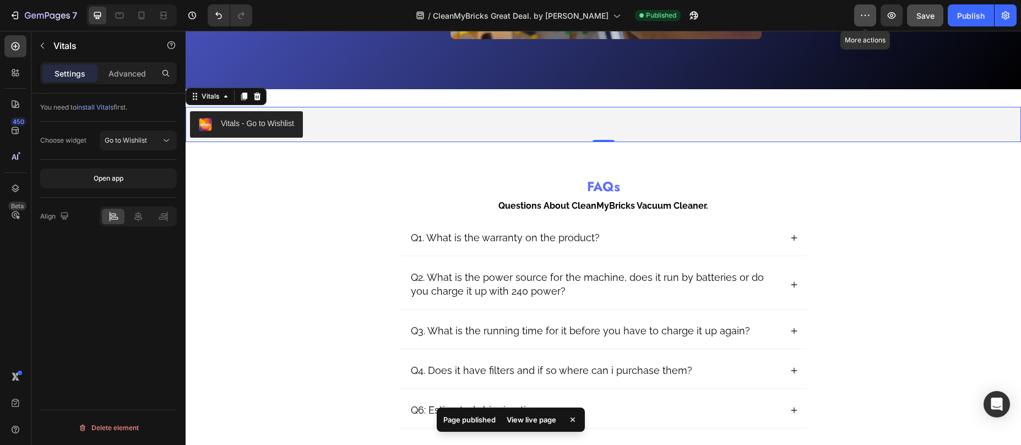
click at [859, 10] on button "button" at bounding box center [865, 15] width 22 height 22
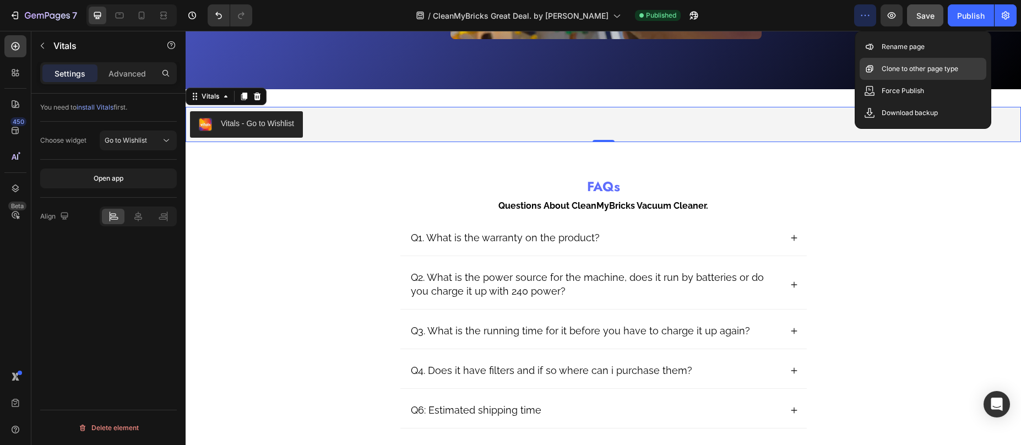
click at [891, 67] on p "Clone to other page type" at bounding box center [920, 68] width 77 height 11
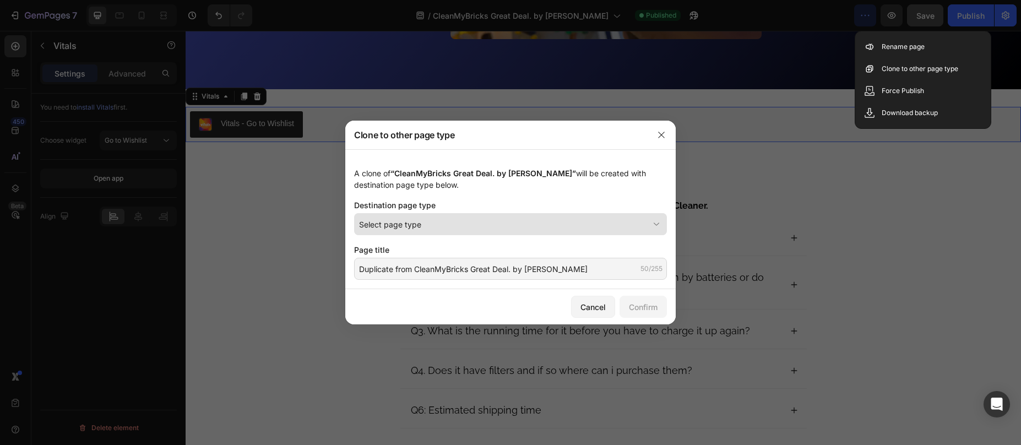
click at [424, 225] on div "Select page type" at bounding box center [504, 225] width 290 height 12
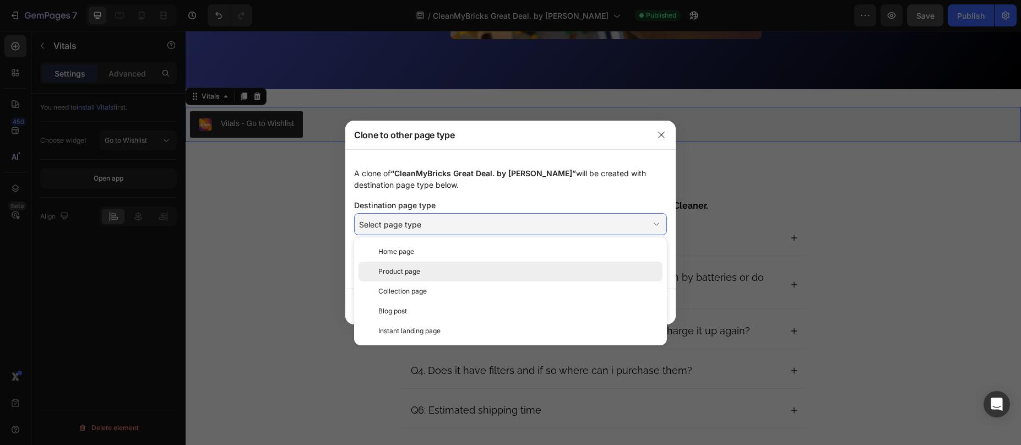
click at [426, 272] on div "Product page" at bounding box center [518, 272] width 280 height 10
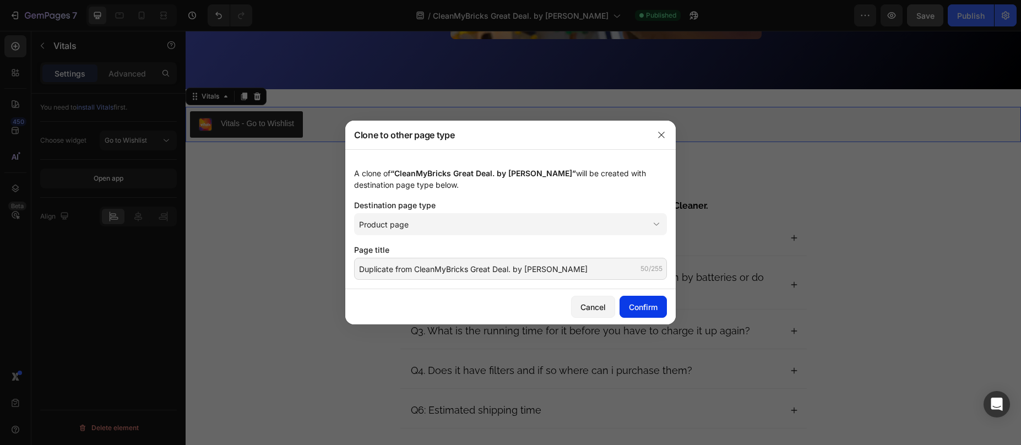
click at [638, 307] on div "Confirm" at bounding box center [643, 307] width 29 height 12
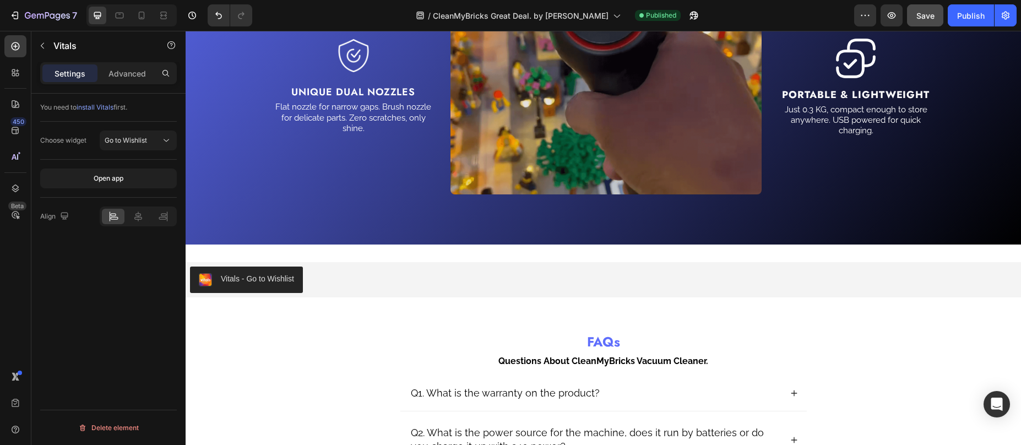
scroll to position [2099, 0]
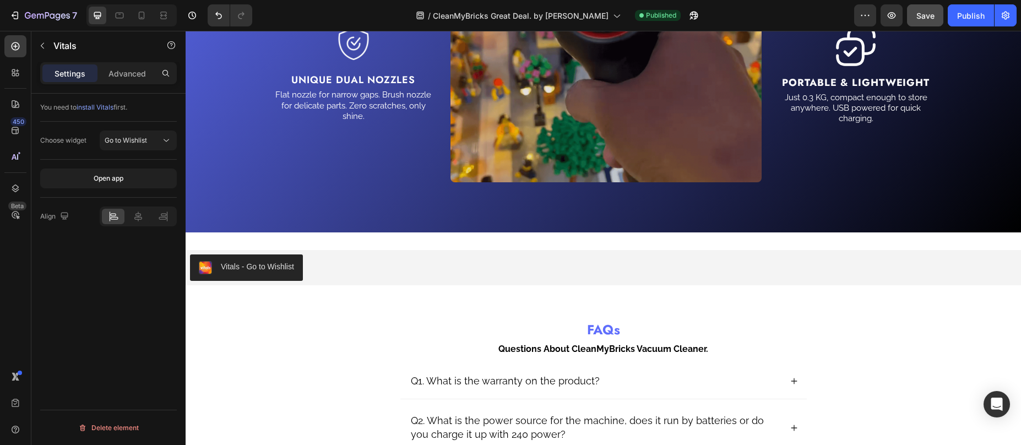
click at [330, 272] on div "Vitals - Go to Wishlist" at bounding box center [603, 267] width 827 height 26
drag, startPoint x: 299, startPoint y: 262, endPoint x: 290, endPoint y: 264, distance: 9.5
click at [299, 262] on button "Vitals - Go to Wishlist" at bounding box center [246, 267] width 113 height 26
click at [280, 263] on div "Vitals - Go to Wishlist" at bounding box center [257, 267] width 73 height 12
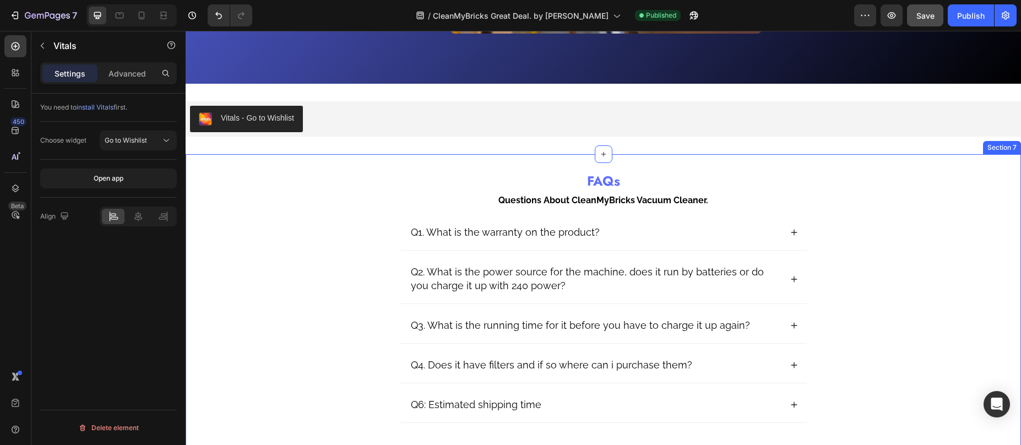
scroll to position [2233, 0]
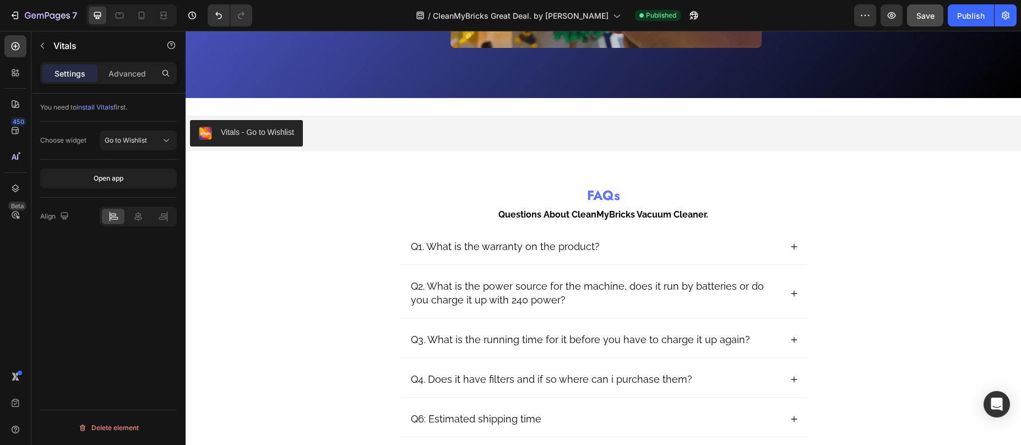
click at [320, 143] on div "Vitals - Go to Wishlist" at bounding box center [603, 133] width 827 height 26
click at [235, 137] on div "Vitals - Go to Wishlist" at bounding box center [257, 133] width 73 height 12
click at [140, 139] on span "Go to Wishlist" at bounding box center [126, 140] width 42 height 8
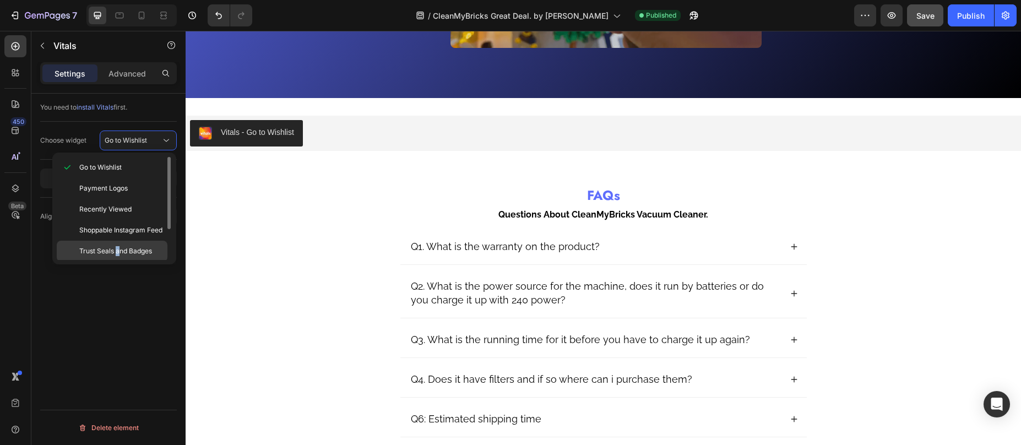
click at [118, 254] on span "Trust Seals and Badges" at bounding box center [115, 251] width 73 height 10
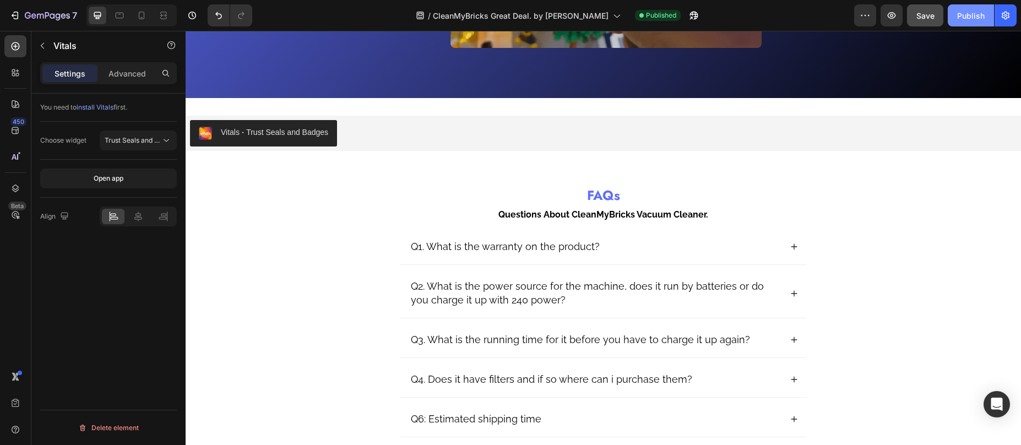
click at [958, 18] on div "Publish" at bounding box center [971, 16] width 28 height 12
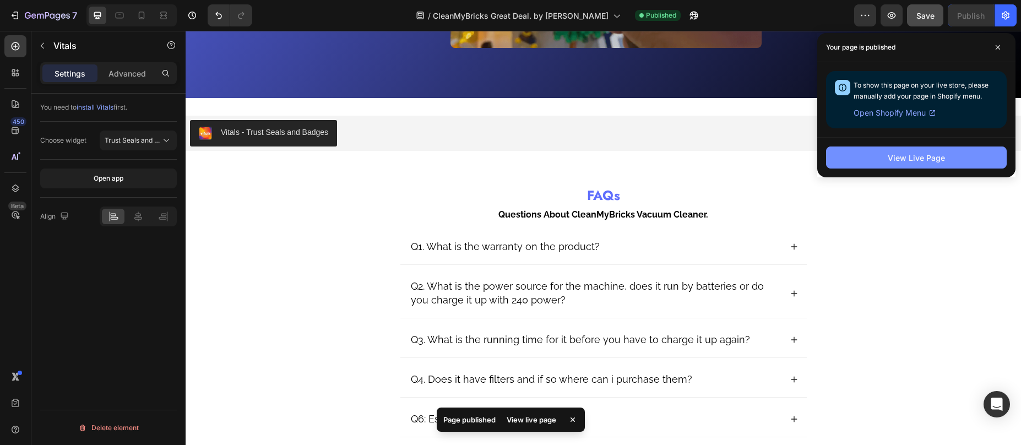
click at [908, 161] on div "View Live Page" at bounding box center [916, 158] width 57 height 12
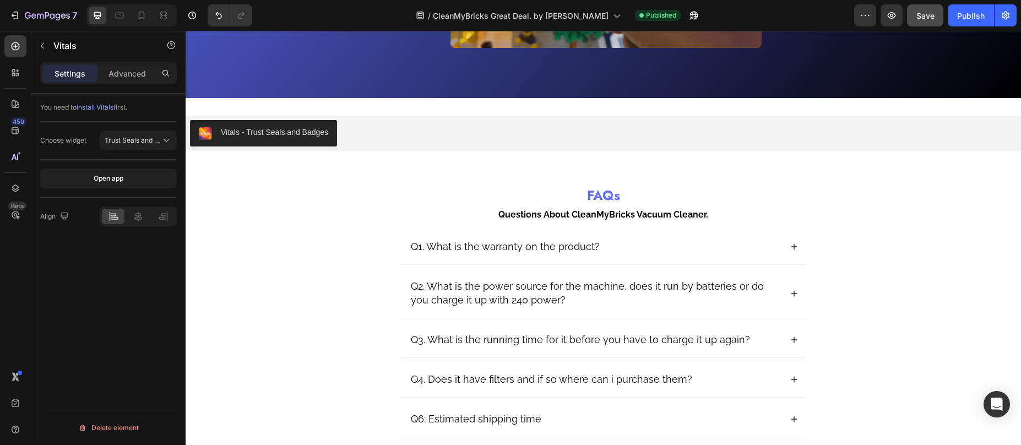
click at [400, 113] on div "Vitals - Trust Seals and Badges Vitals Section 6" at bounding box center [603, 133] width 835 height 70
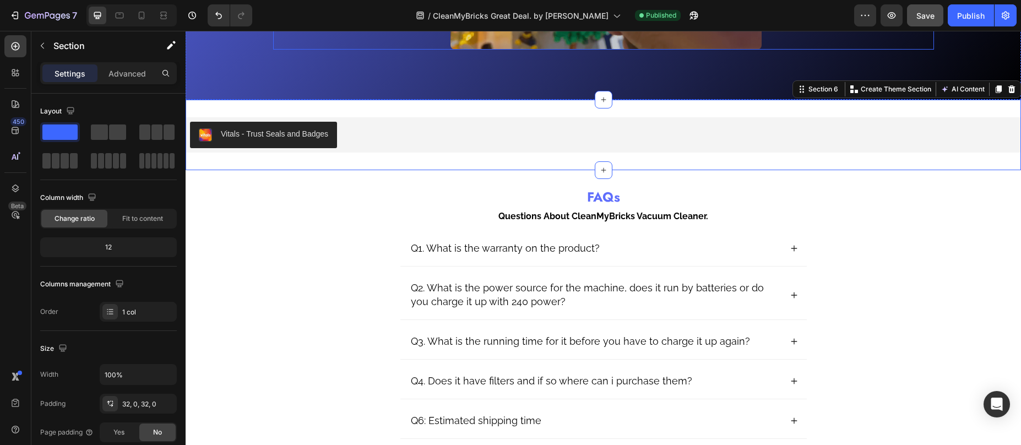
scroll to position [2231, 0]
